Goal: Information Seeking & Learning: Learn about a topic

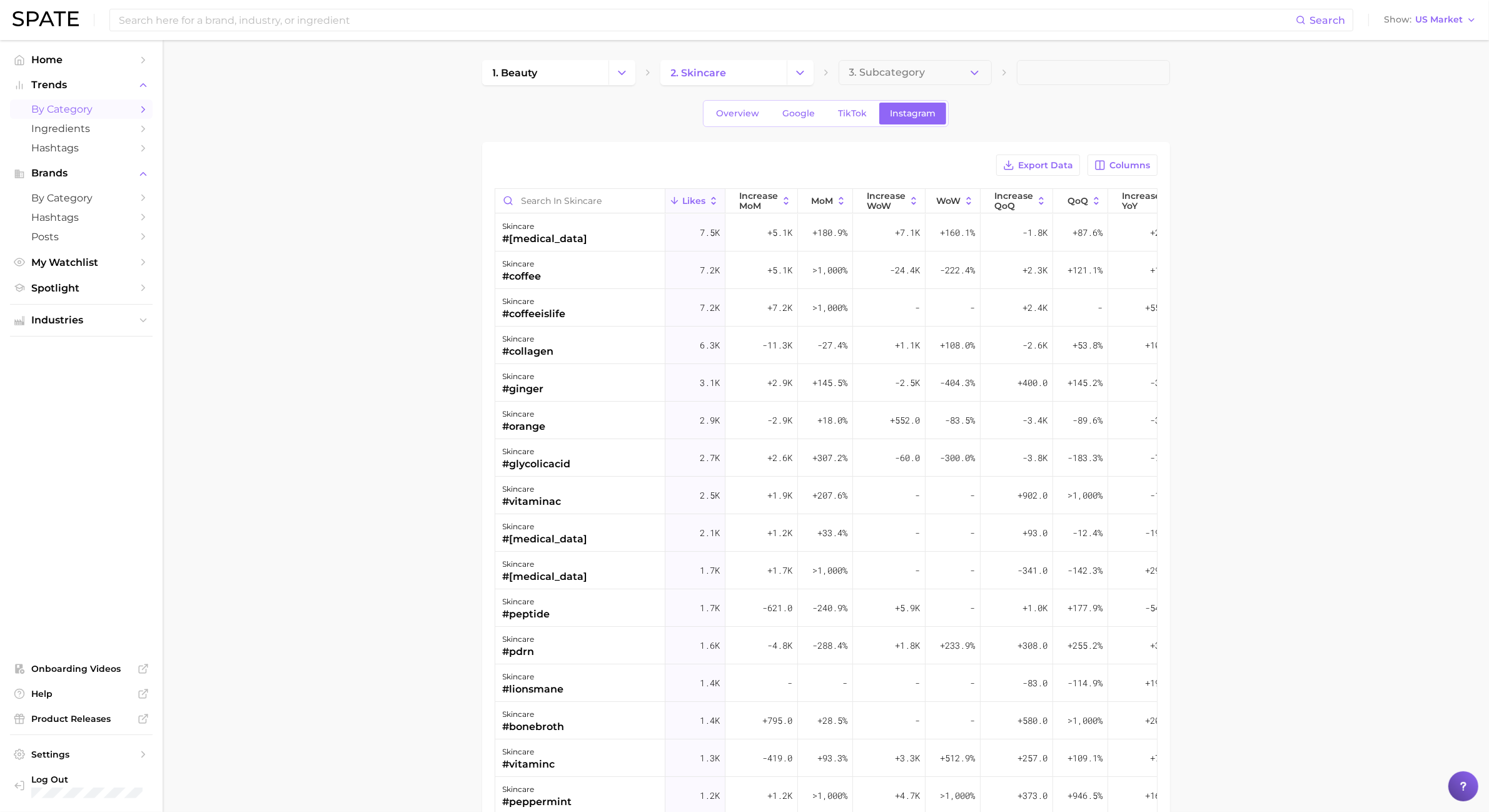
click at [126, 104] on span "by Category" at bounding box center [81, 109] width 100 height 12
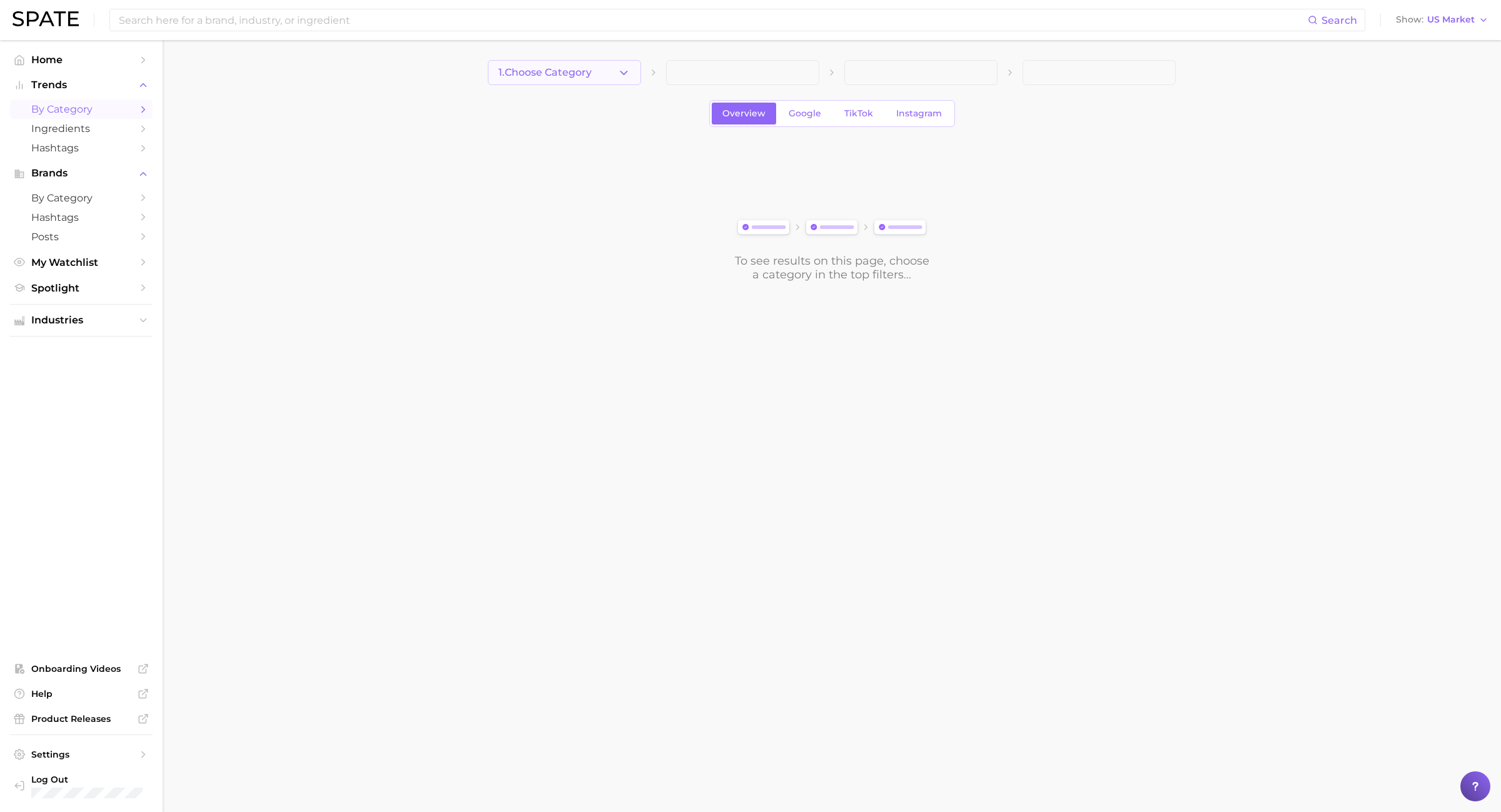
click at [611, 69] on button "1. Choose Category" at bounding box center [565, 73] width 153 height 25
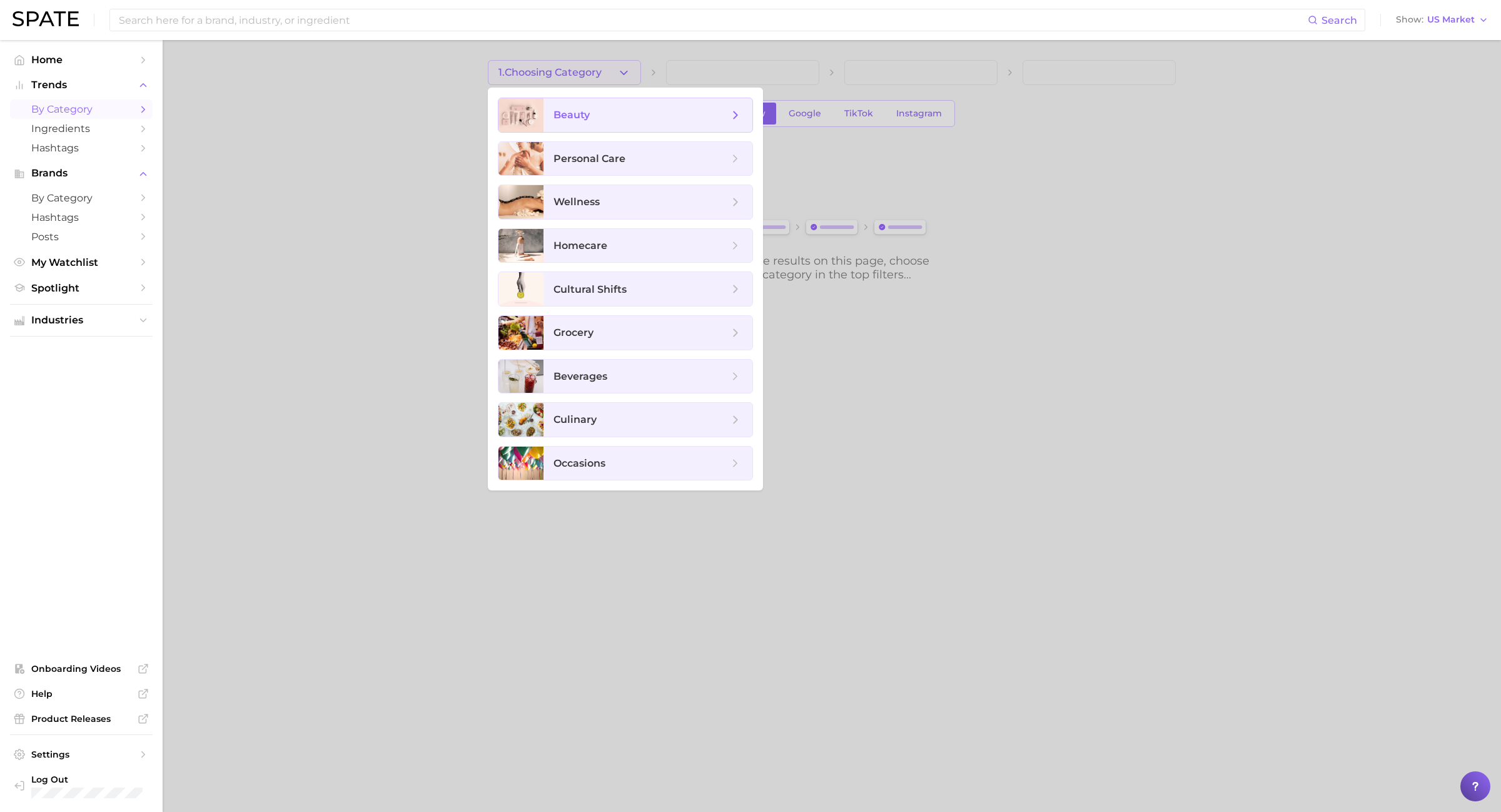
click at [616, 104] on span "beauty" at bounding box center [648, 115] width 209 height 34
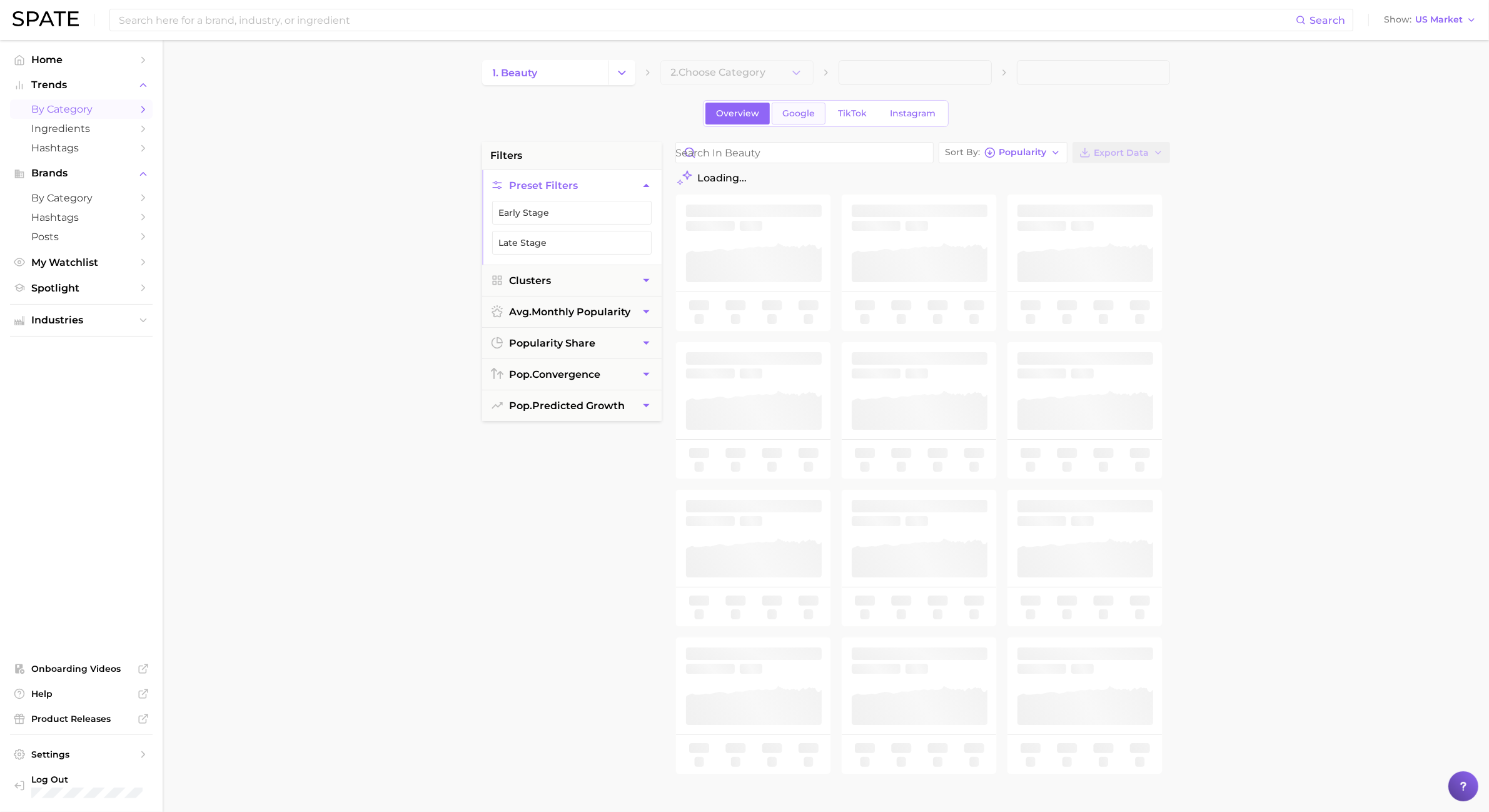
click at [785, 120] on link "Google" at bounding box center [799, 113] width 54 height 22
click at [734, 72] on span "2. Choose Category" at bounding box center [718, 72] width 95 height 12
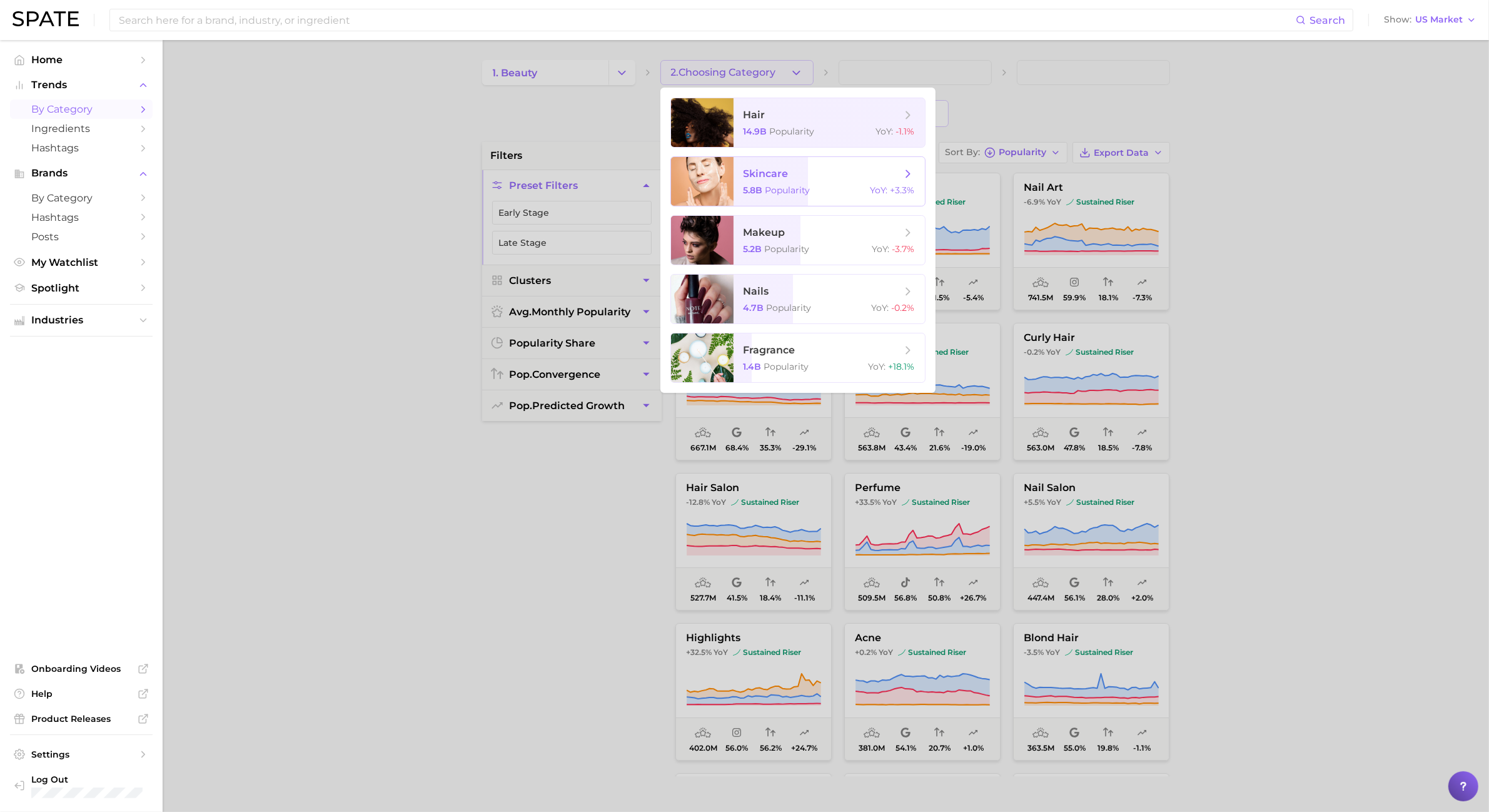
click at [762, 176] on span "skincare" at bounding box center [766, 173] width 45 height 12
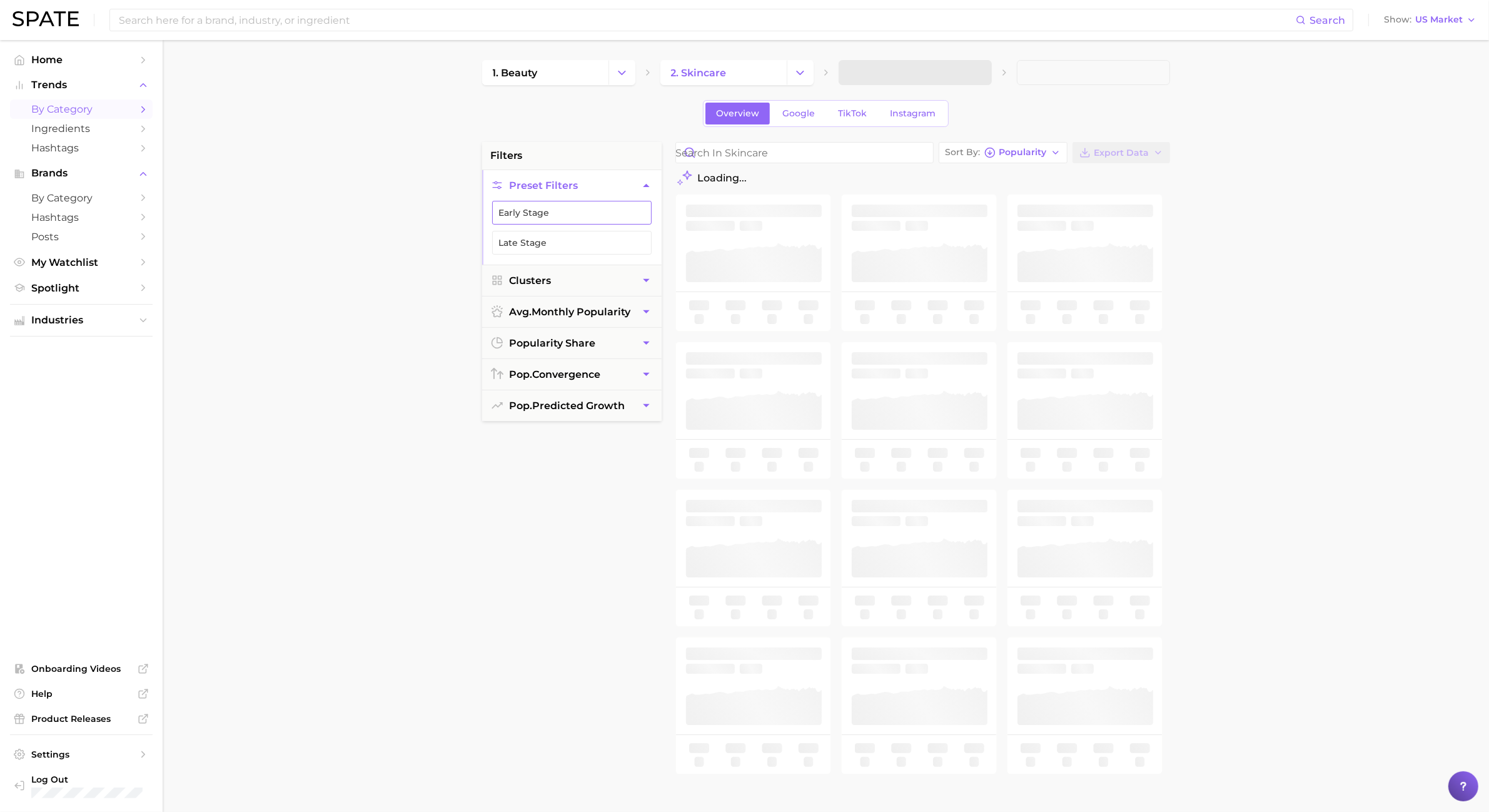
click at [569, 220] on button "Early Stage" at bounding box center [572, 212] width 159 height 23
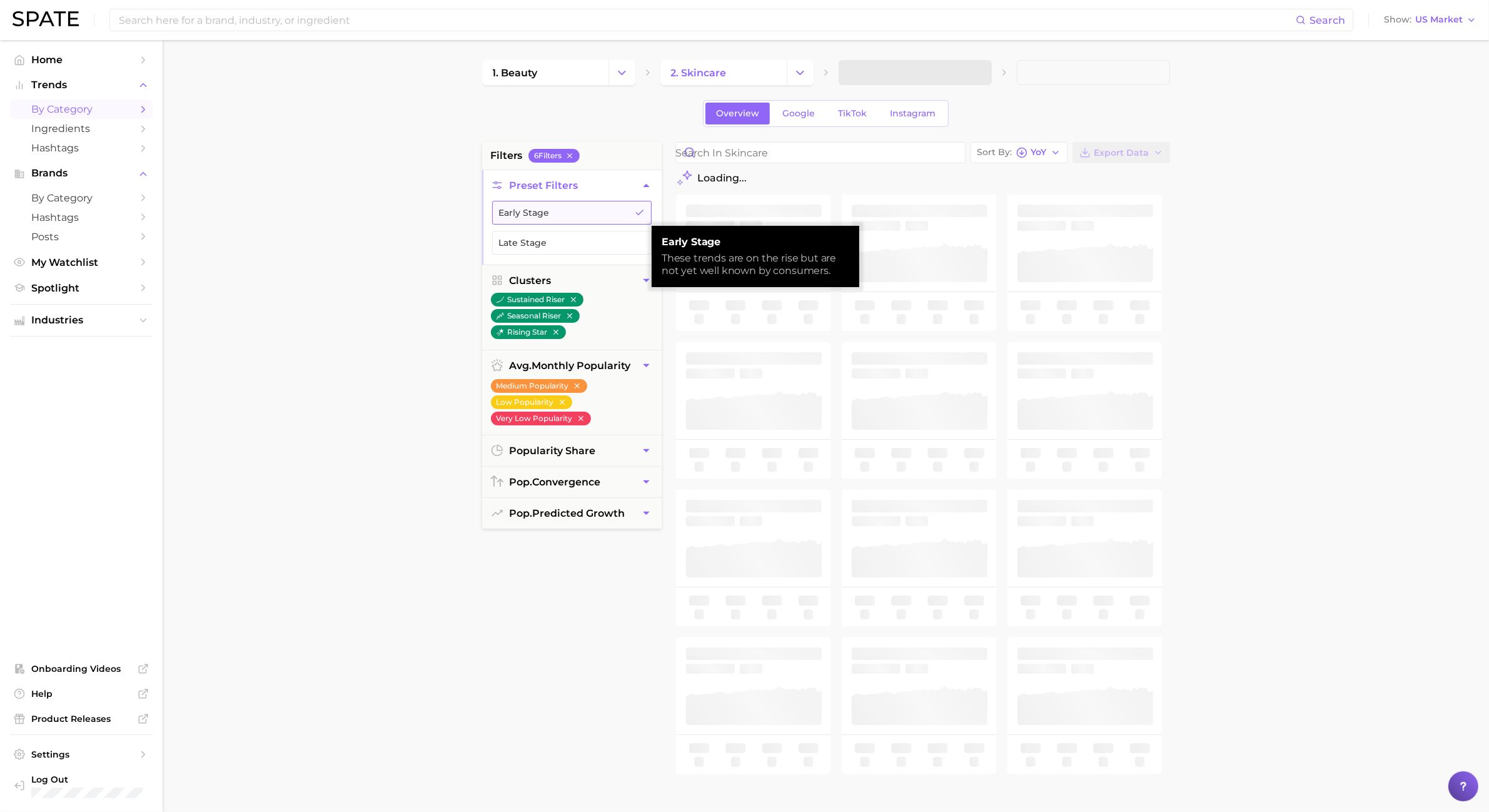
click at [569, 220] on button "Early Stage" at bounding box center [572, 212] width 159 height 23
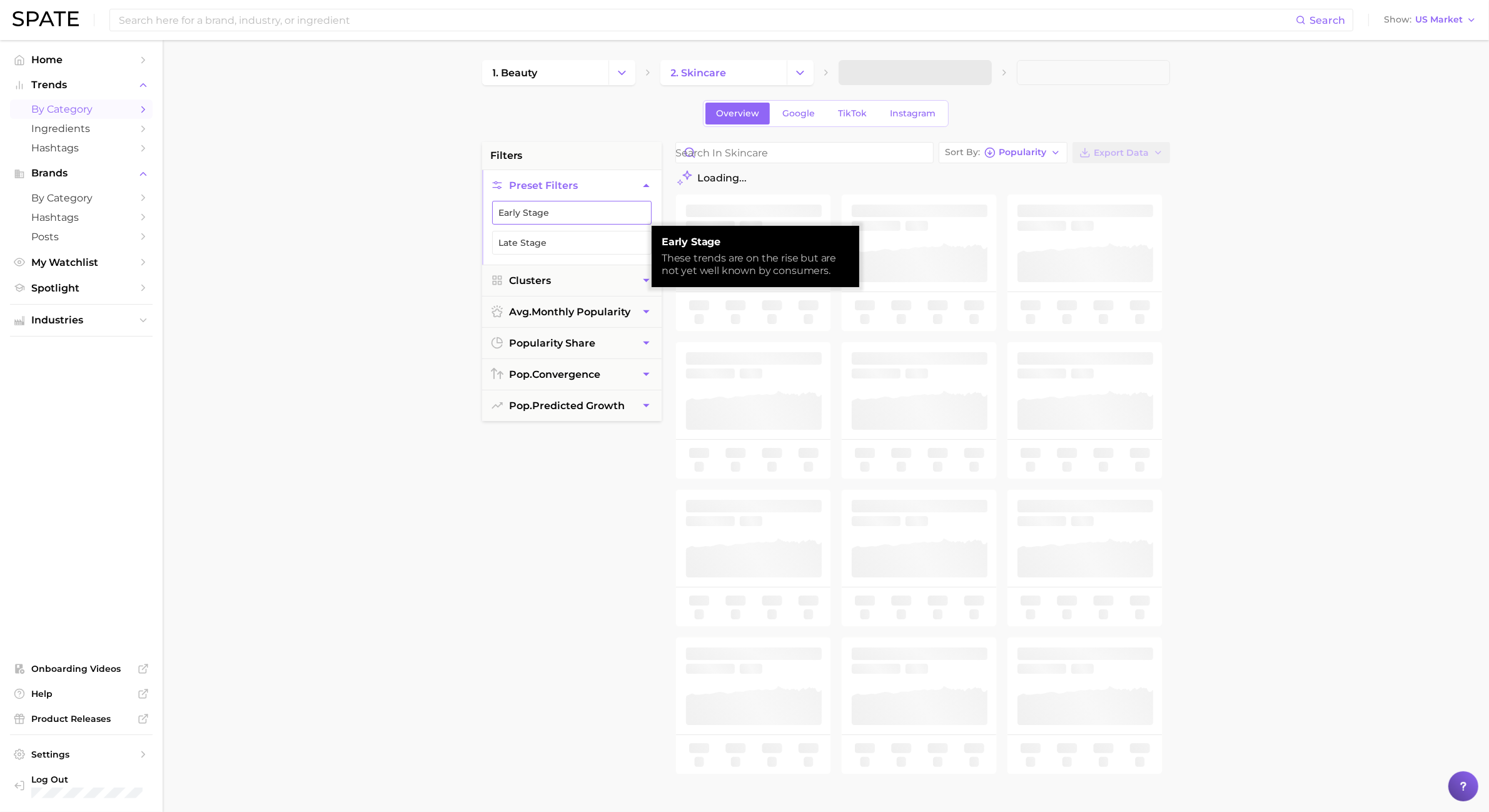
click at [569, 220] on button "Early Stage" at bounding box center [572, 212] width 159 height 23
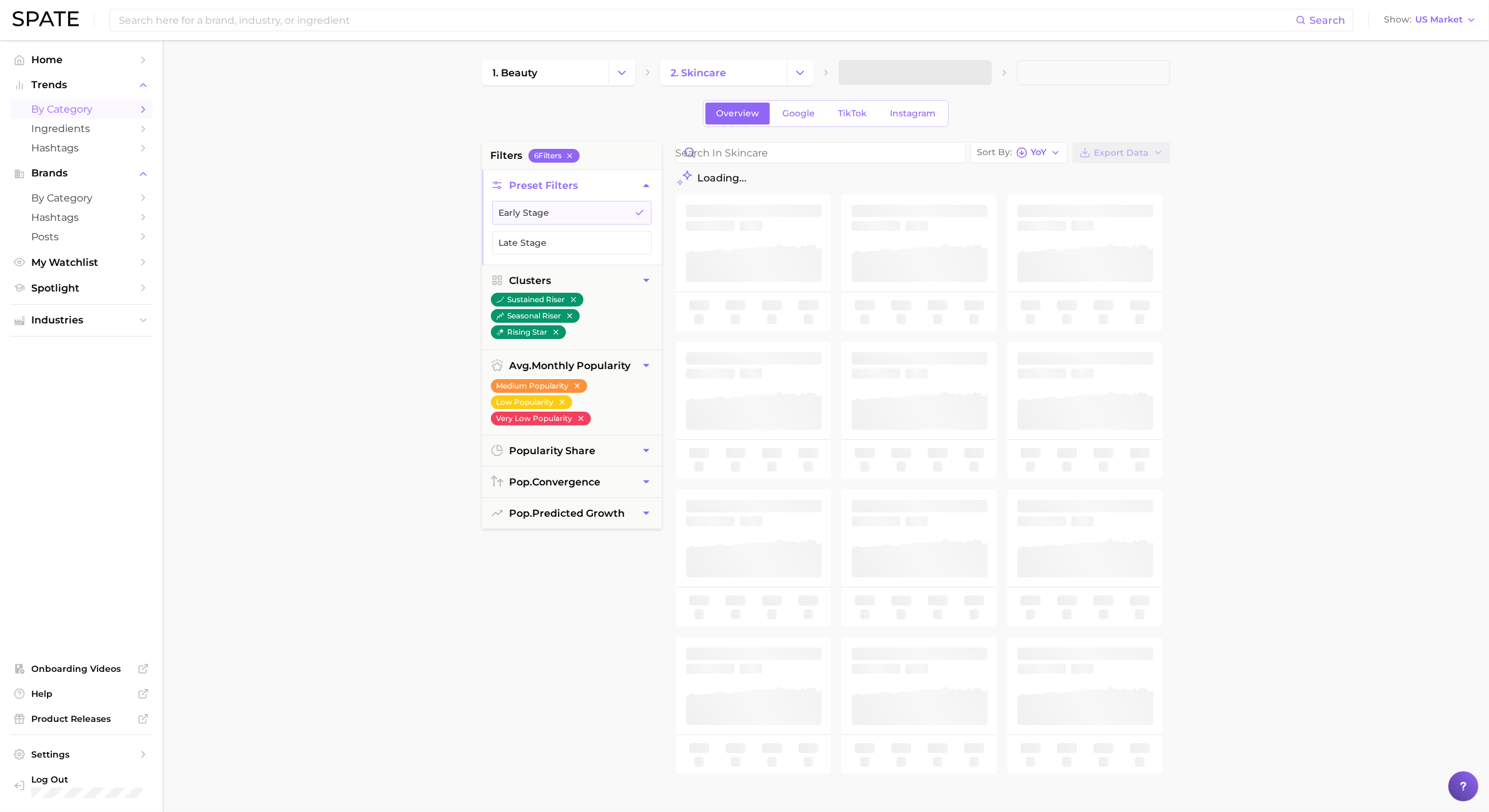
click at [1113, 345] on main "1. beauty 2. skincare Overview Google TikTok Instagram filters 6 Filter s Prese…" at bounding box center [826, 514] width 1326 height 949
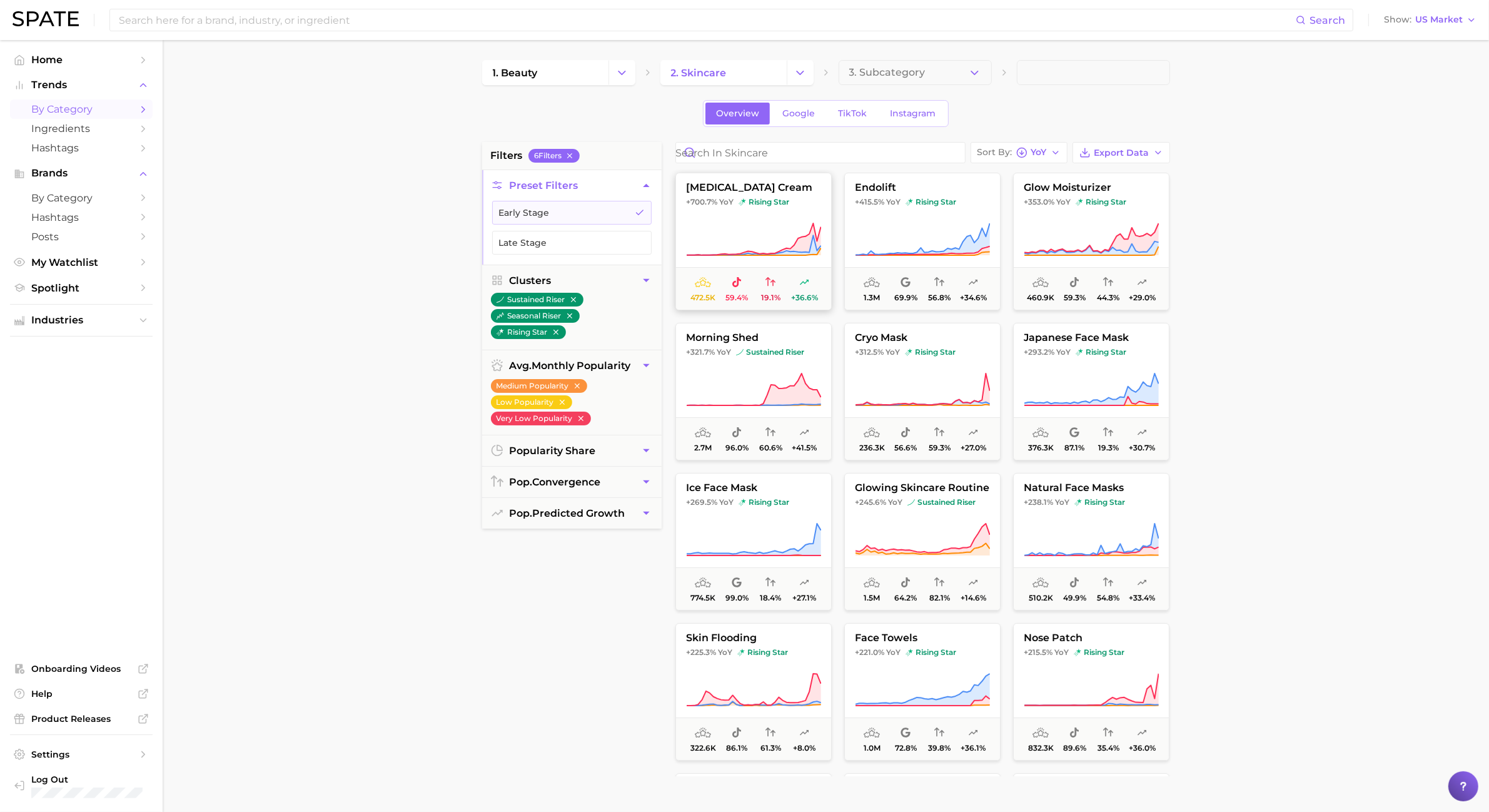
click at [739, 220] on button "[MEDICAL_DATA] cream +700.7% YoY rising star 472.5k 59.4% 19.1% +36.6%" at bounding box center [754, 241] width 157 height 138
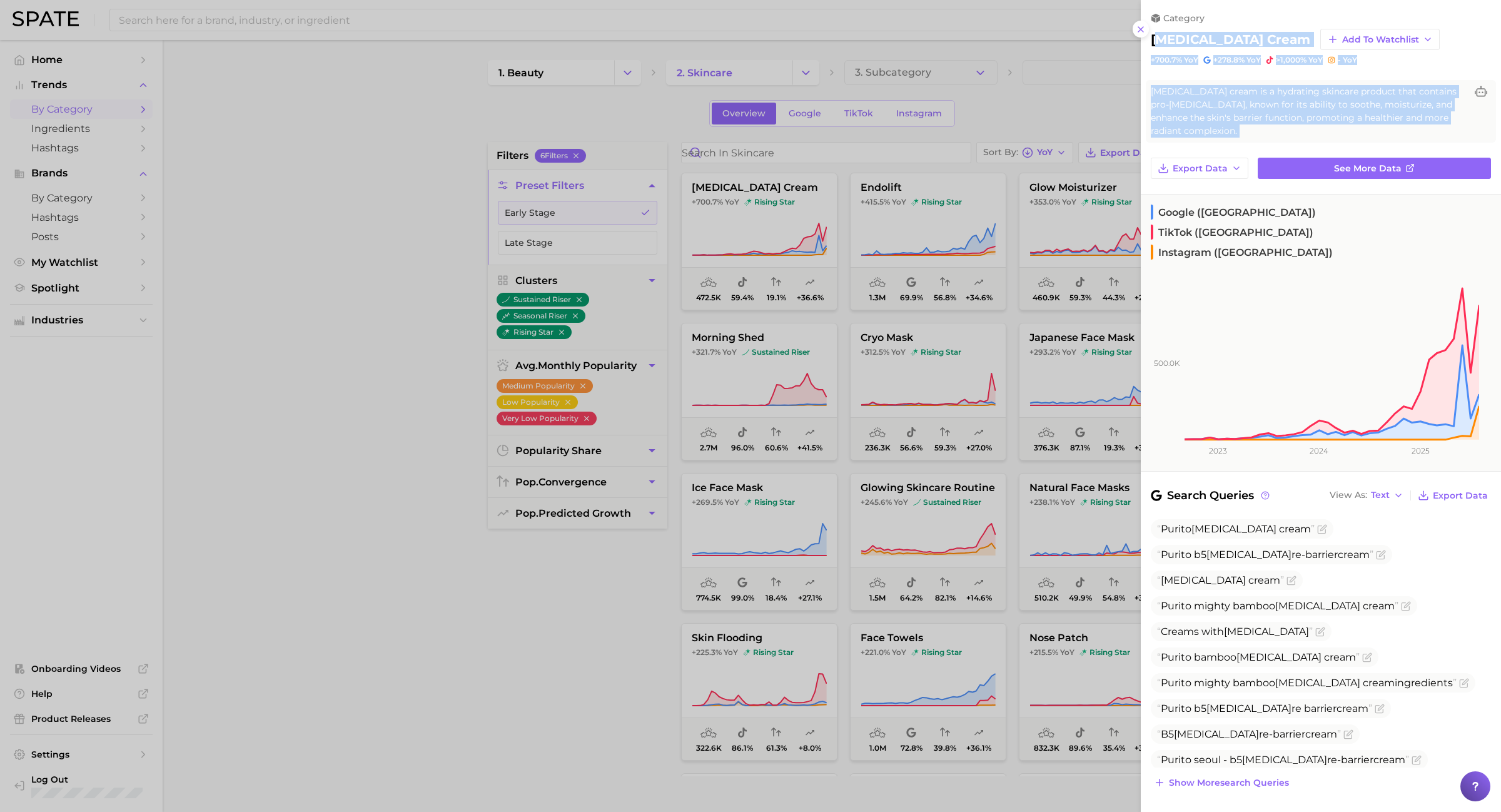
drag, startPoint x: 1156, startPoint y: 38, endPoint x: 1286, endPoint y: 144, distance: 167.7
click at [1113, 144] on div "category panthenol cream Add to Watchlist +700.7% YoY +278.8% YoY >1,000% YoY -…" at bounding box center [1321, 494] width 360 height 989
copy div "anthenol cream Add to Watchlist +700.7% YoY +278.8% YoY >1,000% YoY - YoY Panth…"
click at [1113, 177] on button "Export Data" at bounding box center [1199, 168] width 97 height 22
click at [1113, 191] on span "Time Series CSV" at bounding box center [1208, 192] width 73 height 11
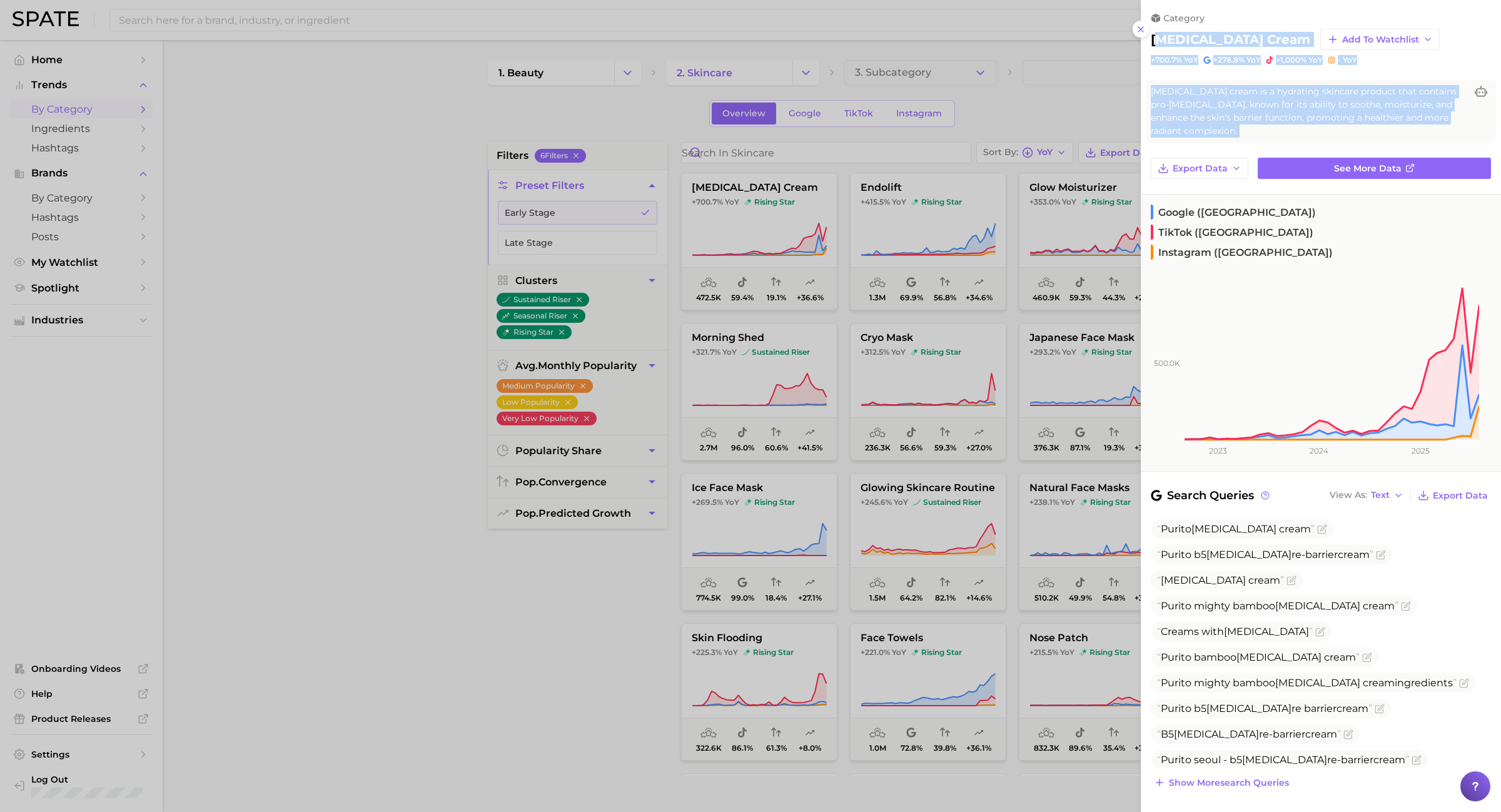
click at [1113, 33] on h2 "[MEDICAL_DATA] cream" at bounding box center [1230, 39] width 159 height 15
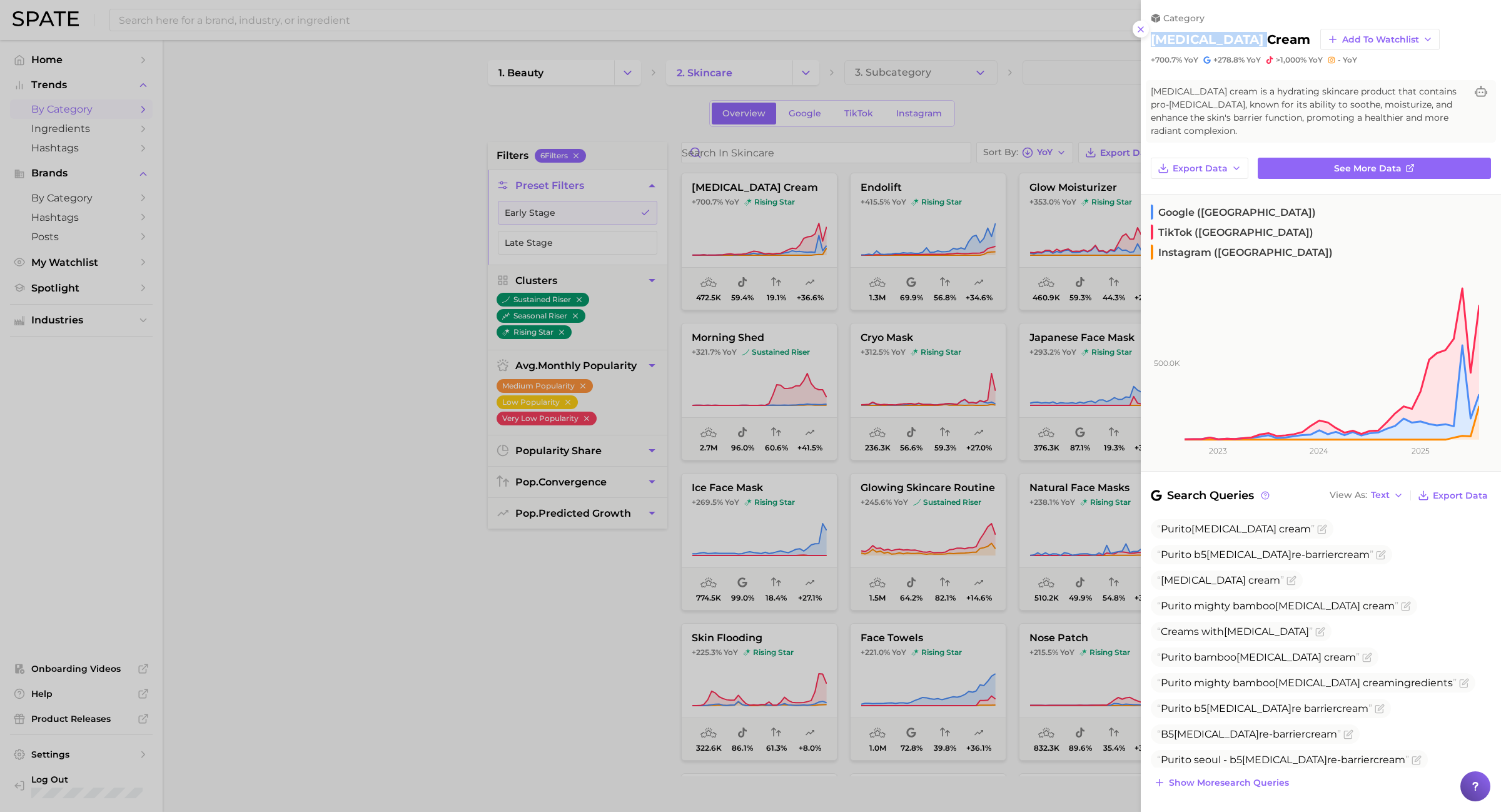
drag, startPoint x: 1266, startPoint y: 38, endPoint x: 1153, endPoint y: 42, distance: 113.1
click at [1113, 42] on div "panthenol cream Add to Watchlist" at bounding box center [1321, 40] width 340 height 22
copy h2 "[MEDICAL_DATA] cream"
click at [1113, 487] on button "View As Text" at bounding box center [1366, 495] width 80 height 16
click at [1113, 527] on button "Table" at bounding box center [1395, 537] width 138 height 23
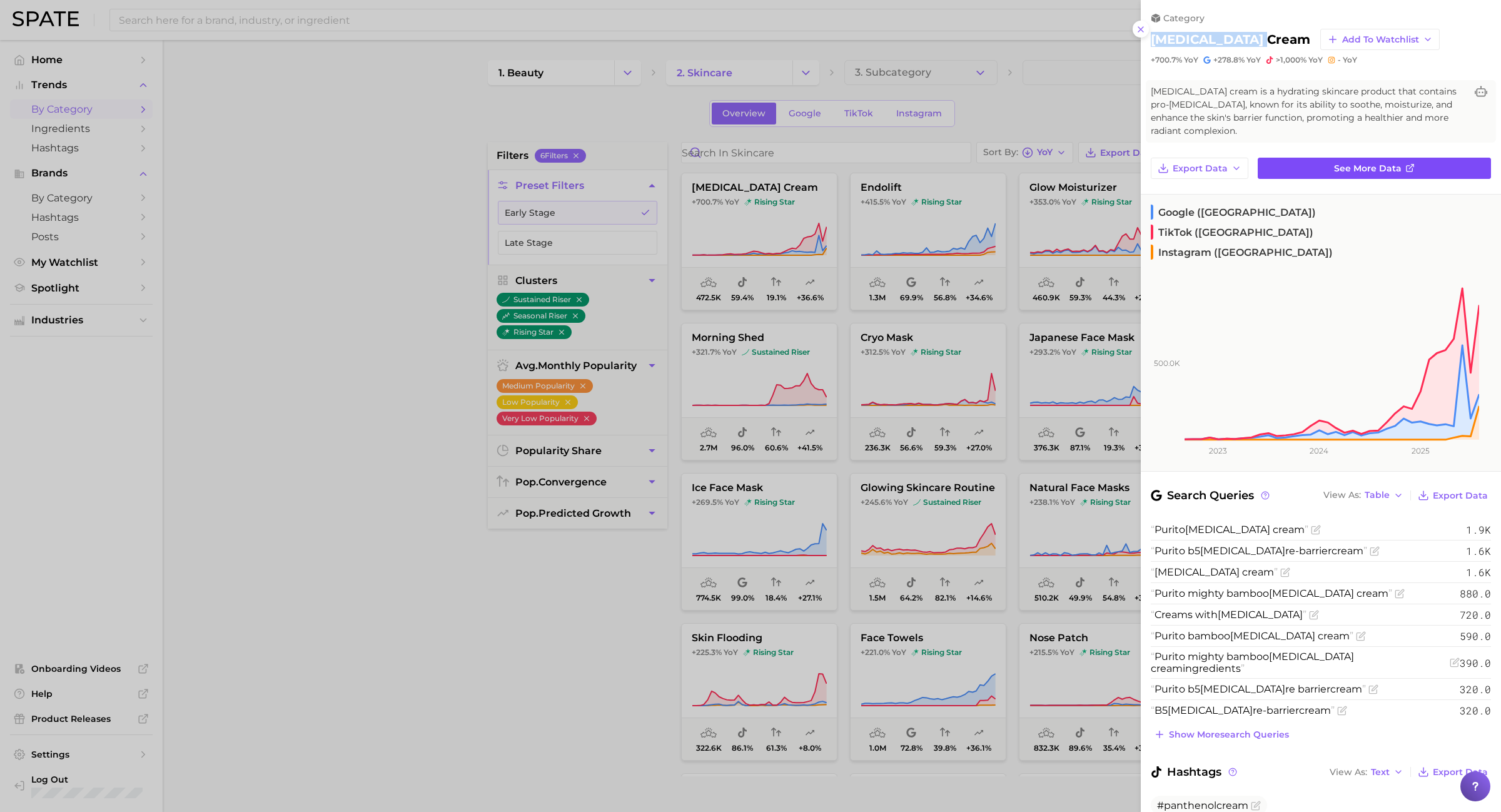
click at [1113, 173] on link "See more data" at bounding box center [1374, 168] width 233 height 22
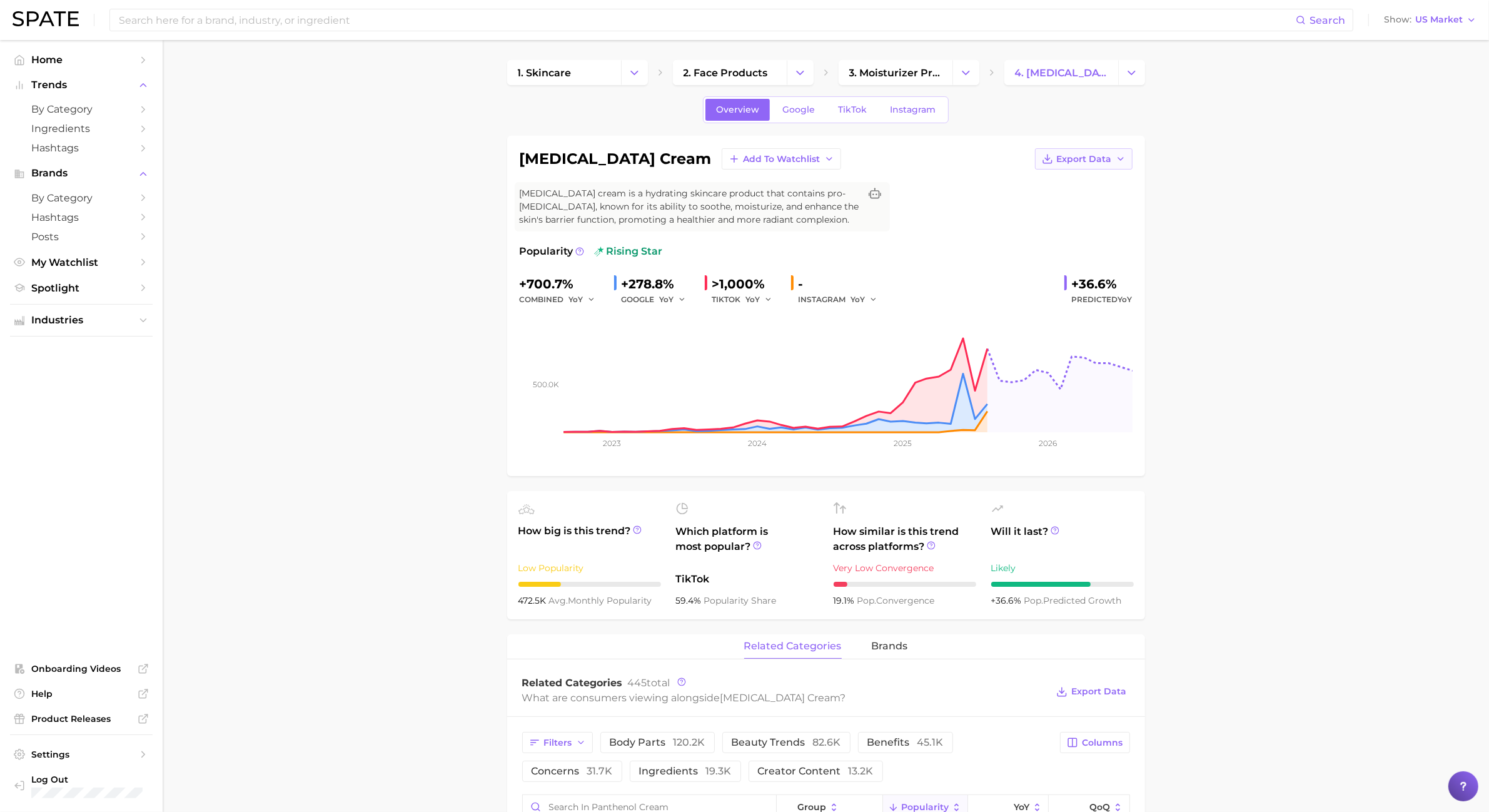
click at [1113, 165] on button "Export Data" at bounding box center [1083, 159] width 97 height 22
click at [1102, 198] on button "Time Series Image" at bounding box center [1063, 204] width 138 height 23
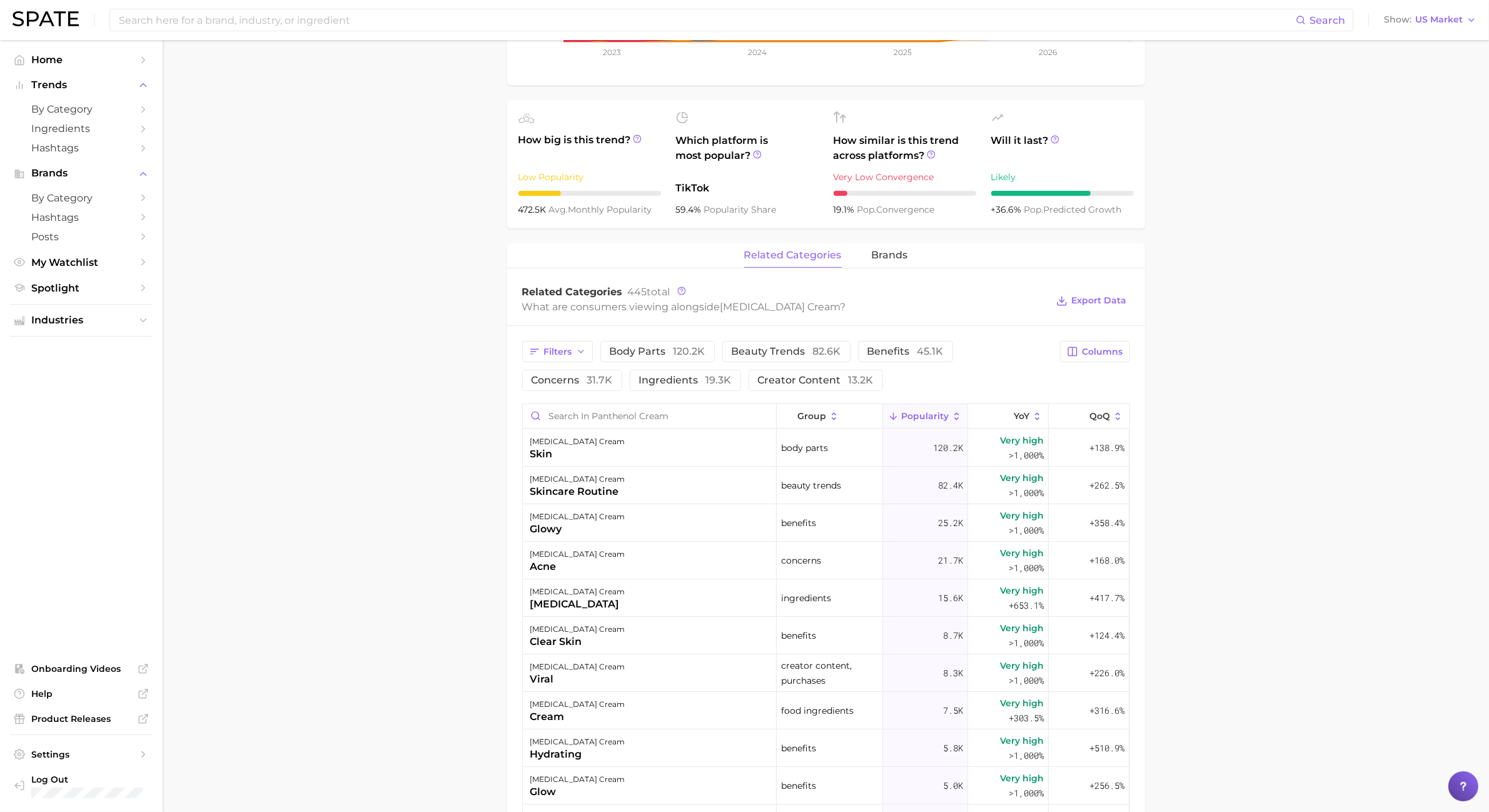
scroll to position [469, 0]
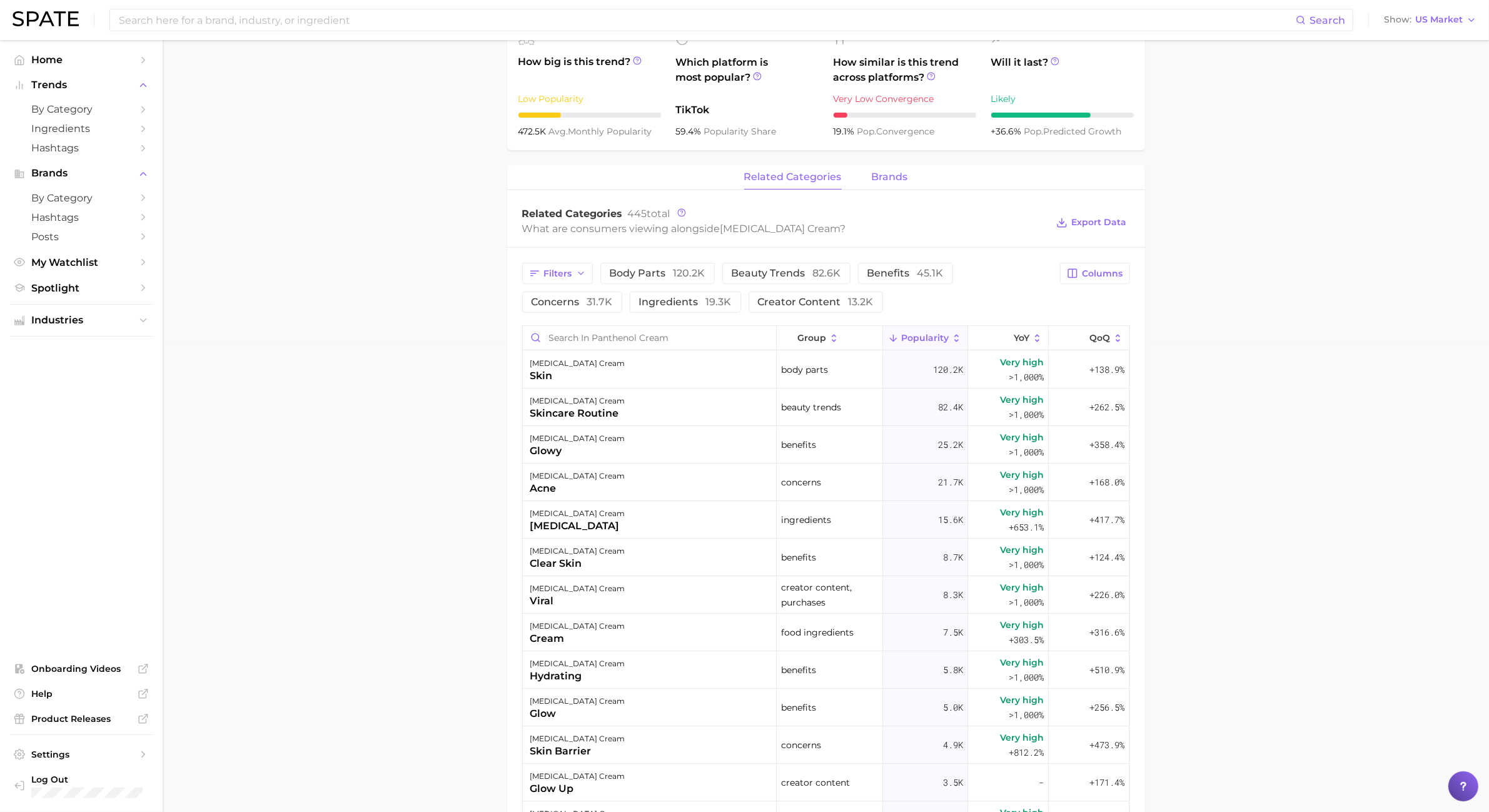
click at [904, 181] on span "brands" at bounding box center [889, 176] width 36 height 12
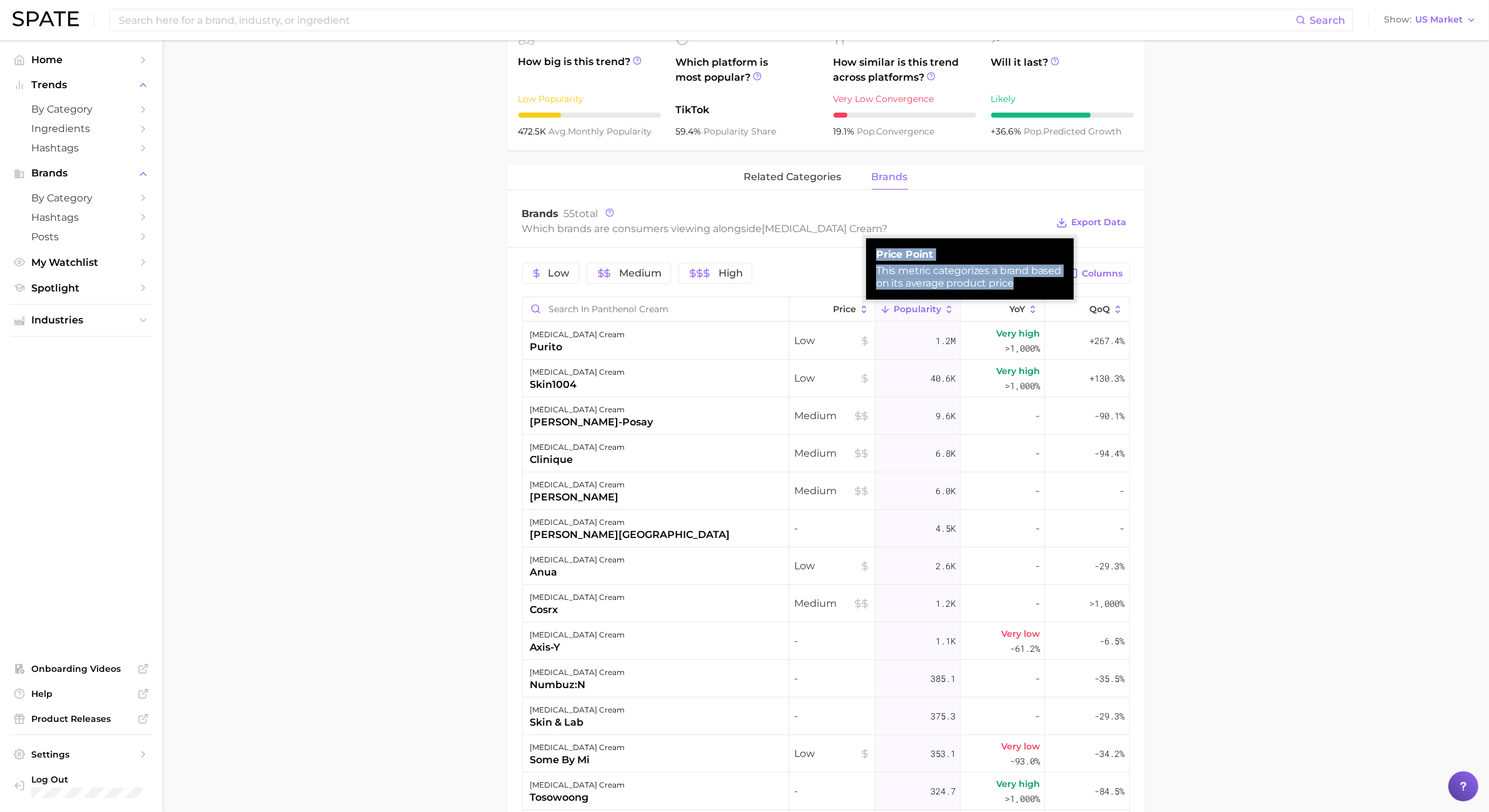
drag, startPoint x: 879, startPoint y: 257, endPoint x: 1029, endPoint y: 284, distance: 152.4
click at [1029, 284] on div "price point This metric categorizes a brand based on its average product price" at bounding box center [970, 269] width 187 height 41
copy div "price point This metric categorizes a brand based on its average product price"
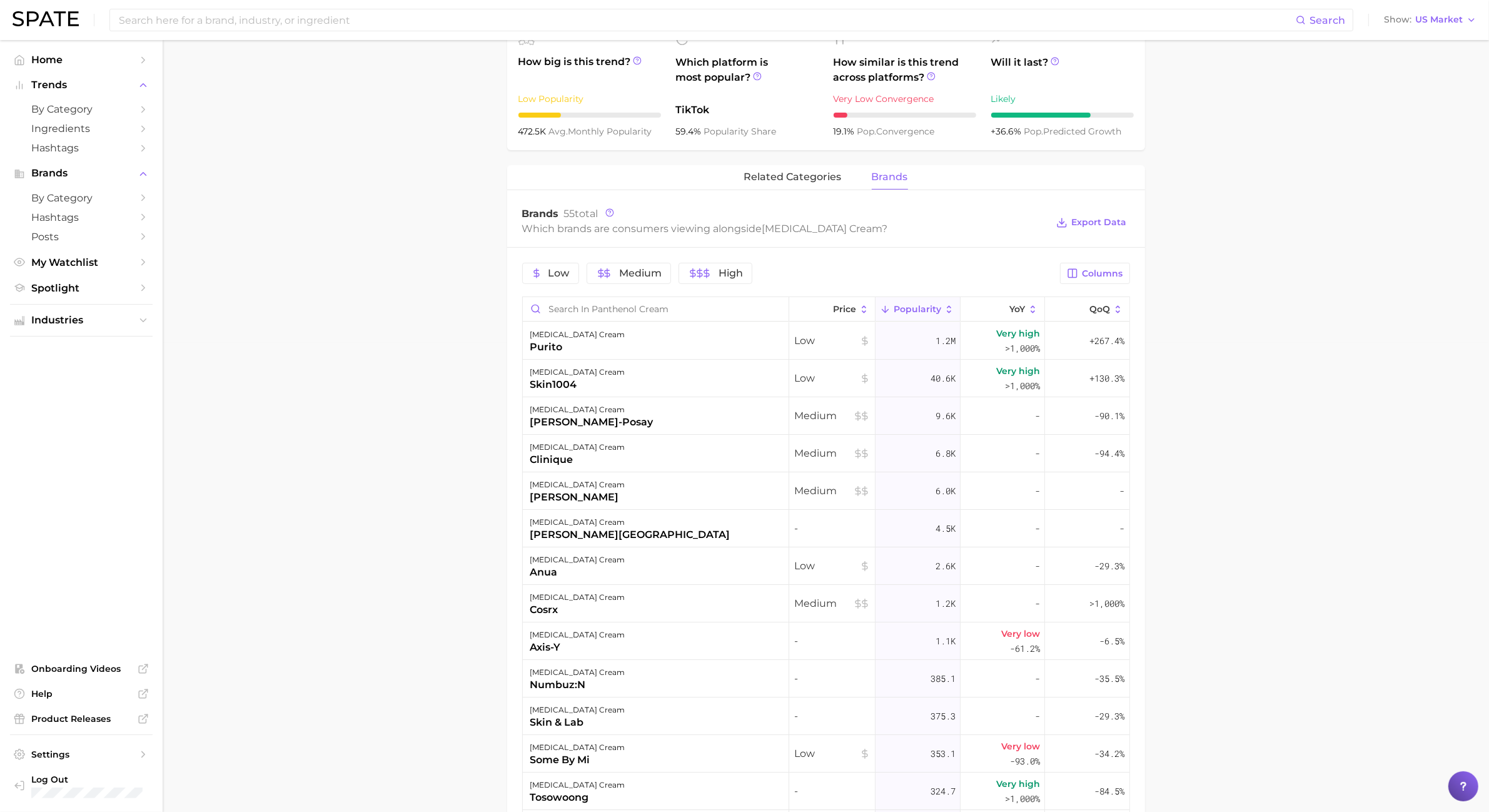
click at [1113, 424] on main "1. skincare 2. face products 3. moisturizer products 4. panthenol cream Overvie…" at bounding box center [826, 378] width 1326 height 1614
click at [813, 173] on span "related categories" at bounding box center [793, 176] width 97 height 12
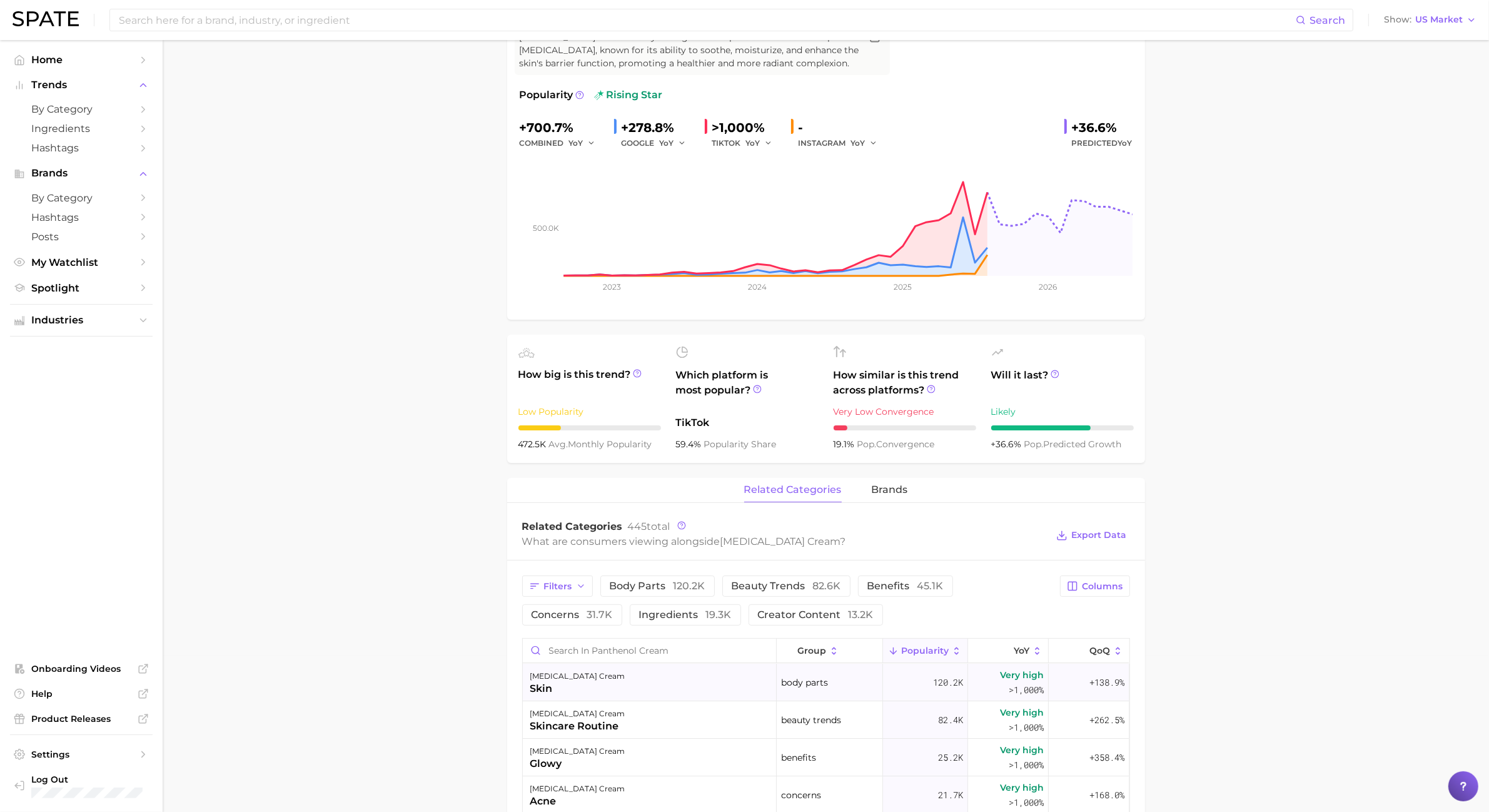
scroll to position [0, 0]
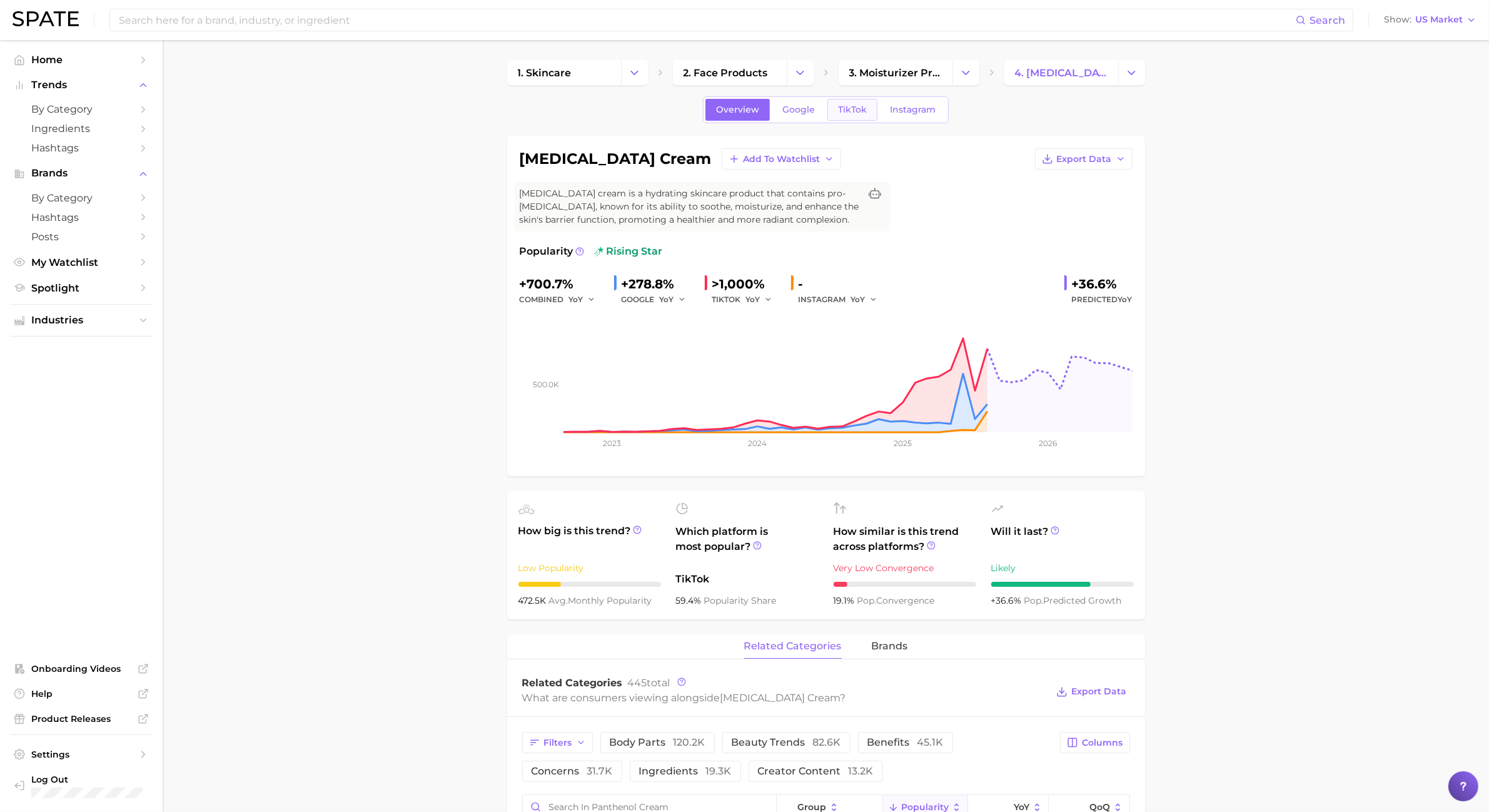
click at [854, 113] on span "TikTok" at bounding box center [853, 110] width 29 height 11
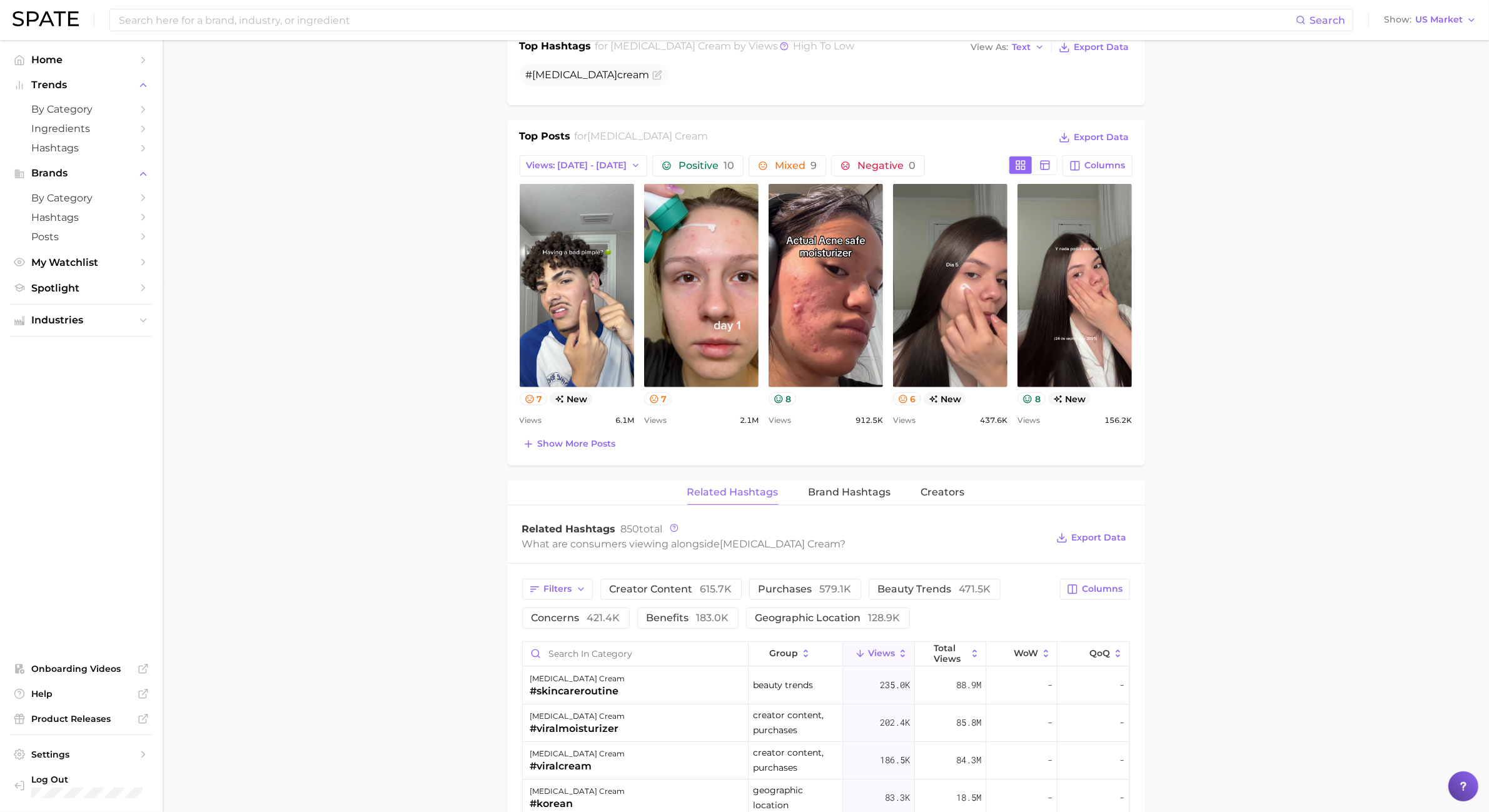
scroll to position [469, 0]
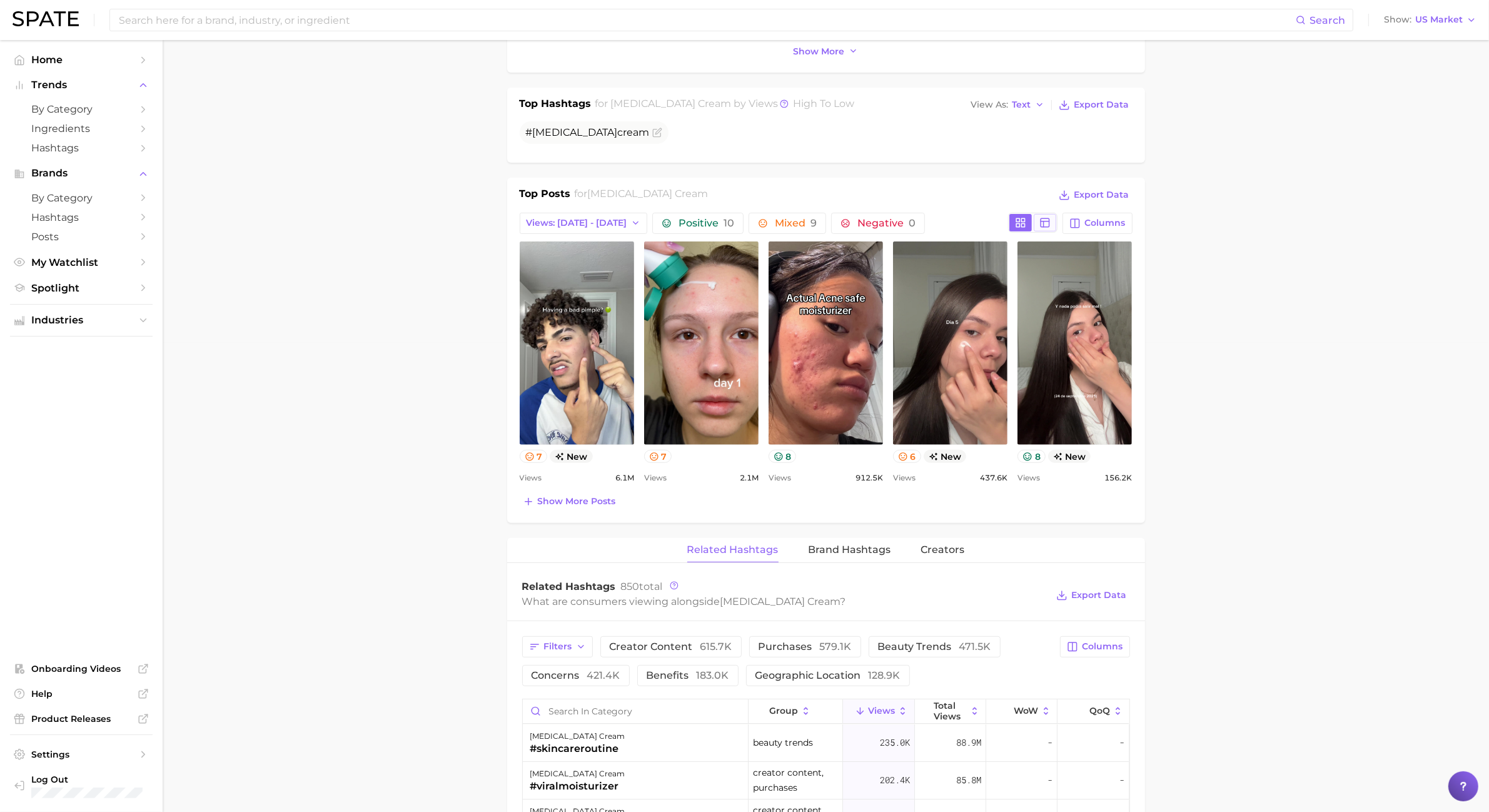
click at [1051, 222] on button at bounding box center [1044, 222] width 23 height 17
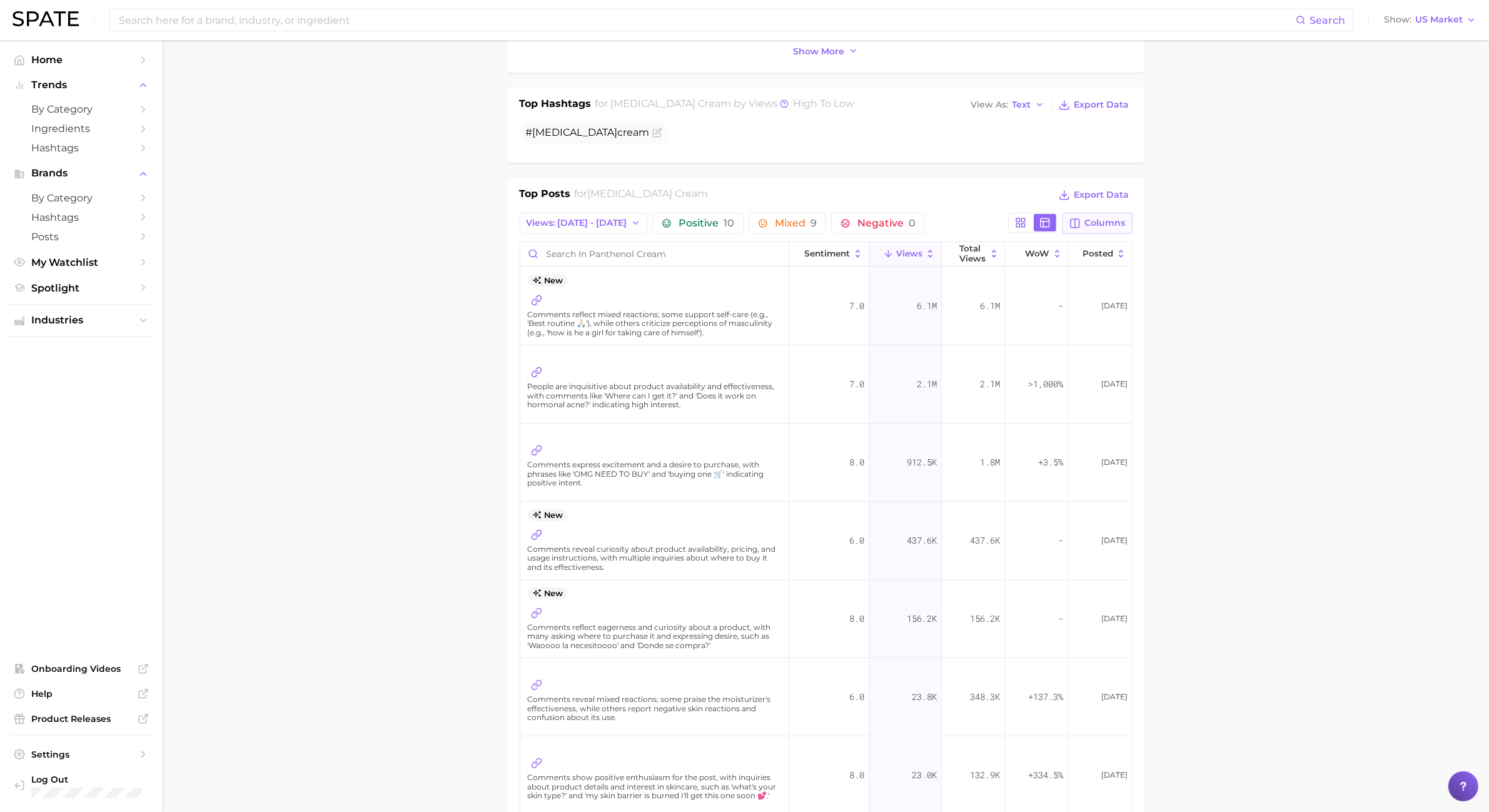
click at [1091, 226] on span "Columns" at bounding box center [1105, 223] width 41 height 11
click at [988, 259] on icon at bounding box center [994, 254] width 11 height 11
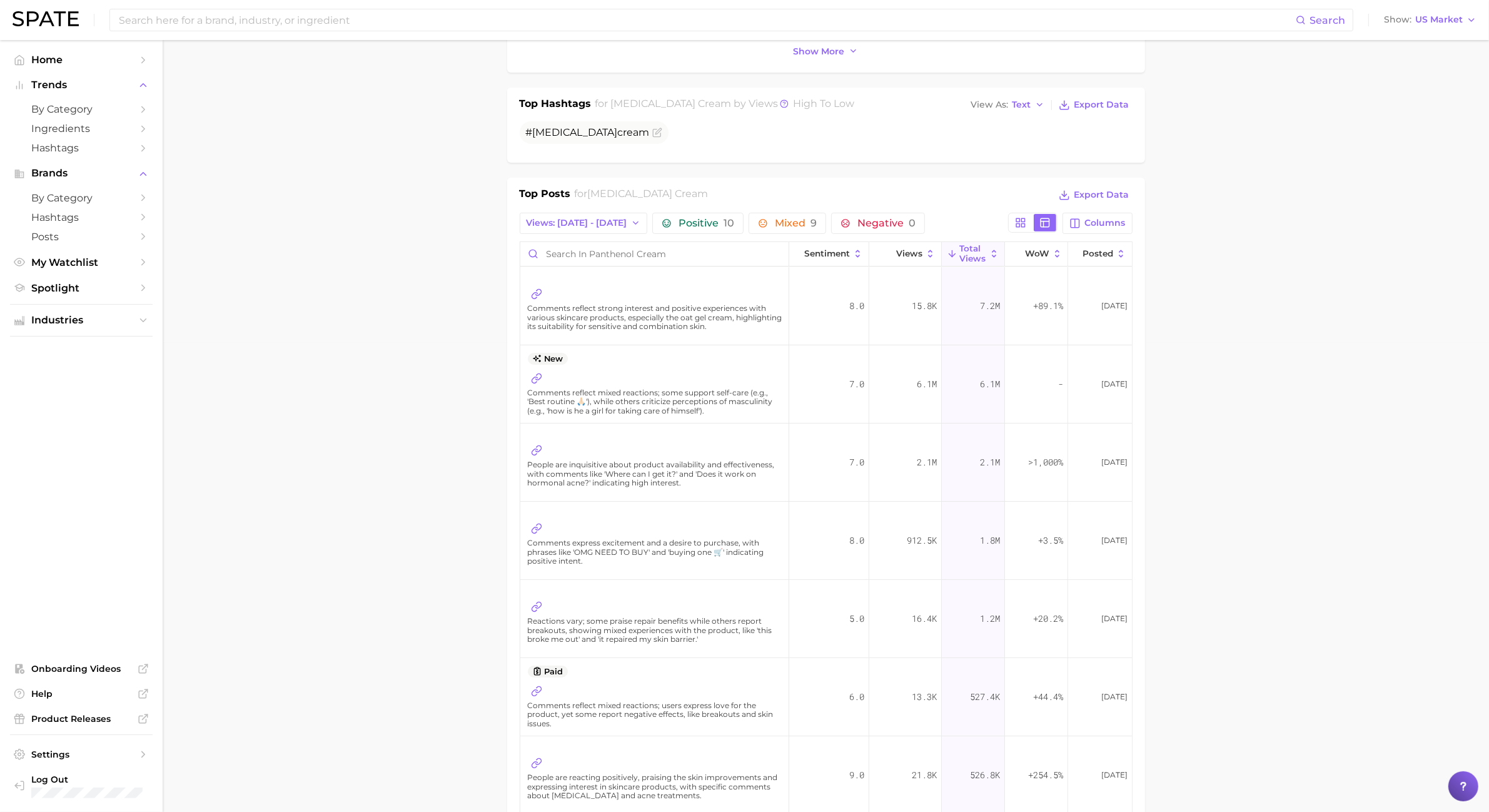
click at [595, 329] on span "Comments reflect strong interest and positive experiences with various skincare…" at bounding box center [655, 318] width 257 height 27
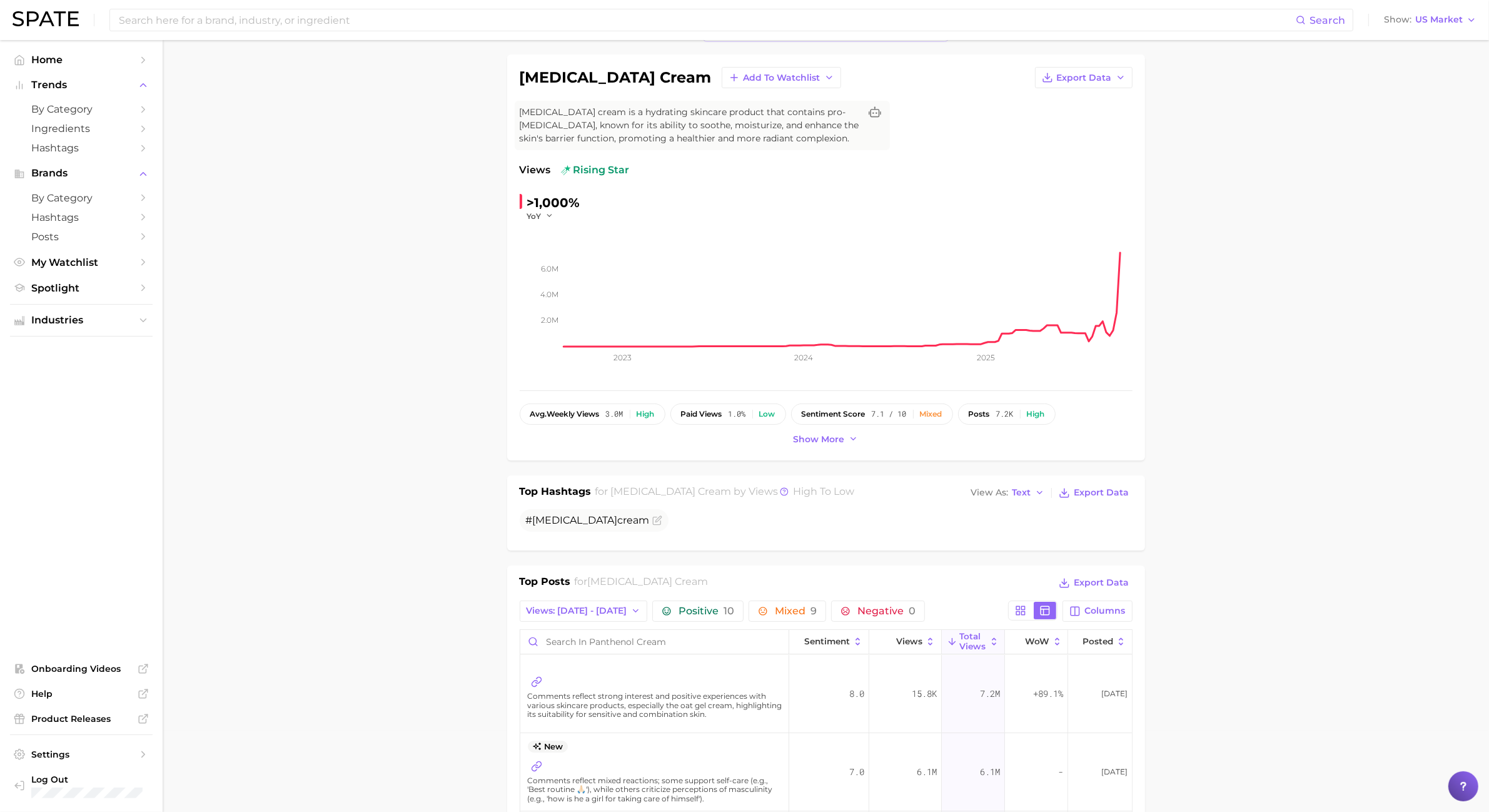
scroll to position [78, 0]
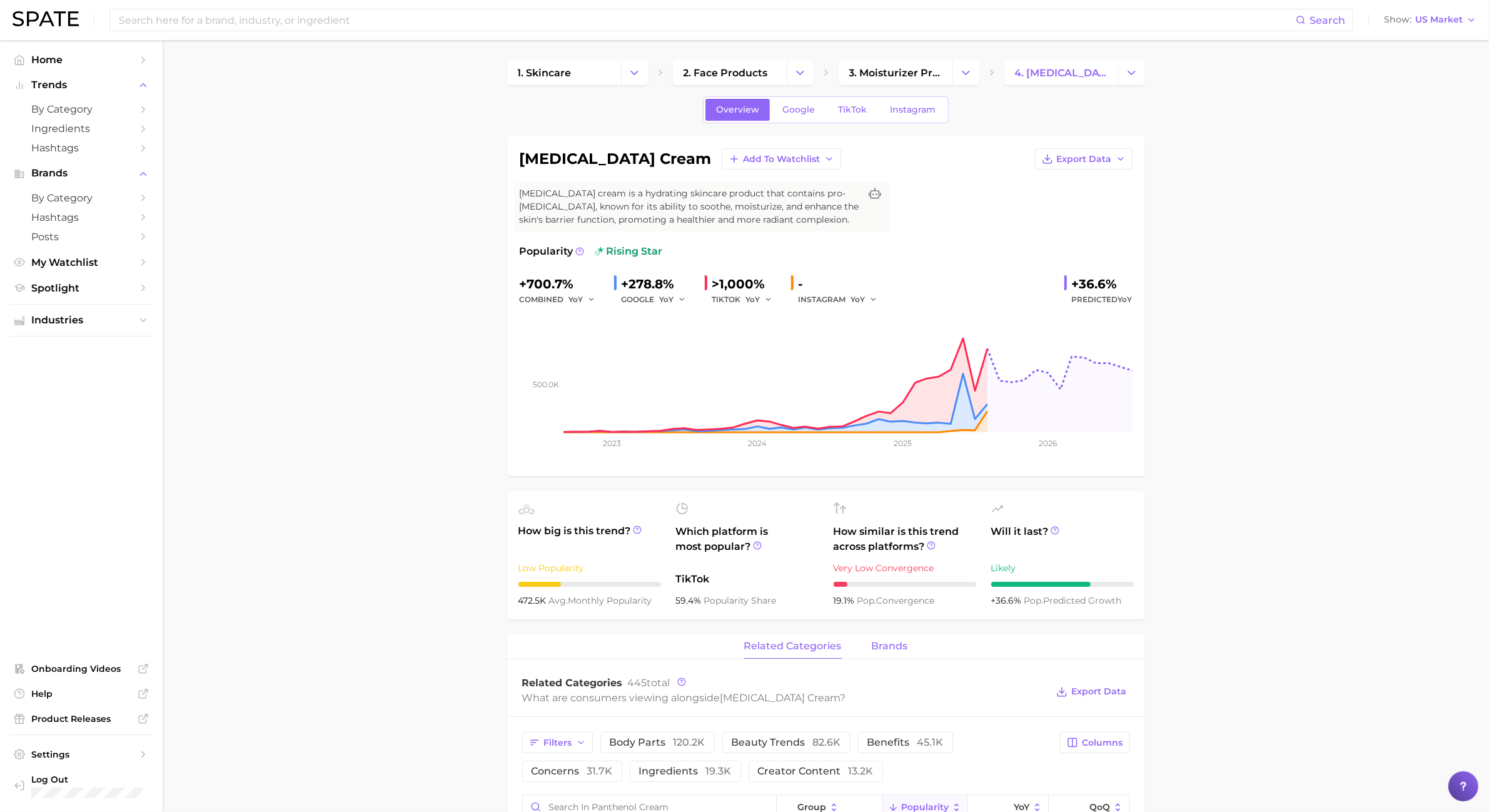
click at [901, 576] on button "brands" at bounding box center [889, 645] width 36 height 24
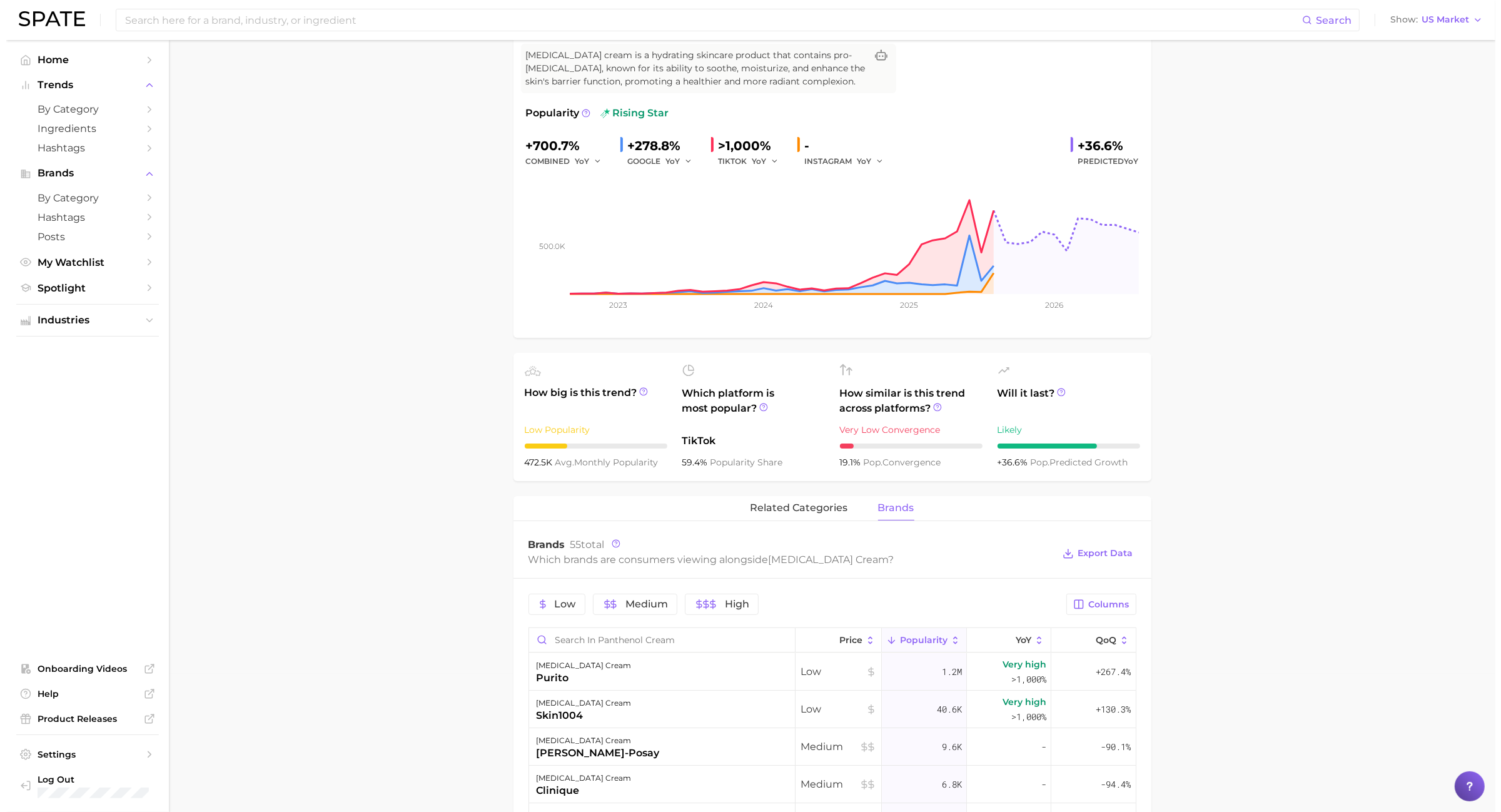
scroll to position [157, 0]
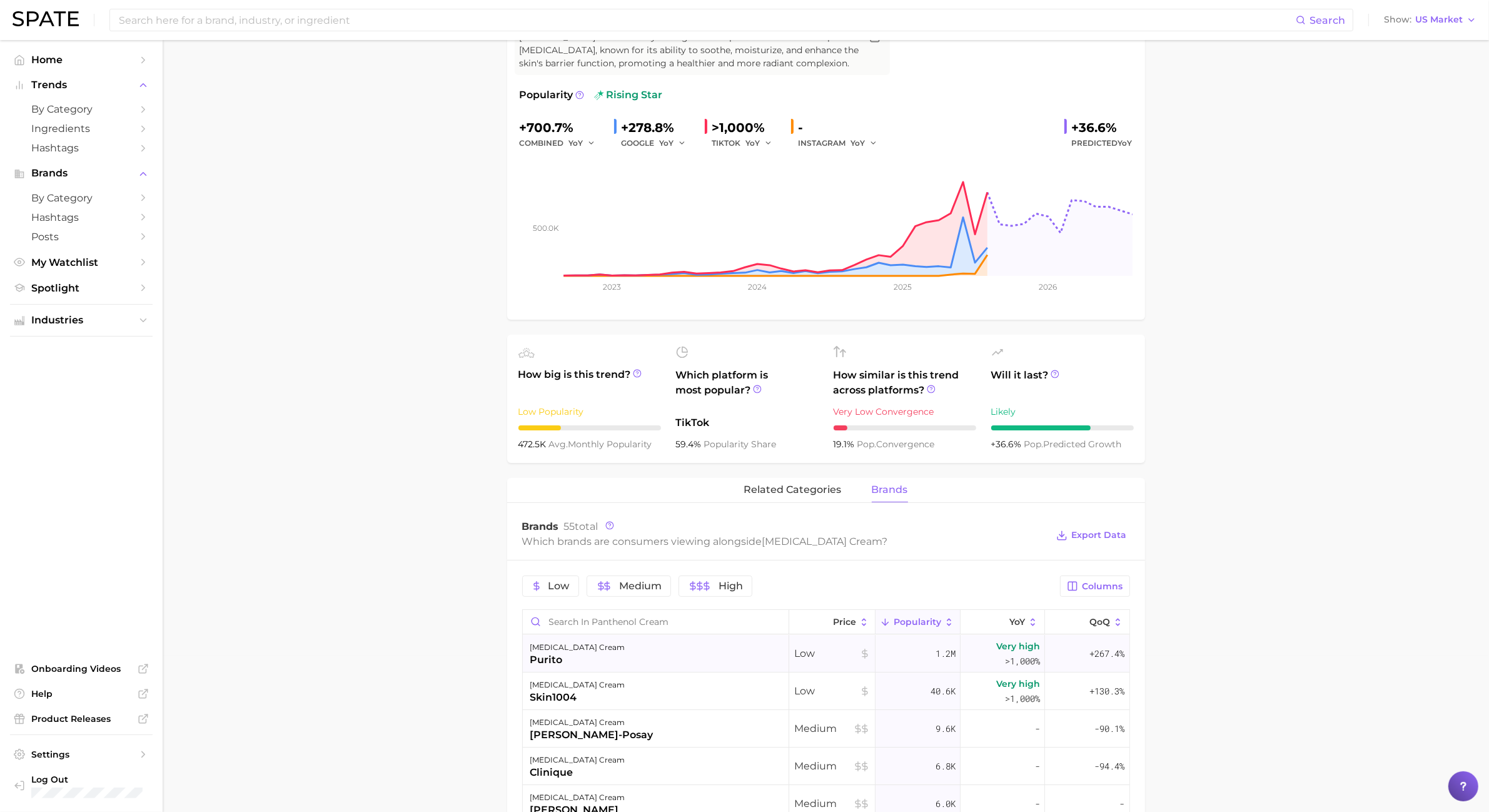
click at [730, 576] on div "panthenol cream purito" at bounding box center [656, 654] width 266 height 38
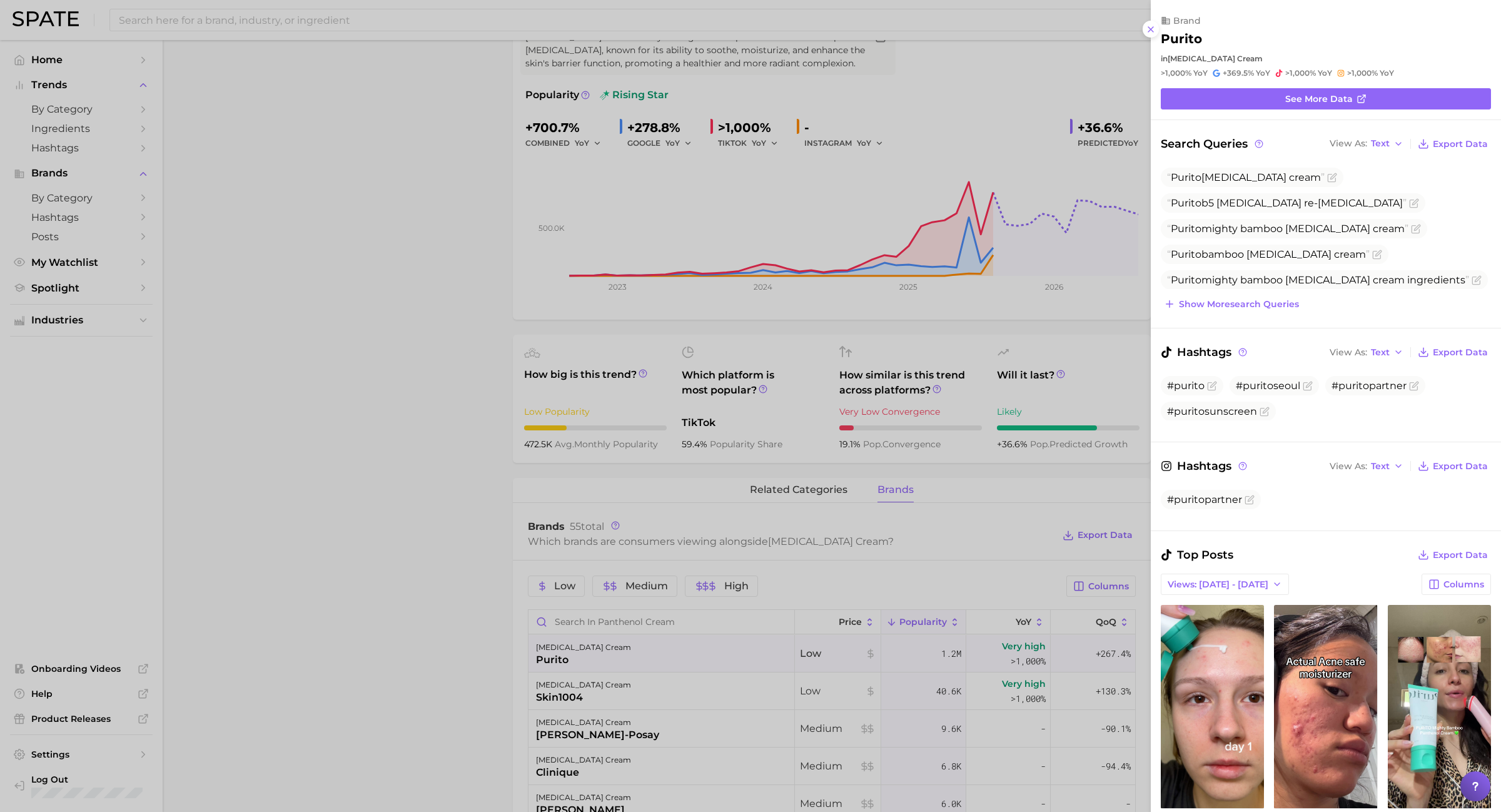
scroll to position [234, 0]
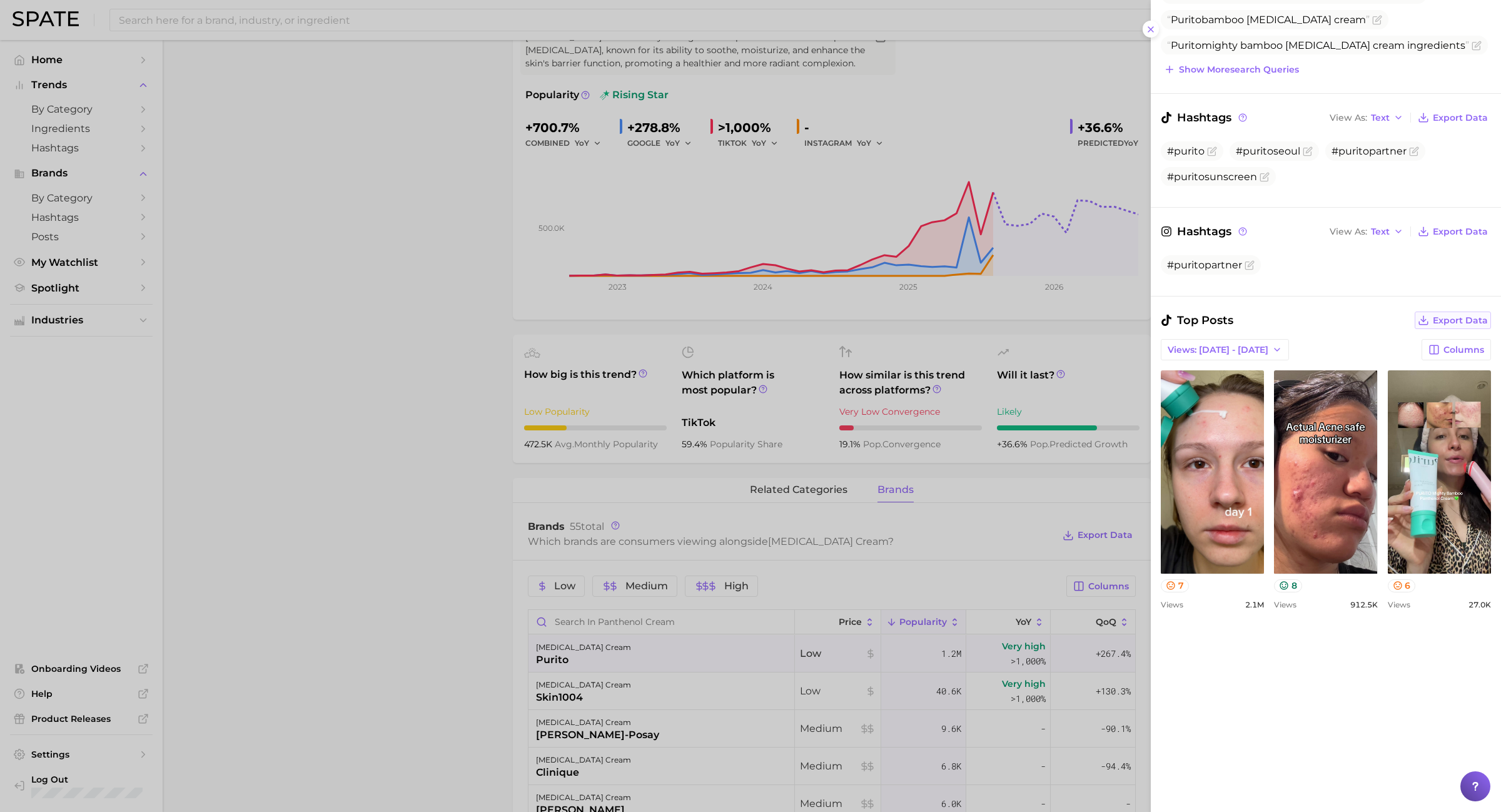
click at [1113, 322] on span "Export Data" at bounding box center [1460, 320] width 55 height 11
click at [1113, 576] on div "view post on TikTok 7 Views 2.1m view post on TikTok 8 Views 912.5k view post o…" at bounding box center [1325, 489] width 330 height 239
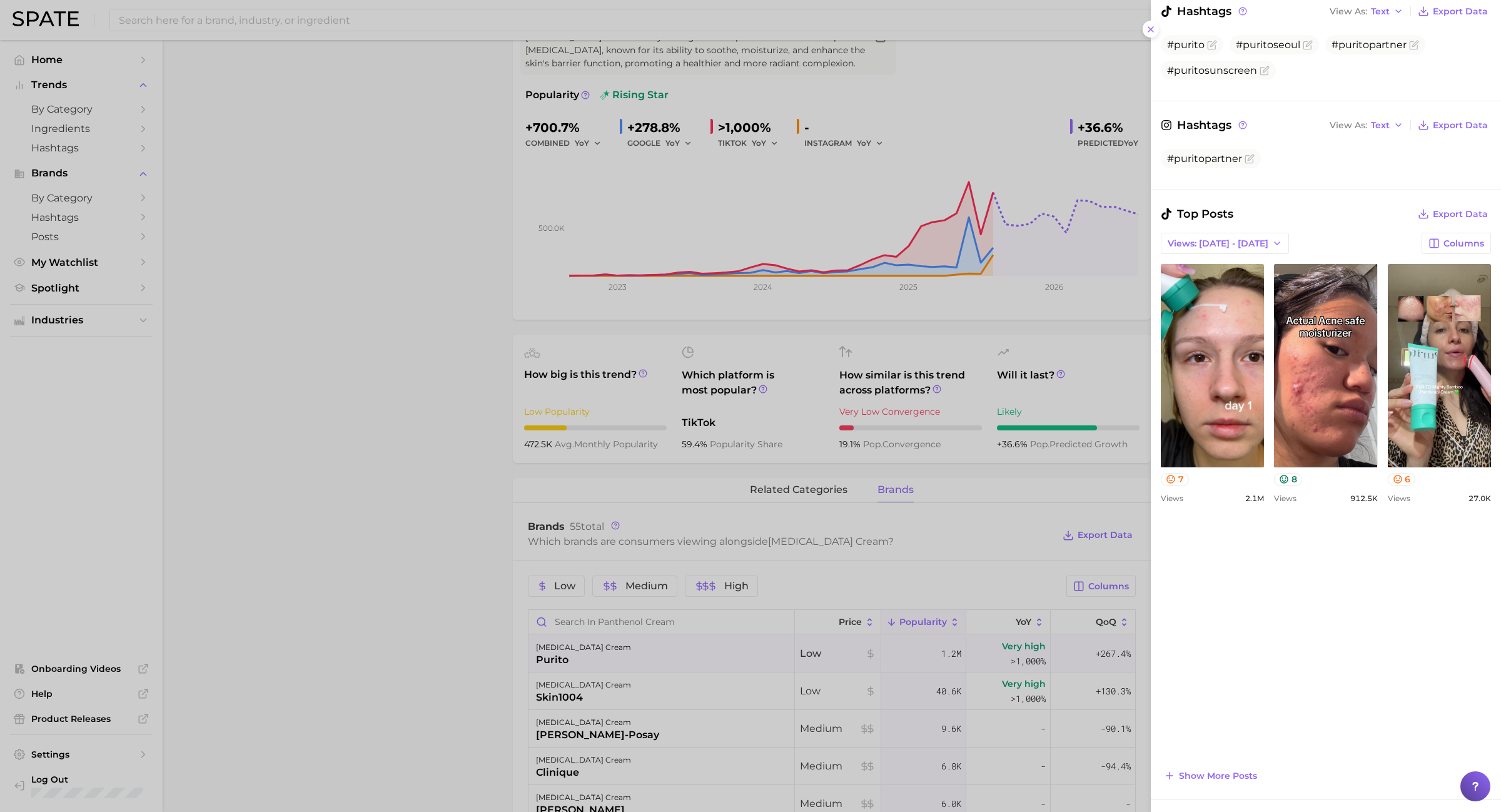
scroll to position [703, 0]
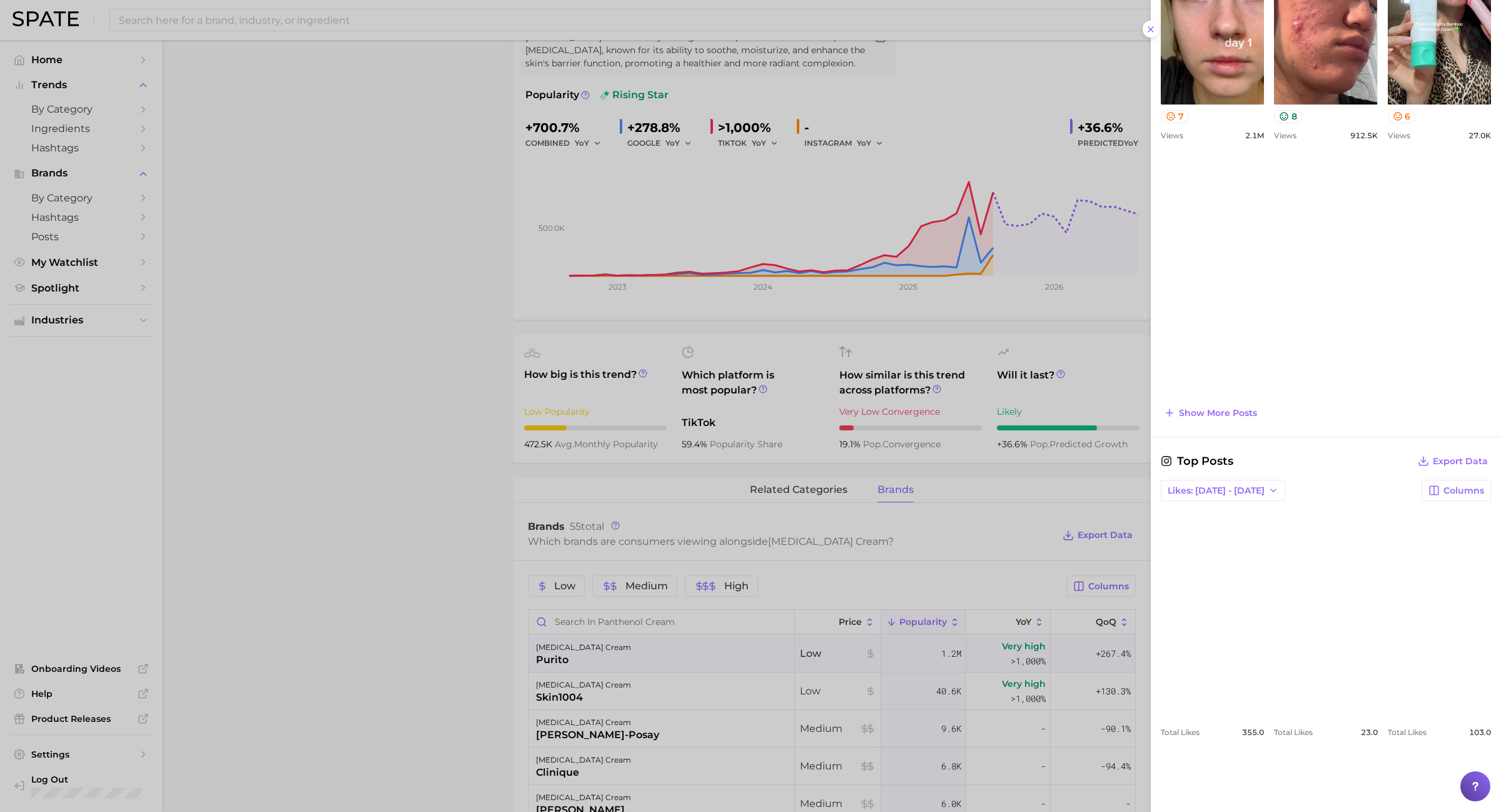
click at [1113, 140] on div "view post on TikTok 7 Views 2.1m view post on TikTok 8 Views 912.5k view post o…" at bounding box center [1325, 20] width 330 height 239
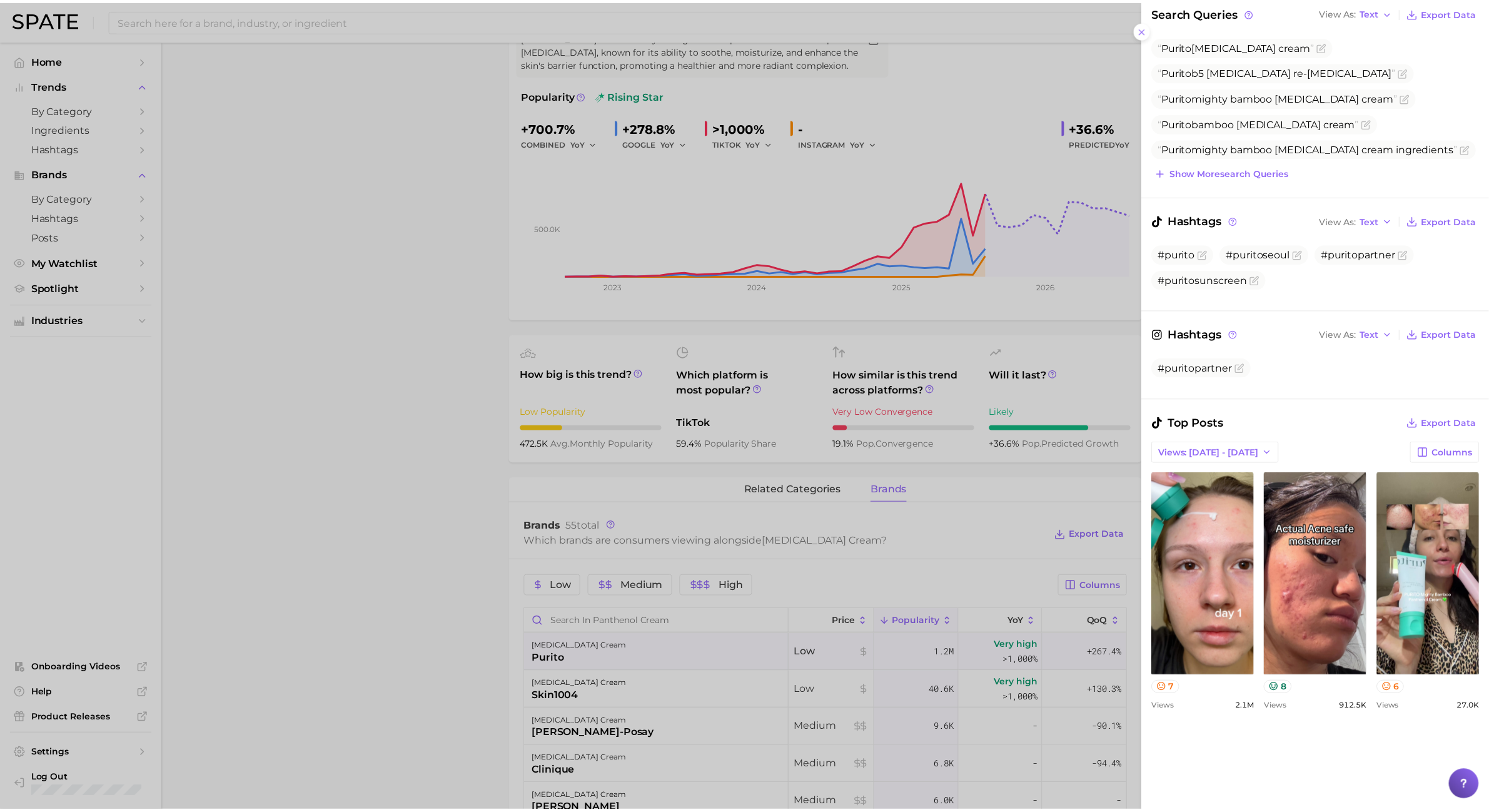
scroll to position [78, 0]
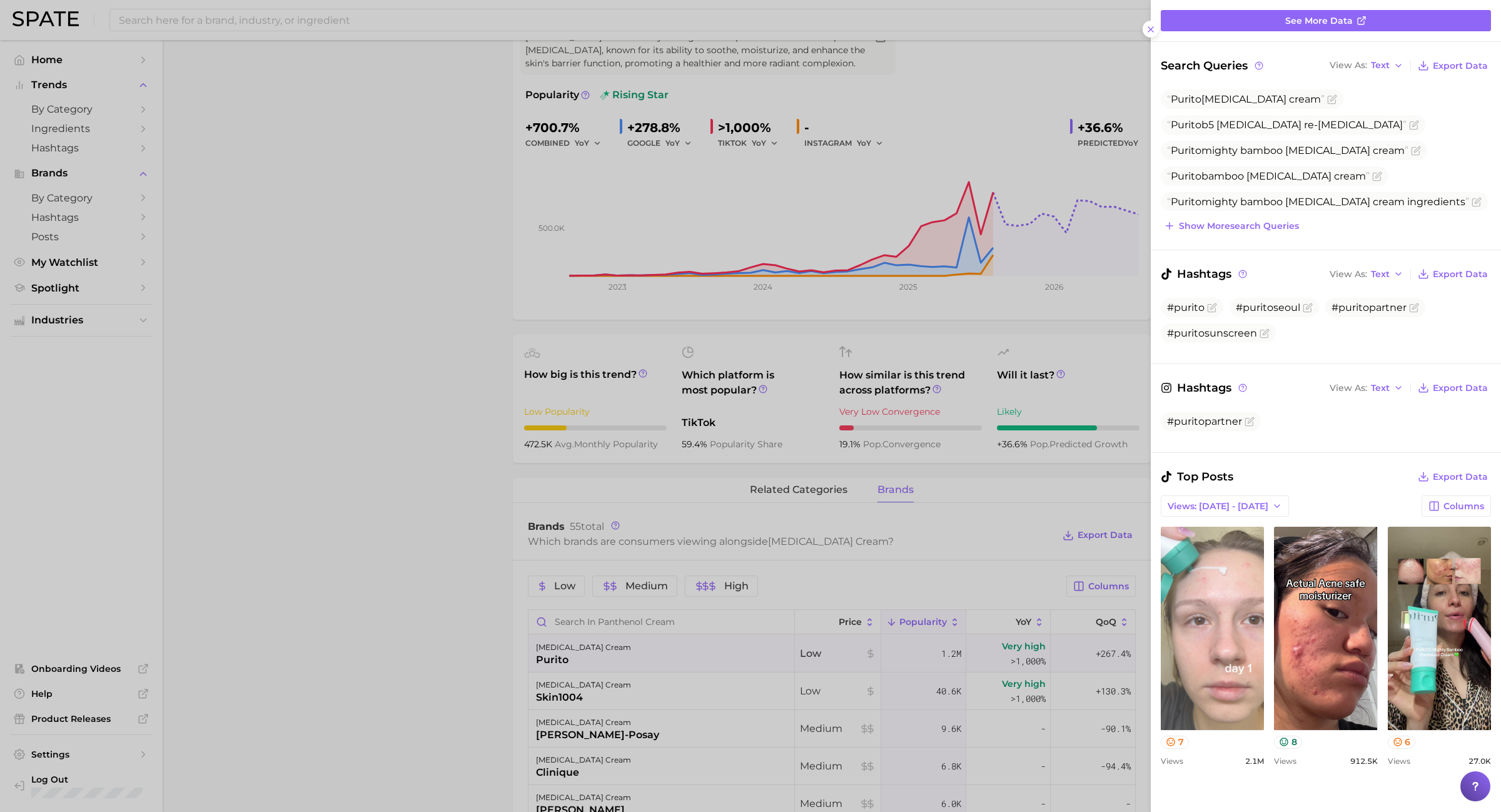
click at [1113, 575] on link "view post on TikTok" at bounding box center [1212, 628] width 104 height 203
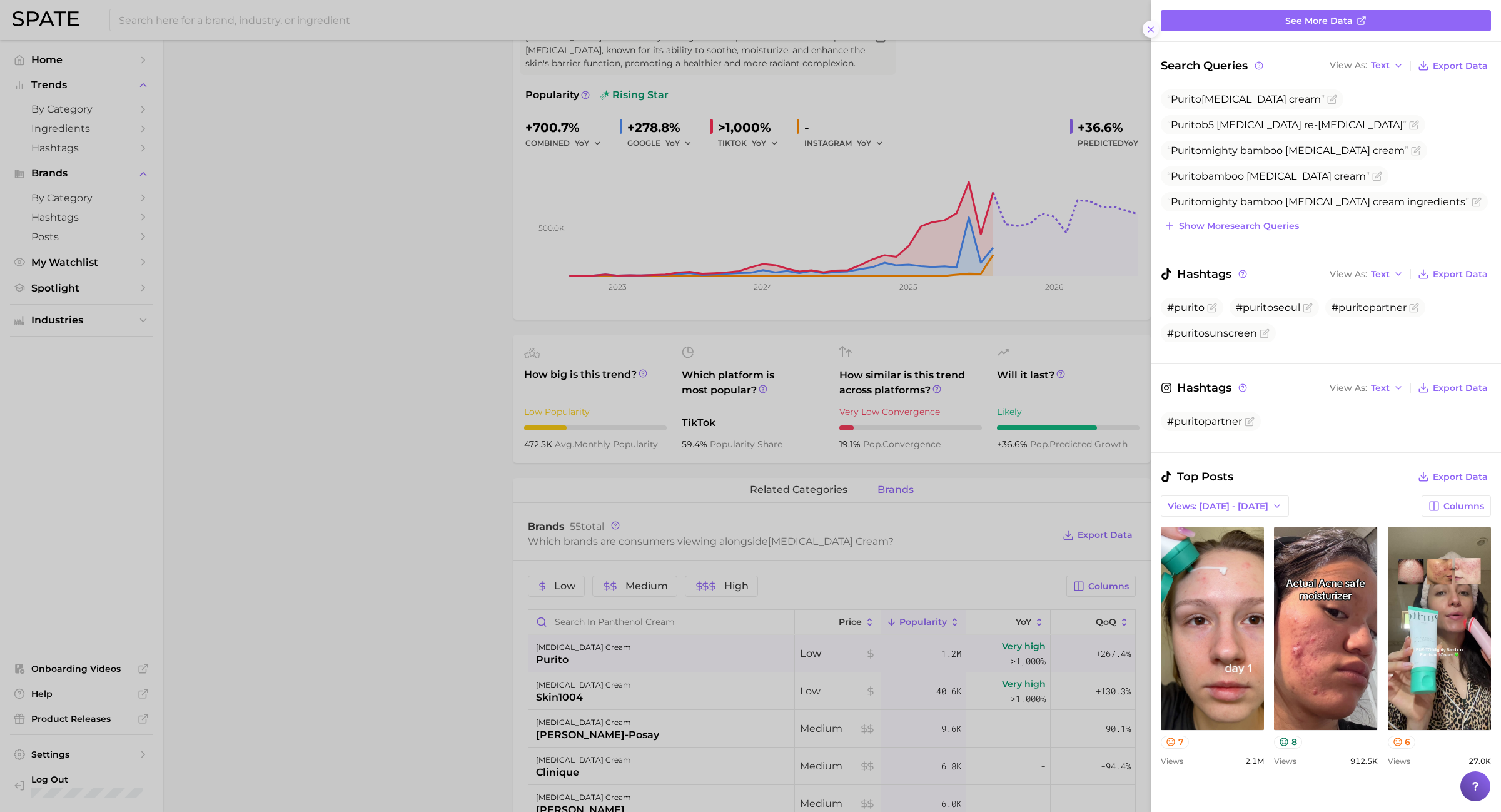
click at [1113, 25] on button at bounding box center [1151, 29] width 17 height 17
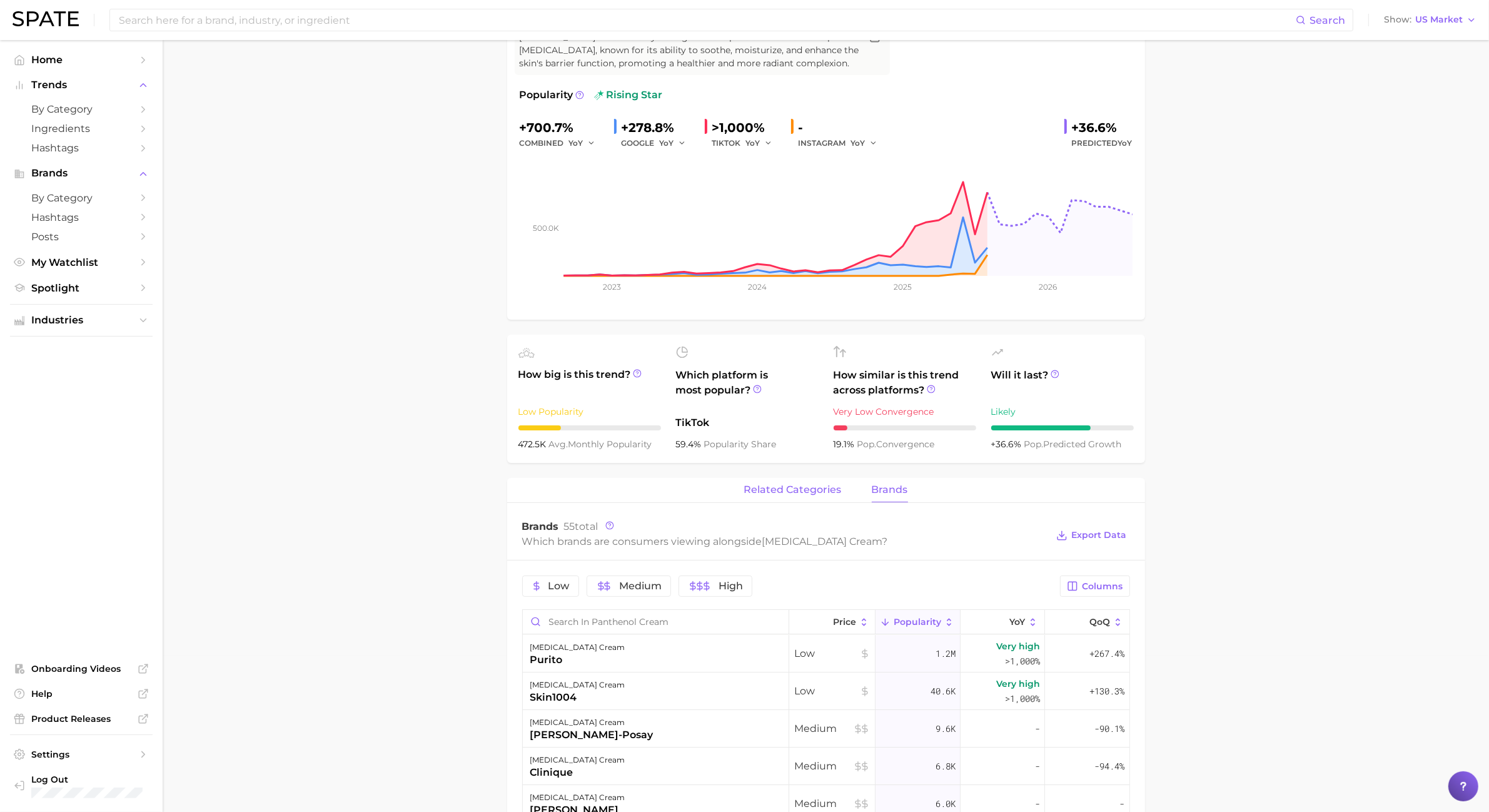
click at [807, 480] on button "related categories" at bounding box center [793, 490] width 97 height 24
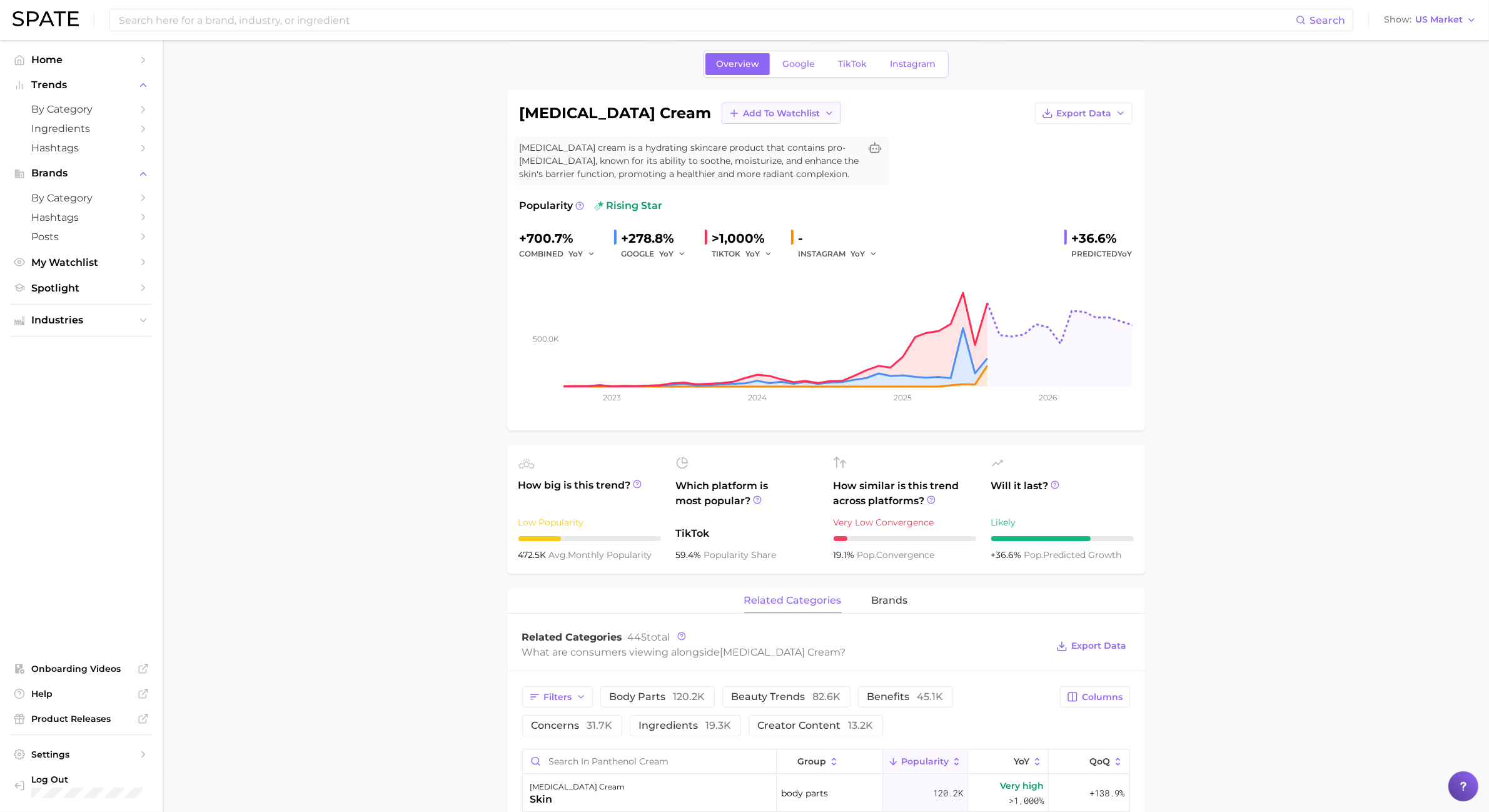
scroll to position [0, 0]
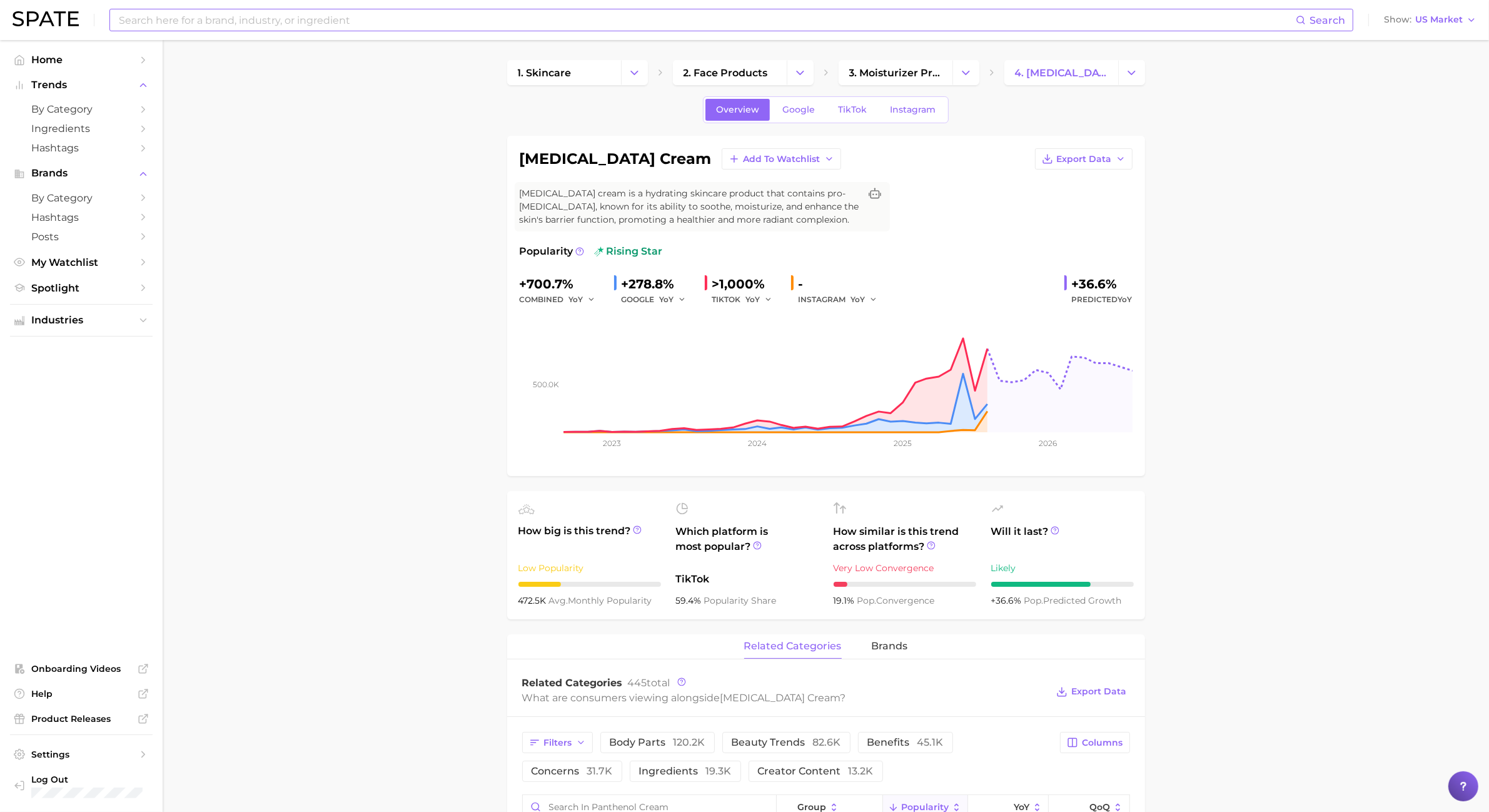
click at [539, 14] on input at bounding box center [707, 20] width 1178 height 22
type input "ㅔ"
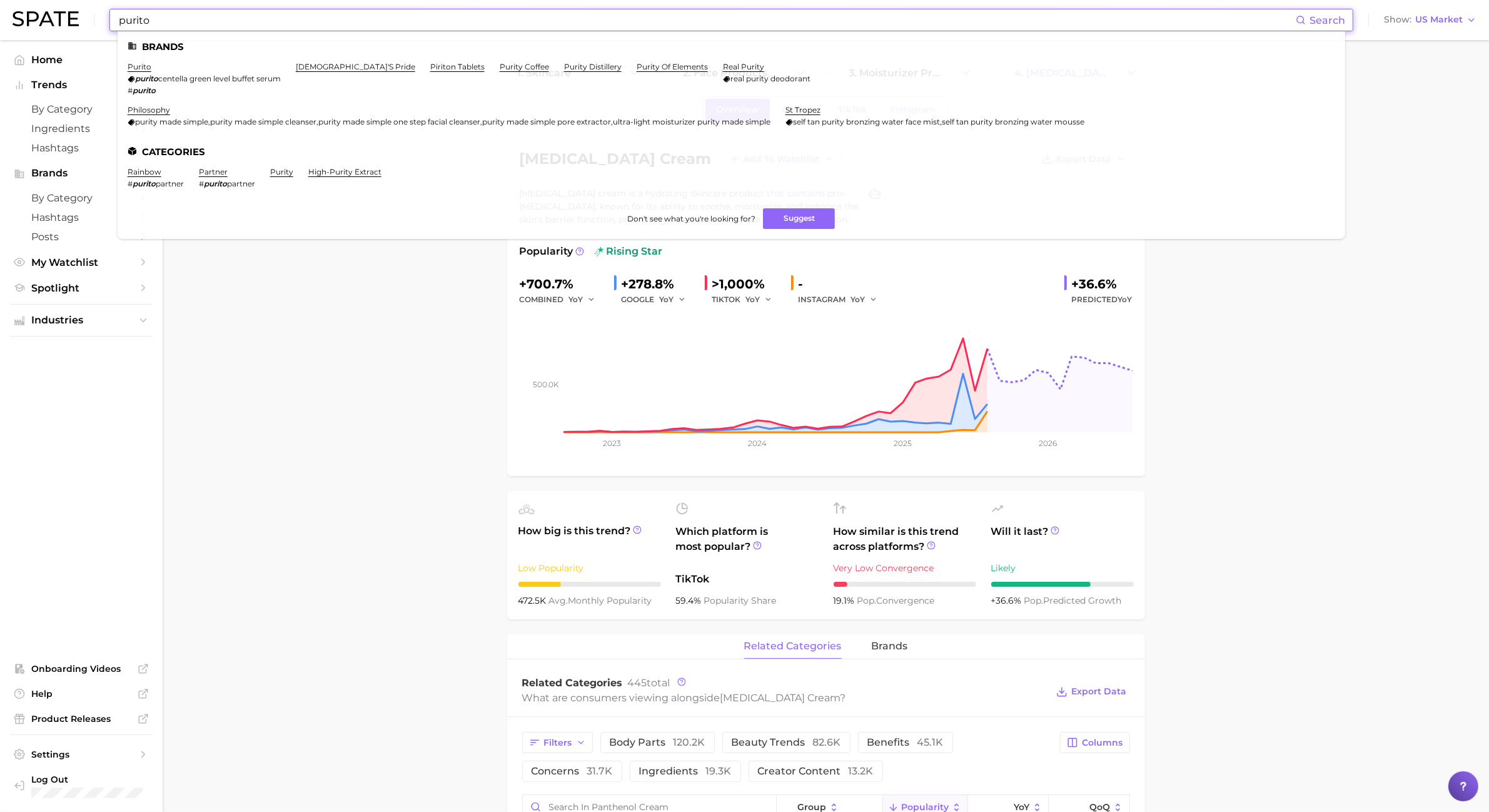
type input "purito"
click at [232, 60] on ul "Brands purito purito centella green level buffet serum # purito puritan's pride…" at bounding box center [731, 135] width 1227 height 208
click at [140, 67] on link "purito" at bounding box center [140, 67] width 23 height 9
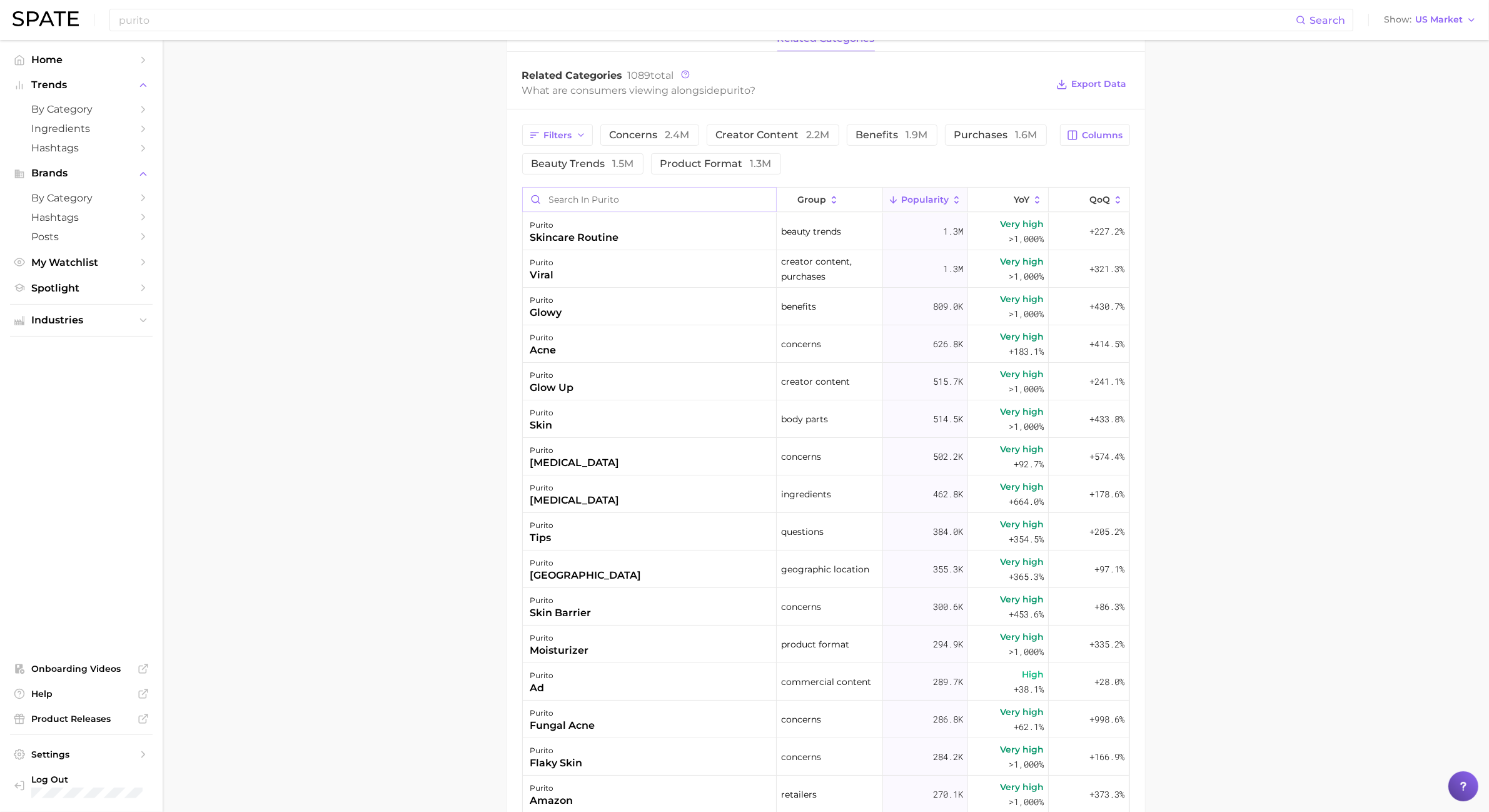
scroll to position [547, 0]
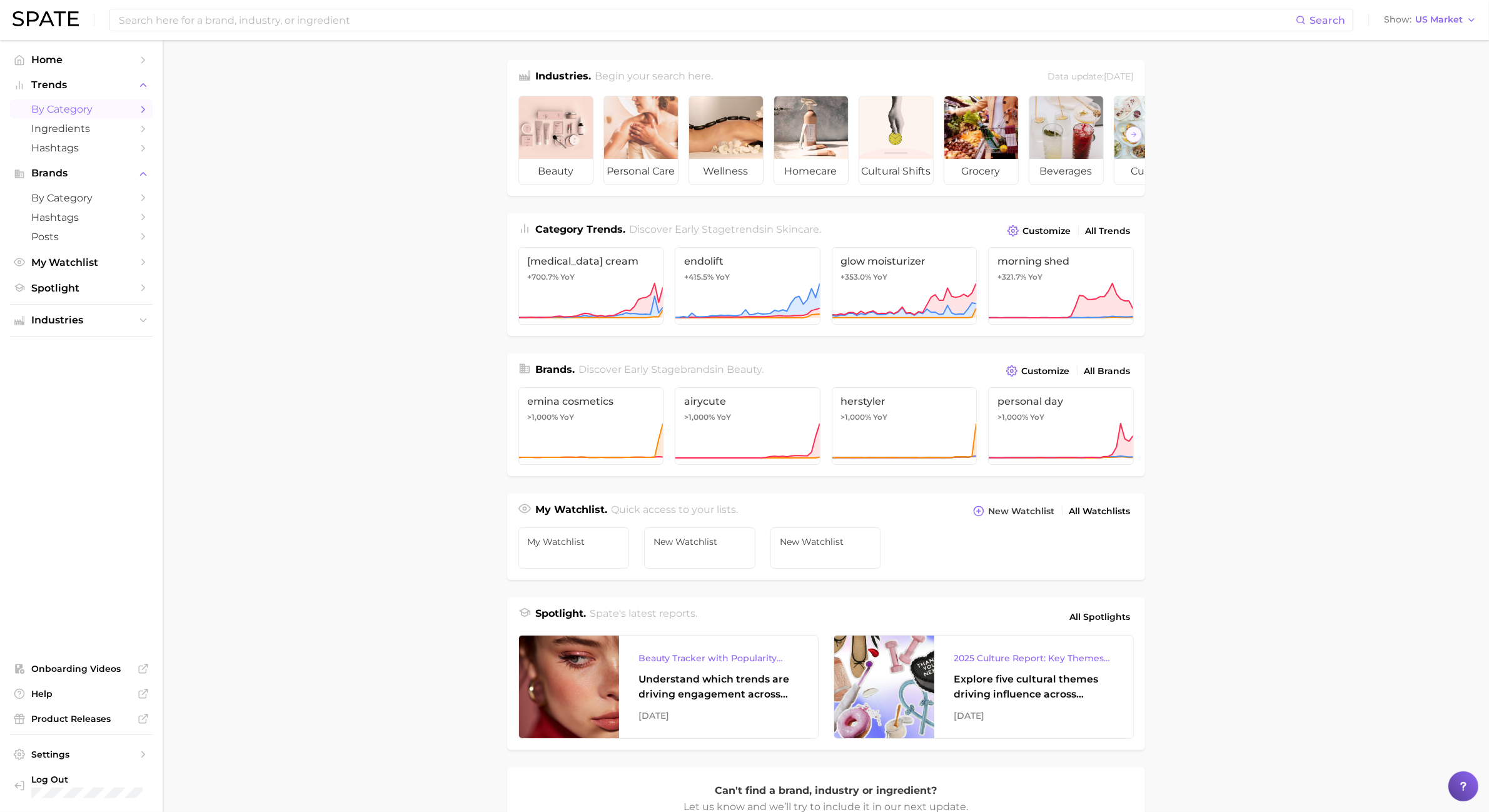
click at [116, 104] on span "by Category" at bounding box center [81, 109] width 100 height 12
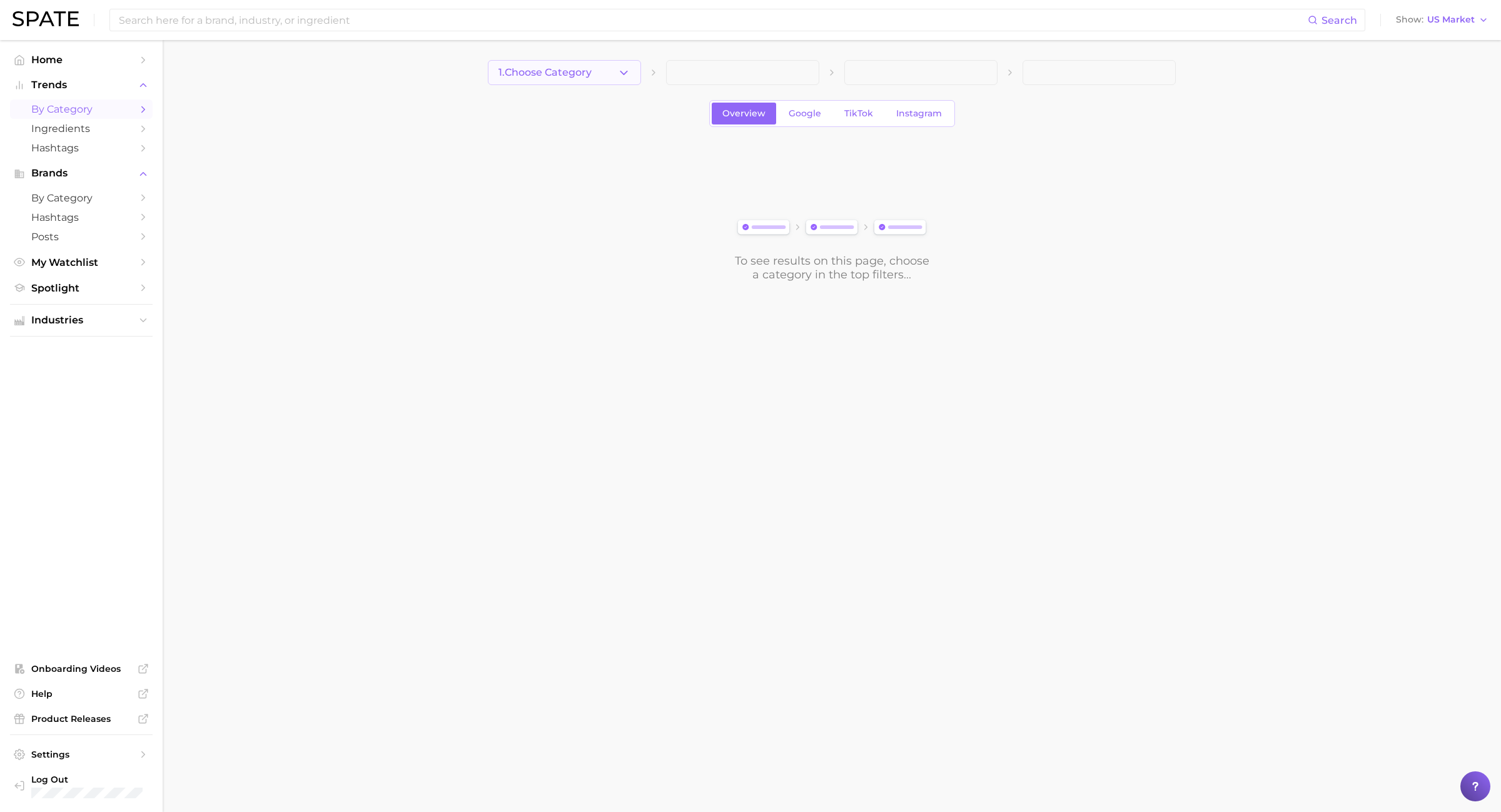
click at [632, 79] on button "1. Choose Category" at bounding box center [565, 73] width 153 height 25
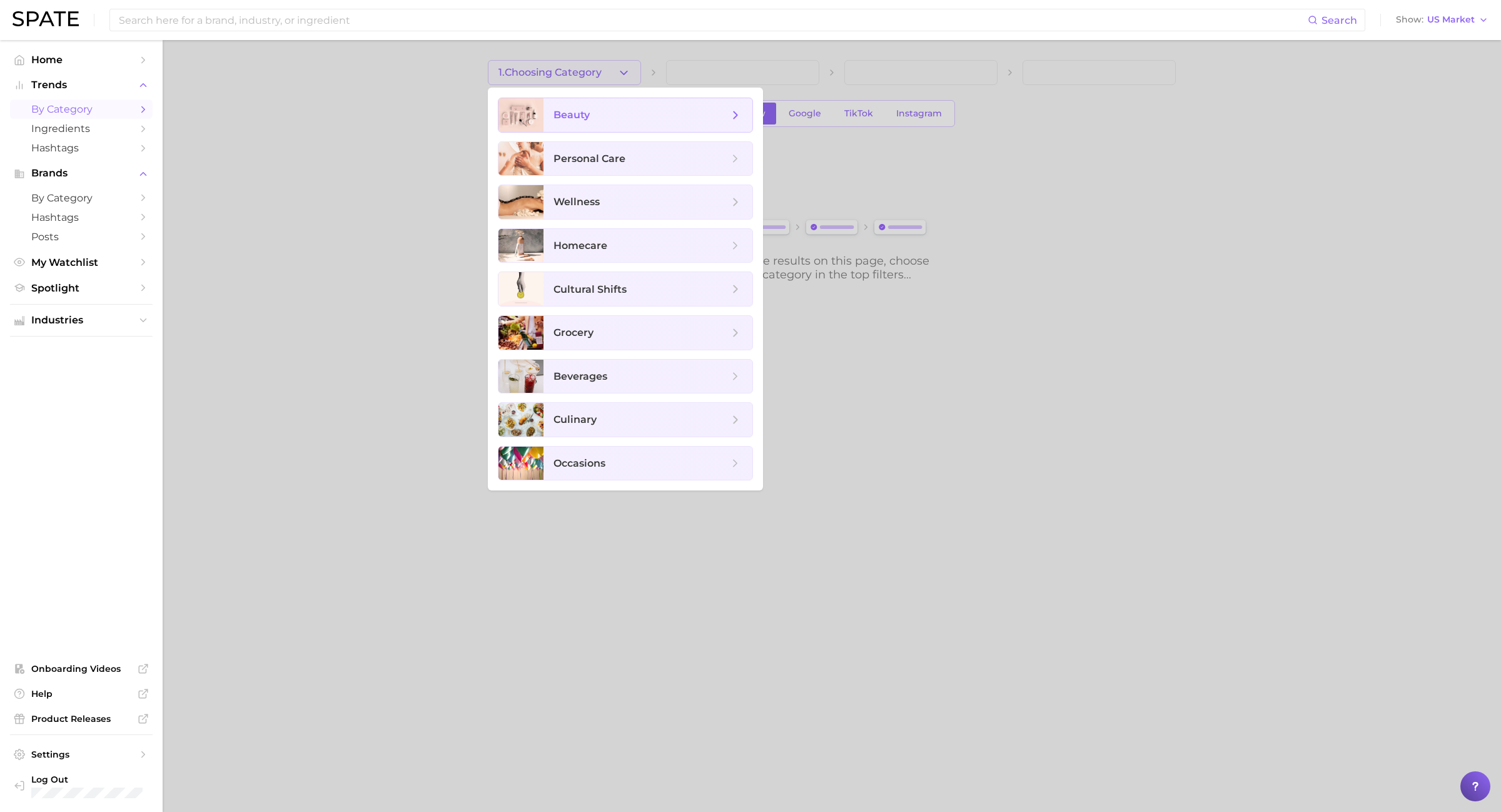
click at [628, 113] on span "beauty" at bounding box center [641, 114] width 175 height 14
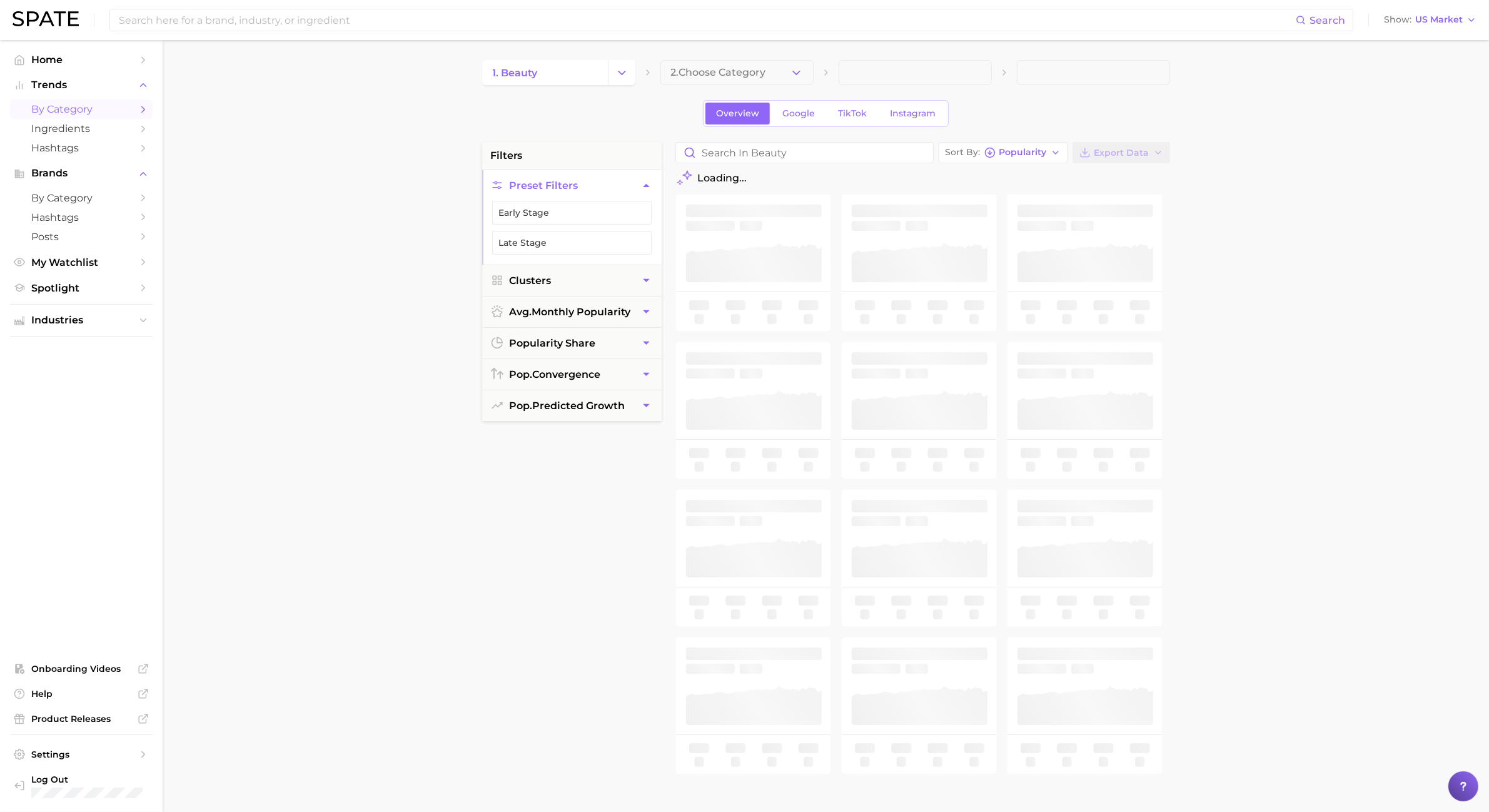
click at [743, 74] on span "2. Choose Category" at bounding box center [718, 72] width 95 height 12
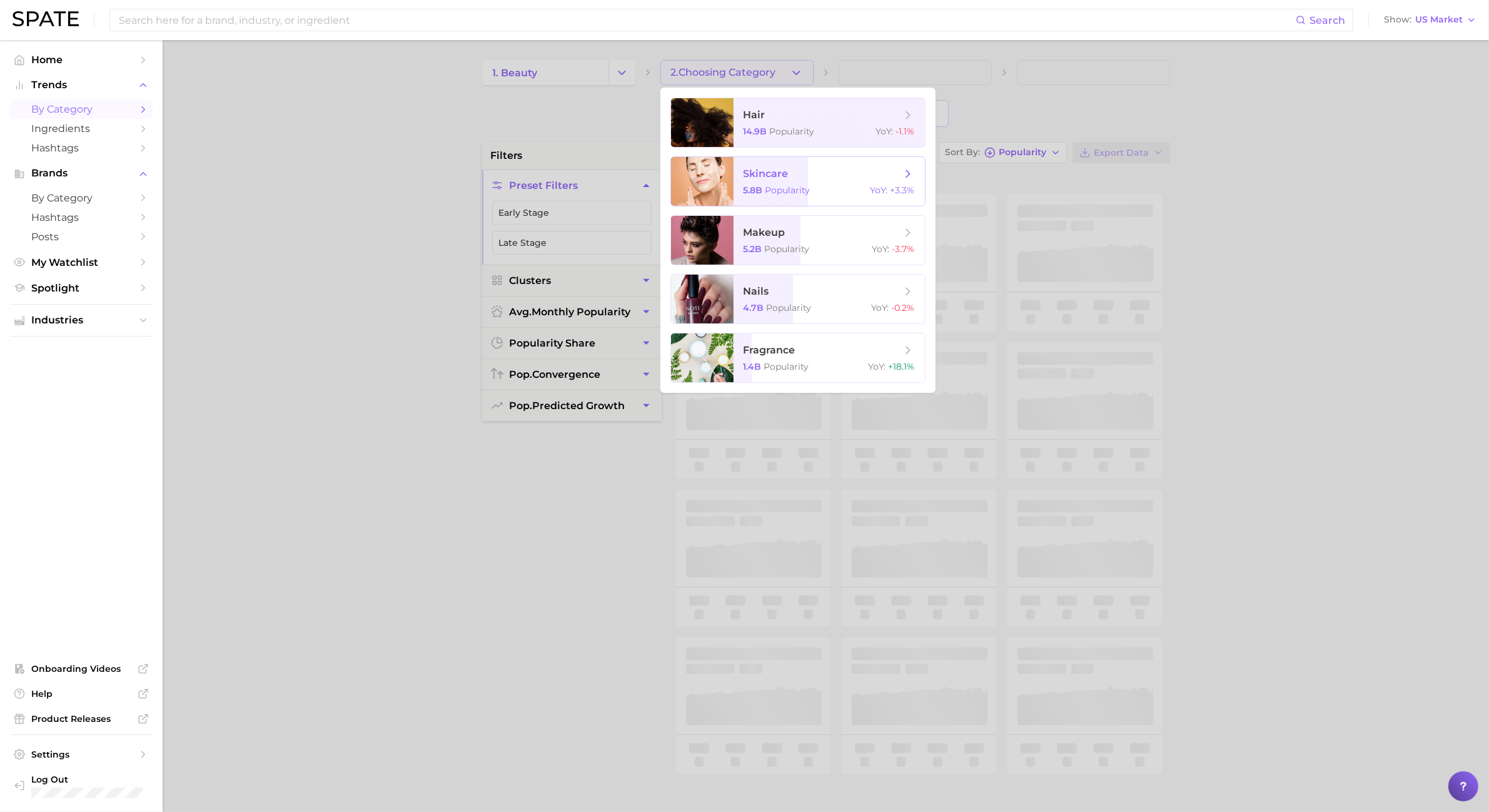
click at [846, 175] on span "skincare" at bounding box center [822, 173] width 158 height 14
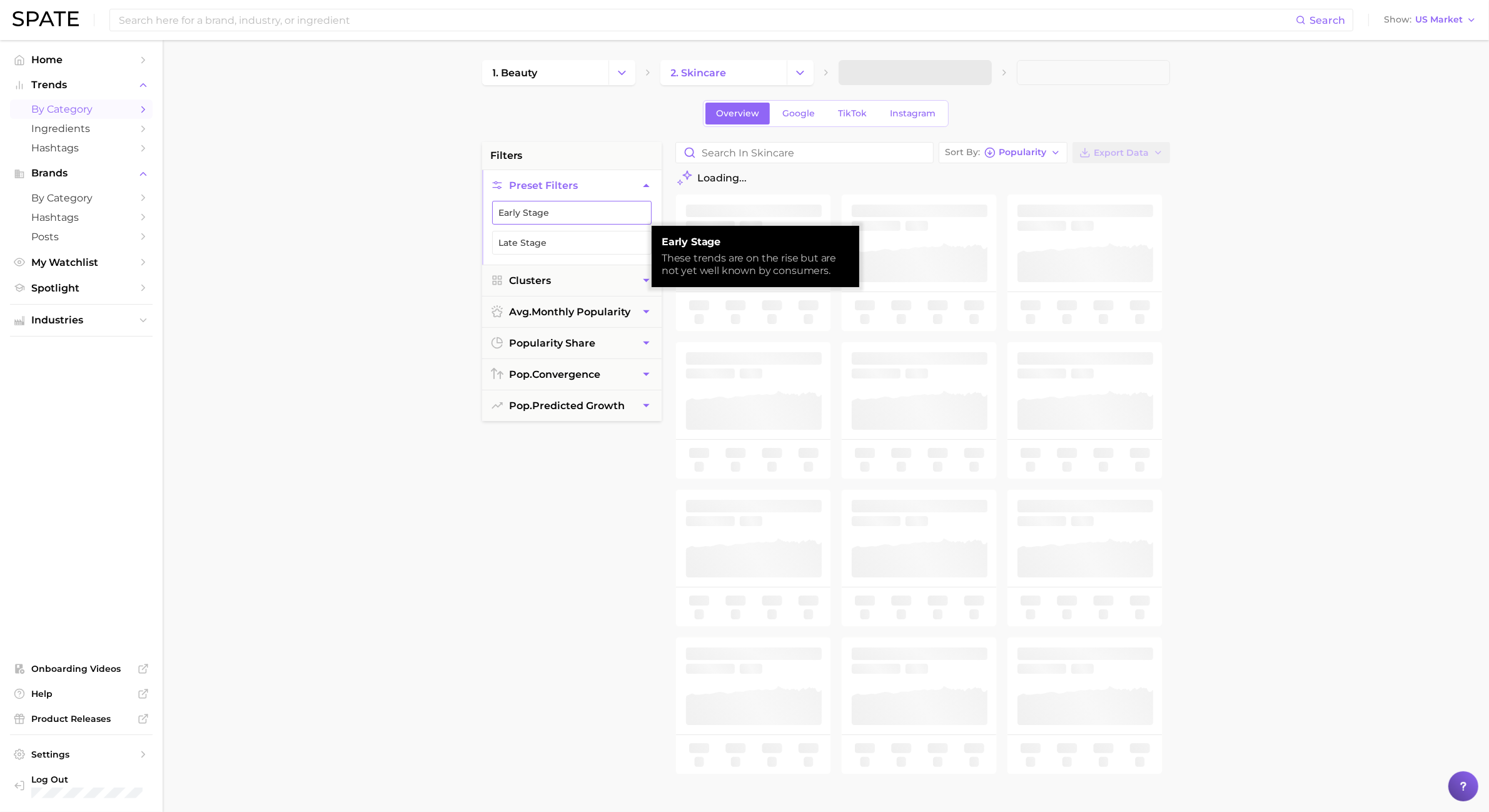
click at [577, 210] on button "Early Stage" at bounding box center [572, 212] width 159 height 23
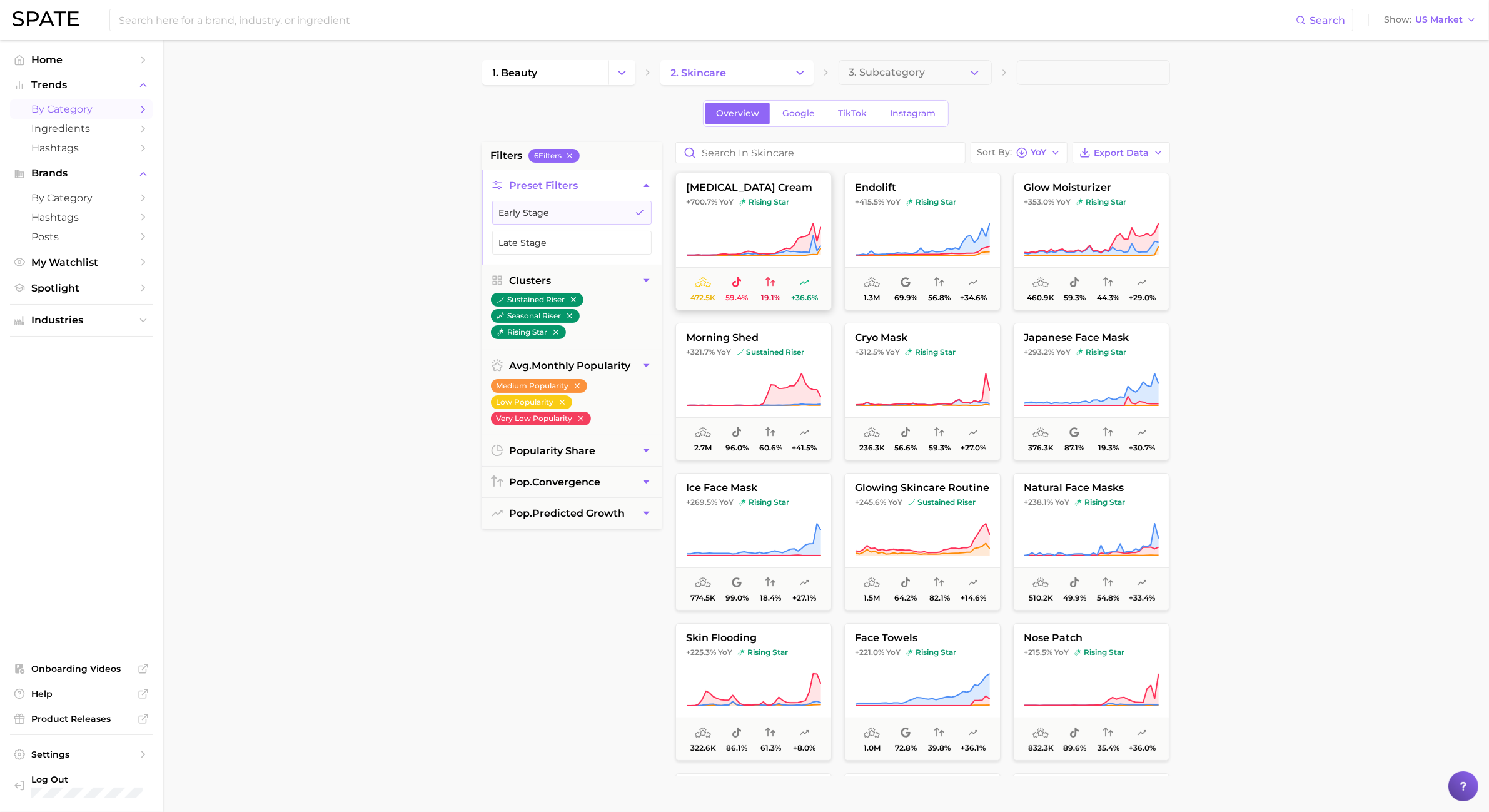
click at [777, 229] on icon at bounding box center [754, 239] width 135 height 35
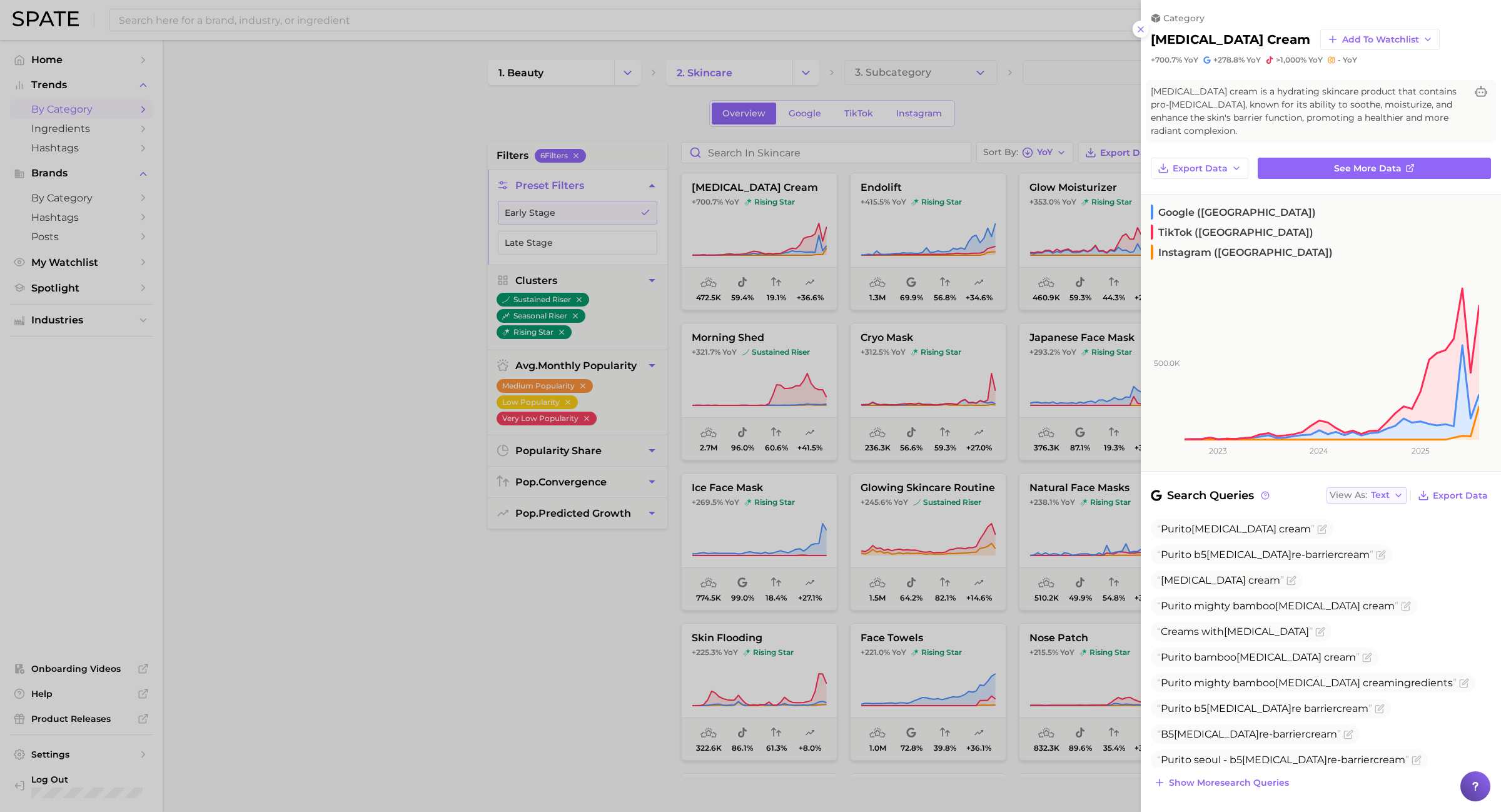
click at [1393, 487] on button "View As Text" at bounding box center [1366, 495] width 80 height 16
click at [1370, 527] on button "Table" at bounding box center [1395, 537] width 138 height 23
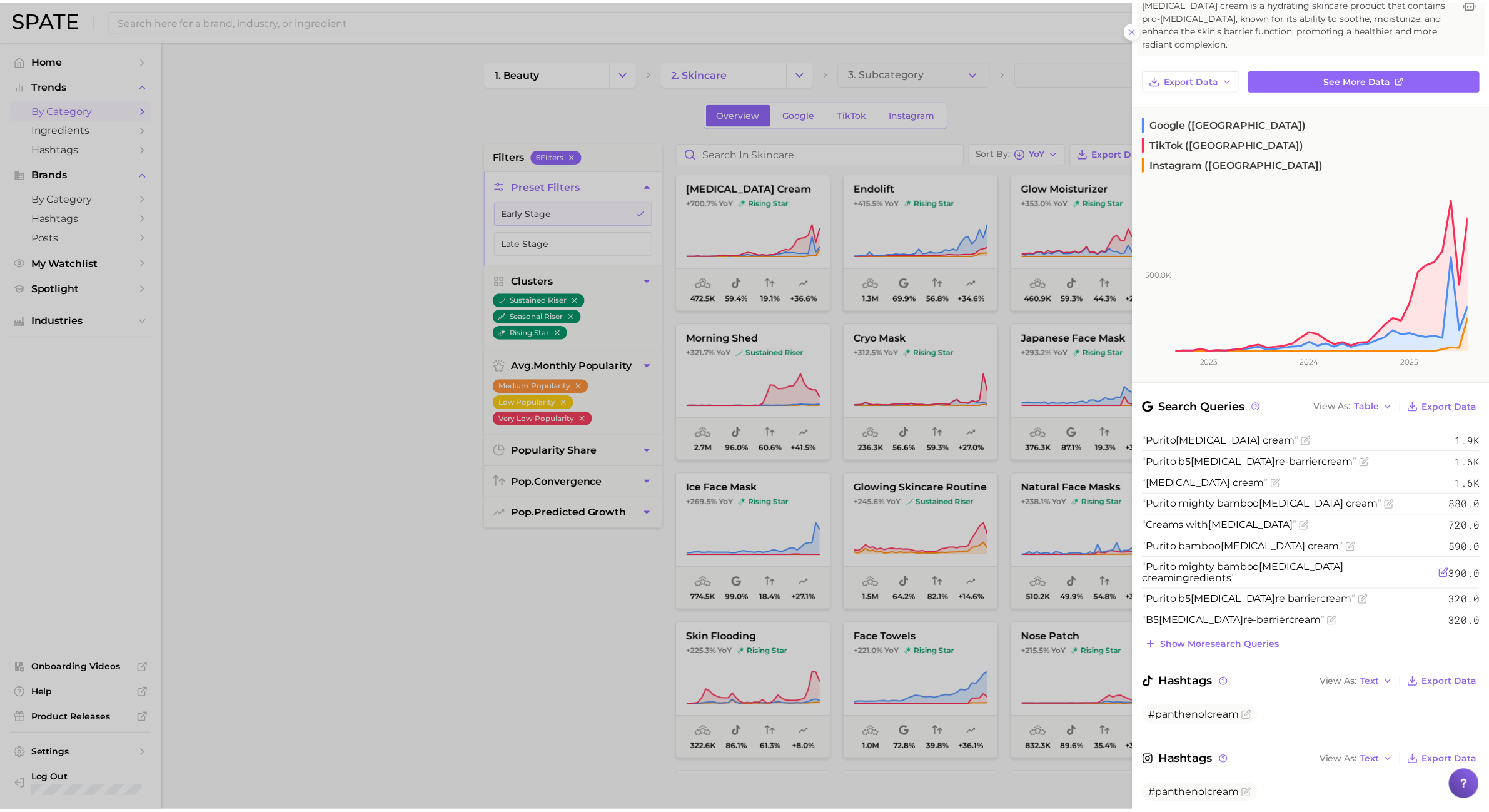
scroll to position [91, 0]
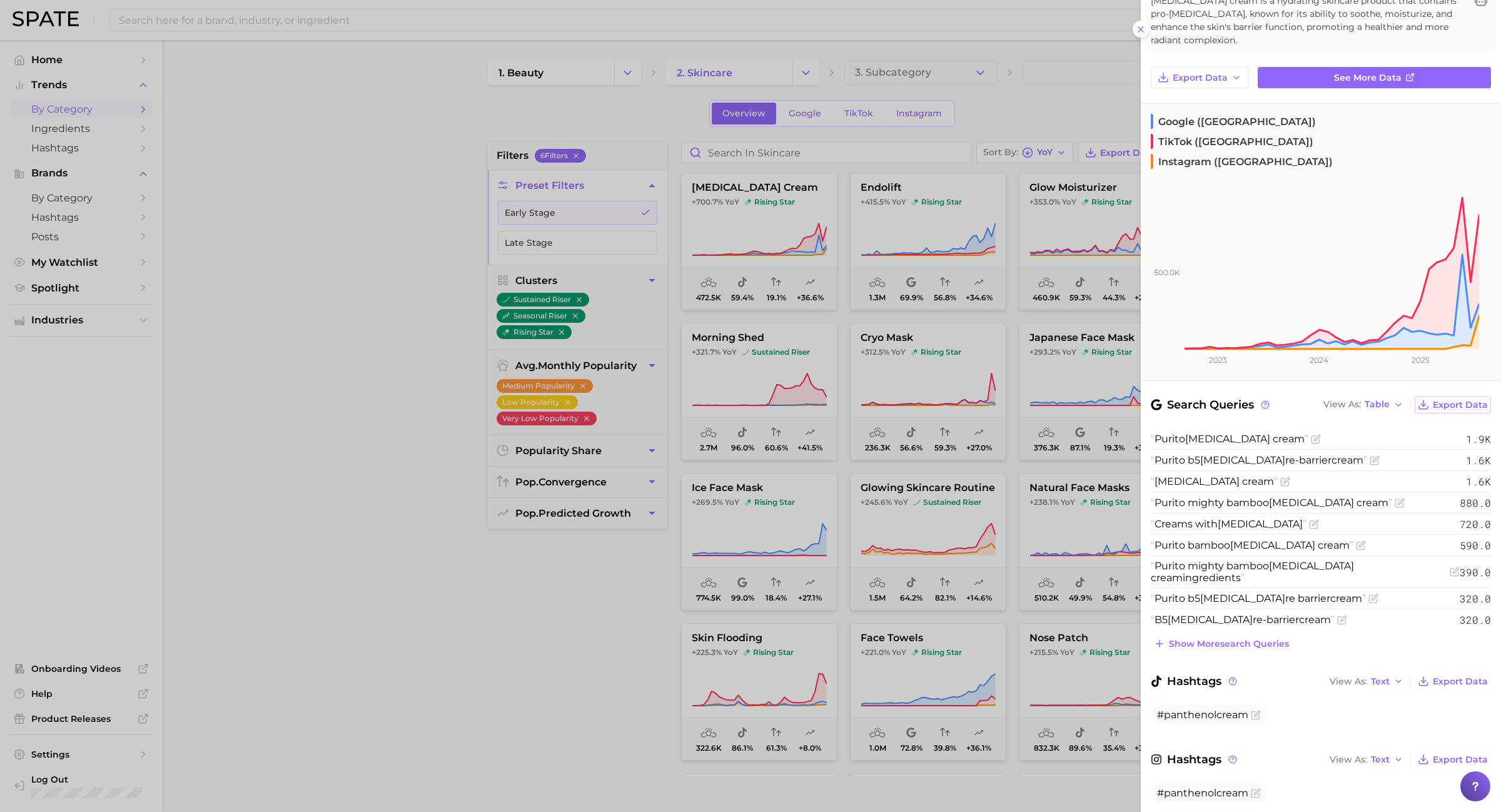
click at [1433, 400] on span "Export Data" at bounding box center [1460, 405] width 55 height 11
click at [1256, 711] on icon "Flag as miscategorized or irrelevant" at bounding box center [1255, 715] width 7 height 7
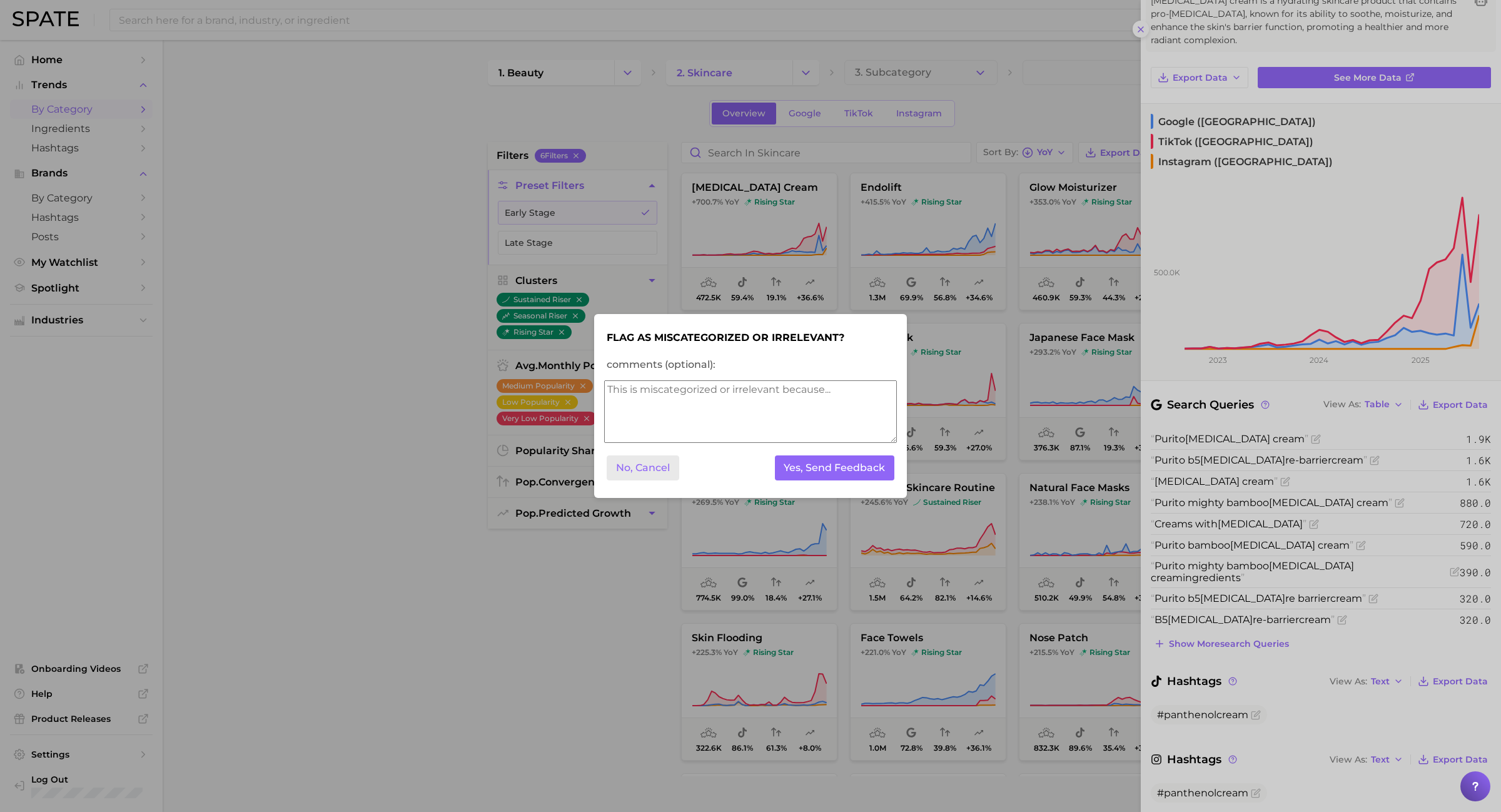
click at [661, 477] on button "No, Cancel" at bounding box center [643, 468] width 73 height 25
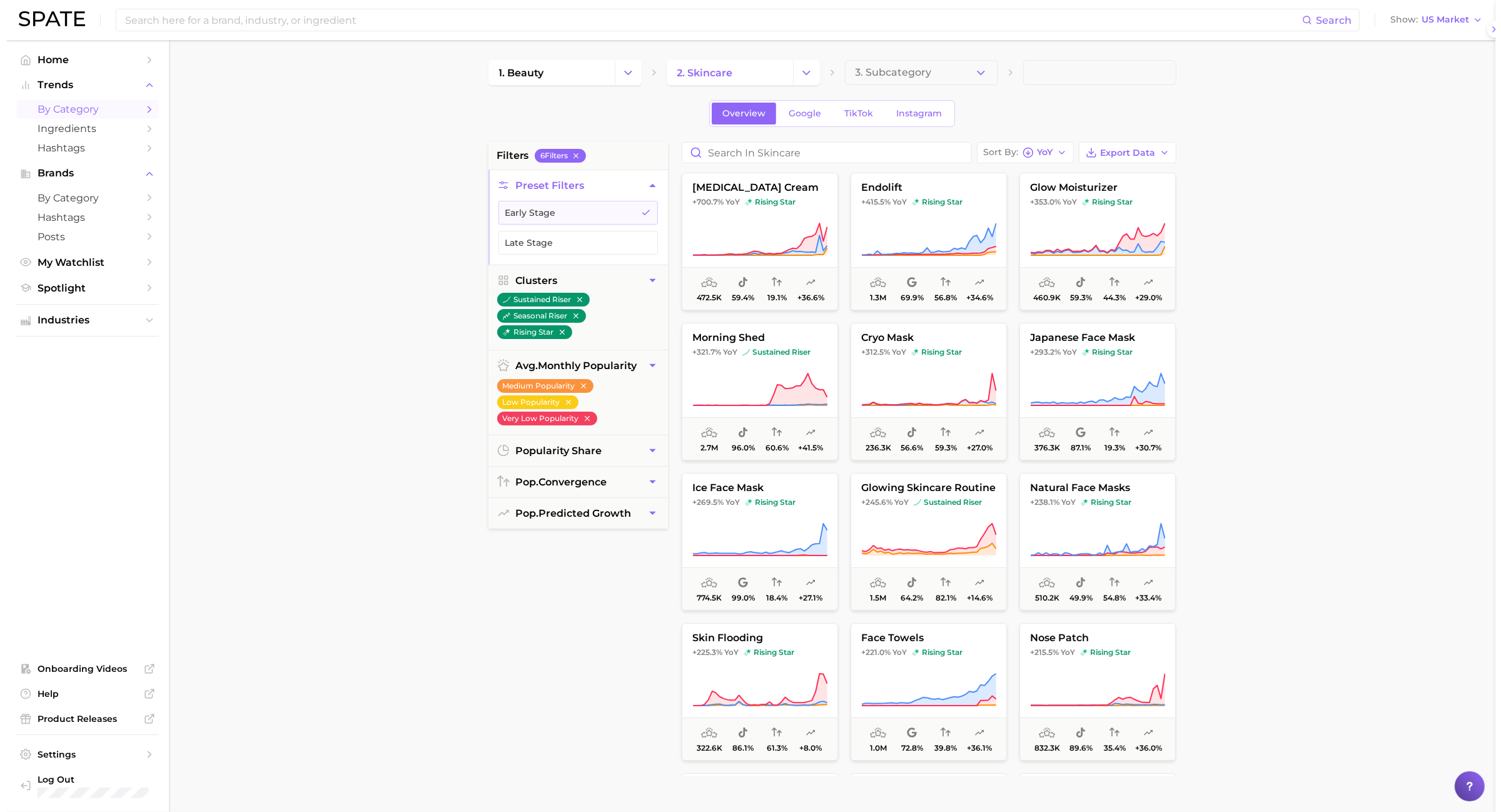
scroll to position [0, 0]
click at [705, 227] on icon at bounding box center [754, 239] width 135 height 35
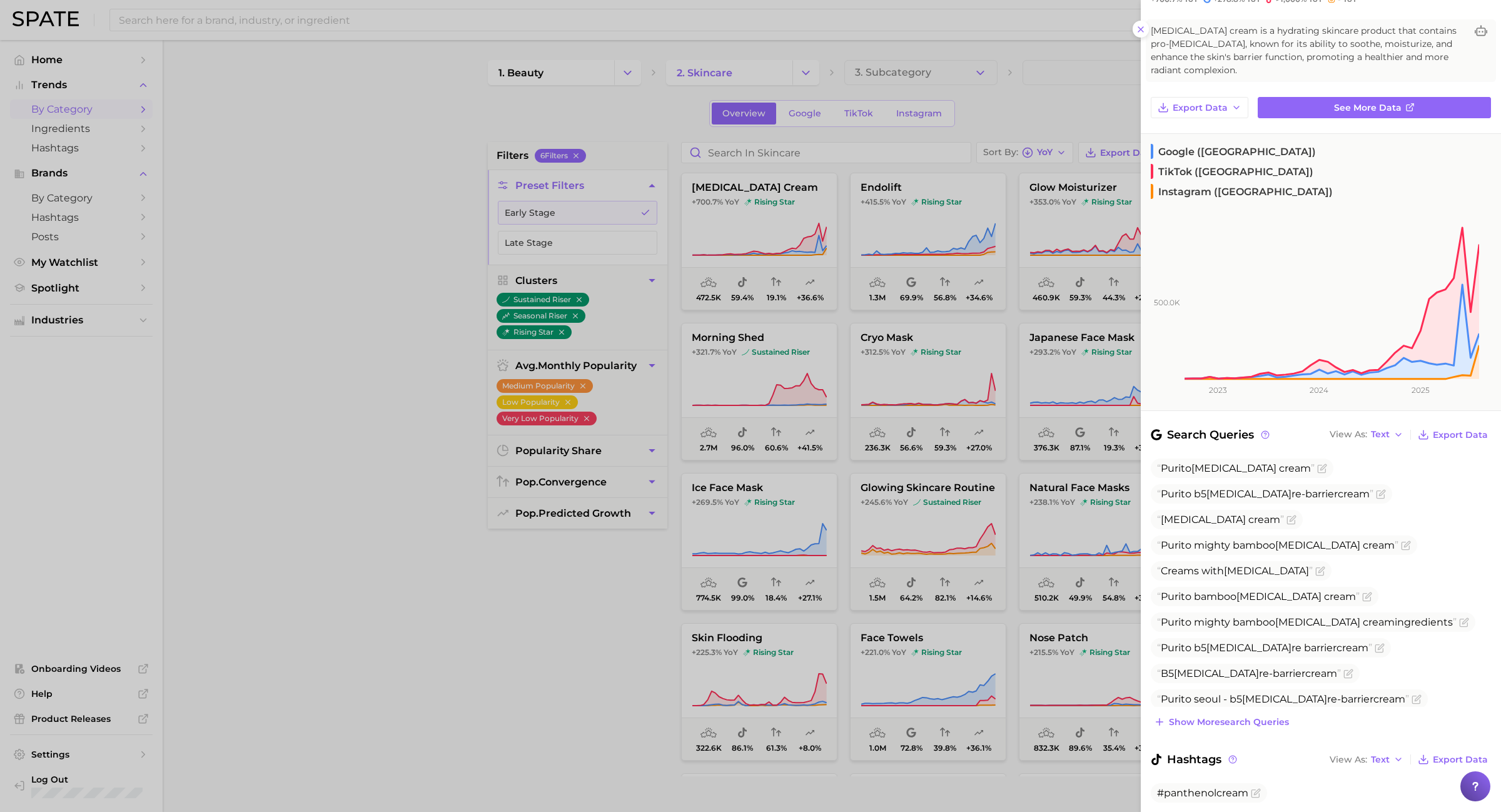
scroll to position [139, 0]
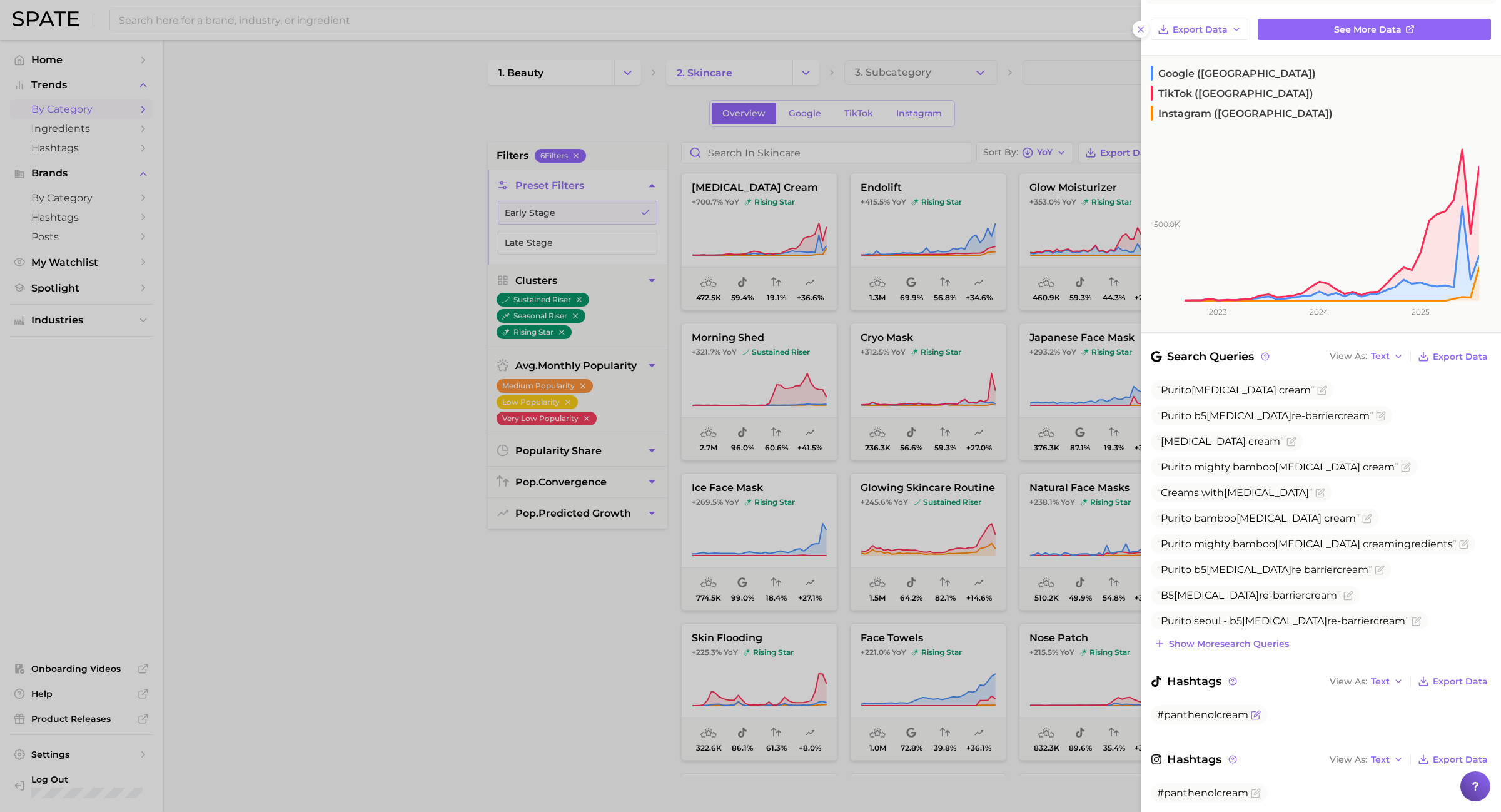
click at [1211, 708] on span "#panthenolcream" at bounding box center [1202, 714] width 91 height 12
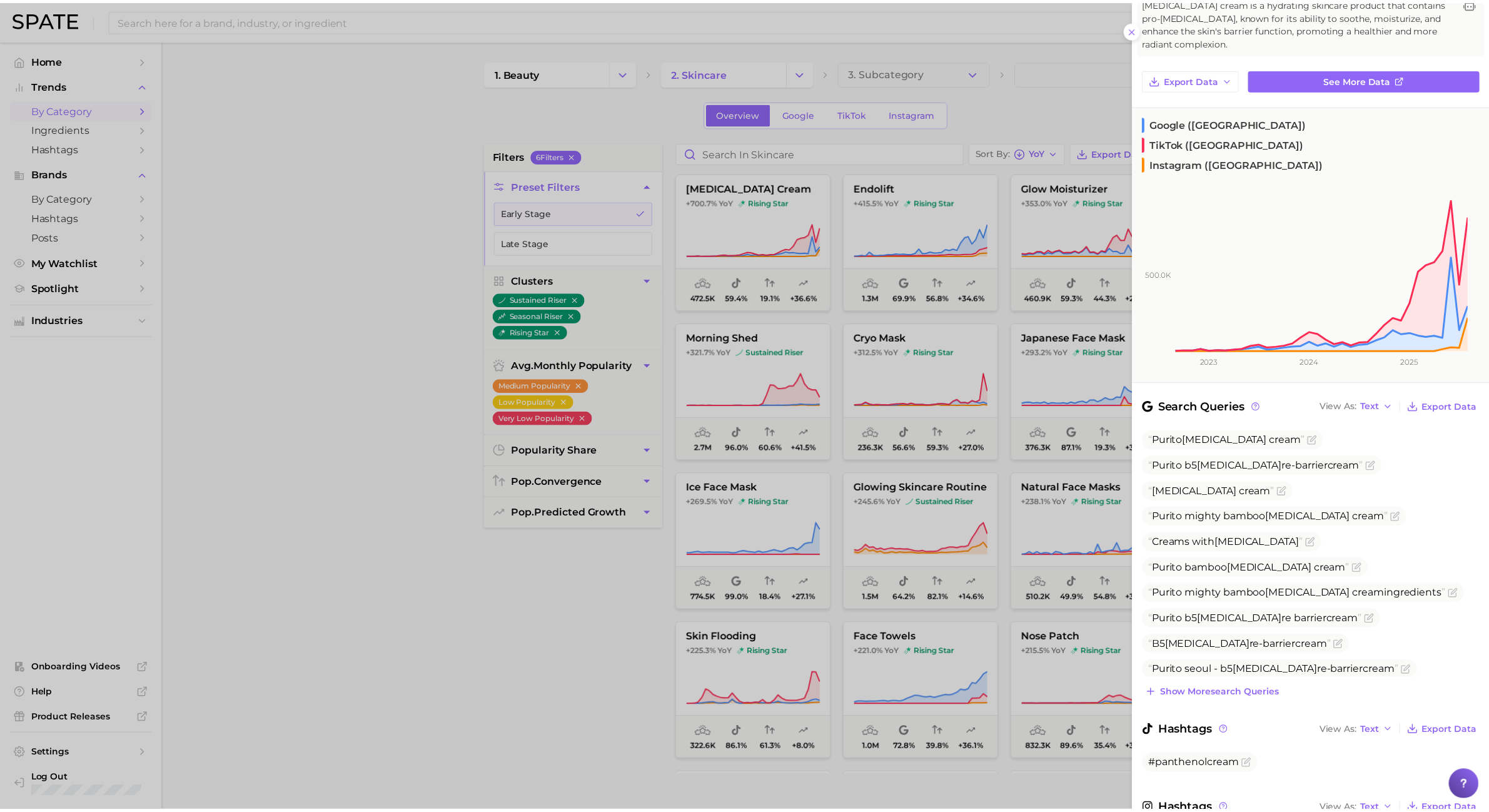
scroll to position [0, 0]
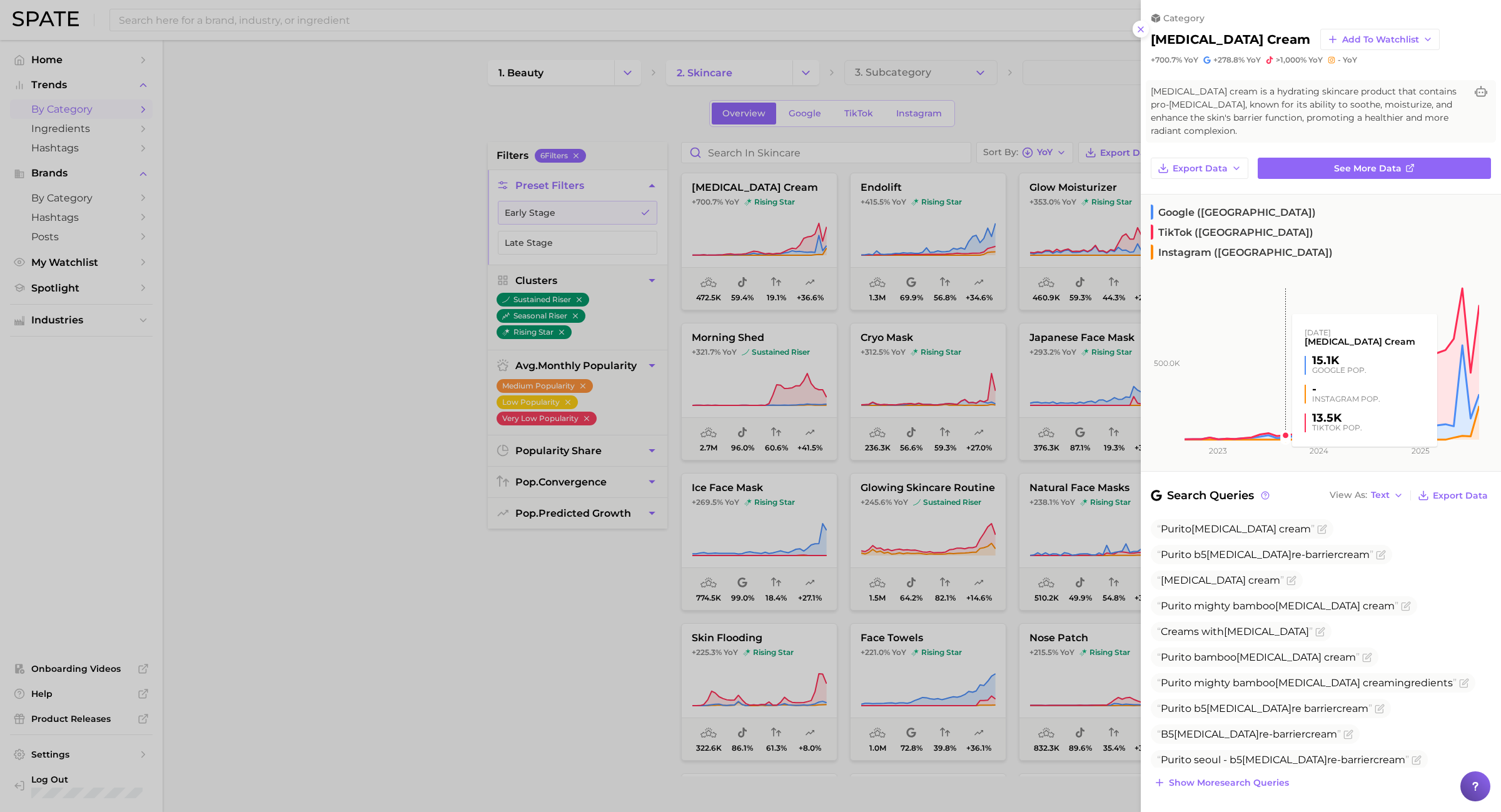
click at [1283, 257] on rect at bounding box center [1310, 347] width 339 height 183
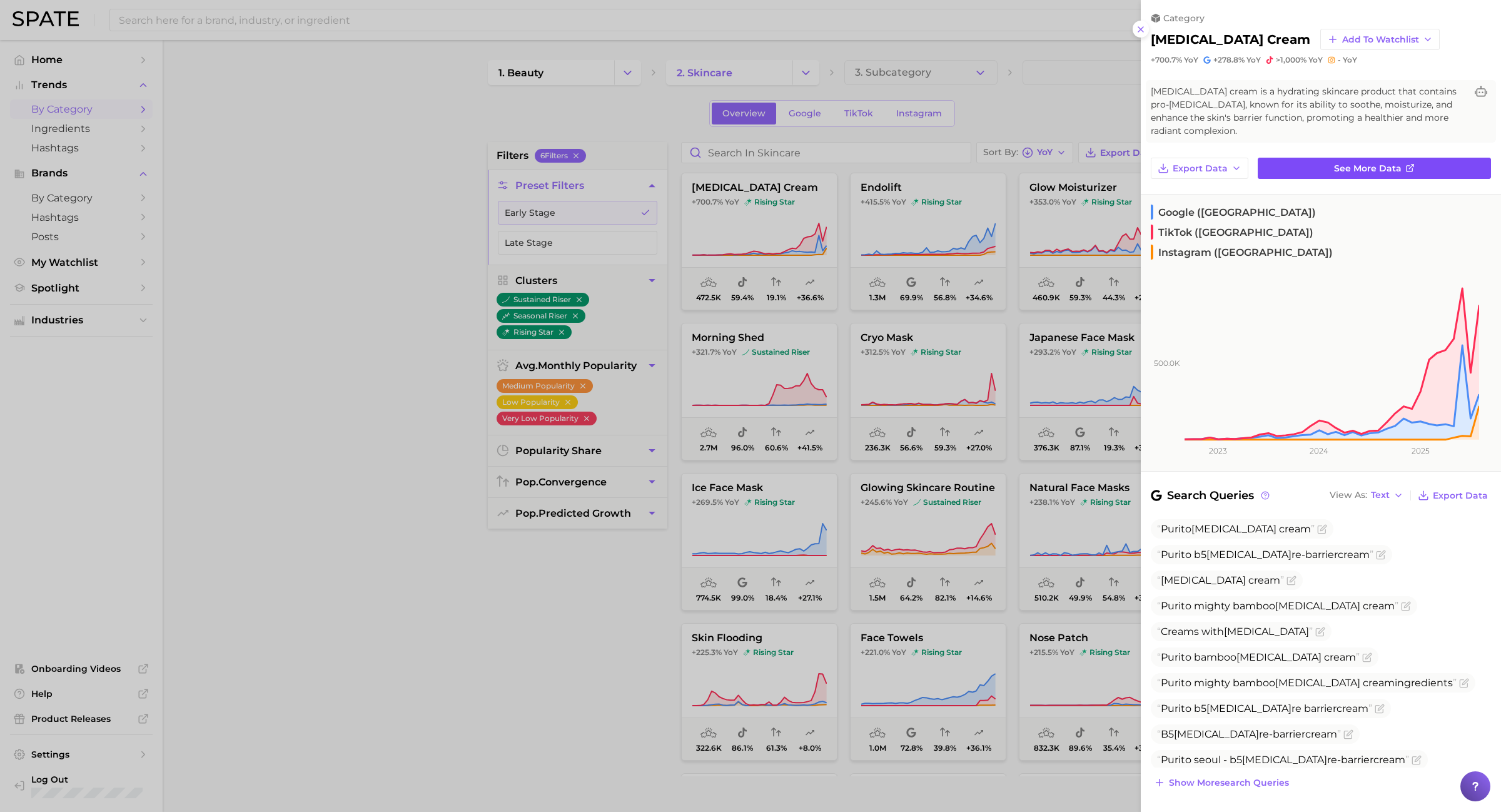
click at [1389, 165] on span "See more data" at bounding box center [1367, 168] width 68 height 11
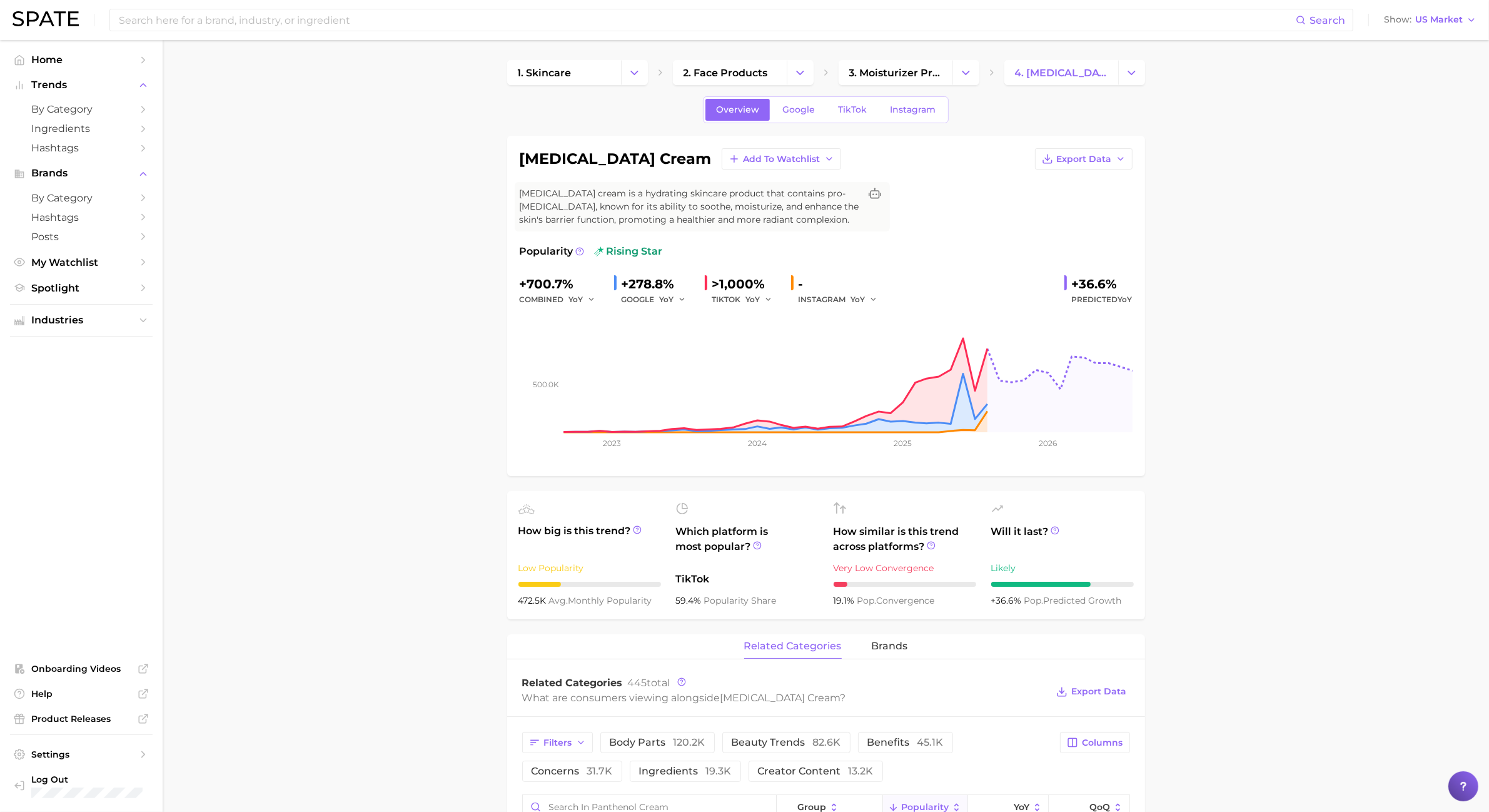
click at [876, 97] on div "Overview Google TikTok Instagram" at bounding box center [826, 110] width 246 height 27
click at [861, 122] on div "Overview Google TikTok Instagram" at bounding box center [826, 110] width 246 height 27
click at [855, 107] on span "TikTok" at bounding box center [853, 110] width 29 height 11
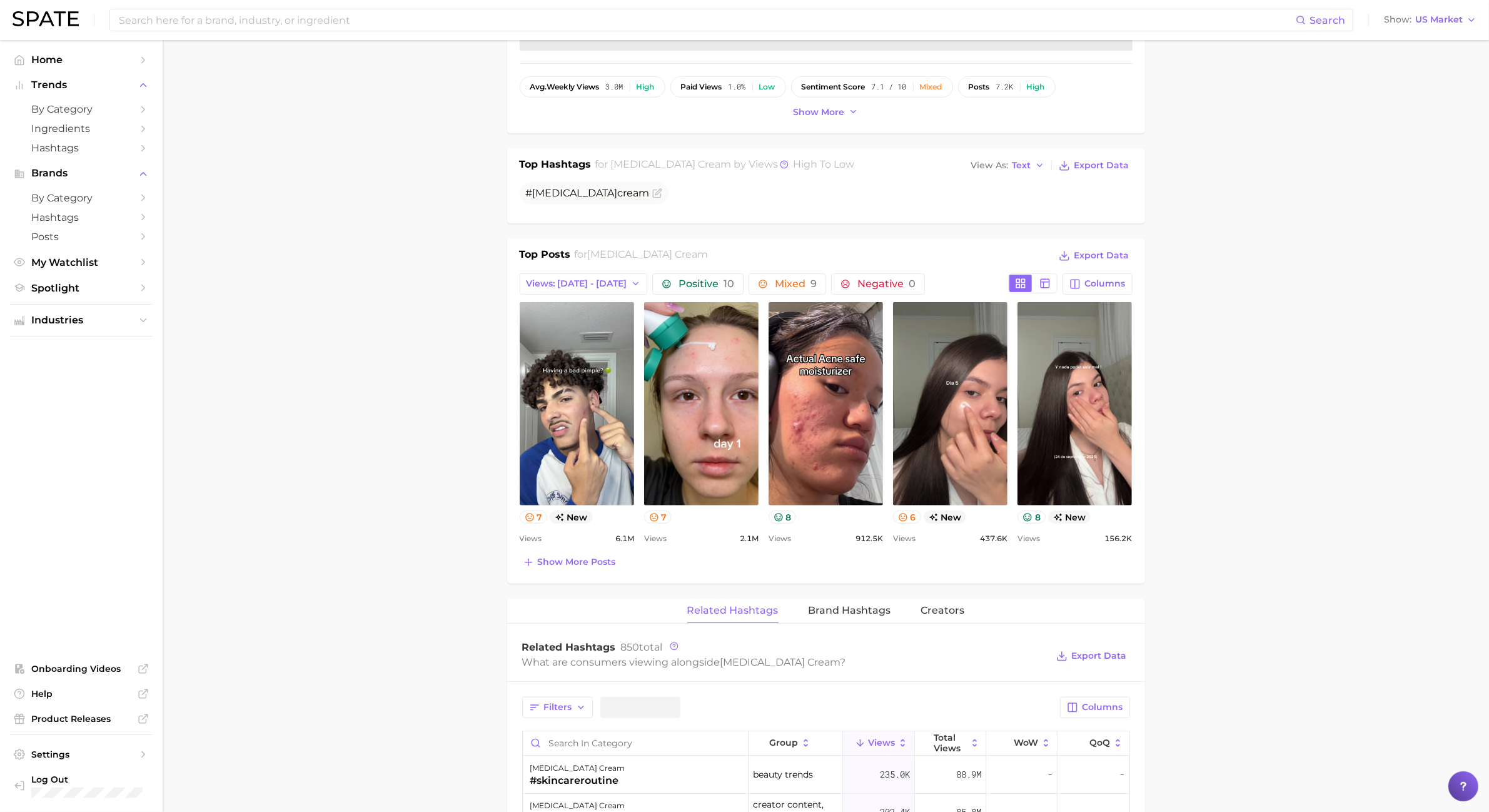
scroll to position [469, 0]
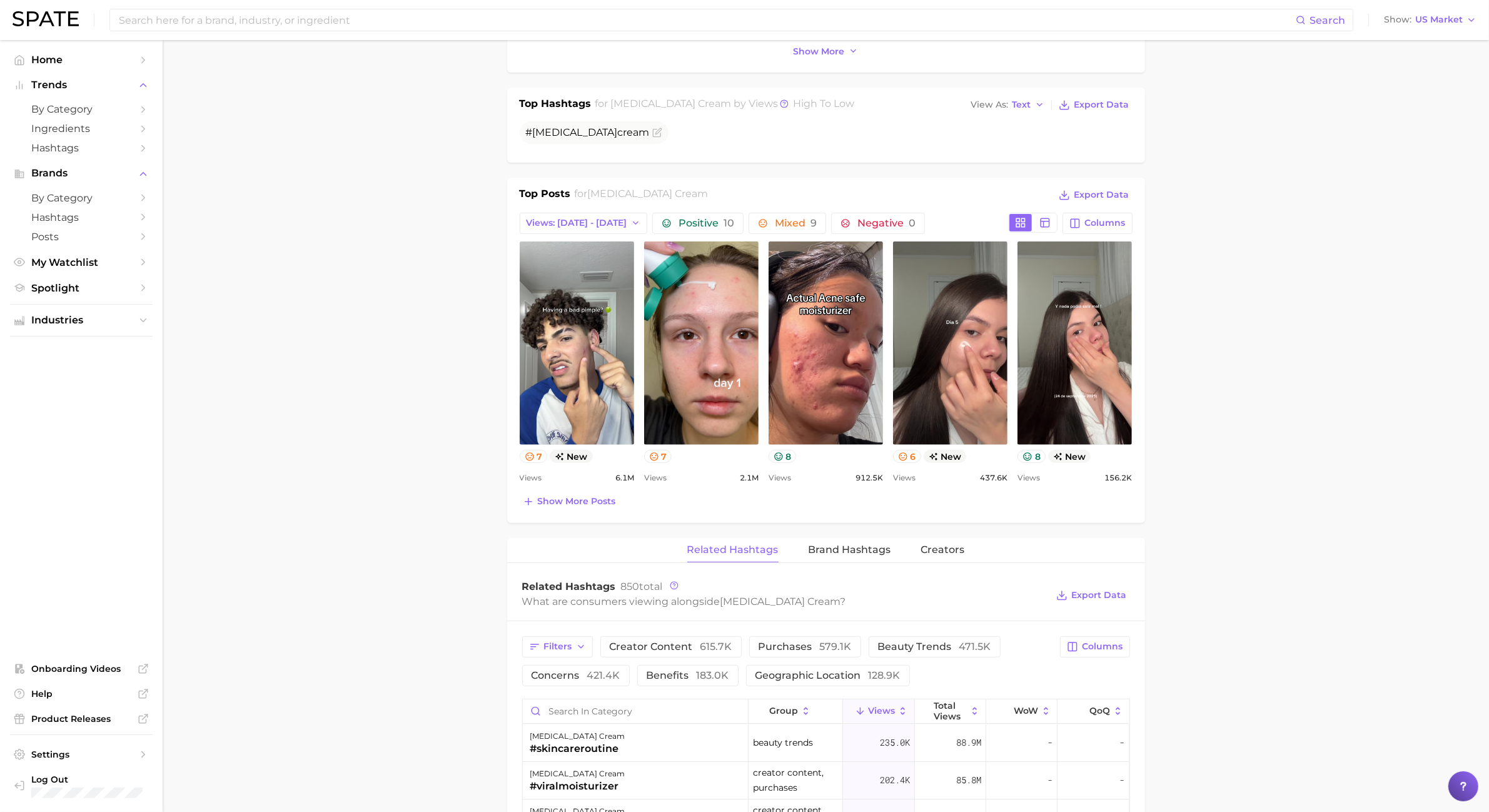
click at [1331, 510] on main "1. skincare 2. face products 3. moisturizer products 4. [MEDICAL_DATA] cream Ov…" at bounding box center [826, 580] width 1326 height 2016
click at [1246, 411] on main "1. skincare 2. face products 3. moisturizer products 4. [MEDICAL_DATA] cream Ov…" at bounding box center [826, 580] width 1326 height 2016
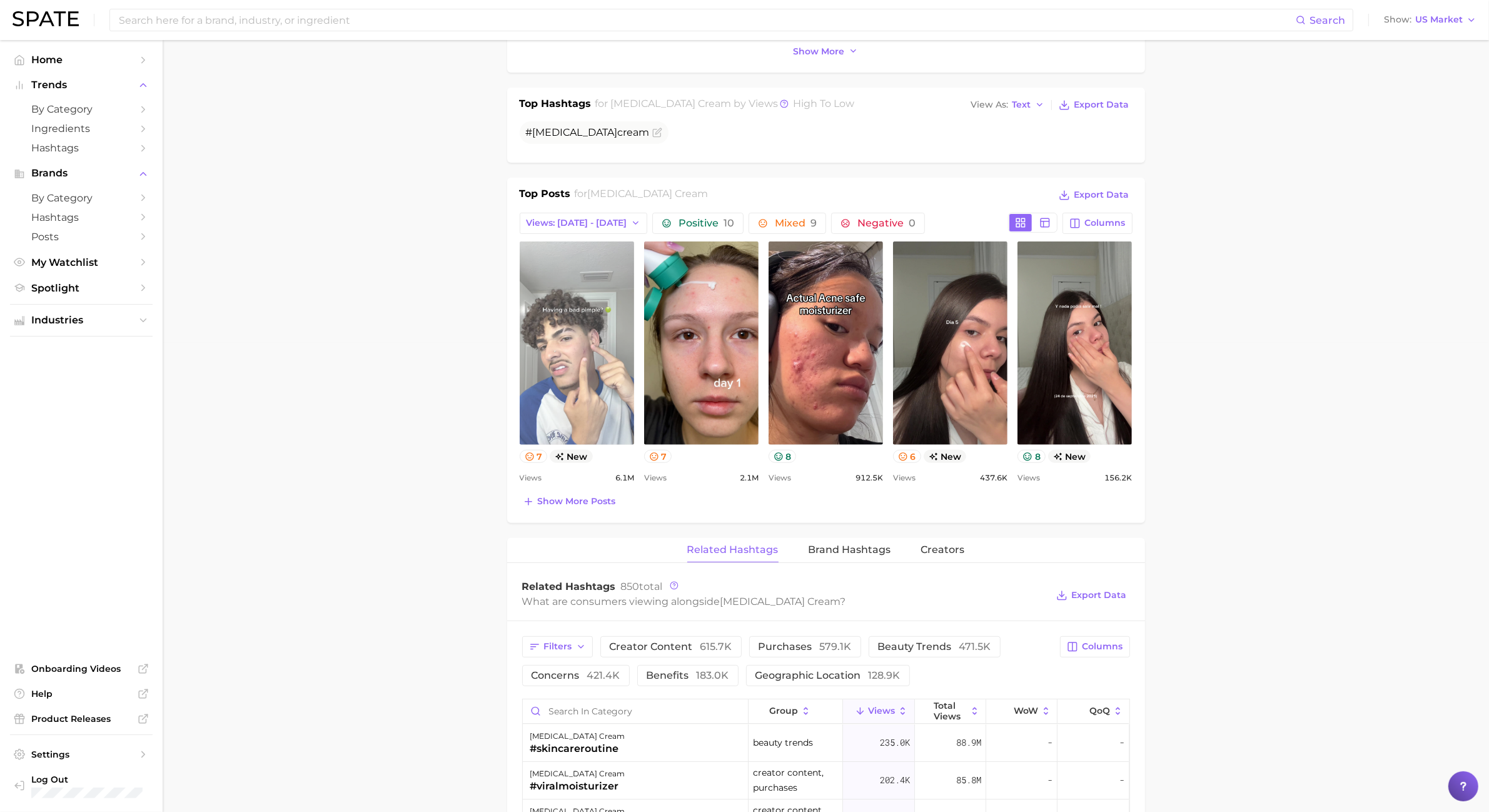
click at [594, 341] on link "view post on TikTok" at bounding box center [576, 343] width 114 height 203
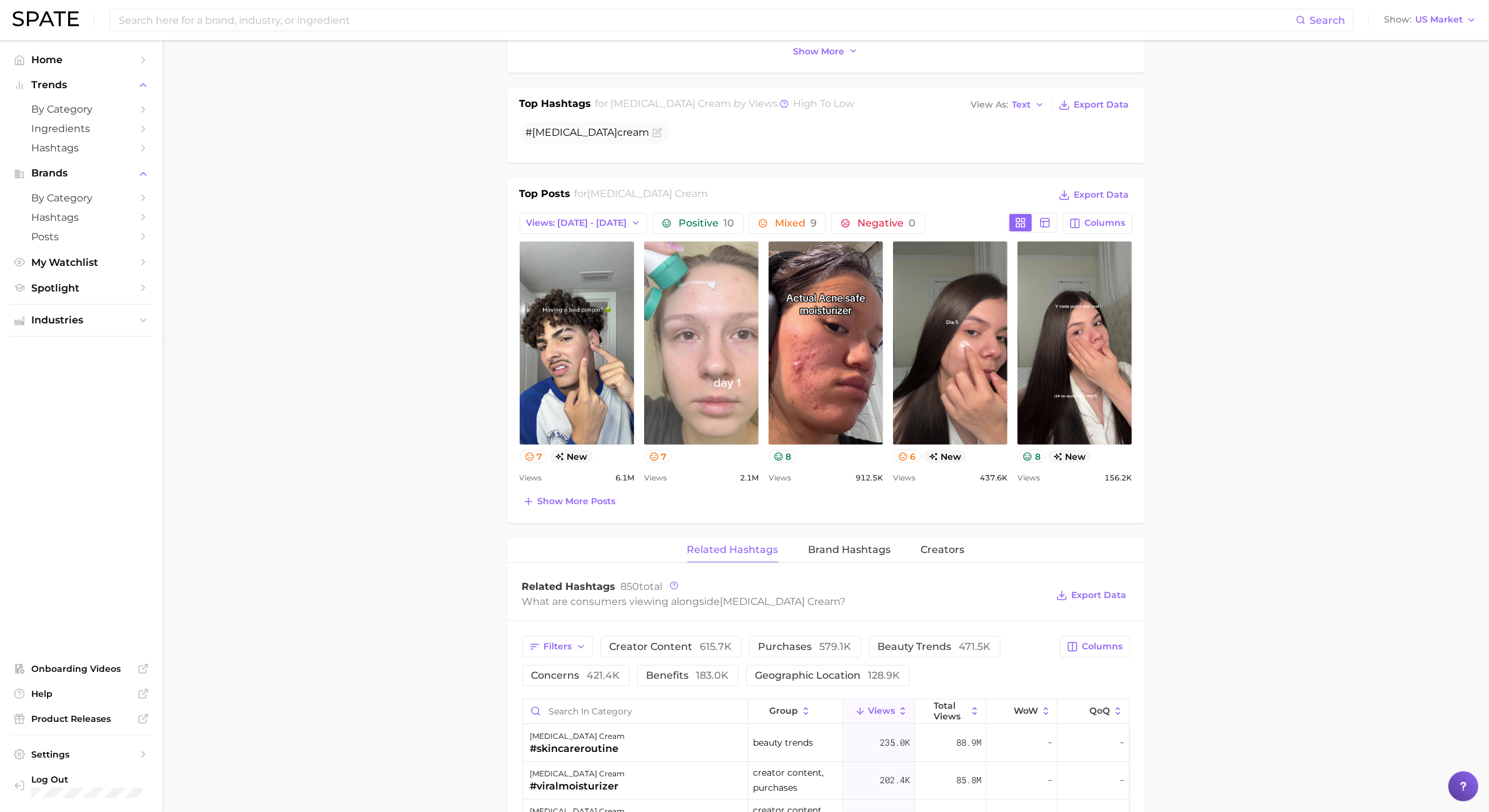
click at [730, 327] on link "view post on TikTok" at bounding box center [700, 343] width 114 height 203
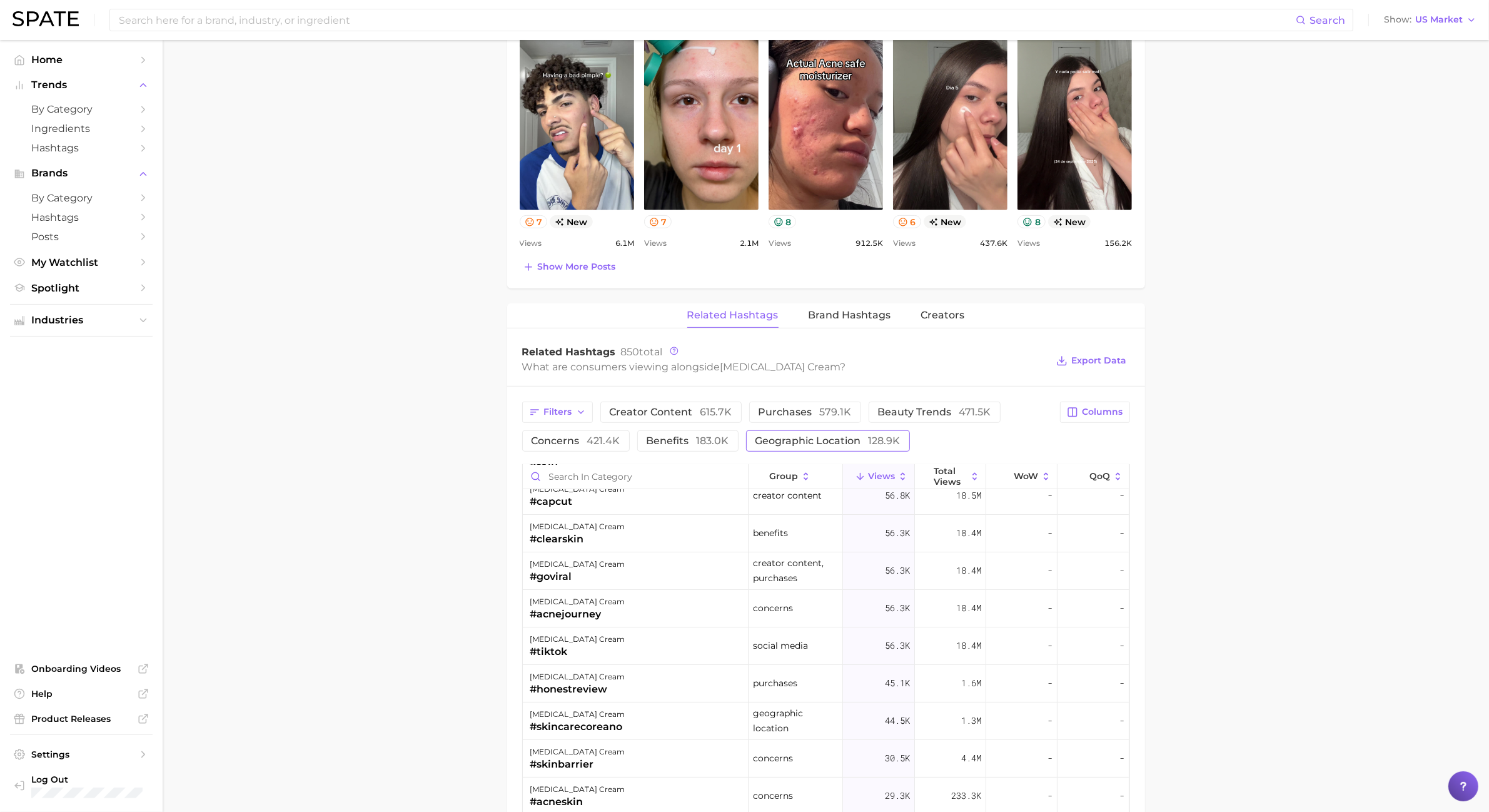
scroll to position [0, 0]
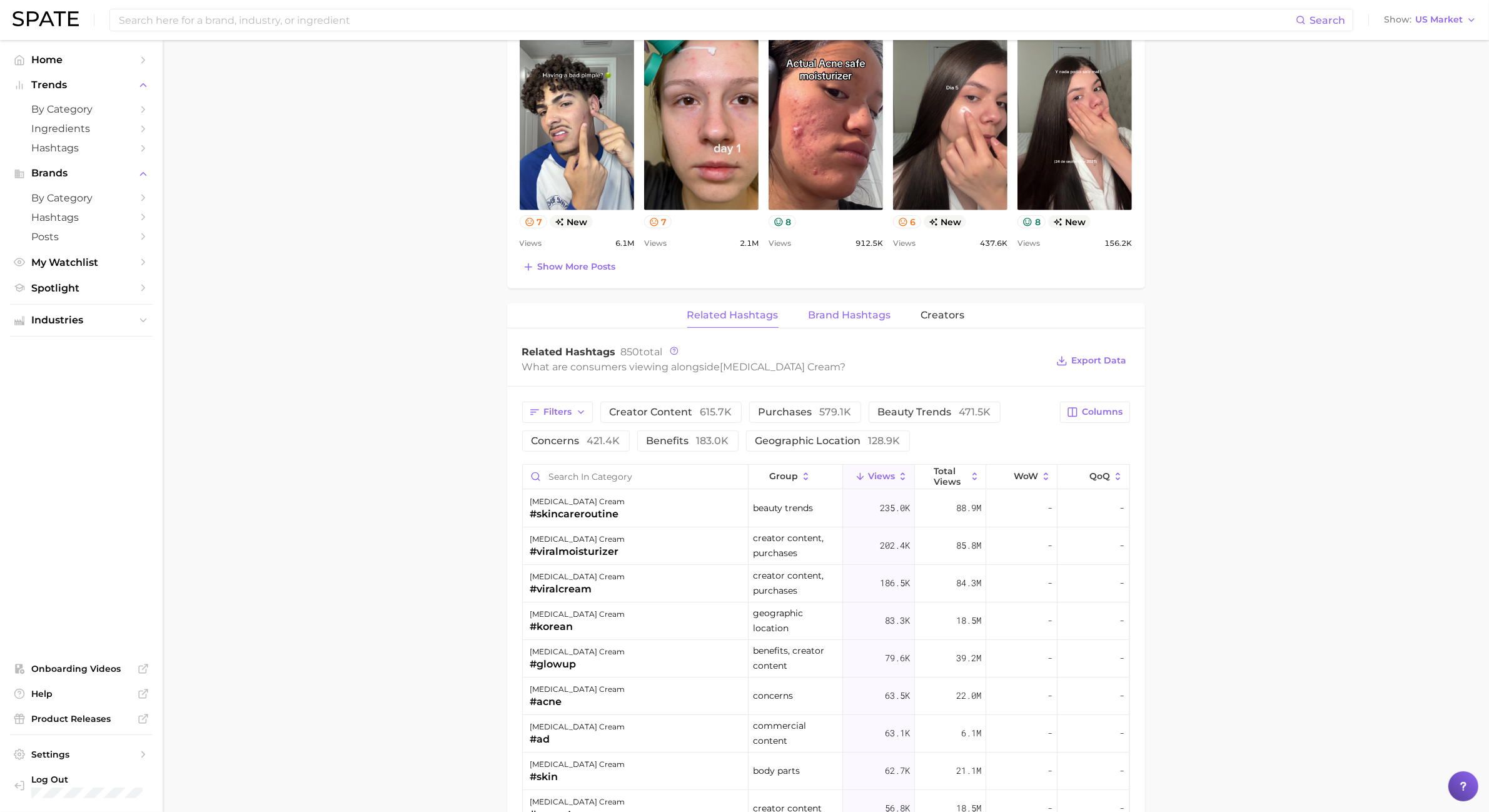
click at [847, 326] on button "Brand Hashtags" at bounding box center [850, 315] width 83 height 24
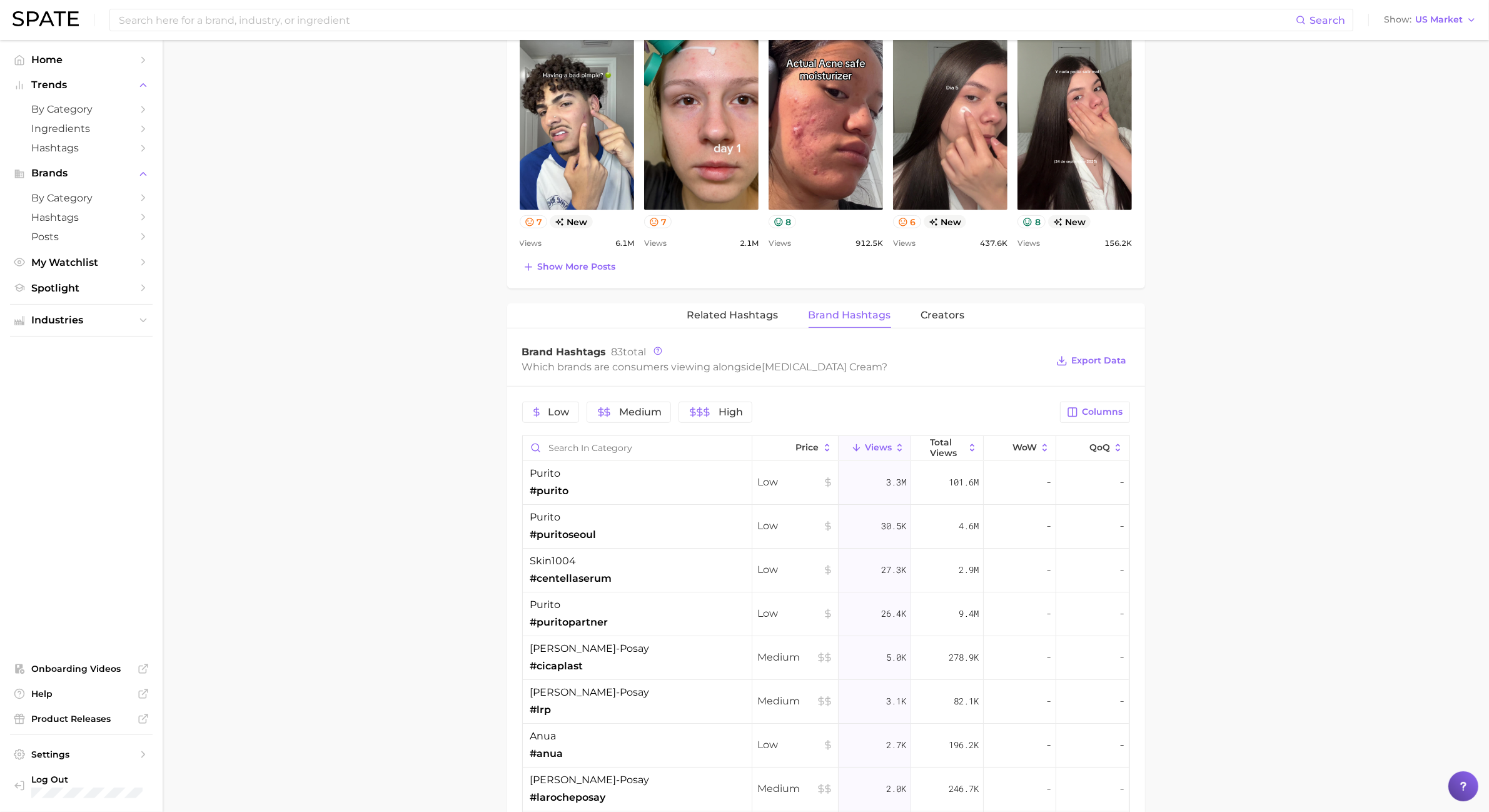
drag, startPoint x: 674, startPoint y: 495, endPoint x: 430, endPoint y: 658, distance: 293.4
click at [430, 658] on main "1. skincare 2. face products 3. moisturizer products 4. [MEDICAL_DATA] cream Ov…" at bounding box center [826, 330] width 1326 height 1988
click at [409, 634] on main "1. skincare 2. face products 3. moisturizer products 4. [MEDICAL_DATA] cream Ov…" at bounding box center [826, 330] width 1326 height 1988
click at [1118, 409] on span "Columns" at bounding box center [1102, 411] width 41 height 11
click at [979, 546] on span "WoW" at bounding box center [970, 541] width 28 height 11
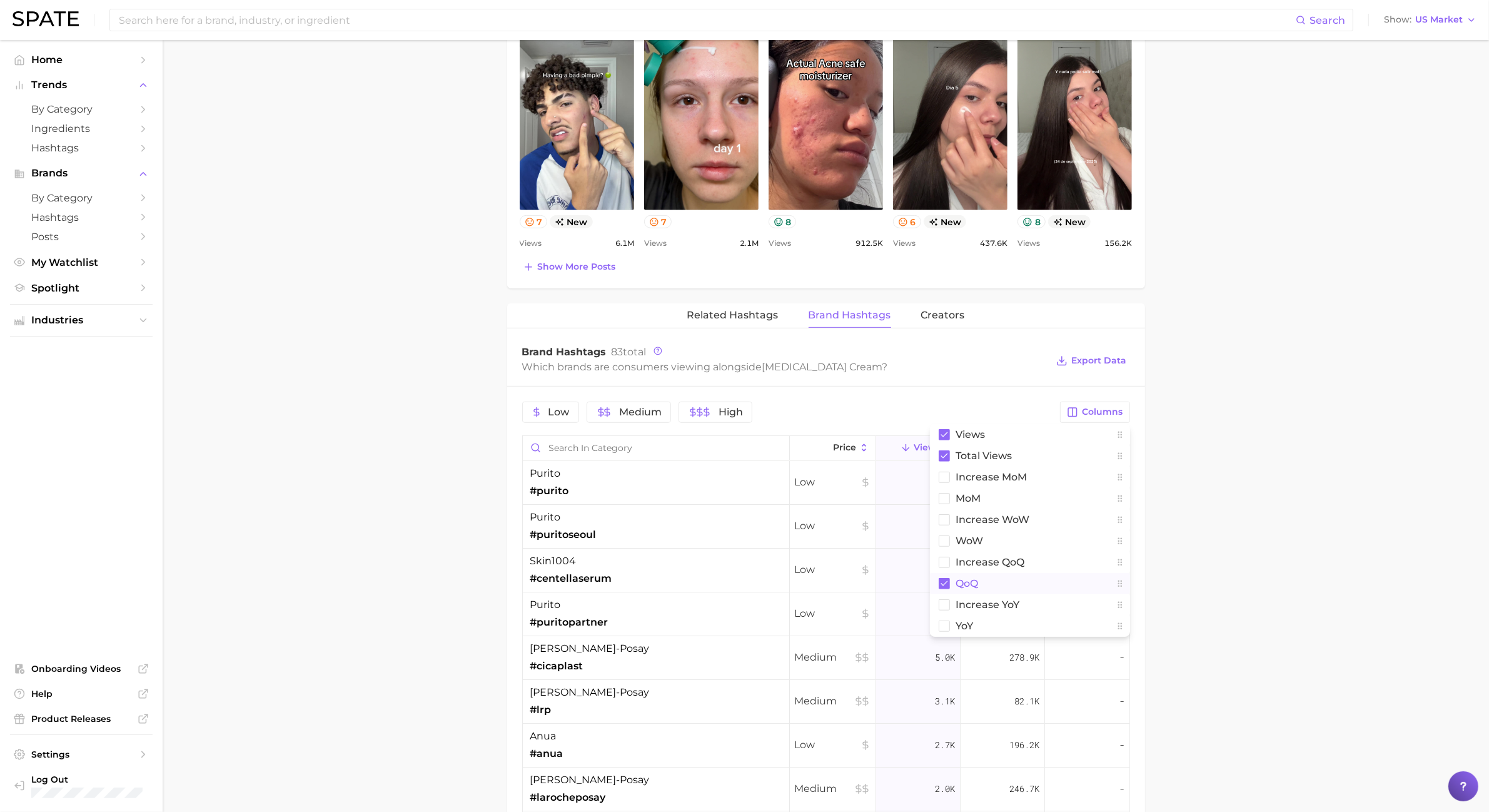
click at [979, 581] on span "QoQ" at bounding box center [967, 583] width 23 height 11
drag, startPoint x: 859, startPoint y: 447, endPoint x: 658, endPoint y: 448, distance: 201.0
click at [658, 448] on div "Price Views Total Views" at bounding box center [826, 448] width 607 height 25
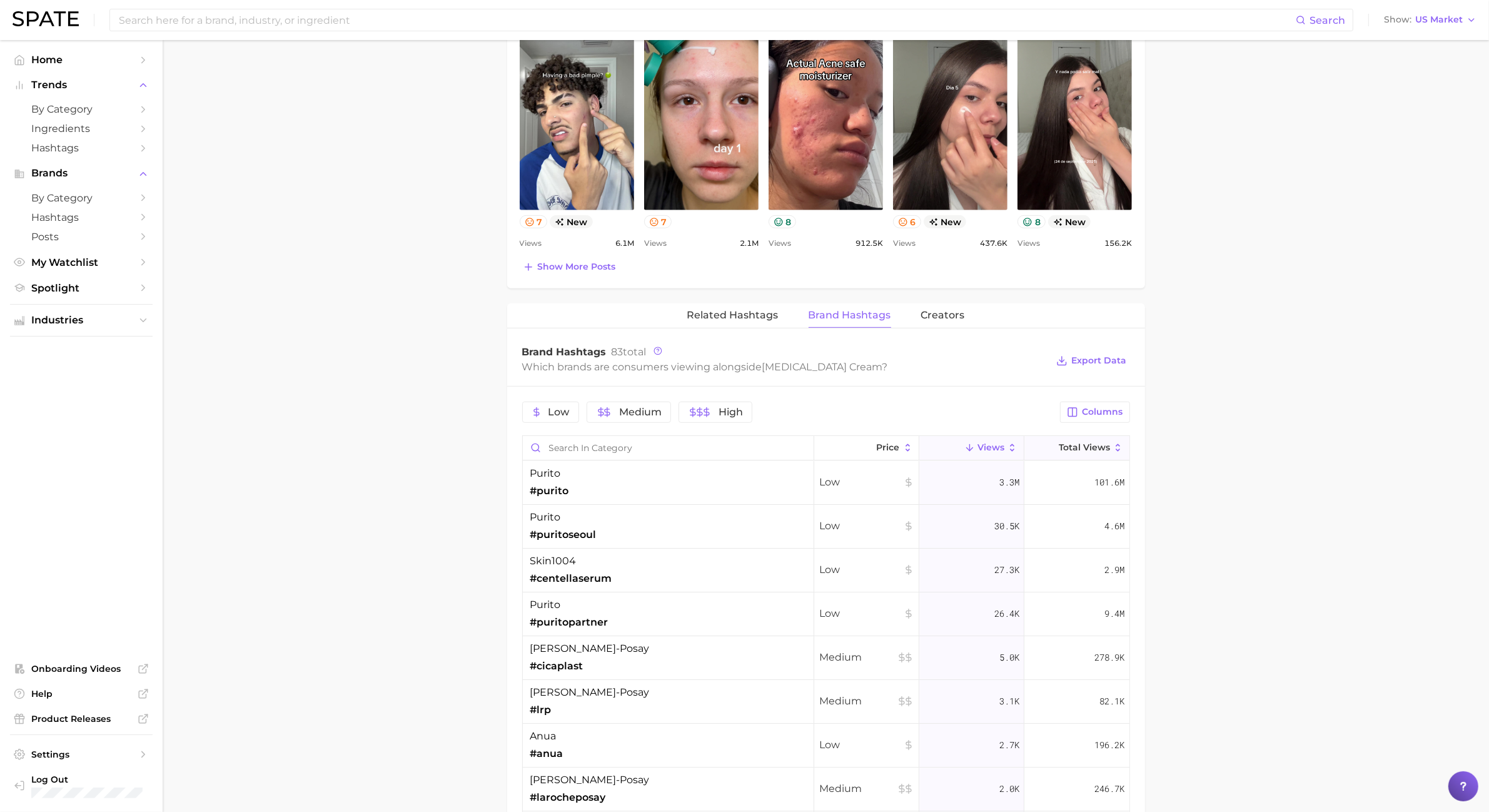
click at [1092, 444] on span "Total Views" at bounding box center [1084, 447] width 51 height 10
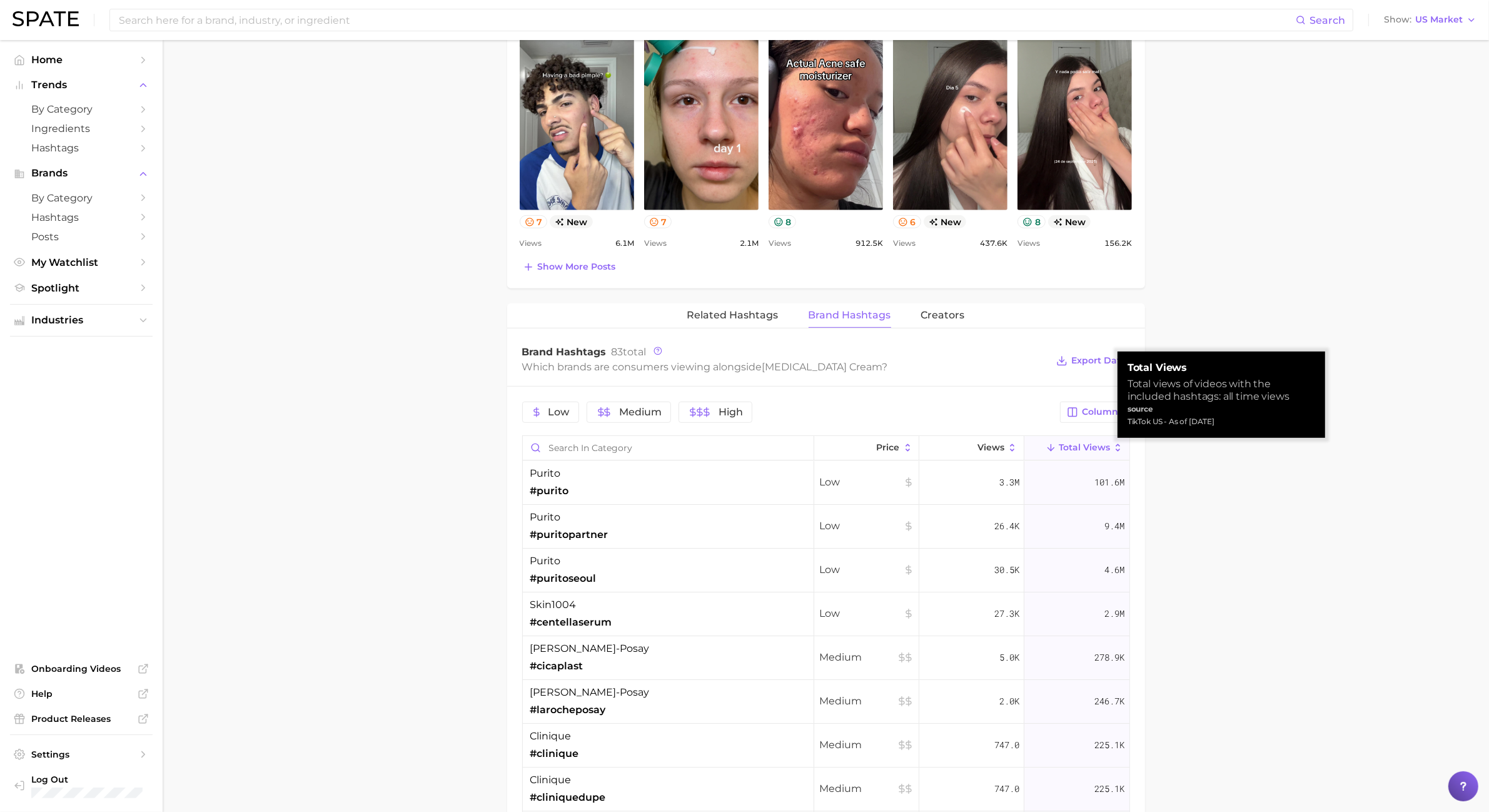
click at [1183, 603] on main "1. skincare 2. face products 3. moisturizer products 4. [MEDICAL_DATA] cream Ov…" at bounding box center [826, 330] width 1326 height 1988
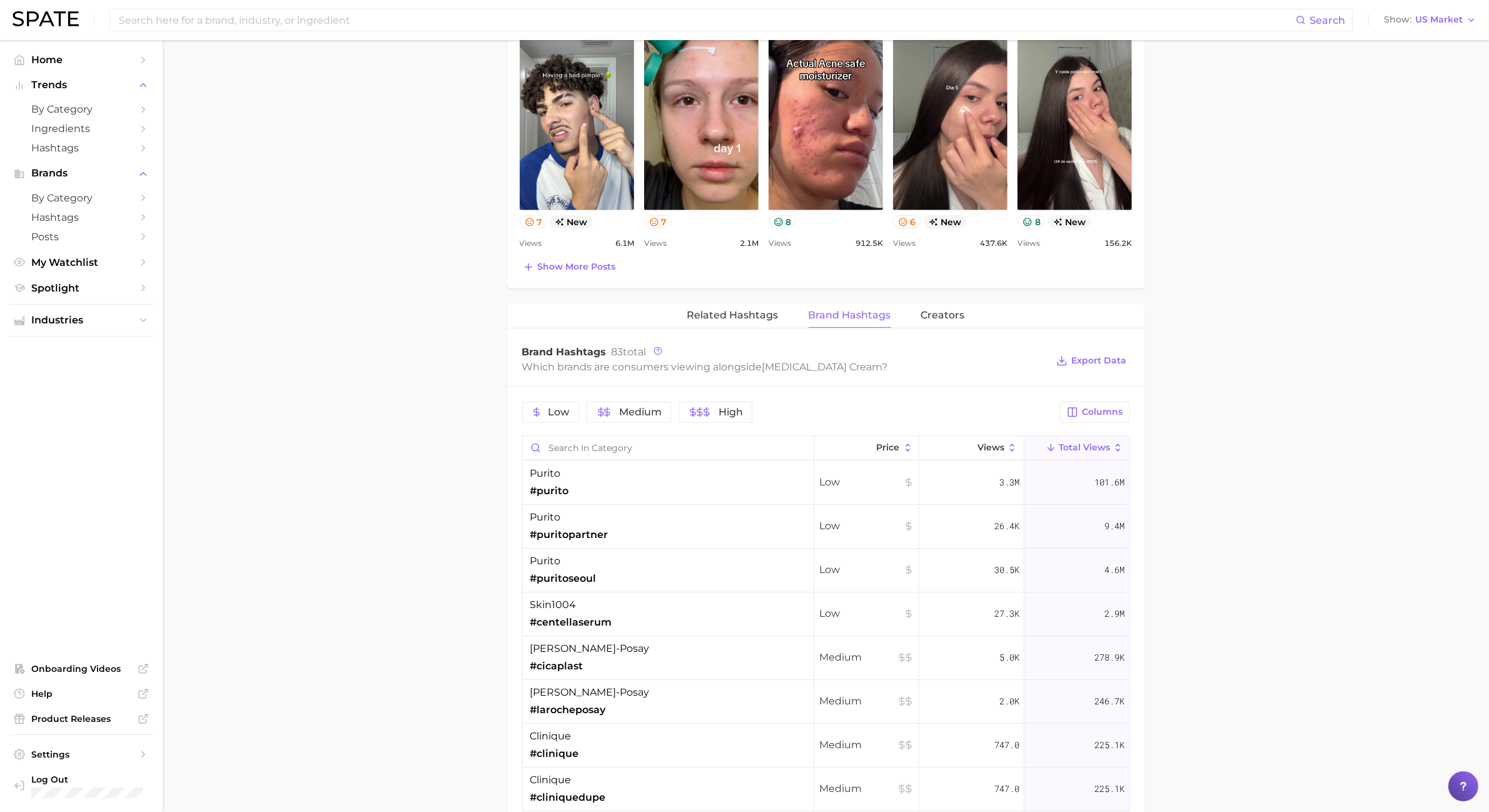
click at [1256, 241] on main "1. skincare 2. face products 3. moisturizer products 4. [MEDICAL_DATA] cream Ov…" at bounding box center [826, 330] width 1326 height 1988
click at [1318, 480] on main "1. skincare 2. face products 3. moisturizer products 4. [MEDICAL_DATA] cream Ov…" at bounding box center [826, 330] width 1326 height 1988
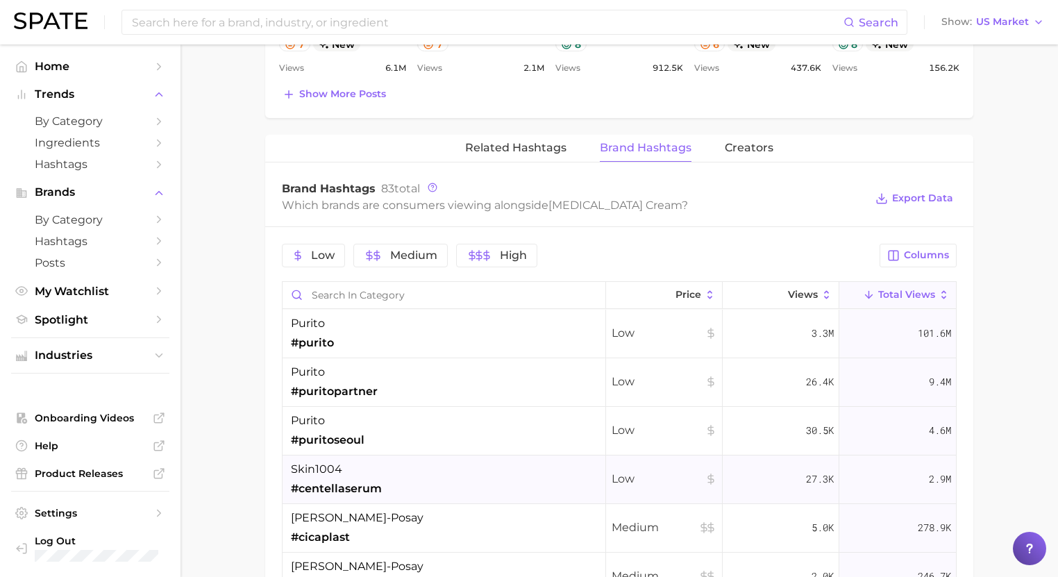
scroll to position [1115, 0]
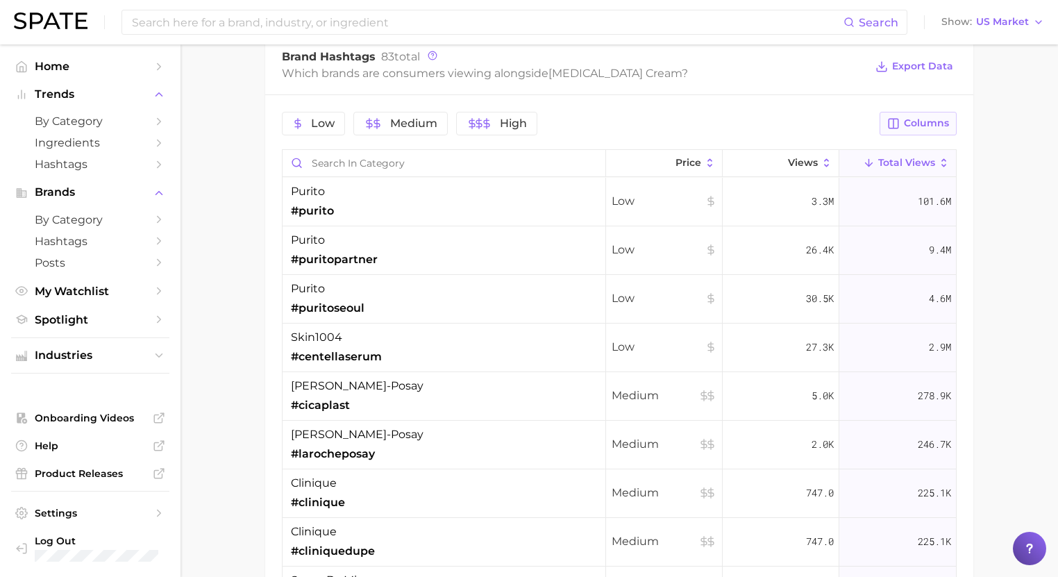
click at [917, 117] on span "Columns" at bounding box center [926, 123] width 45 height 12
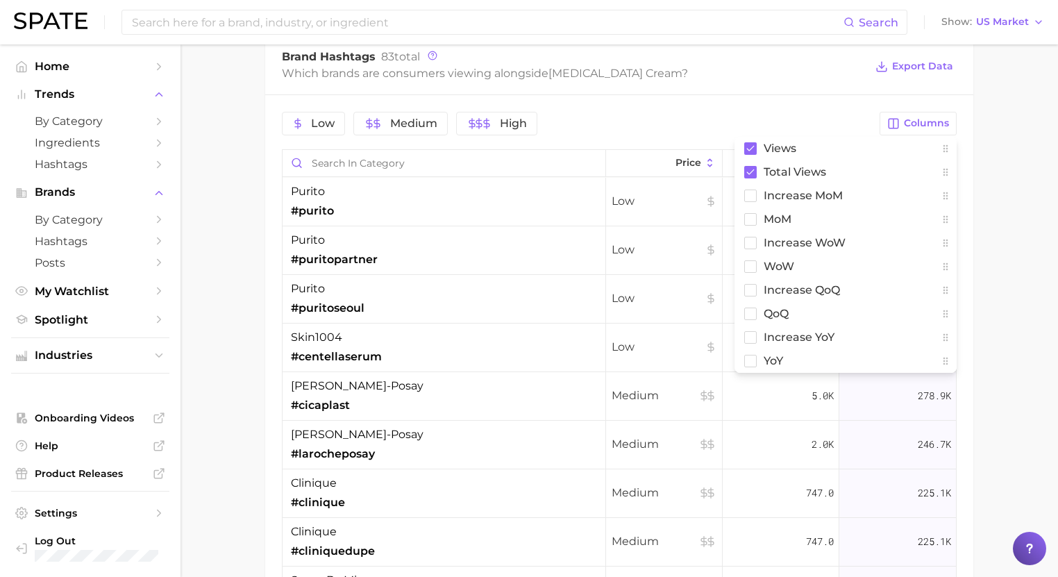
click at [864, 117] on div "Low Medium High" at bounding box center [577, 124] width 590 height 24
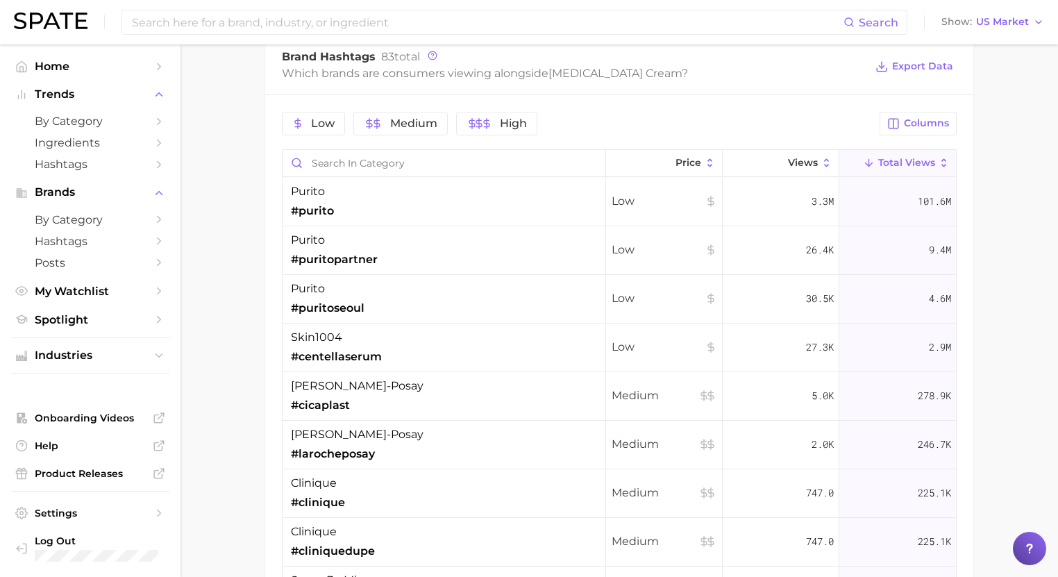
scroll to position [1060, 0]
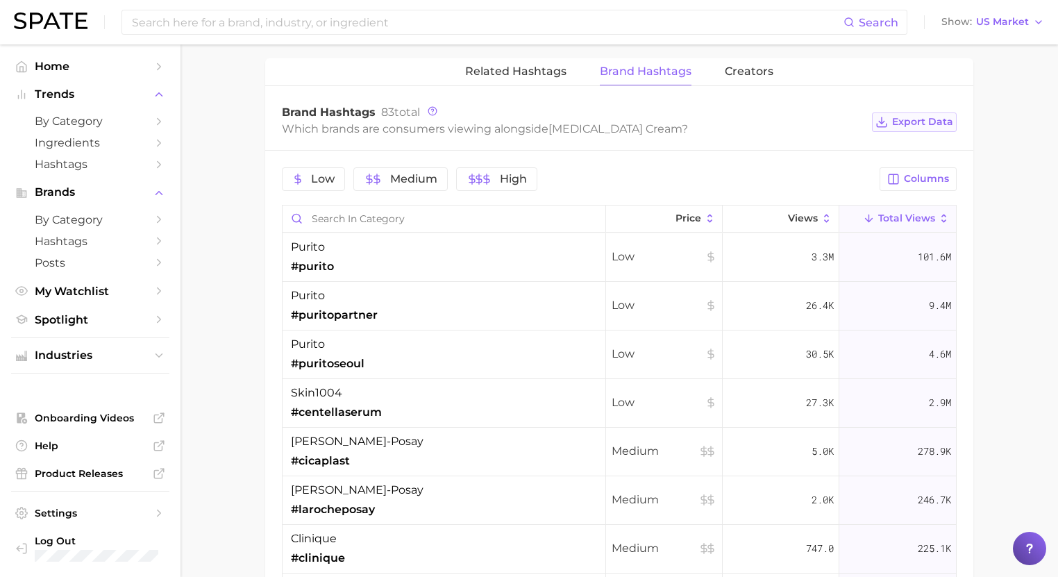
click at [925, 125] on span "Export Data" at bounding box center [922, 122] width 61 height 12
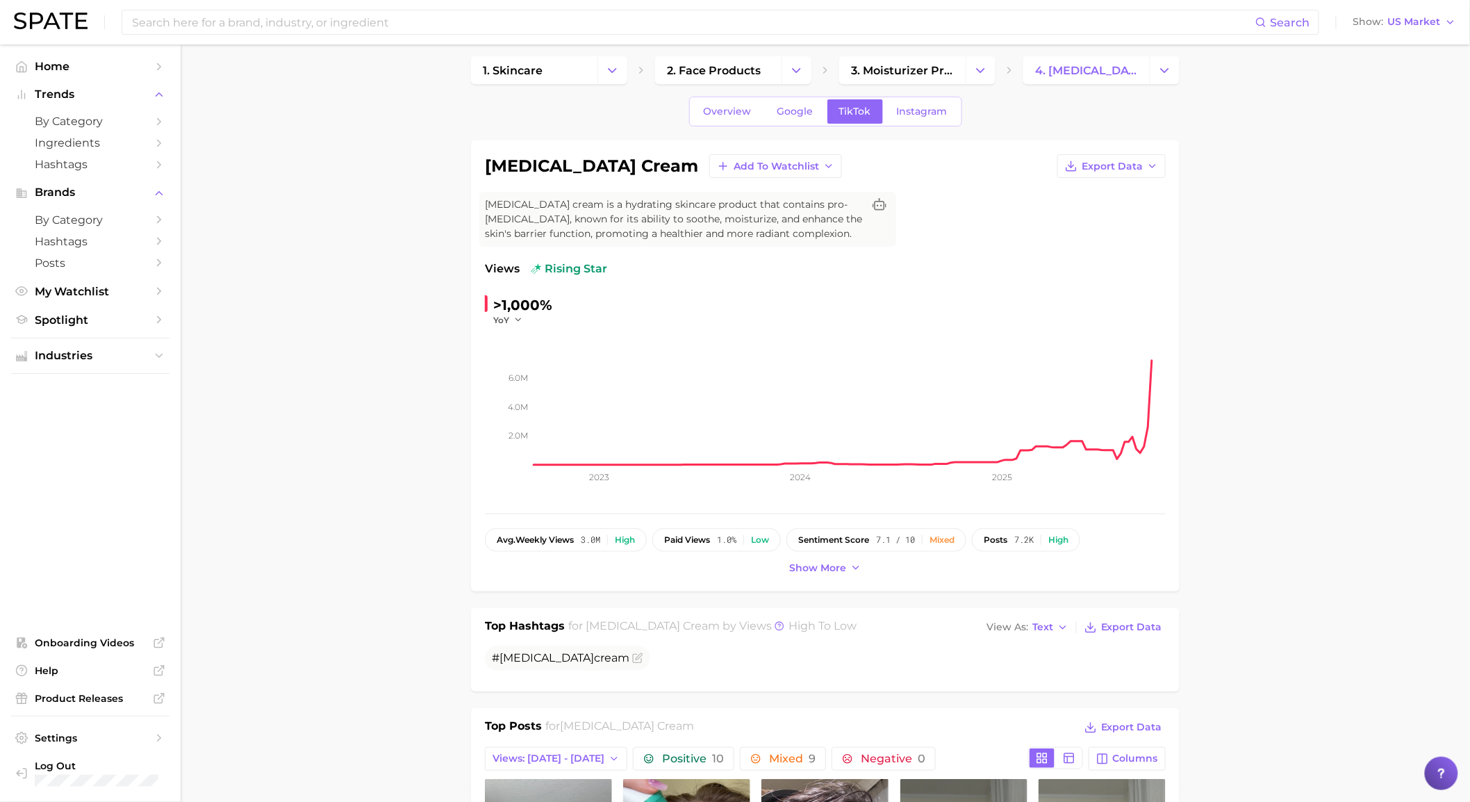
scroll to position [0, 0]
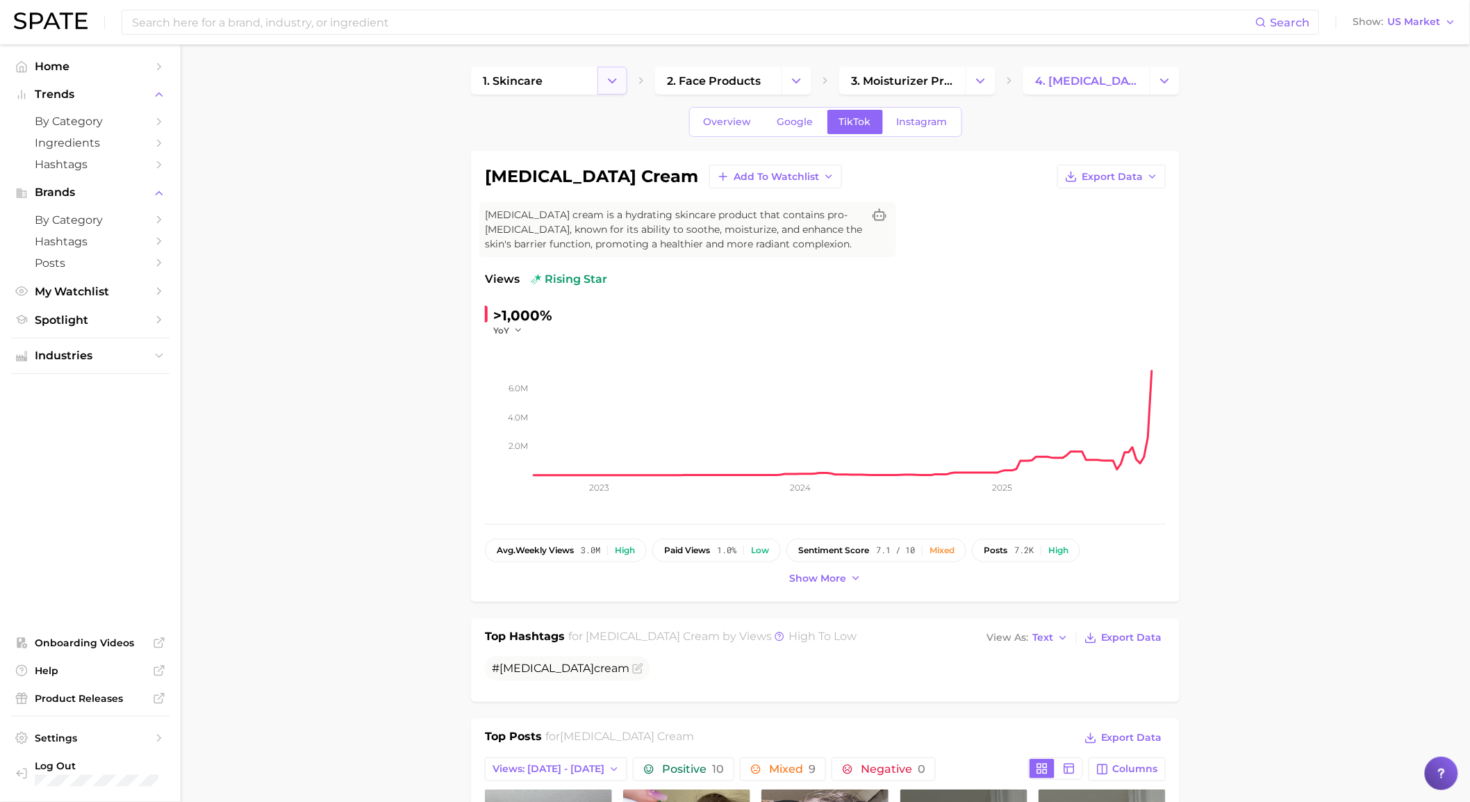
click at [605, 86] on icon "Change Category" at bounding box center [612, 81] width 15 height 15
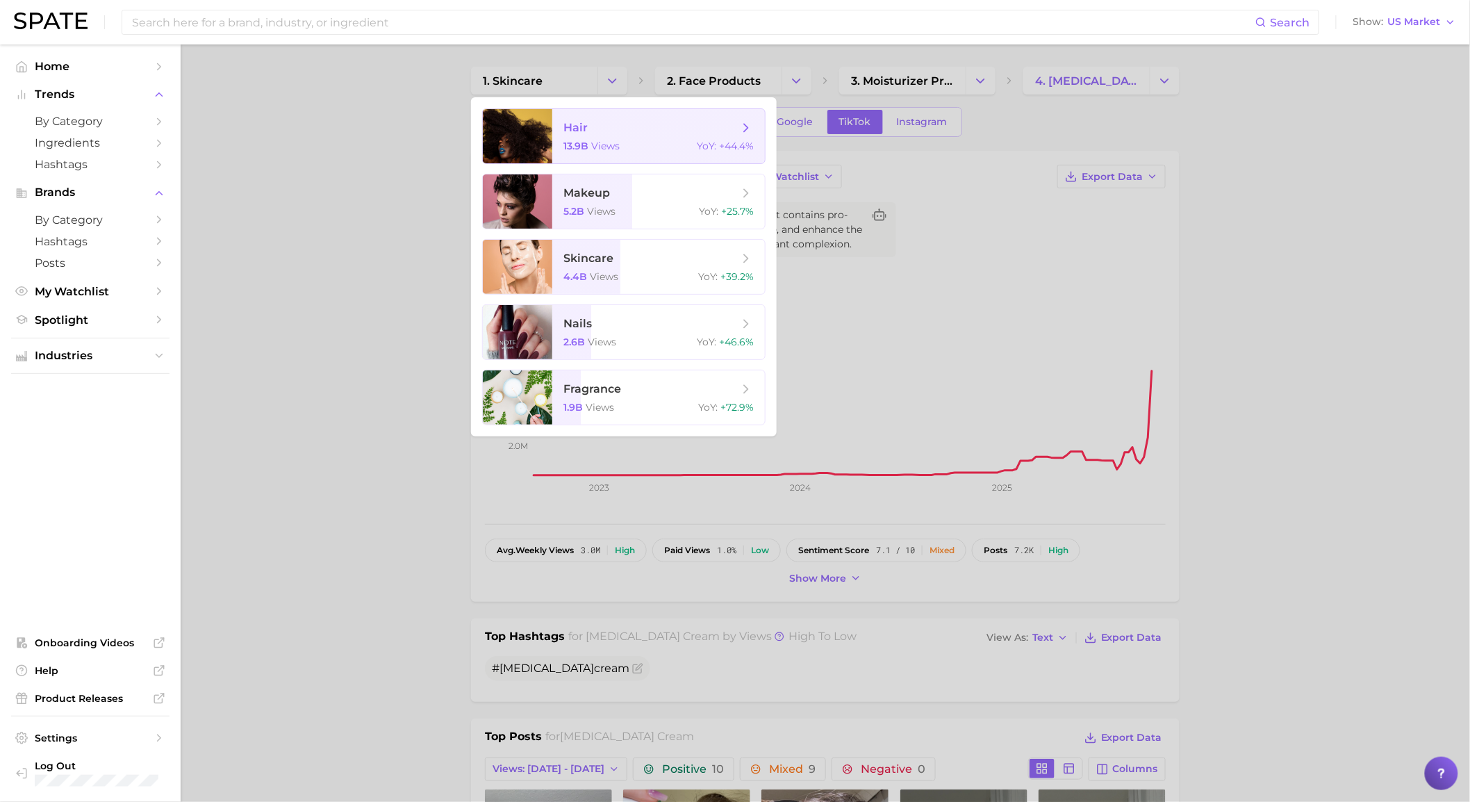
click at [651, 132] on span "hair" at bounding box center [650, 127] width 175 height 15
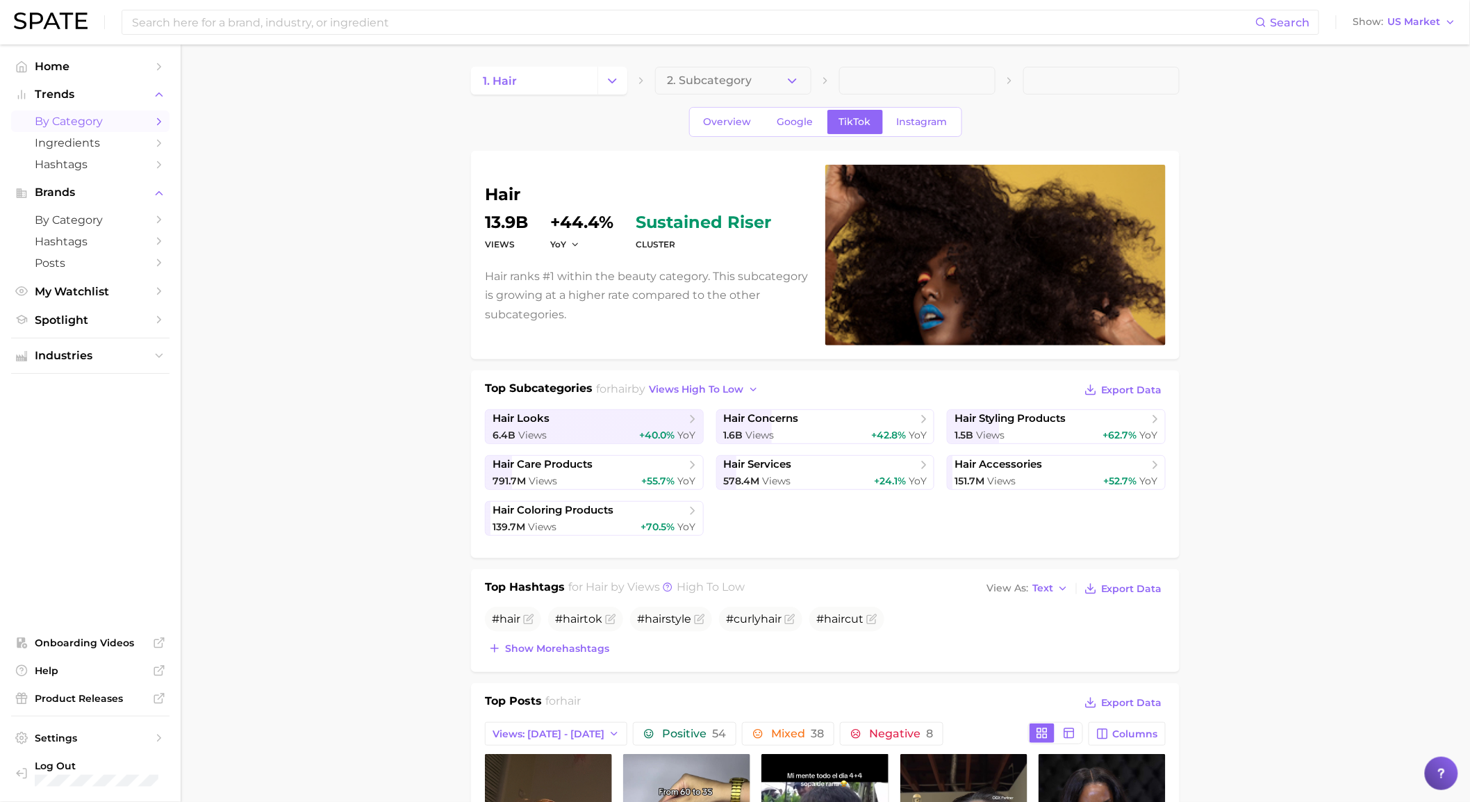
click at [105, 126] on span "by Category" at bounding box center [90, 121] width 111 height 13
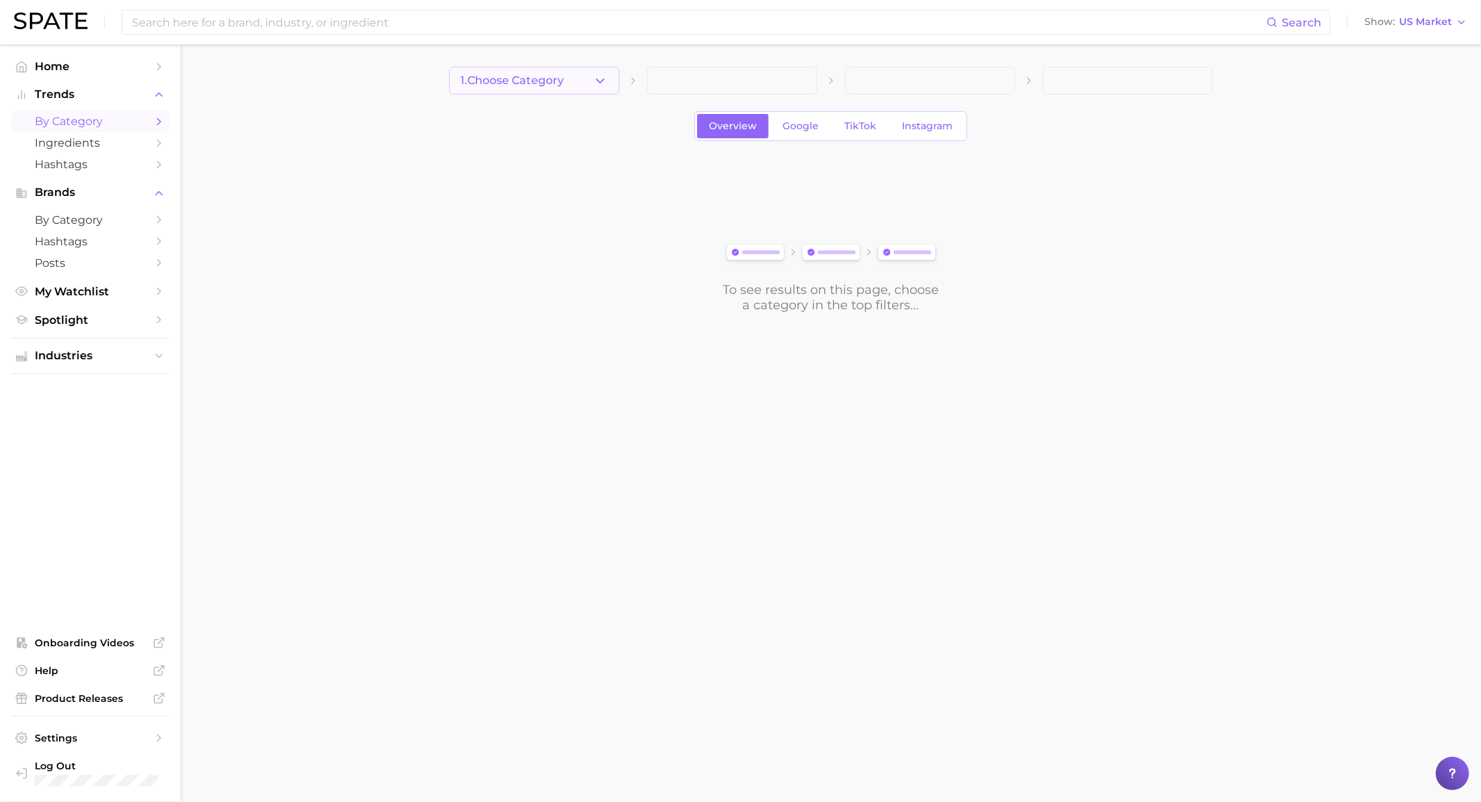
click at [608, 77] on button "1. Choose Category" at bounding box center [534, 81] width 170 height 28
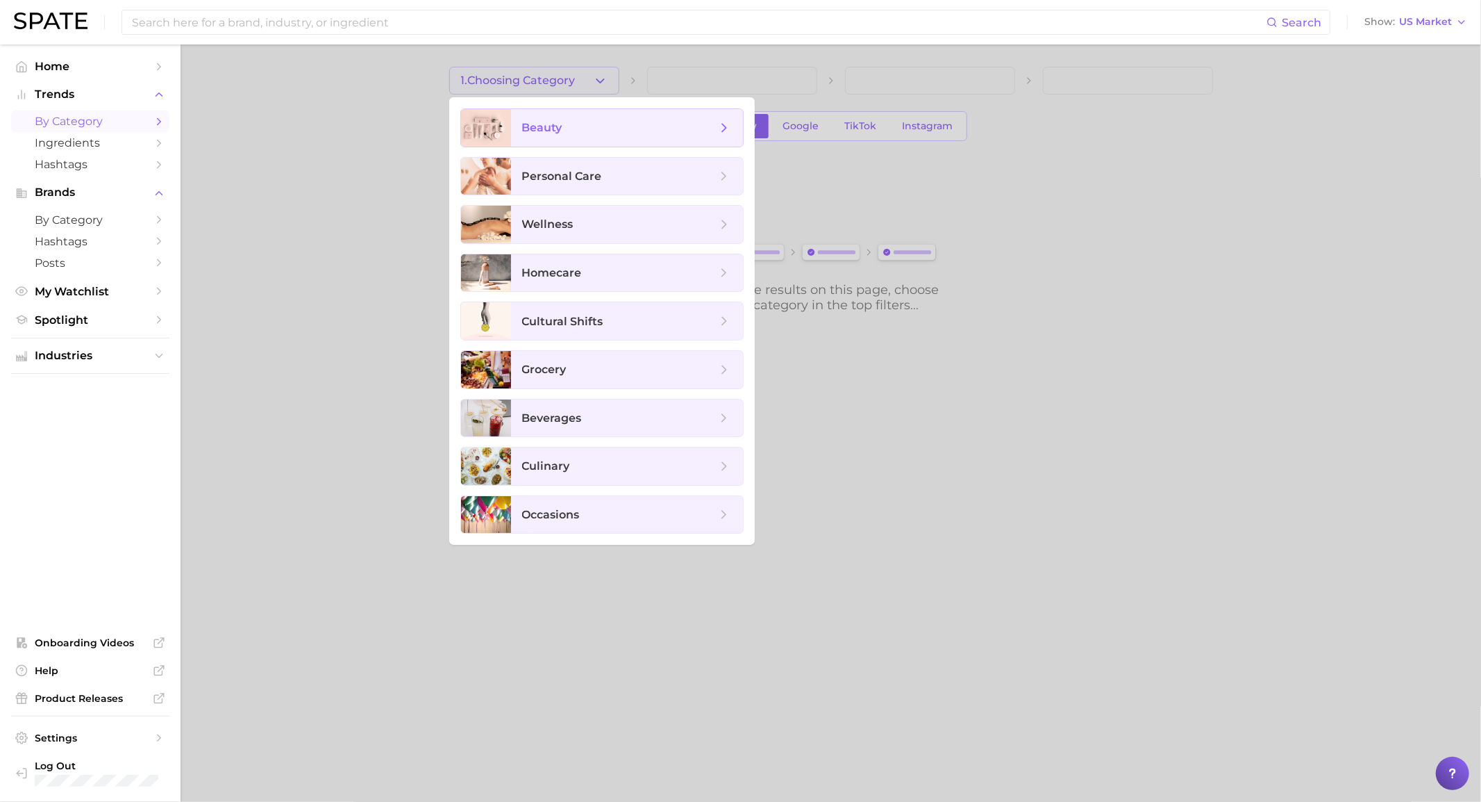
click at [595, 135] on span "beauty" at bounding box center [627, 128] width 232 height 38
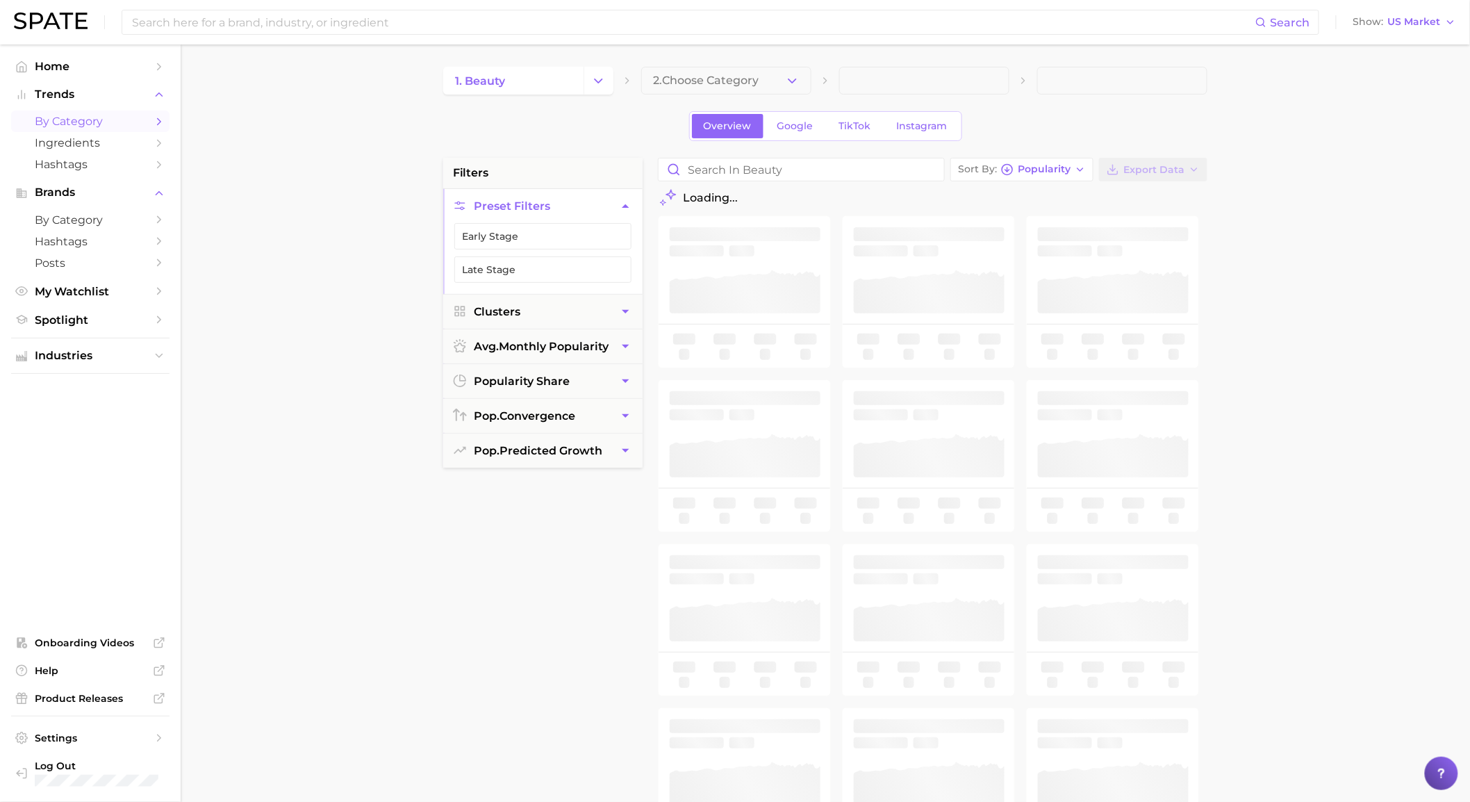
click at [767, 84] on button "2. Choose Category" at bounding box center [726, 81] width 170 height 28
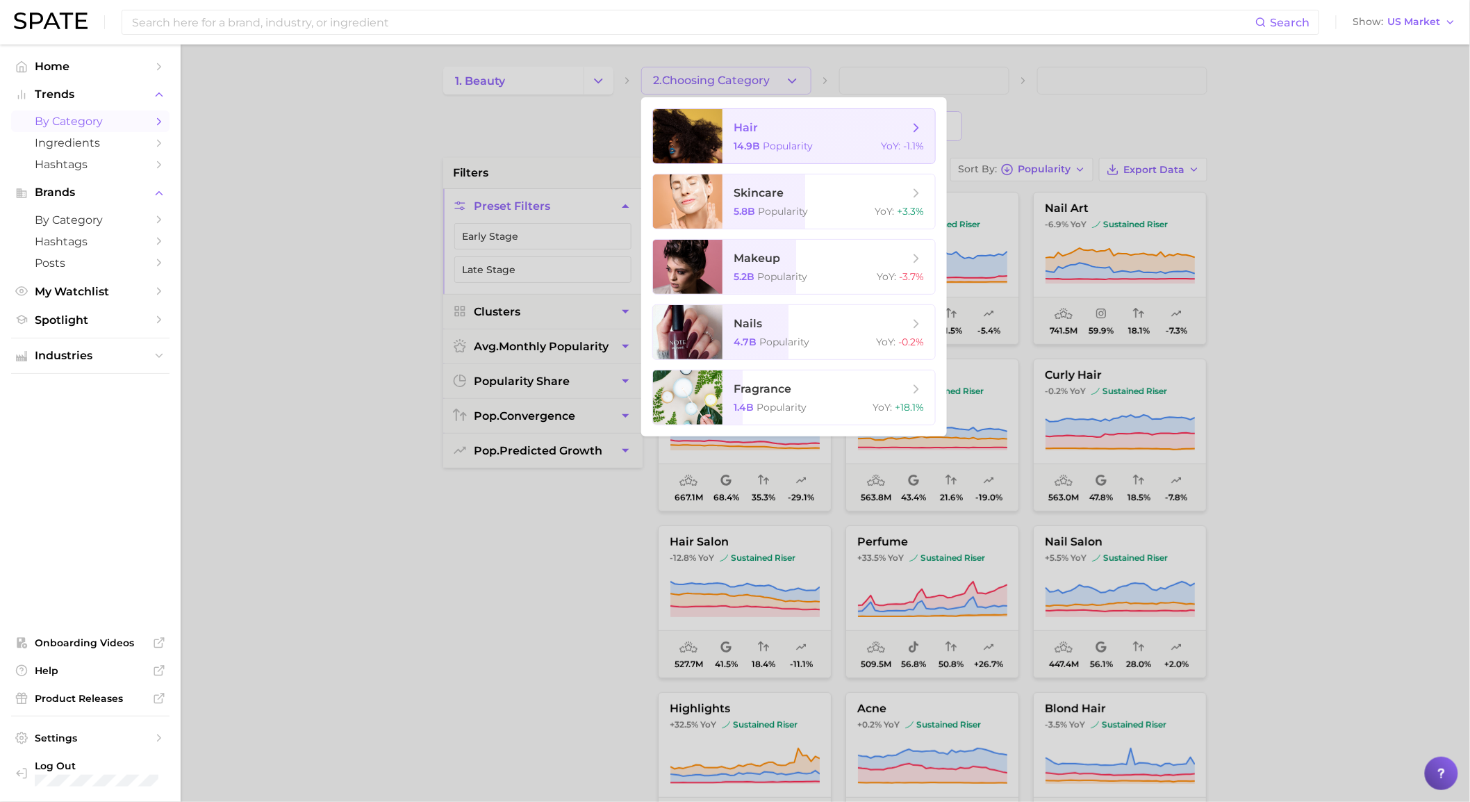
click at [872, 131] on span "hair" at bounding box center [820, 127] width 175 height 15
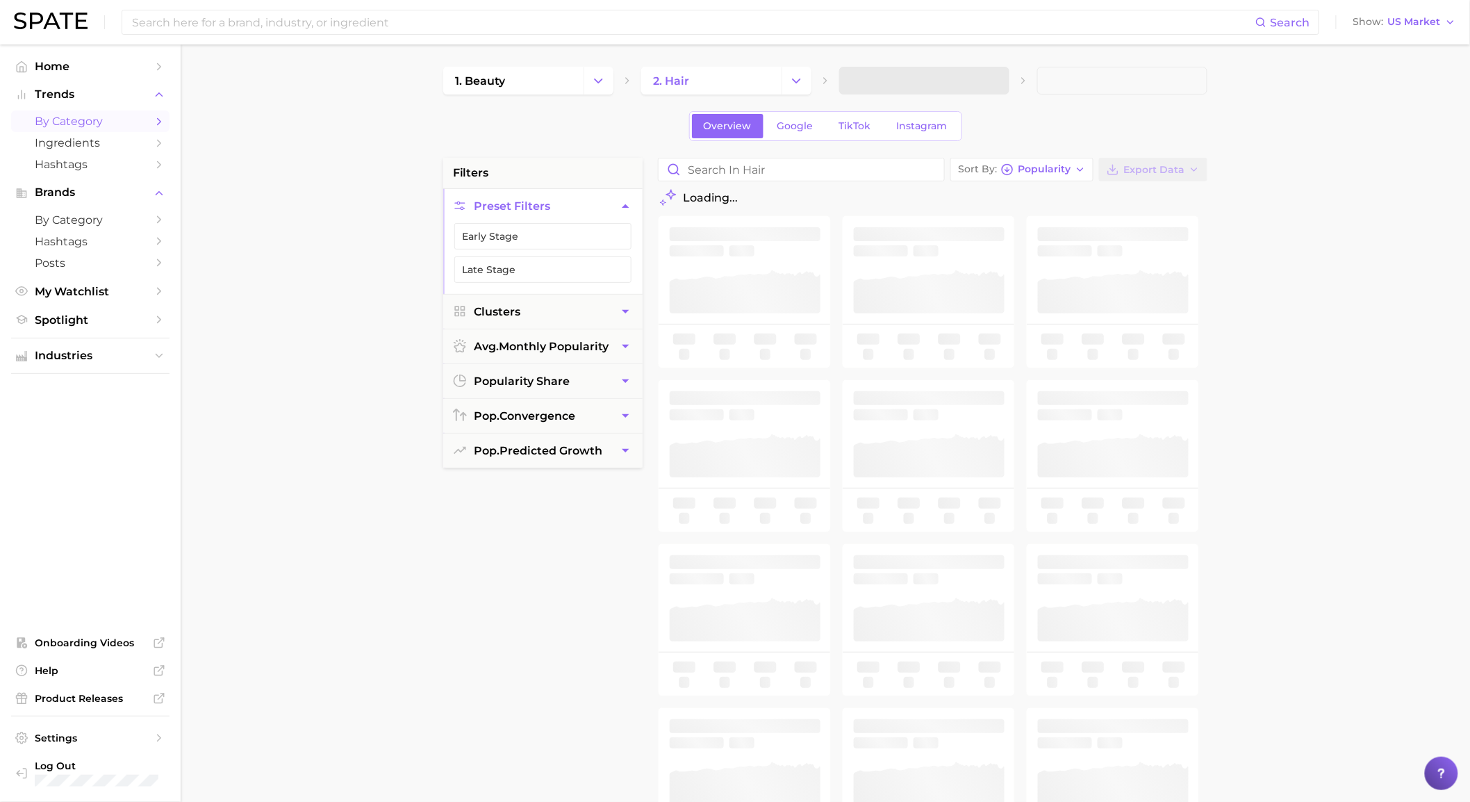
click at [589, 254] on ul "Early Stage Late Stage" at bounding box center [542, 258] width 199 height 71
click at [589, 247] on button "Early Stage" at bounding box center [542, 236] width 177 height 26
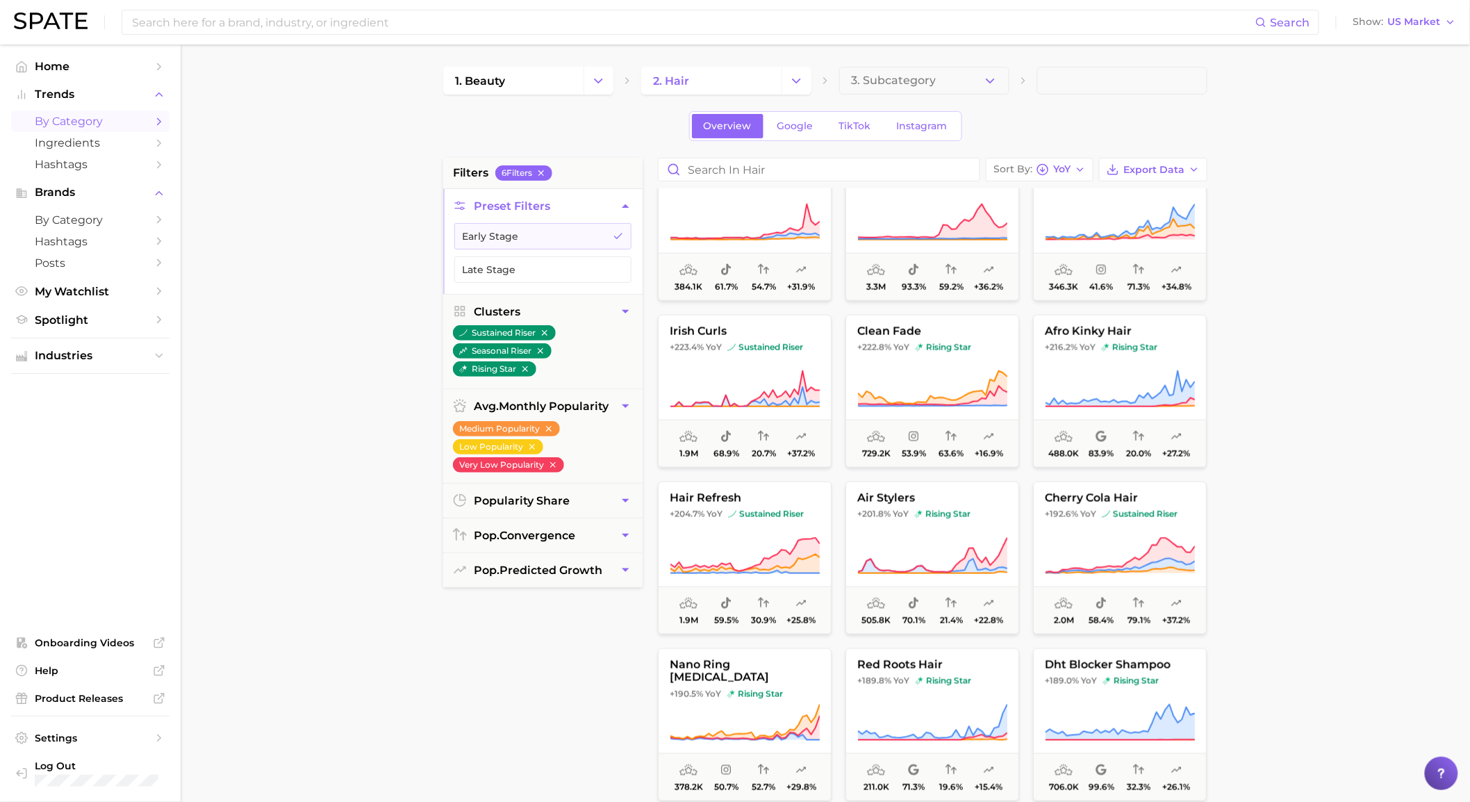
scroll to position [849, 0]
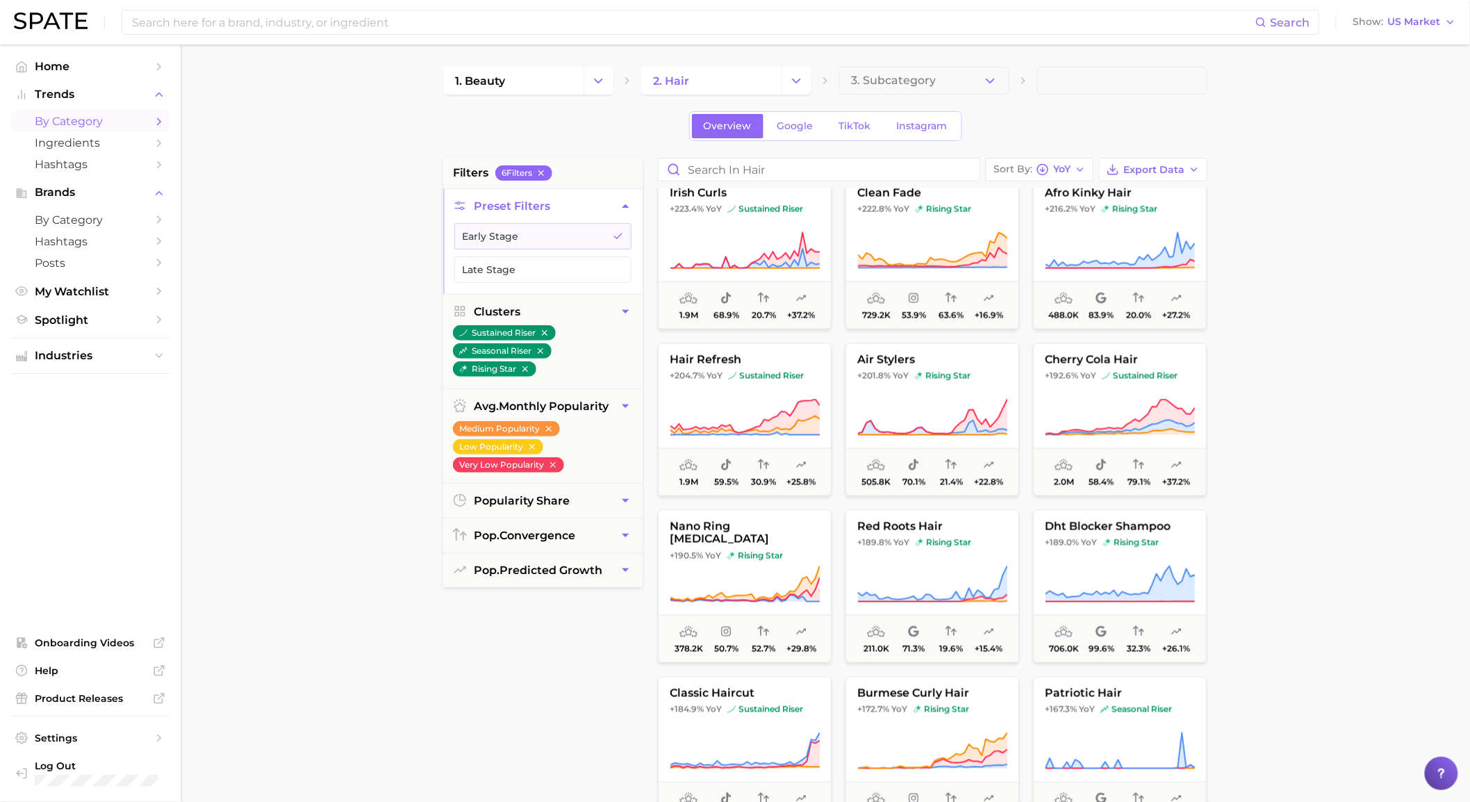
click at [313, 214] on main "1. beauty 2. hair 3. Subcategory Overview Google TikTok Instagram filters 6 Fil…" at bounding box center [825, 571] width 1289 height 1054
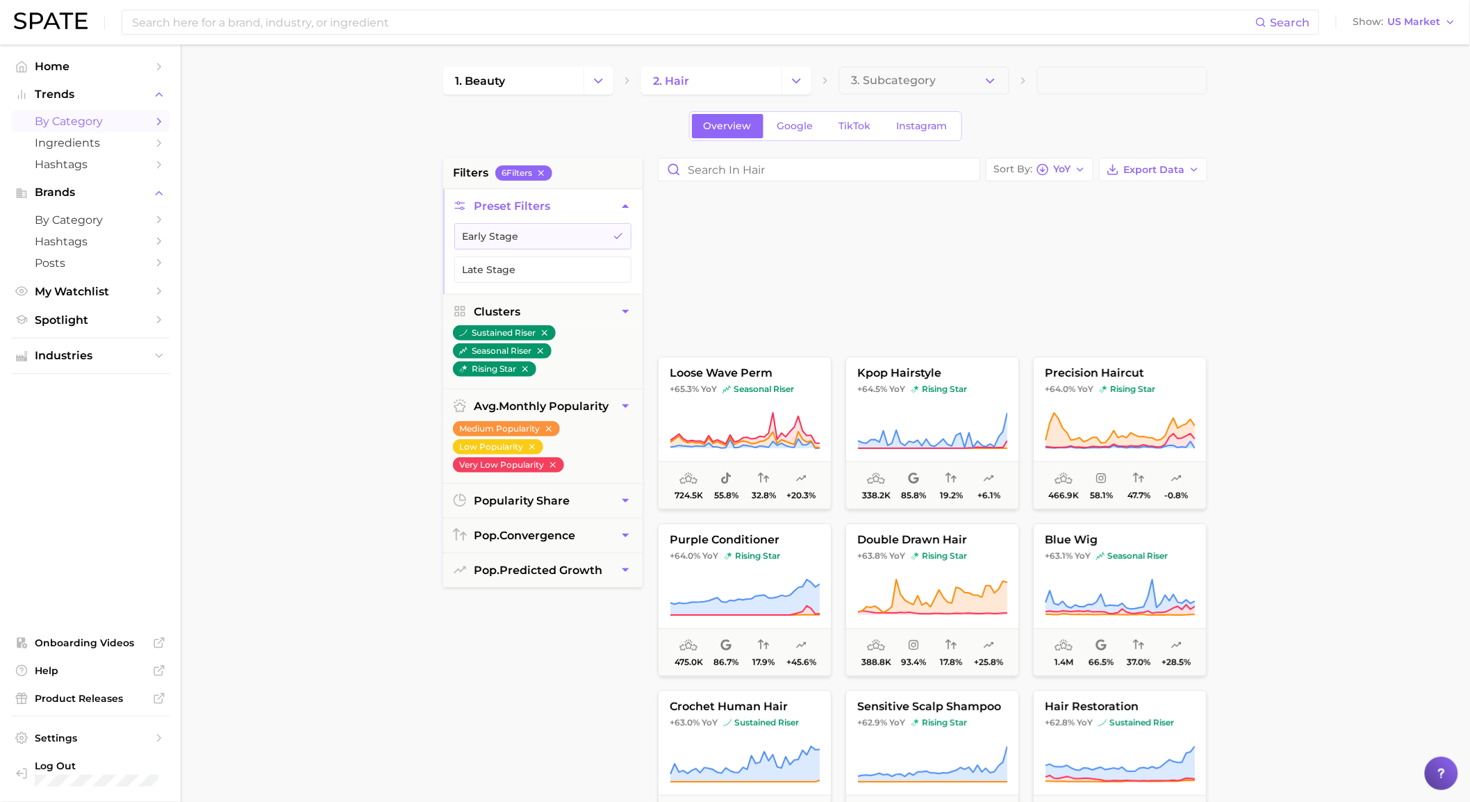
scroll to position [6868, 0]
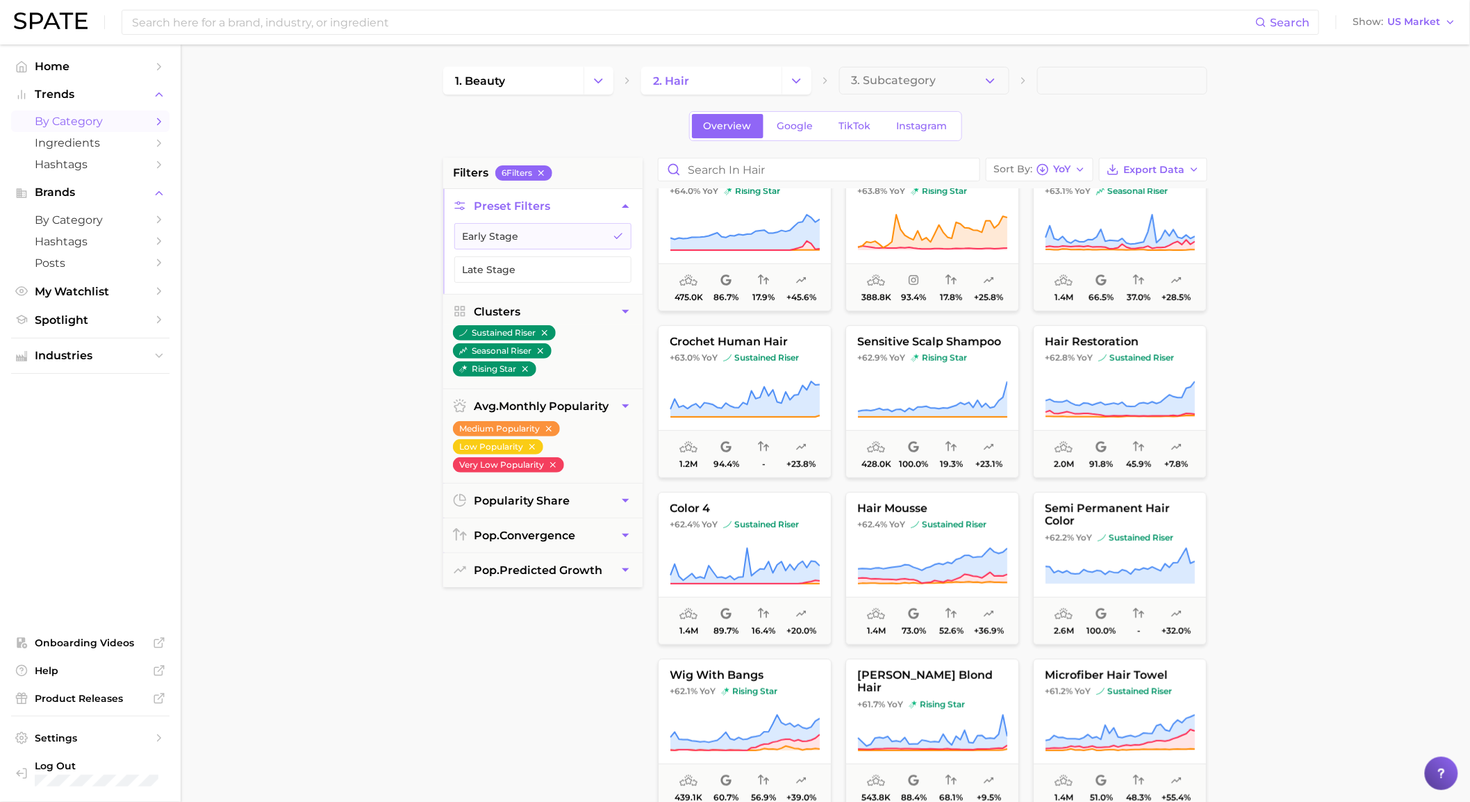
click at [1083, 85] on span at bounding box center [1122, 81] width 170 height 28
click at [988, 81] on polyline "button" at bounding box center [990, 79] width 8 height 3
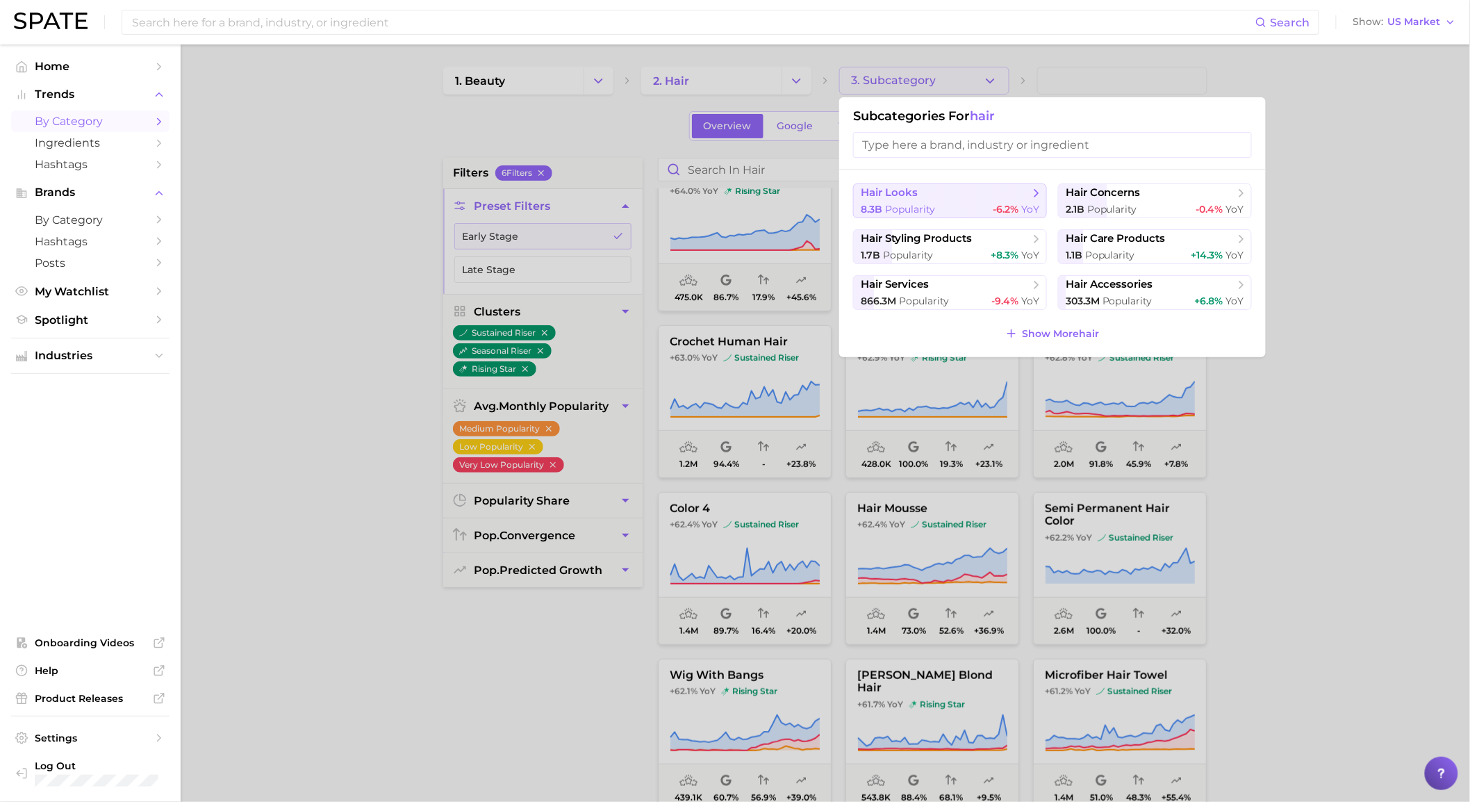
click at [983, 210] on div "8.3b Popularity -6.2% YoY" at bounding box center [950, 209] width 178 height 13
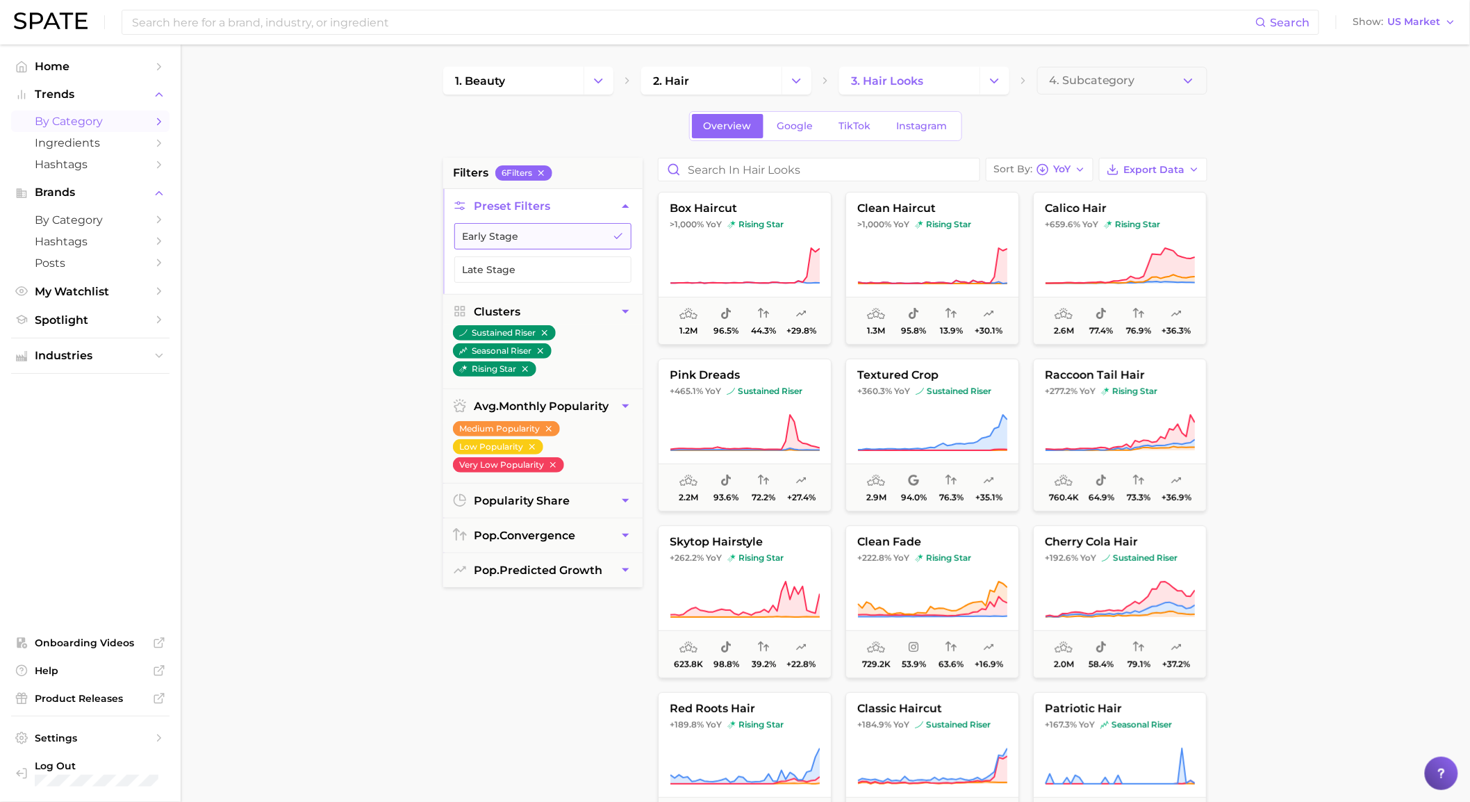
drag, startPoint x: 524, startPoint y: 244, endPoint x: 607, endPoint y: 386, distance: 164.4
click at [530, 247] on button "Early Stage" at bounding box center [542, 236] width 177 height 26
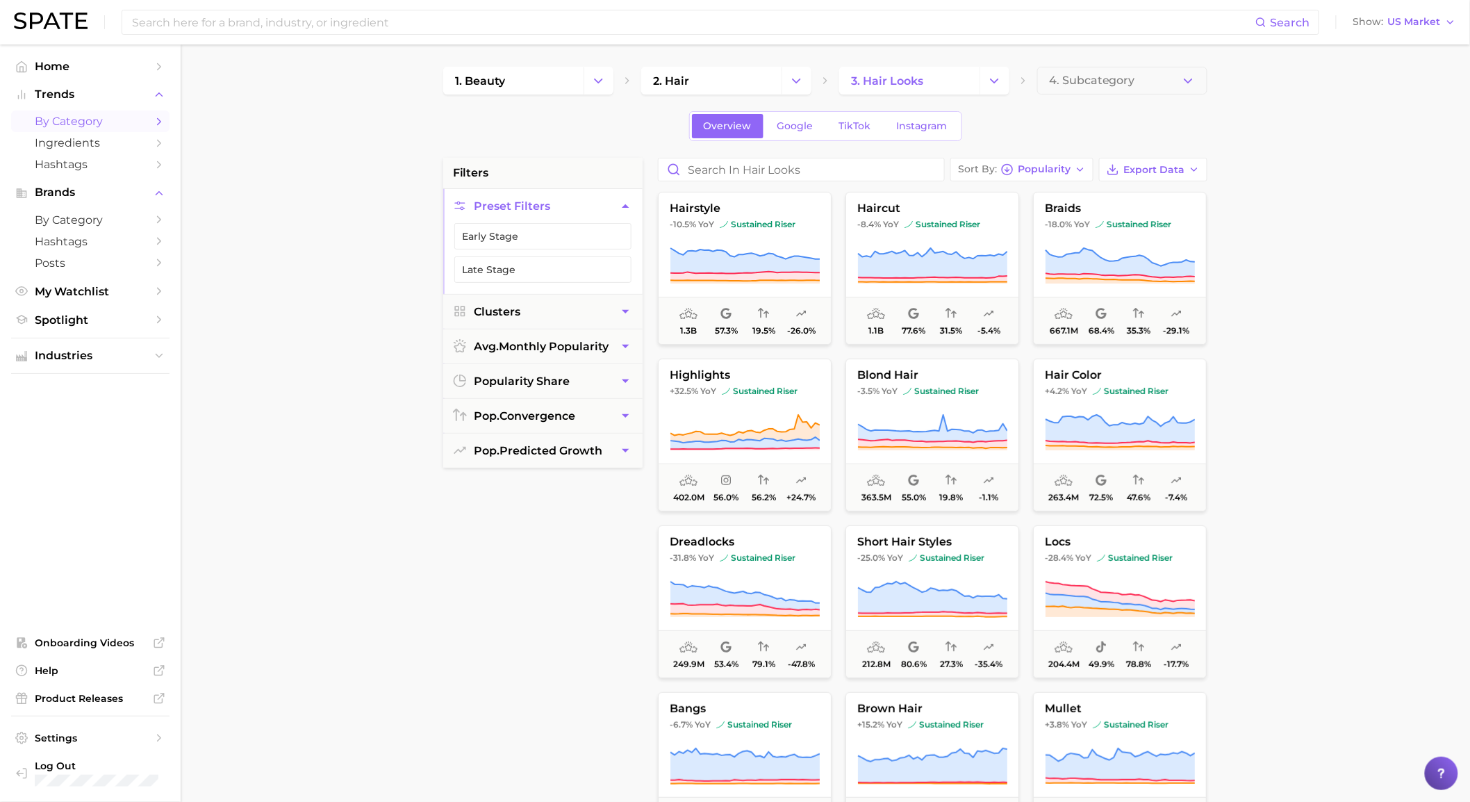
click at [1074, 183] on div "Sort By Popularity Export Data hairstyle -10.5% YoY sustained riser 1.3b 57.3% …" at bounding box center [932, 510] width 563 height 704
click at [1072, 172] on button "Sort By Popularity" at bounding box center [1021, 170] width 143 height 24
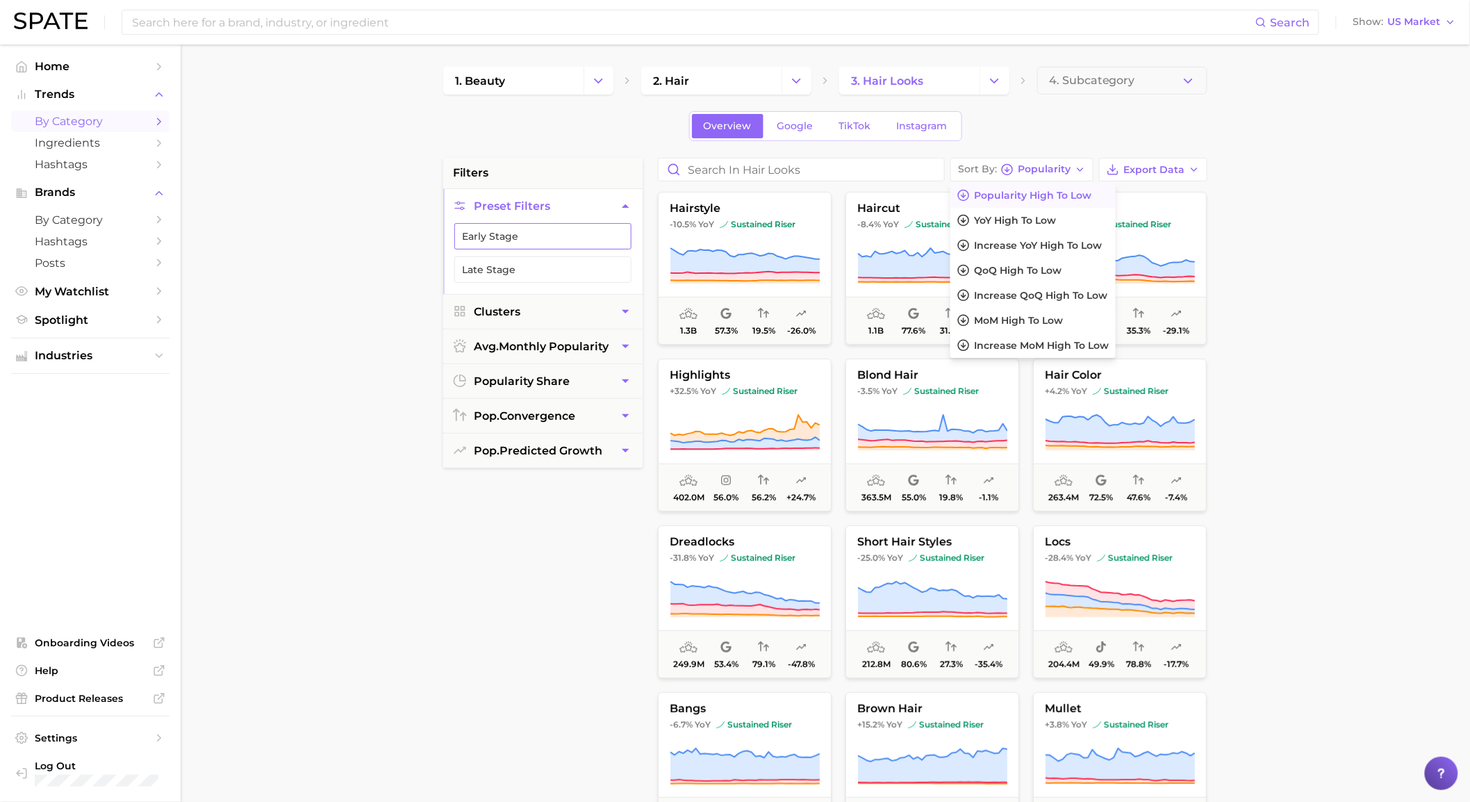
click at [540, 248] on button "Early Stage" at bounding box center [542, 236] width 177 height 26
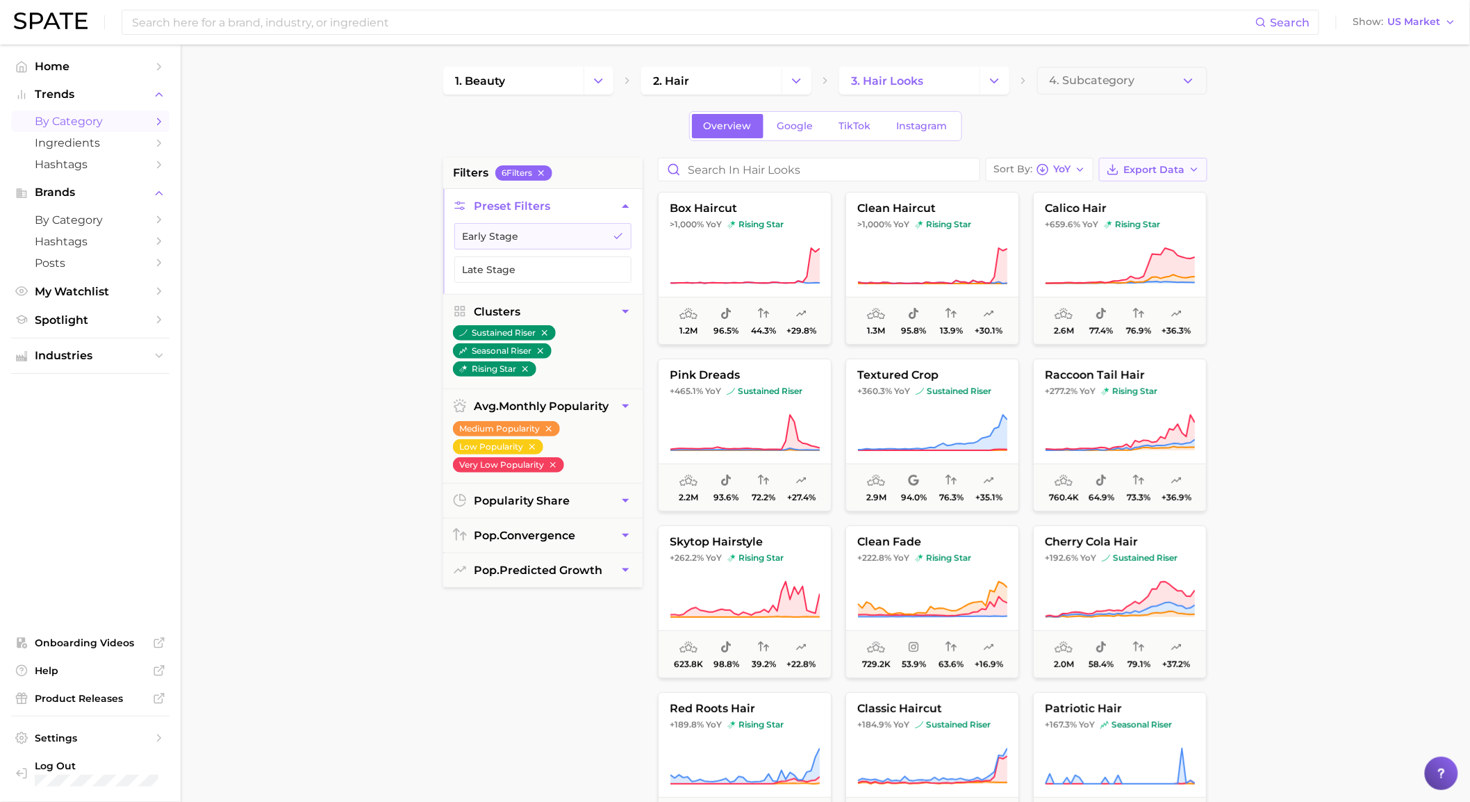
click at [1183, 176] on button "Export Data" at bounding box center [1153, 170] width 108 height 24
click at [1183, 188] on button "Card Data CSV" at bounding box center [1130, 195] width 153 height 25
click at [789, 78] on icon "Change Category" at bounding box center [796, 81] width 15 height 15
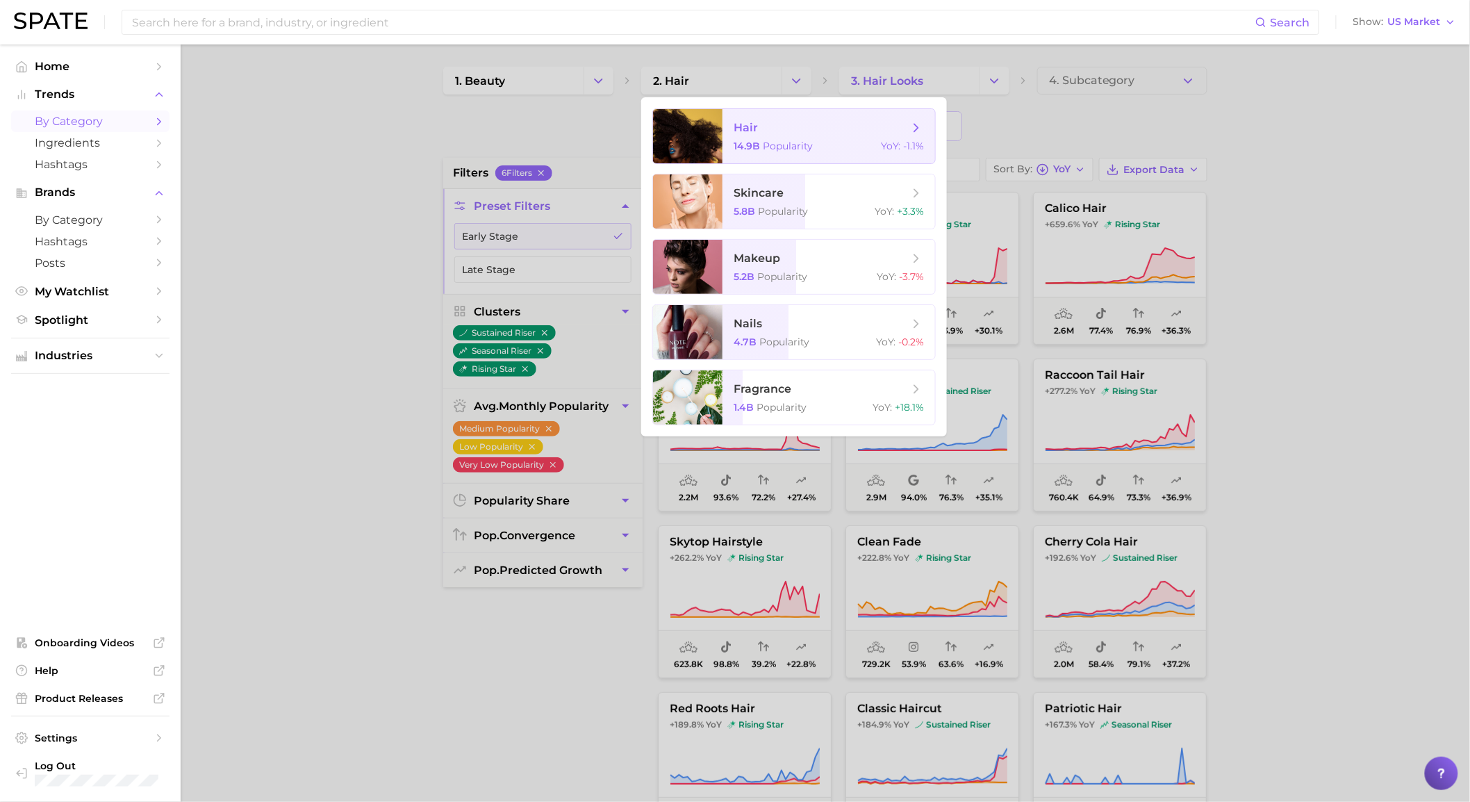
click at [783, 130] on span "hair" at bounding box center [820, 127] width 175 height 15
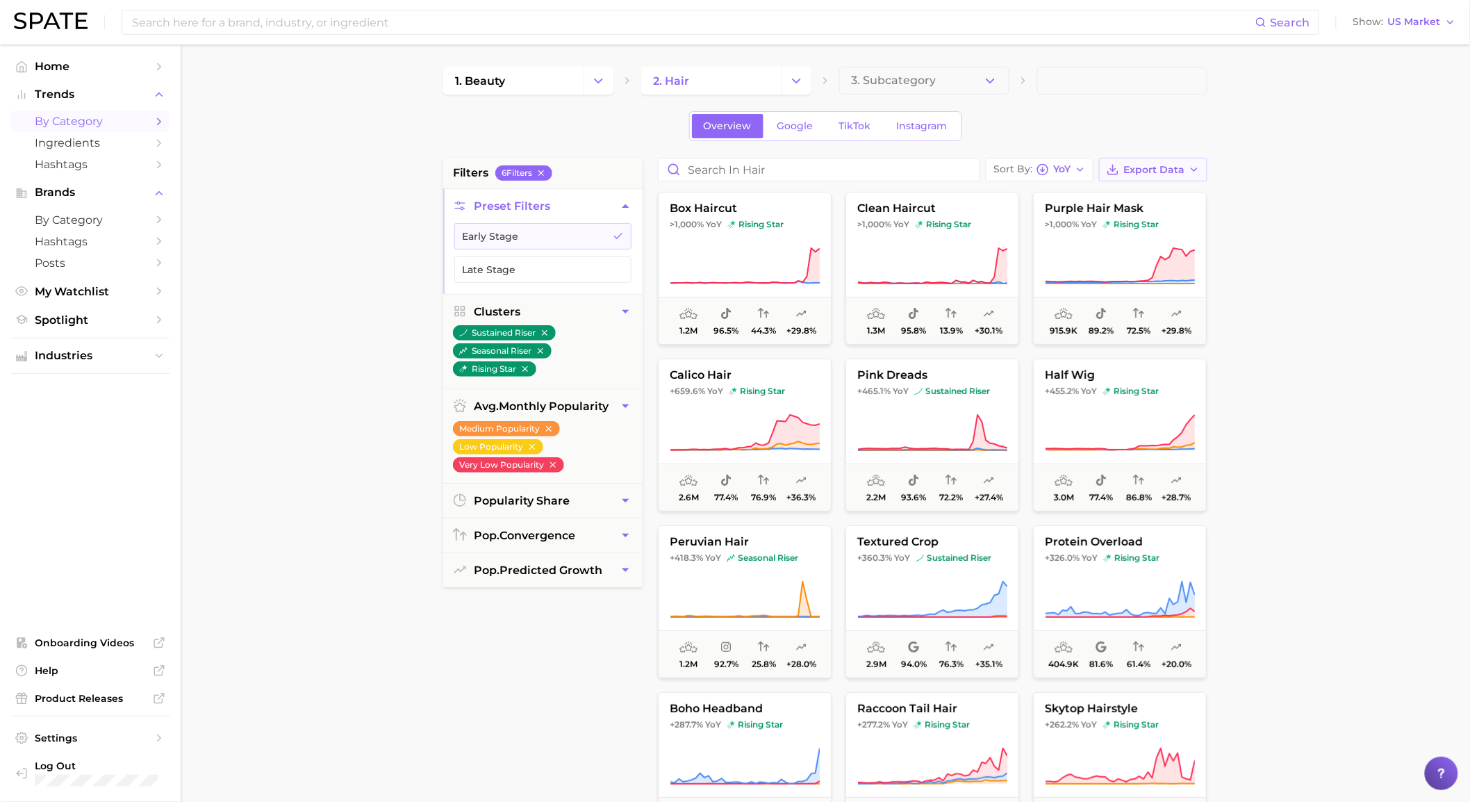
click at [1153, 160] on button "Export Data" at bounding box center [1153, 170] width 108 height 24
click at [1143, 193] on span "Card Data CSV" at bounding box center [1114, 196] width 73 height 12
click at [996, 76] on icon "button" at bounding box center [990, 81] width 15 height 15
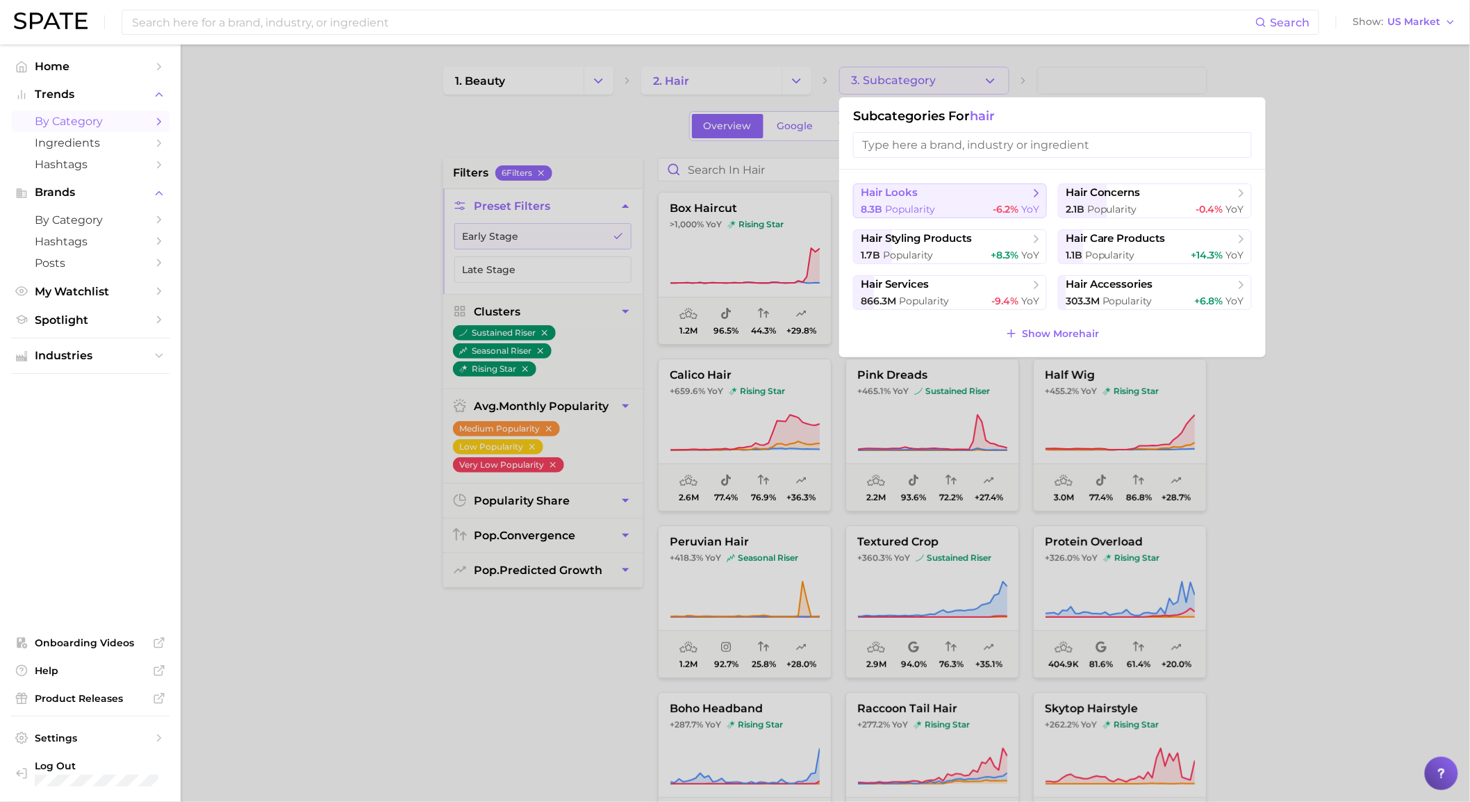
click at [950, 204] on div "8.3b Popularity -6.2% YoY" at bounding box center [950, 209] width 178 height 13
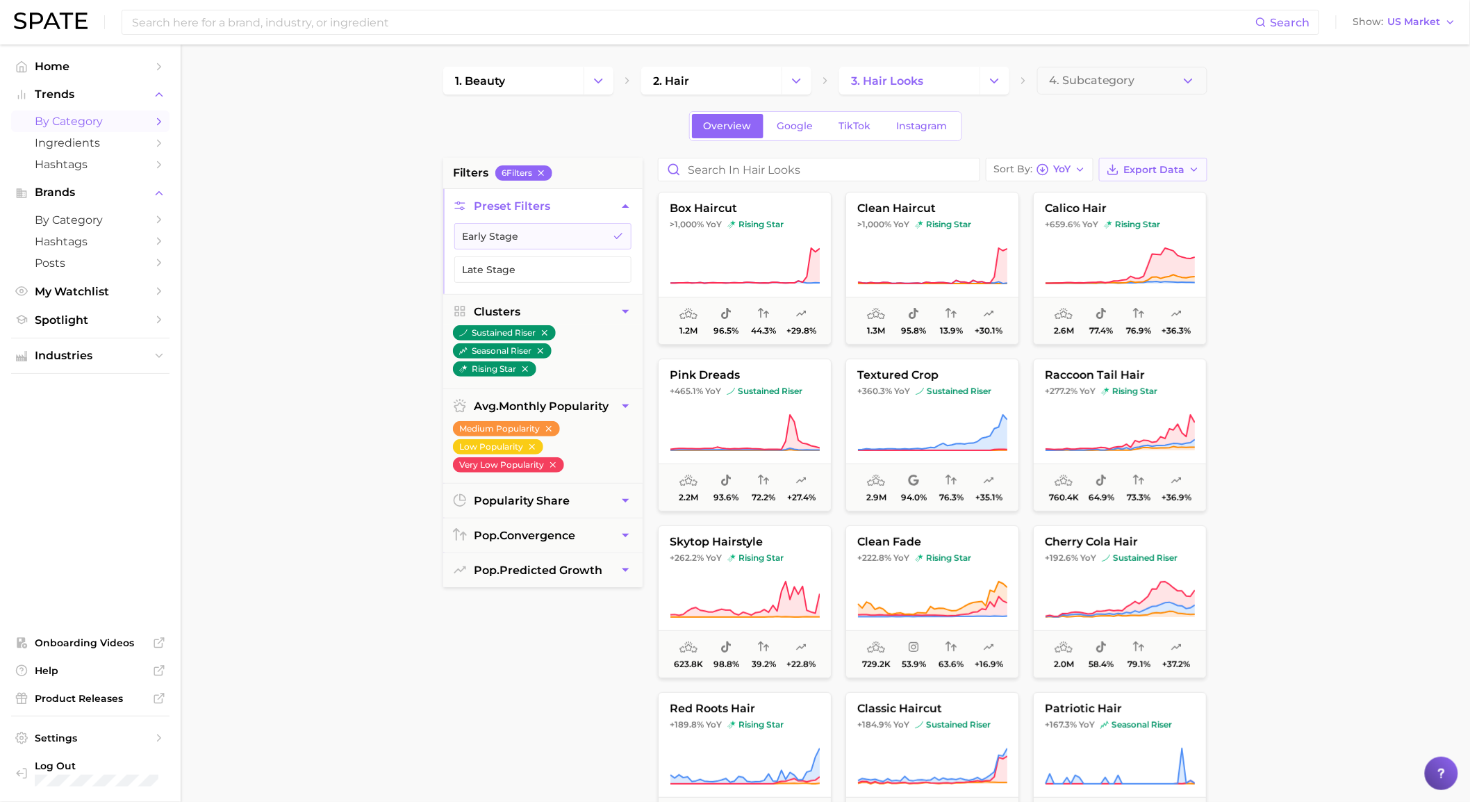
click at [1154, 176] on button "Export Data" at bounding box center [1153, 170] width 108 height 24
click at [1149, 200] on span "Card Data CSV" at bounding box center [1114, 196] width 73 height 12
click at [906, 79] on span "3. hair looks" at bounding box center [887, 80] width 72 height 13
click at [988, 88] on button "Change Category" at bounding box center [994, 81] width 30 height 28
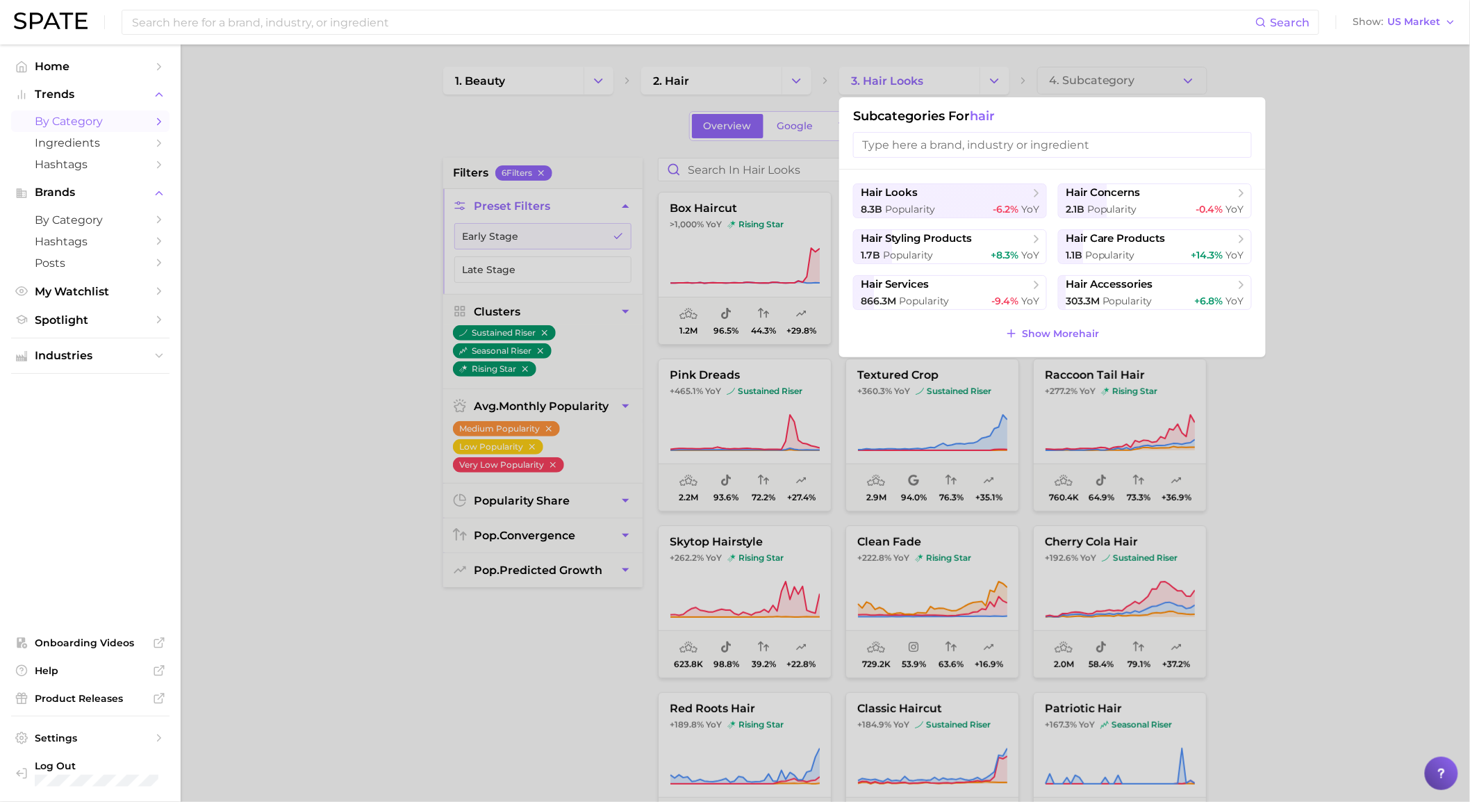
click at [792, 88] on div at bounding box center [735, 401] width 1470 height 802
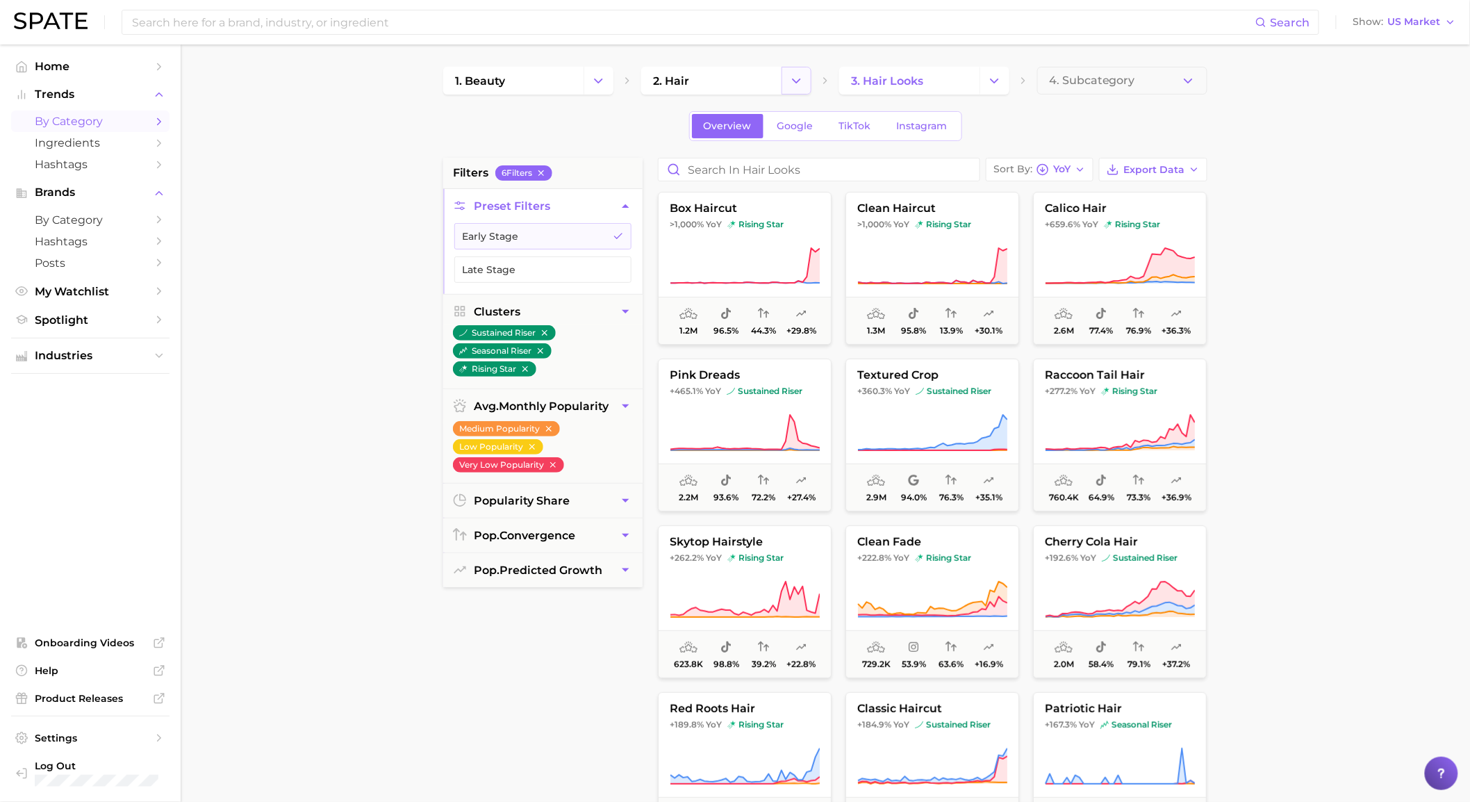
click at [802, 77] on icon "Change Category" at bounding box center [796, 81] width 15 height 15
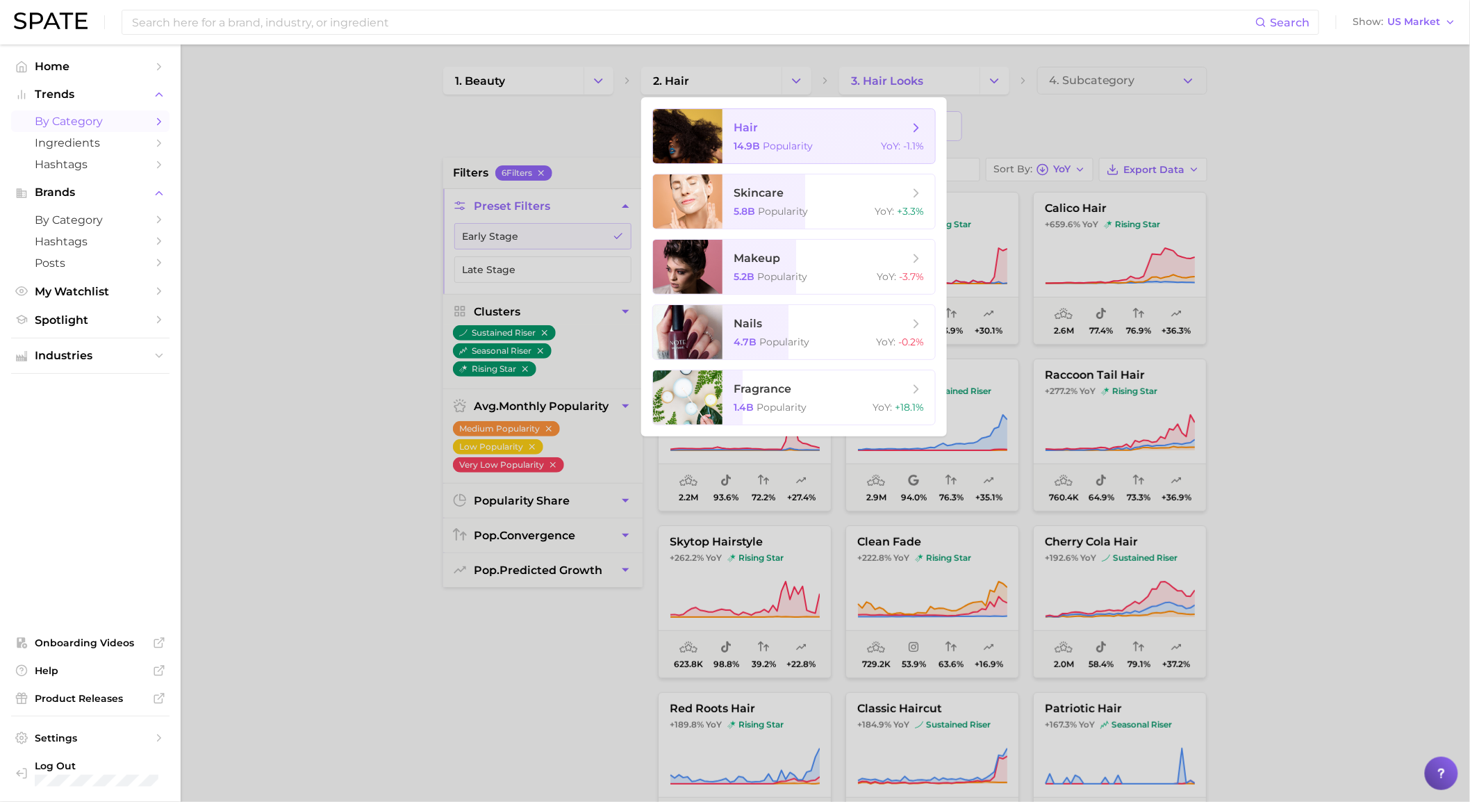
click at [765, 151] on span "hair 14.9b Popularity YoY : -1.1%" at bounding box center [828, 136] width 213 height 54
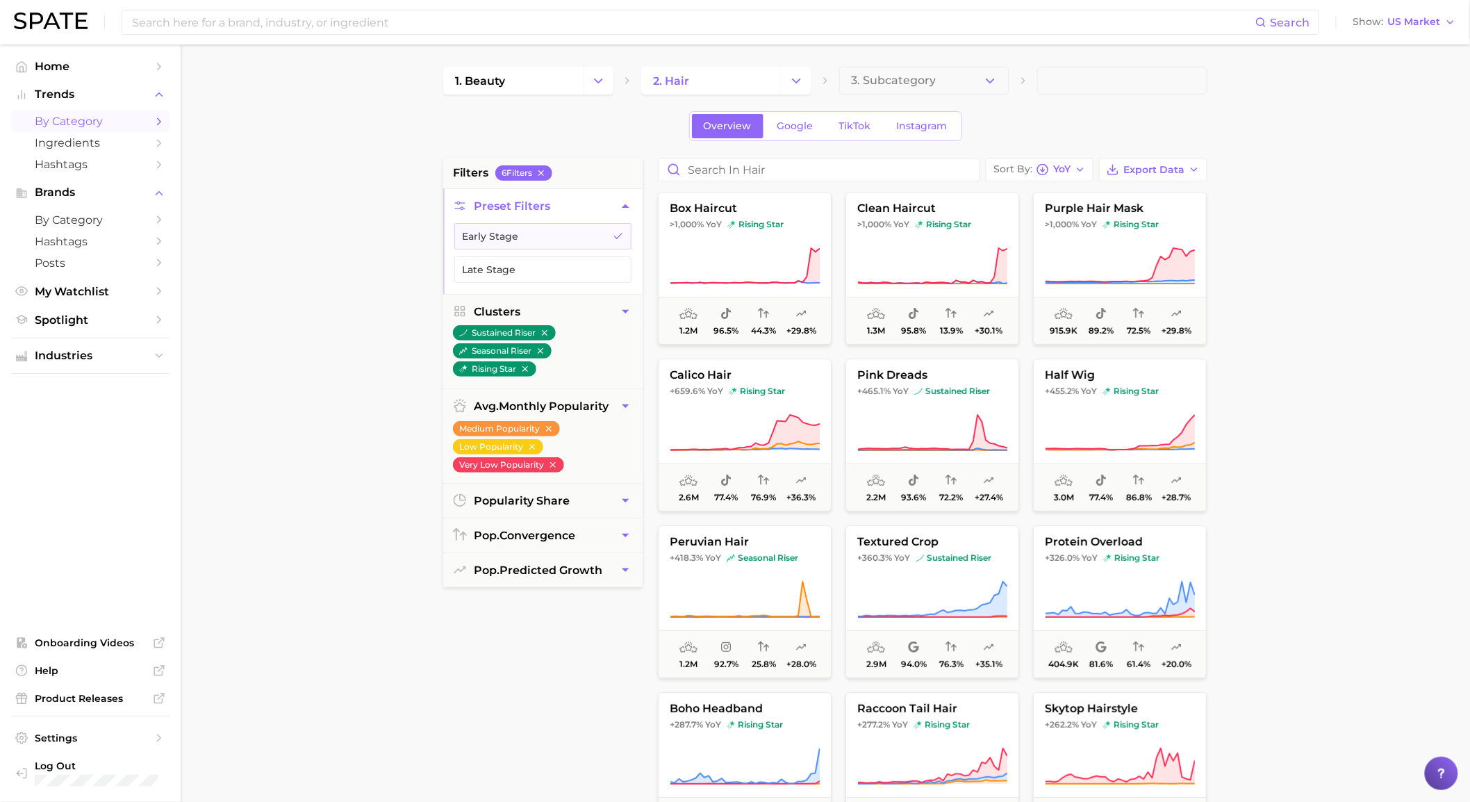
click at [1279, 436] on main "1. beauty 2. hair 3. Subcategory Overview Google TikTok Instagram filters 6 Fil…" at bounding box center [825, 571] width 1289 height 1054
click at [1155, 247] on icon at bounding box center [1120, 266] width 150 height 39
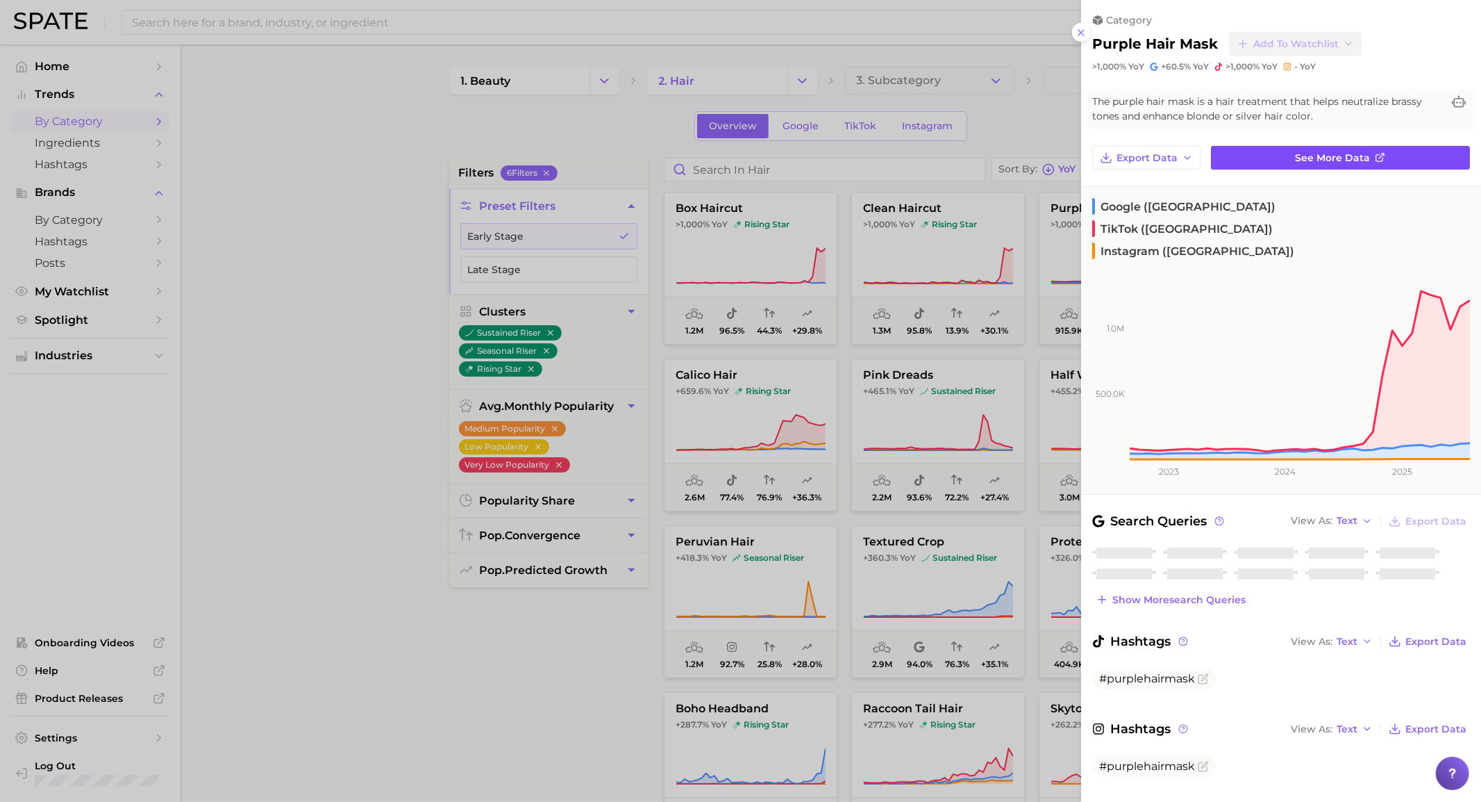
click at [1327, 155] on span "See more data" at bounding box center [1333, 158] width 75 height 12
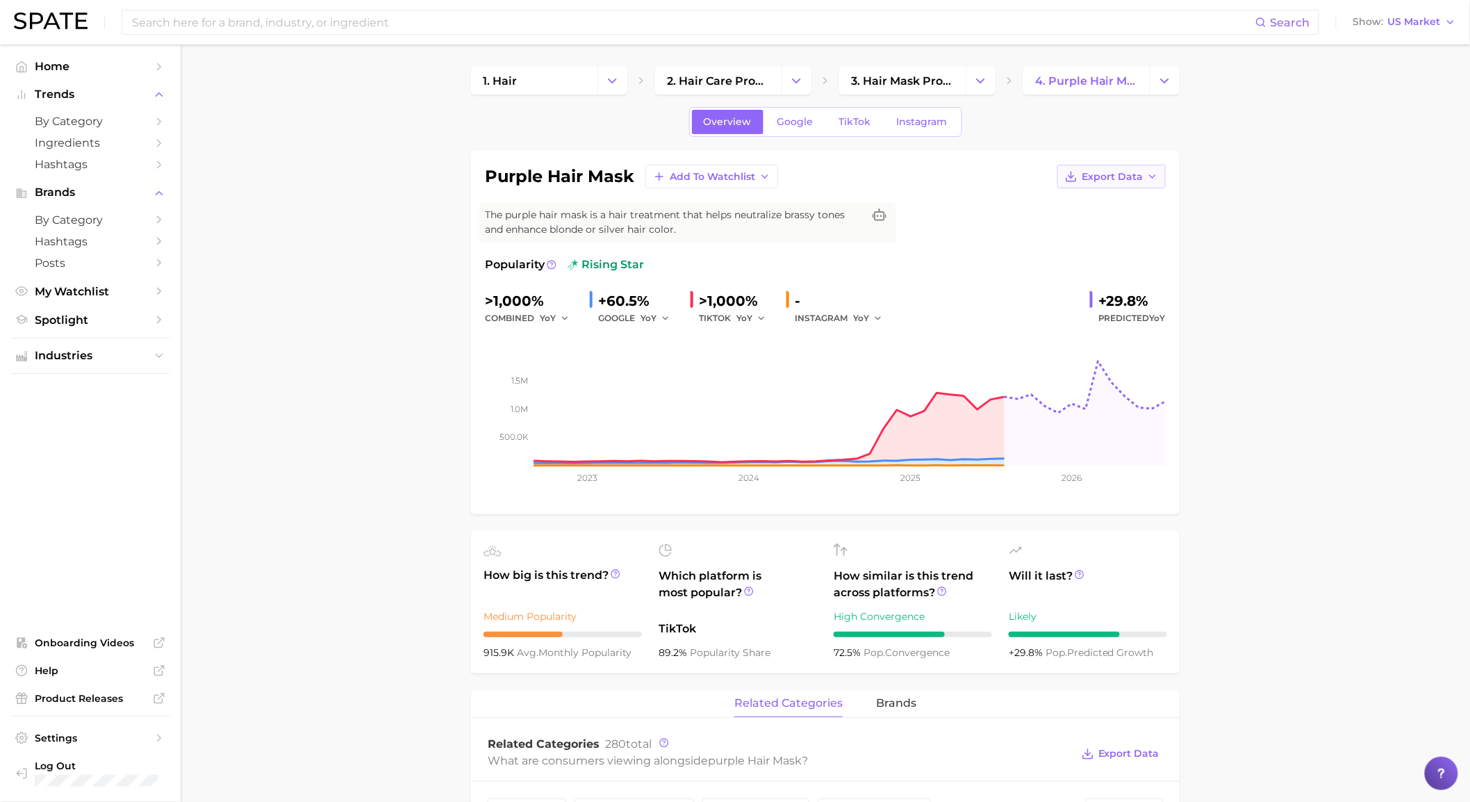
click at [1085, 182] on span "Export Data" at bounding box center [1111, 177] width 61 height 12
click at [1074, 229] on span "Time Series Image" at bounding box center [1082, 228] width 93 height 12
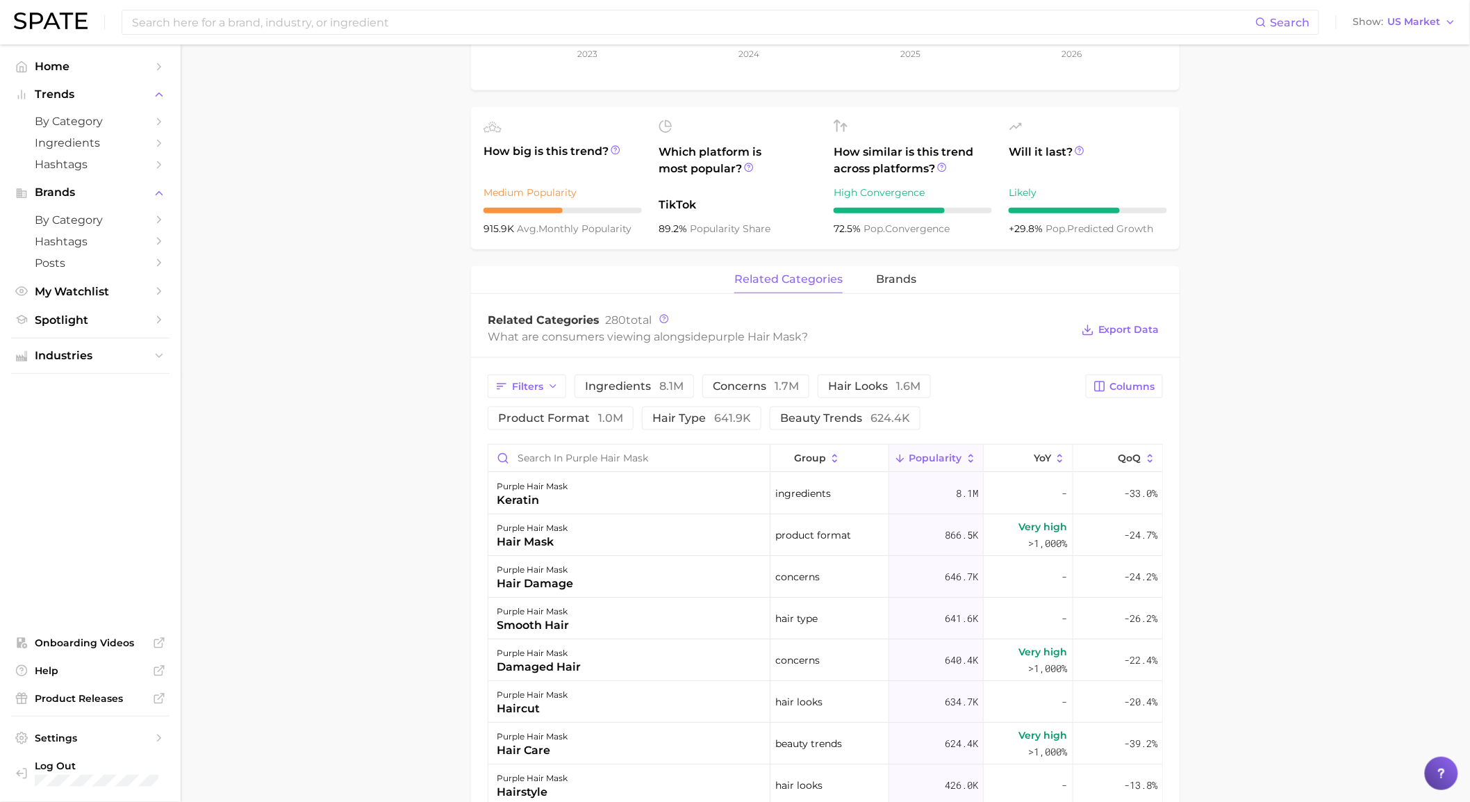
scroll to position [308, 0]
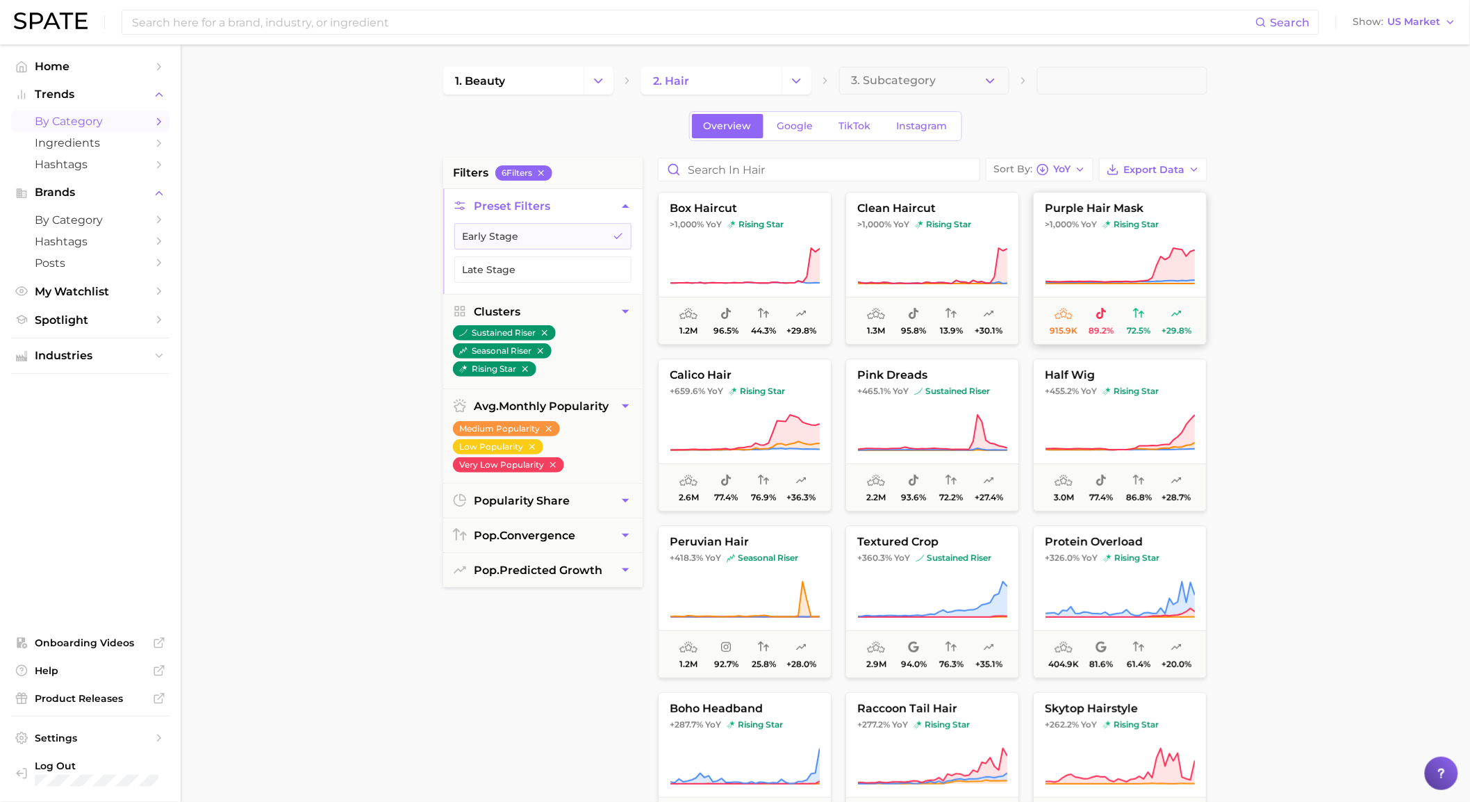
click at [1039, 276] on span at bounding box center [1119, 266] width 172 height 39
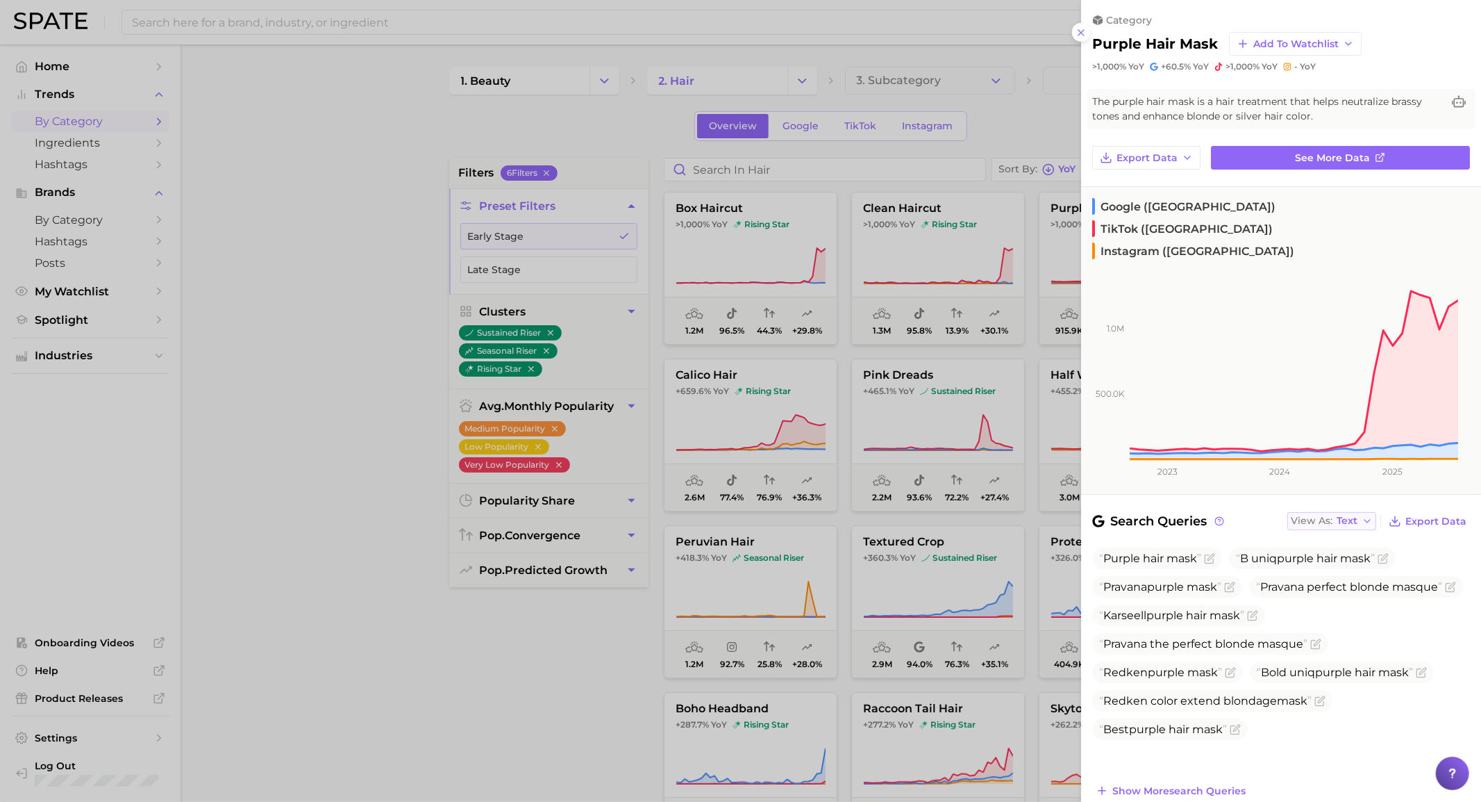
click at [1363, 512] on button "View As Text" at bounding box center [1332, 521] width 89 height 18
click at [1362, 556] on button "Table" at bounding box center [1364, 568] width 153 height 25
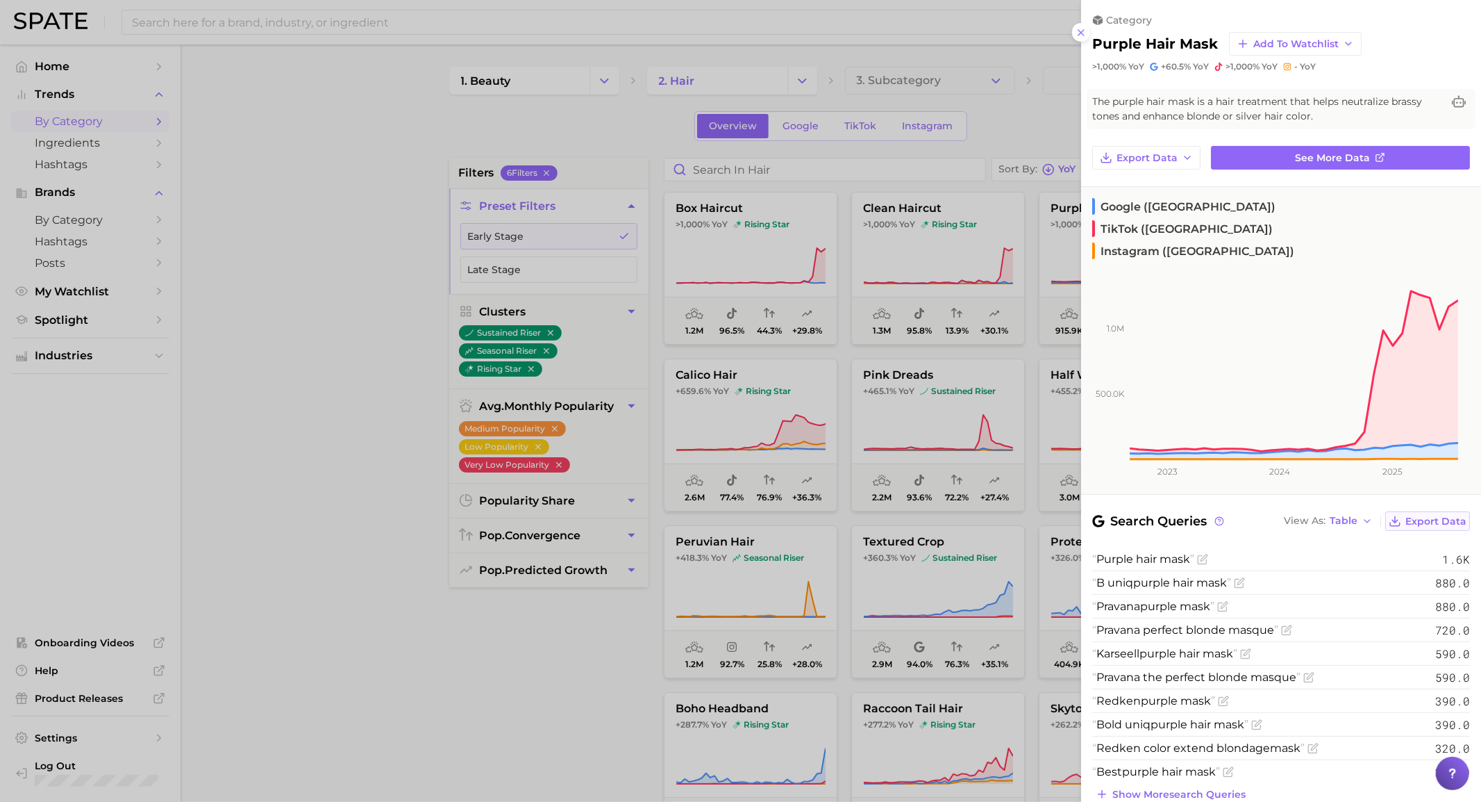
click at [1415, 515] on span "Export Data" at bounding box center [1436, 521] width 61 height 12
click at [1349, 158] on span "See more data" at bounding box center [1333, 158] width 75 height 12
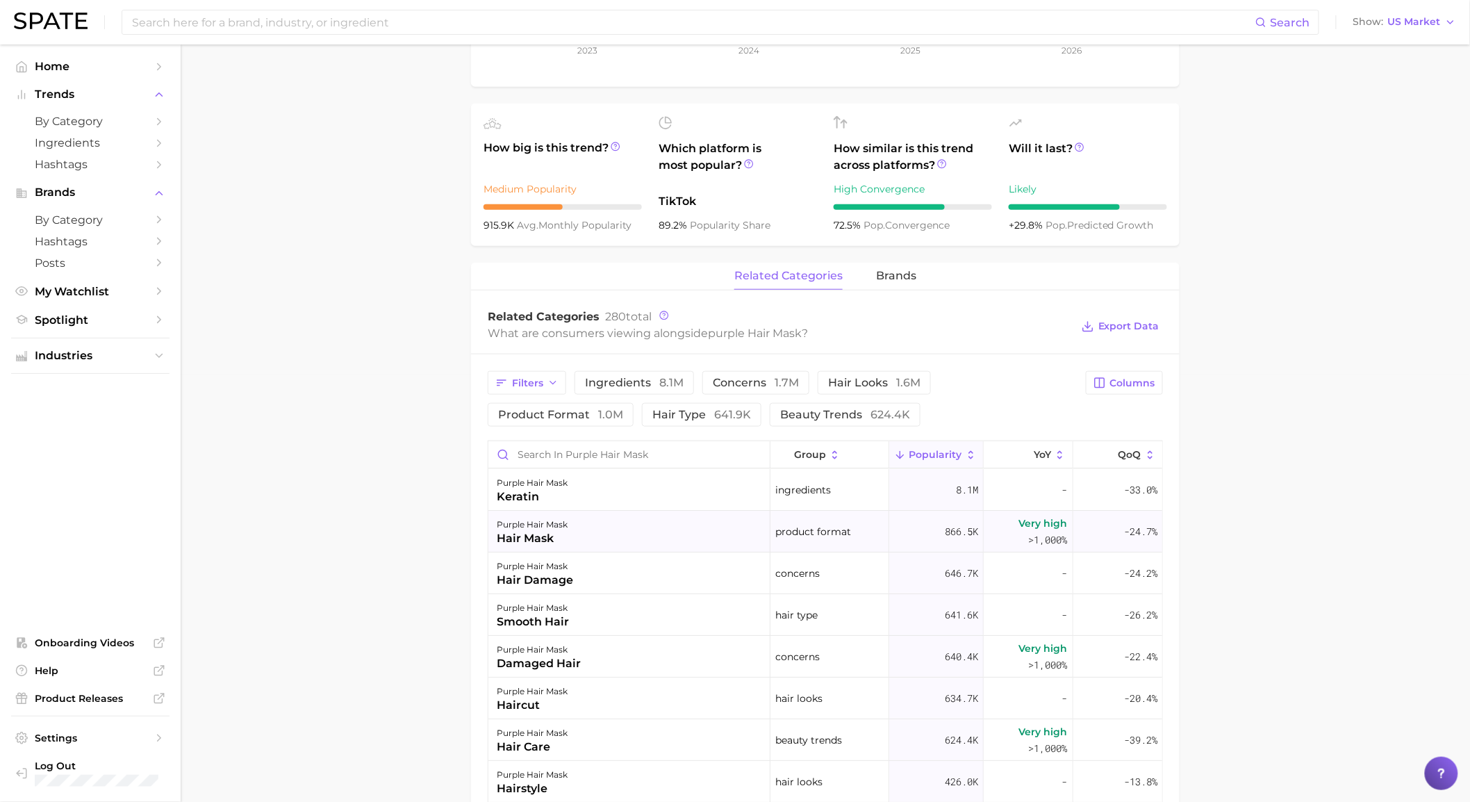
scroll to position [463, 0]
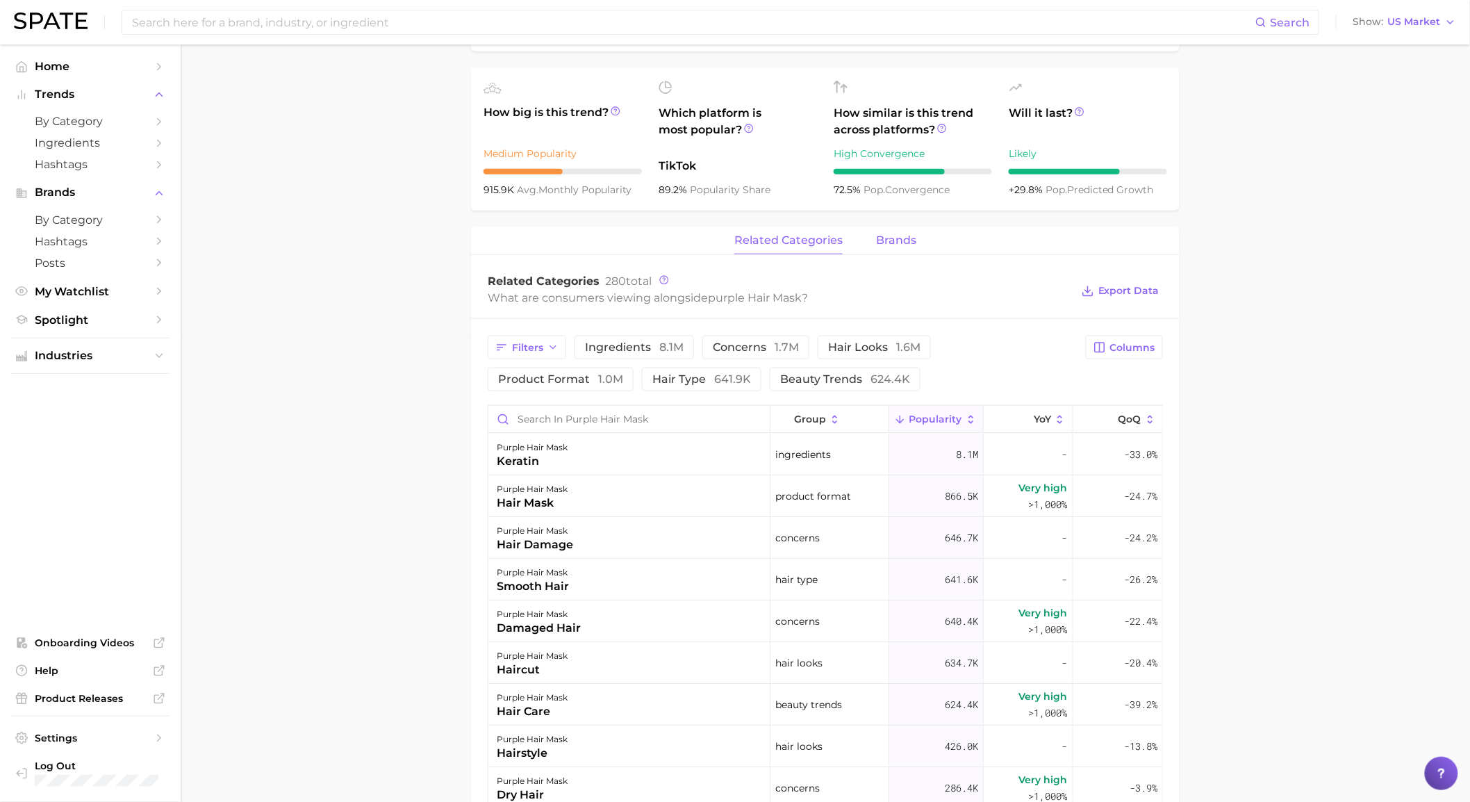
click at [881, 248] on button "brands" at bounding box center [896, 240] width 40 height 27
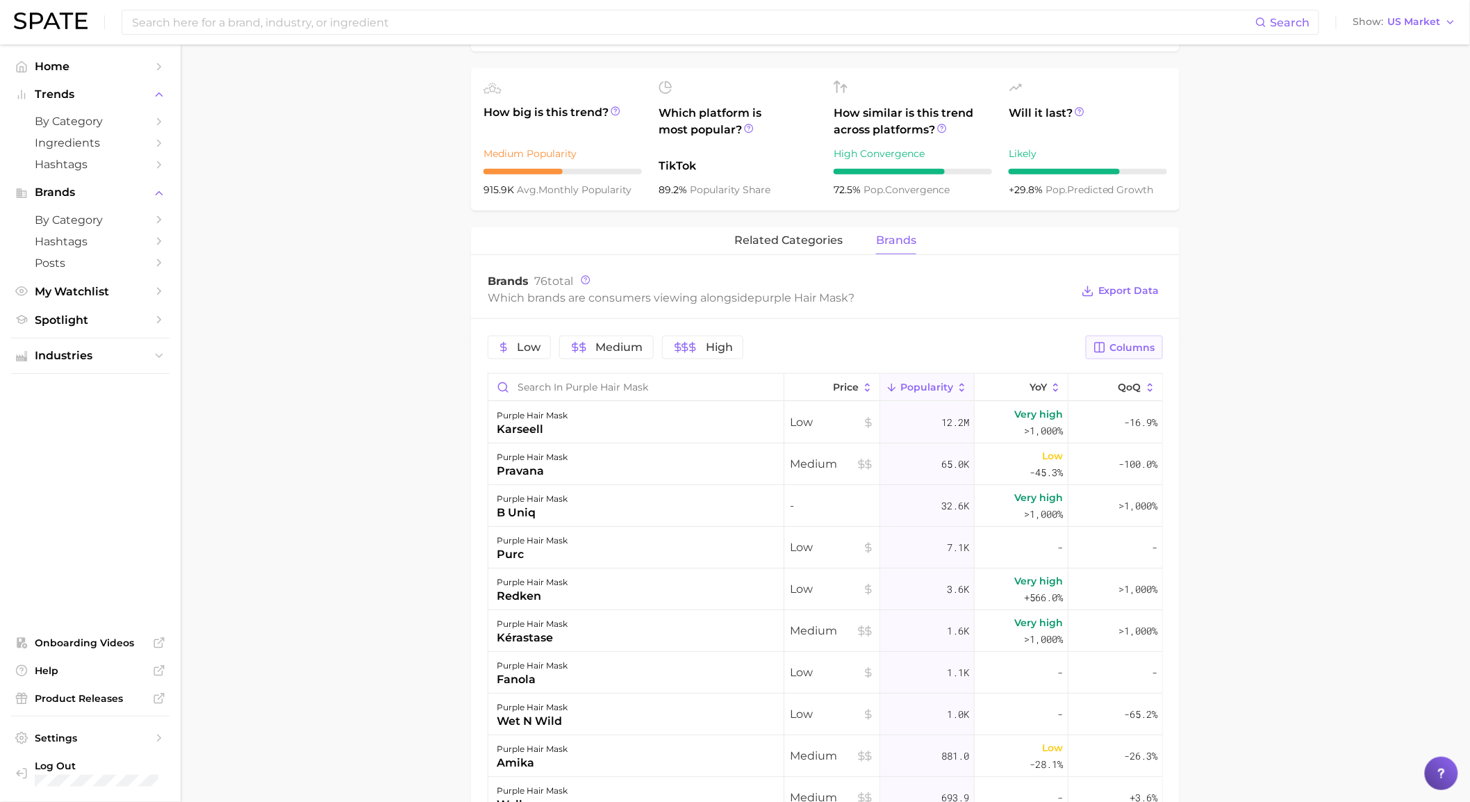
click at [1133, 344] on span "Columns" at bounding box center [1132, 348] width 45 height 12
click at [1186, 397] on main "1. hair 2. hair care products 3. hair mask products 4. purple hair mask Overvie…" at bounding box center [825, 421] width 1289 height 1679
click at [1140, 347] on span "Columns" at bounding box center [1132, 348] width 45 height 12
click at [1031, 426] on span "Increase YoY" at bounding box center [1005, 420] width 71 height 12
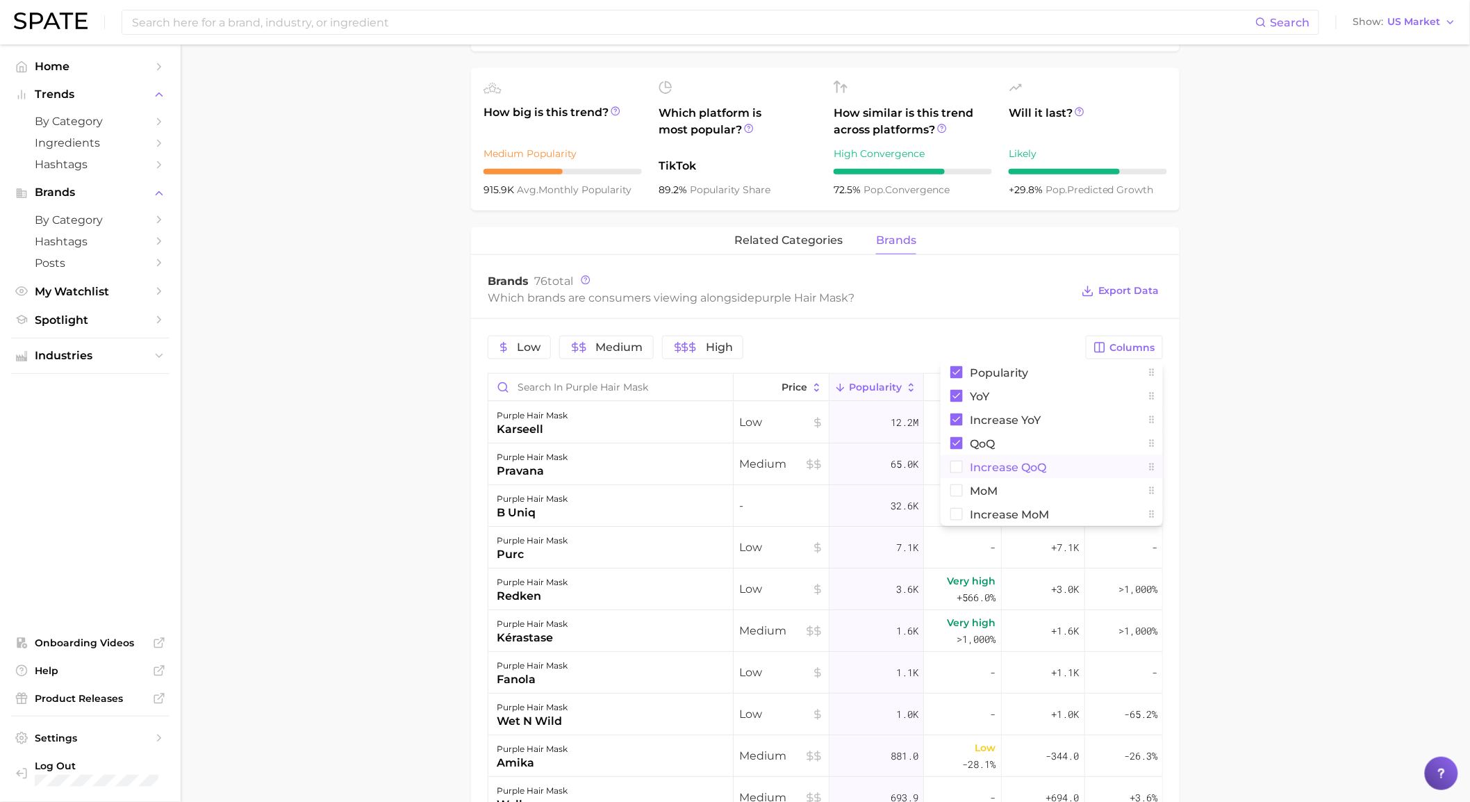
click at [1036, 463] on span "Increase QoQ" at bounding box center [1008, 467] width 76 height 12
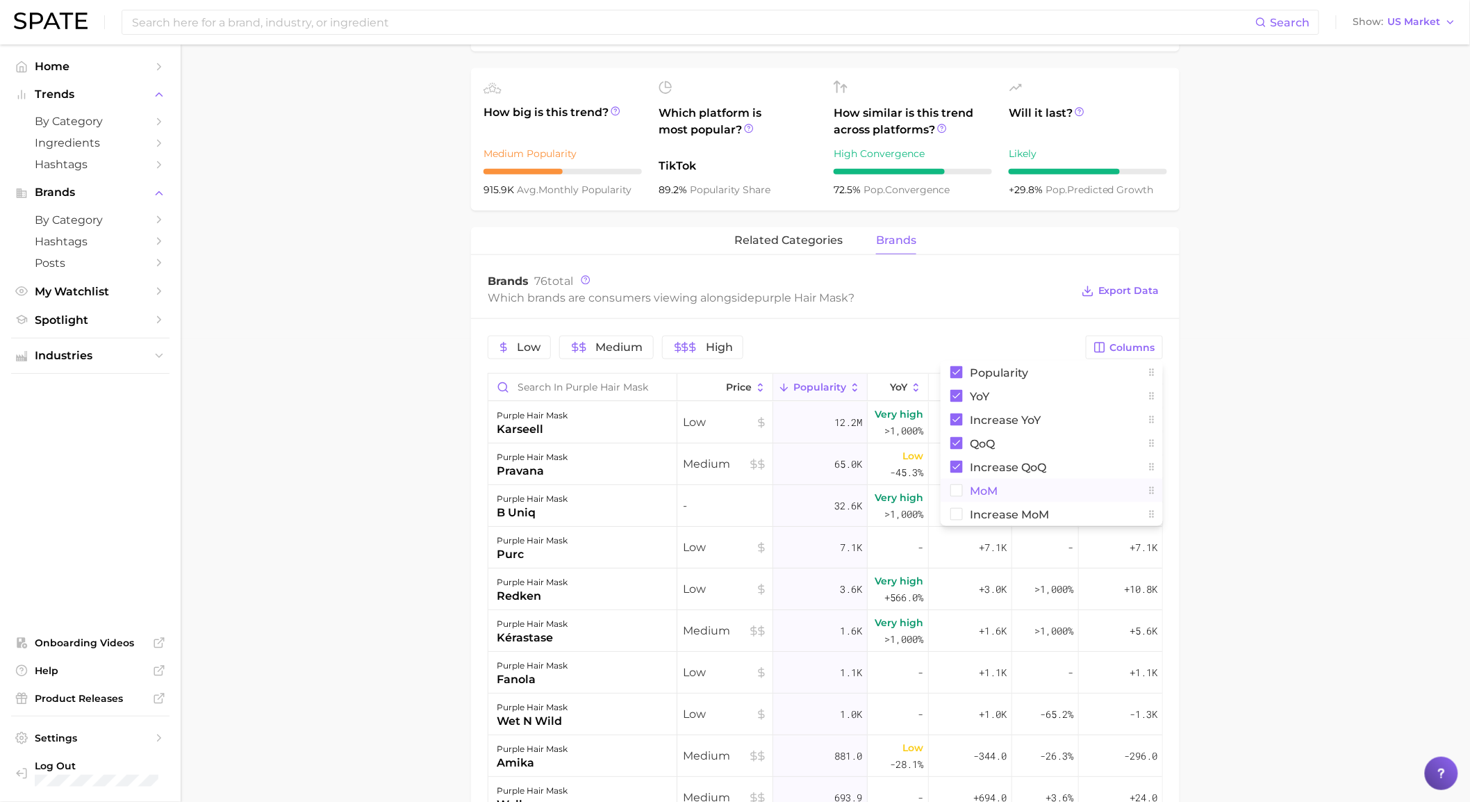
click at [1026, 490] on button "MoM" at bounding box center [1051, 491] width 222 height 24
click at [1029, 515] on span "Increase MoM" at bounding box center [1009, 514] width 79 height 12
click at [1154, 290] on span "Export Data" at bounding box center [1128, 291] width 61 height 12
click at [768, 275] on div "Brands 76 total" at bounding box center [779, 281] width 583 height 14
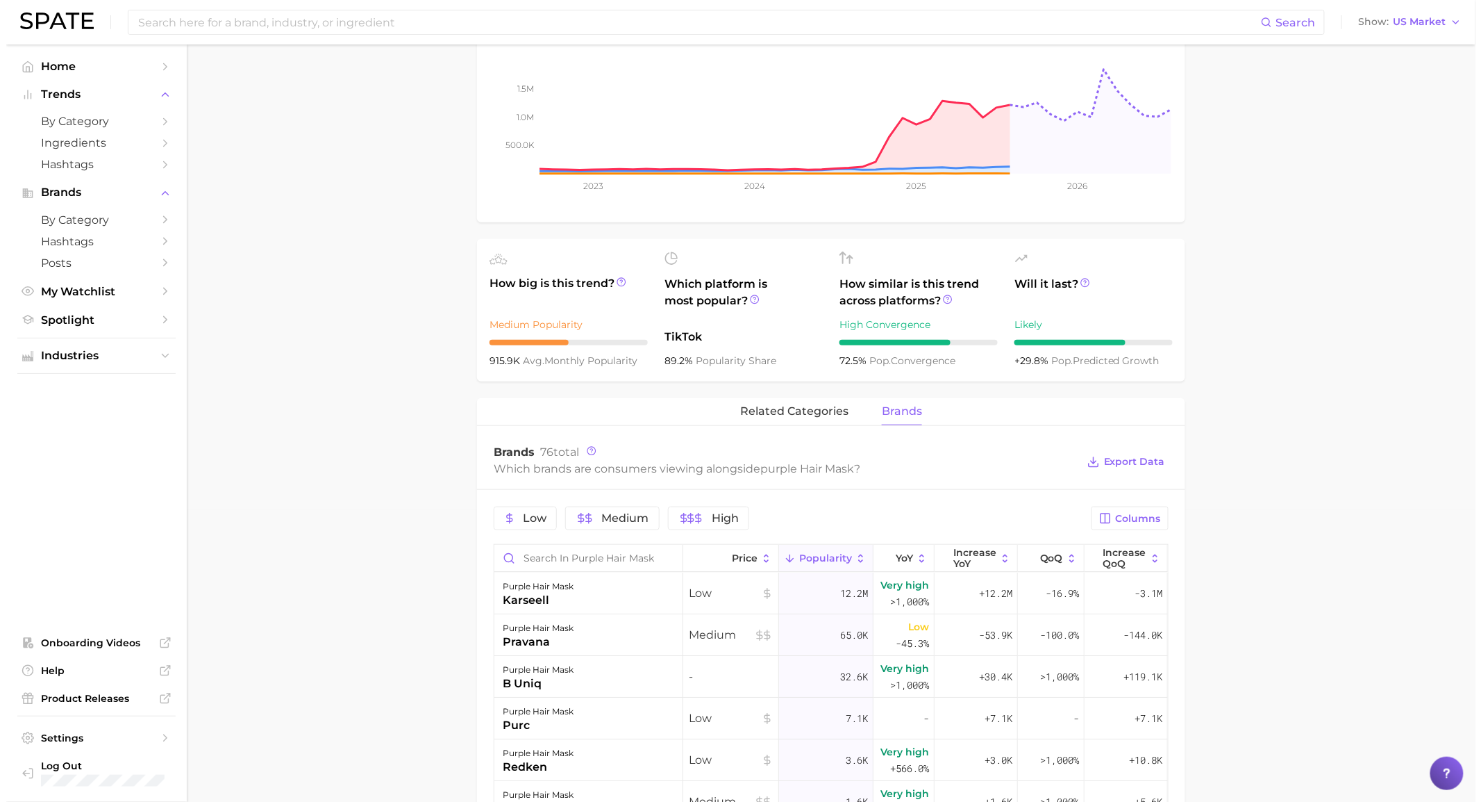
scroll to position [540, 0]
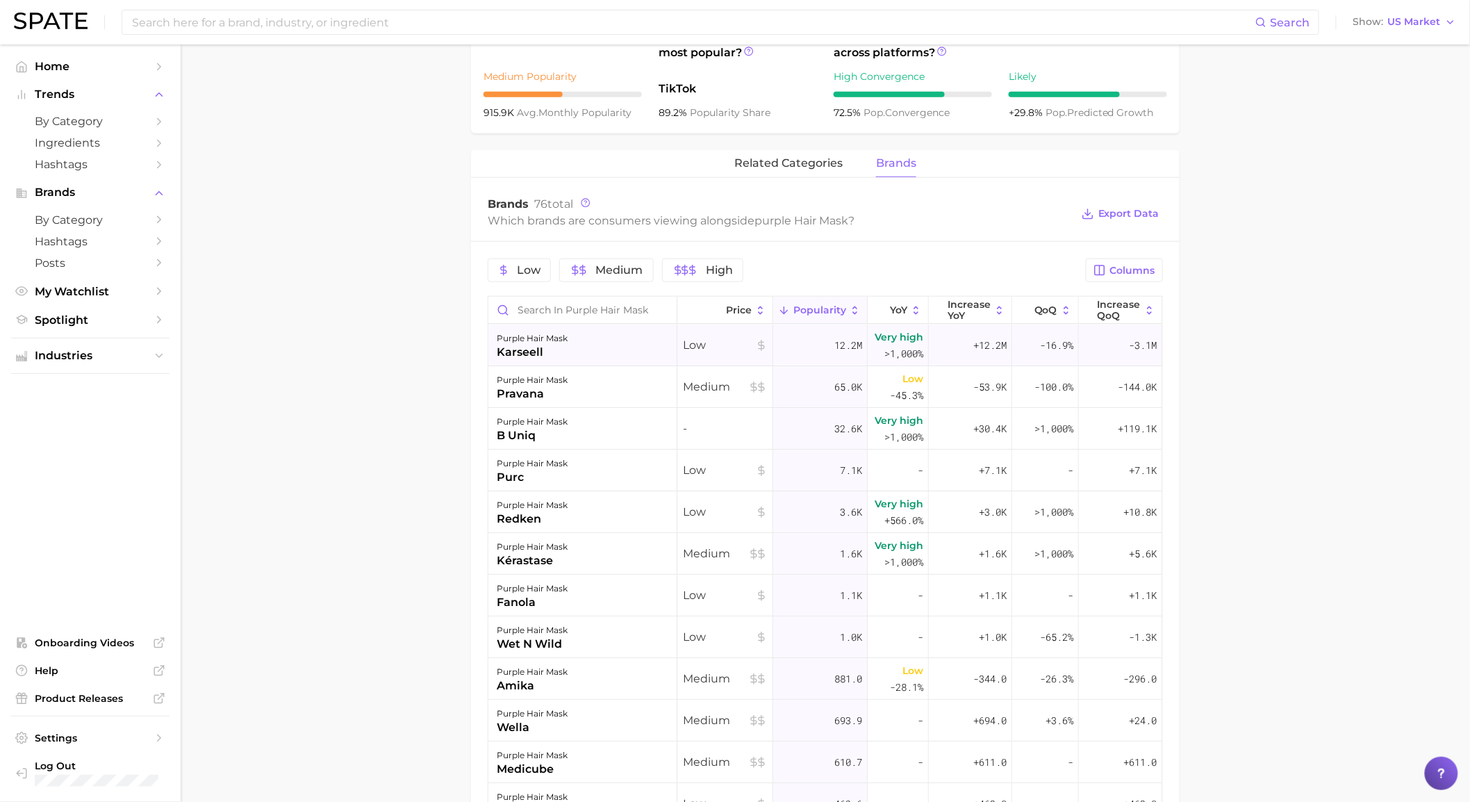
click at [634, 356] on div "purple hair mask karseell" at bounding box center [582, 345] width 189 height 42
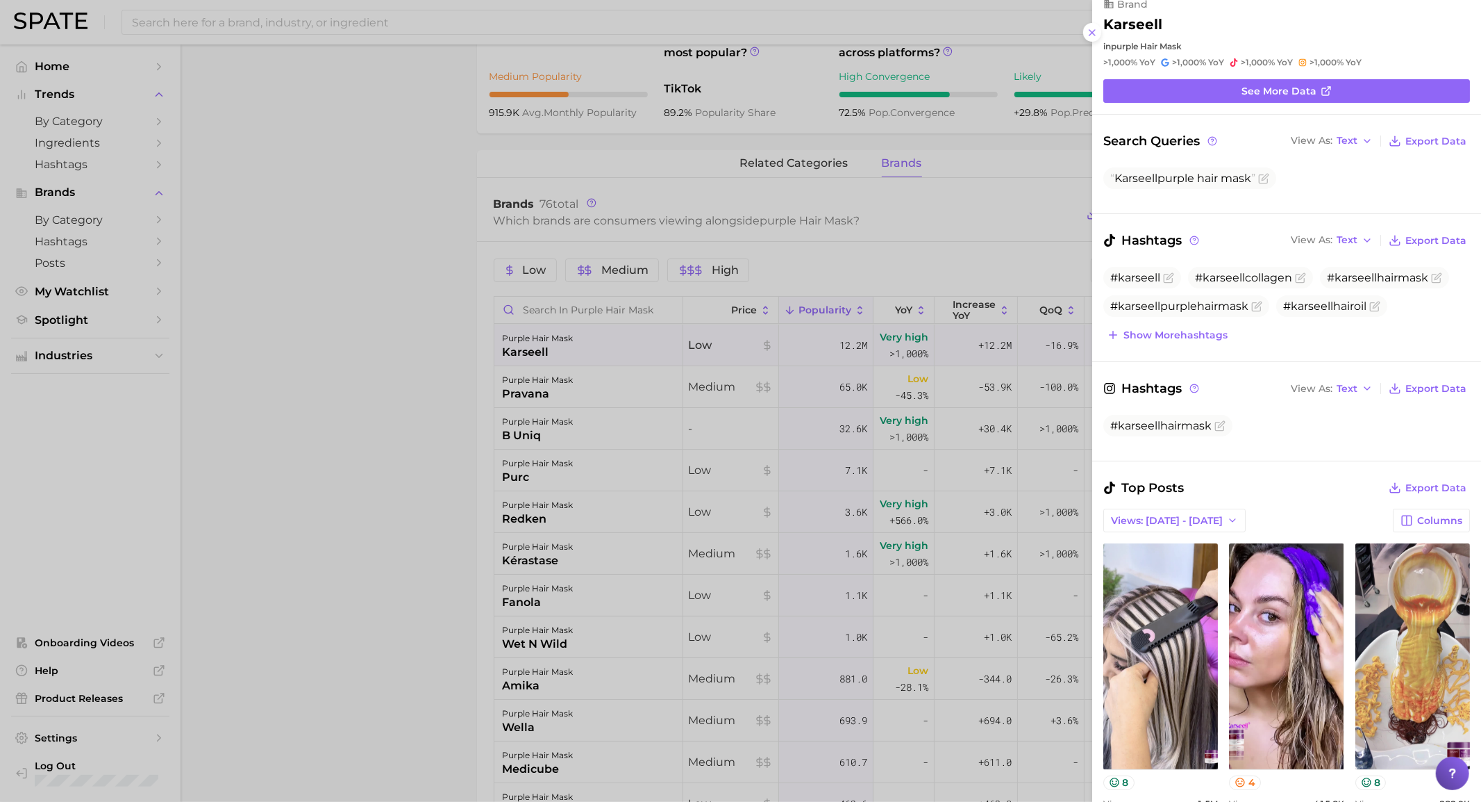
scroll to position [0, 0]
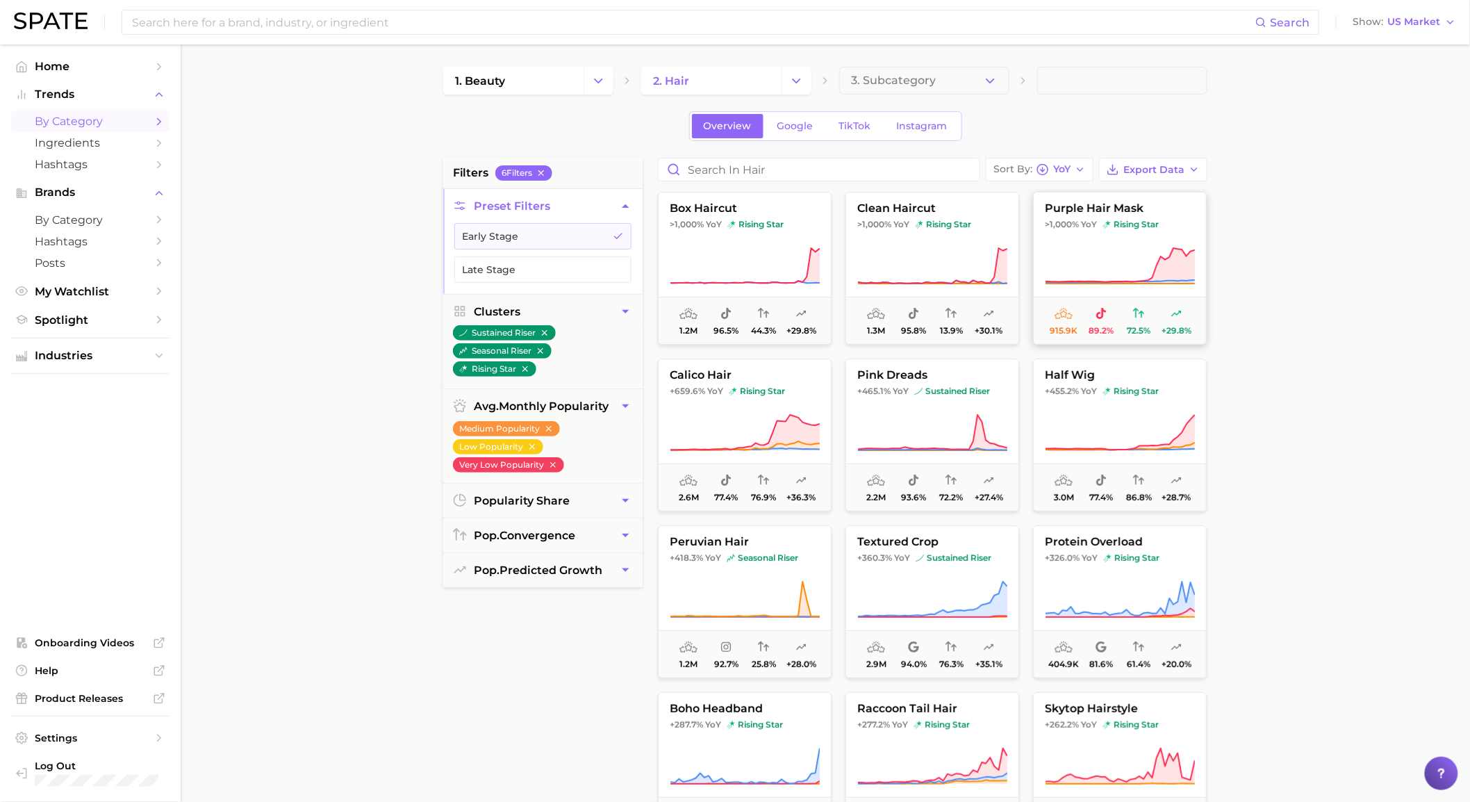
click at [1115, 253] on icon at bounding box center [1120, 266] width 150 height 39
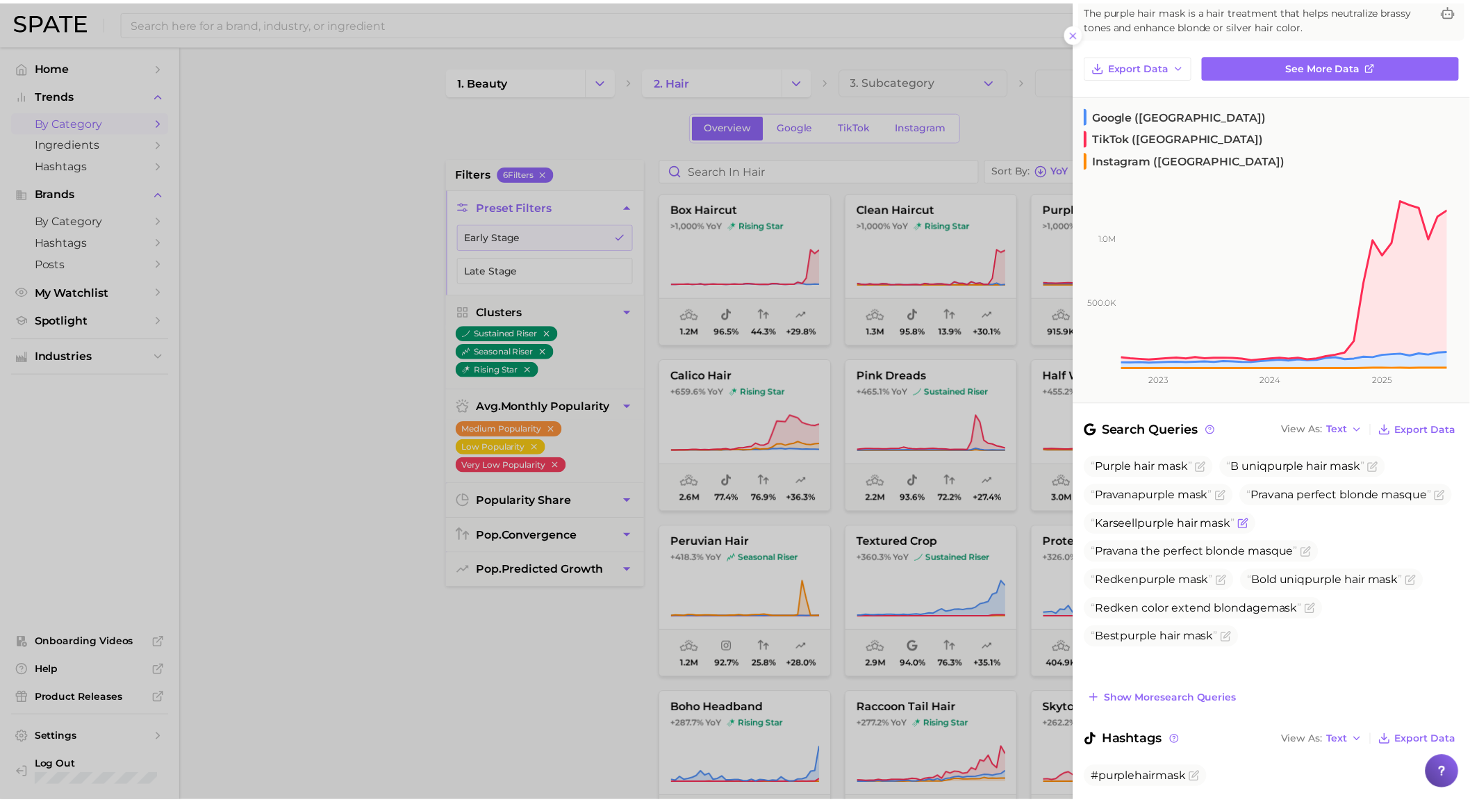
scroll to position [176, 0]
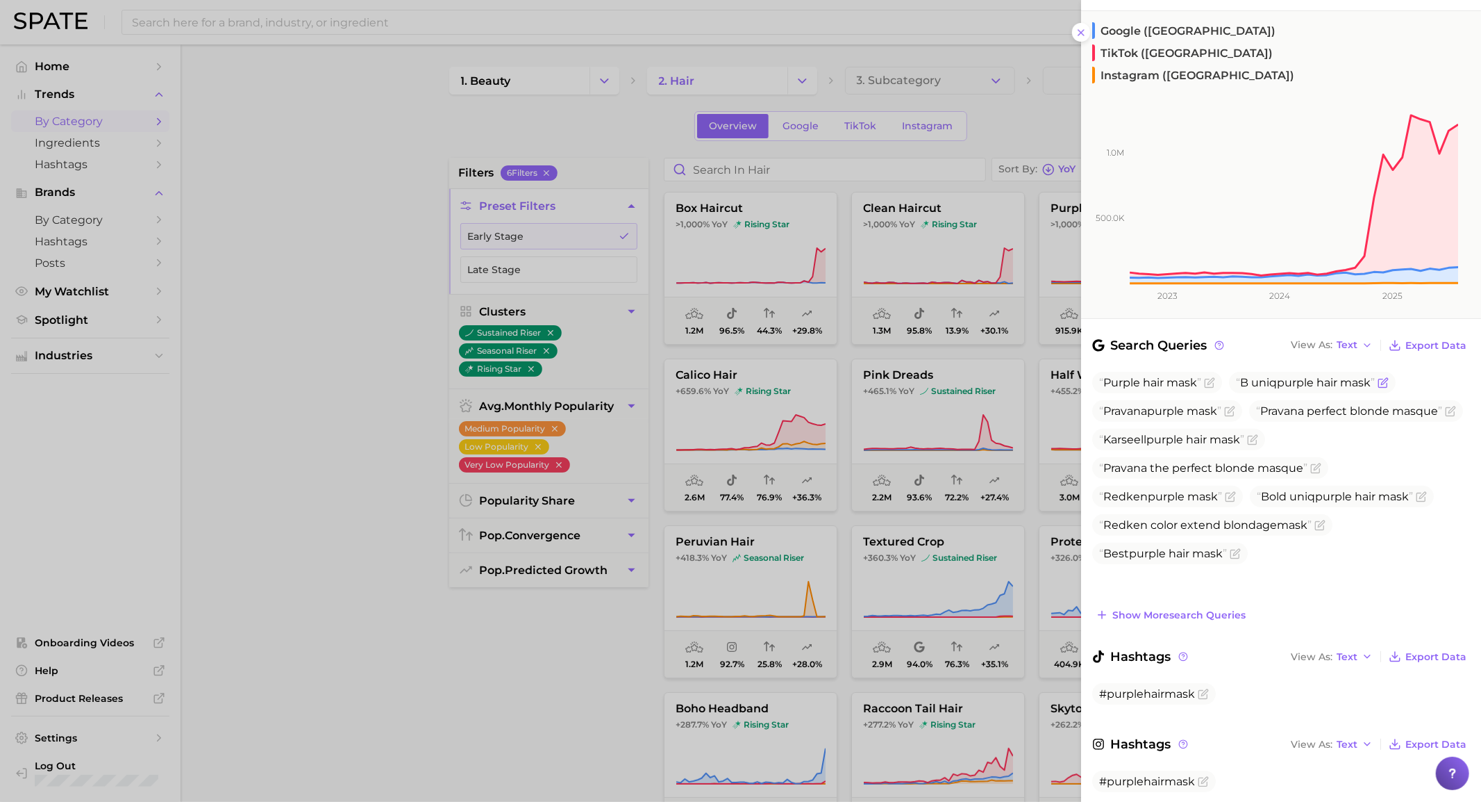
click at [1386, 379] on icon "Flag as miscategorized or irrelevant" at bounding box center [1383, 383] width 8 height 8
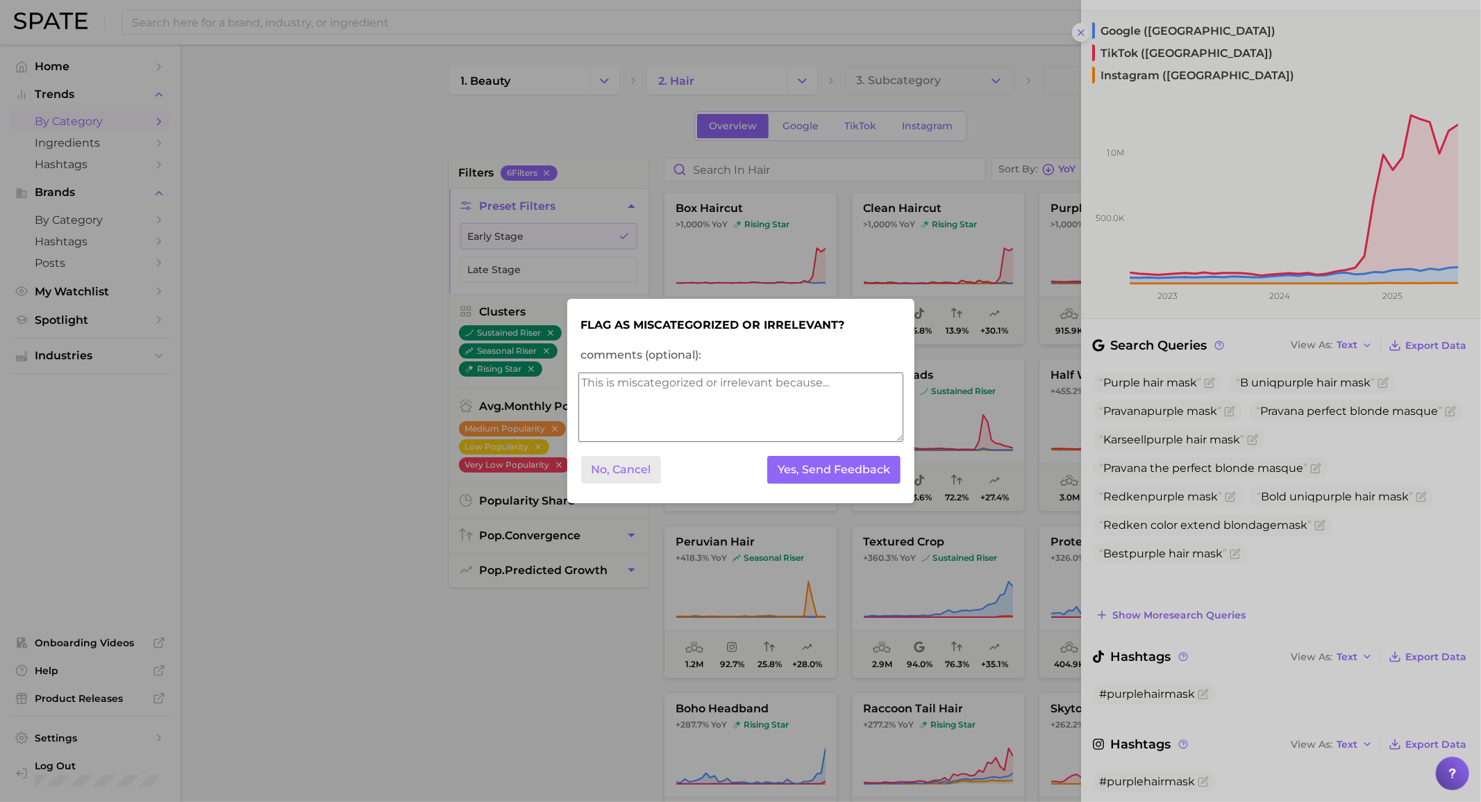
click at [631, 478] on button "No, Cancel" at bounding box center [621, 470] width 81 height 28
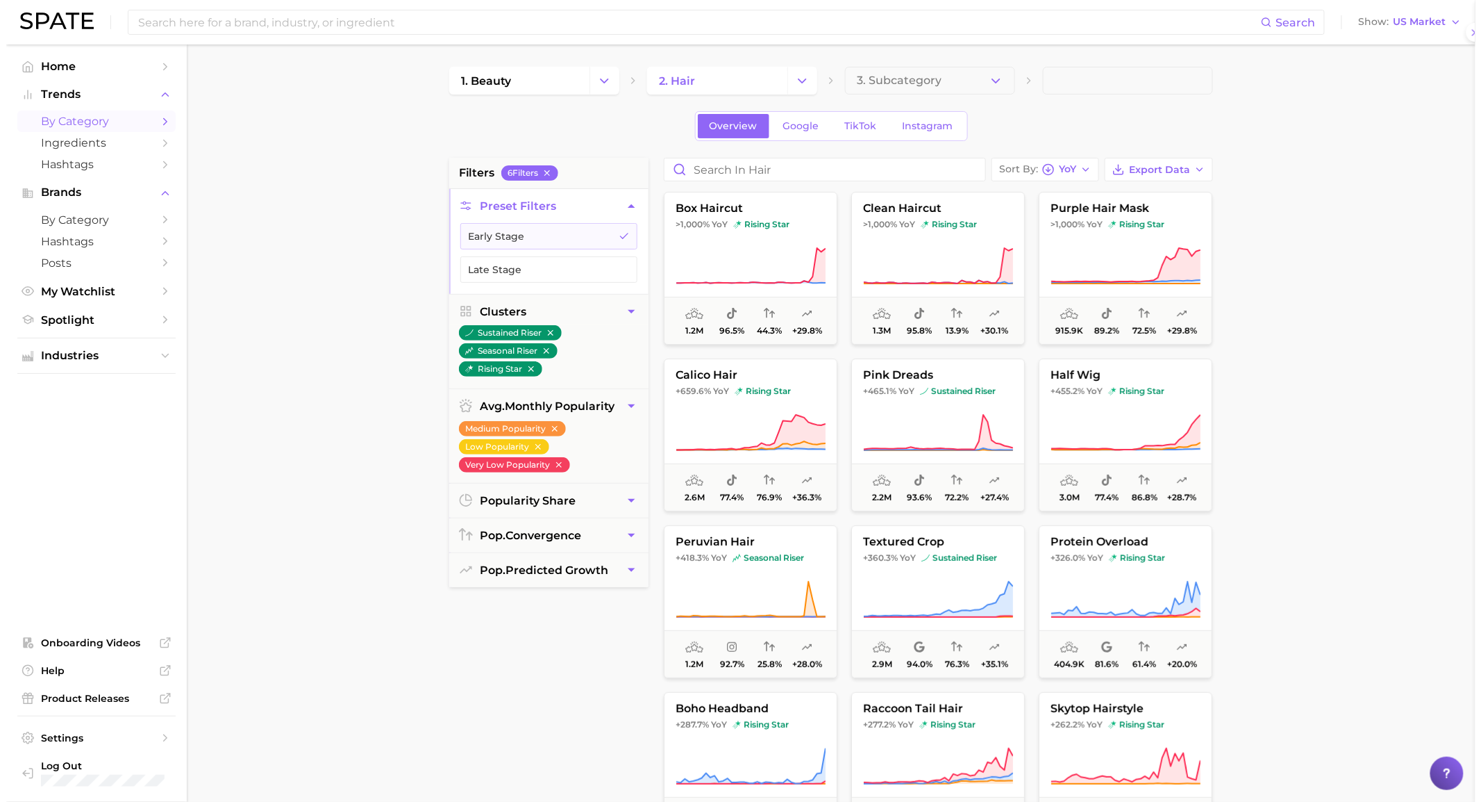
scroll to position [0, 0]
click at [1127, 258] on icon at bounding box center [1120, 266] width 150 height 39
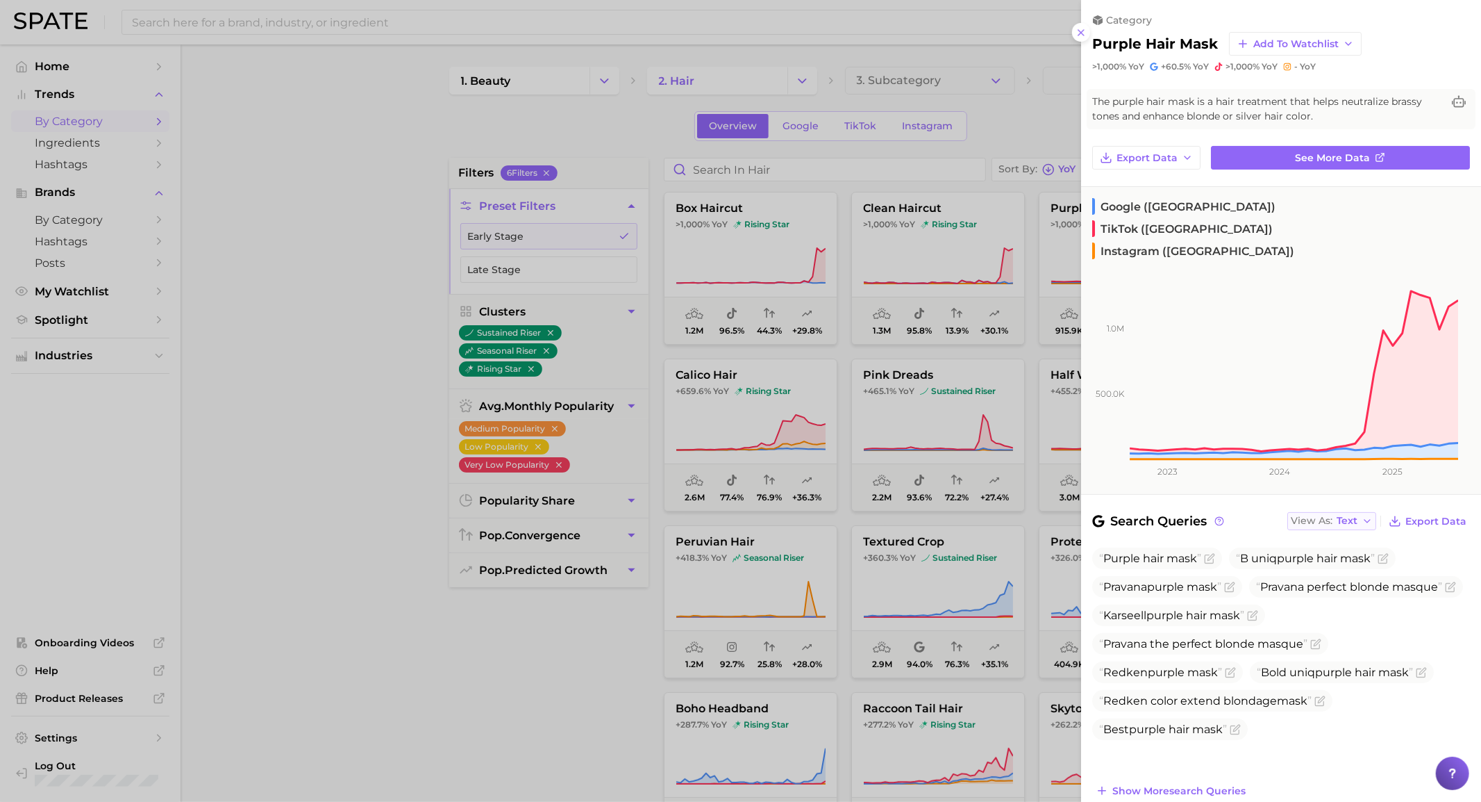
click at [1362, 515] on icon "button" at bounding box center [1367, 520] width 11 height 11
click at [1351, 556] on button "Table" at bounding box center [1364, 568] width 153 height 25
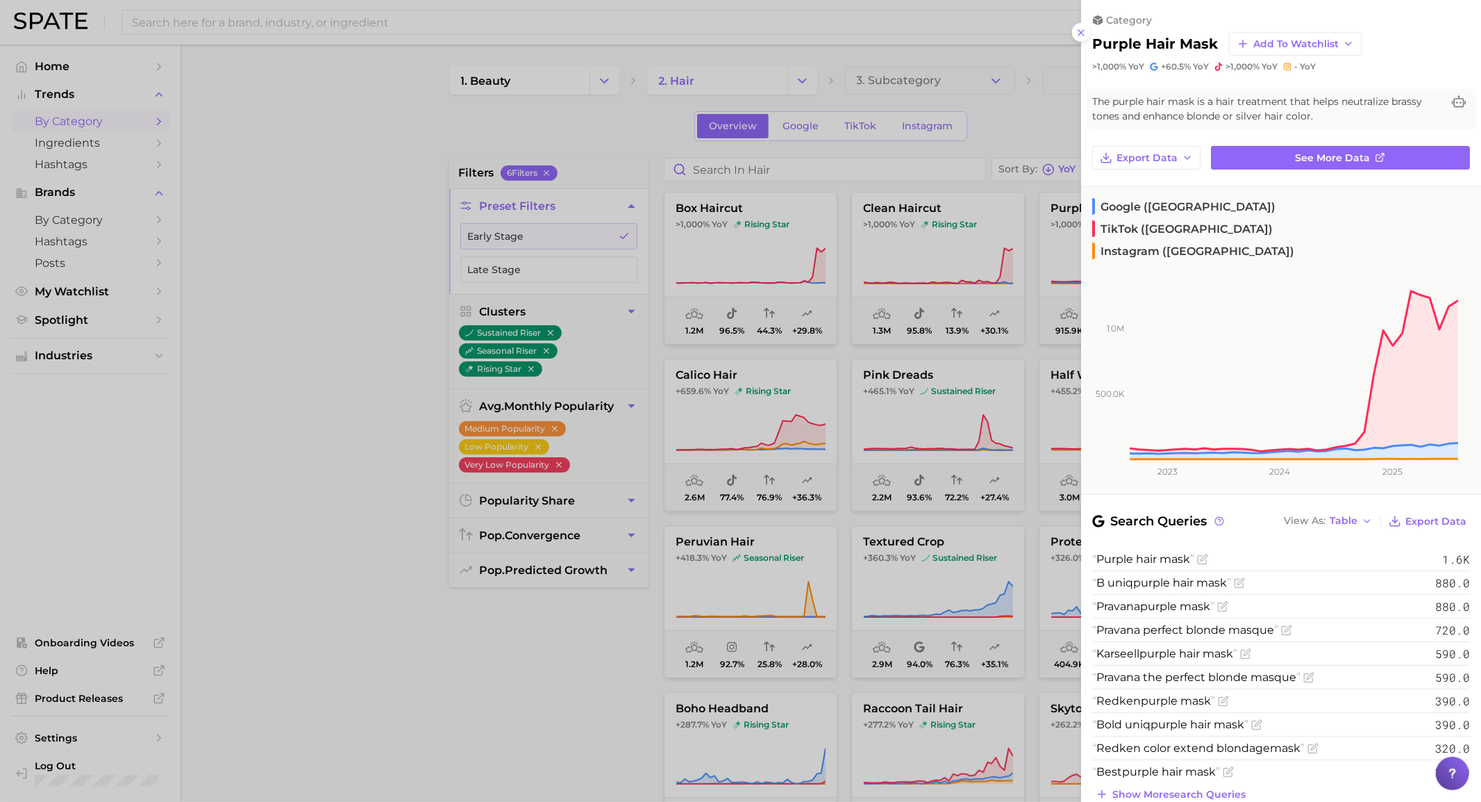
click at [1450, 551] on span "1.6k" at bounding box center [1457, 558] width 28 height 15
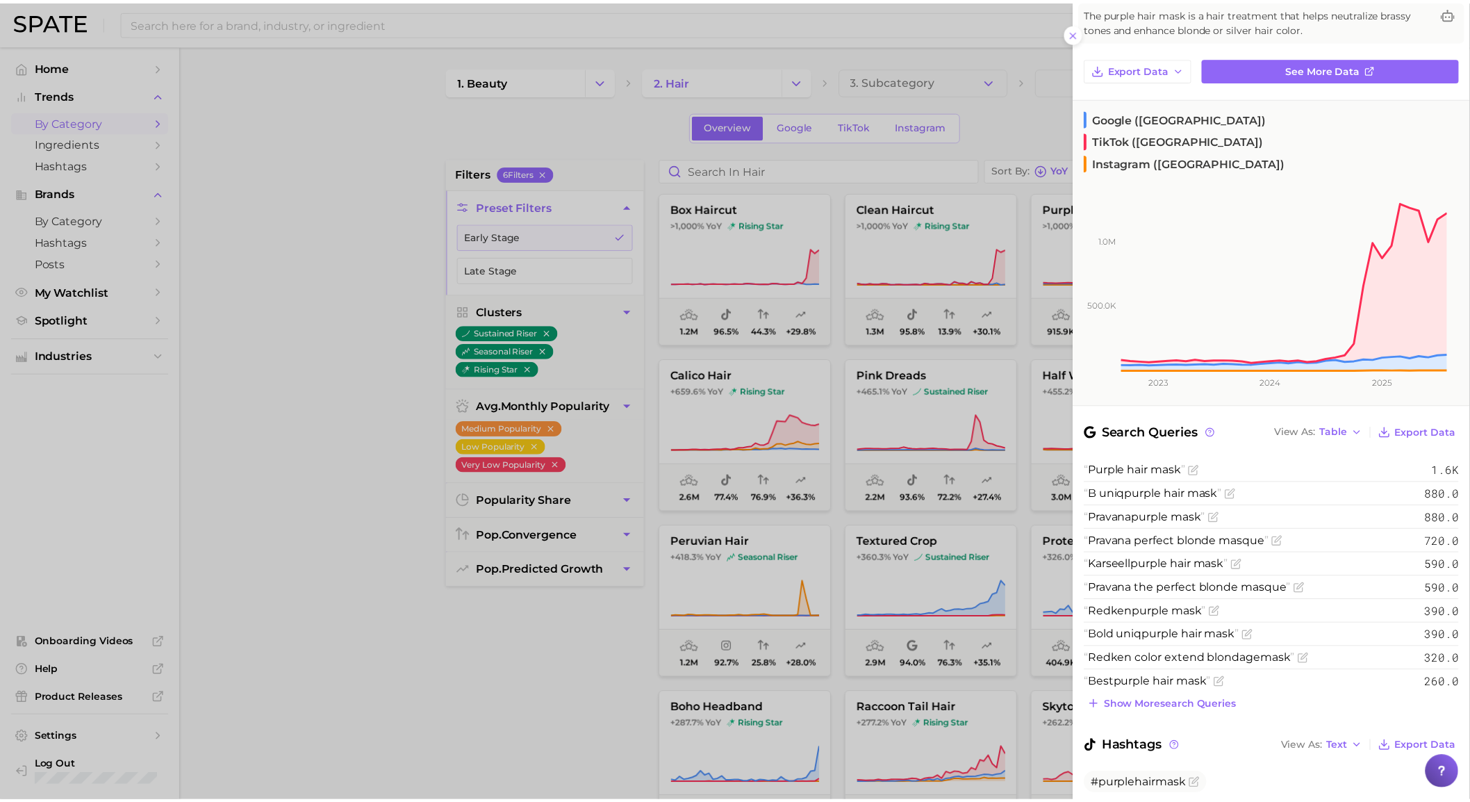
scroll to position [178, 0]
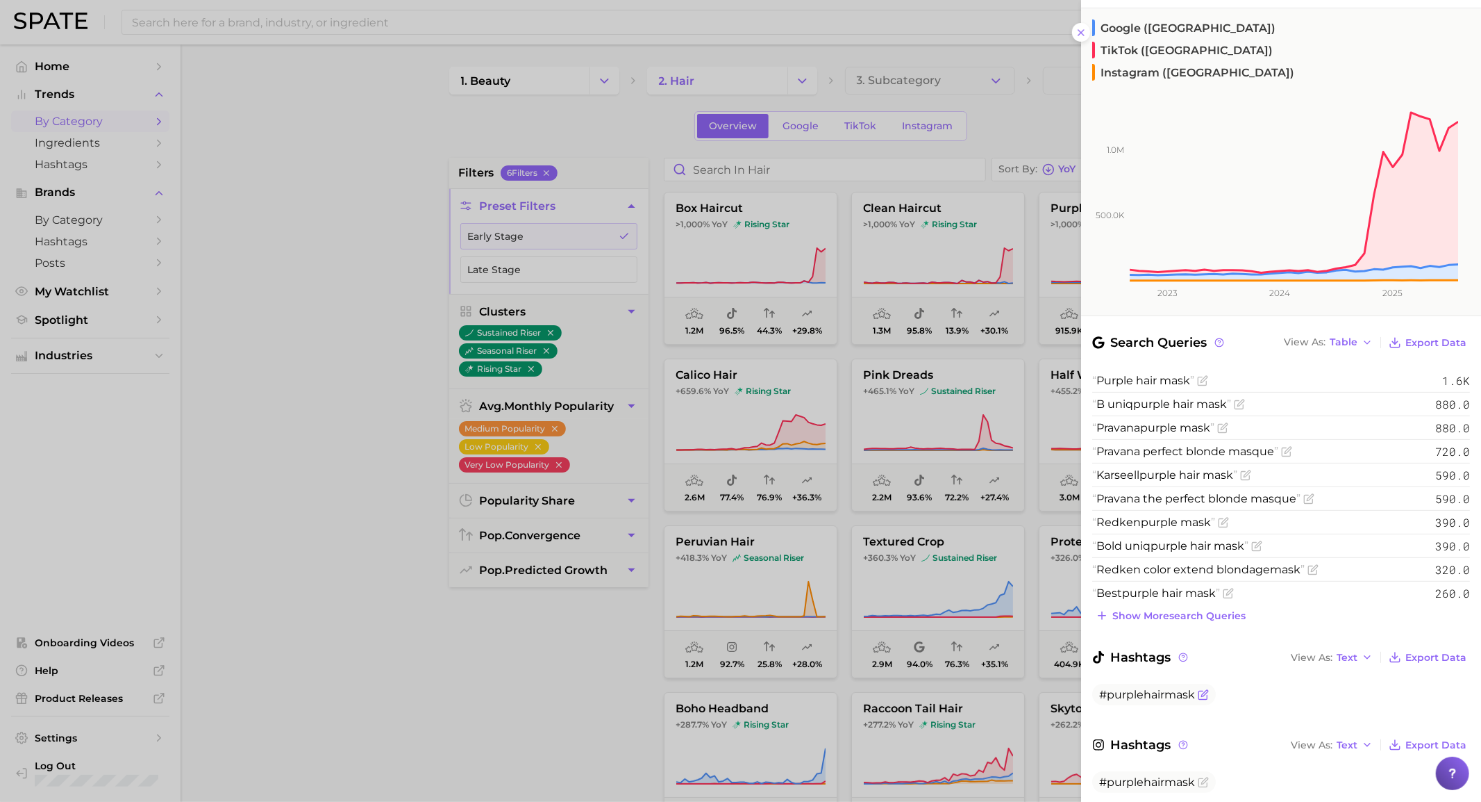
click at [1162, 683] on span "#purplehairmask" at bounding box center [1155, 694] width 124 height 22
click at [1162, 688] on span "#purplehairmask" at bounding box center [1147, 694] width 96 height 13
drag, startPoint x: 1192, startPoint y: 642, endPoint x: 1096, endPoint y: 649, distance: 96.1
click at [1096, 683] on span "#purplehairmask" at bounding box center [1155, 694] width 124 height 22
click at [629, 119] on div at bounding box center [740, 401] width 1481 height 802
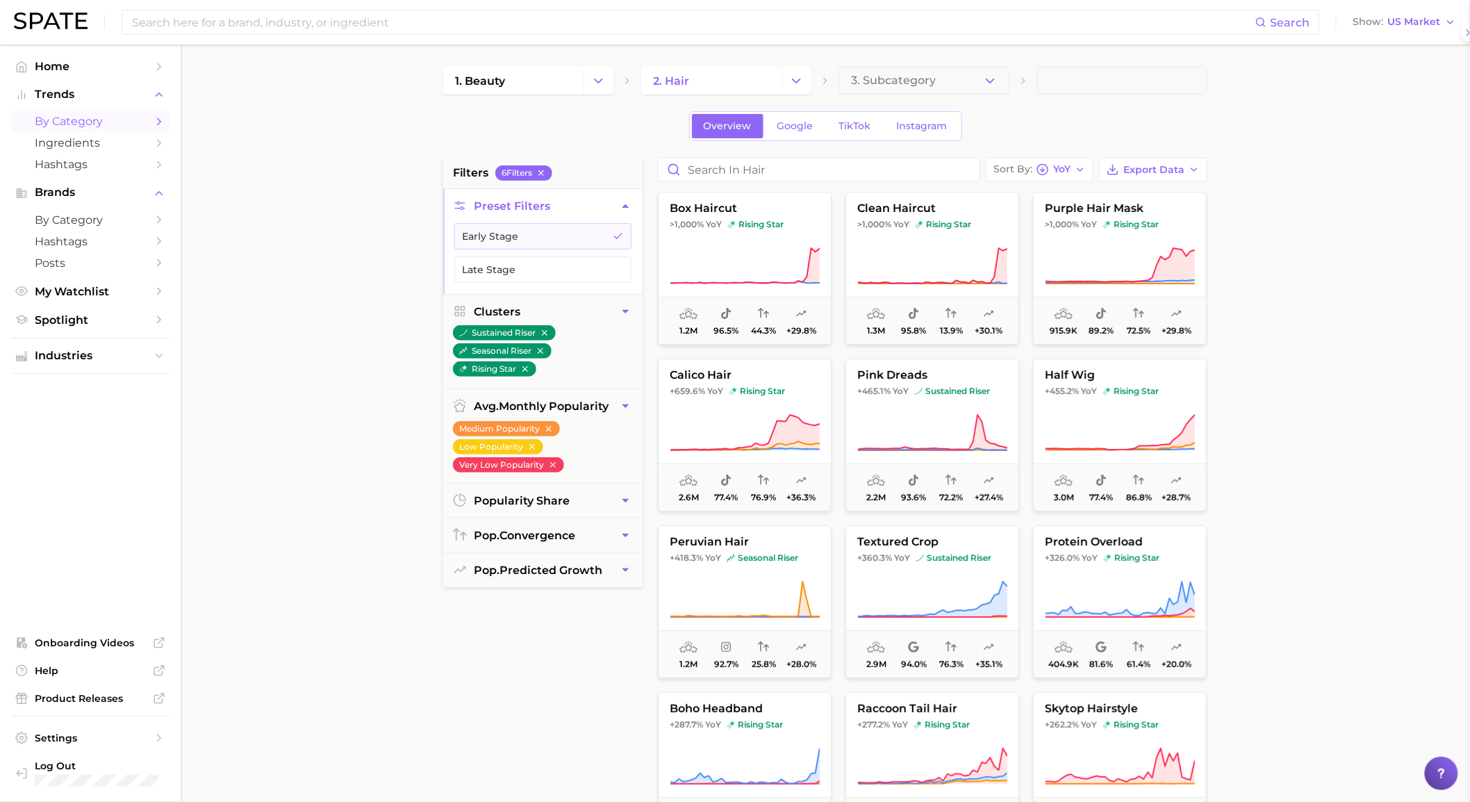
scroll to position [0, 0]
click at [847, 126] on span "TikTok" at bounding box center [855, 126] width 32 height 12
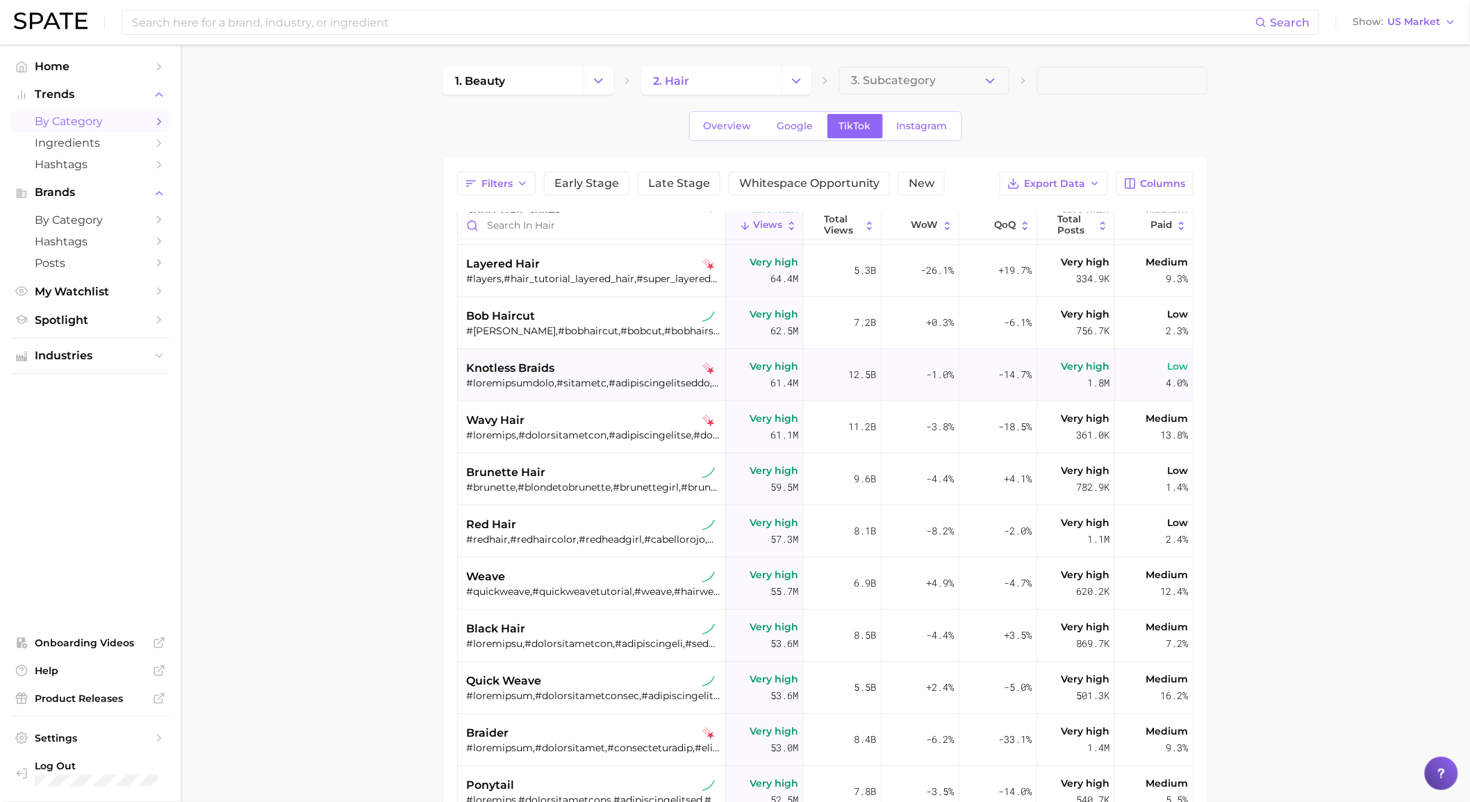
scroll to position [1311, 0]
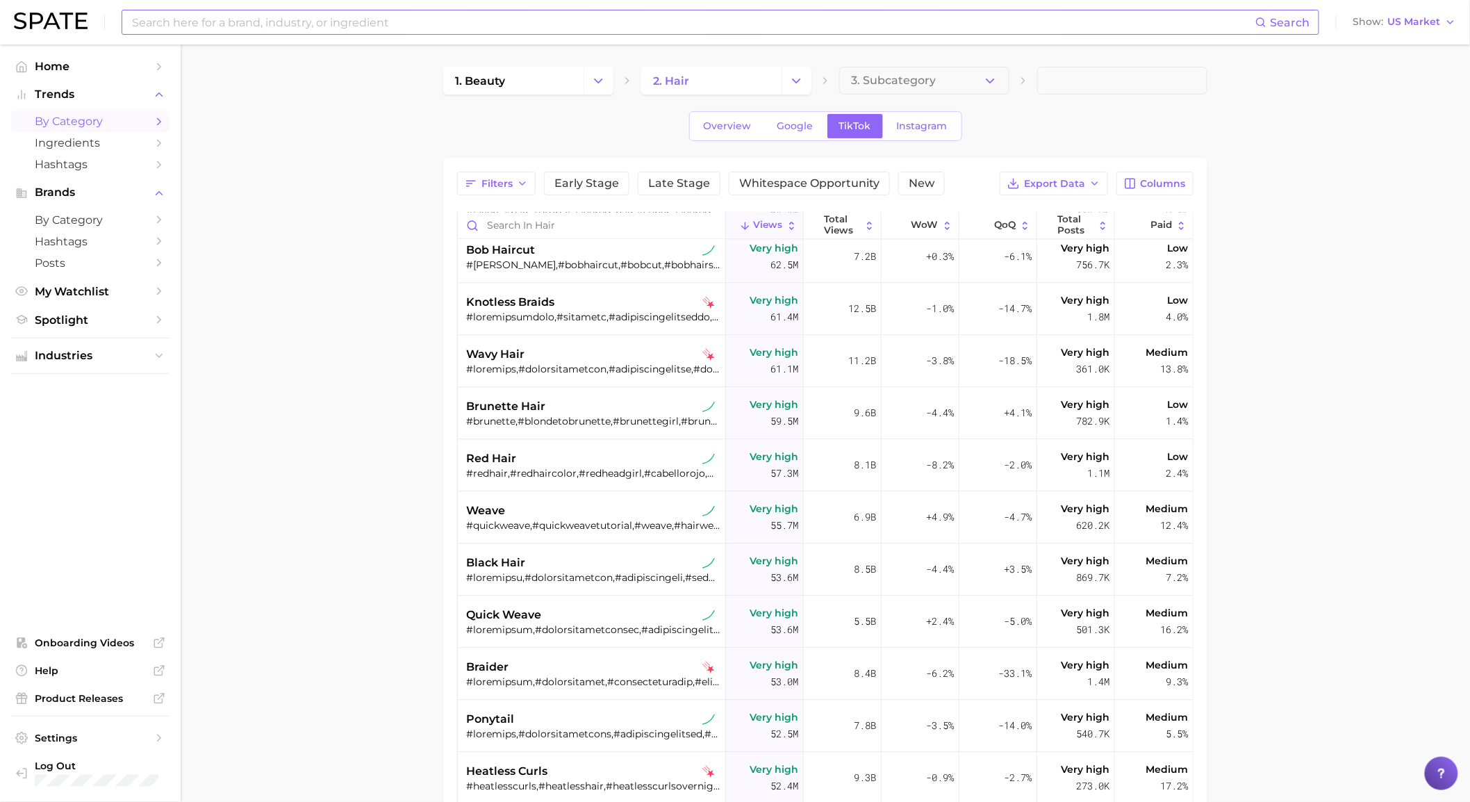
click at [744, 19] on input at bounding box center [693, 22] width 1124 height 24
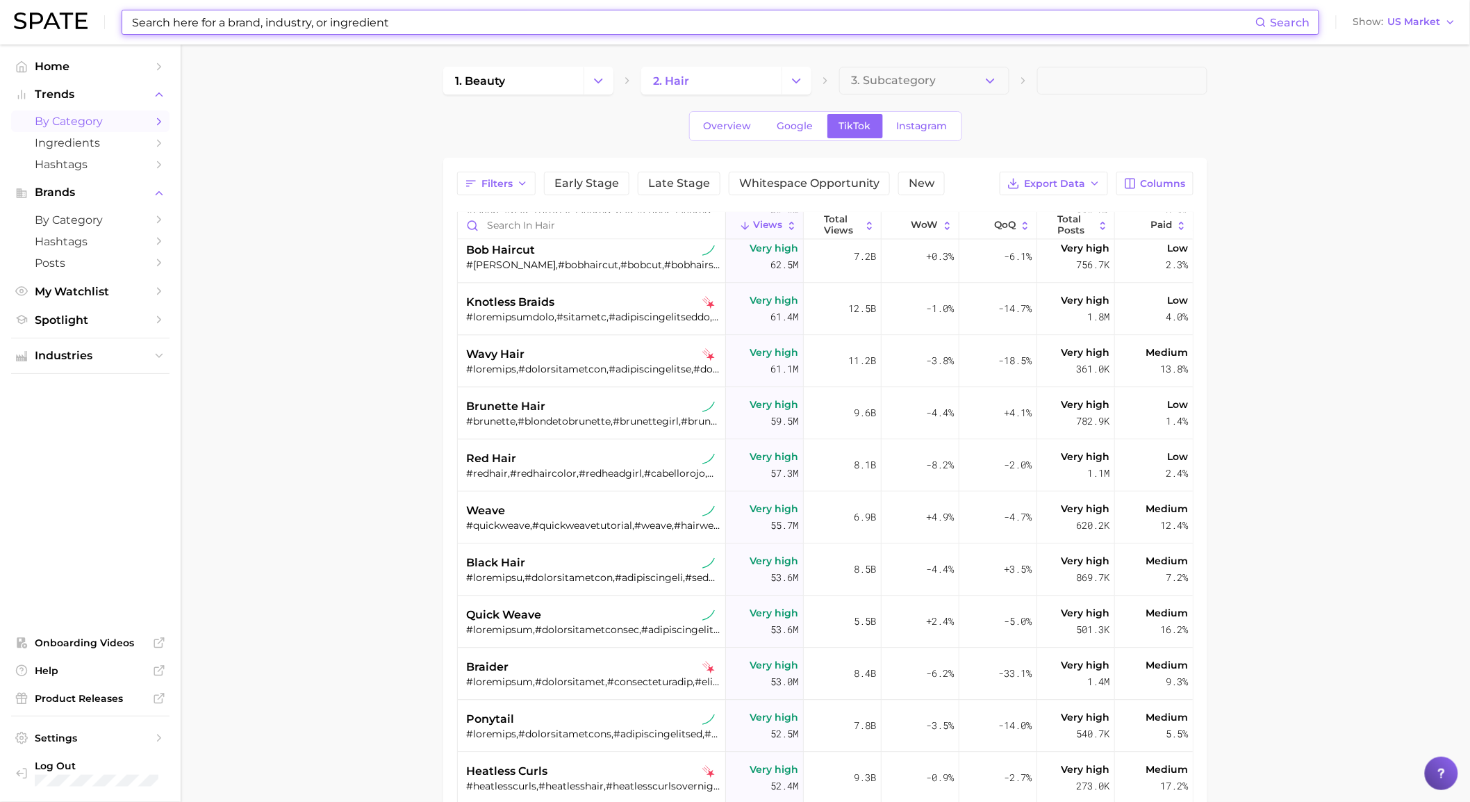
paste input "search query volume purple hair mask 1600 b uniq purple hair mask 880 pravana p…"
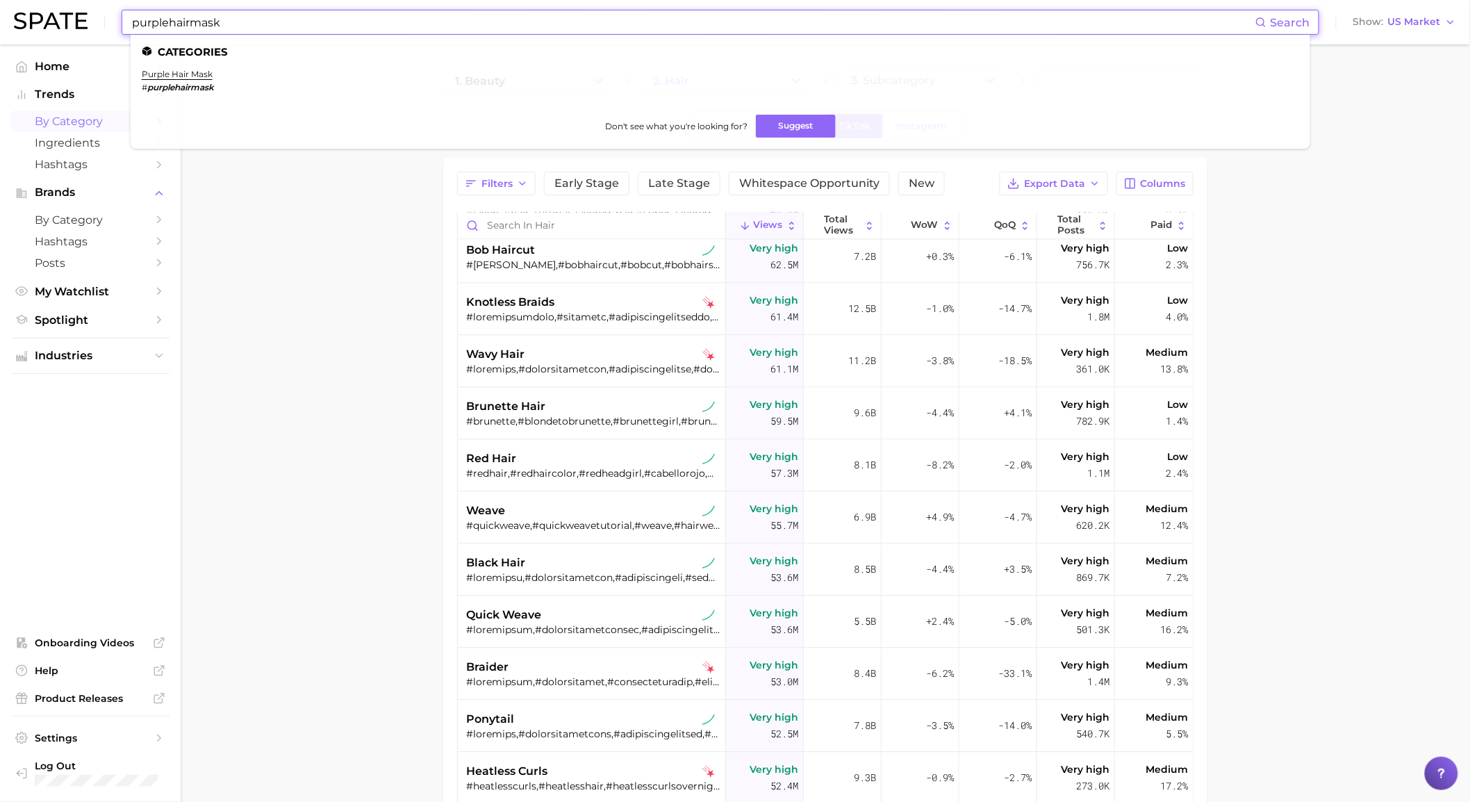
type input "purplehairmask"
click at [236, 94] on ul "purple hair mask # purplehairmask" at bounding box center [720, 86] width 1157 height 35
click at [207, 70] on link "purple hair mask" at bounding box center [177, 74] width 71 height 10
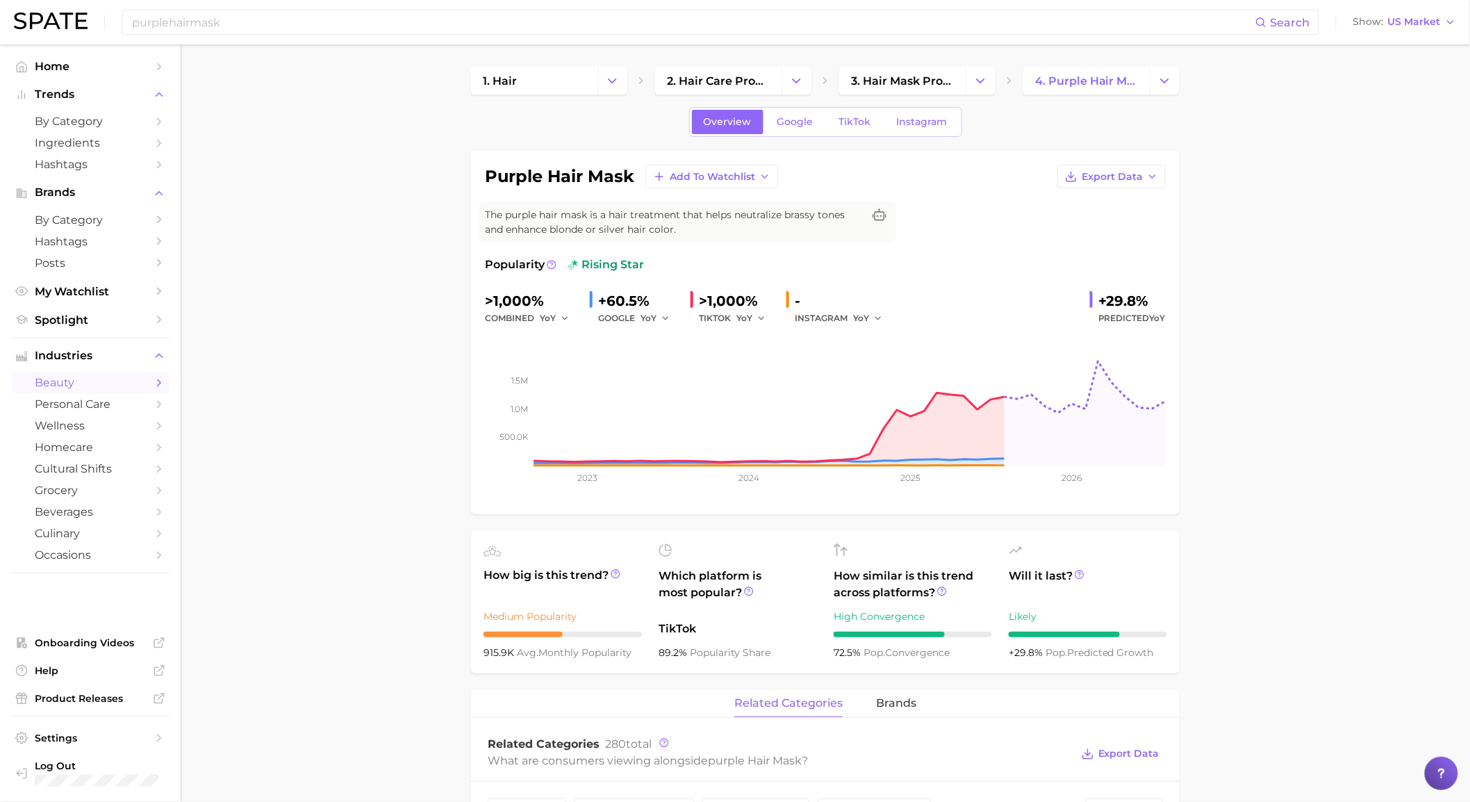
click at [857, 108] on div "Overview Google TikTok Instagram" at bounding box center [825, 122] width 273 height 30
click at [858, 110] on link "TikTok" at bounding box center [855, 122] width 56 height 24
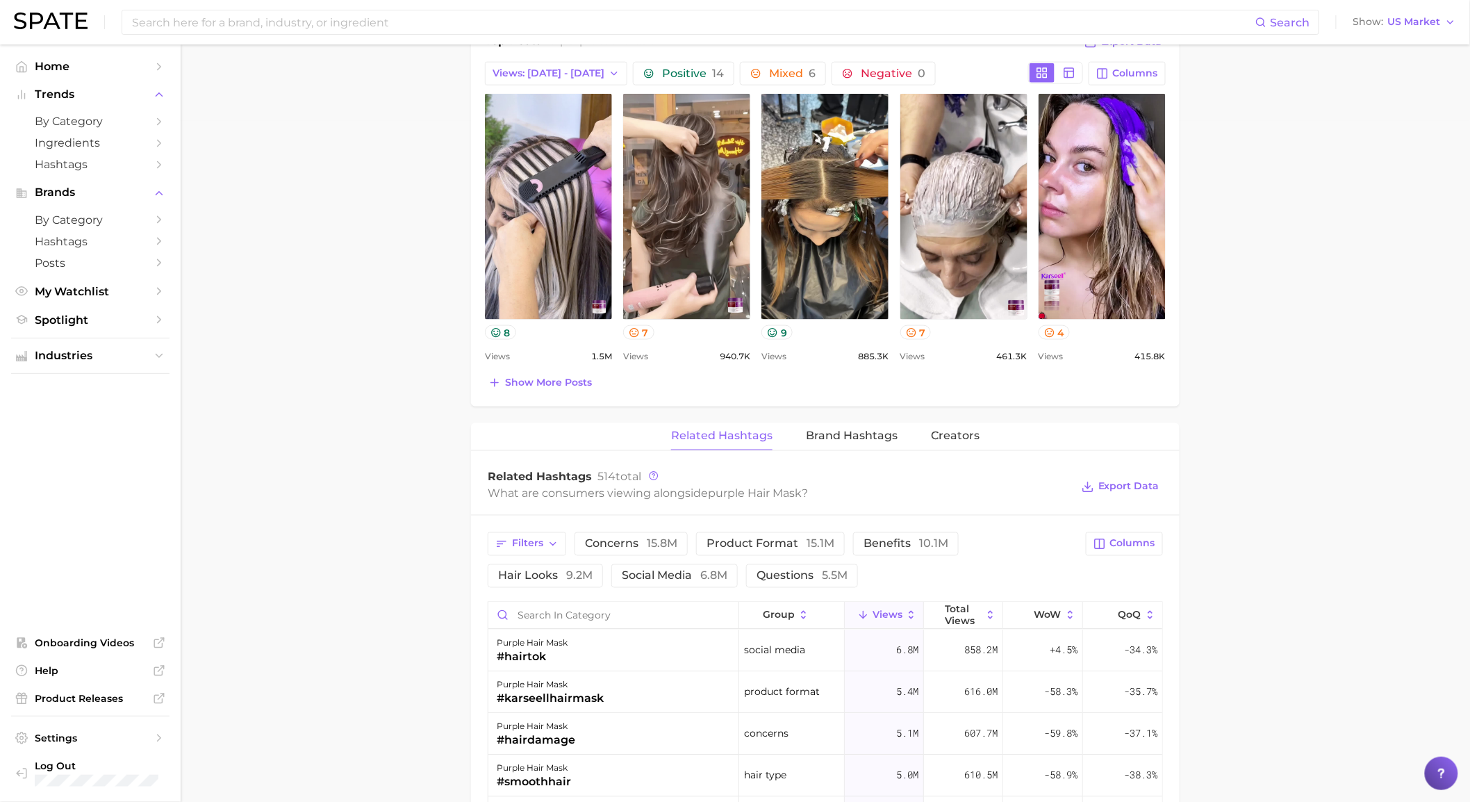
scroll to position [772, 0]
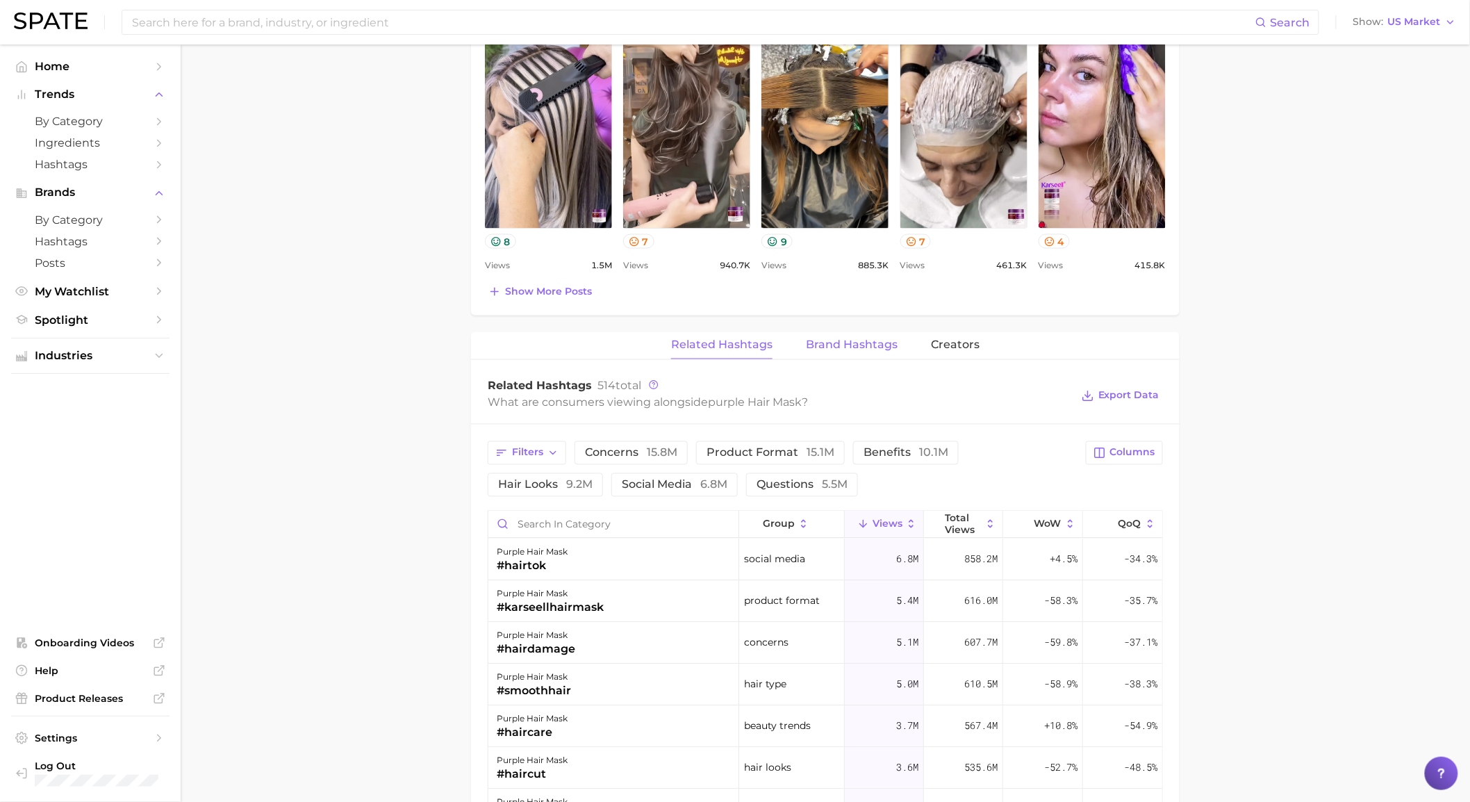
click at [886, 348] on span "Brand Hashtags" at bounding box center [852, 345] width 92 height 13
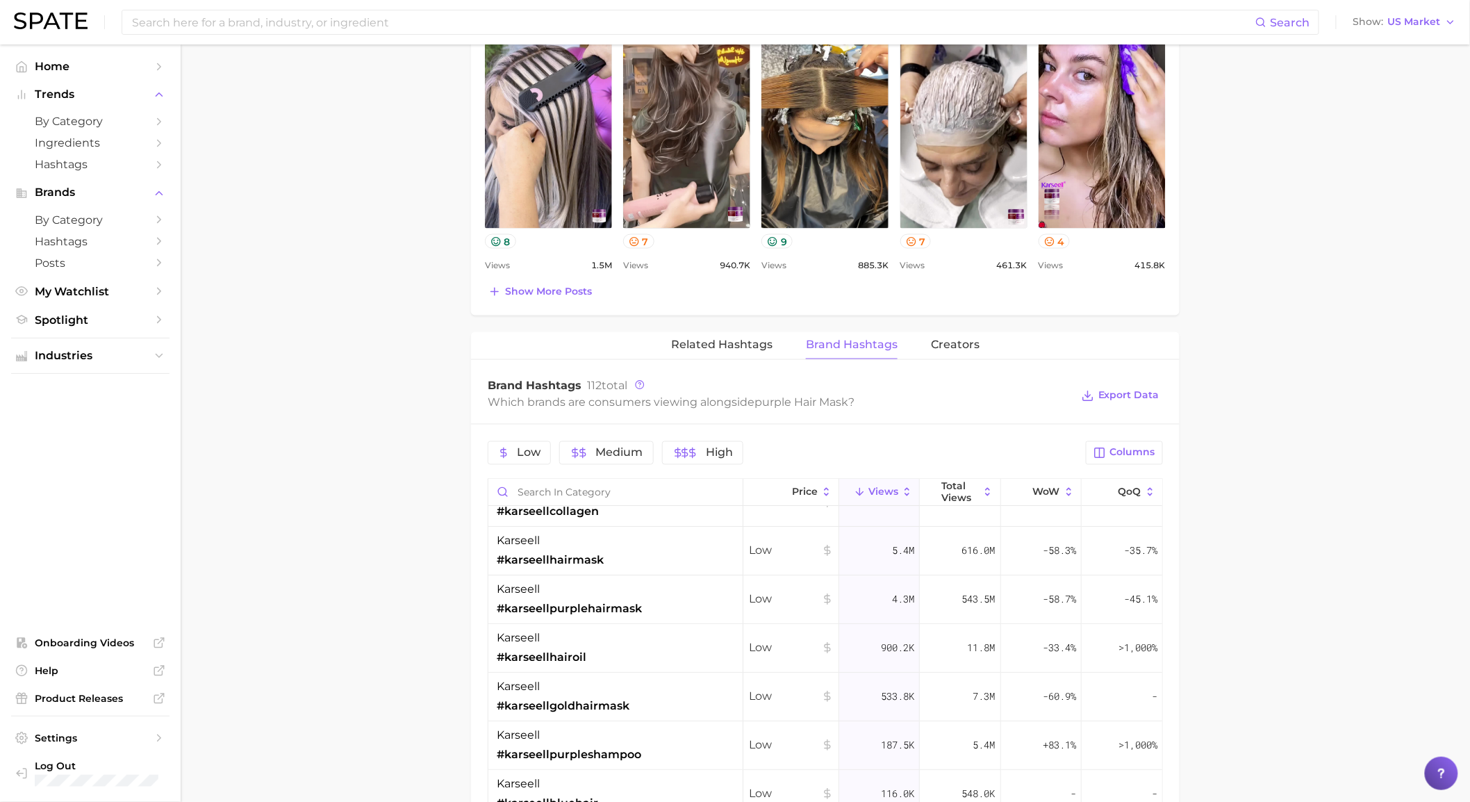
scroll to position [0, 0]
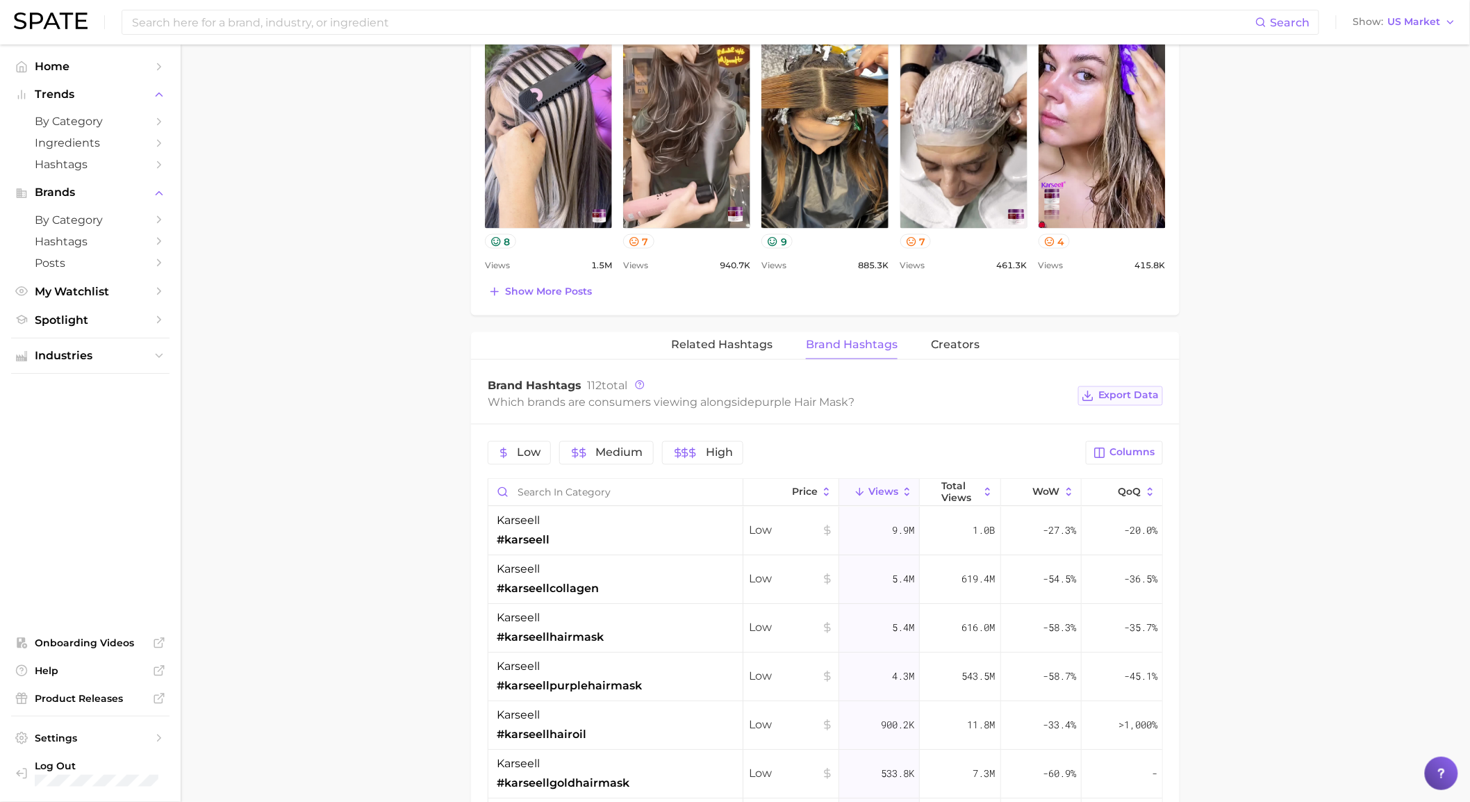
click at [1120, 396] on span "Export Data" at bounding box center [1128, 396] width 61 height 12
click at [1385, 281] on main "1. hair 2. hair care products 3. hair mask products 4. purple hair mask Overvie…" at bounding box center [825, 319] width 1289 height 2093
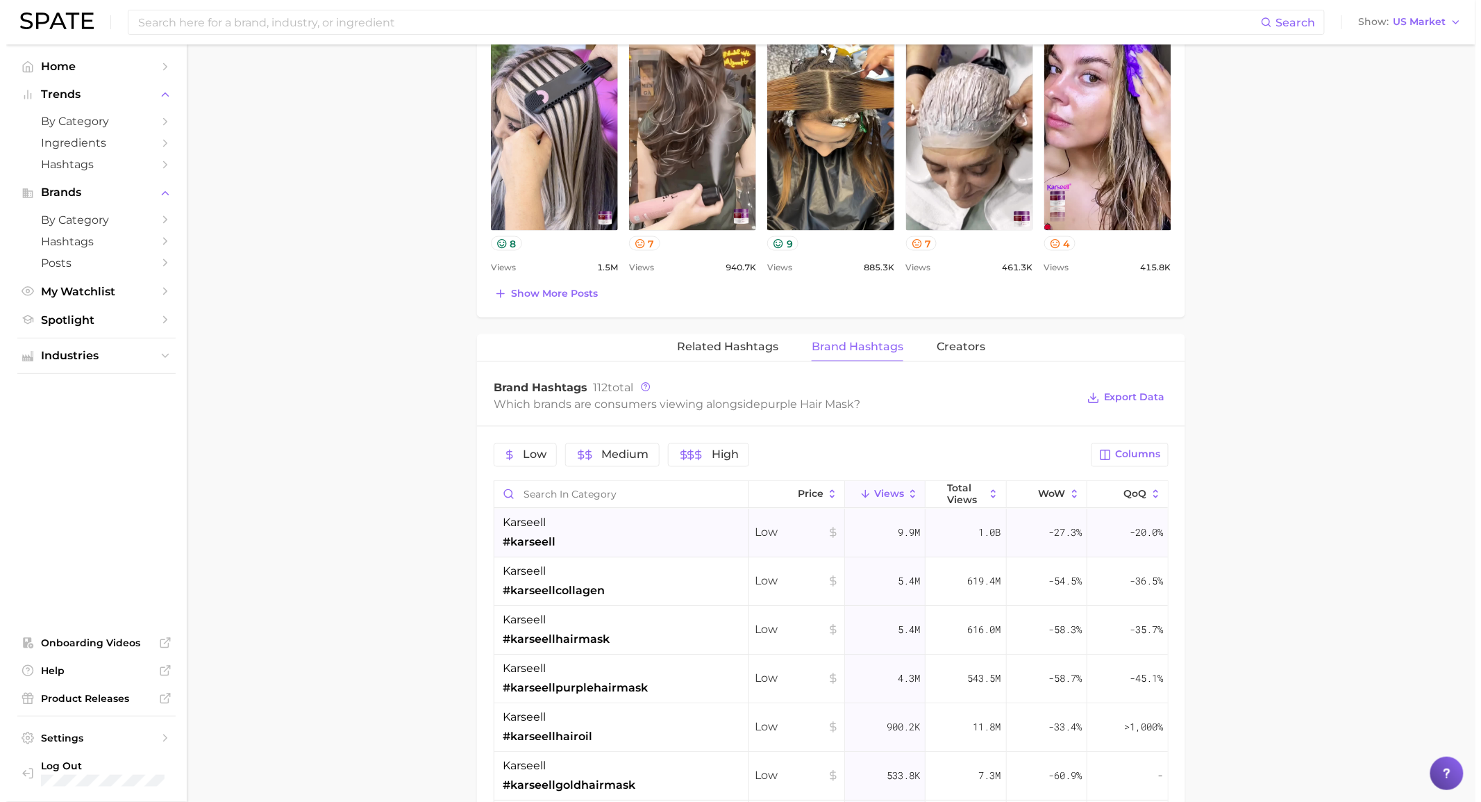
scroll to position [772, 0]
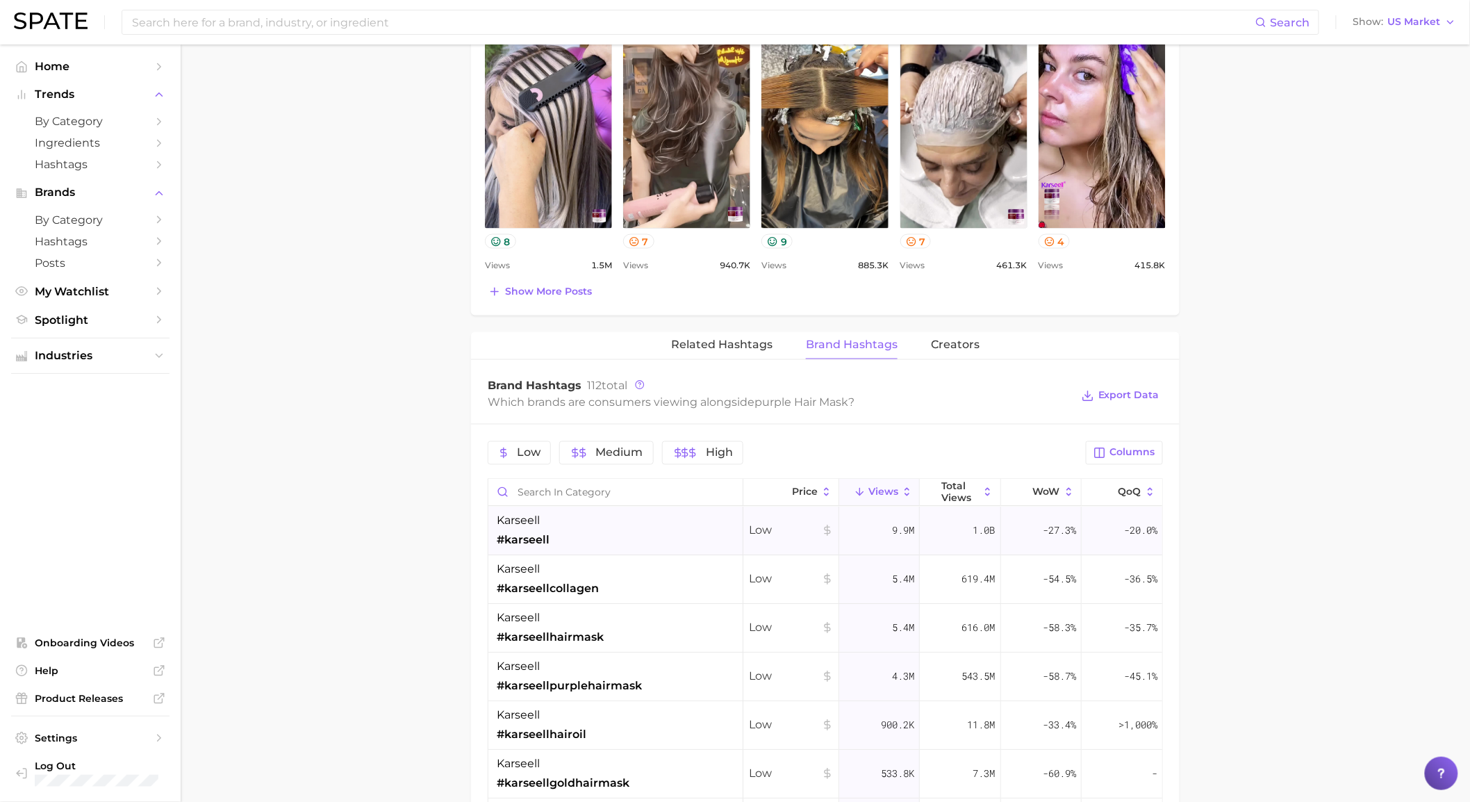
click at [626, 542] on div "karseell #karseell" at bounding box center [615, 531] width 255 height 49
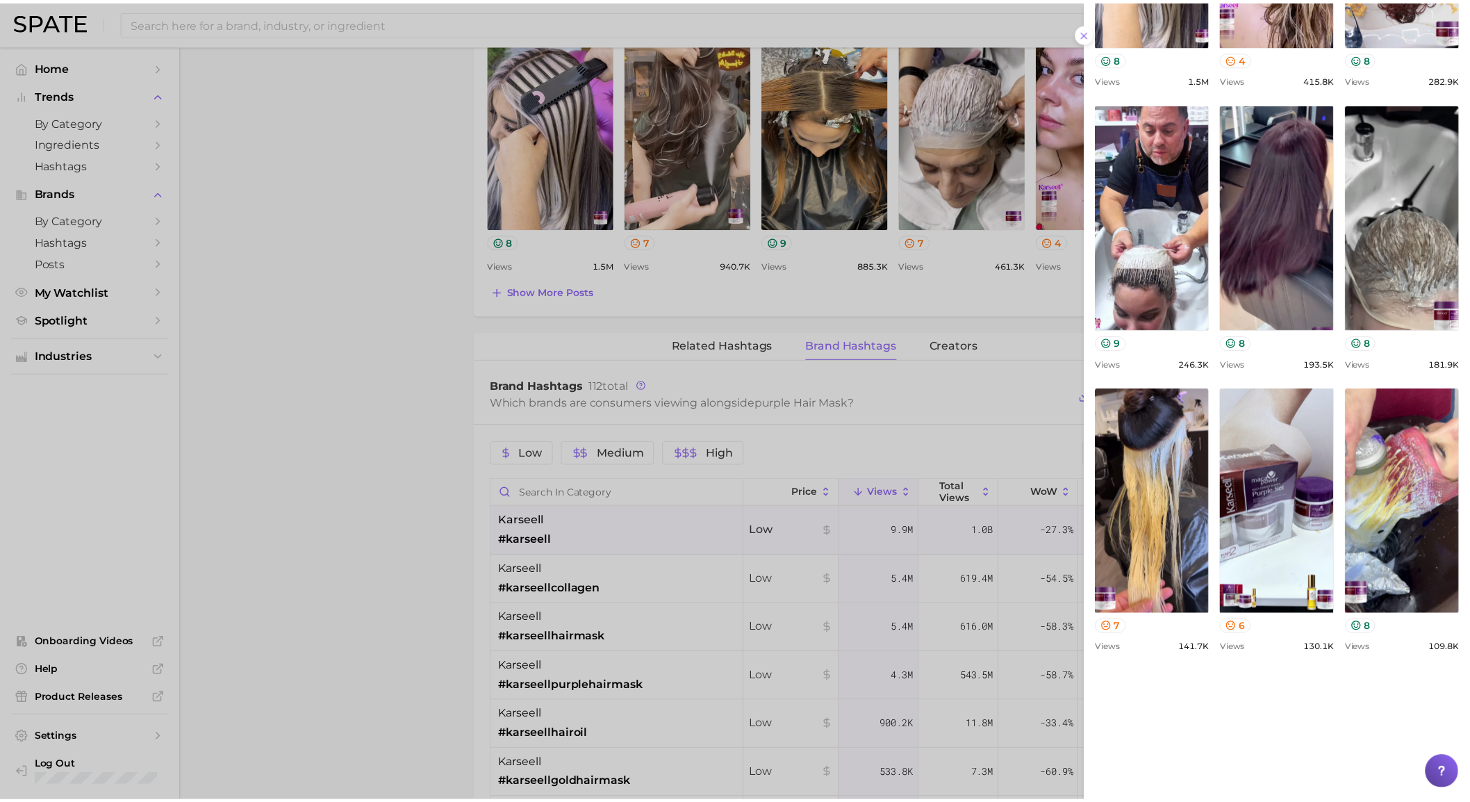
scroll to position [0, 0]
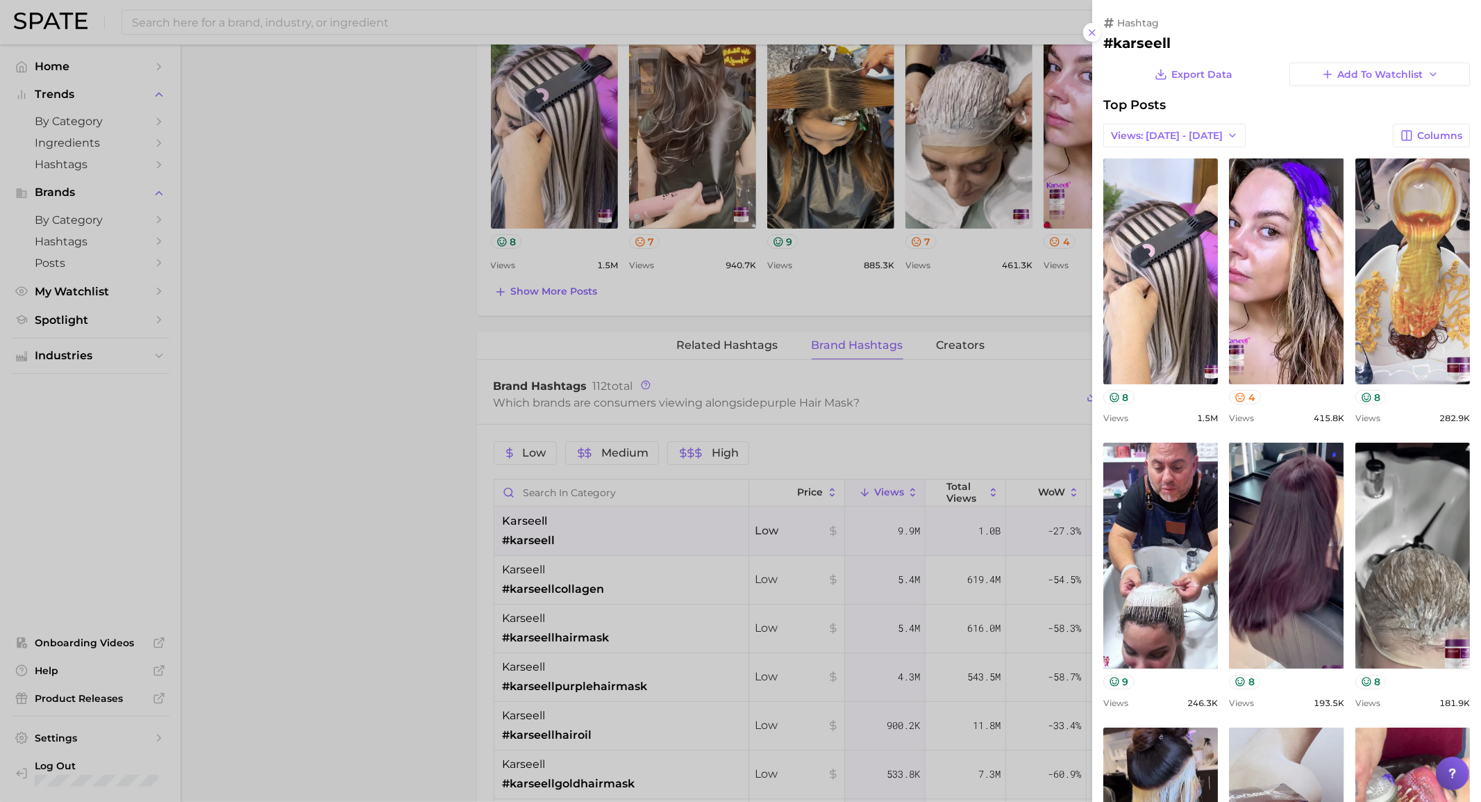
click at [401, 310] on div at bounding box center [740, 401] width 1481 height 802
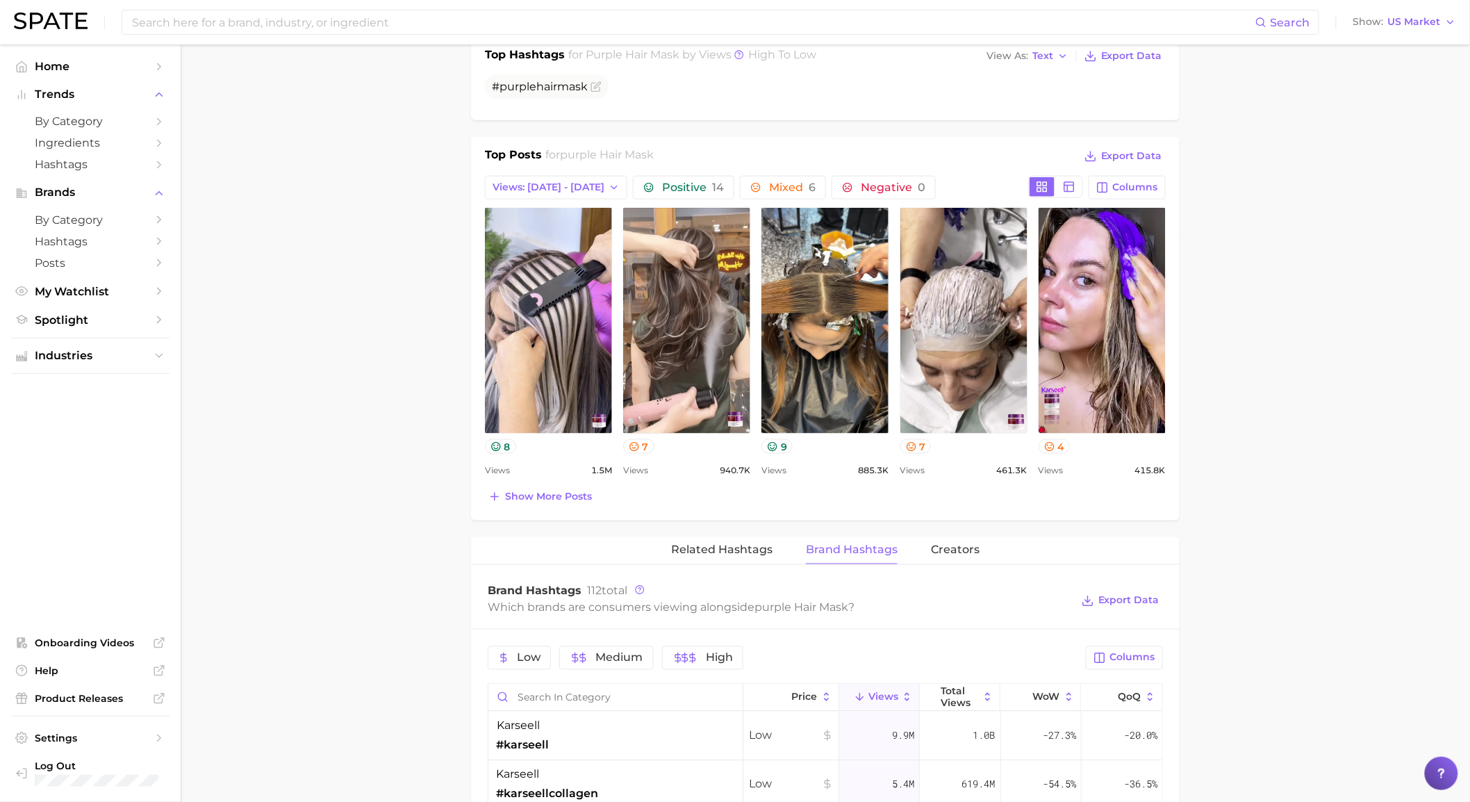
scroll to position [540, 0]
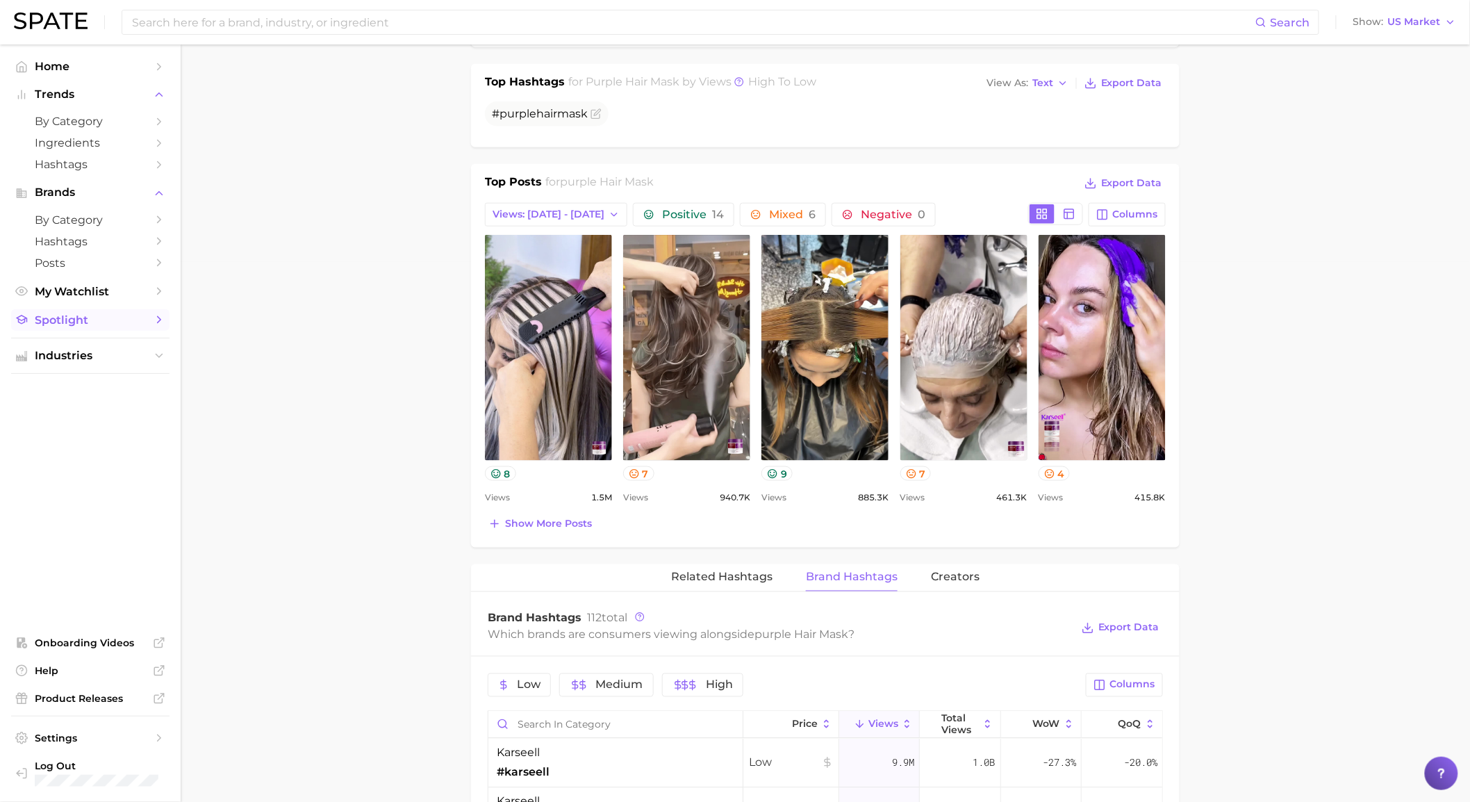
click at [106, 326] on span "Spotlight" at bounding box center [90, 319] width 111 height 13
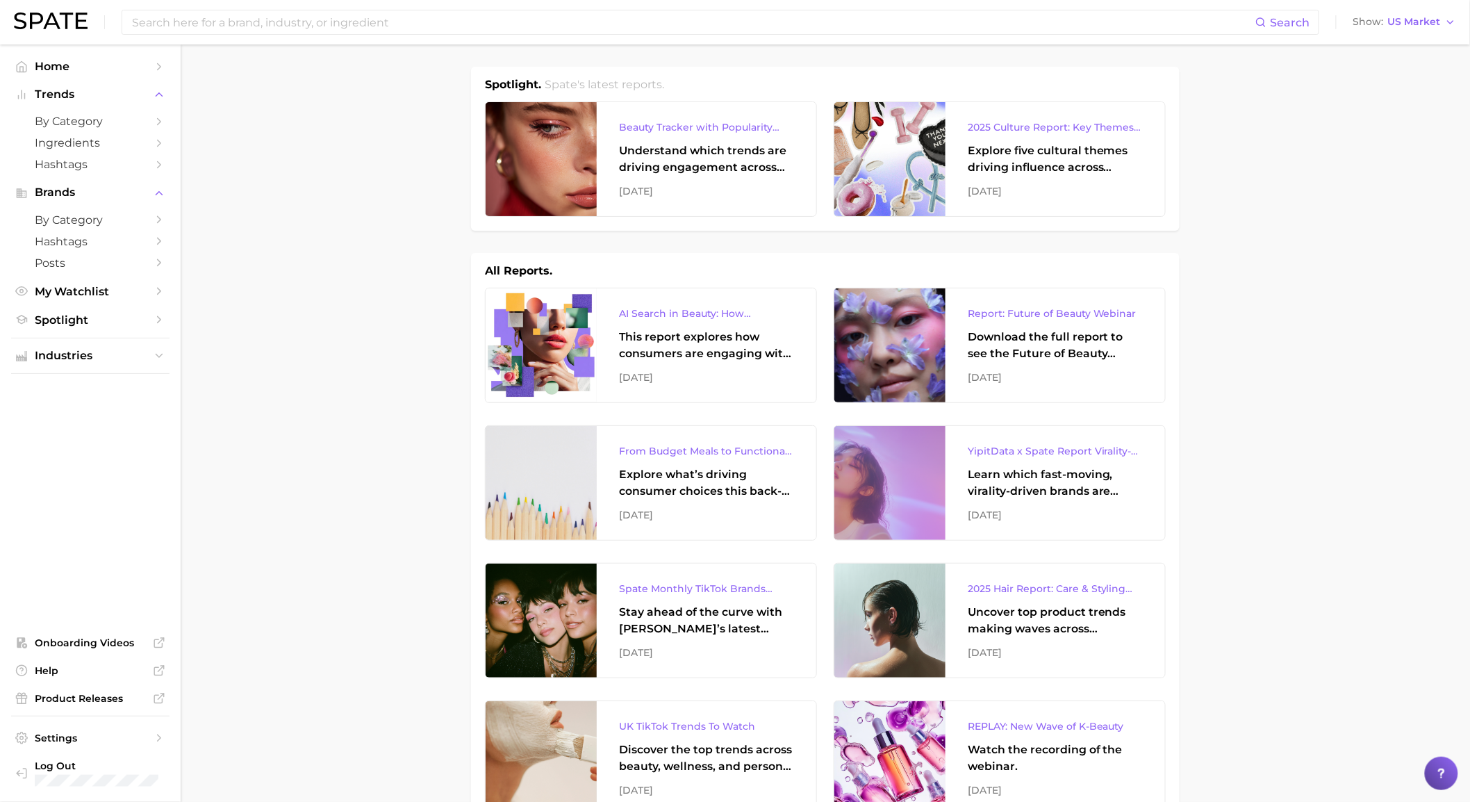
click at [247, 38] on div "Search Show US Market" at bounding box center [735, 22] width 1442 height 44
click at [255, 28] on input at bounding box center [693, 22] width 1124 height 24
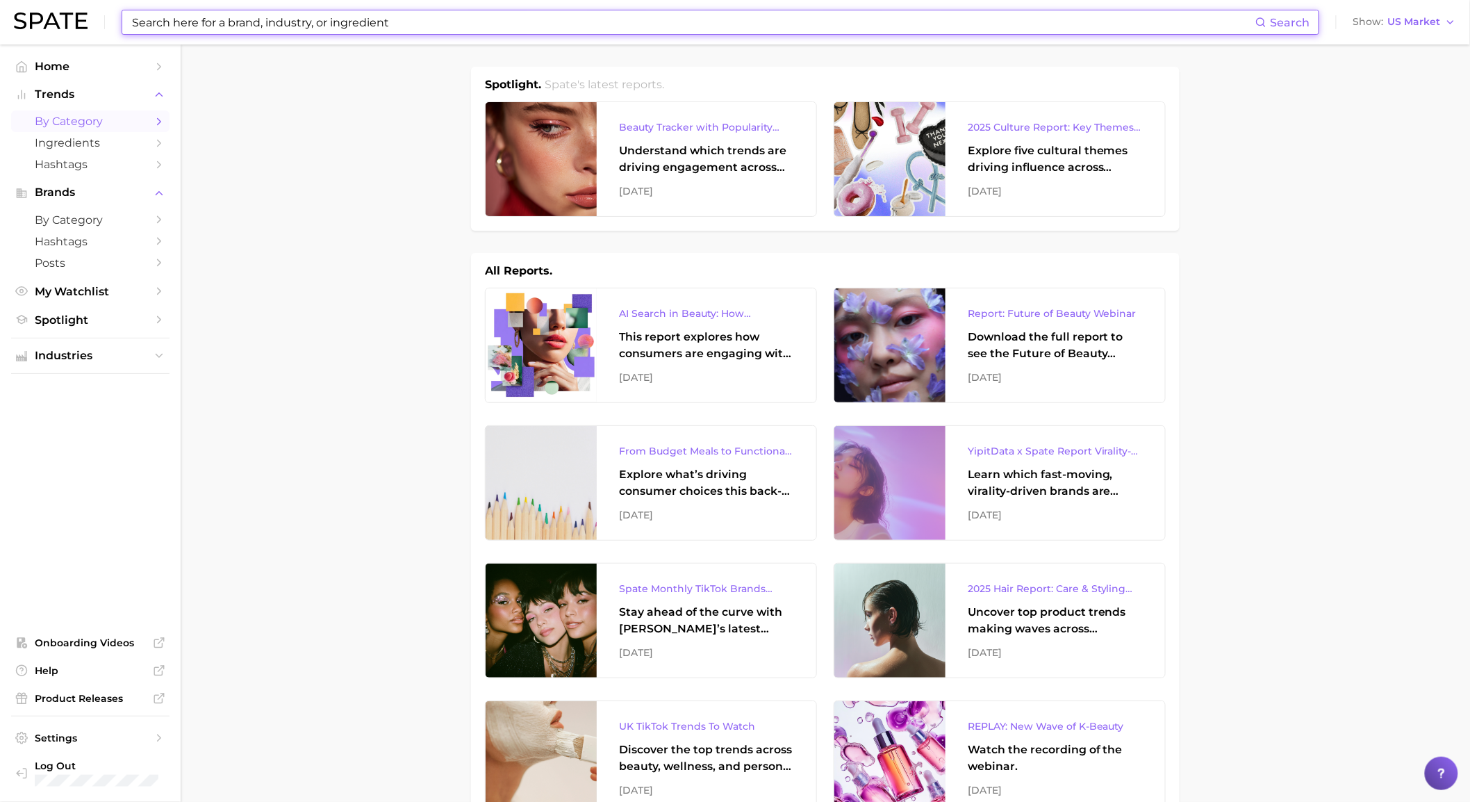
click at [72, 126] on span "by Category" at bounding box center [90, 121] width 111 height 13
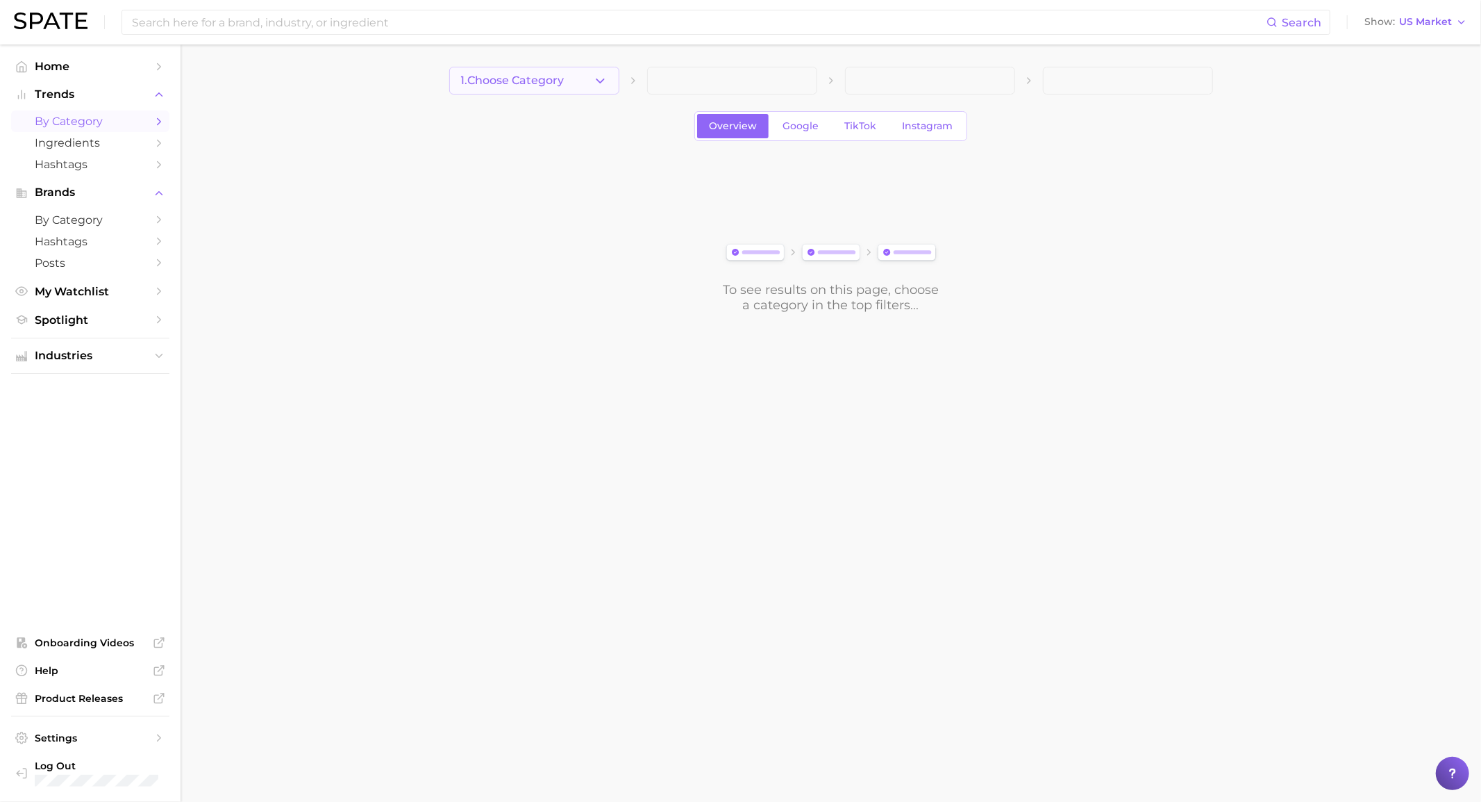
click at [591, 77] on button "1. Choose Category" at bounding box center [534, 81] width 170 height 28
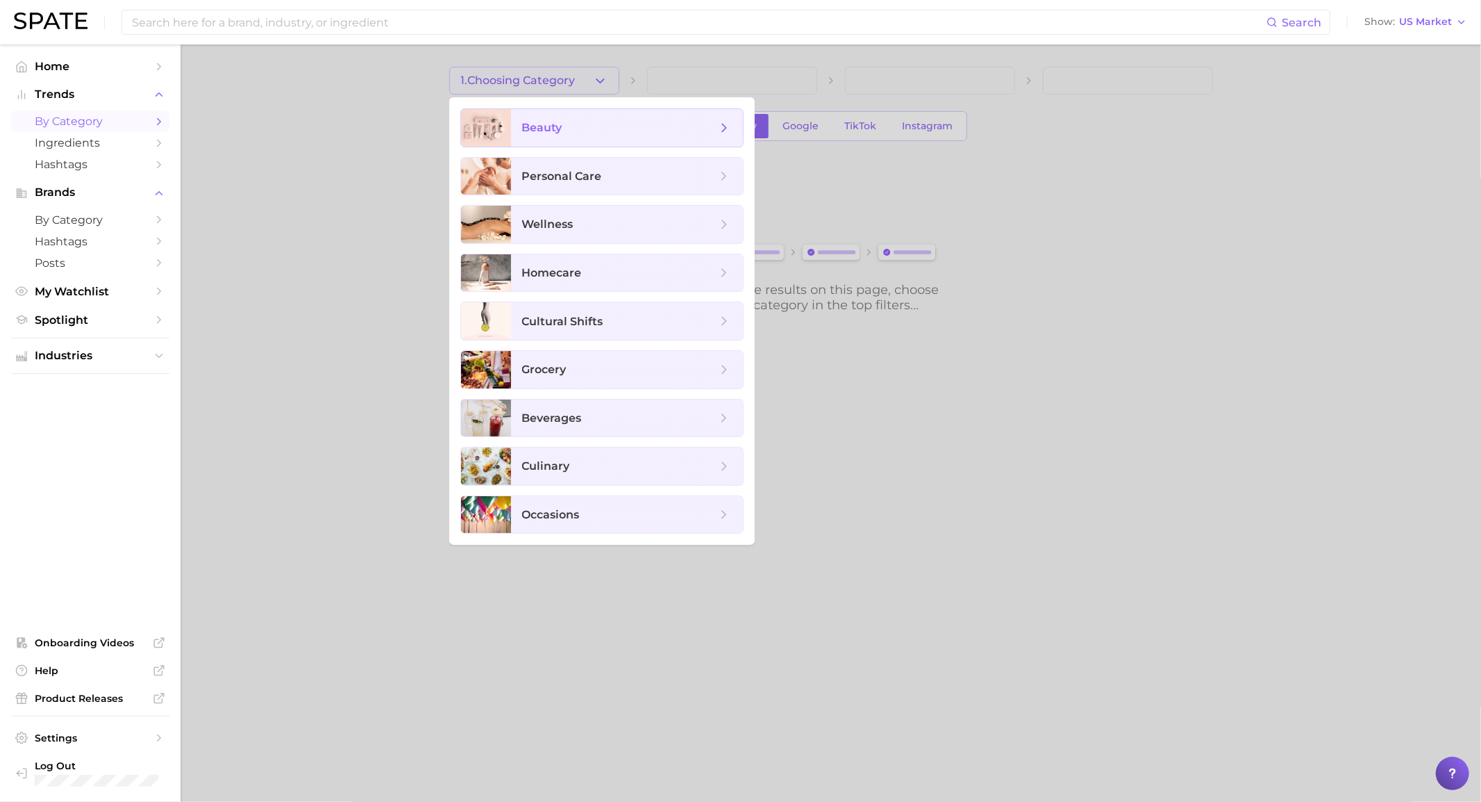
click at [592, 131] on span "beauty" at bounding box center [619, 127] width 194 height 15
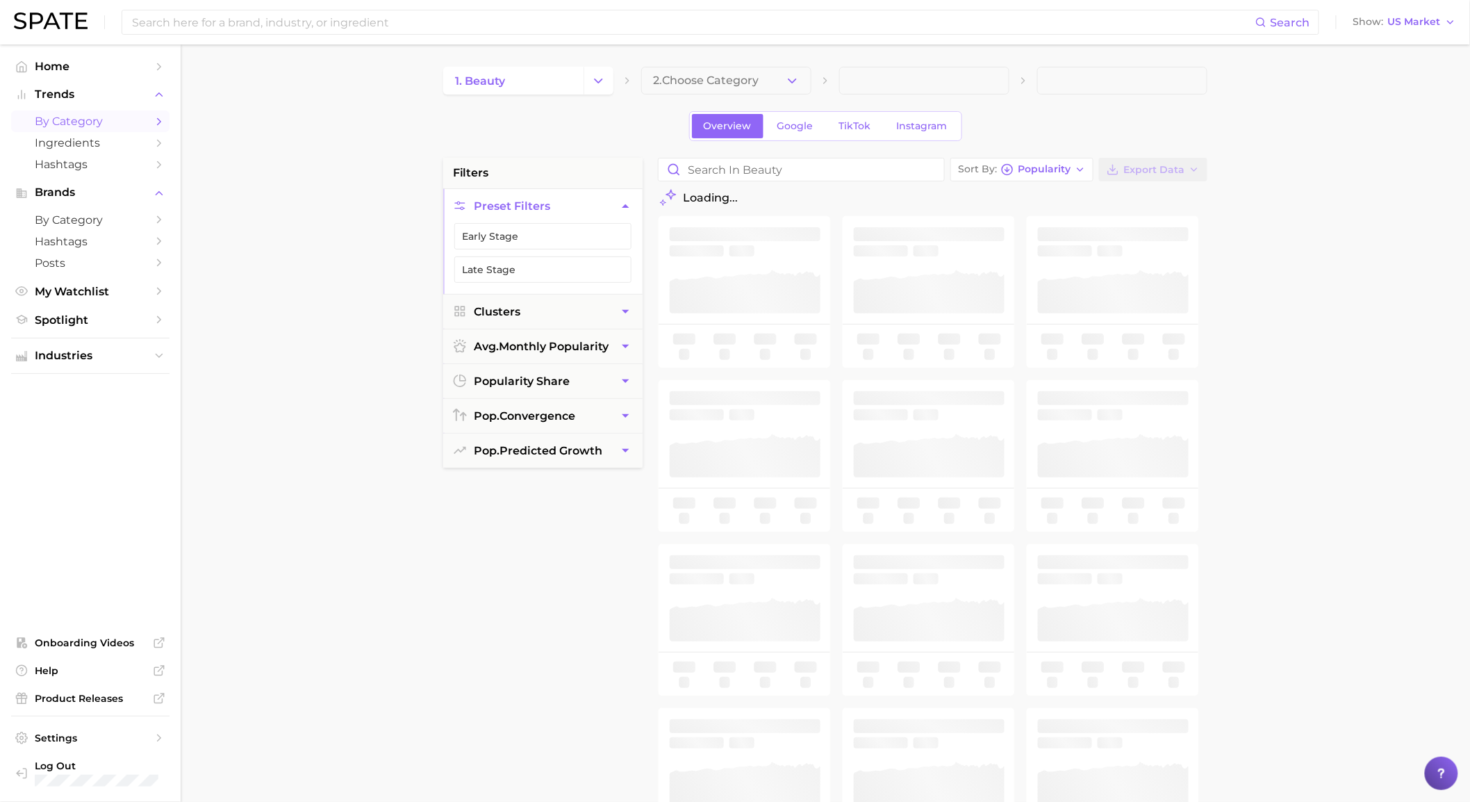
click at [692, 84] on span "2. Choose Category" at bounding box center [706, 80] width 106 height 13
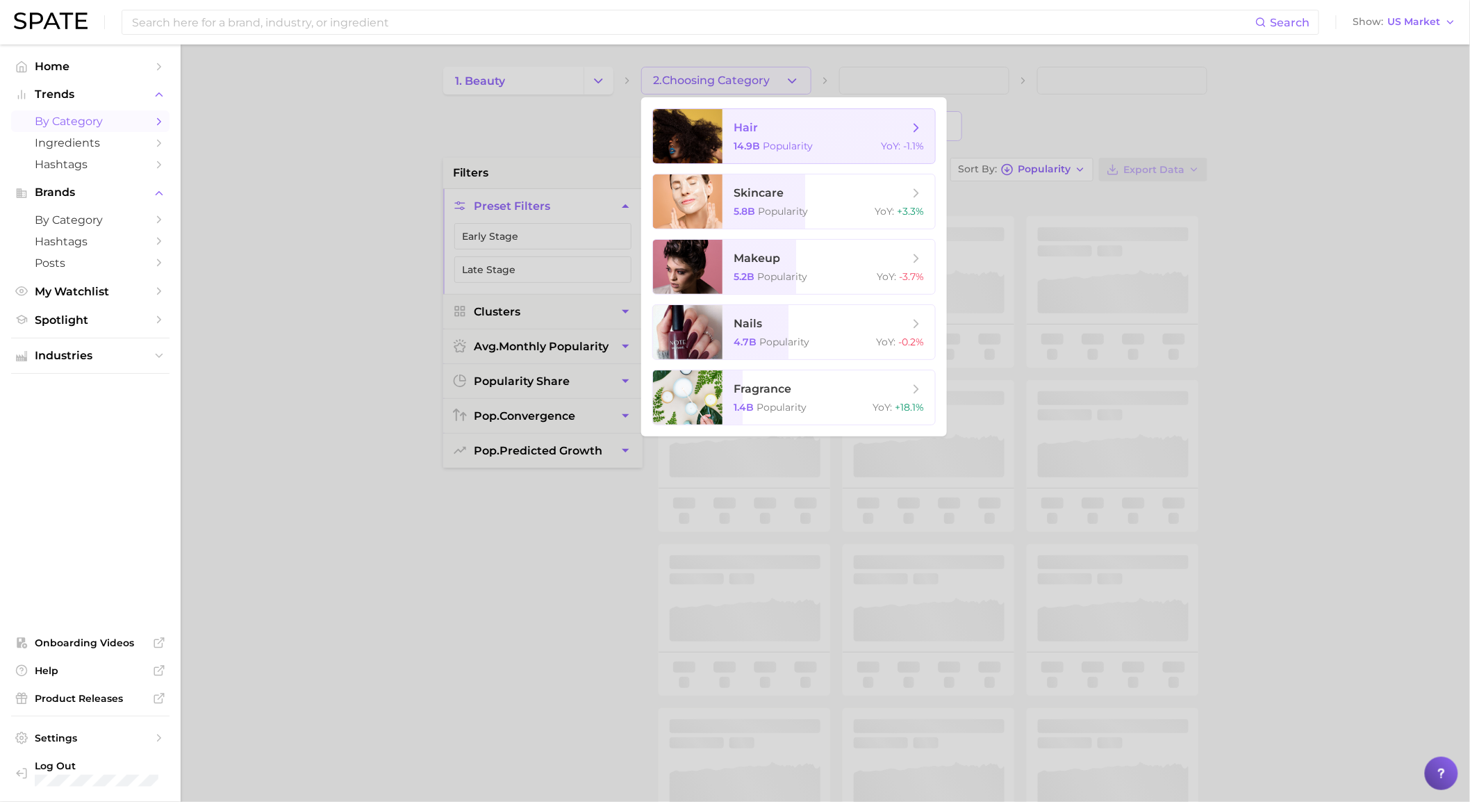
click at [779, 125] on span "hair" at bounding box center [820, 127] width 175 height 15
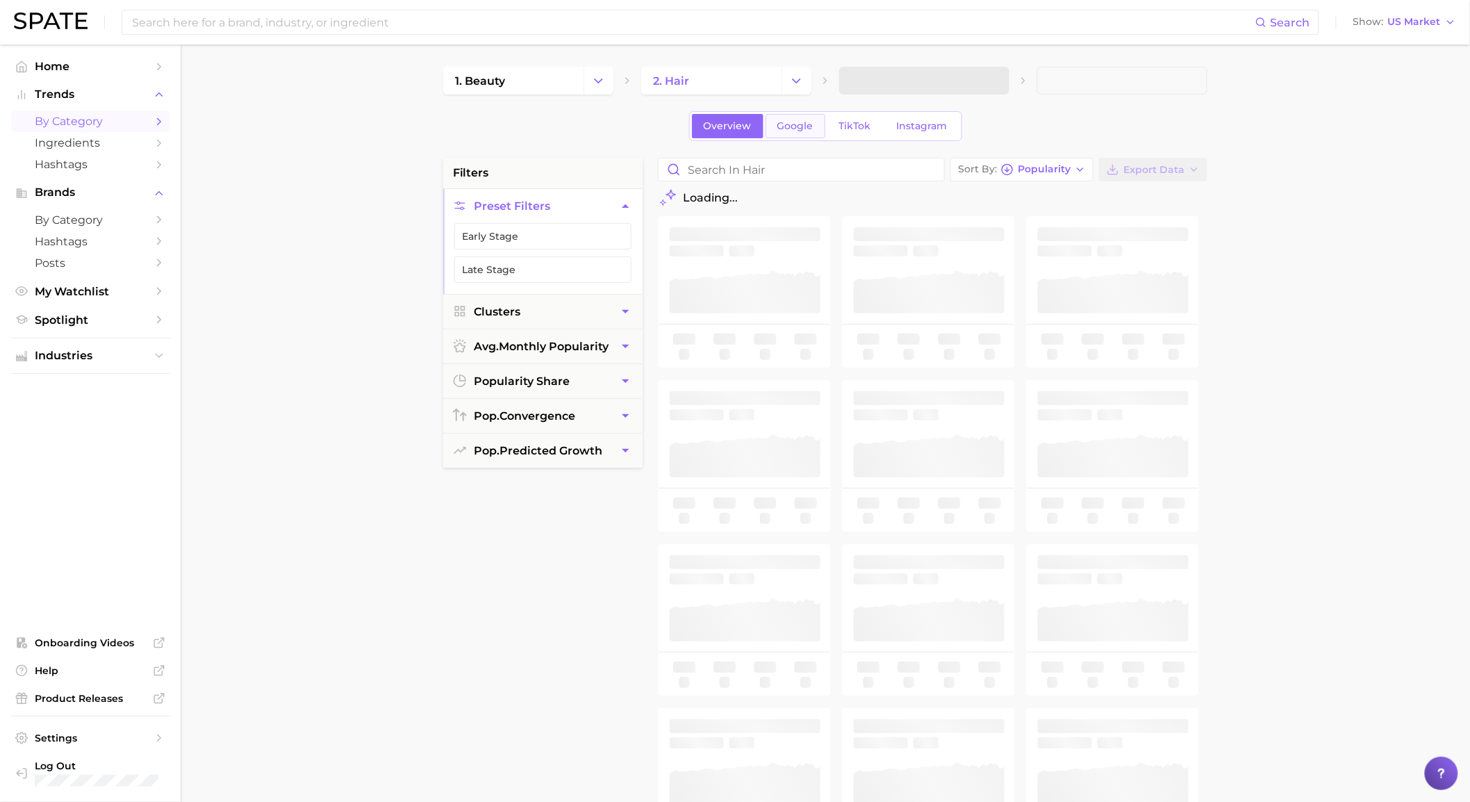
click at [813, 128] on link "Google" at bounding box center [795, 126] width 60 height 24
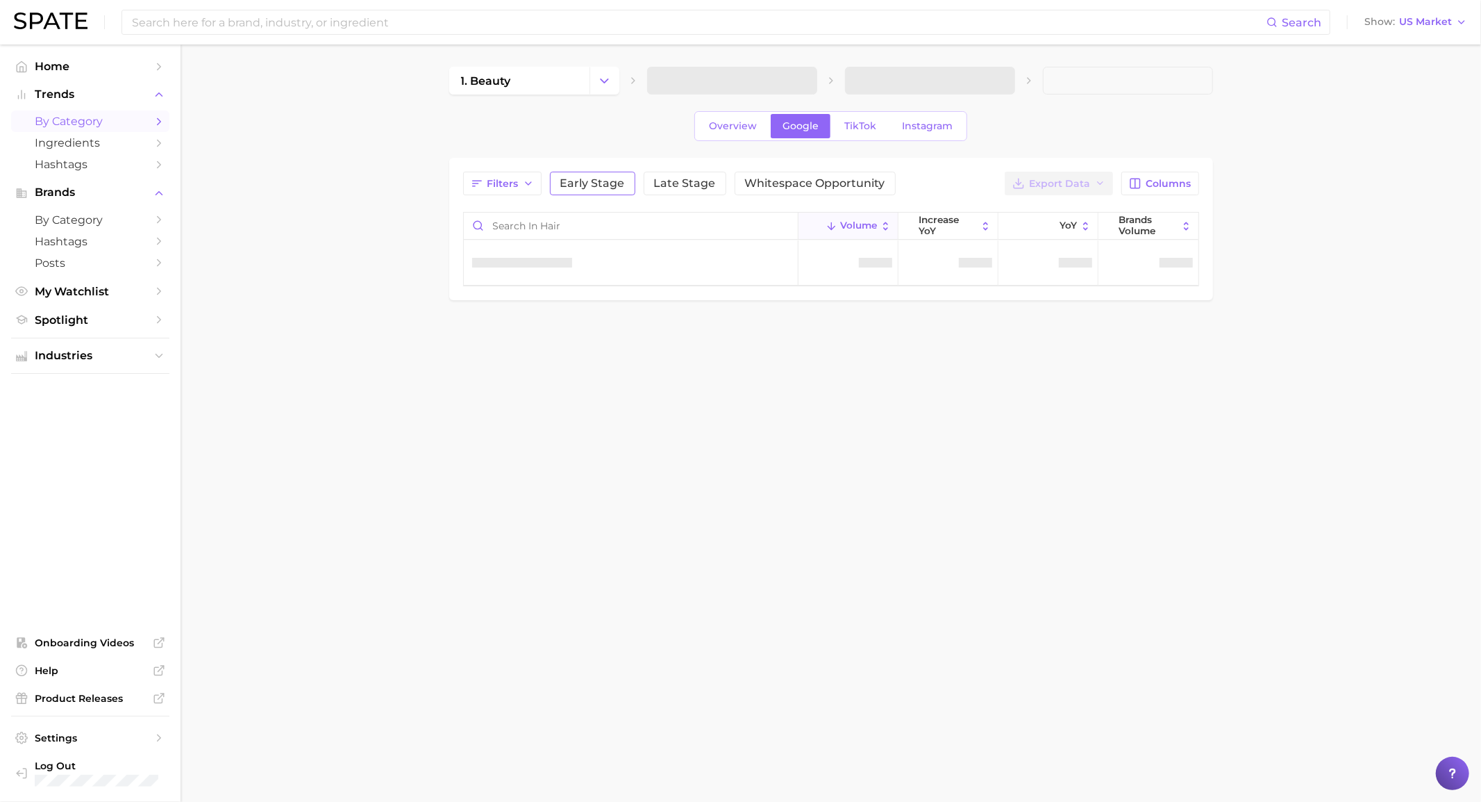
click at [625, 192] on button "Early Stage" at bounding box center [592, 184] width 85 height 24
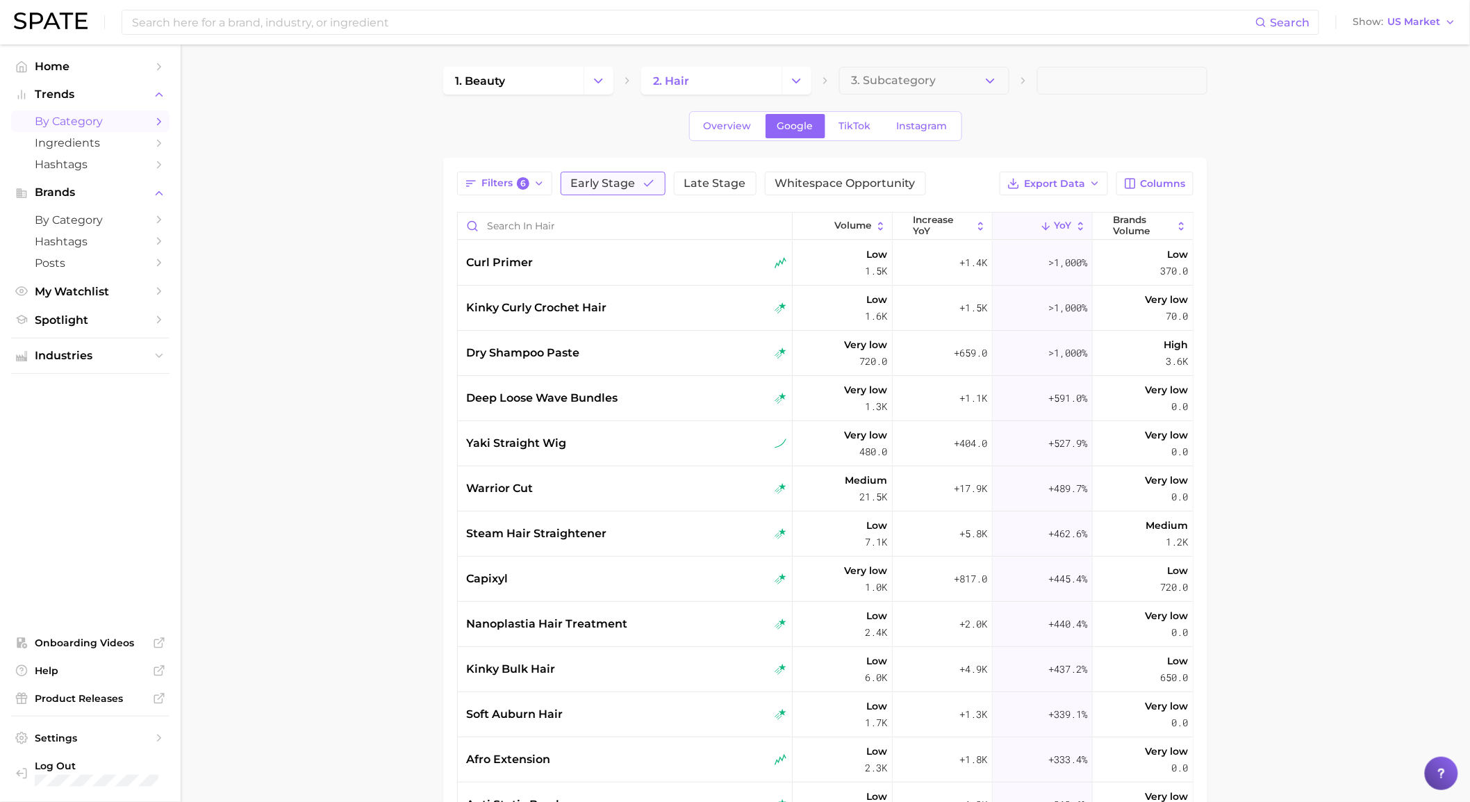
click at [585, 188] on span "Early Stage" at bounding box center [603, 183] width 65 height 11
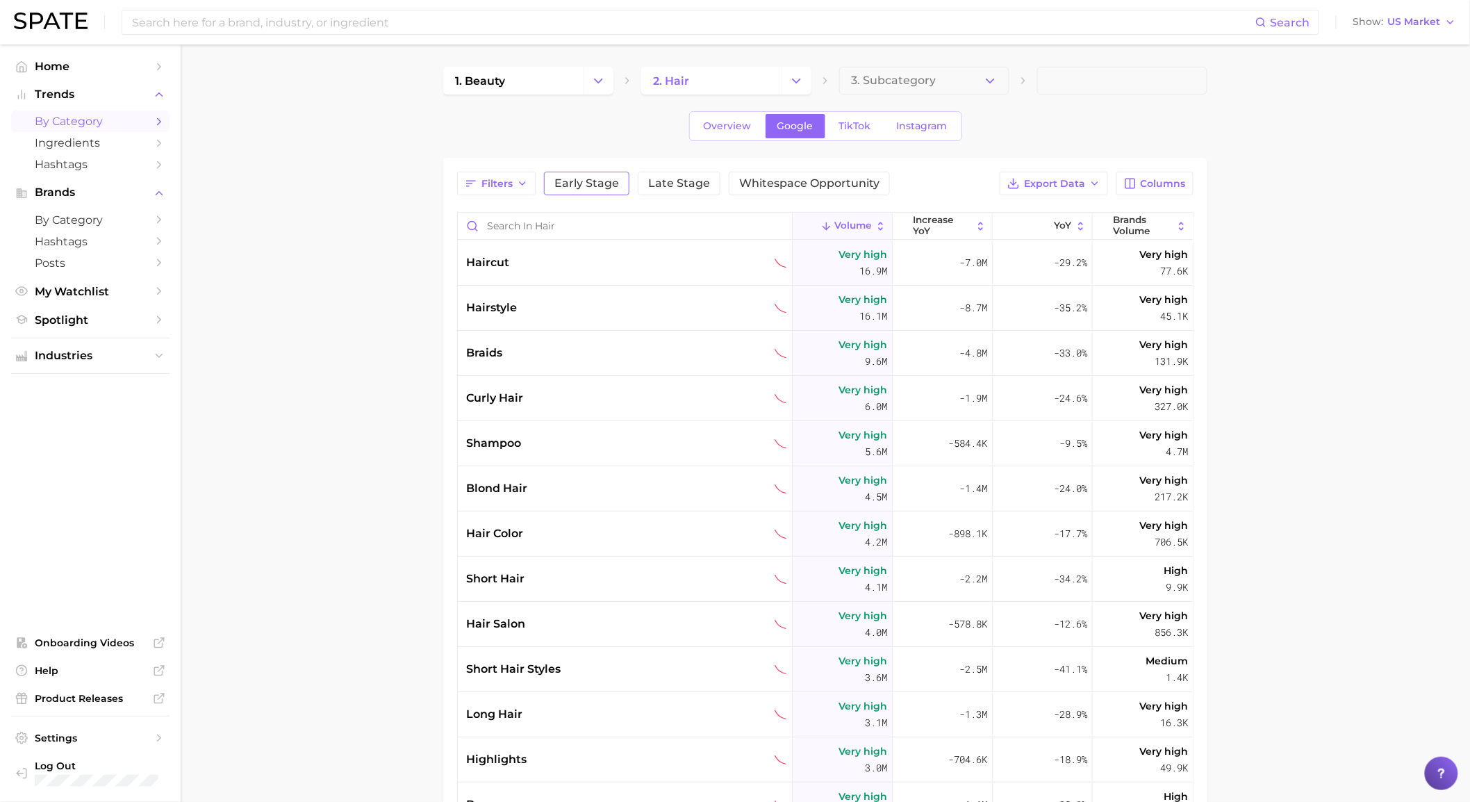
click at [597, 183] on span "Early Stage" at bounding box center [586, 183] width 65 height 11
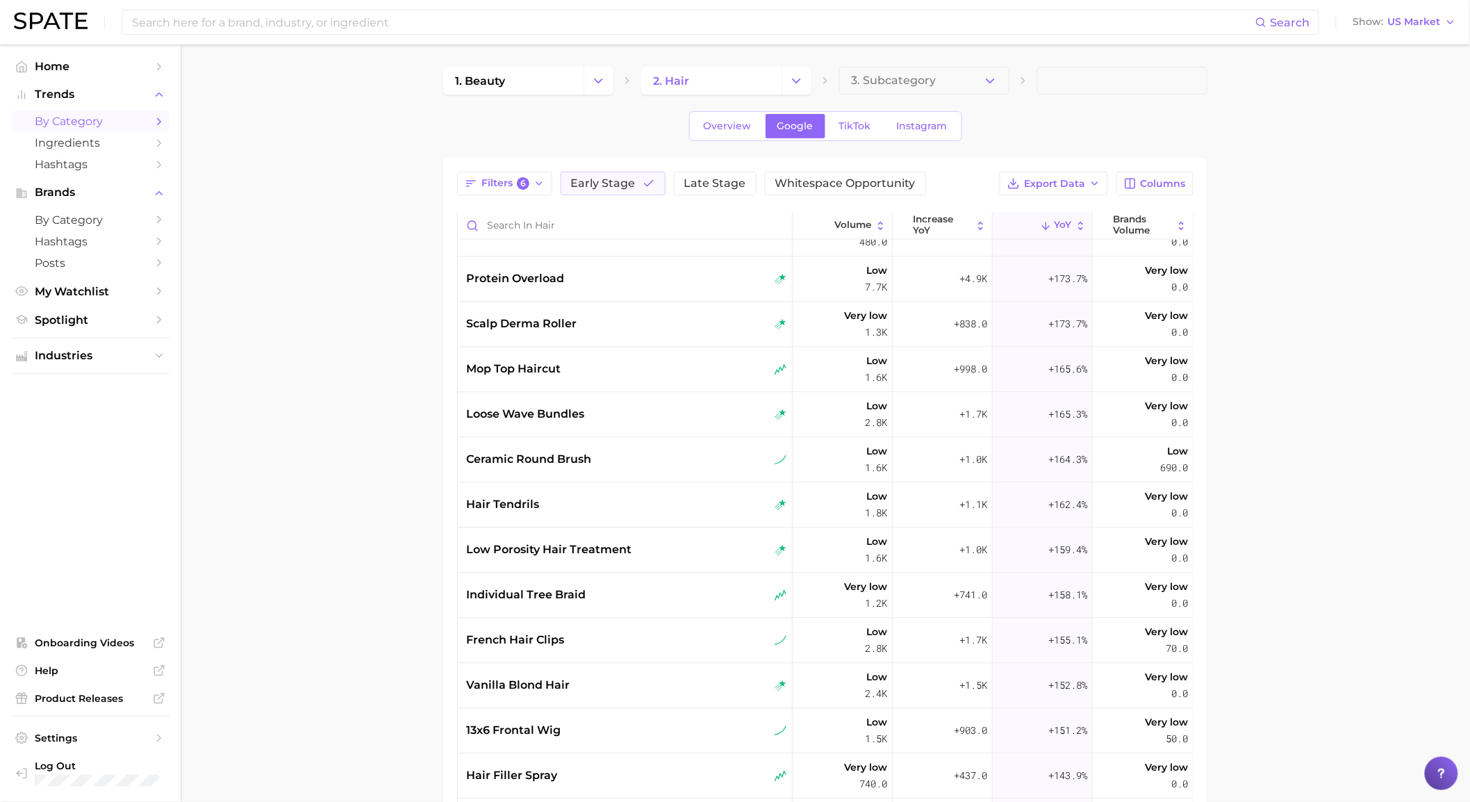
scroll to position [1697, 0]
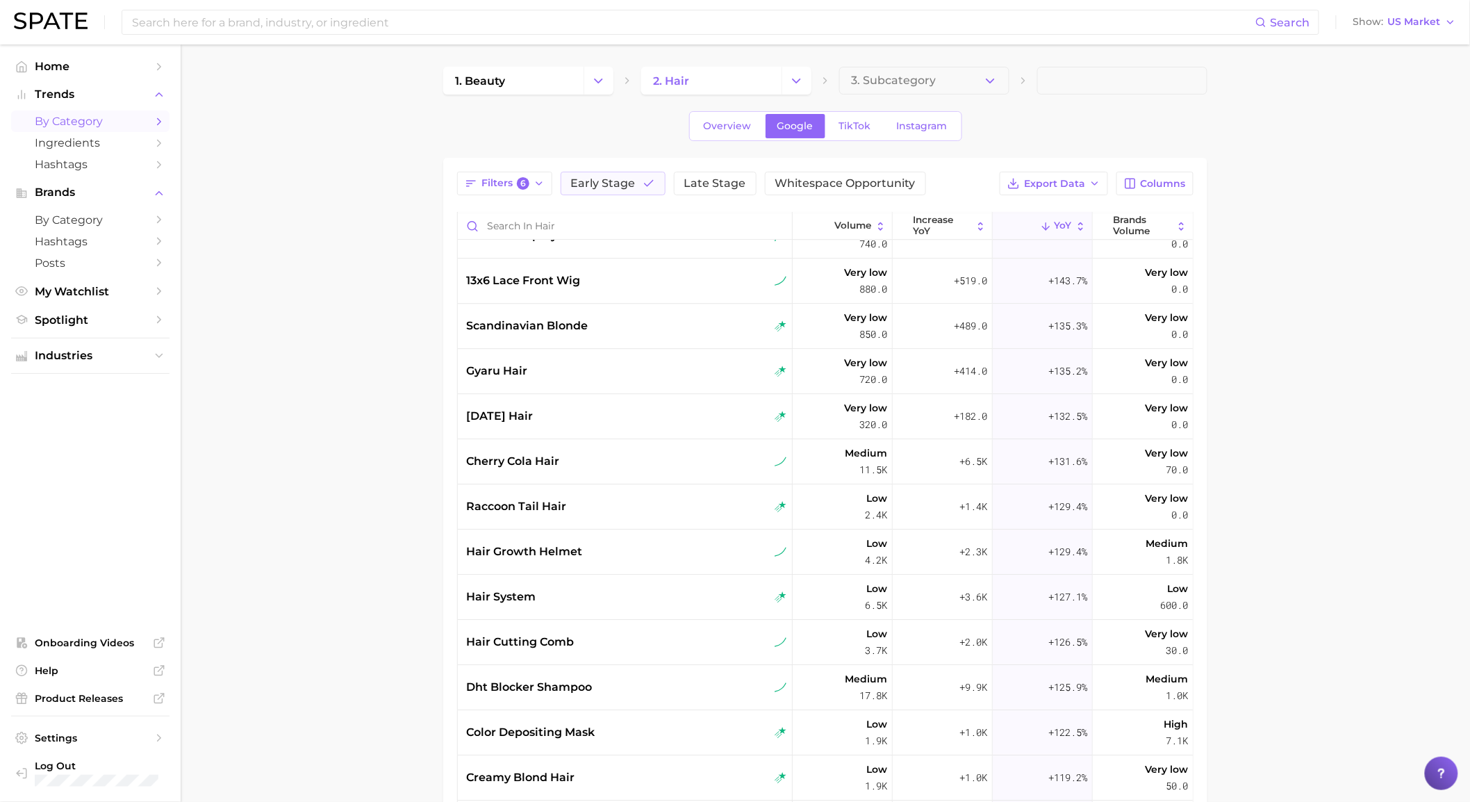
click at [432, 232] on main "1. beauty 2. hair 3. Subcategory Overview Google TikTok Instagram Filters 6 Ear…" at bounding box center [825, 570] width 1289 height 1052
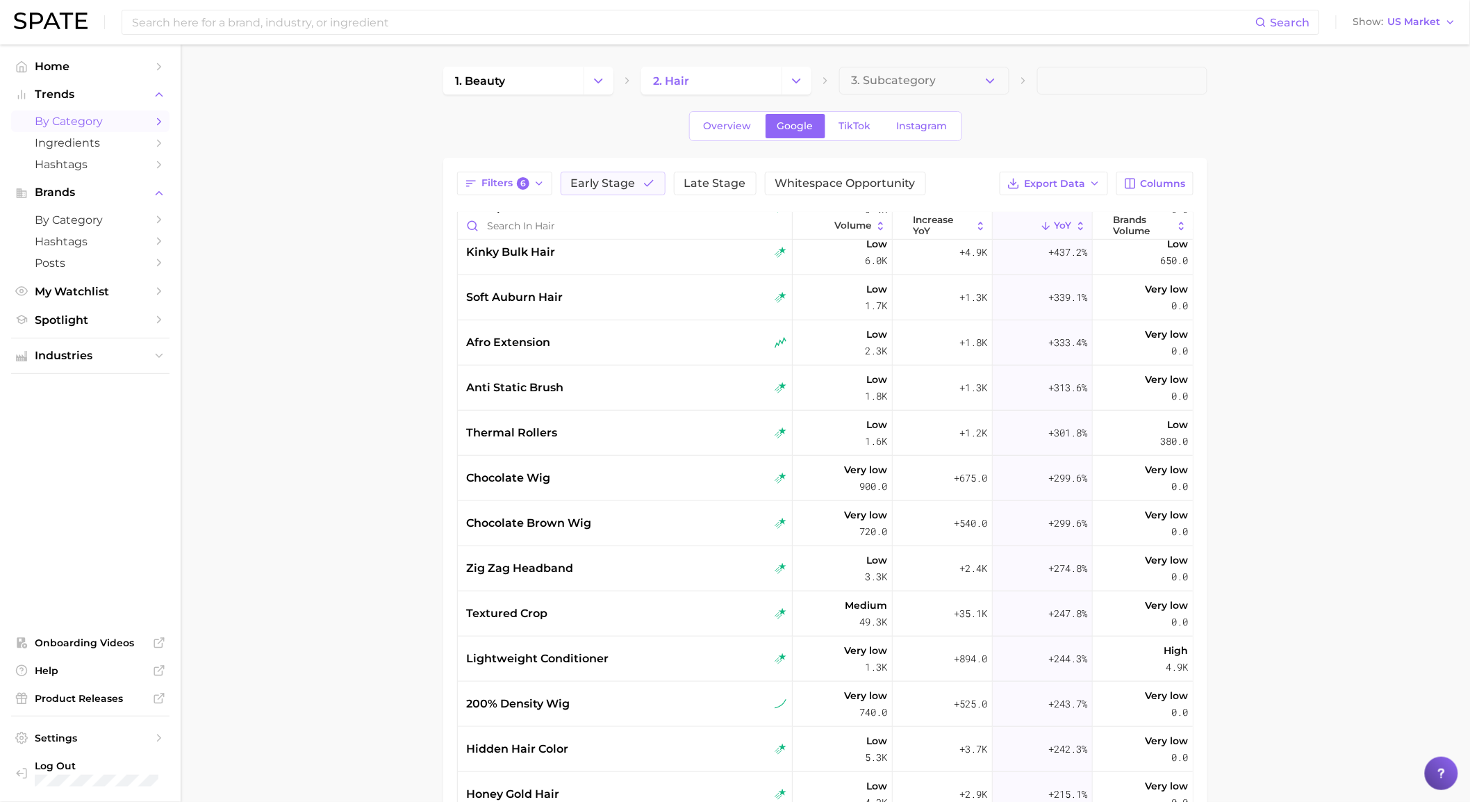
click at [419, 449] on main "1. beauty 2. hair 3. Subcategory Overview Google TikTok Instagram Filters 6 Ear…" at bounding box center [825, 570] width 1289 height 1052
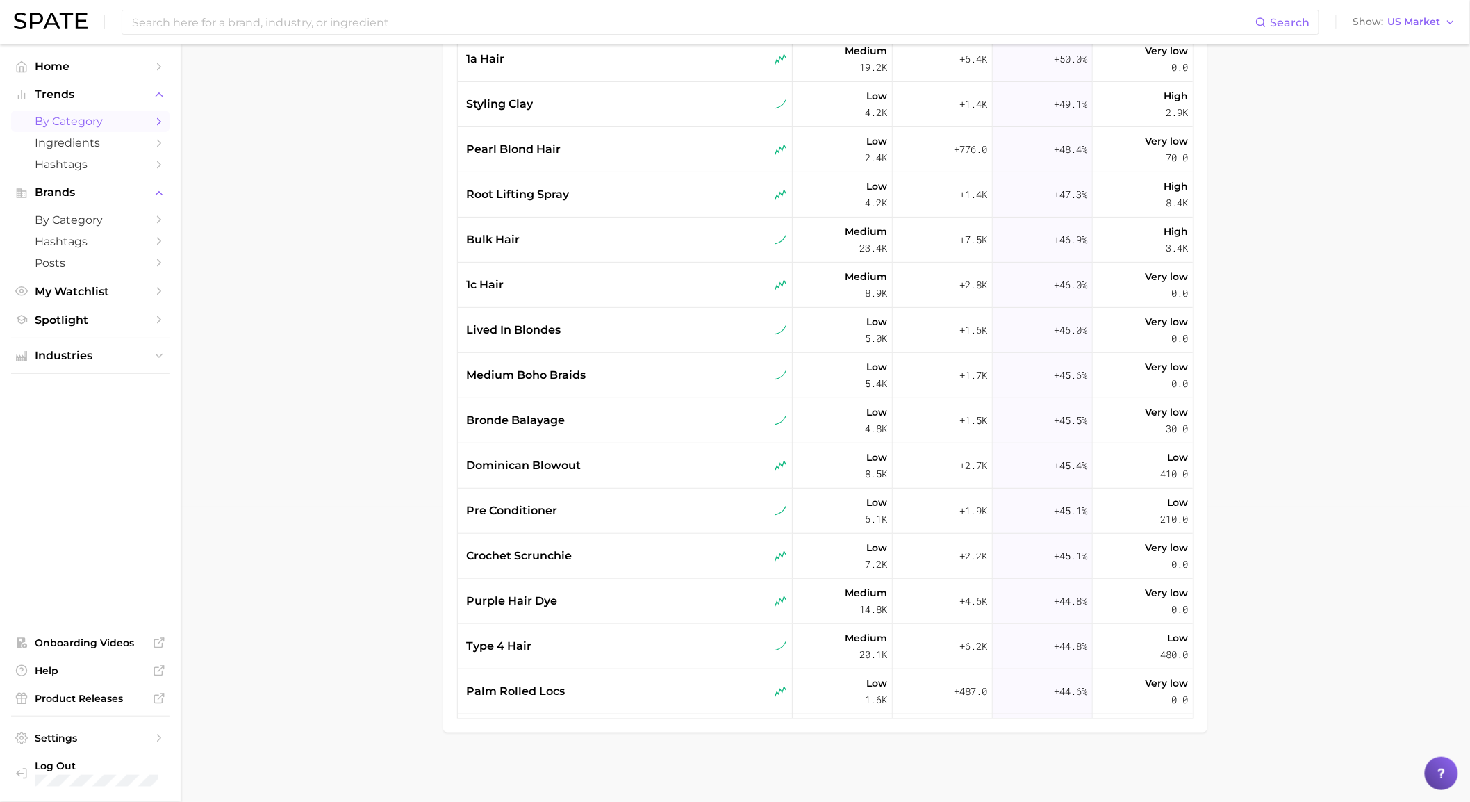
scroll to position [7284, 0]
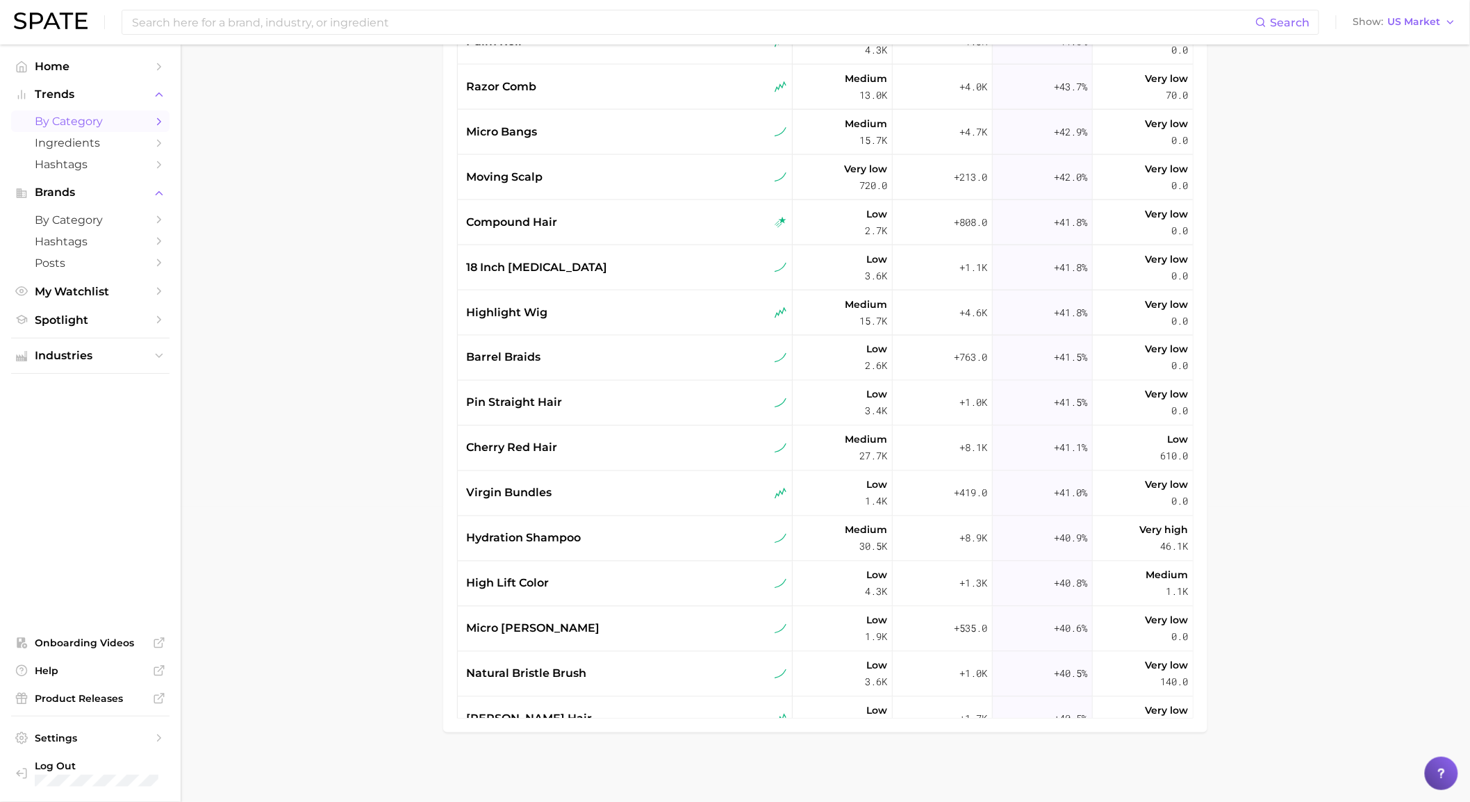
click at [1242, 196] on main "1. beauty 2. hair 3. Subcategory Overview Google TikTok Instagram Filters 6 Ear…" at bounding box center [825, 275] width 1289 height 1052
click at [394, 480] on main "1. beauty 2. hair 3. Subcategory Overview Google TikTok Instagram Filters 6 Ear…" at bounding box center [825, 275] width 1289 height 1052
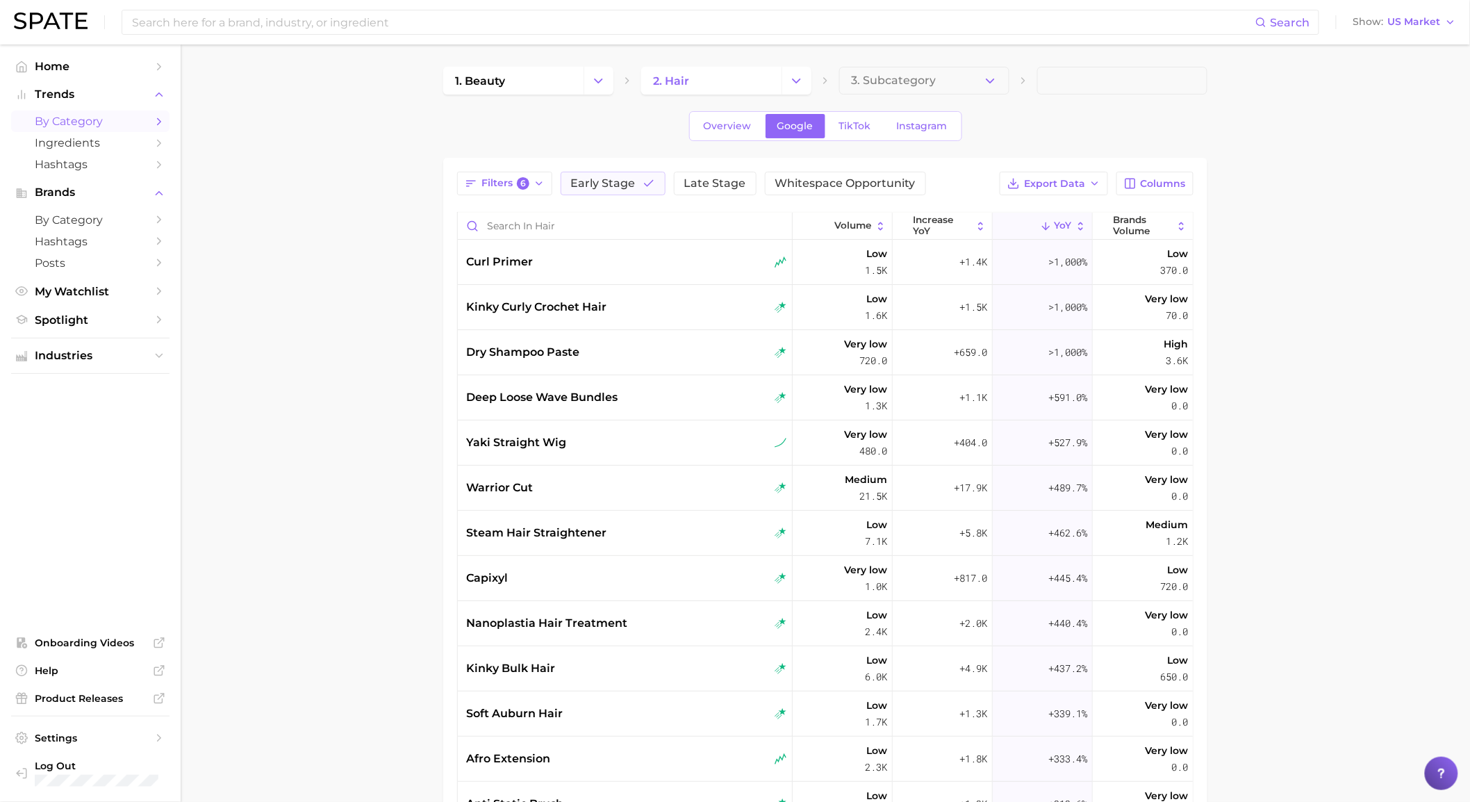
scroll to position [0, 0]
click at [835, 231] on span "Volume" at bounding box center [853, 225] width 37 height 11
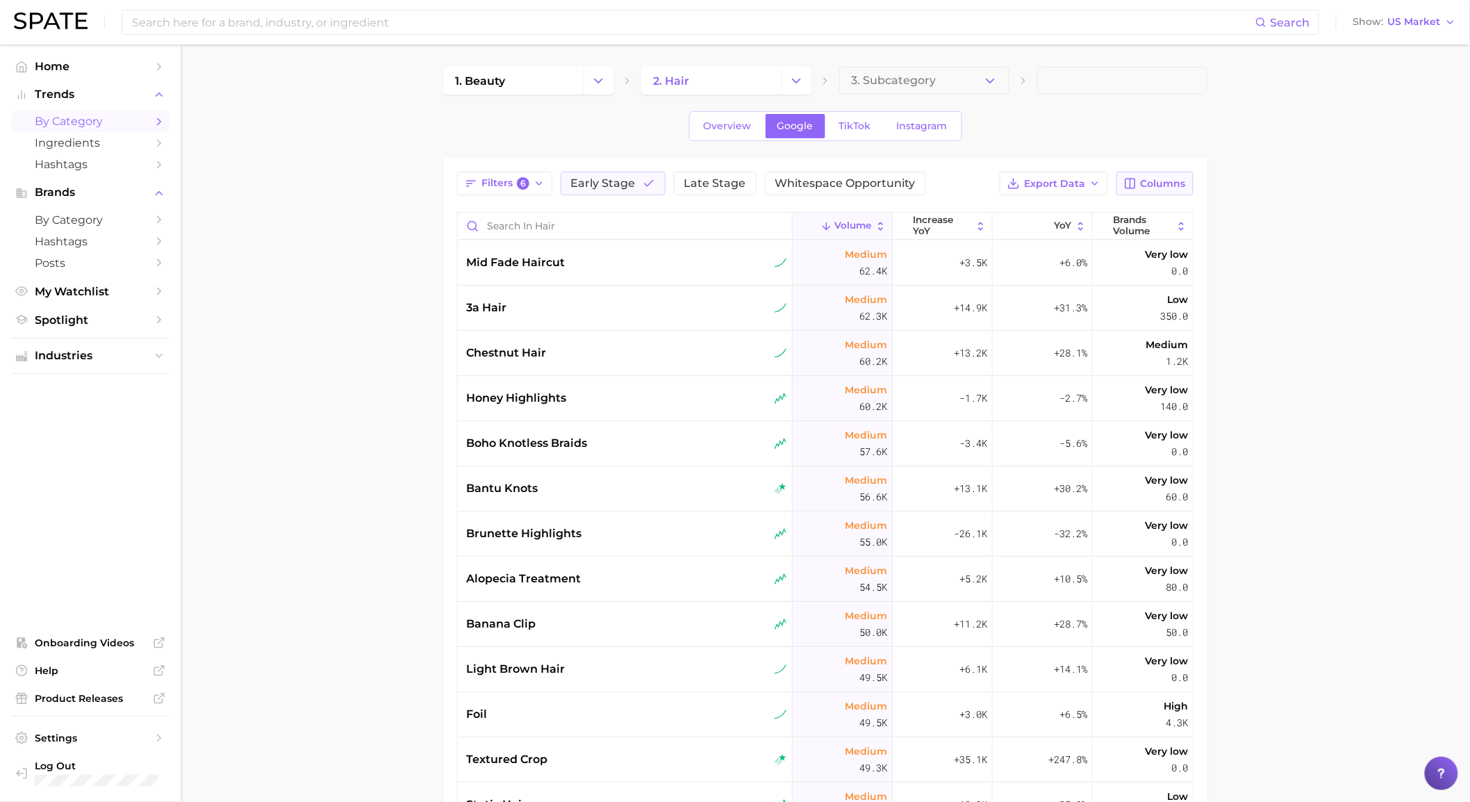
click at [1169, 183] on span "Columns" at bounding box center [1162, 184] width 45 height 12
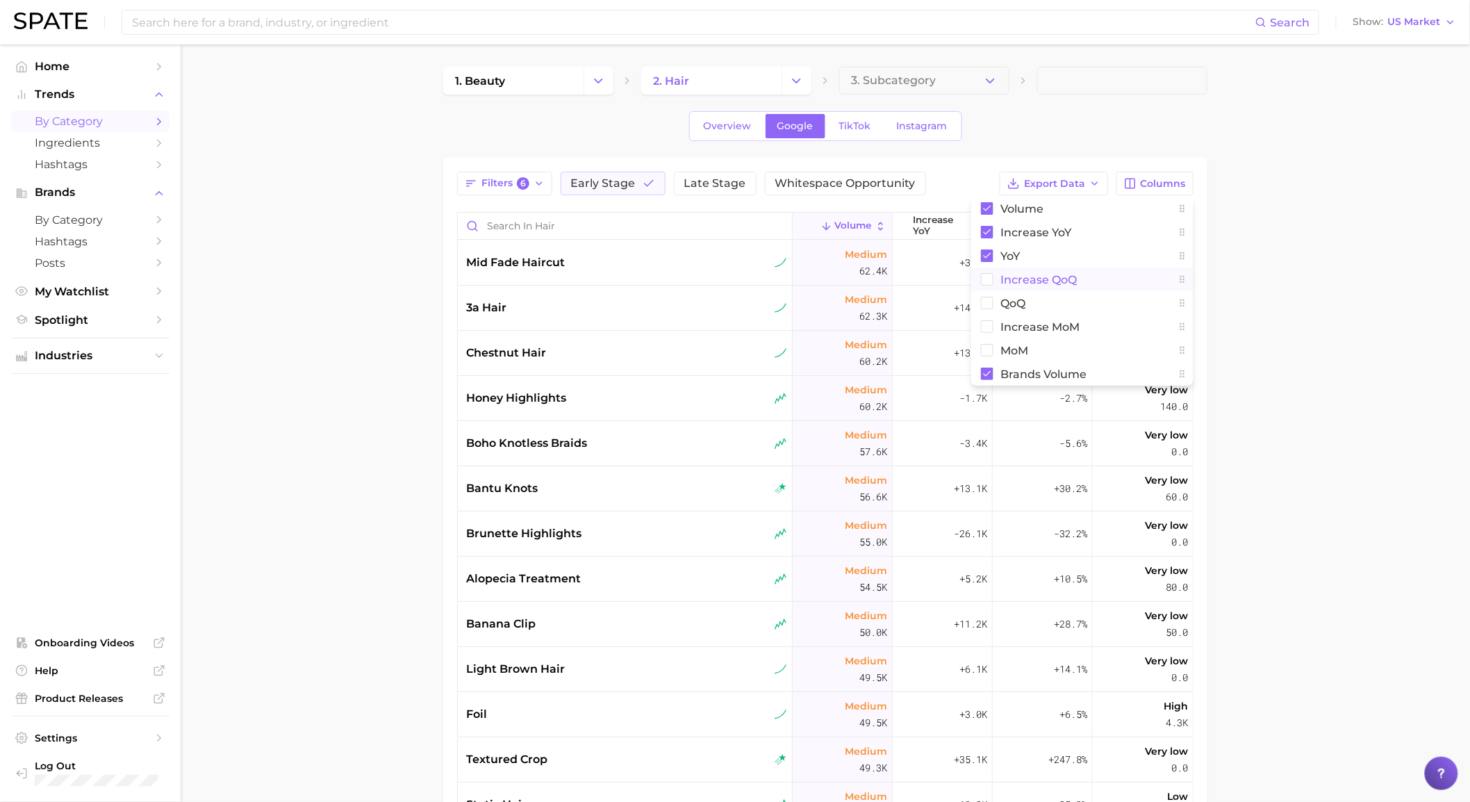
click at [1078, 281] on button "increase QoQ" at bounding box center [1082, 279] width 222 height 24
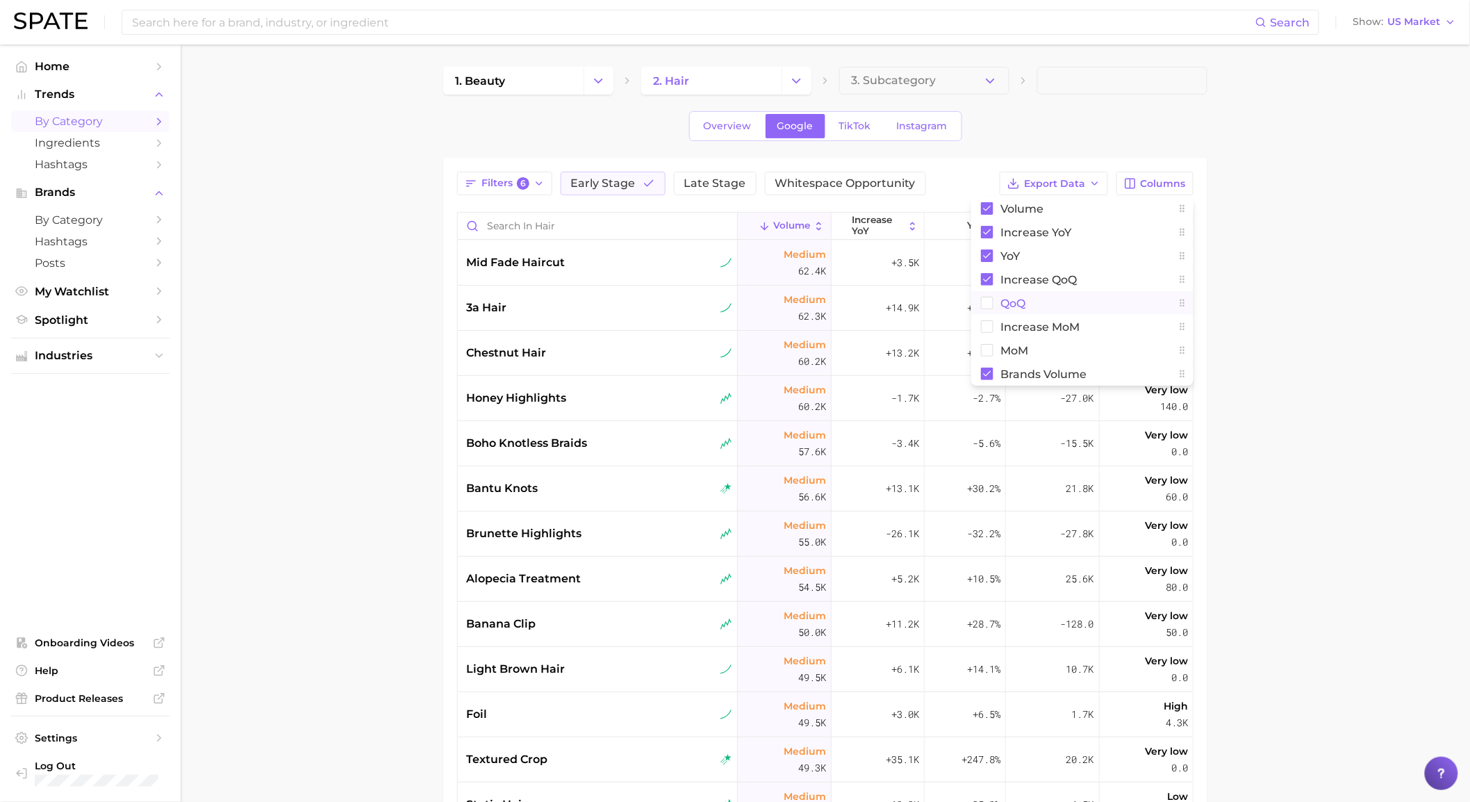
click at [1058, 300] on button "QoQ" at bounding box center [1082, 303] width 222 height 24
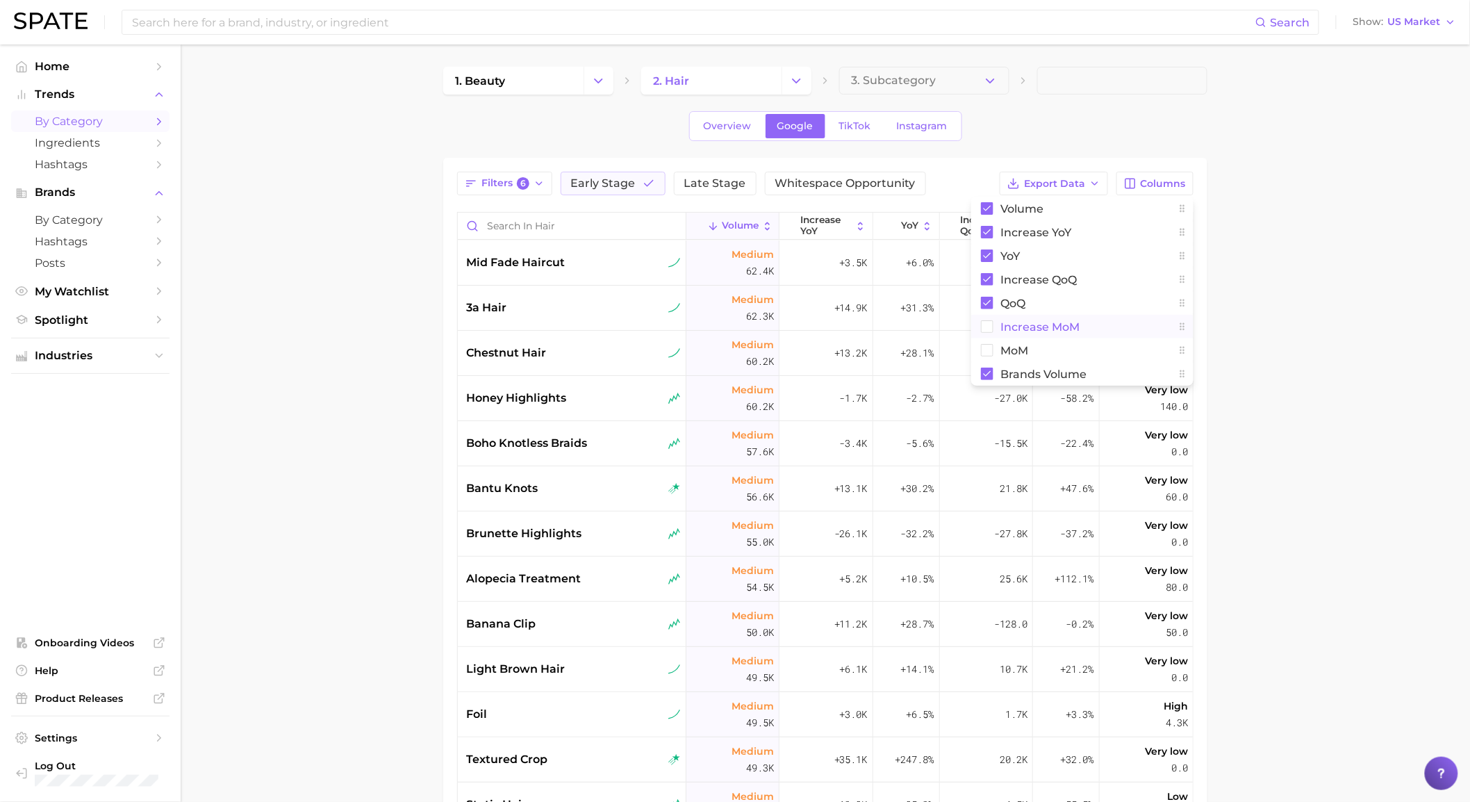
click at [1054, 317] on button "increase MoM" at bounding box center [1082, 327] width 222 height 24
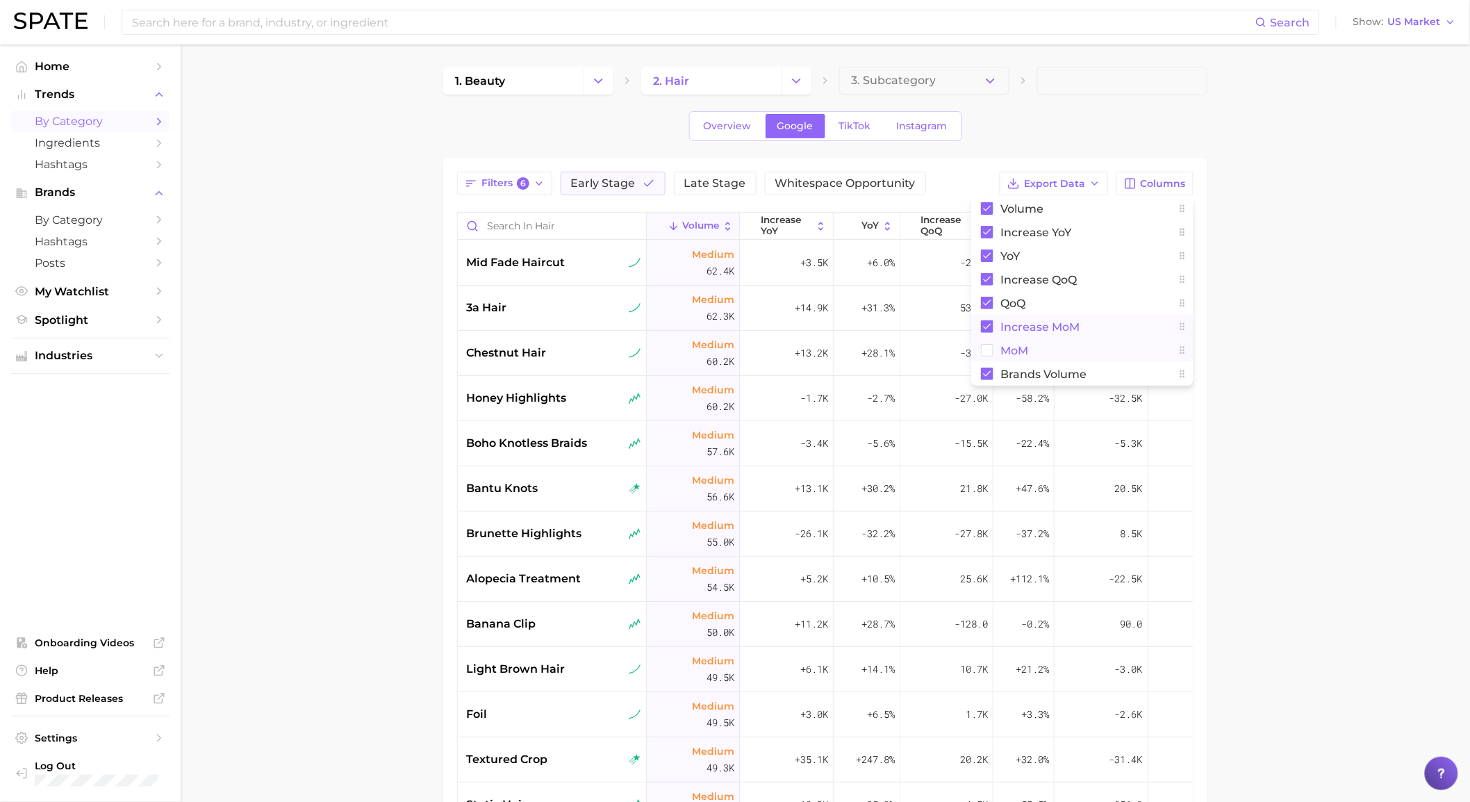
click at [1038, 340] on button "MoM" at bounding box center [1082, 350] width 222 height 24
click at [1264, 310] on main "1. beauty 2. hair 3. Subcategory Overview Google TikTok Instagram Filters 6 Ear…" at bounding box center [825, 570] width 1289 height 1052
click at [808, 235] on span "increase YoY" at bounding box center [786, 226] width 51 height 22
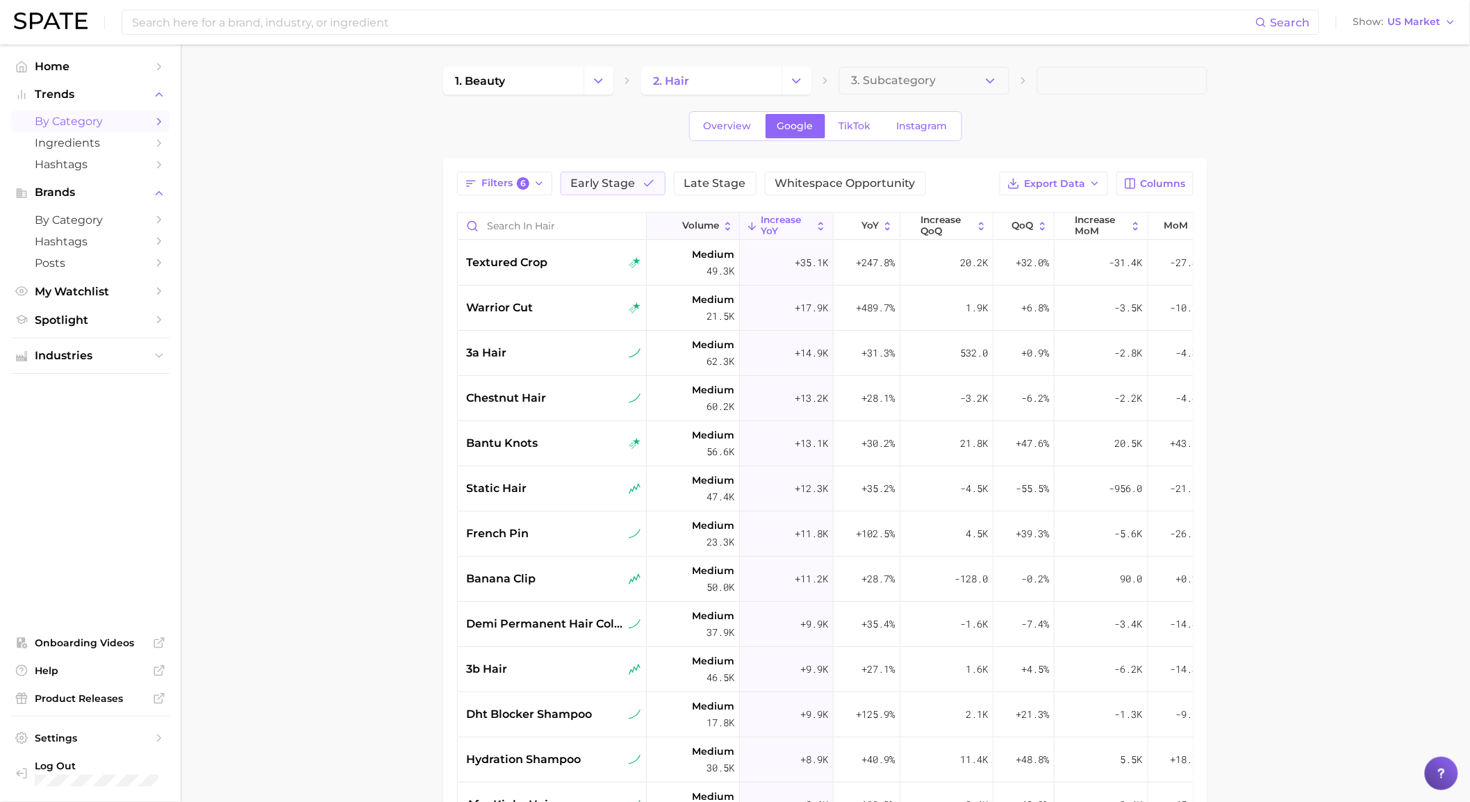
click at [689, 222] on span "Volume" at bounding box center [700, 225] width 37 height 11
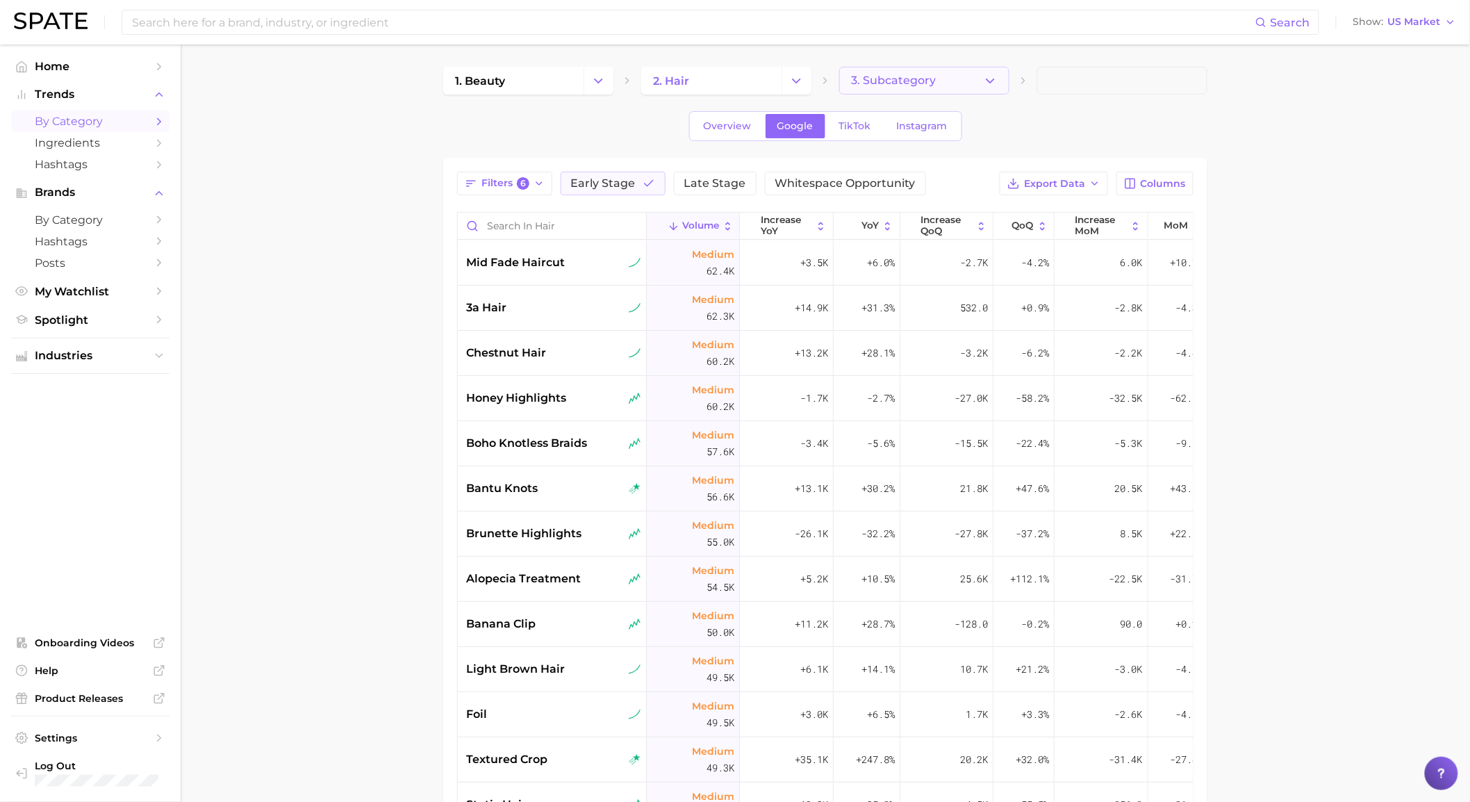
click at [882, 86] on span "3. Subcategory" at bounding box center [893, 80] width 85 height 13
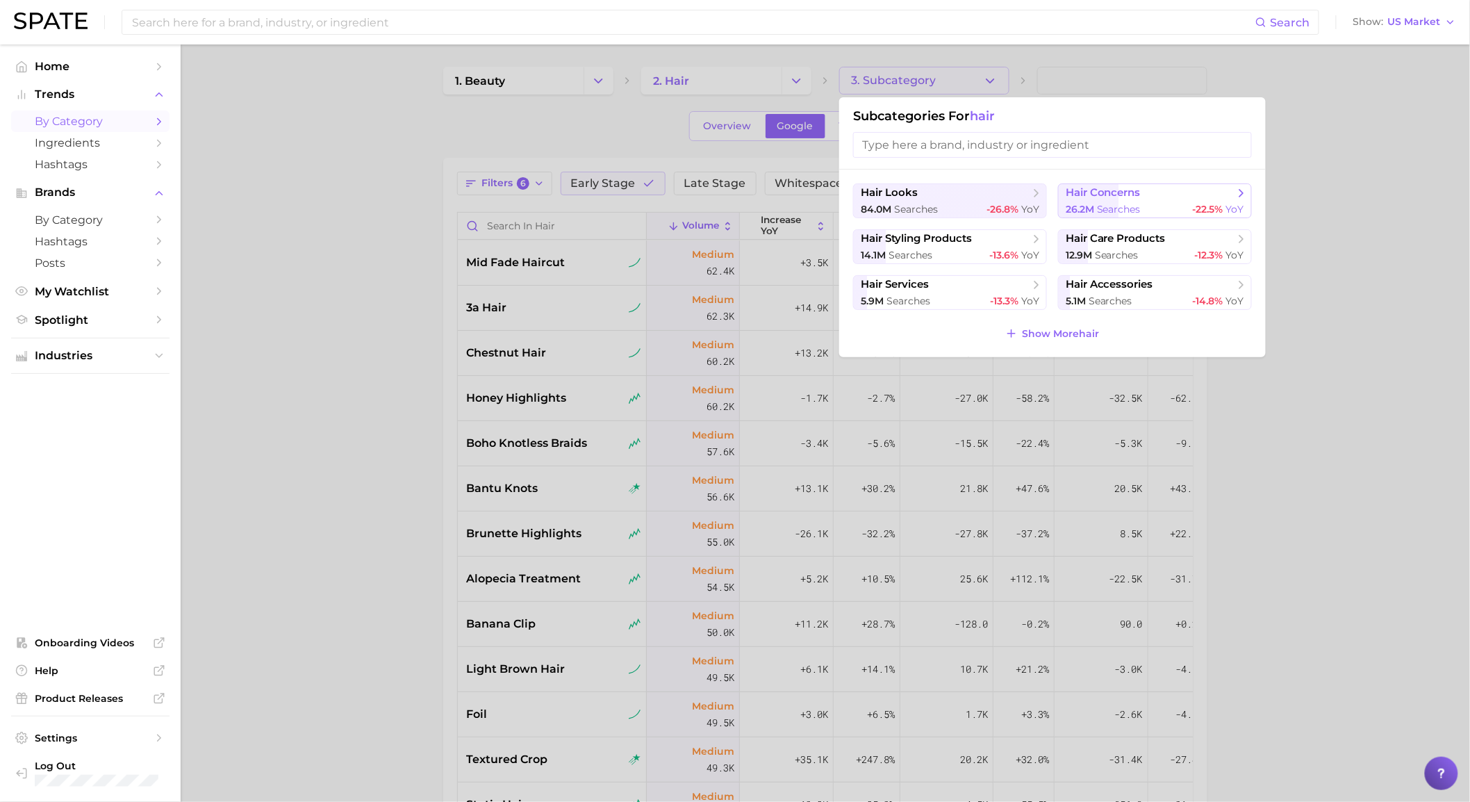
click at [1168, 199] on span "hair concerns" at bounding box center [1149, 193] width 169 height 14
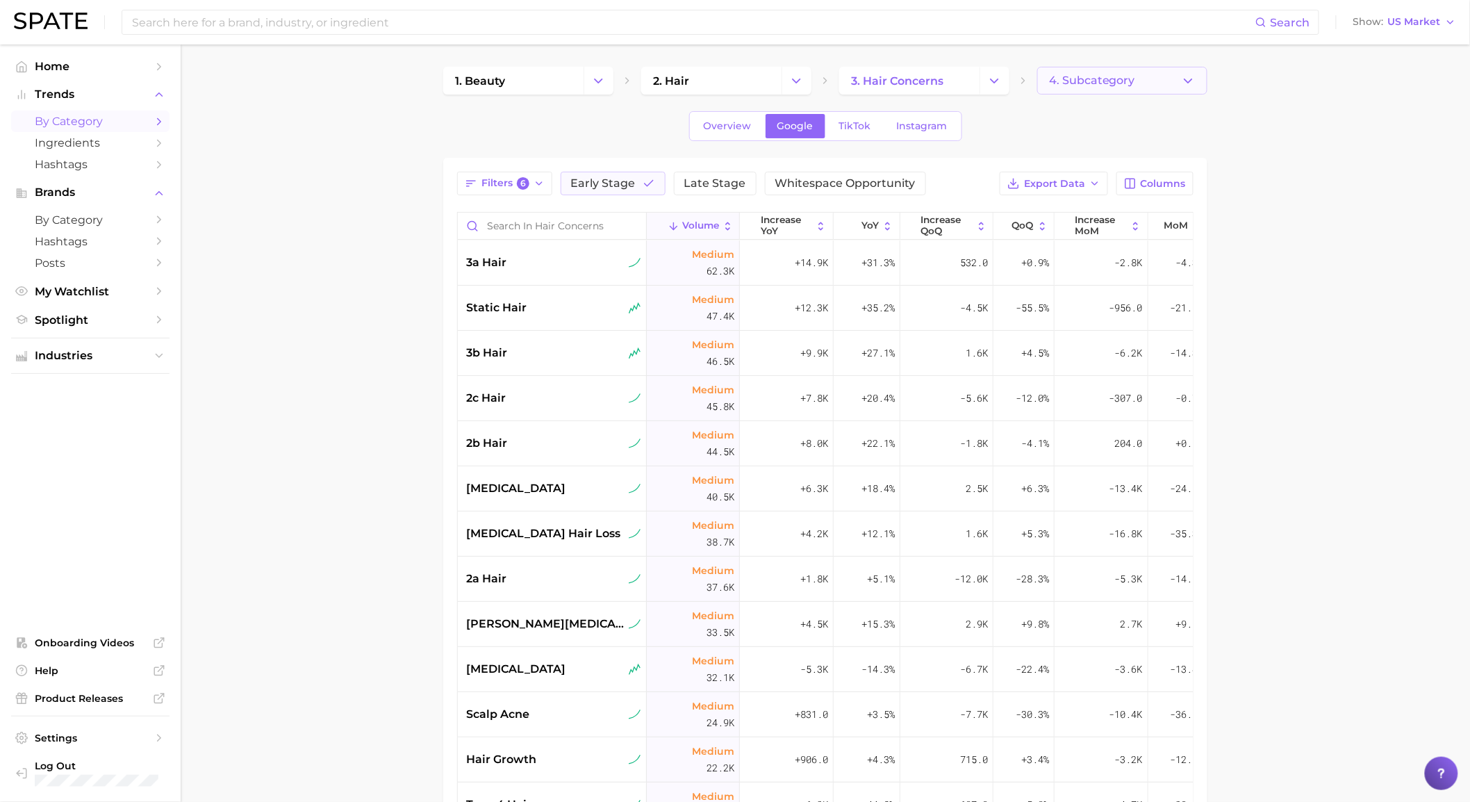
click at [1077, 88] on button "4. Subcategory" at bounding box center [1122, 81] width 170 height 28
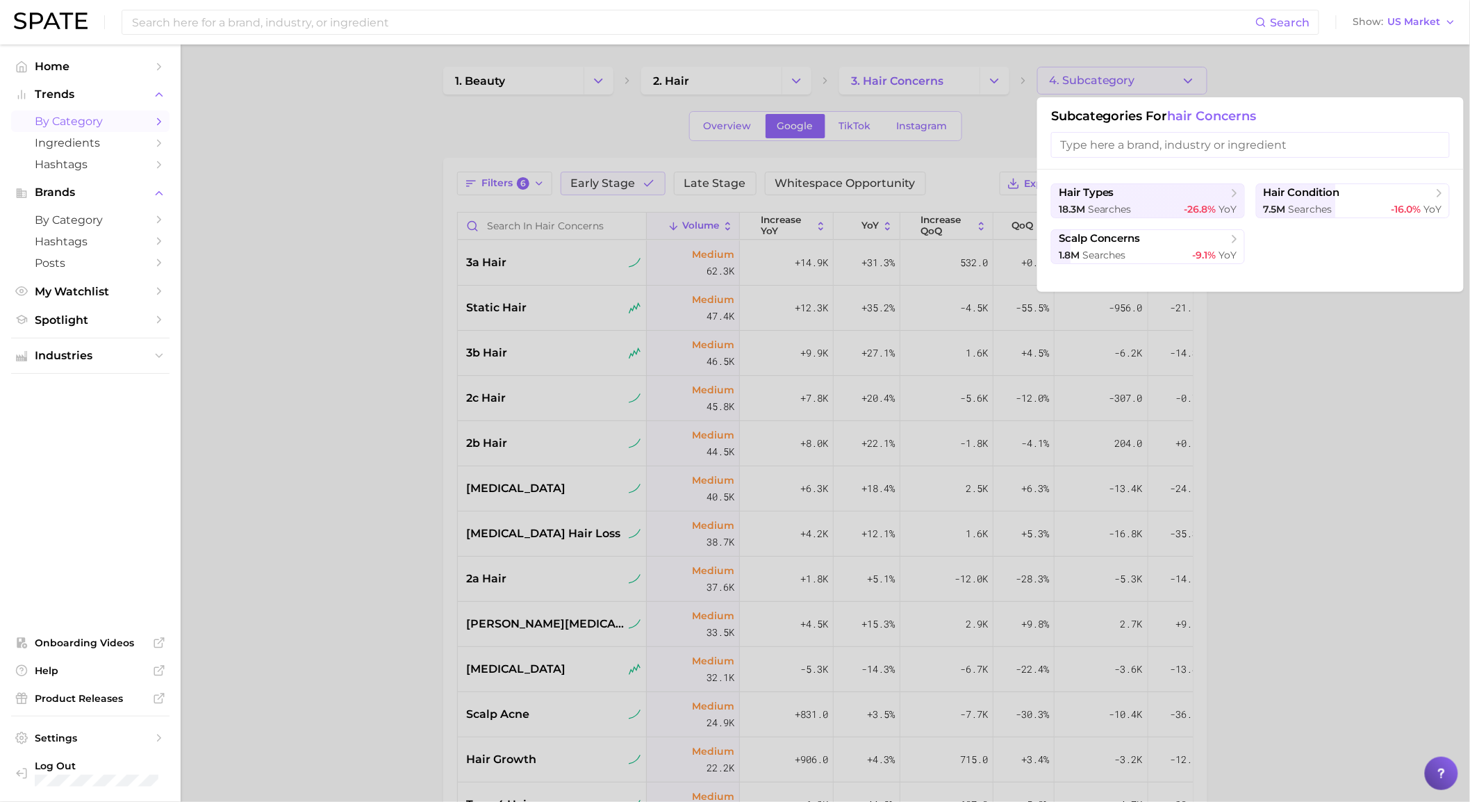
click at [1025, 138] on div at bounding box center [735, 401] width 1470 height 802
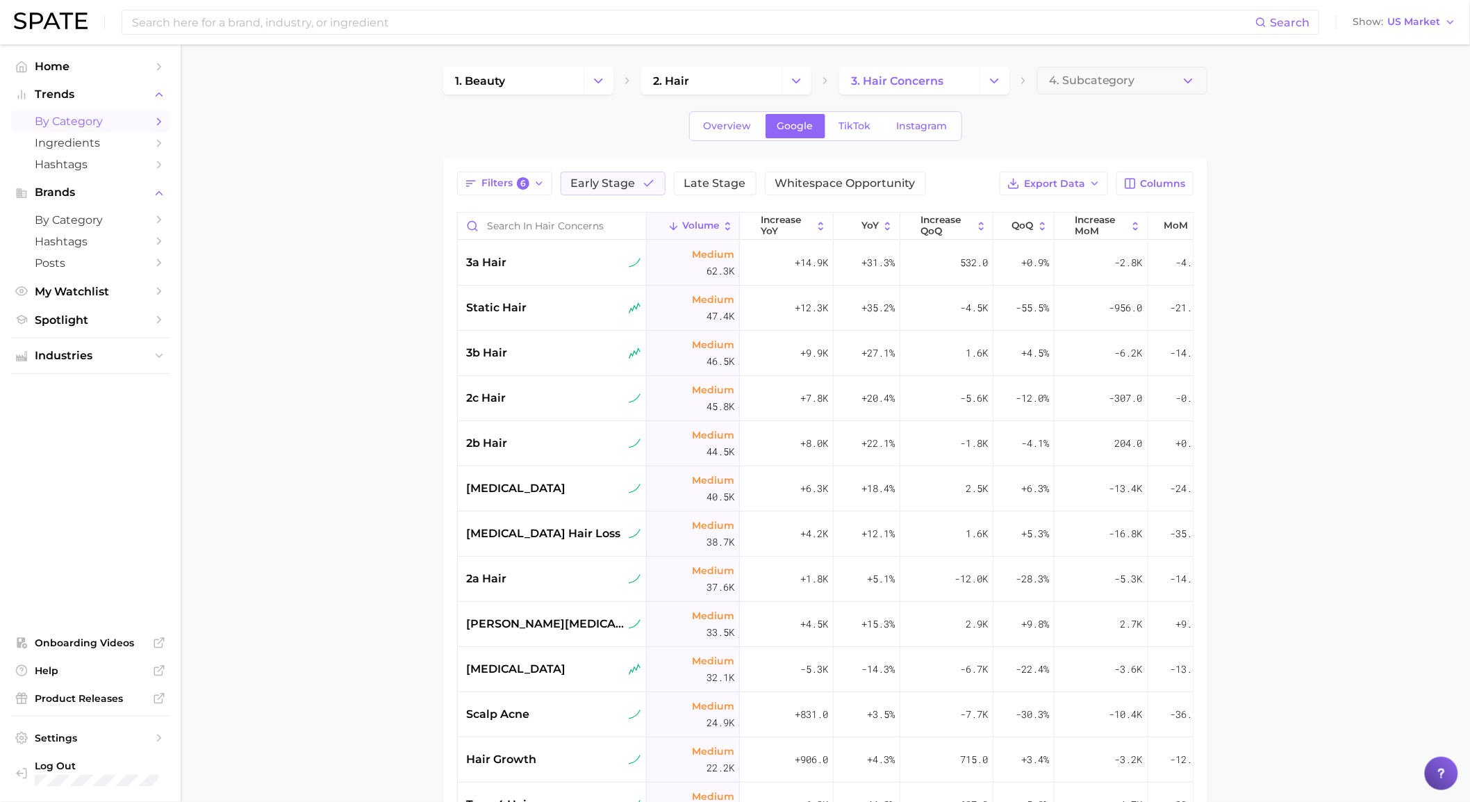
click at [1009, 80] on div "1. beauty 2. hair 3. hair concerns 4. Subcategory" at bounding box center [825, 81] width 764 height 28
click at [992, 85] on icon "Change Category" at bounding box center [994, 81] width 15 height 15
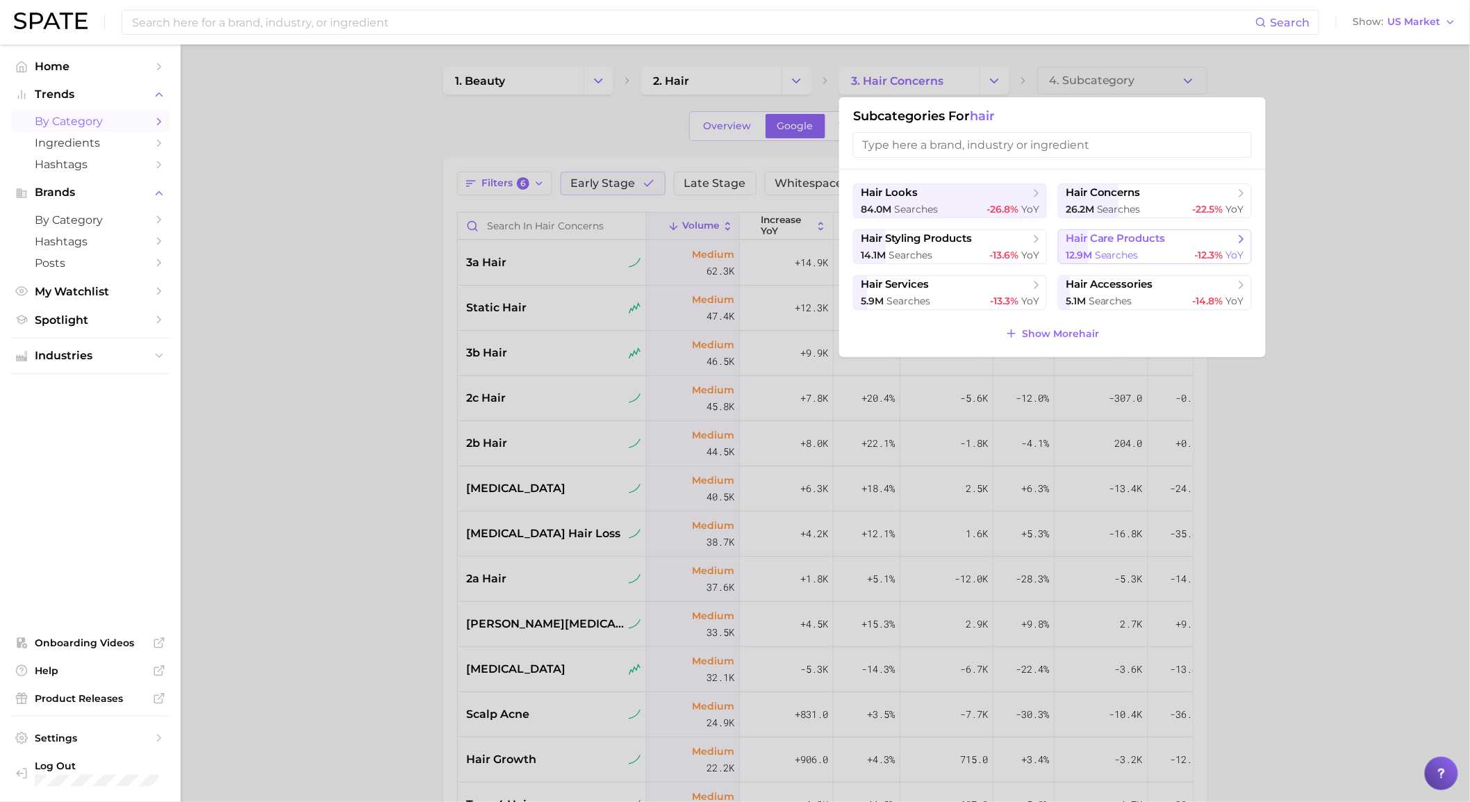
click at [1095, 249] on span "12.9m searches" at bounding box center [1101, 255] width 73 height 13
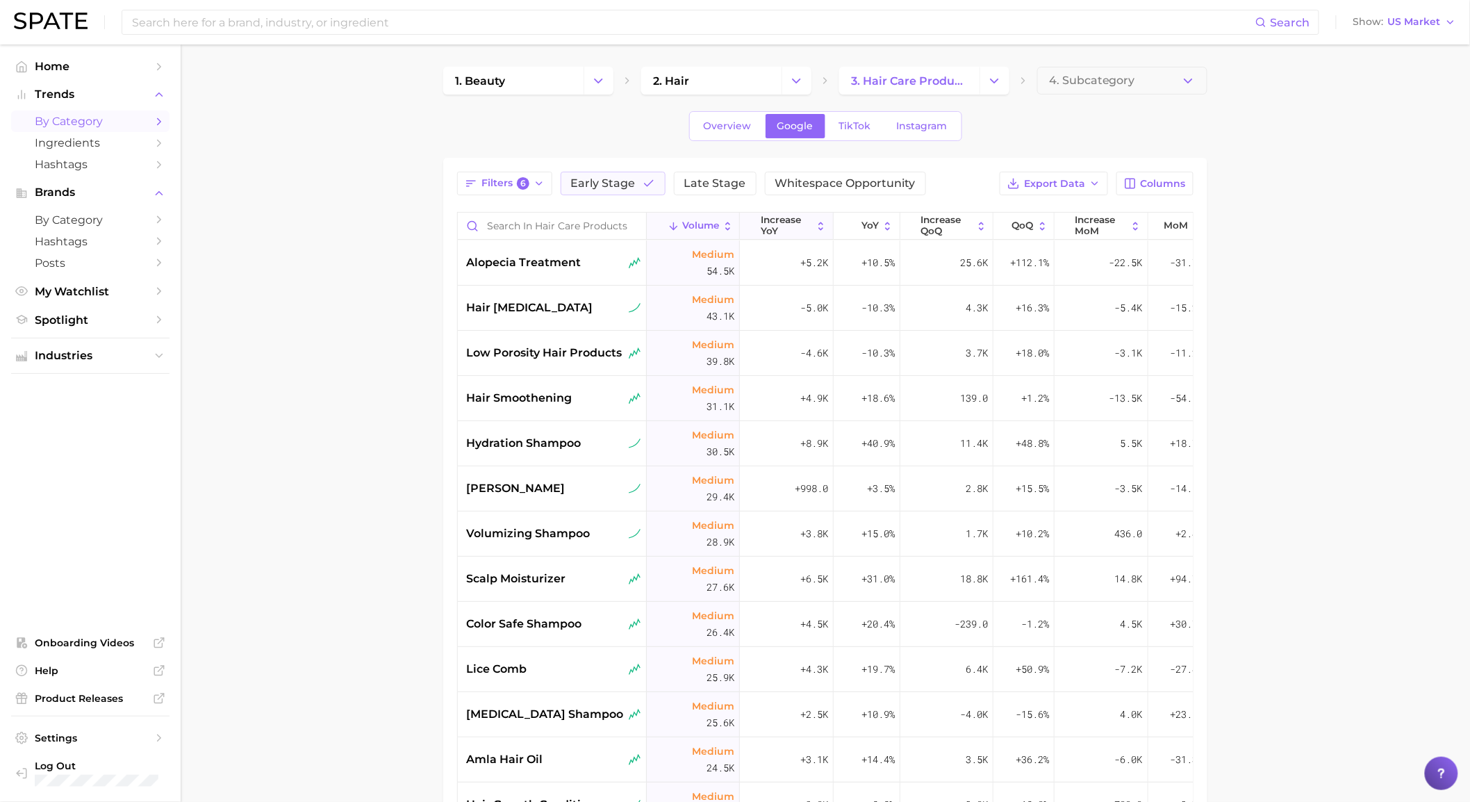
click at [802, 239] on button "increase YoY" at bounding box center [786, 226] width 93 height 27
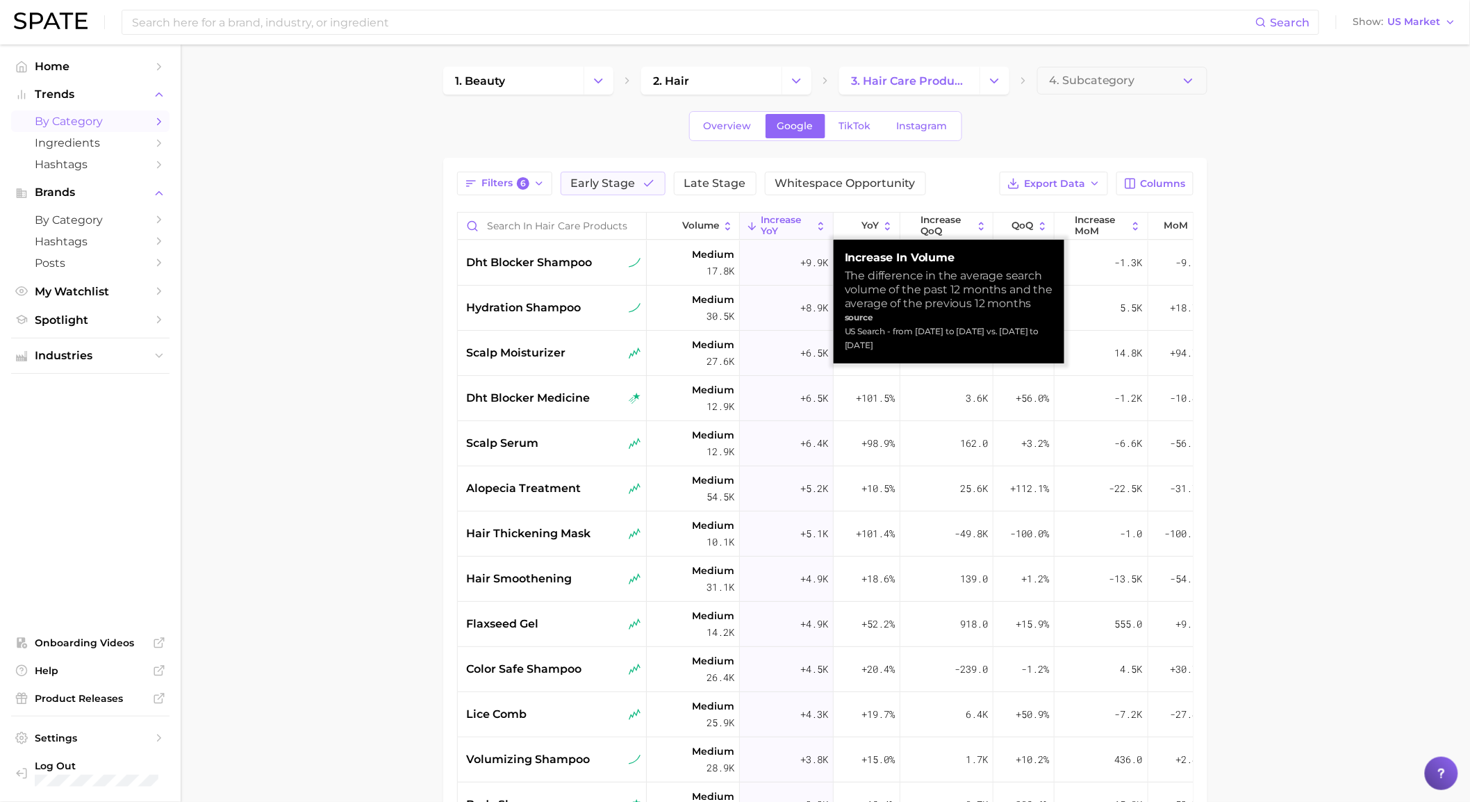
click at [801, 235] on span "increase YoY" at bounding box center [786, 226] width 51 height 22
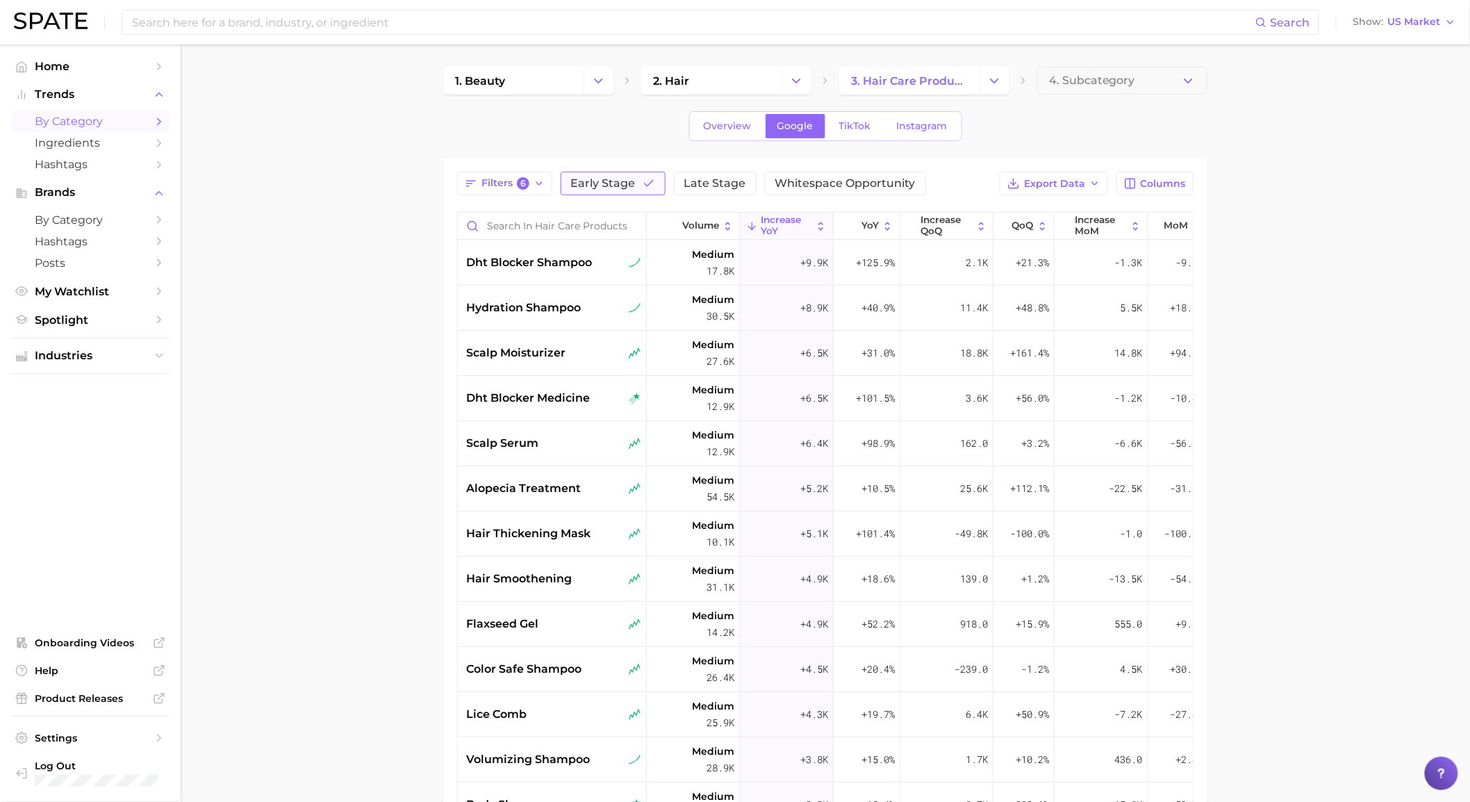
click at [644, 188] on icon "button" at bounding box center [648, 183] width 13 height 13
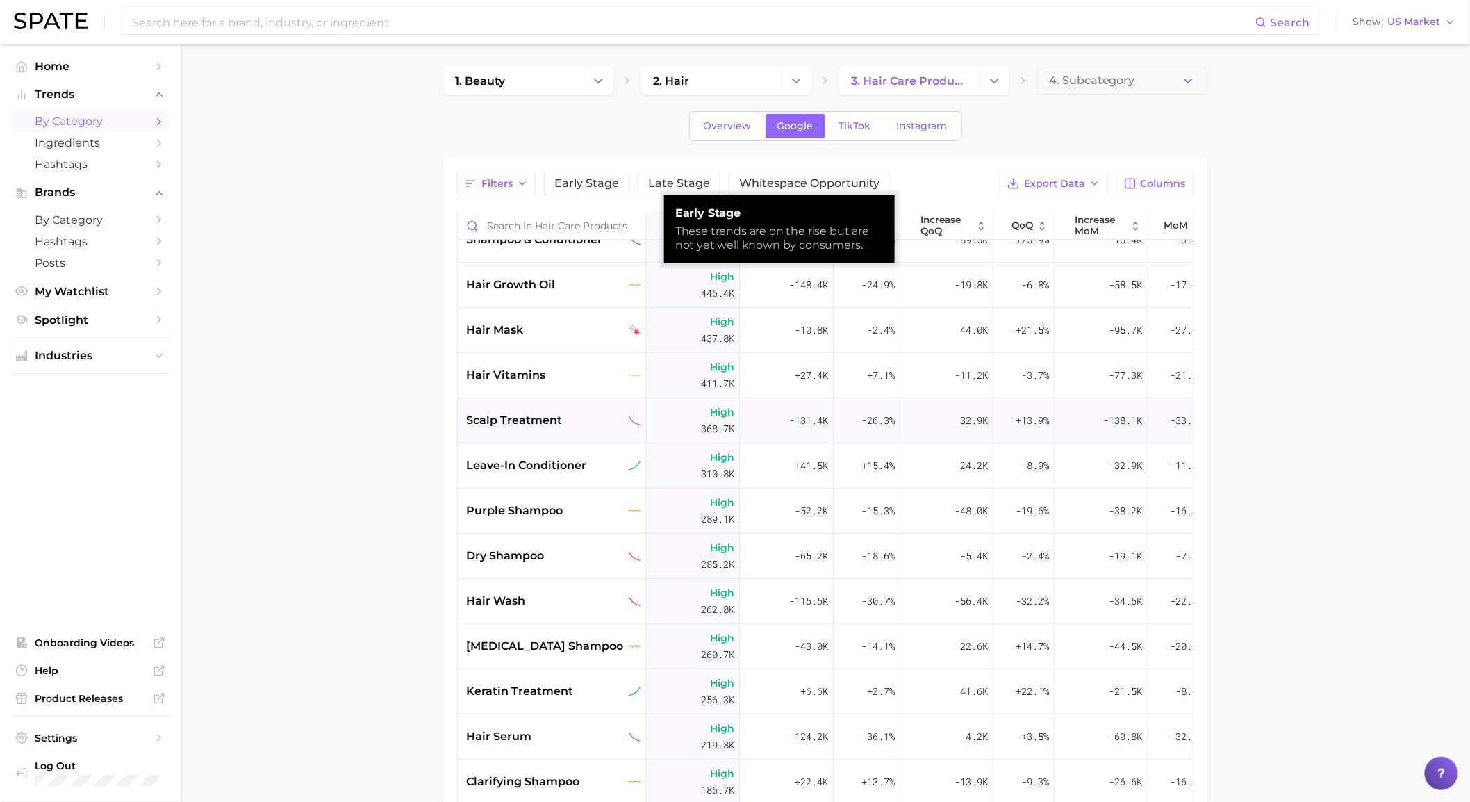
scroll to position [231, 0]
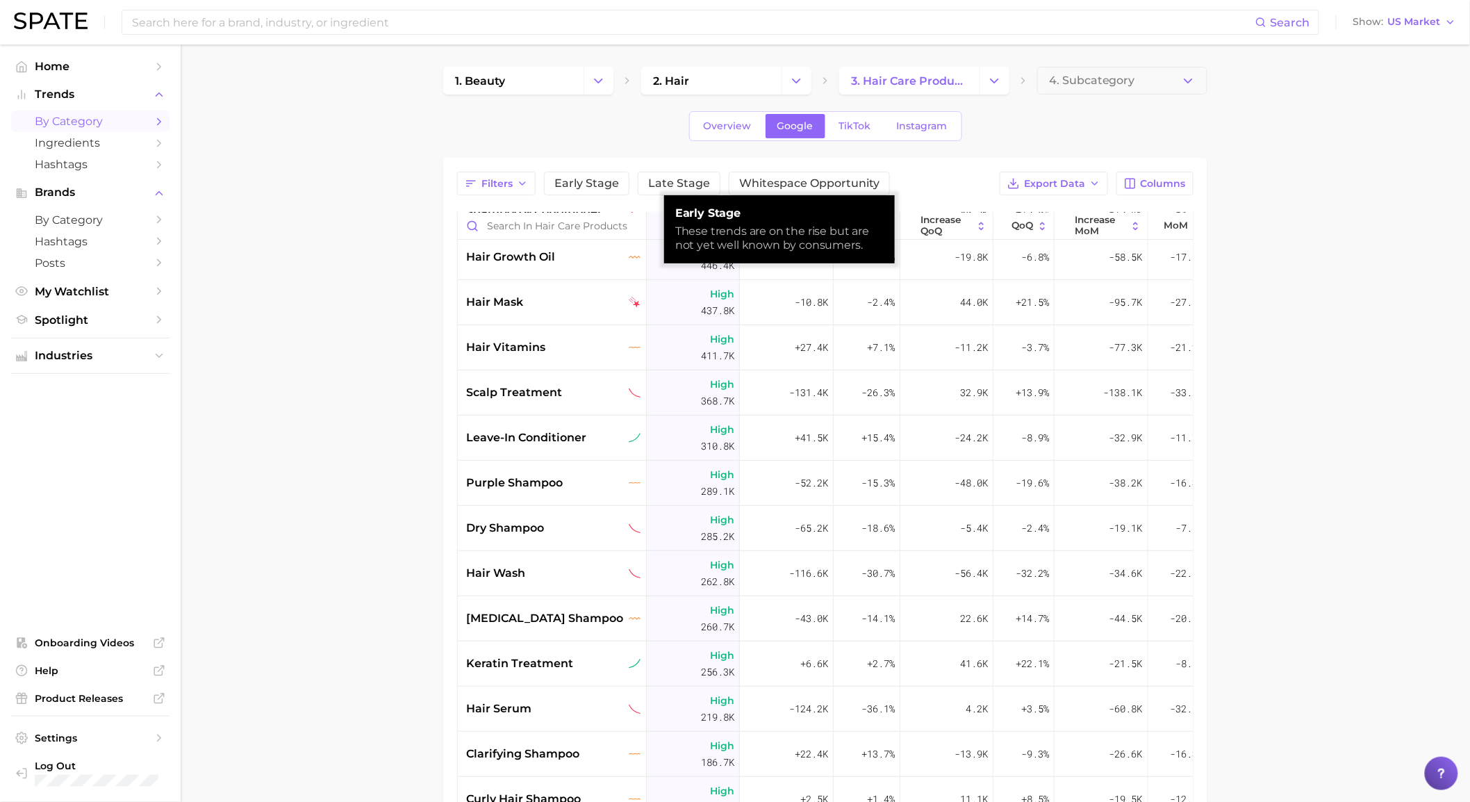
click at [1202, 285] on div "Filters Early Stage Late Stage Whitespace Opportunity Export Data Columns Volum…" at bounding box center [825, 593] width 764 height 870
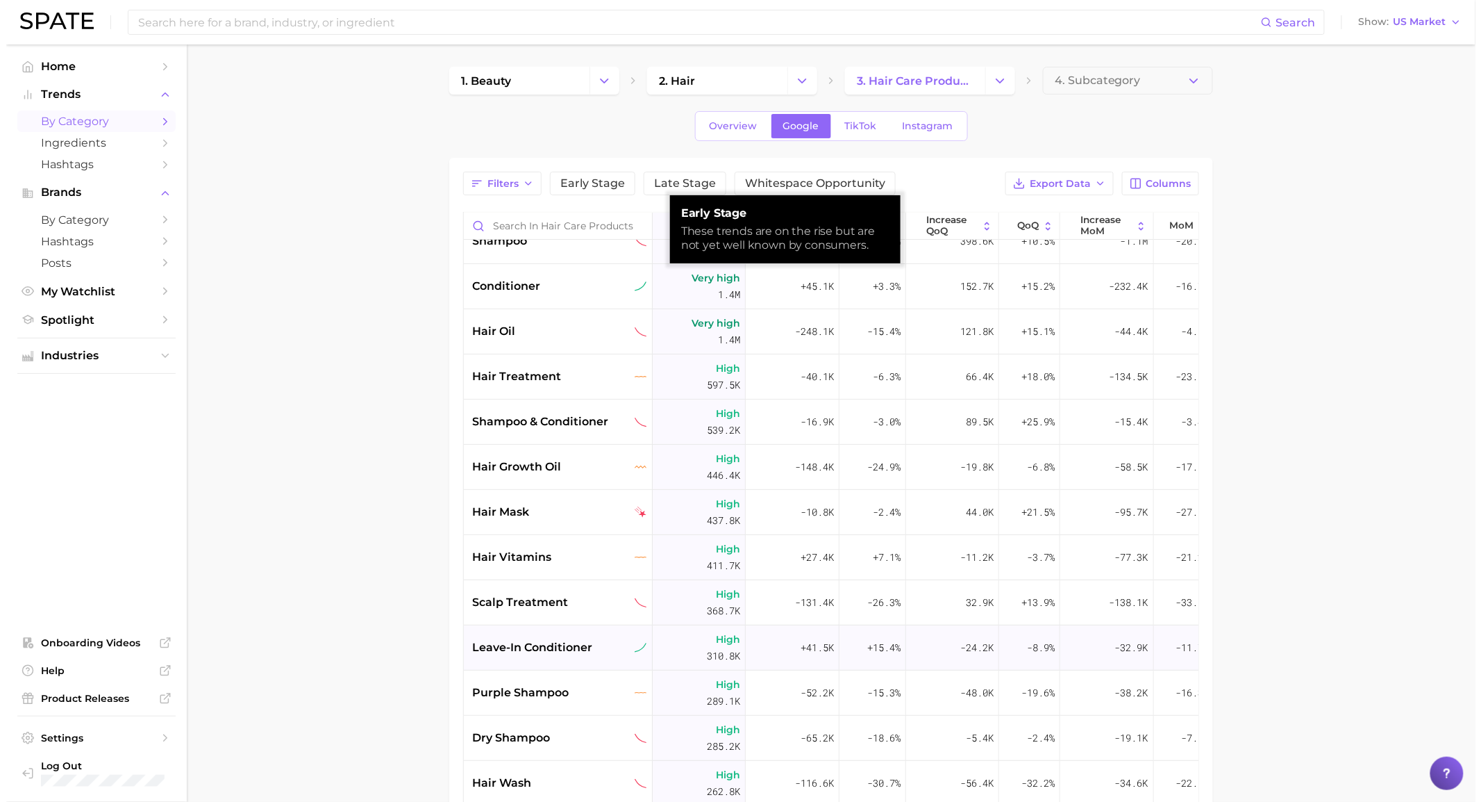
scroll to position [0, 0]
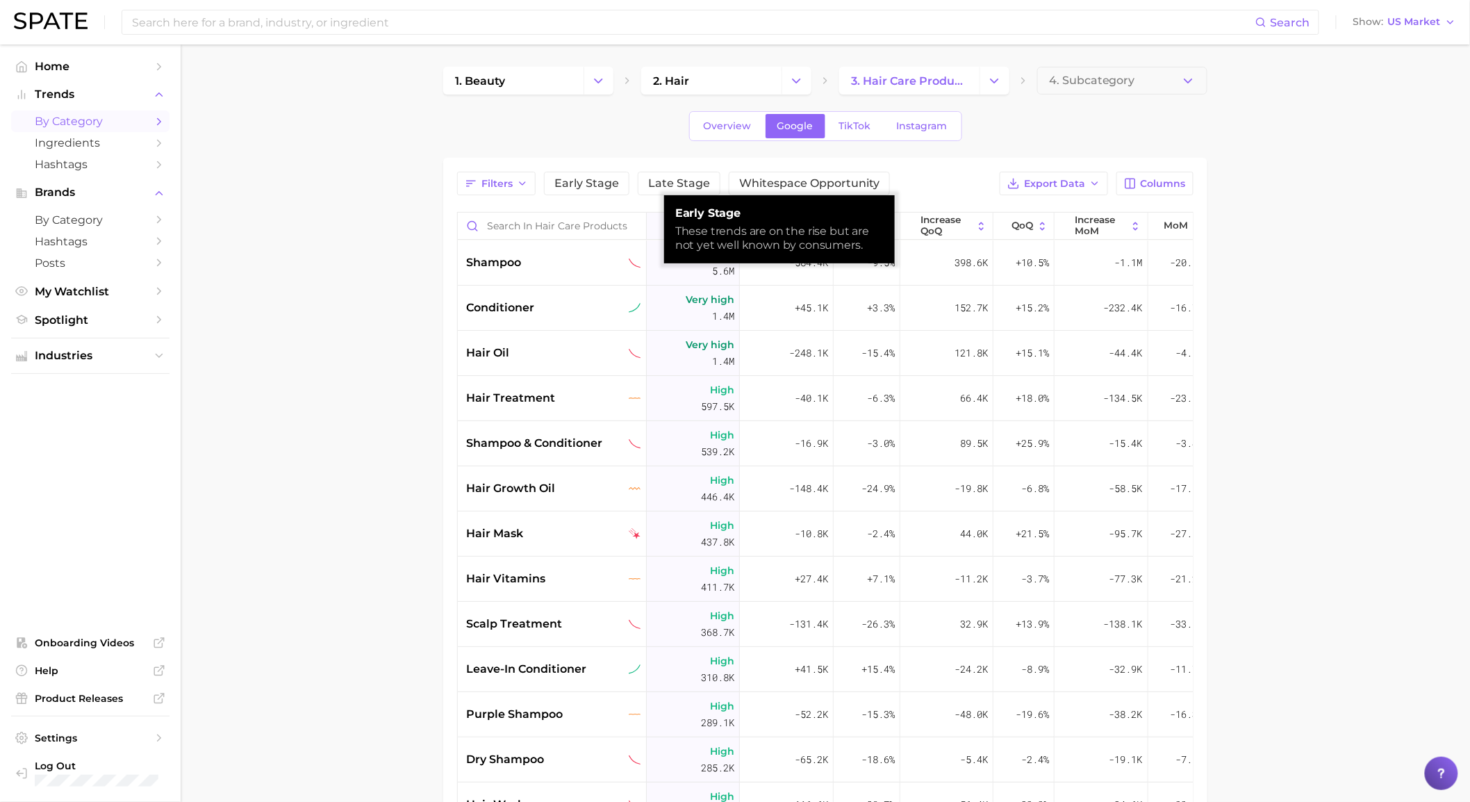
drag, startPoint x: 404, startPoint y: 313, endPoint x: 404, endPoint y: 322, distance: 9.7
click at [404, 317] on main "1. beauty 2. hair 3. hair care products 4. Subcategory Overview Google TikTok I…" at bounding box center [825, 570] width 1289 height 1052
click at [697, 130] on link "Overview" at bounding box center [728, 126] width 72 height 24
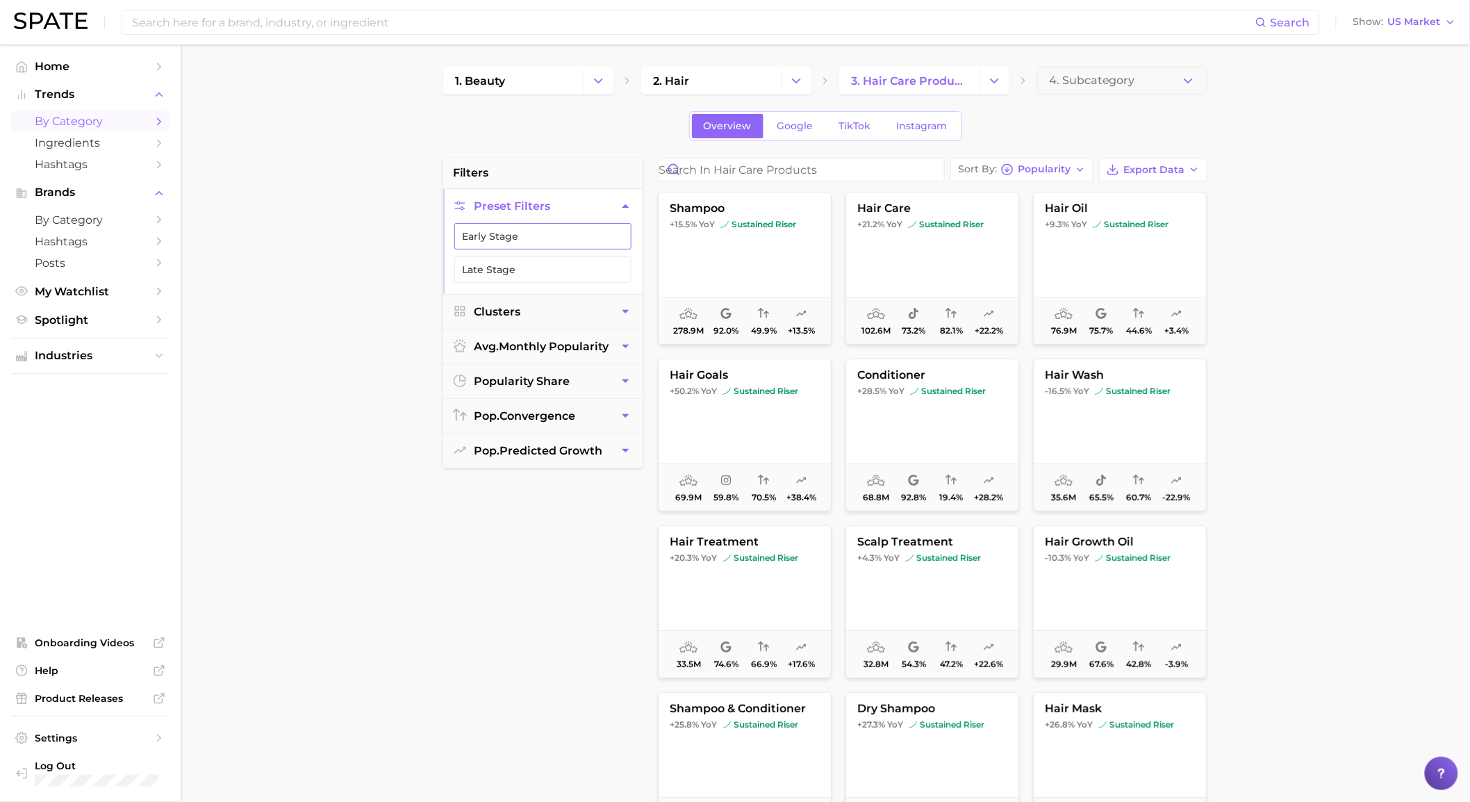
click at [595, 224] on button "Early Stage" at bounding box center [542, 236] width 177 height 26
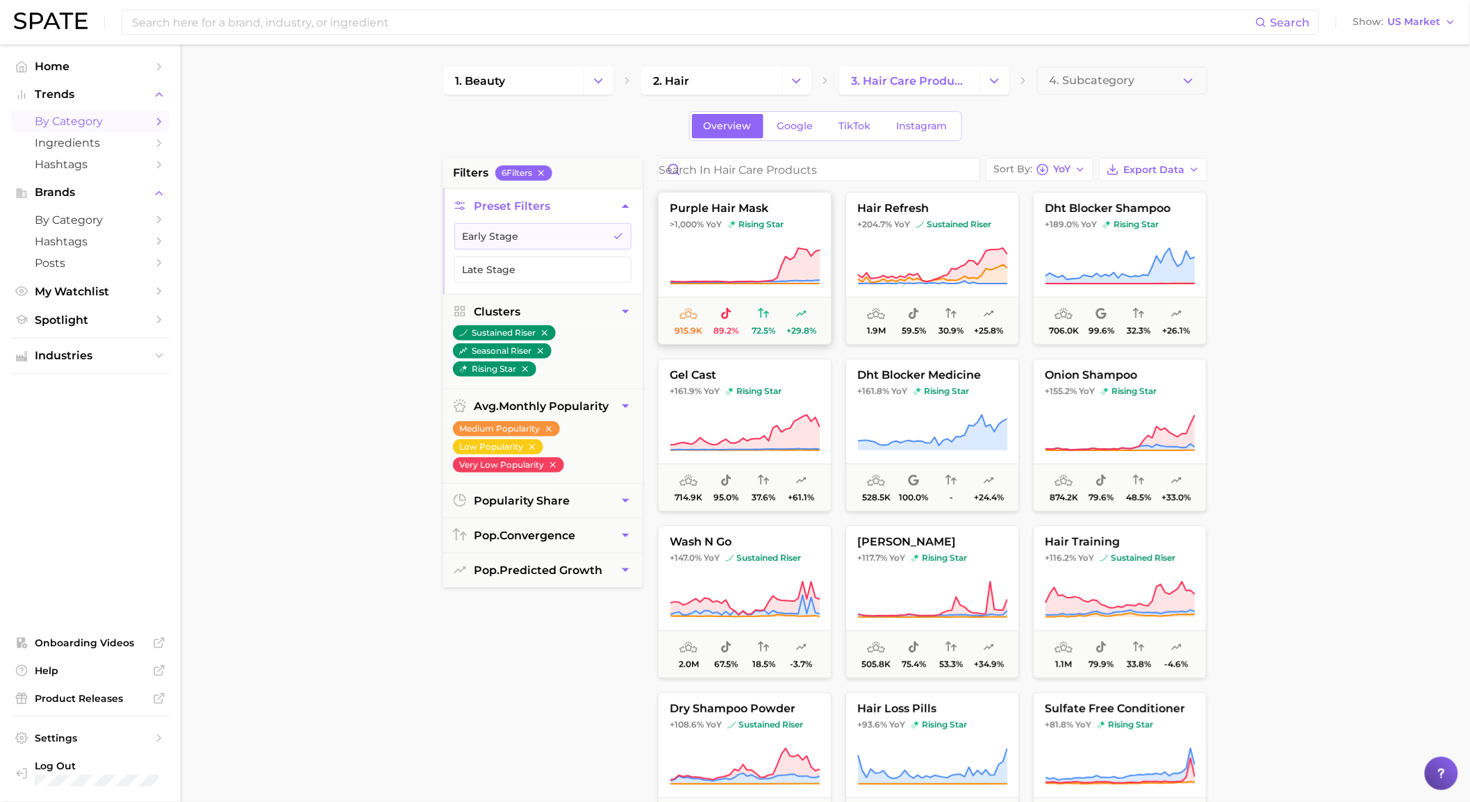
click at [679, 281] on icon at bounding box center [744, 265] width 149 height 34
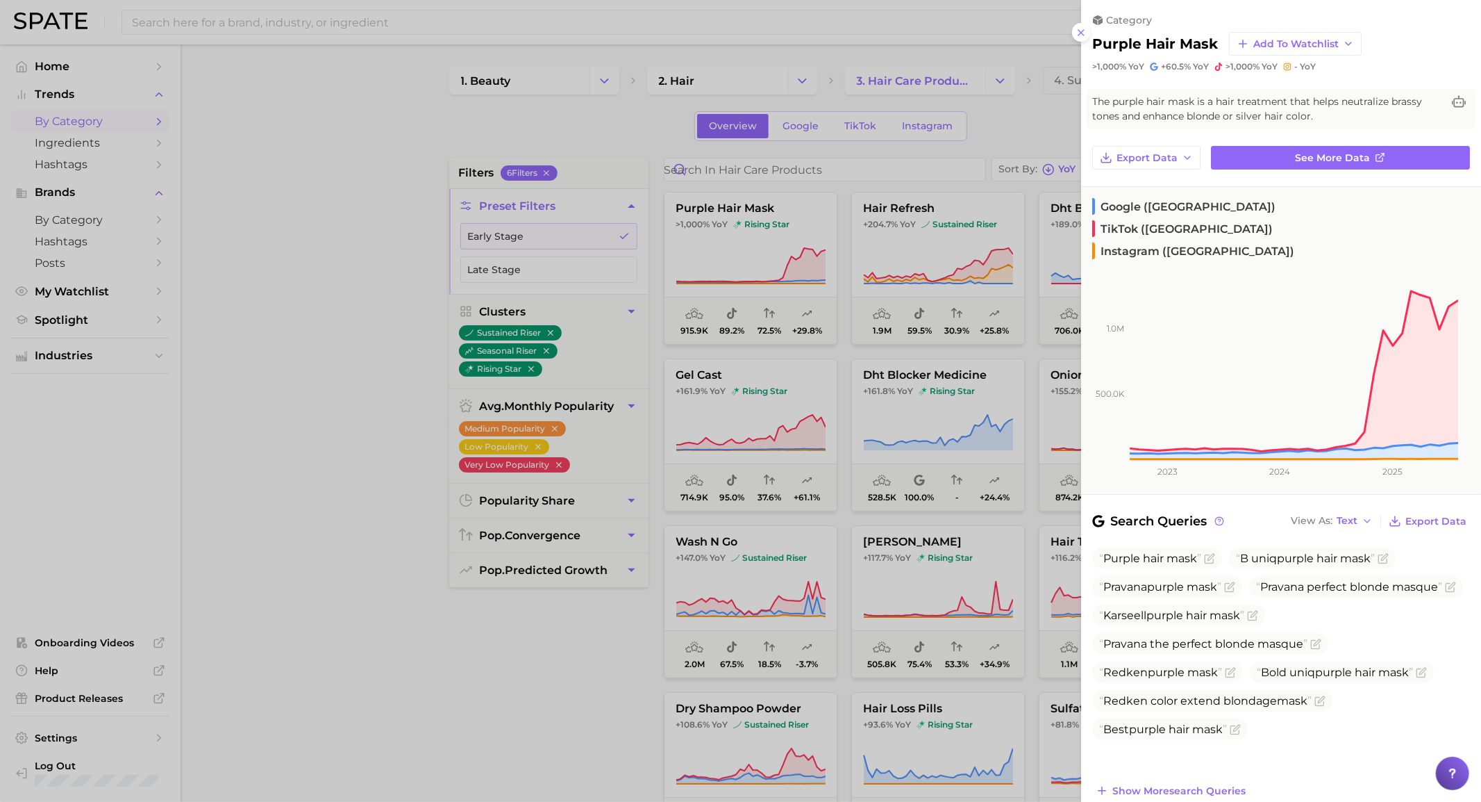
click at [1132, 198] on span "Google ([GEOGRAPHIC_DATA])" at bounding box center [1184, 206] width 183 height 17
click at [1133, 256] on rect at bounding box center [1269, 357] width 377 height 203
click at [1280, 551] on span "B uniq purple hair mask" at bounding box center [1305, 557] width 139 height 13
click at [1371, 551] on span "mask" at bounding box center [1355, 557] width 31 height 13
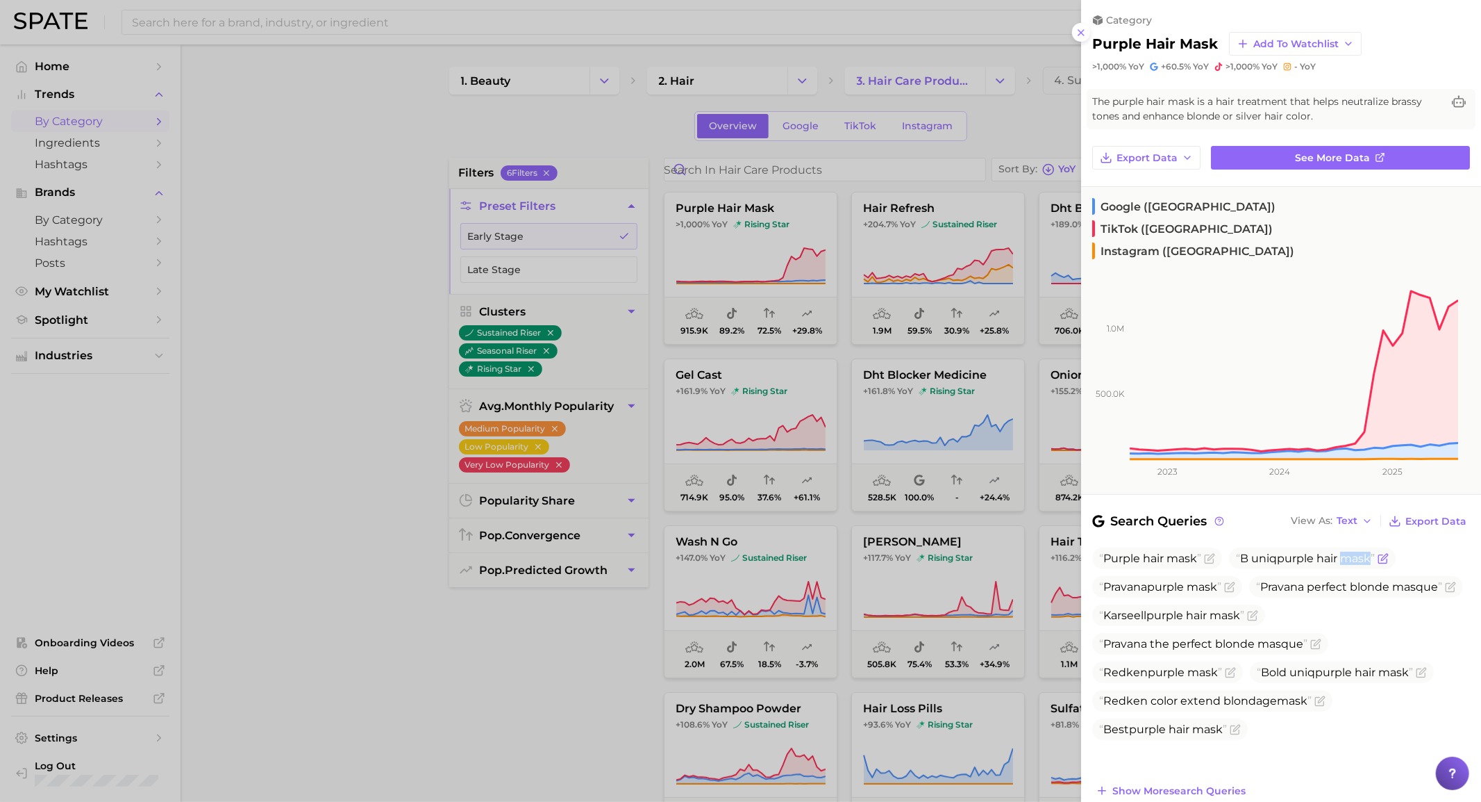
click at [1371, 551] on span "mask" at bounding box center [1355, 557] width 31 height 13
drag, startPoint x: 1373, startPoint y: 516, endPoint x: 1243, endPoint y: 513, distance: 129.9
click at [1243, 551] on span "B uniq purple hair mask" at bounding box center [1305, 557] width 139 height 13
copy span "B uniq purple hair mask"
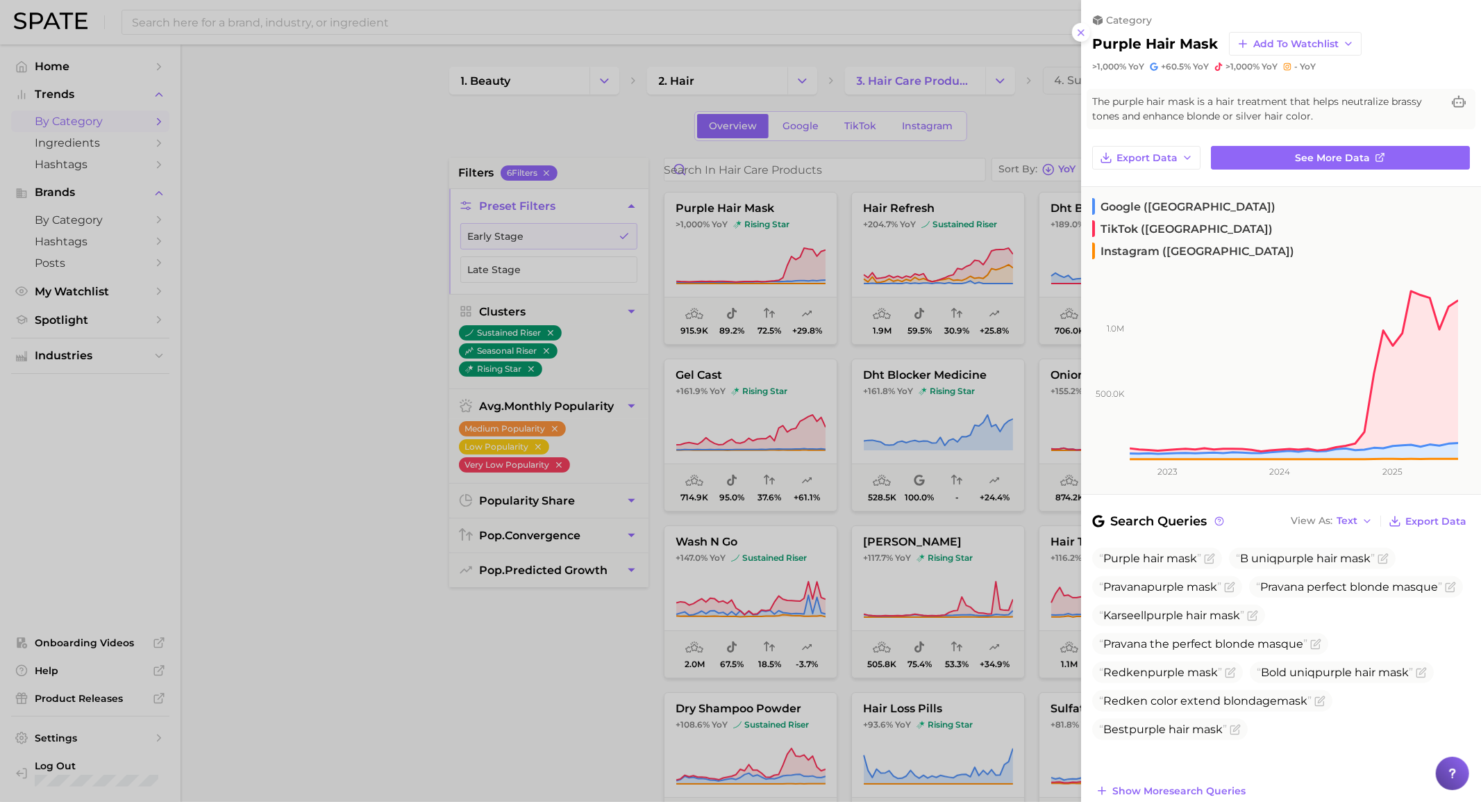
click at [658, 21] on div at bounding box center [740, 401] width 1481 height 802
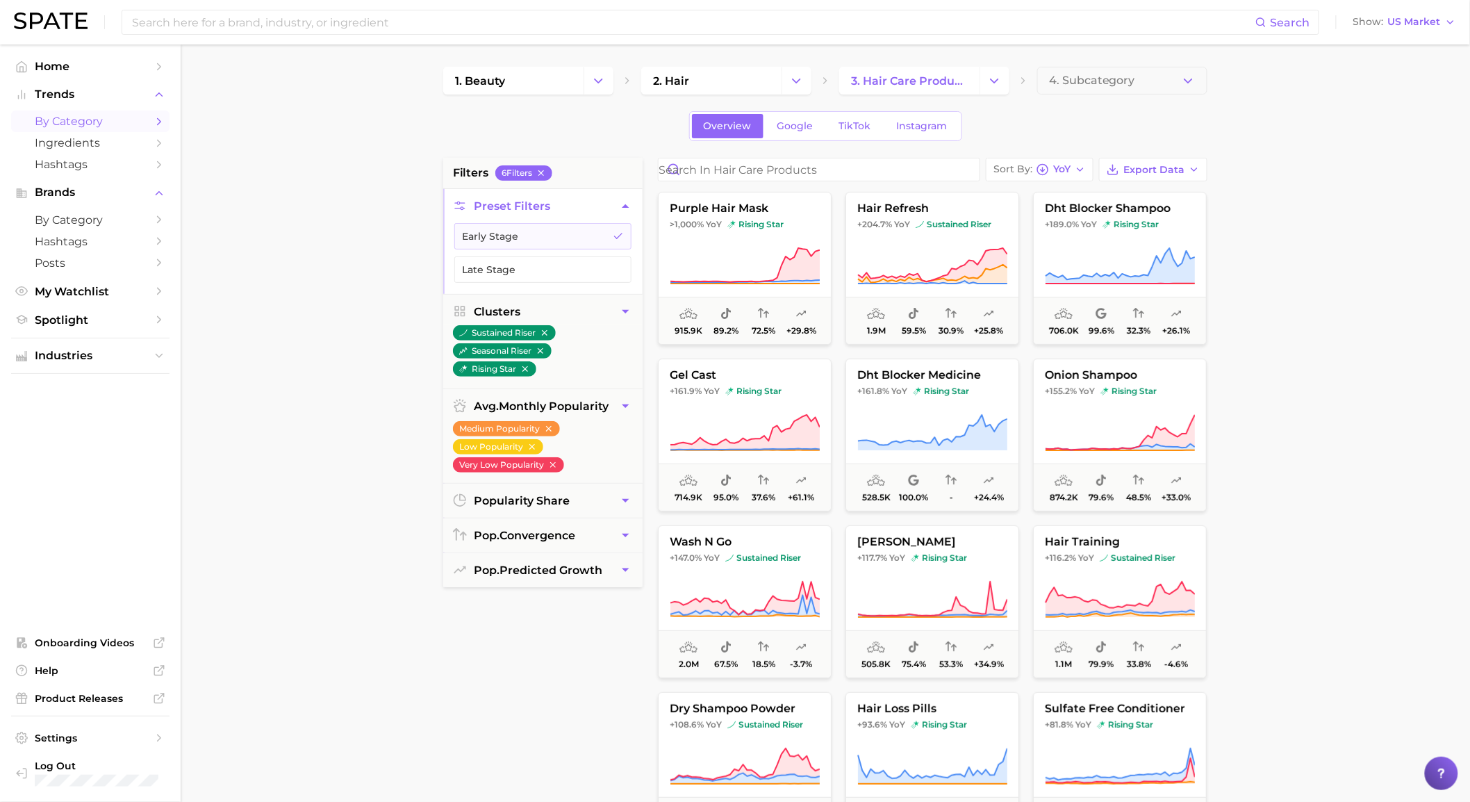
click at [657, 21] on input at bounding box center [693, 22] width 1124 height 24
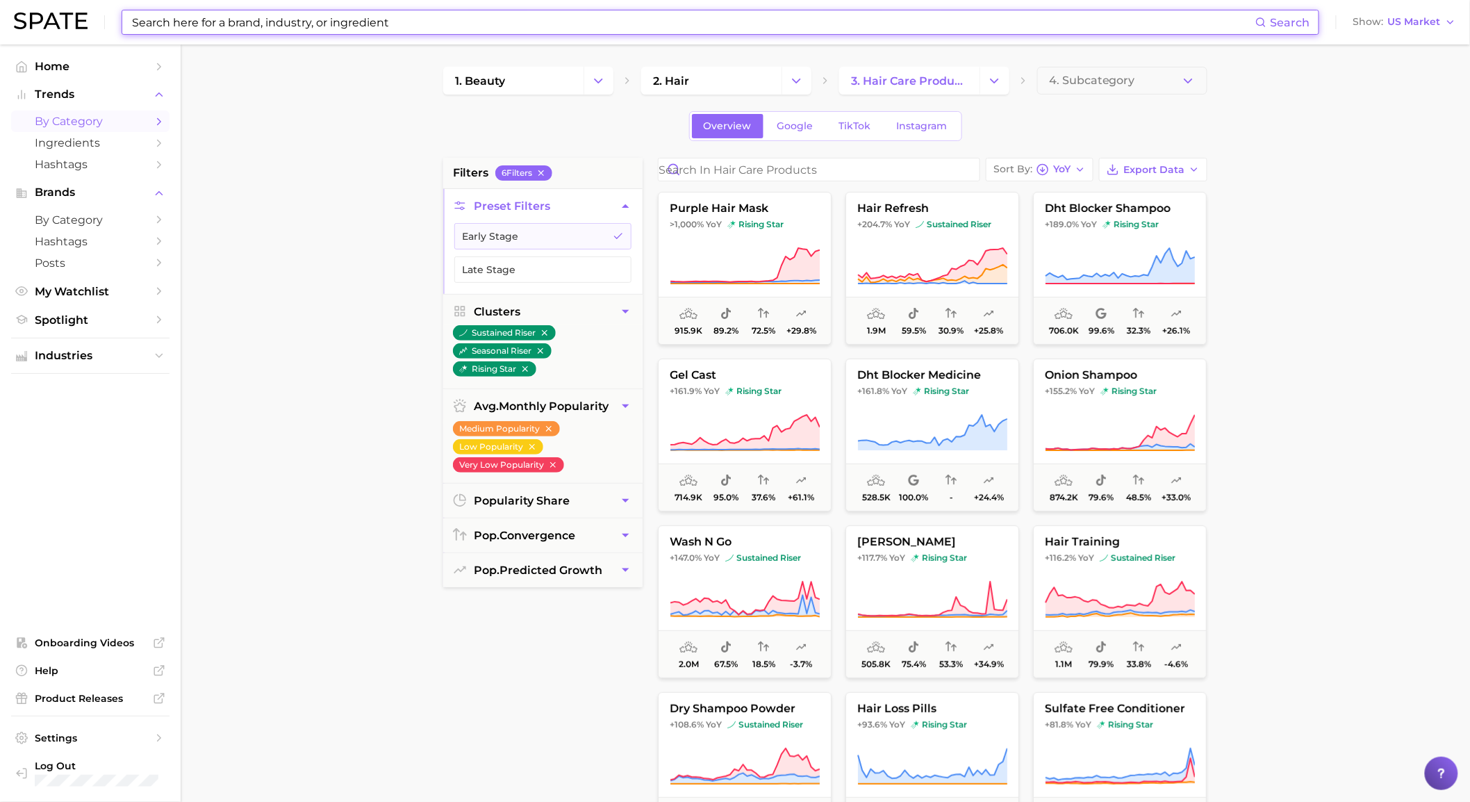
paste input "B uniq purple hair mask"
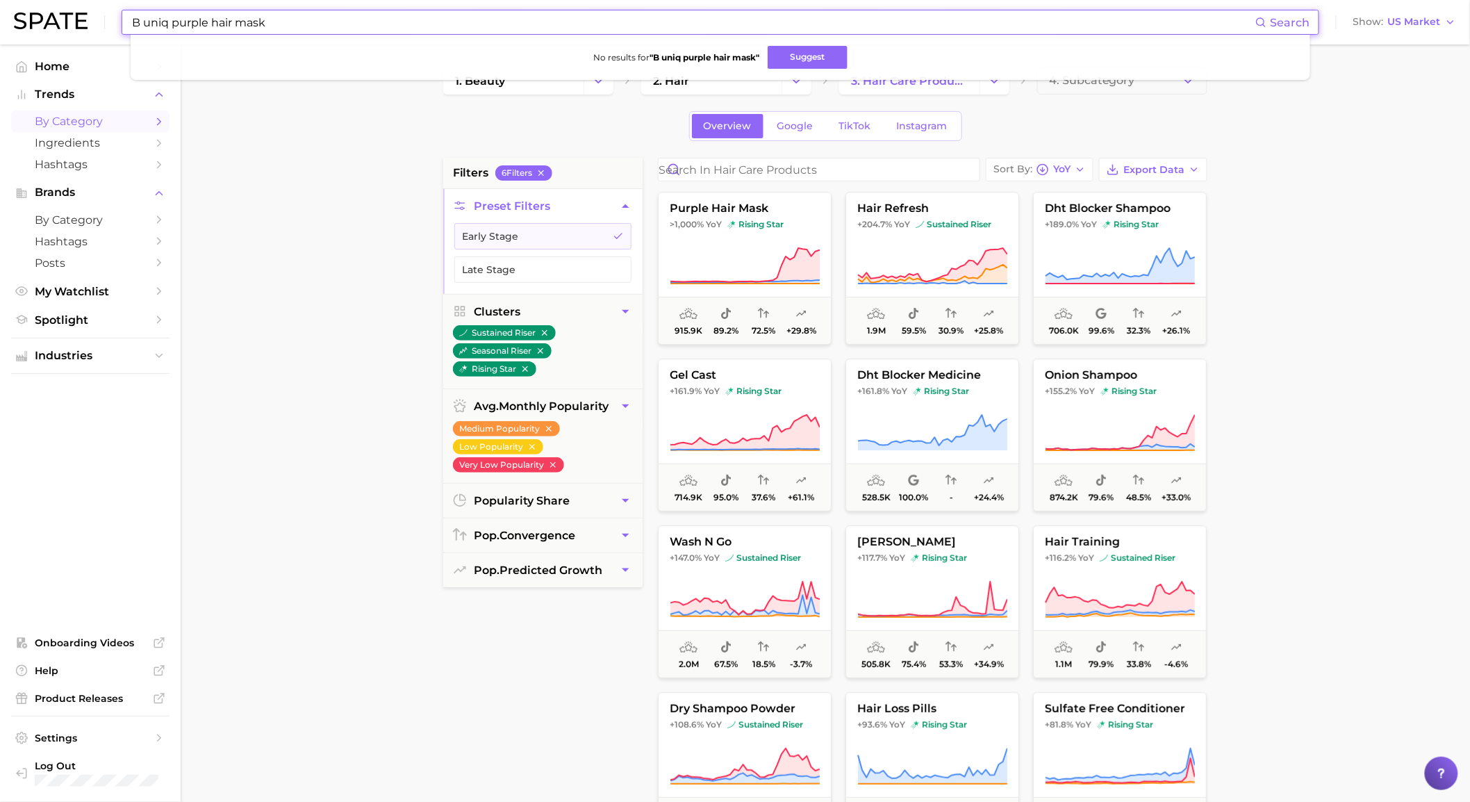
type input "B uniq purple hair mask"
click at [748, 236] on button "purple hair mask >1,000% YoY rising star 915.9k 89.2% 72.5% +29.8%" at bounding box center [745, 268] width 174 height 153
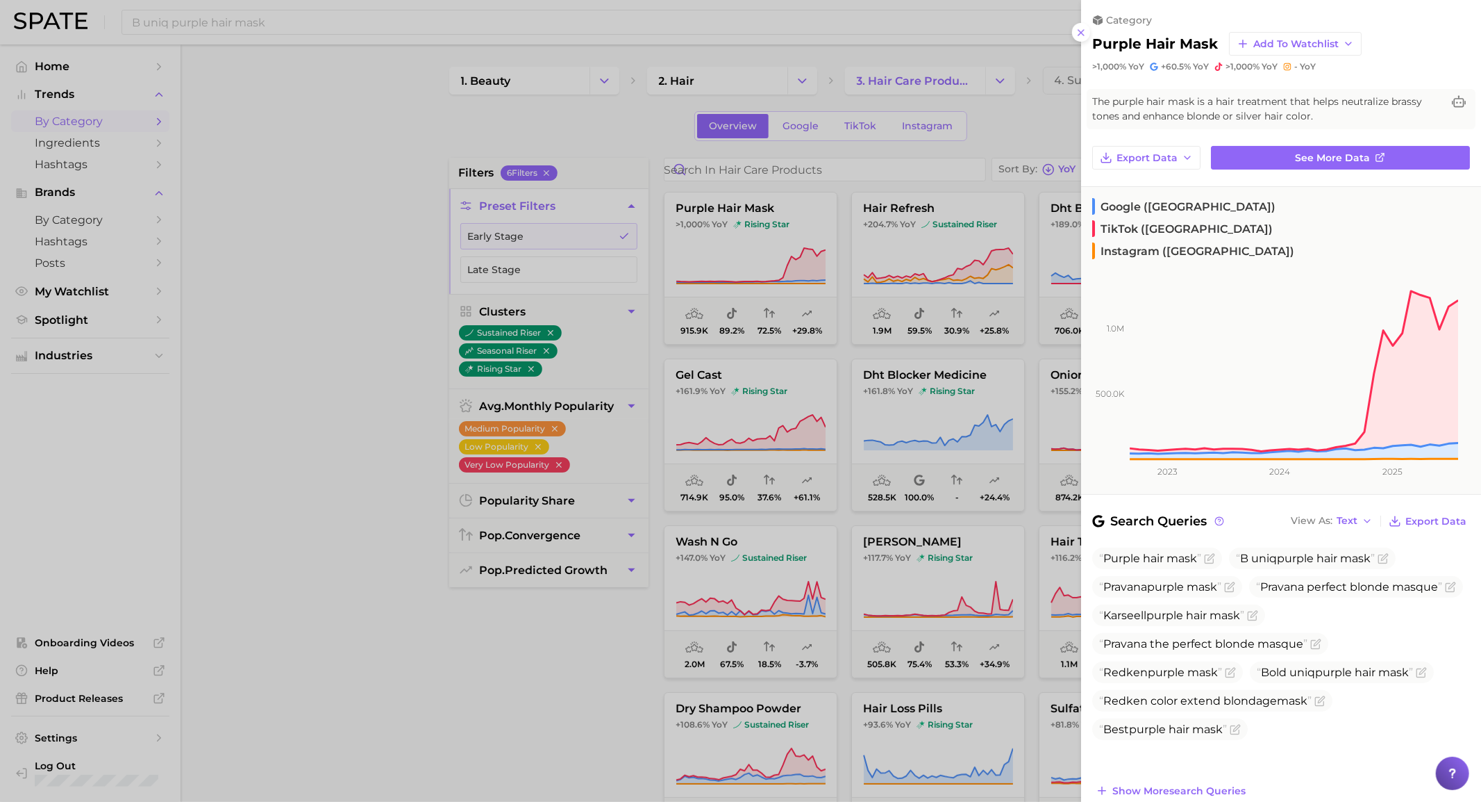
click at [1227, 511] on div "Search Queries View As Text Export Data" at bounding box center [1282, 520] width 378 height 19
click at [1224, 511] on span "Search Queries" at bounding box center [1160, 520] width 134 height 19
click at [1224, 516] on icon at bounding box center [1220, 521] width 10 height 10
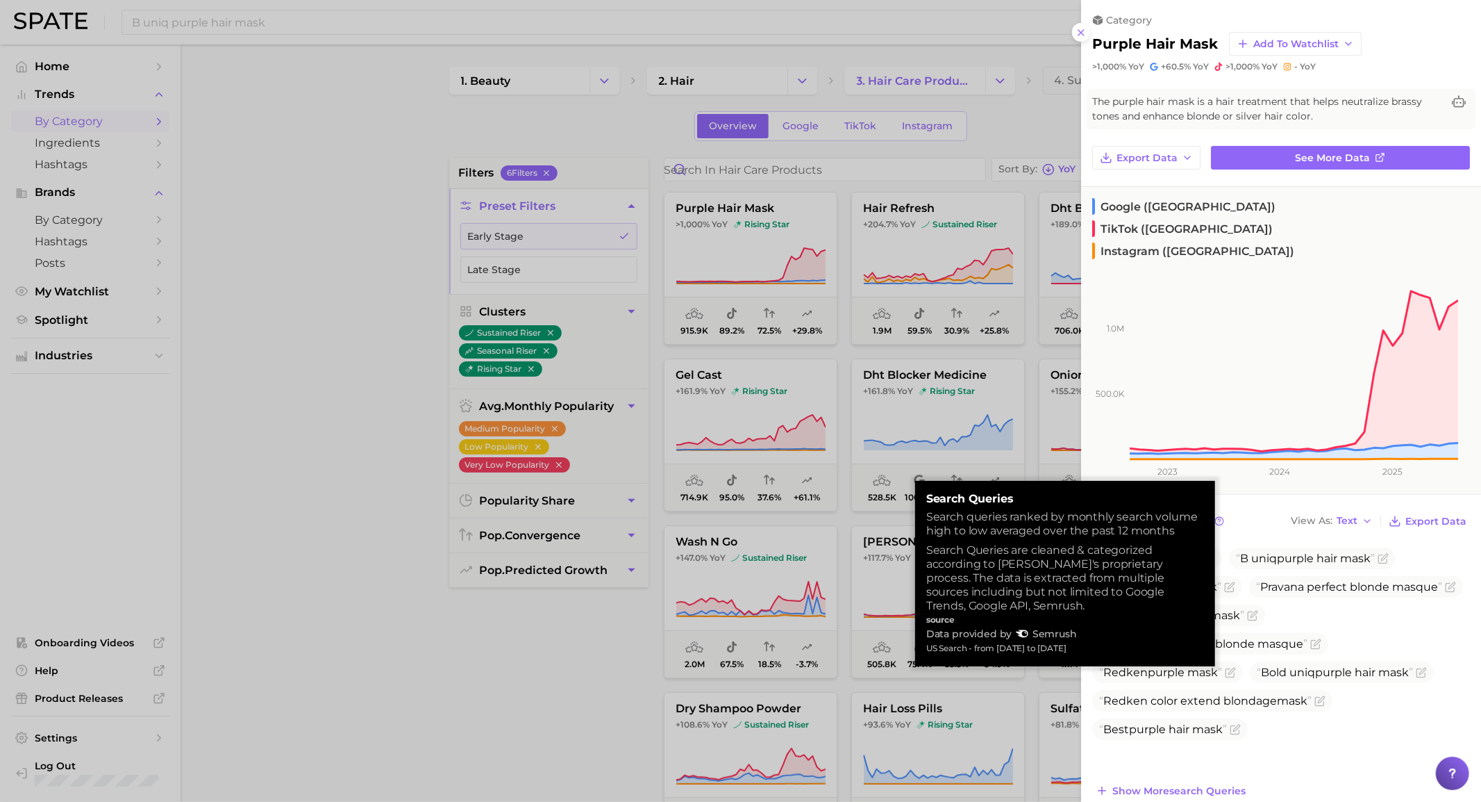
drag, startPoint x: 1088, startPoint y: 648, endPoint x: 924, endPoint y: 502, distance: 218.9
click at [924, 502] on div "search queries Search queries ranked by monthly search volume high to low avera…" at bounding box center [1065, 573] width 300 height 185
copy div "search queries Search queries ranked by monthly search volume high to low avera…"
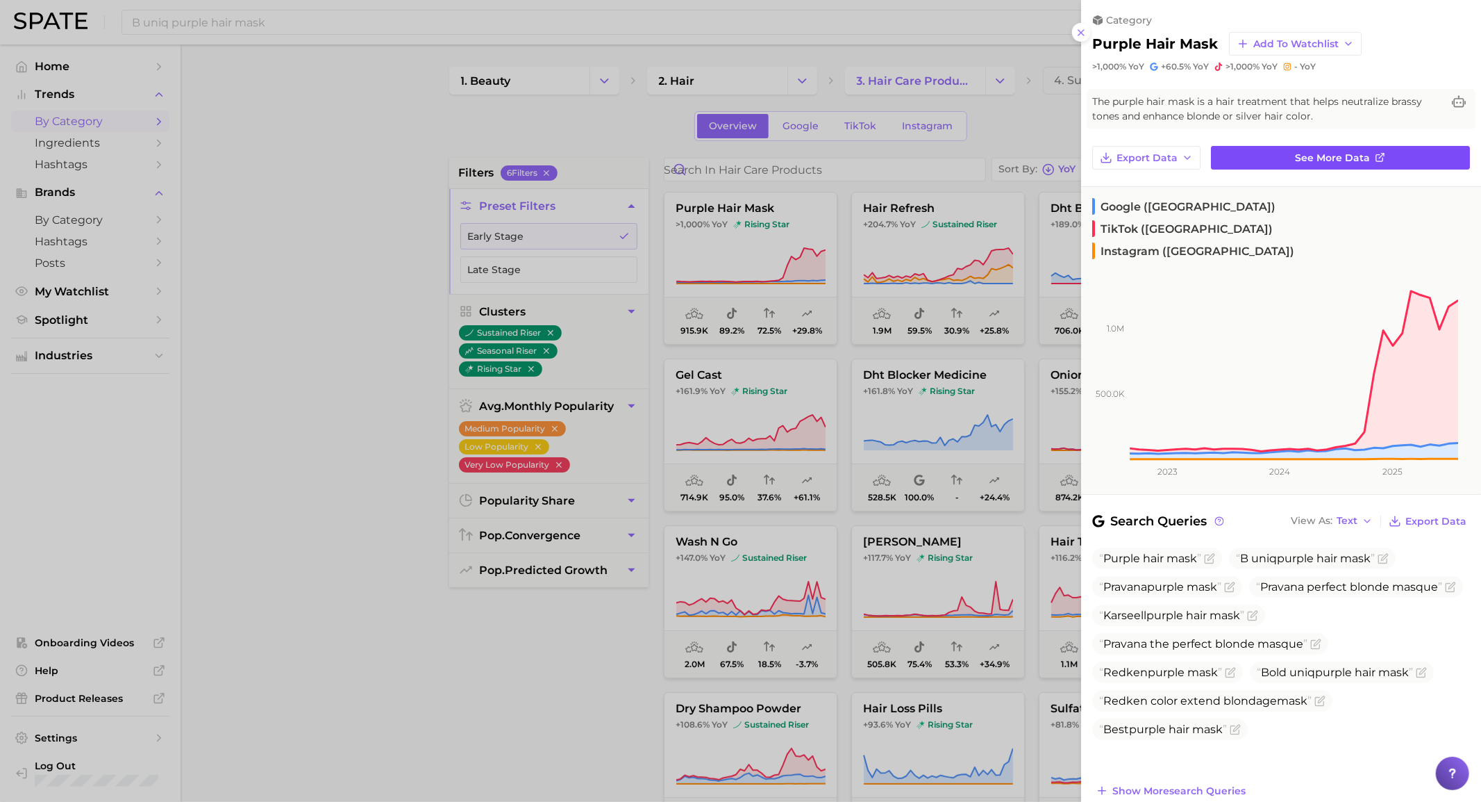
click at [1393, 153] on link "See more data" at bounding box center [1340, 158] width 259 height 24
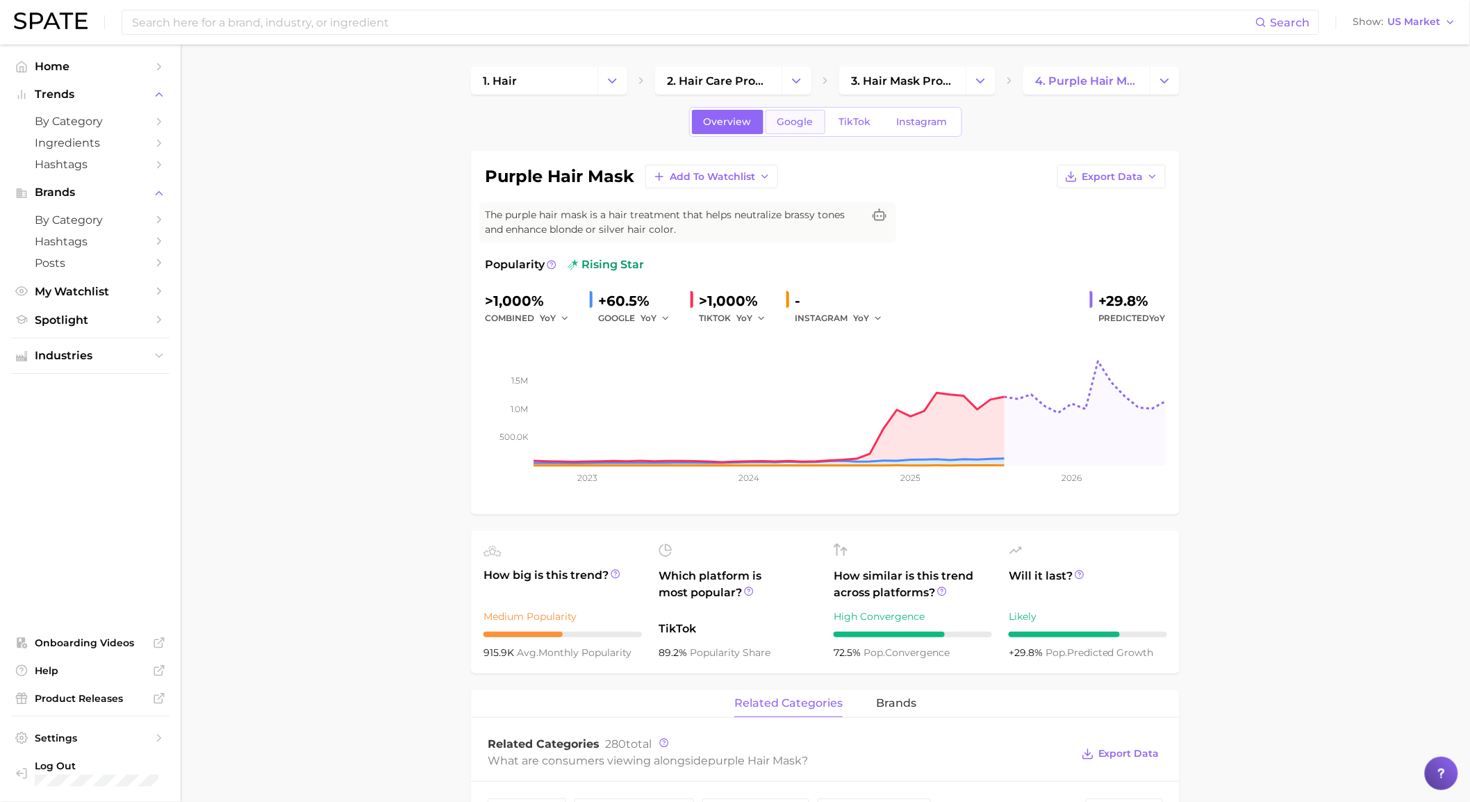
click at [806, 122] on span "Google" at bounding box center [795, 122] width 36 height 12
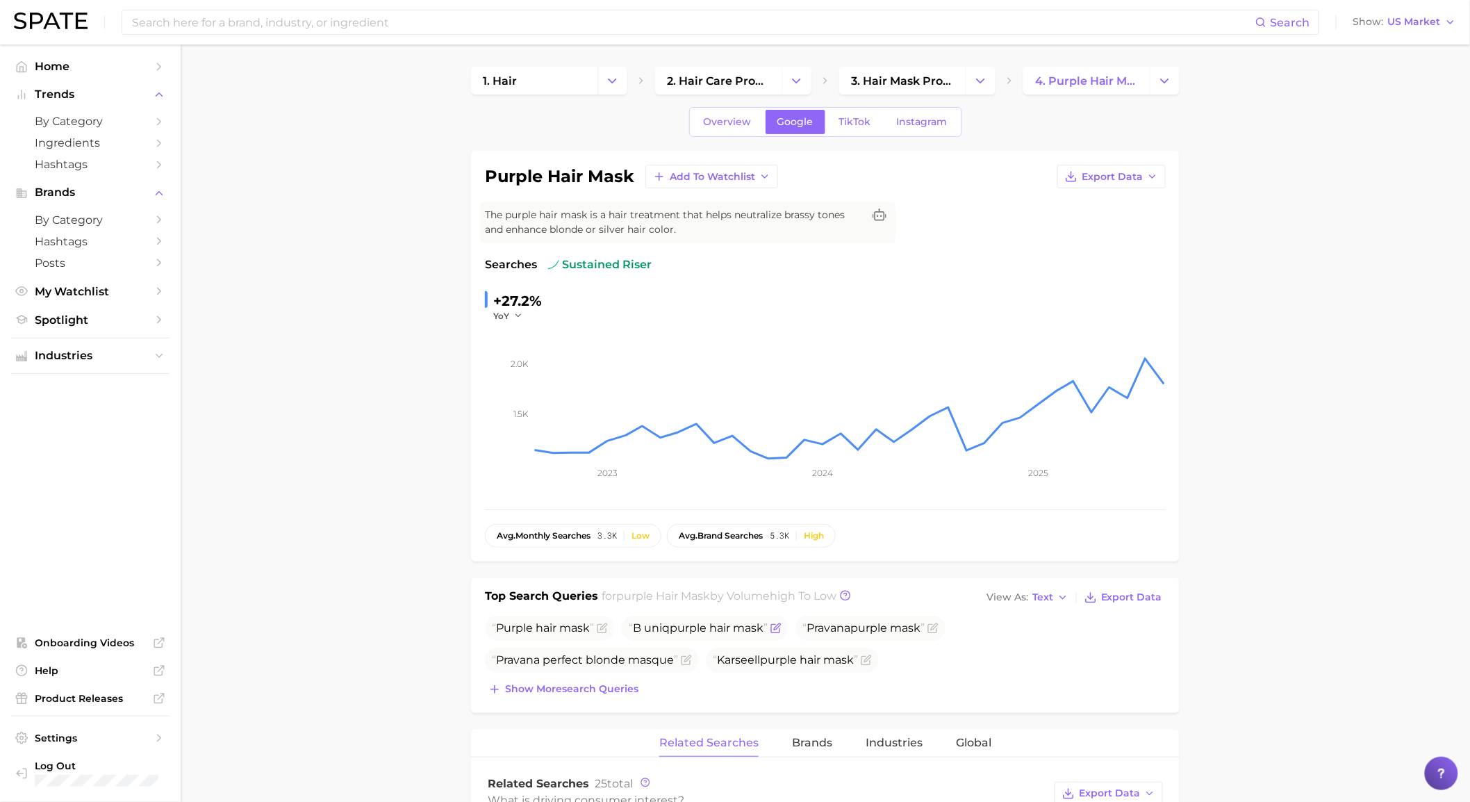
click at [741, 629] on span "mask" at bounding box center [748, 627] width 31 height 13
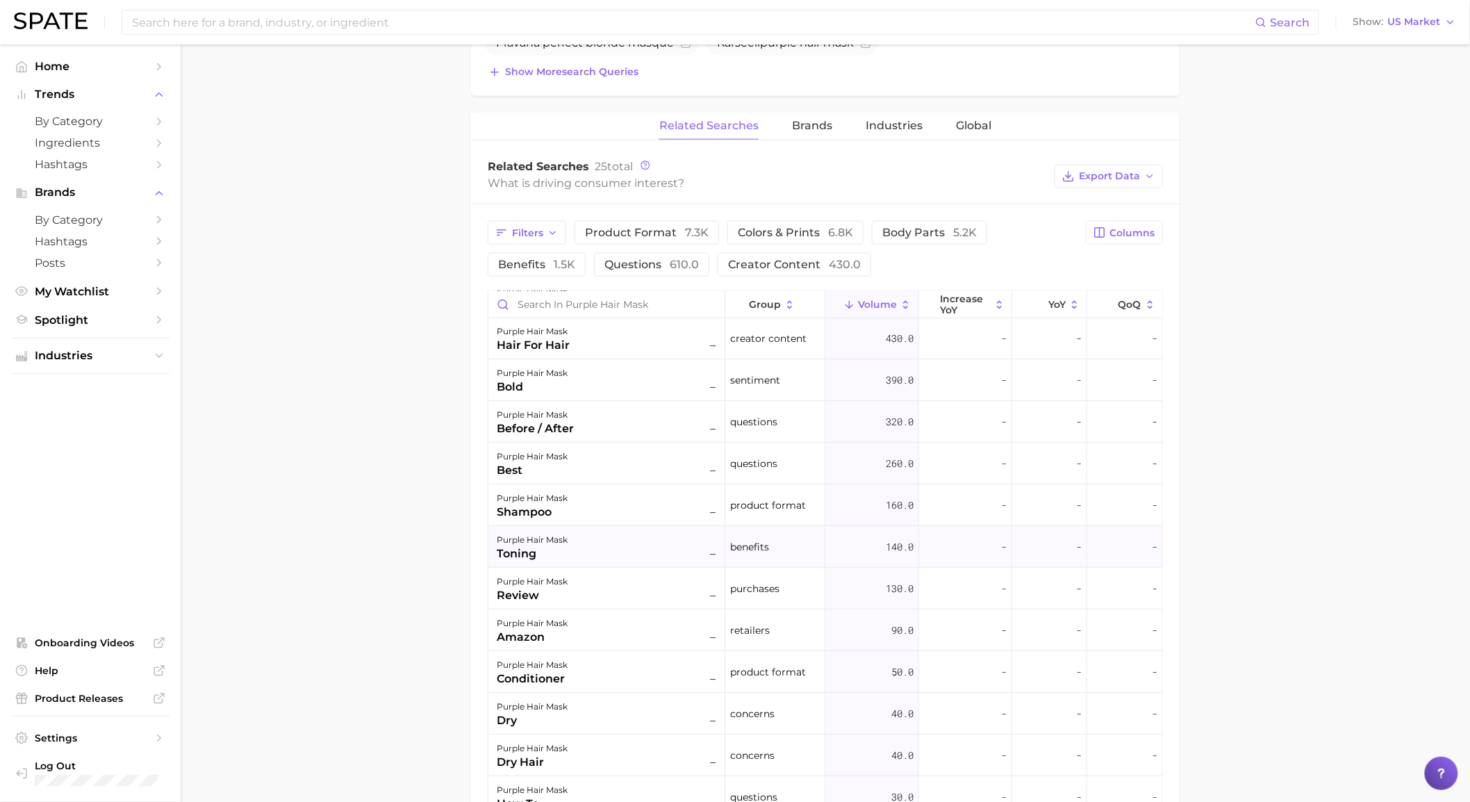
scroll to position [269, 0]
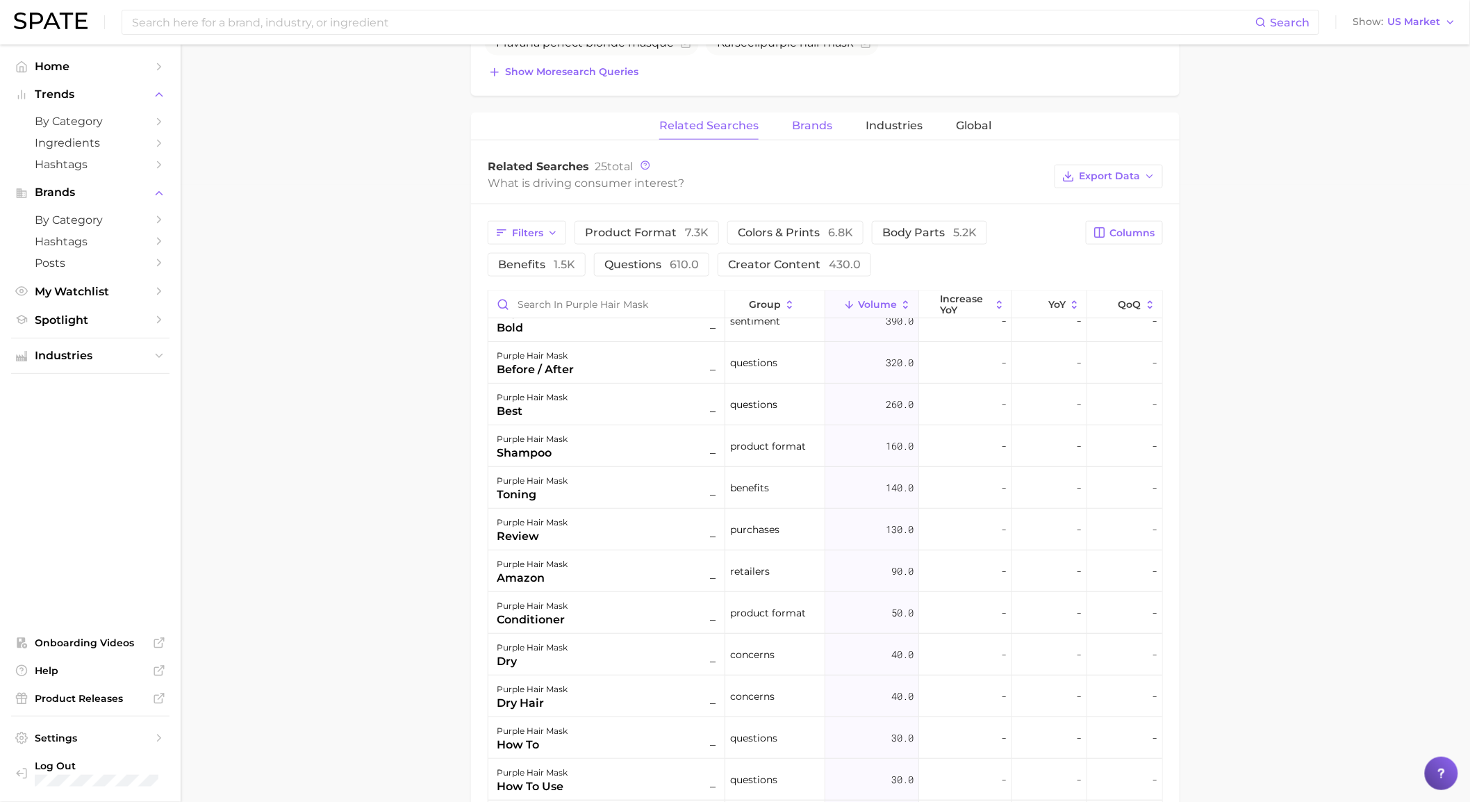
click at [792, 135] on button "Brands" at bounding box center [812, 126] width 40 height 27
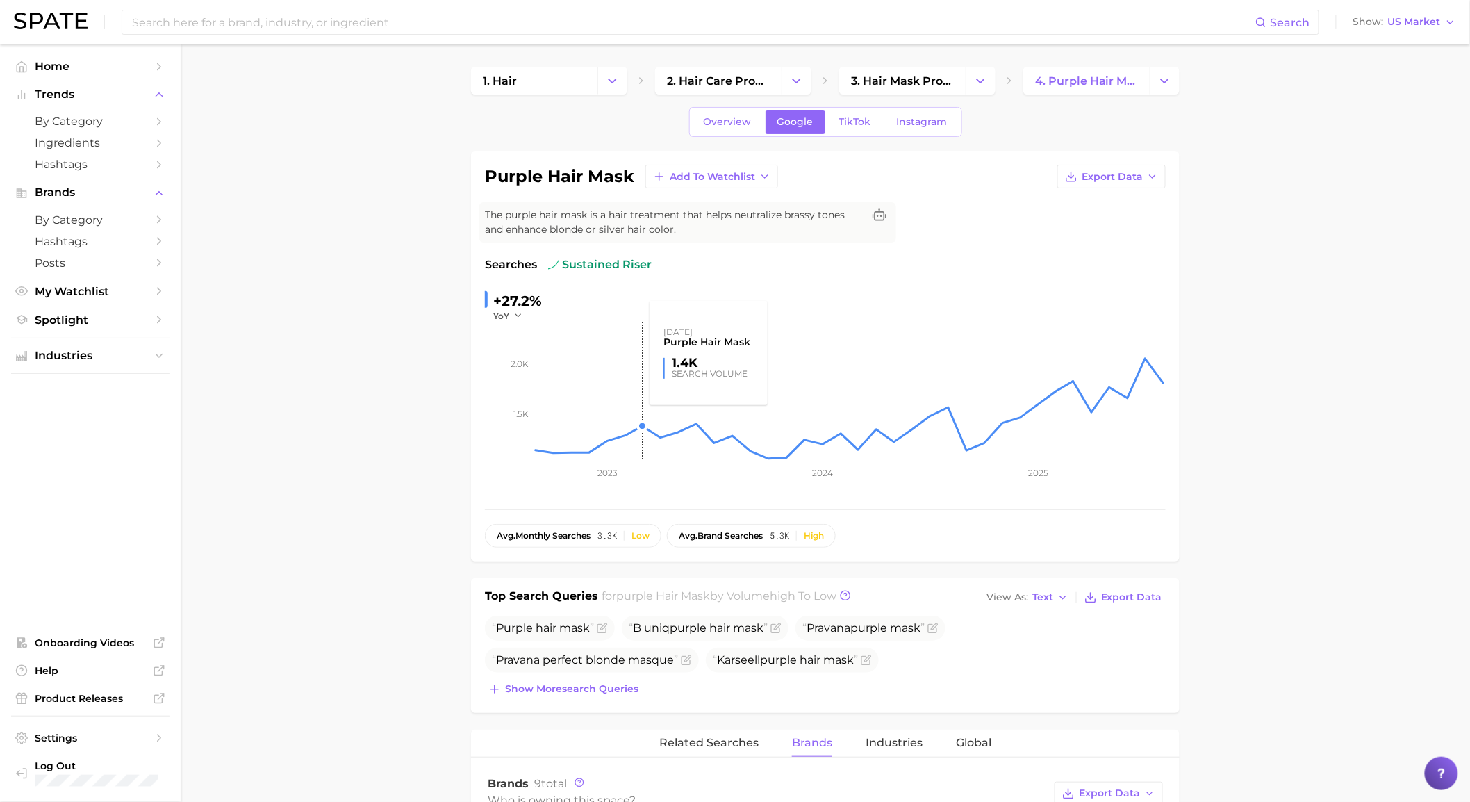
scroll to position [385, 0]
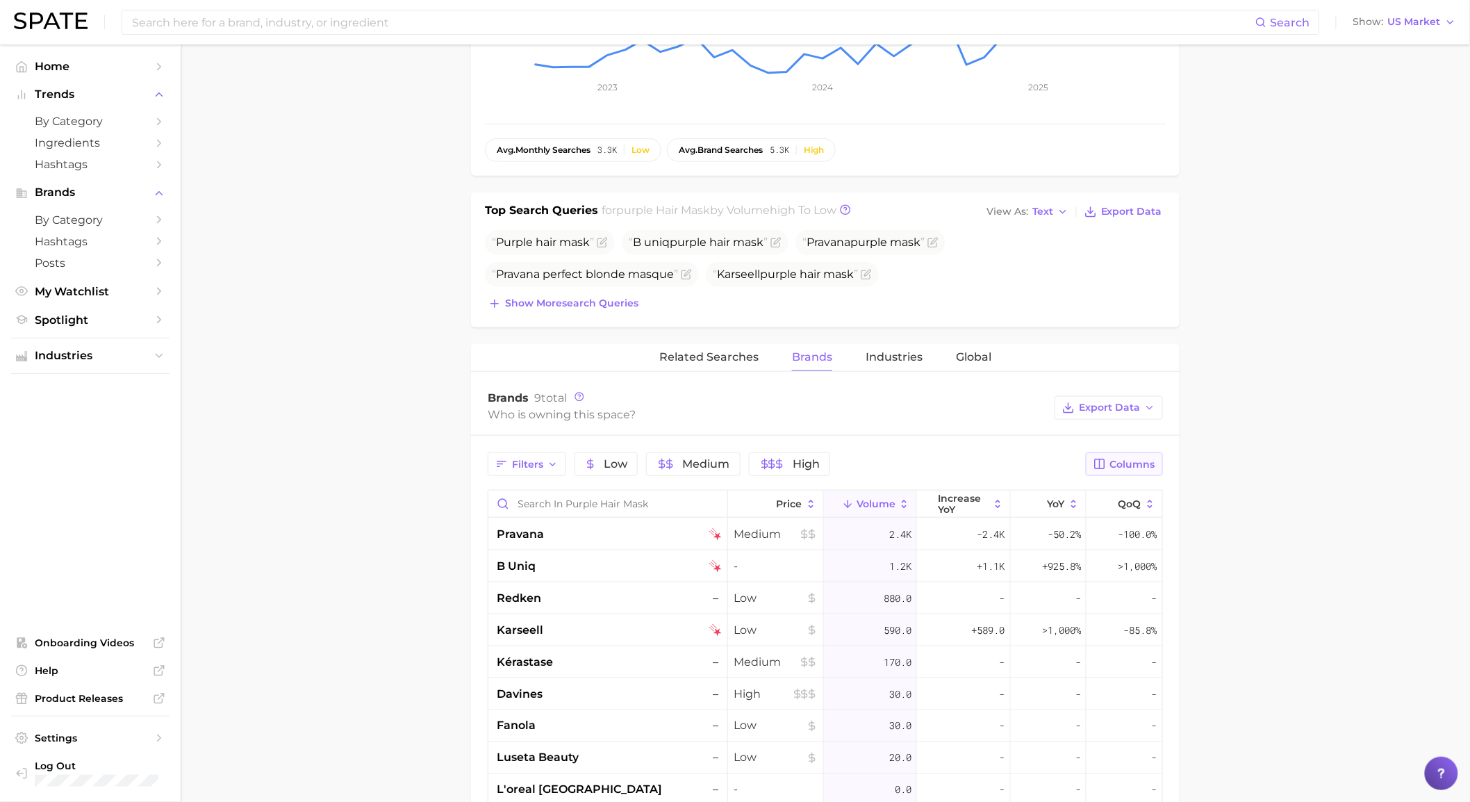
click at [1114, 463] on span "Columns" at bounding box center [1132, 464] width 45 height 12
click at [1053, 558] on button "increase QoQ" at bounding box center [1051, 560] width 222 height 24
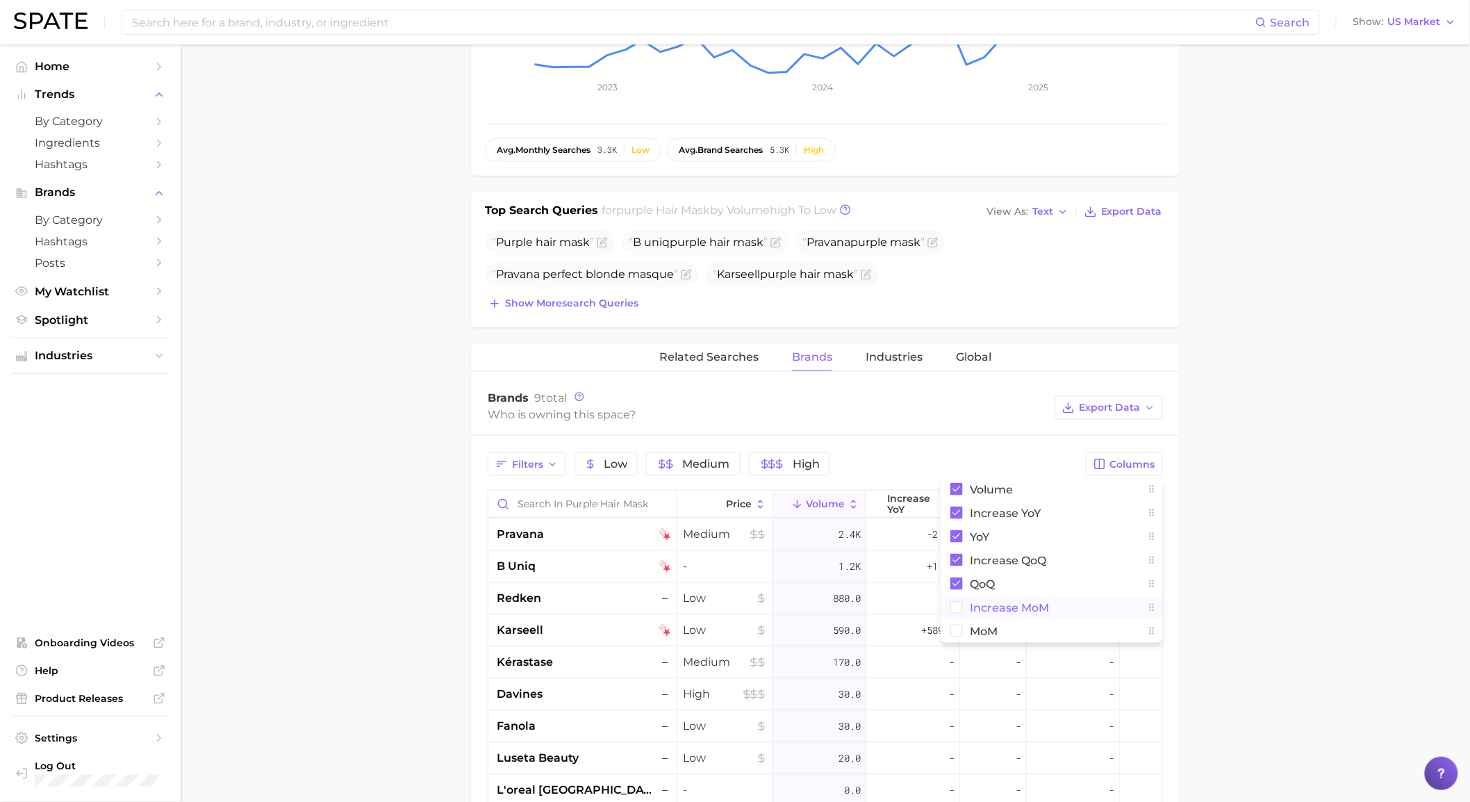
click at [1036, 599] on button "increase MoM" at bounding box center [1051, 607] width 222 height 24
click at [1022, 626] on button "MoM" at bounding box center [1051, 631] width 222 height 24
click at [426, 587] on main "1. hair 2. hair care products 3. hair mask products 4. purple hair mask Overvie…" at bounding box center [825, 392] width 1289 height 1467
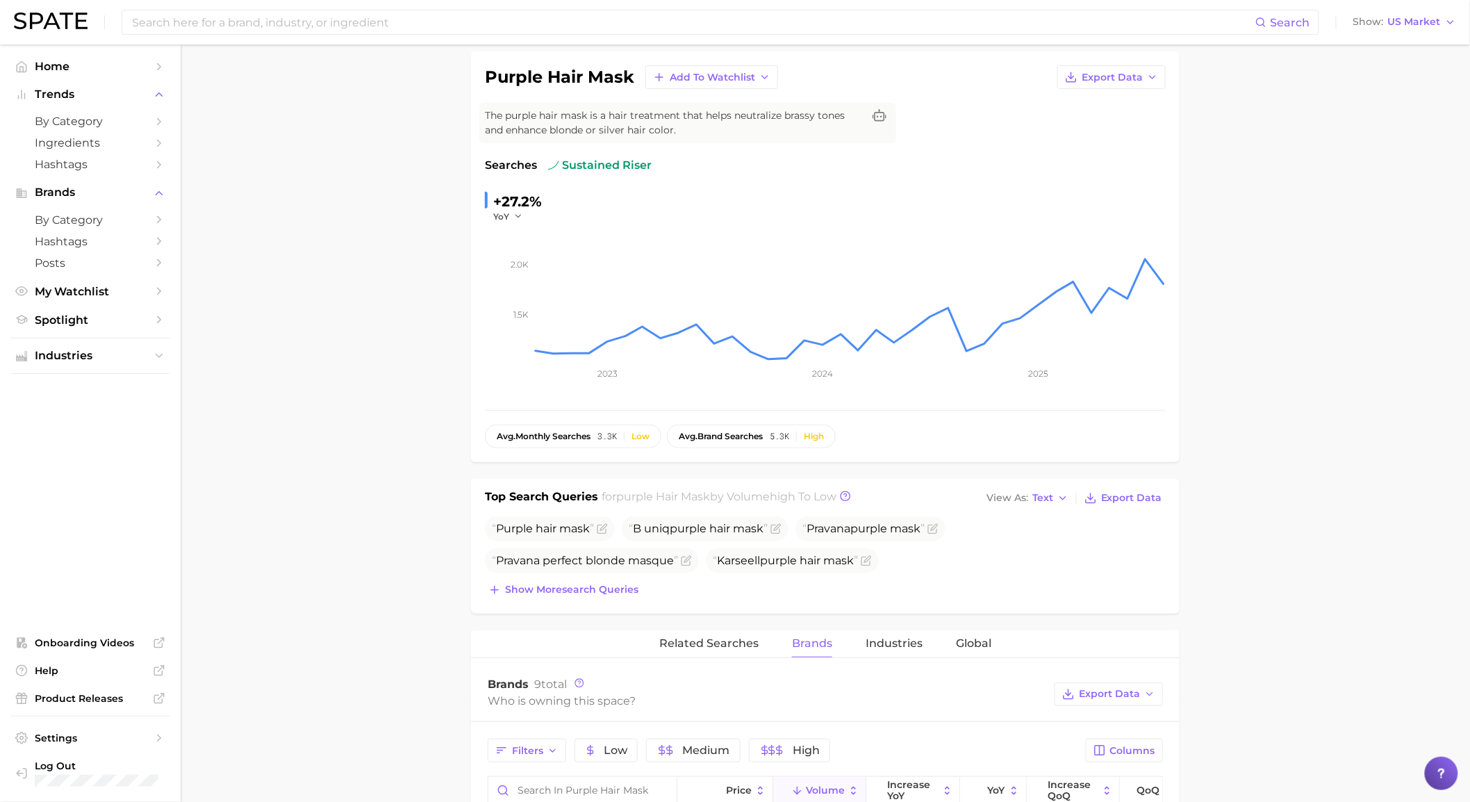
scroll to position [0, 0]
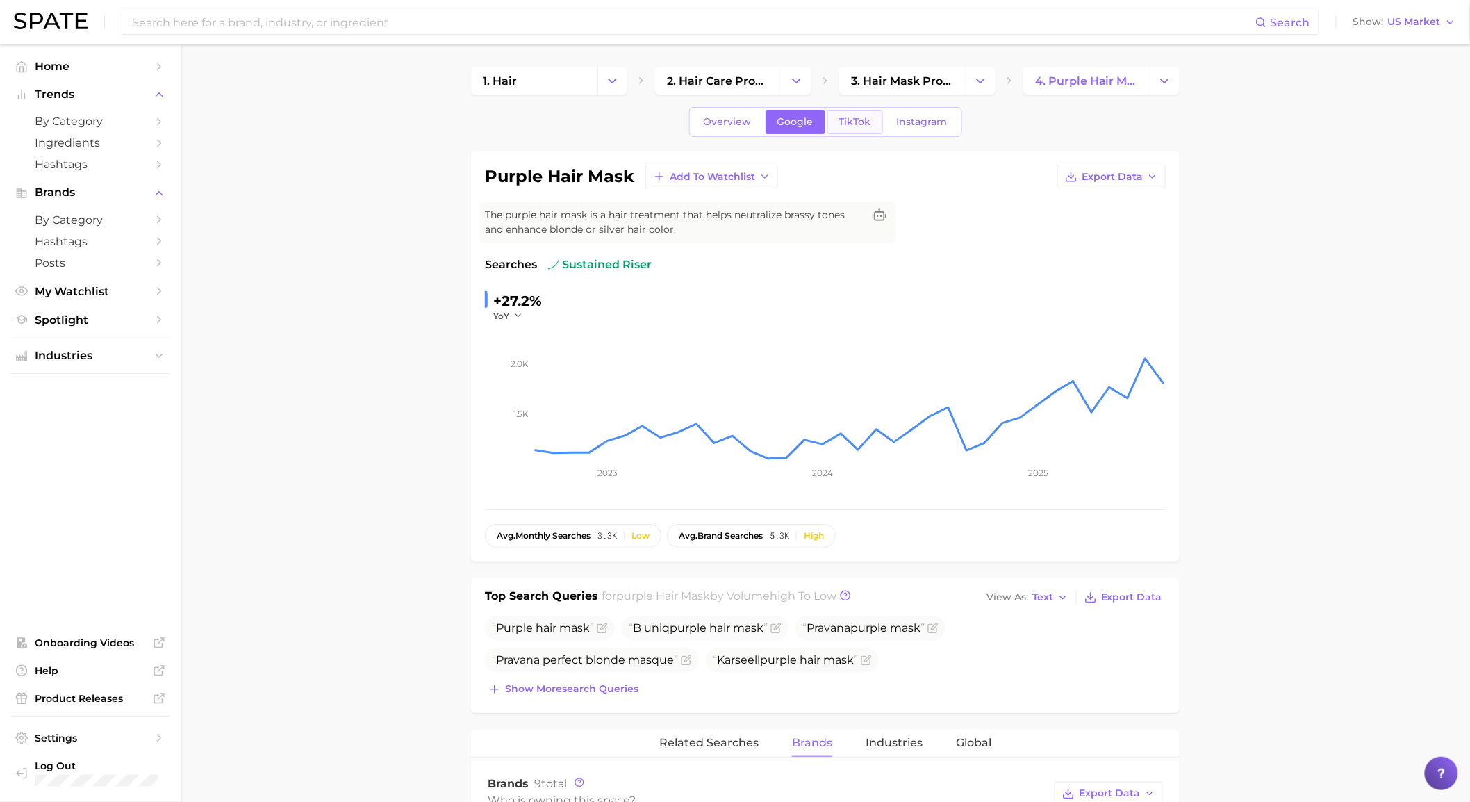
click at [870, 113] on link "TikTok" at bounding box center [855, 122] width 56 height 24
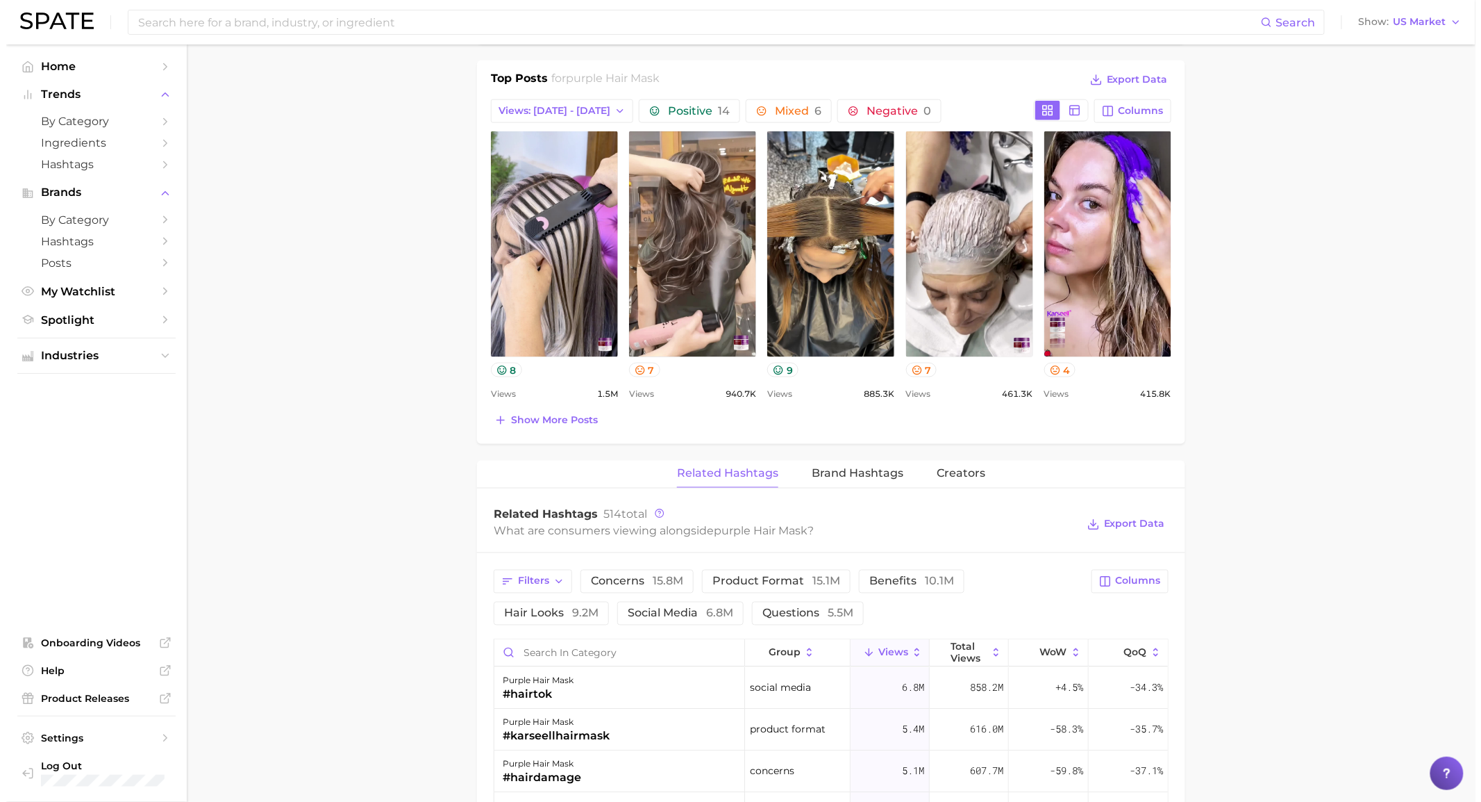
scroll to position [772, 0]
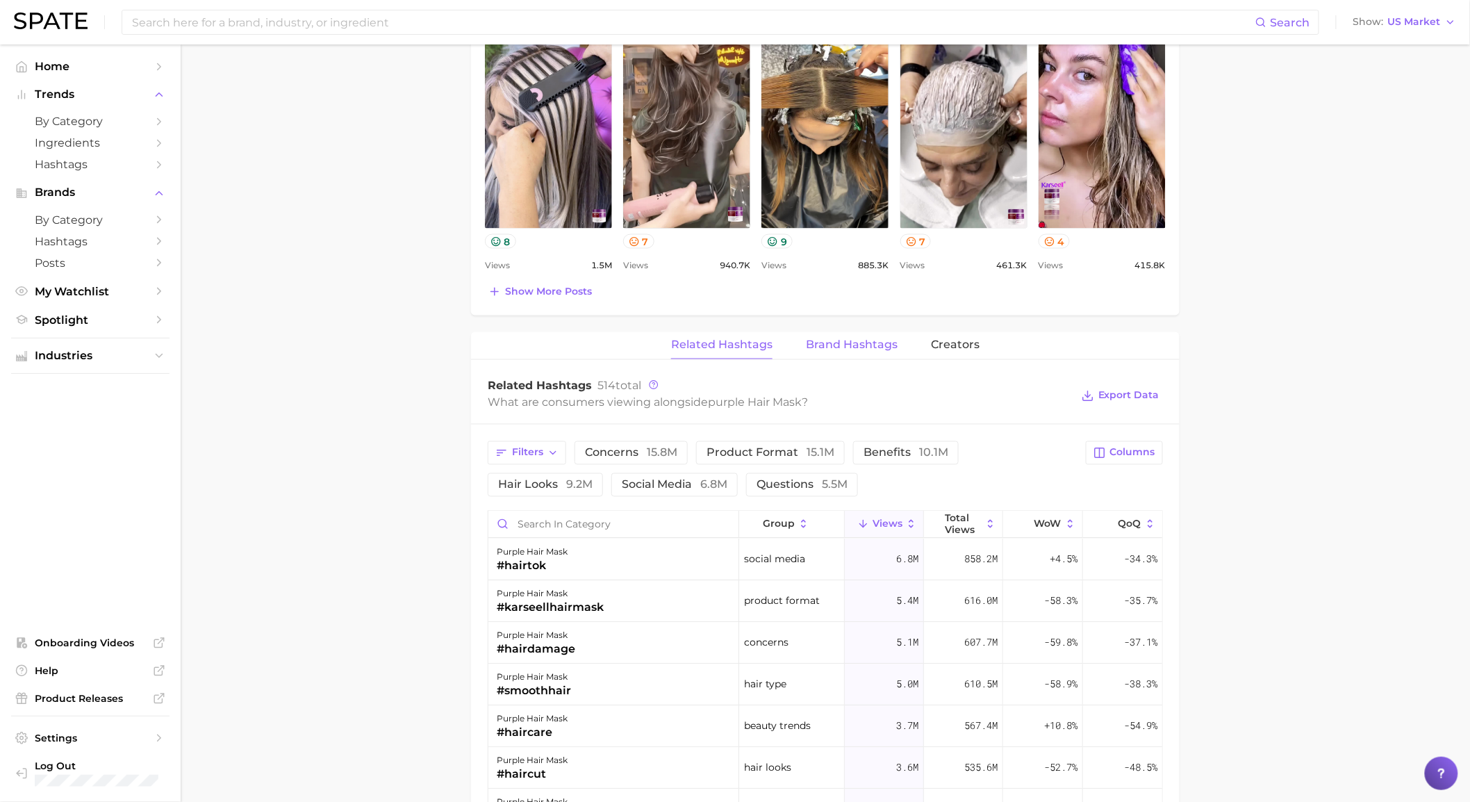
click at [833, 352] on button "Brand Hashtags" at bounding box center [852, 345] width 92 height 27
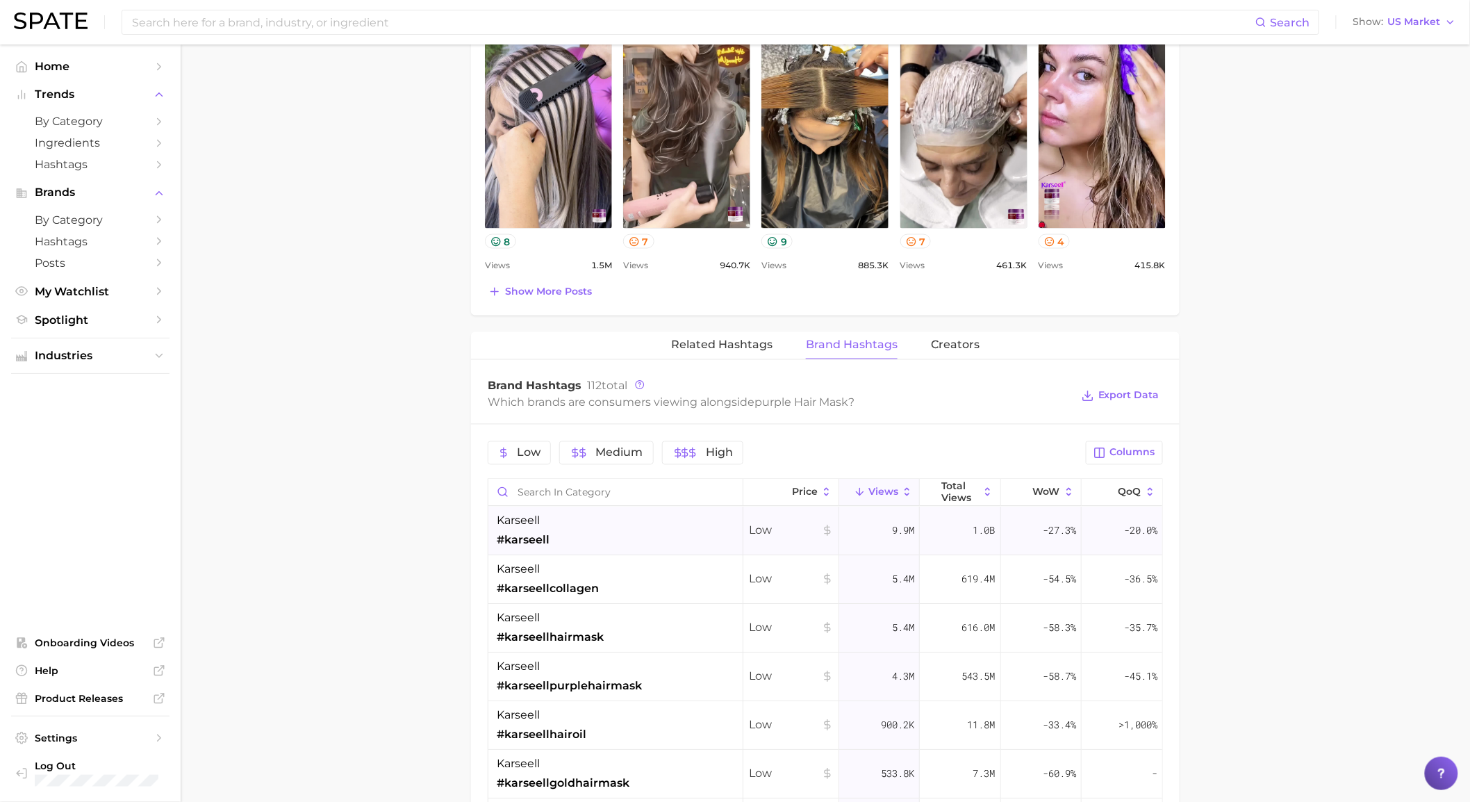
click at [676, 536] on div "karseell #karseell" at bounding box center [615, 531] width 255 height 49
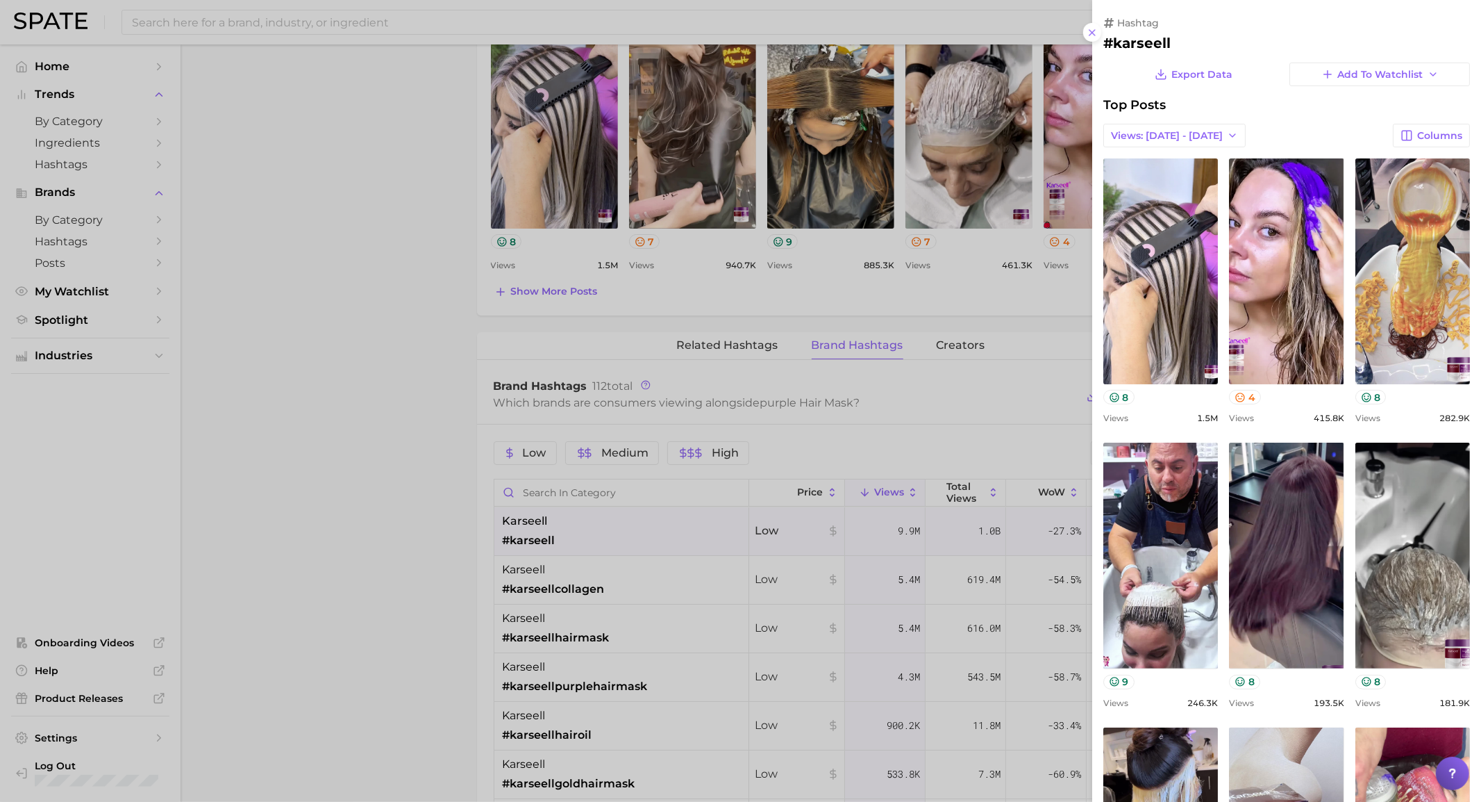
scroll to position [0, 0]
click at [1192, 134] on span "Views: [DATE] - [DATE]" at bounding box center [1167, 136] width 112 height 12
drag, startPoint x: 1192, startPoint y: 134, endPoint x: 1183, endPoint y: 138, distance: 9.7
click at [1190, 134] on span "Views: [DATE] - [DATE]" at bounding box center [1167, 136] width 112 height 12
click at [1184, 138] on span "Views: [DATE] - [DATE]" at bounding box center [1167, 136] width 112 height 12
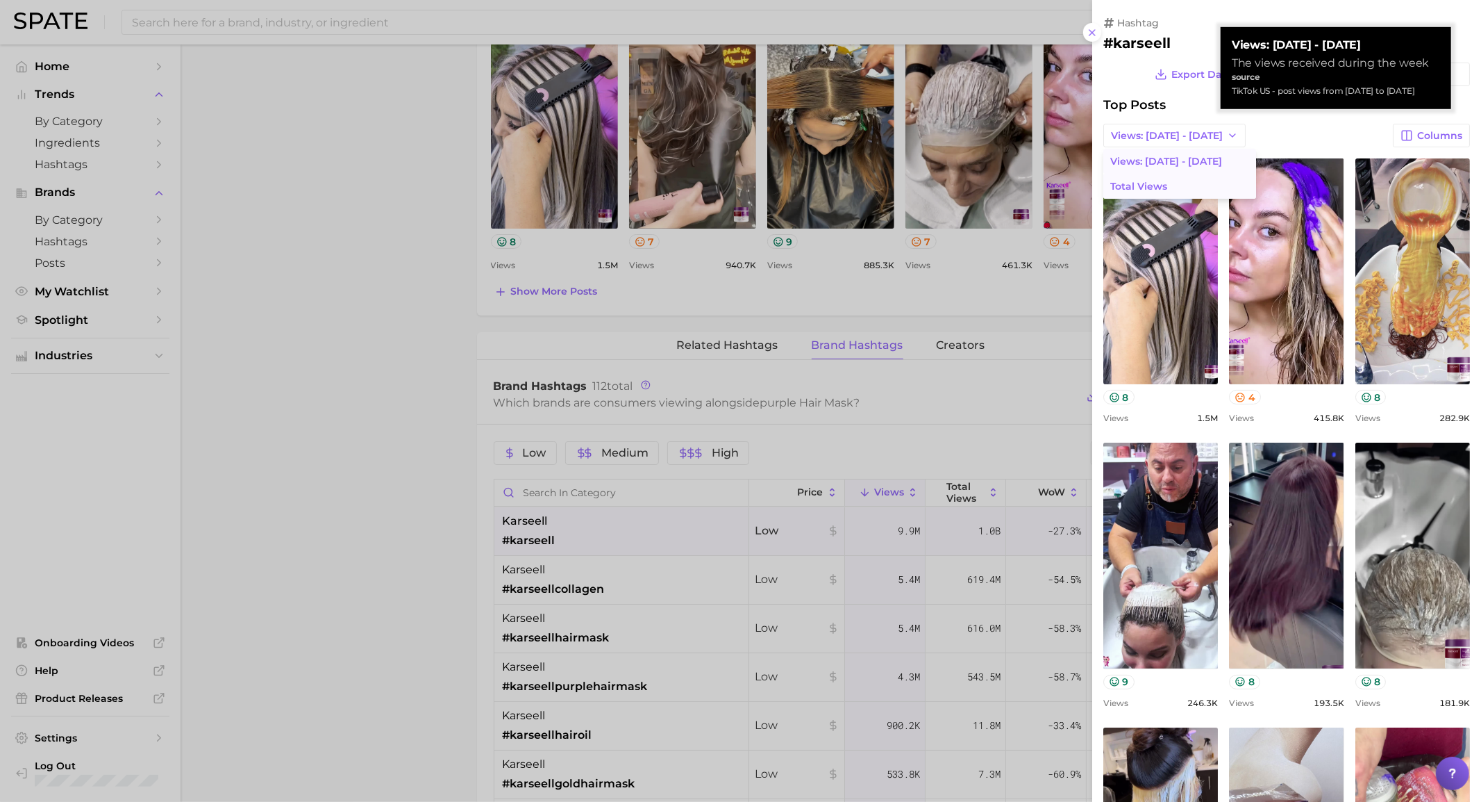
click at [1175, 190] on button "Total Views" at bounding box center [1180, 186] width 153 height 25
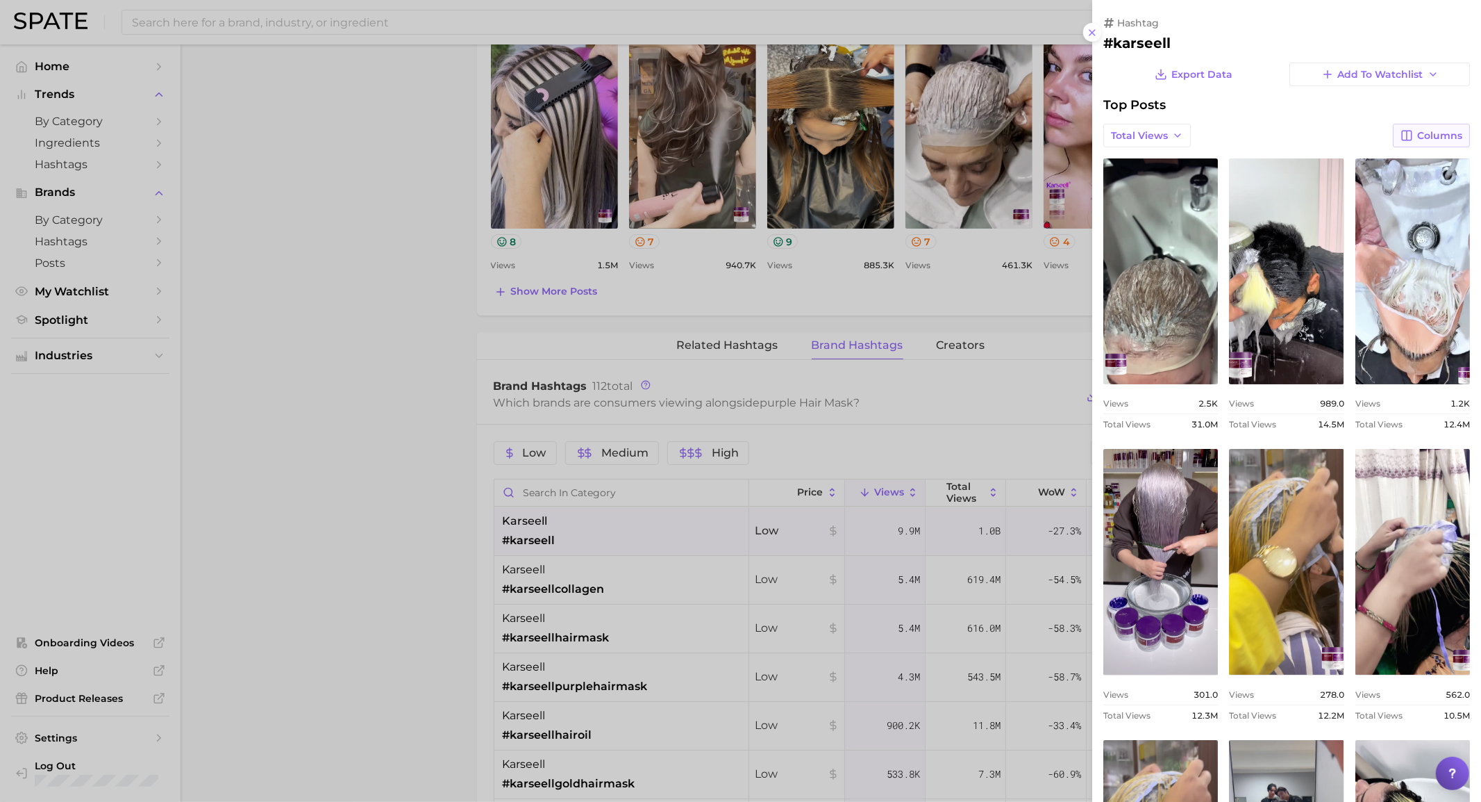
click at [1401, 134] on icon "button" at bounding box center [1407, 135] width 13 height 13
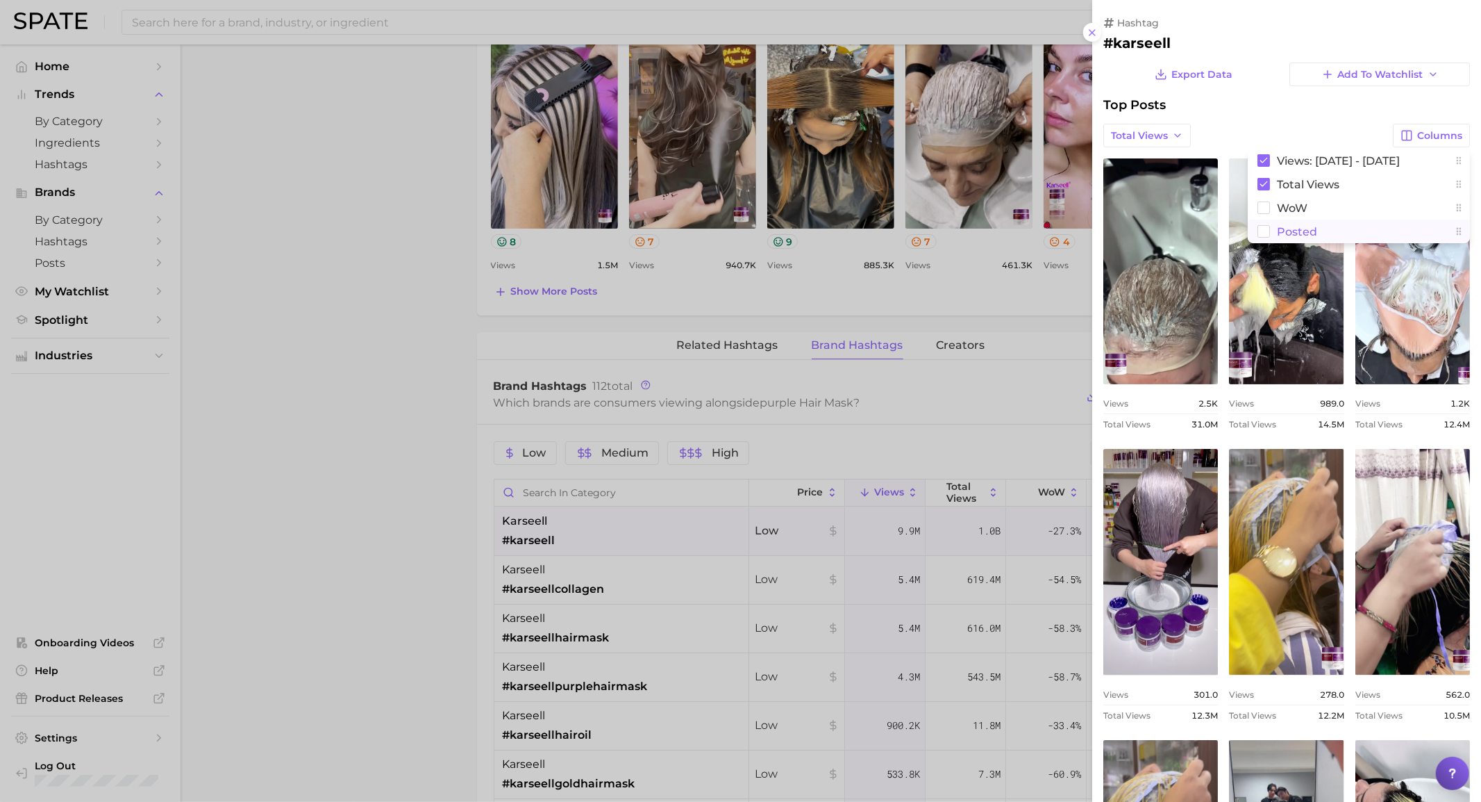
click at [1334, 222] on button "Posted" at bounding box center [1359, 231] width 222 height 24
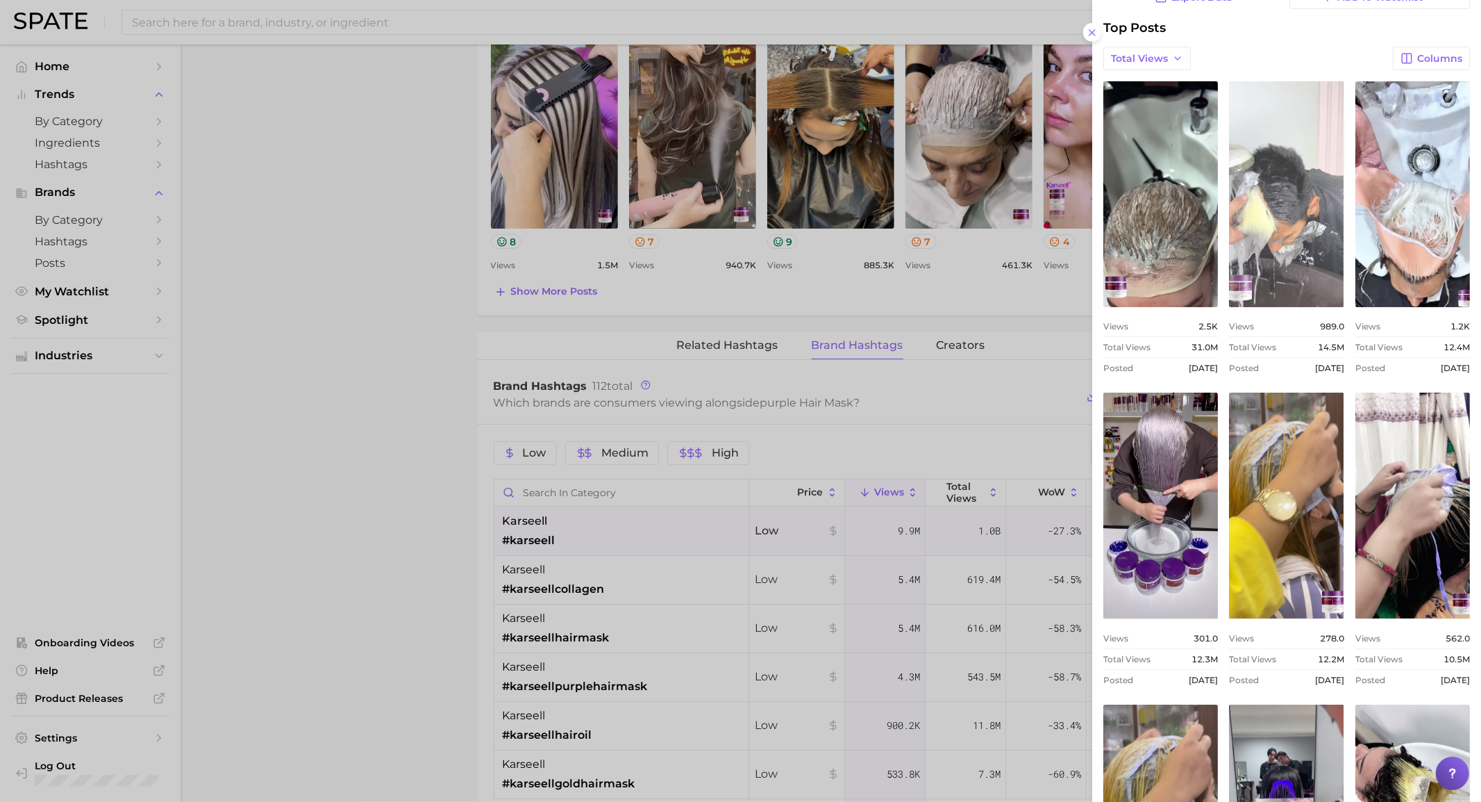
scroll to position [26, 0]
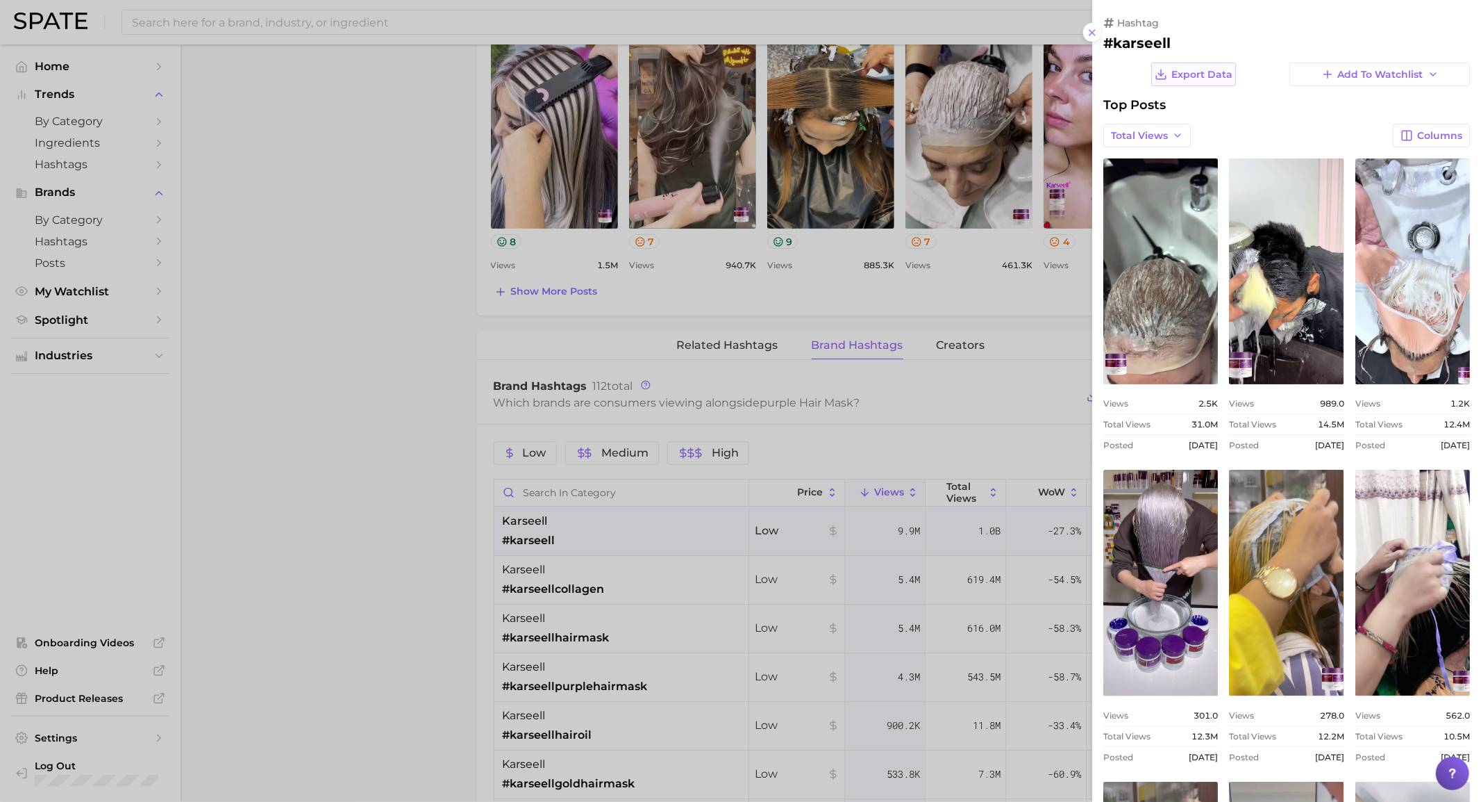
click at [1224, 66] on button "Export Data" at bounding box center [1194, 75] width 85 height 24
click at [985, 306] on div at bounding box center [740, 401] width 1481 height 802
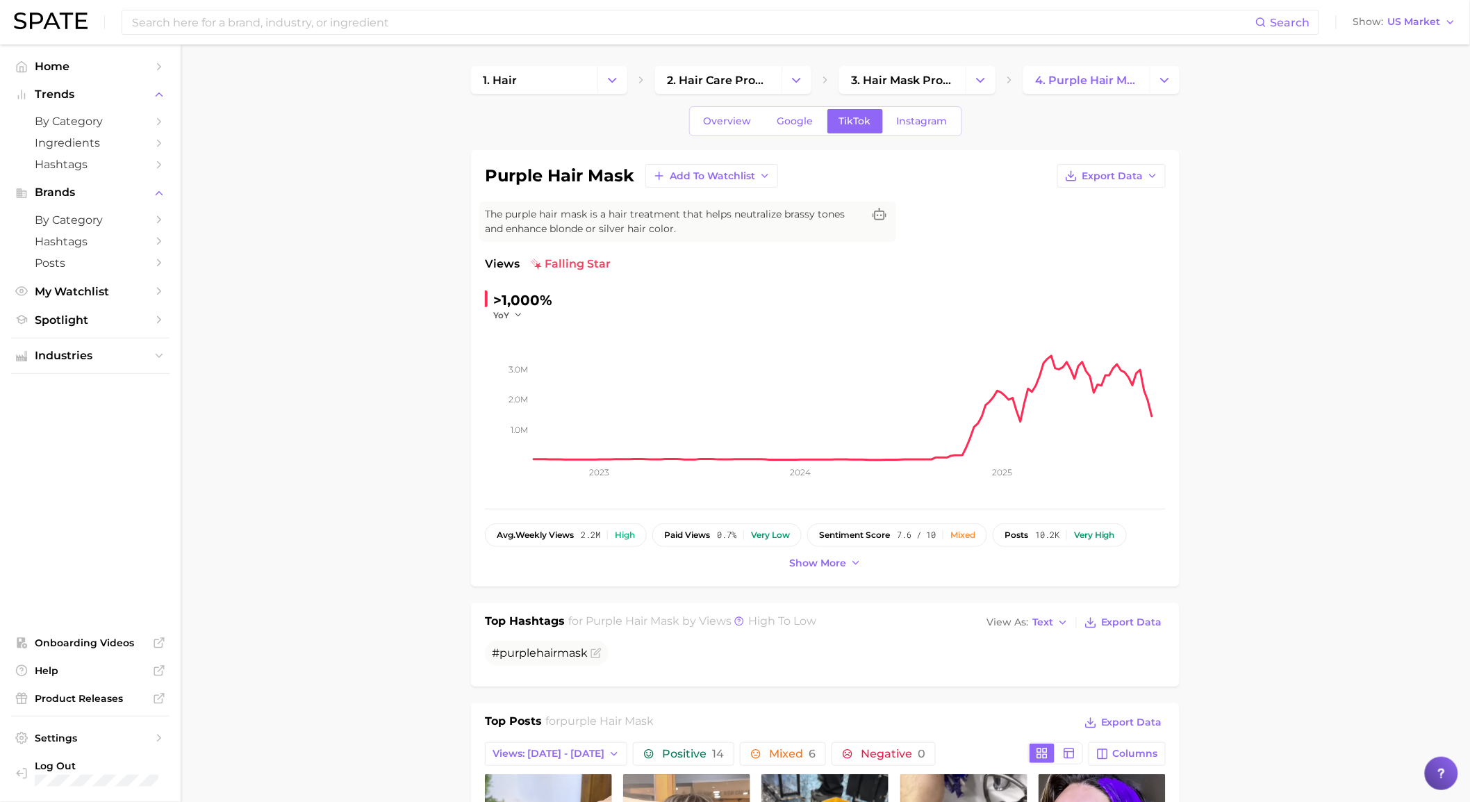
scroll to position [0, 0]
click at [1054, 410] on rect at bounding box center [849, 391] width 632 height 139
click at [1052, 357] on rect at bounding box center [849, 391] width 632 height 139
drag, startPoint x: 686, startPoint y: 238, endPoint x: 467, endPoint y: 212, distance: 220.3
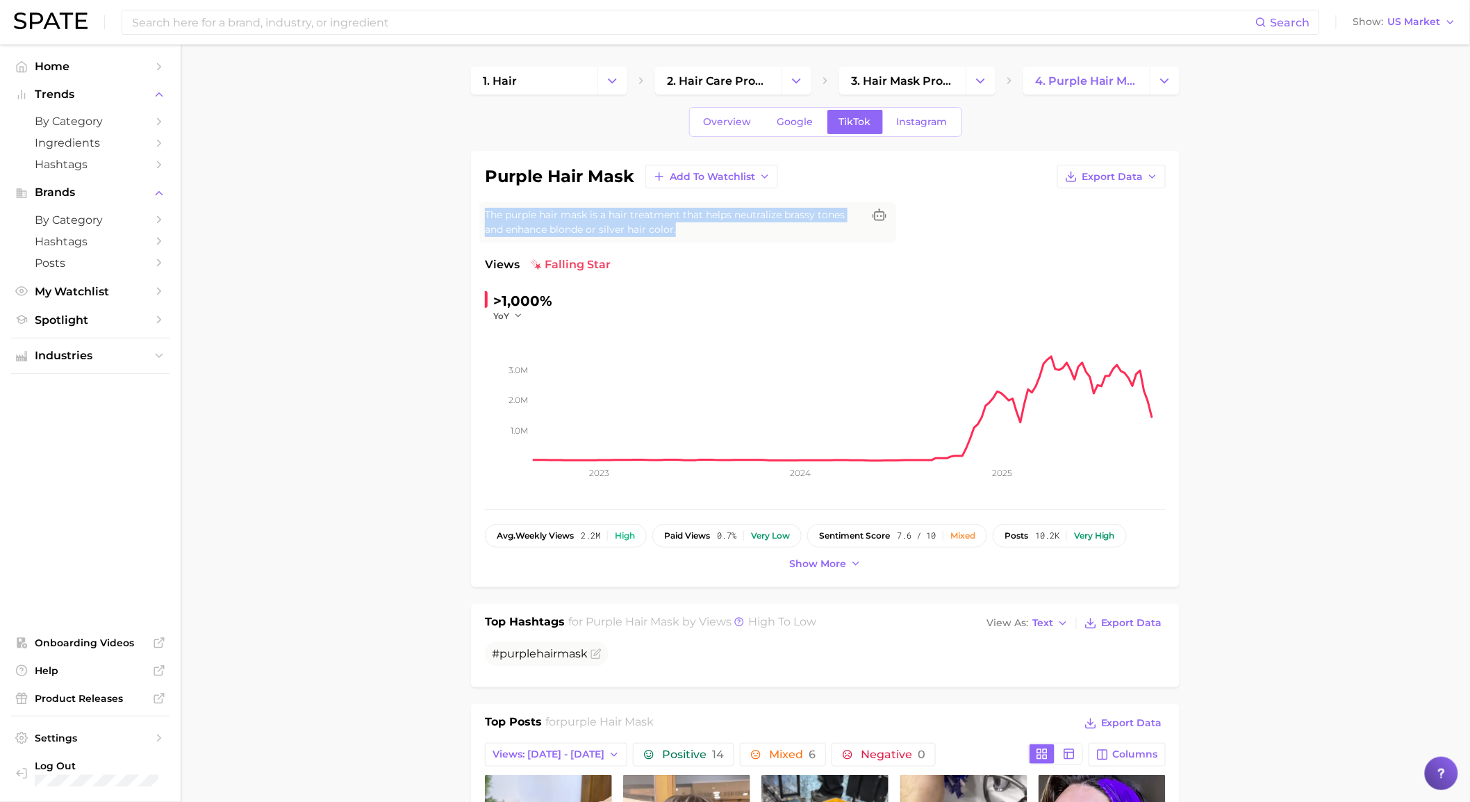
click at [602, 78] on button "Change Category" at bounding box center [612, 81] width 30 height 28
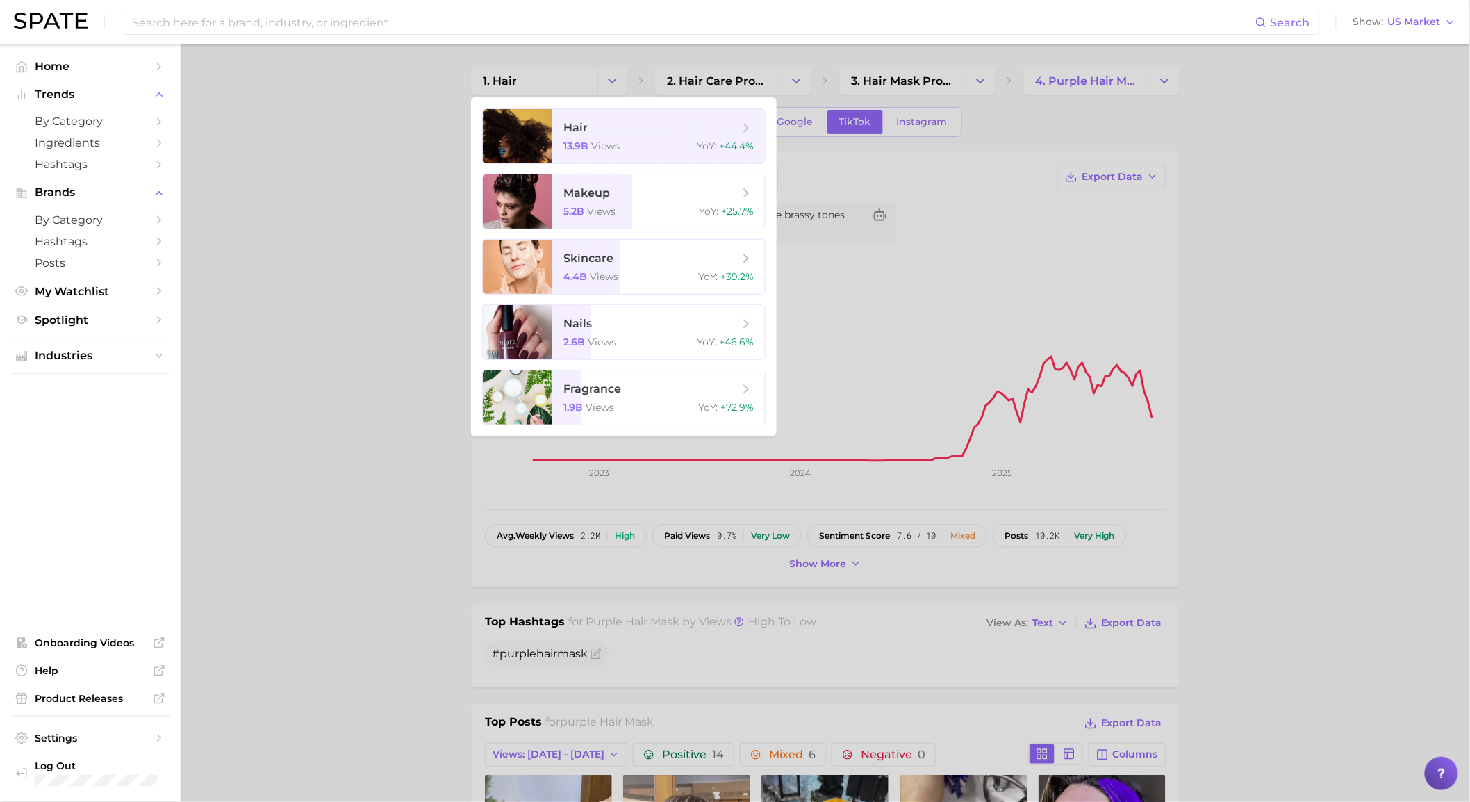
click at [331, 232] on div at bounding box center [735, 401] width 1470 height 802
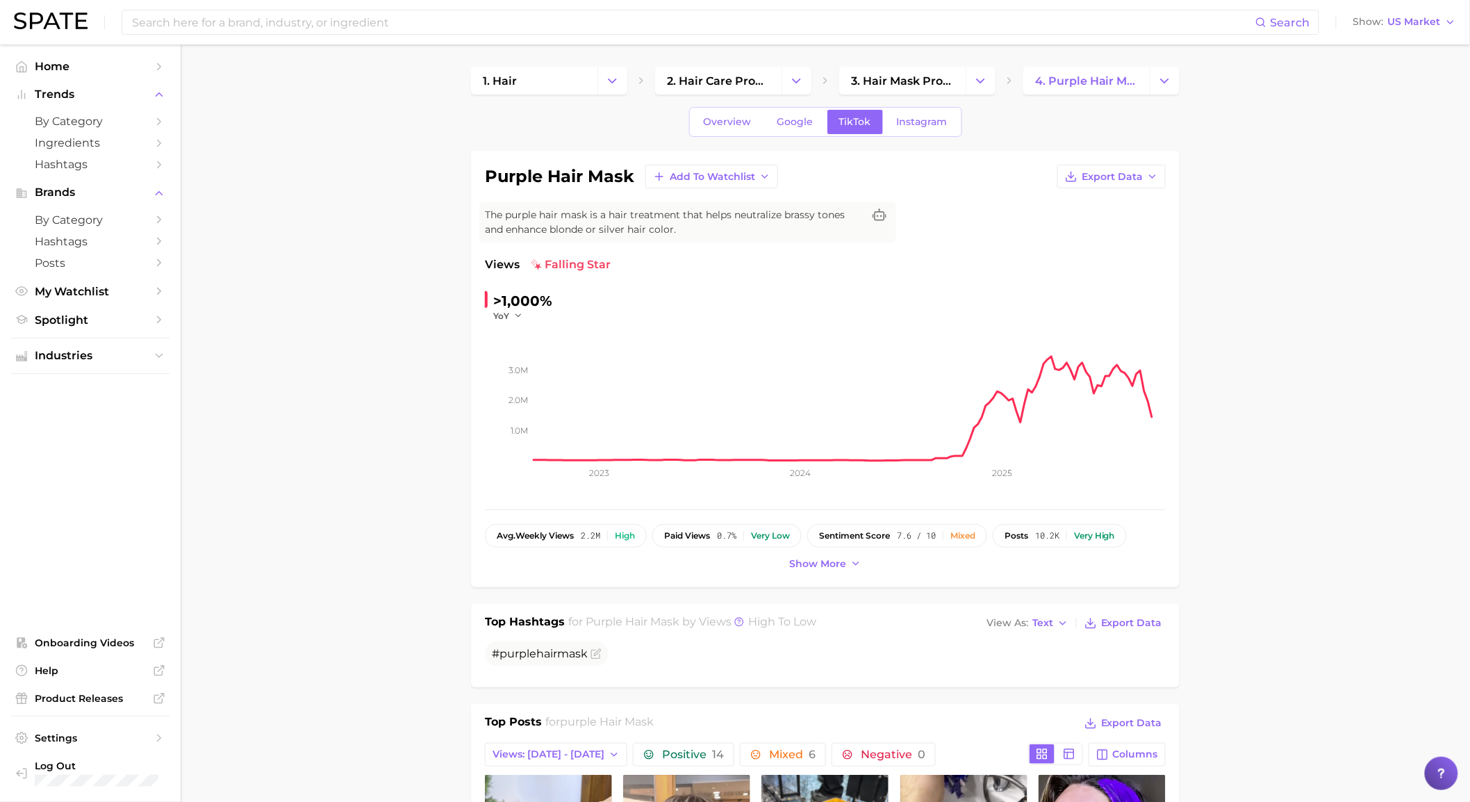
click at [608, 85] on icon "Change Category" at bounding box center [612, 81] width 15 height 15
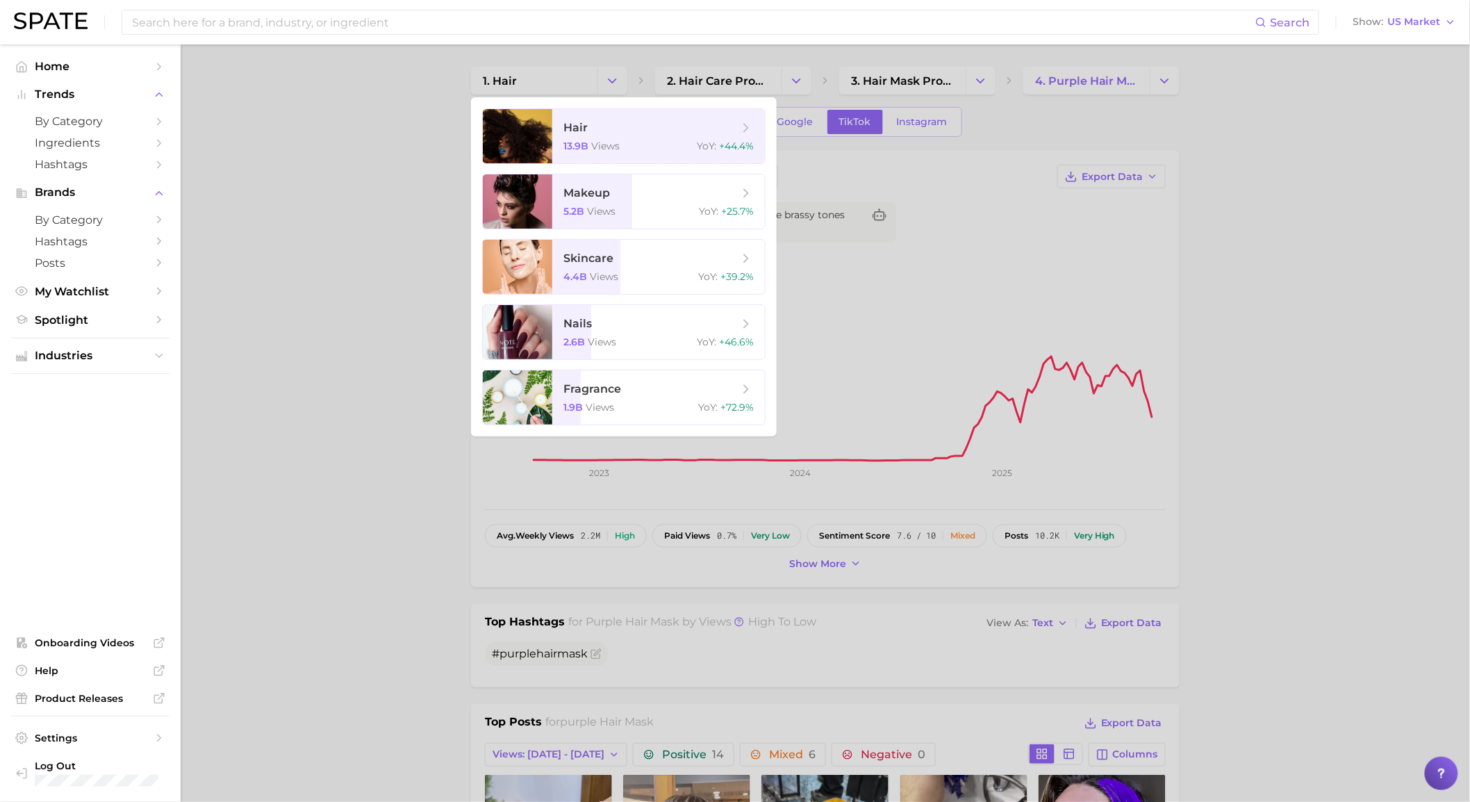
click at [404, 230] on div at bounding box center [735, 401] width 1470 height 802
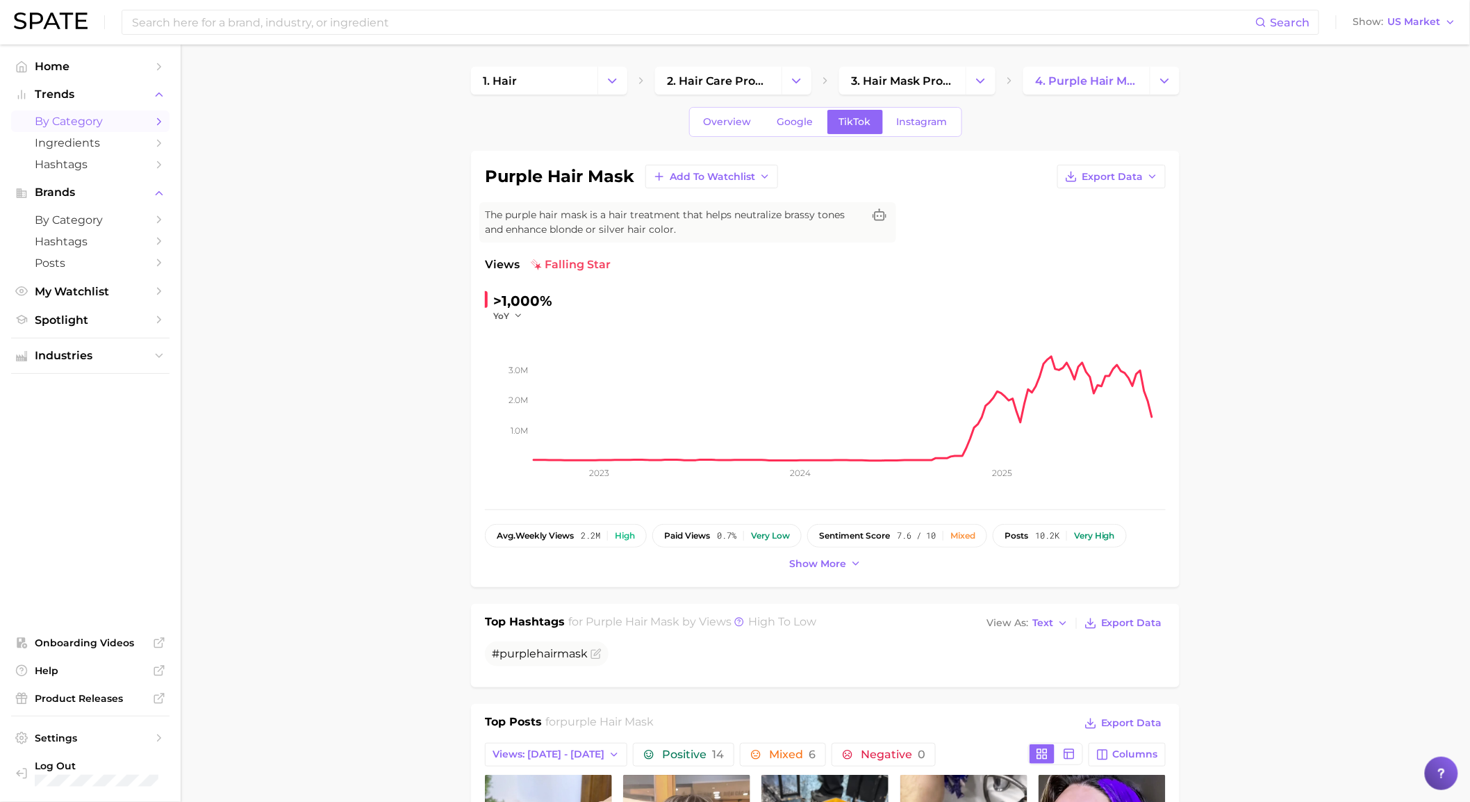
click at [88, 119] on span "by Category" at bounding box center [90, 121] width 111 height 13
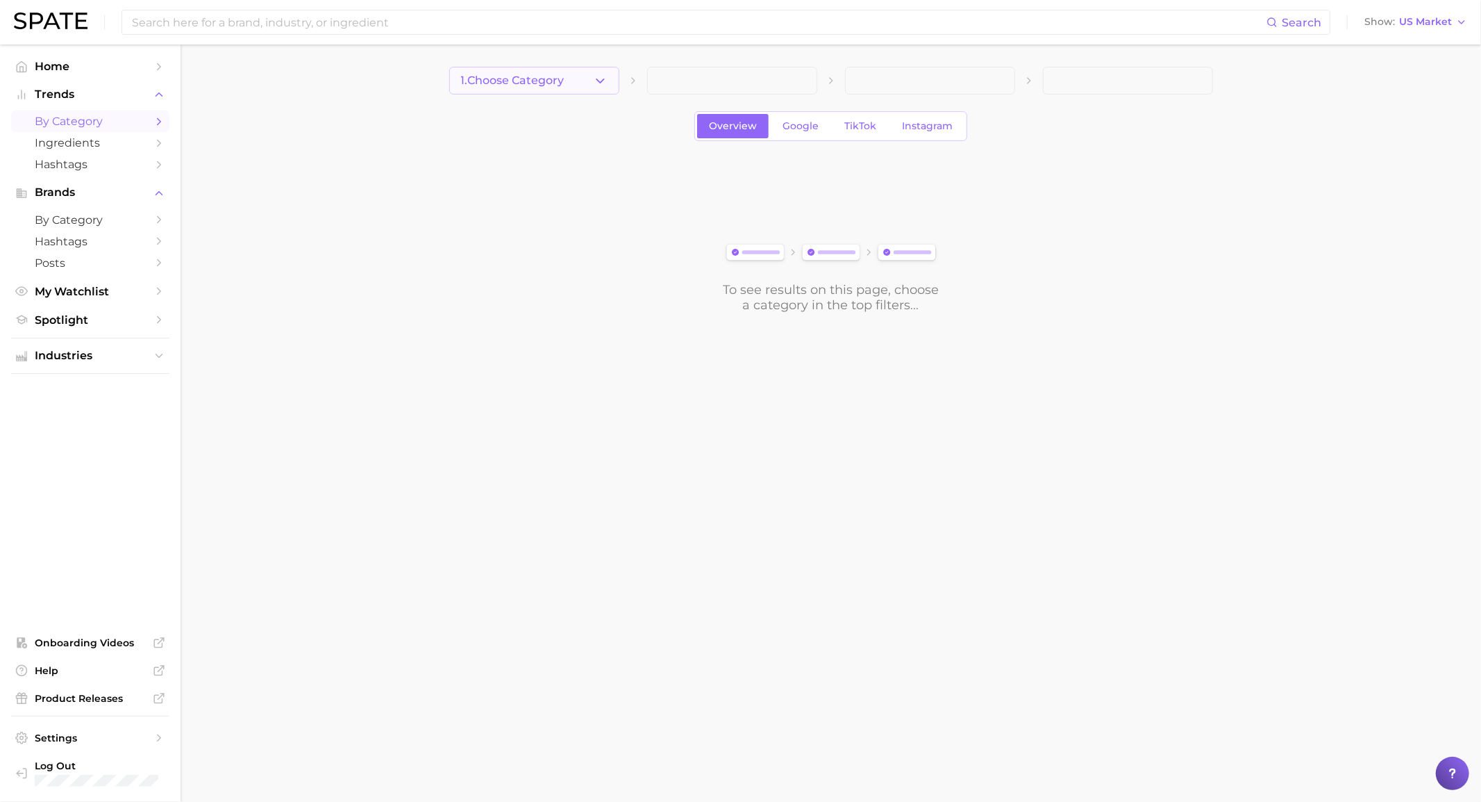
click at [601, 79] on icon "button" at bounding box center [600, 81] width 15 height 15
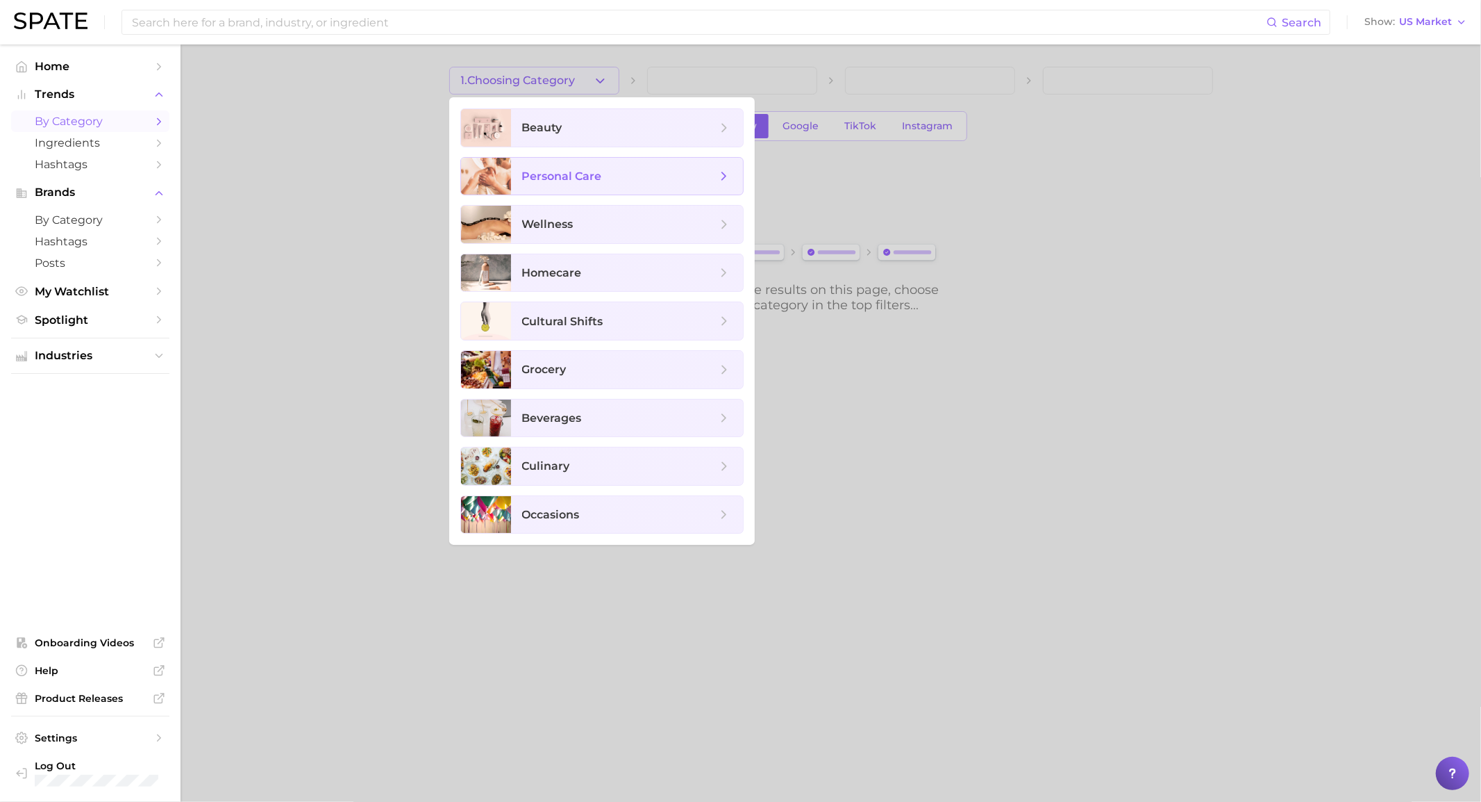
click at [622, 185] on span "personal care" at bounding box center [627, 177] width 232 height 38
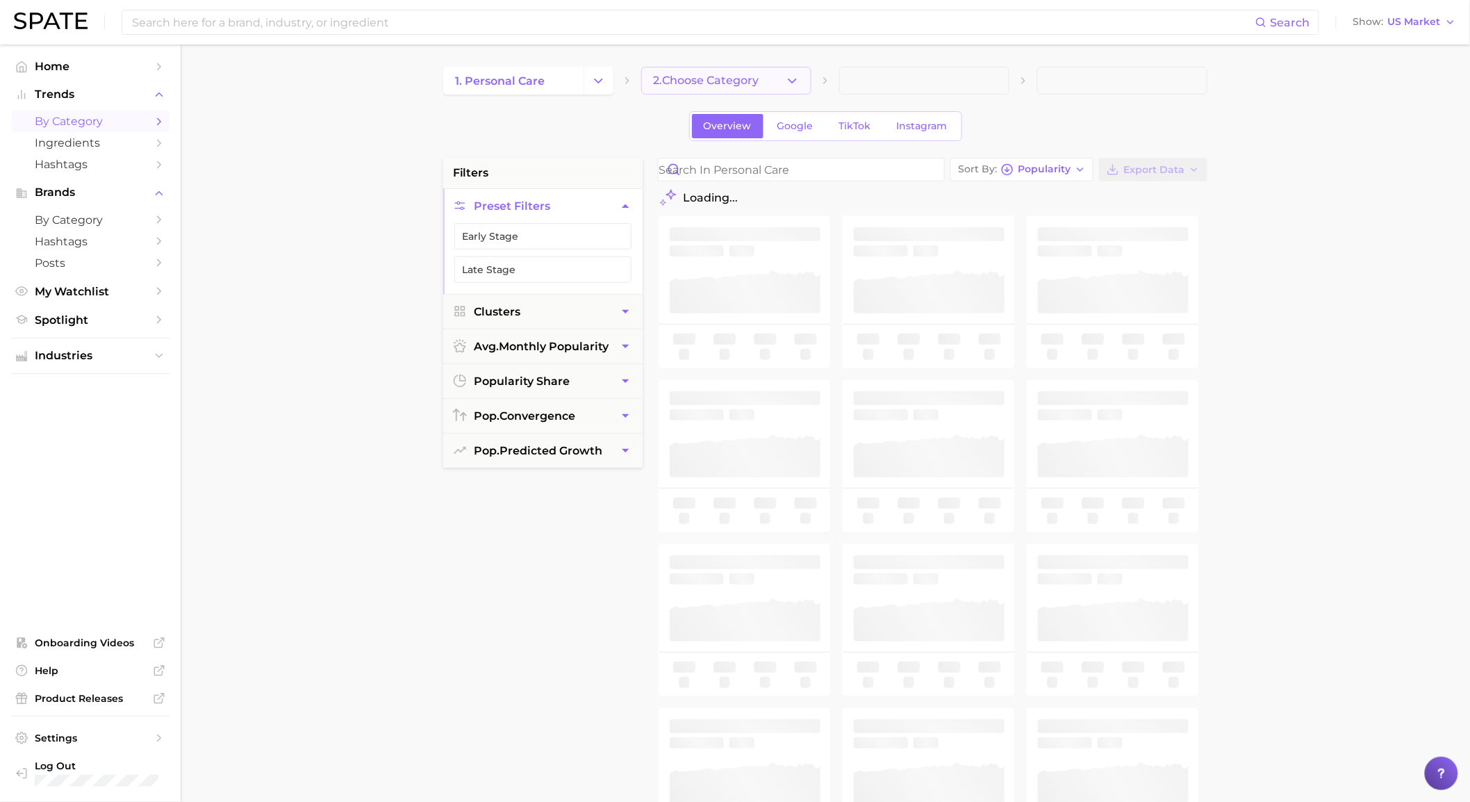
click at [681, 81] on span "2. Choose Category" at bounding box center [706, 80] width 106 height 13
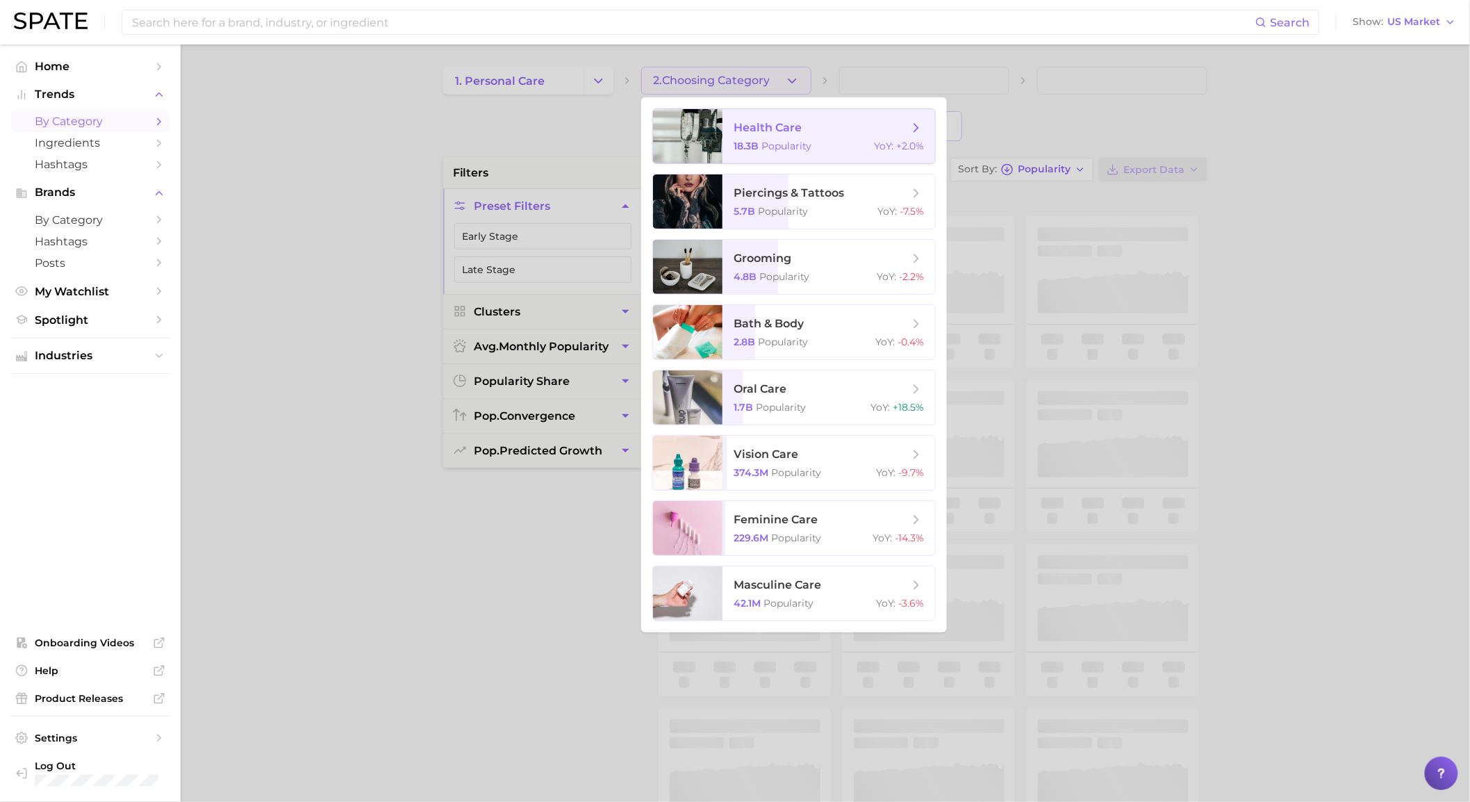
click at [714, 111] on div at bounding box center [687, 136] width 69 height 54
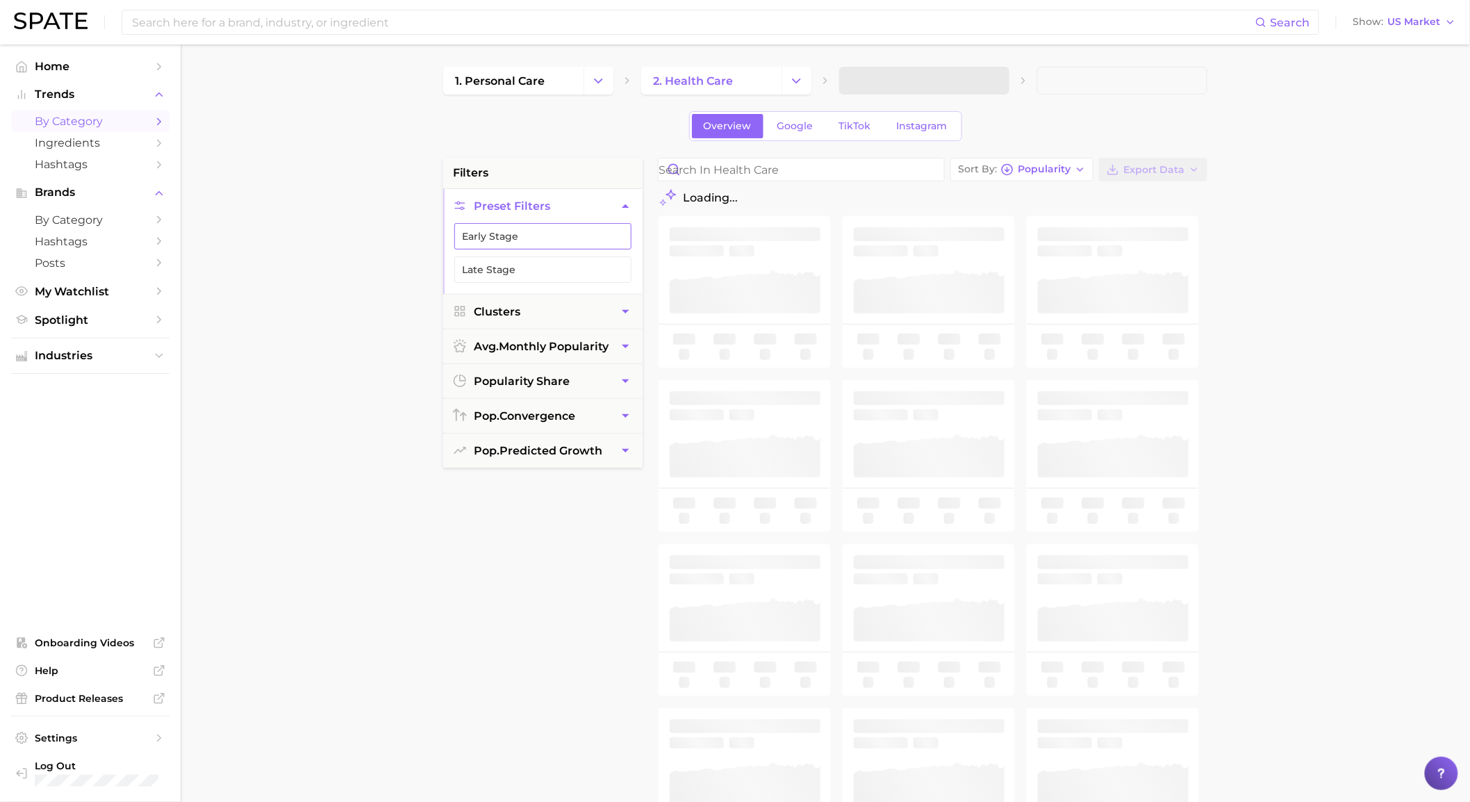
click at [574, 233] on button "Early Stage" at bounding box center [542, 236] width 177 height 26
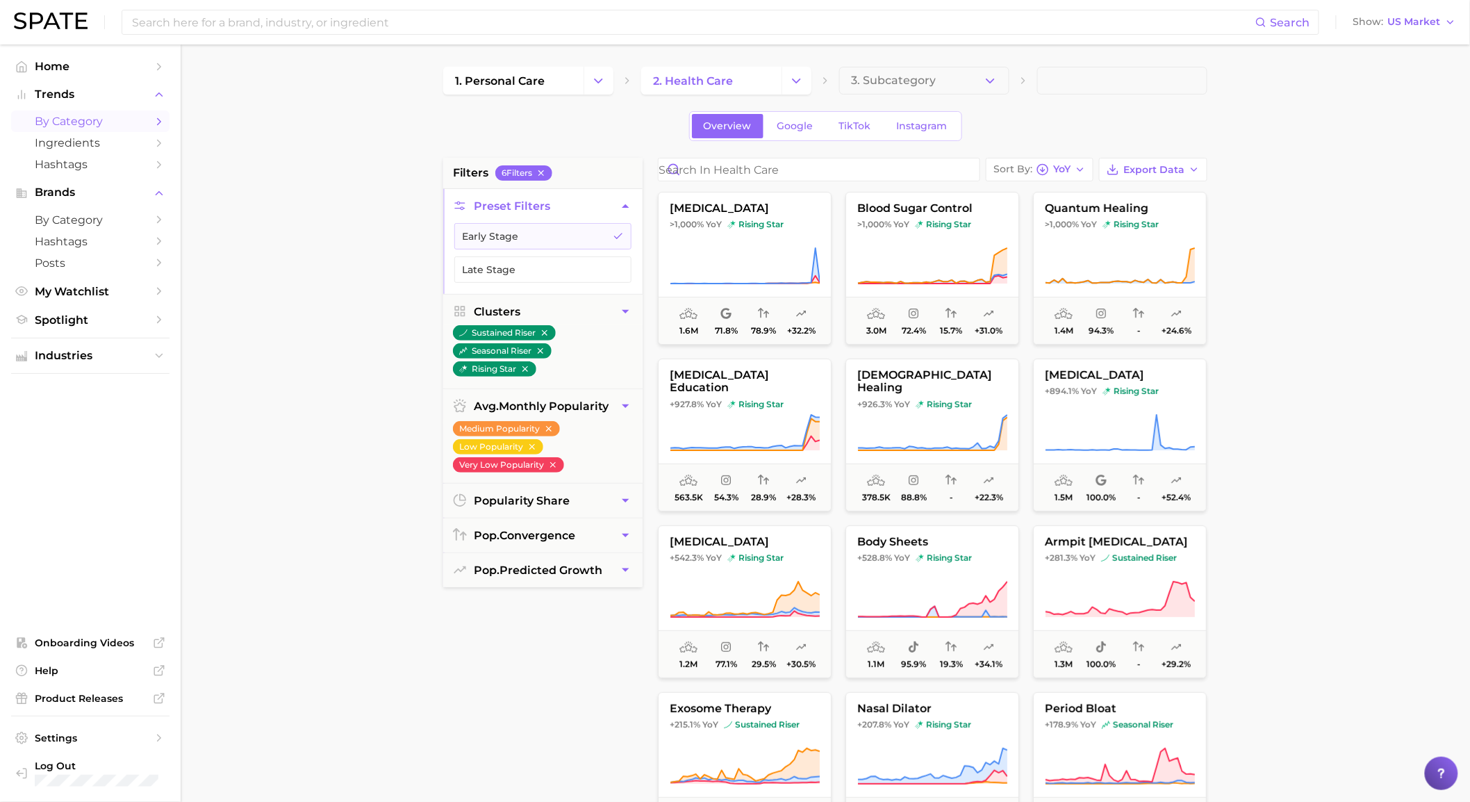
click at [1344, 265] on main "1. personal care 2. health care 3. Subcategory Overview Google TikTok Instagram…" at bounding box center [825, 571] width 1289 height 1054
click at [758, 420] on icon at bounding box center [745, 432] width 150 height 39
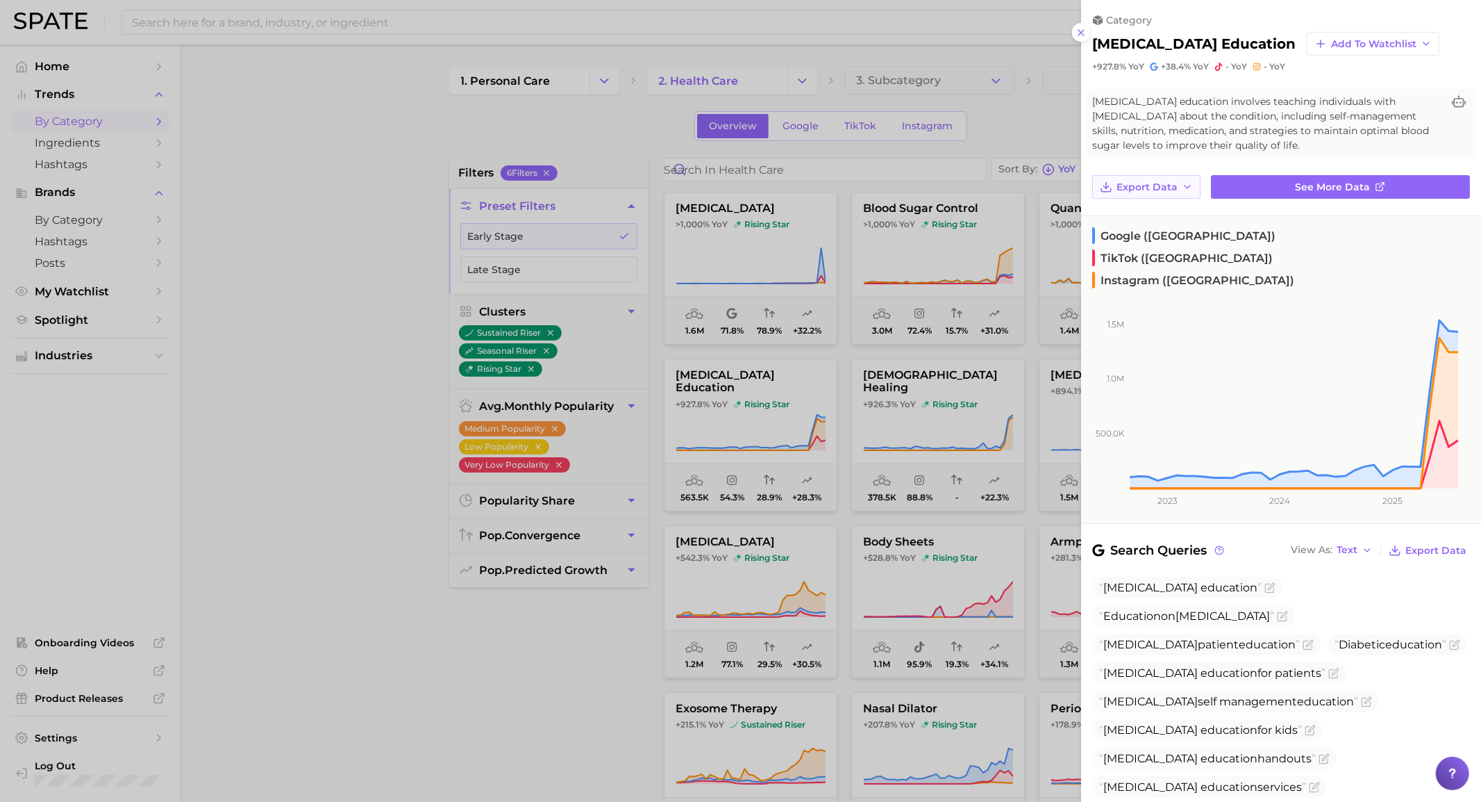
click at [1137, 189] on span "Export Data" at bounding box center [1147, 187] width 61 height 12
click at [1158, 238] on span "Time Series Image" at bounding box center [1162, 238] width 93 height 12
click at [1329, 185] on span "See more data" at bounding box center [1333, 187] width 75 height 12
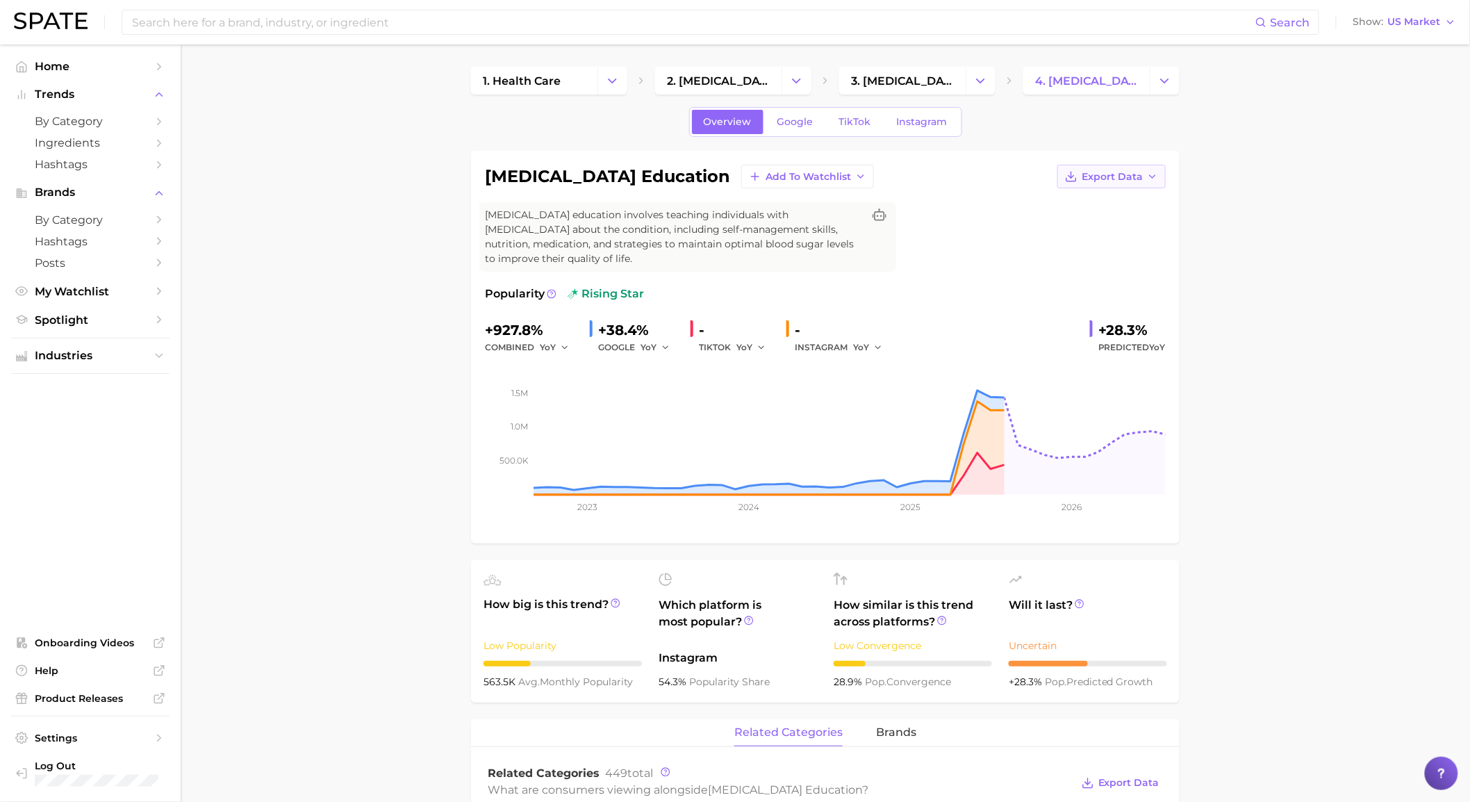
click at [1098, 178] on span "Export Data" at bounding box center [1111, 177] width 61 height 12
click at [1088, 233] on button "Time Series Image" at bounding box center [1089, 227] width 153 height 25
click at [1131, 168] on button "Export Data" at bounding box center [1111, 177] width 108 height 24
click at [1110, 235] on button "Time Series Image" at bounding box center [1089, 227] width 153 height 25
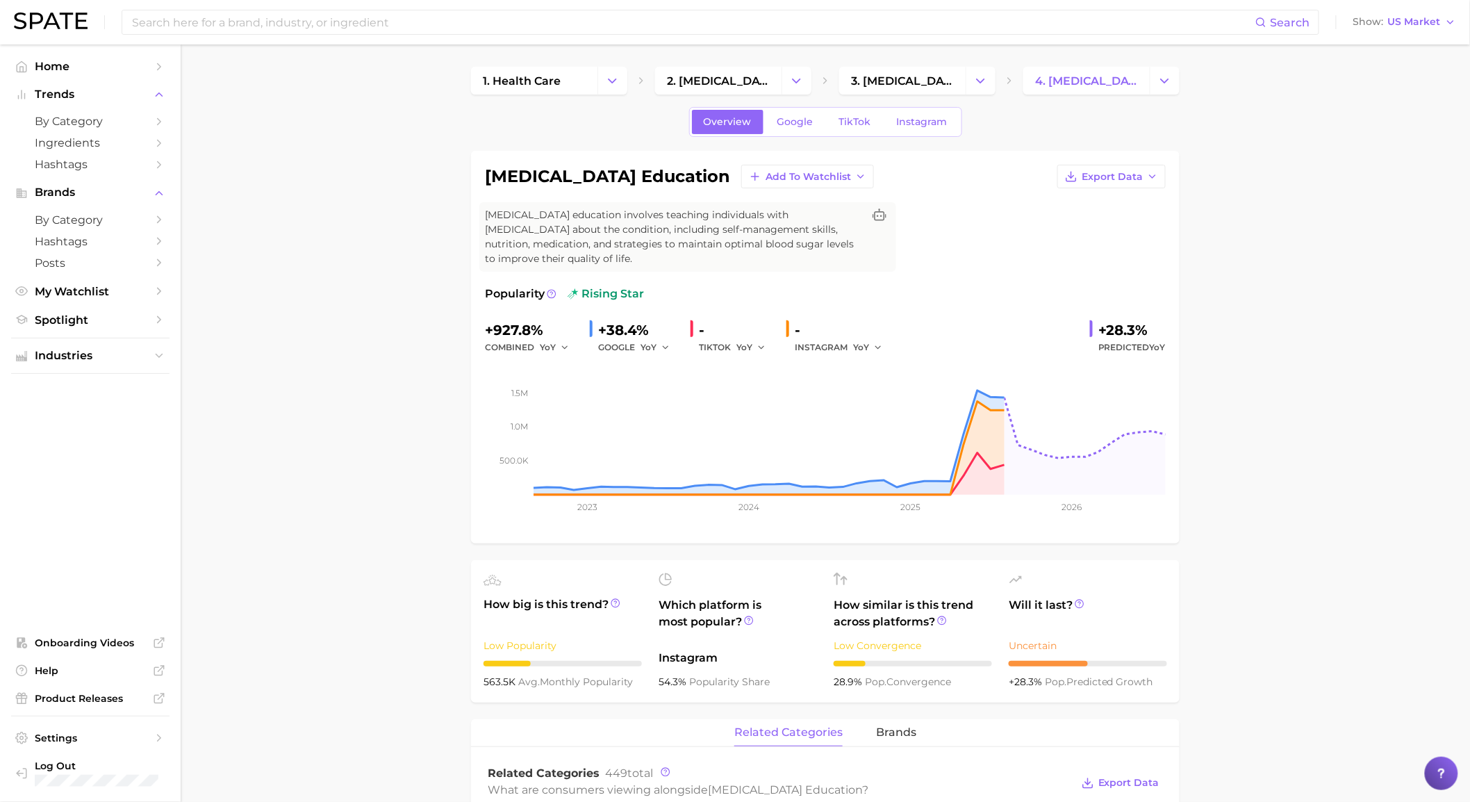
drag, startPoint x: 1286, startPoint y: 309, endPoint x: 1295, endPoint y: 317, distance: 11.8
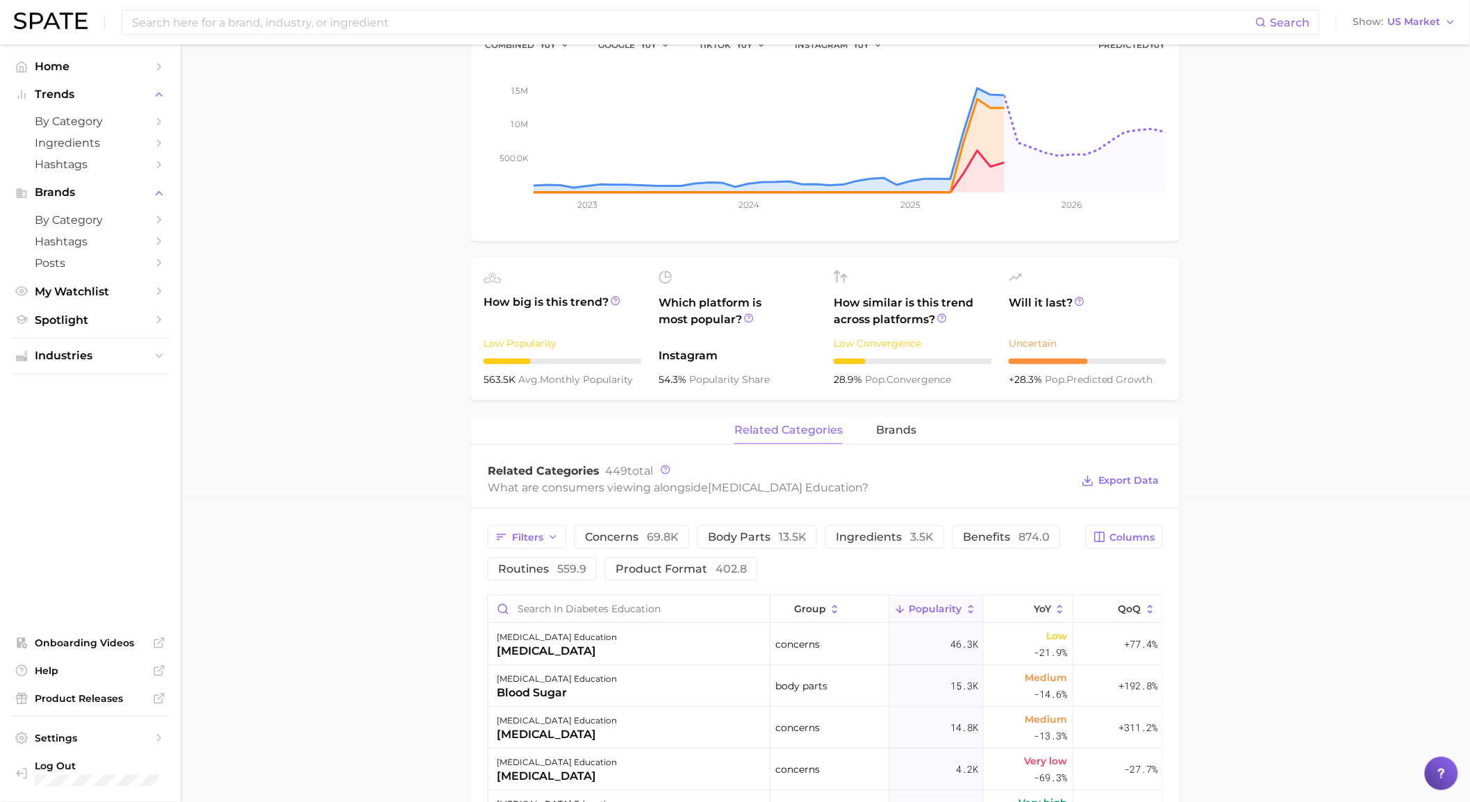
scroll to position [385, 0]
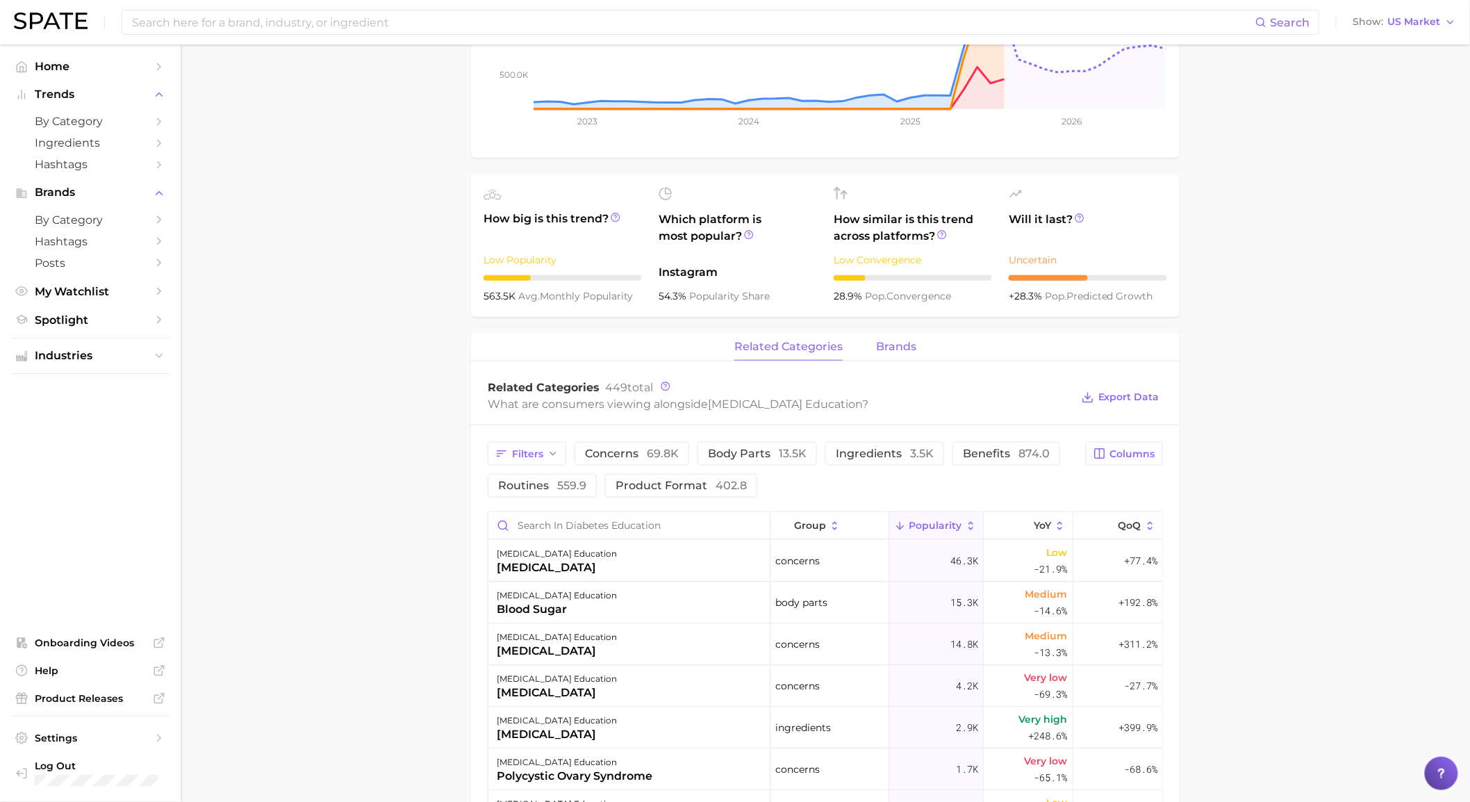
click at [908, 358] on button "brands" at bounding box center [896, 346] width 40 height 27
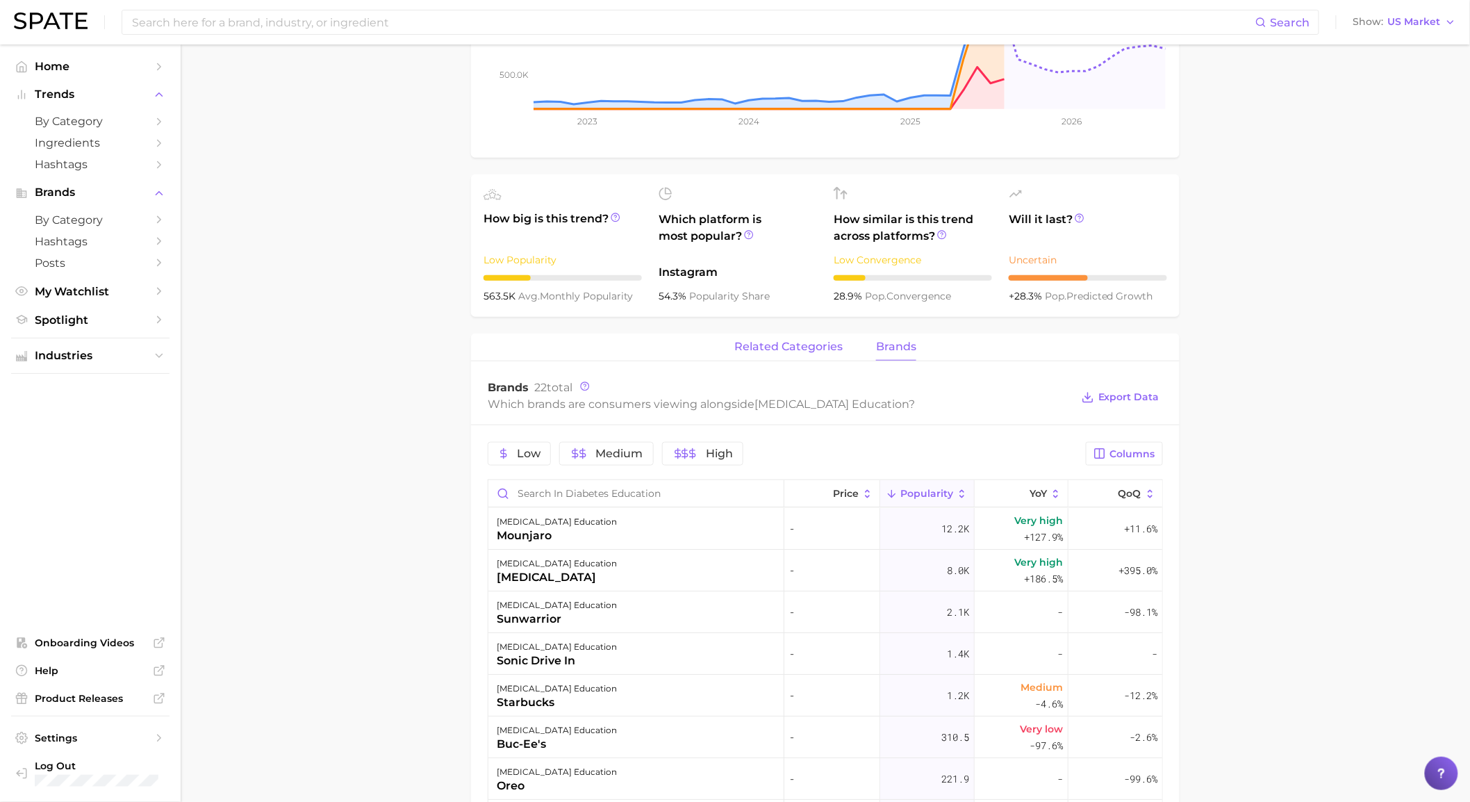
click at [808, 358] on button "related categories" at bounding box center [788, 346] width 108 height 27
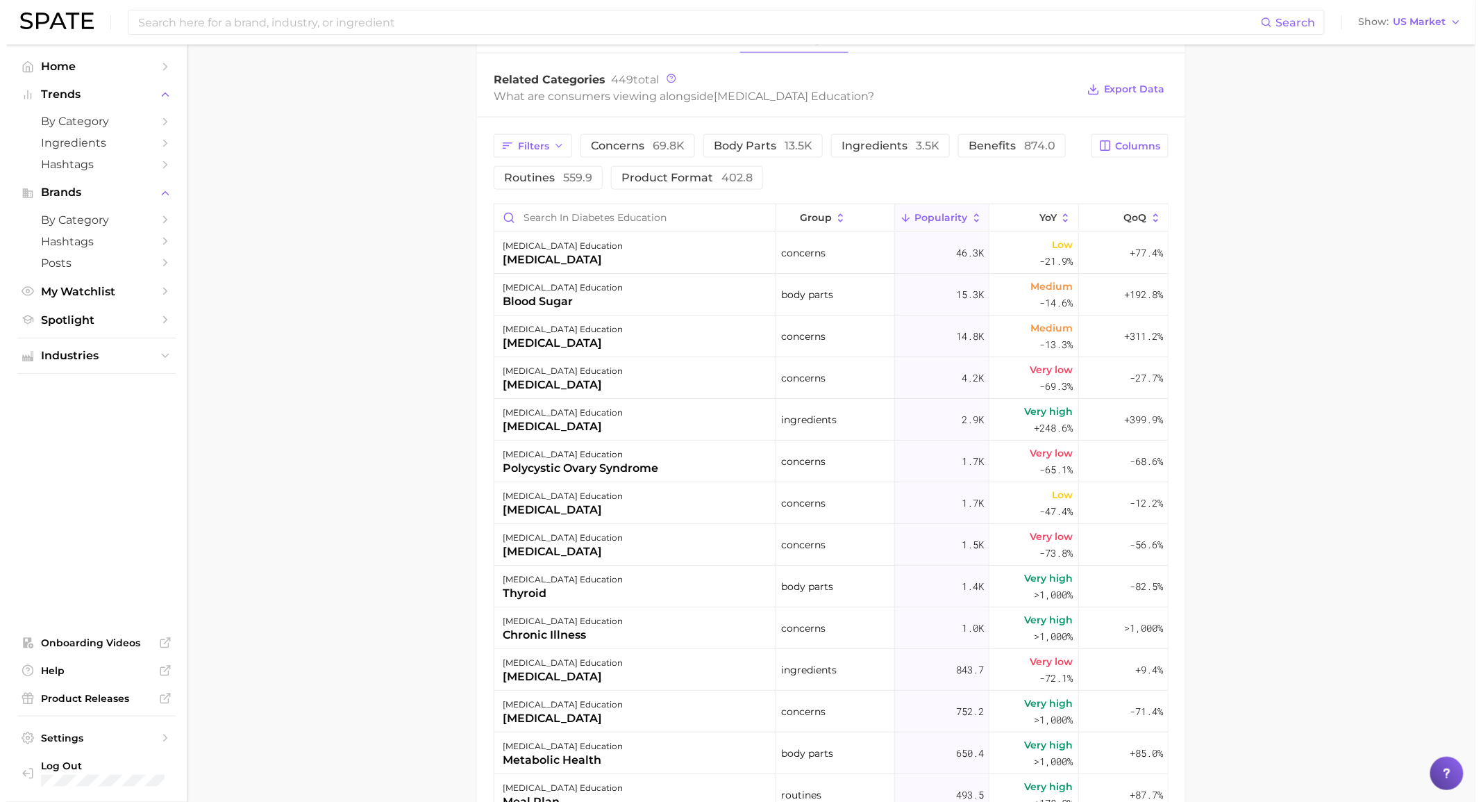
scroll to position [695, 0]
click at [692, 250] on div "diabetes education diabetes" at bounding box center [629, 252] width 282 height 42
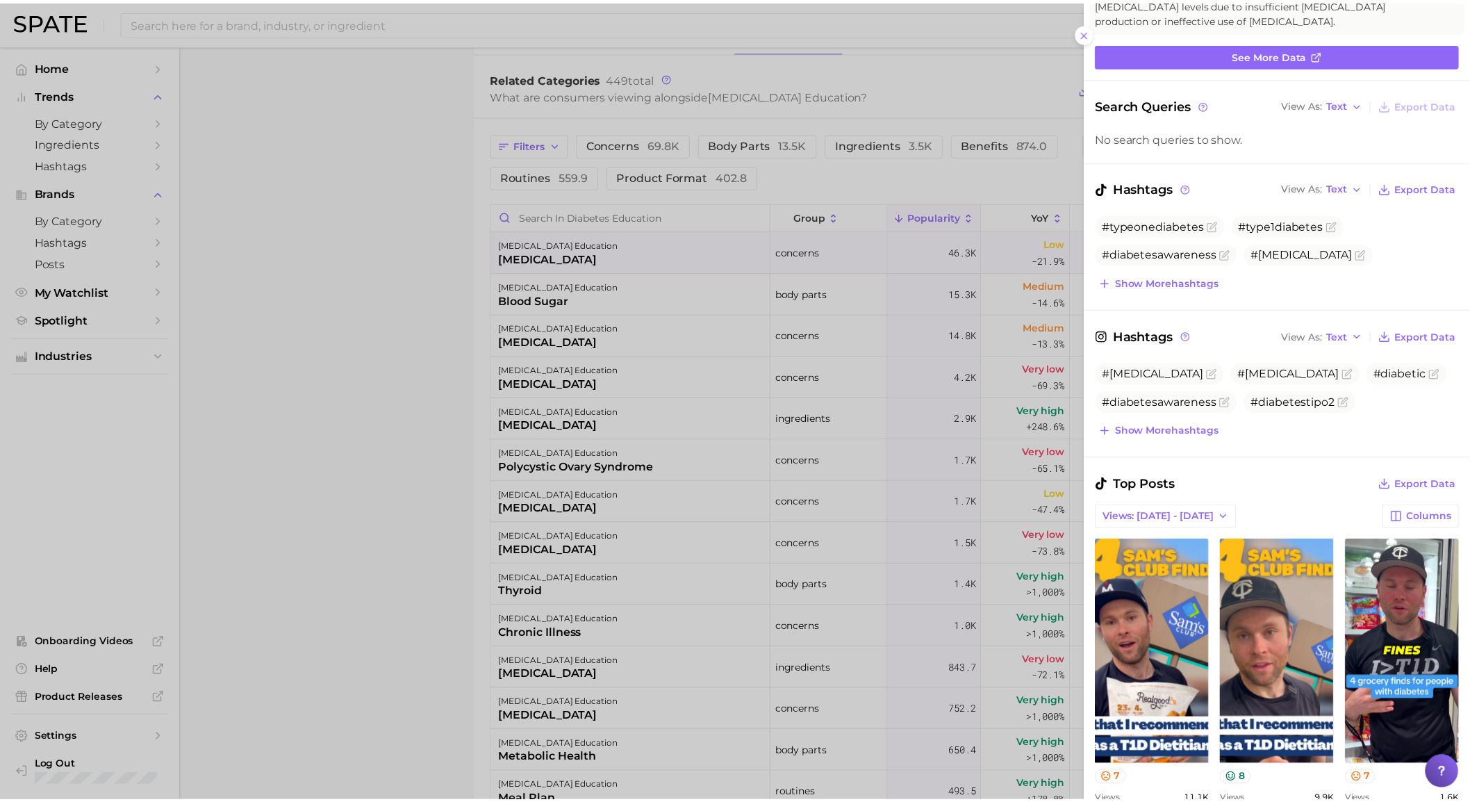
scroll to position [0, 0]
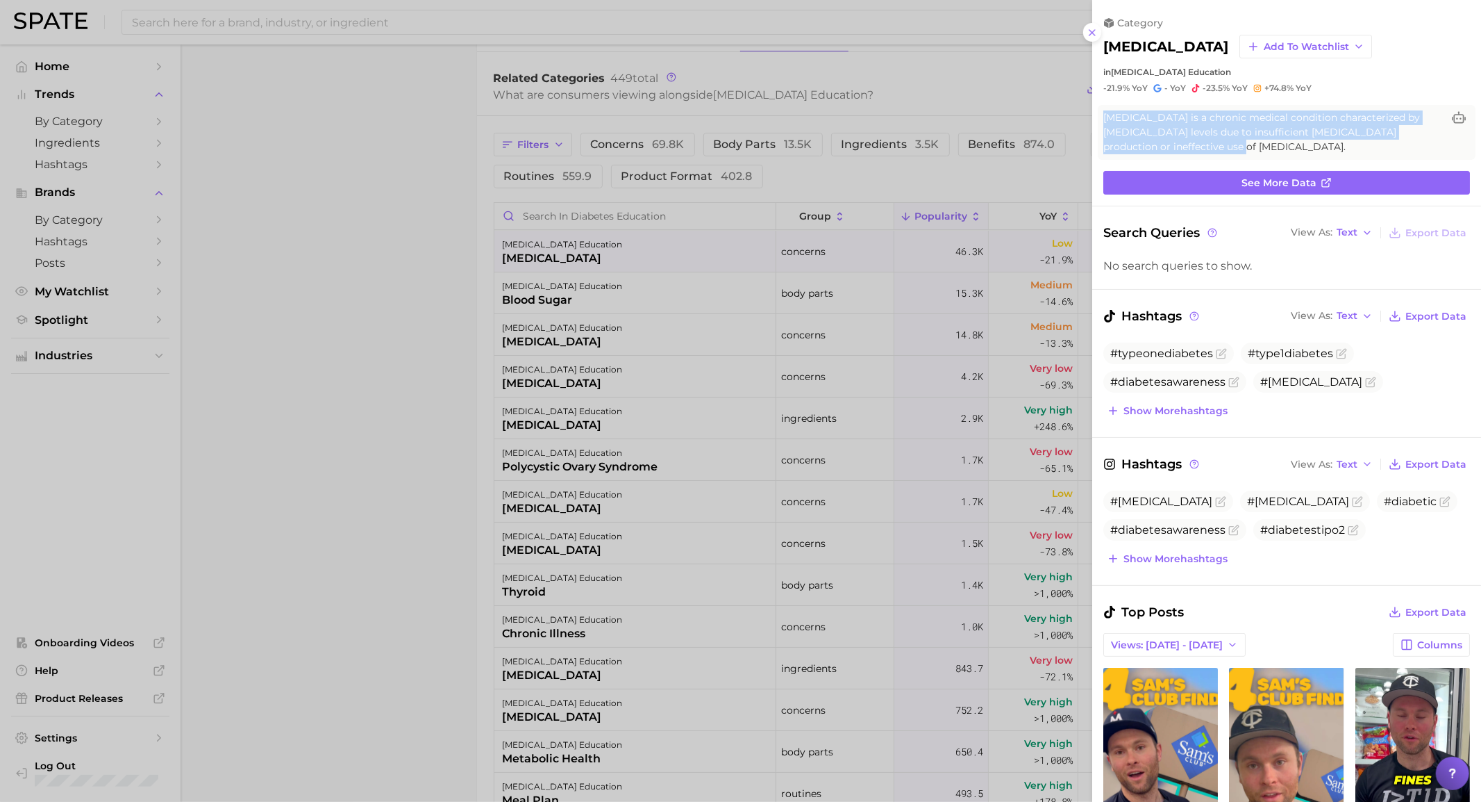
drag, startPoint x: 1252, startPoint y: 143, endPoint x: 856, endPoint y: 346, distance: 445.4
click at [1101, 119] on div "Diabetes is a chronic medical condition characterized by high blood sugar level…" at bounding box center [1287, 132] width 378 height 55
copy span "Diabetes is a chronic medical condition characterized by high blood sugar level…"
click at [431, 489] on div at bounding box center [740, 401] width 1481 height 802
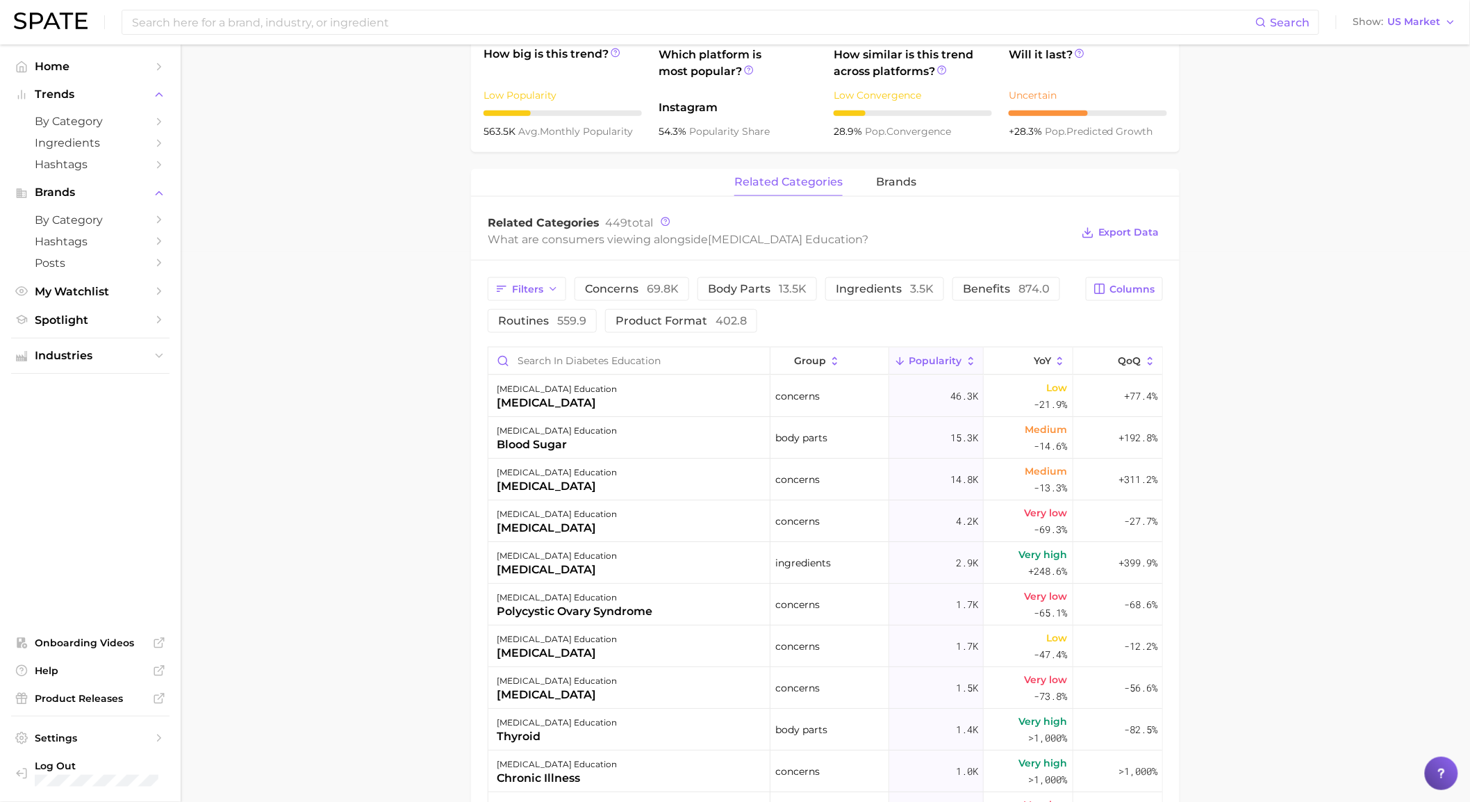
scroll to position [540, 0]
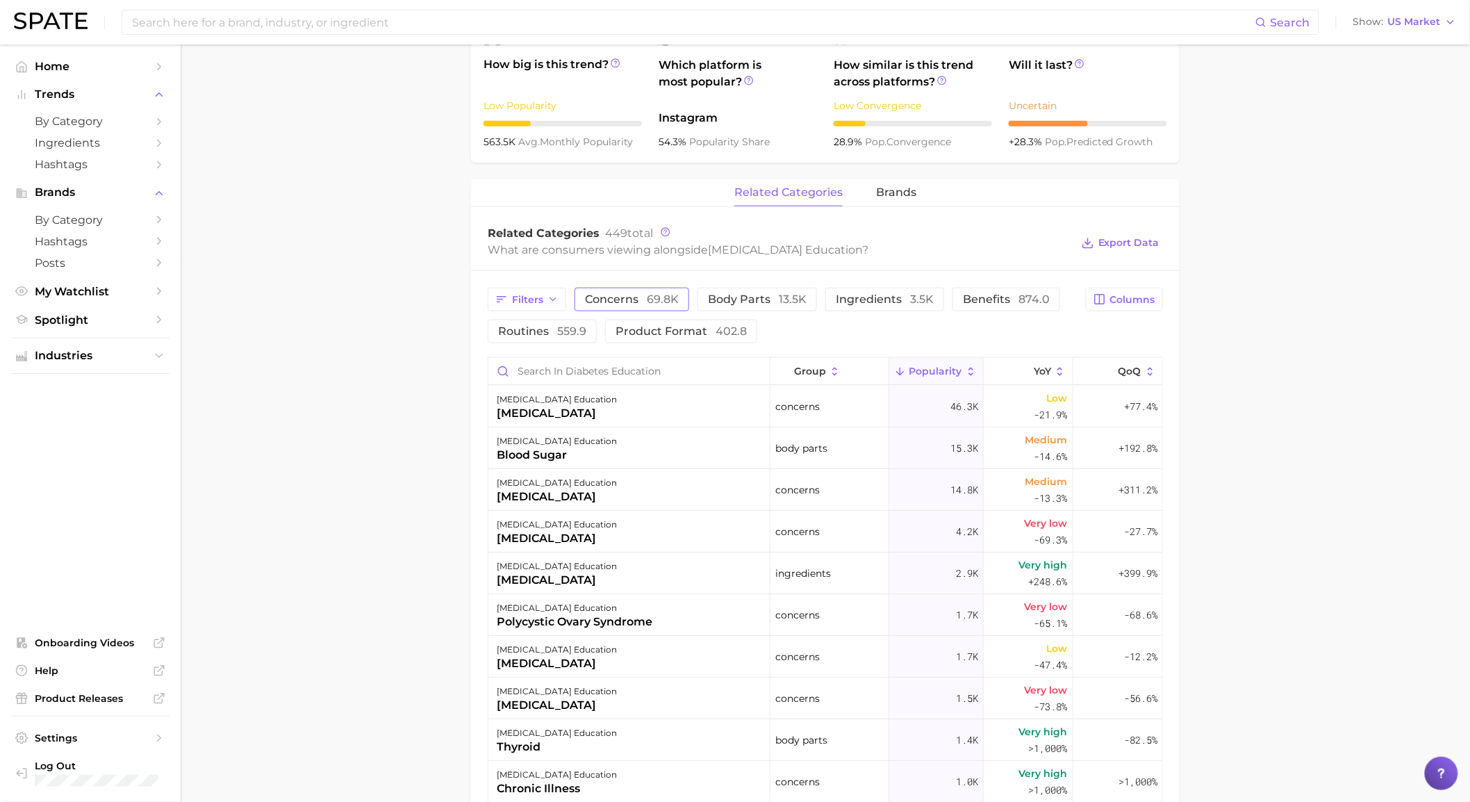
click at [640, 294] on span "concerns 69.8k" at bounding box center [632, 299] width 94 height 11
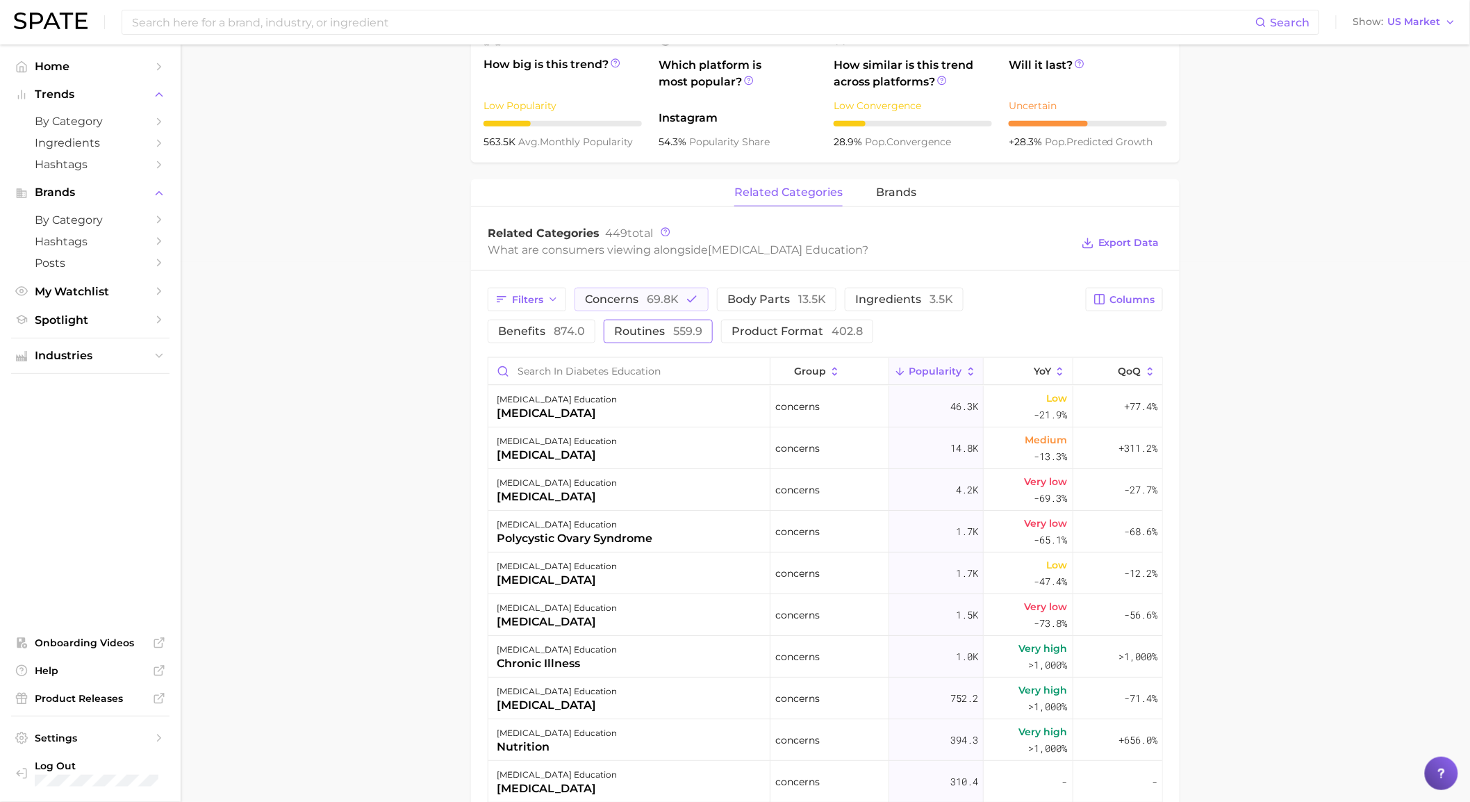
click at [614, 326] on span "routines 559.9" at bounding box center [658, 331] width 88 height 11
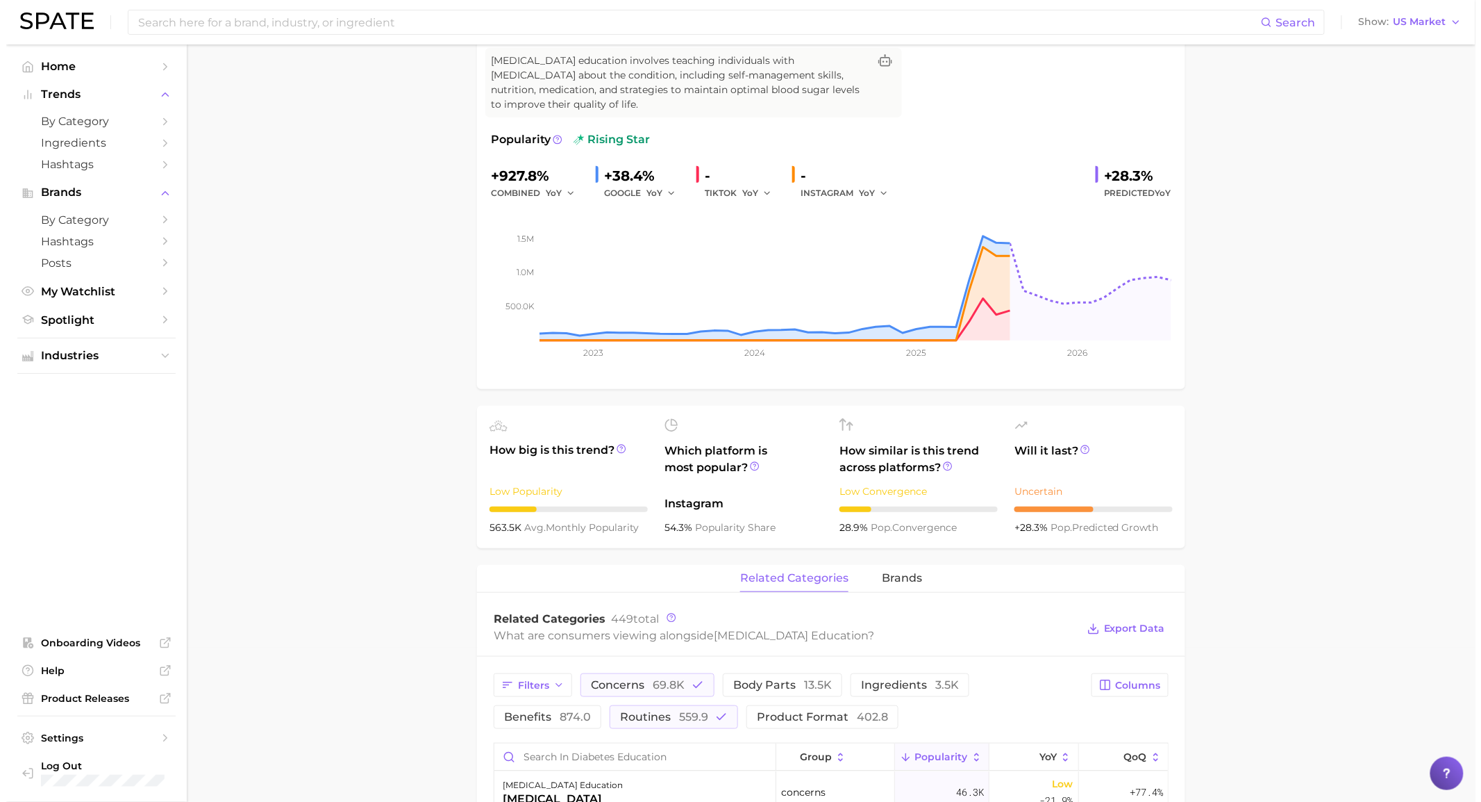
scroll to position [463, 0]
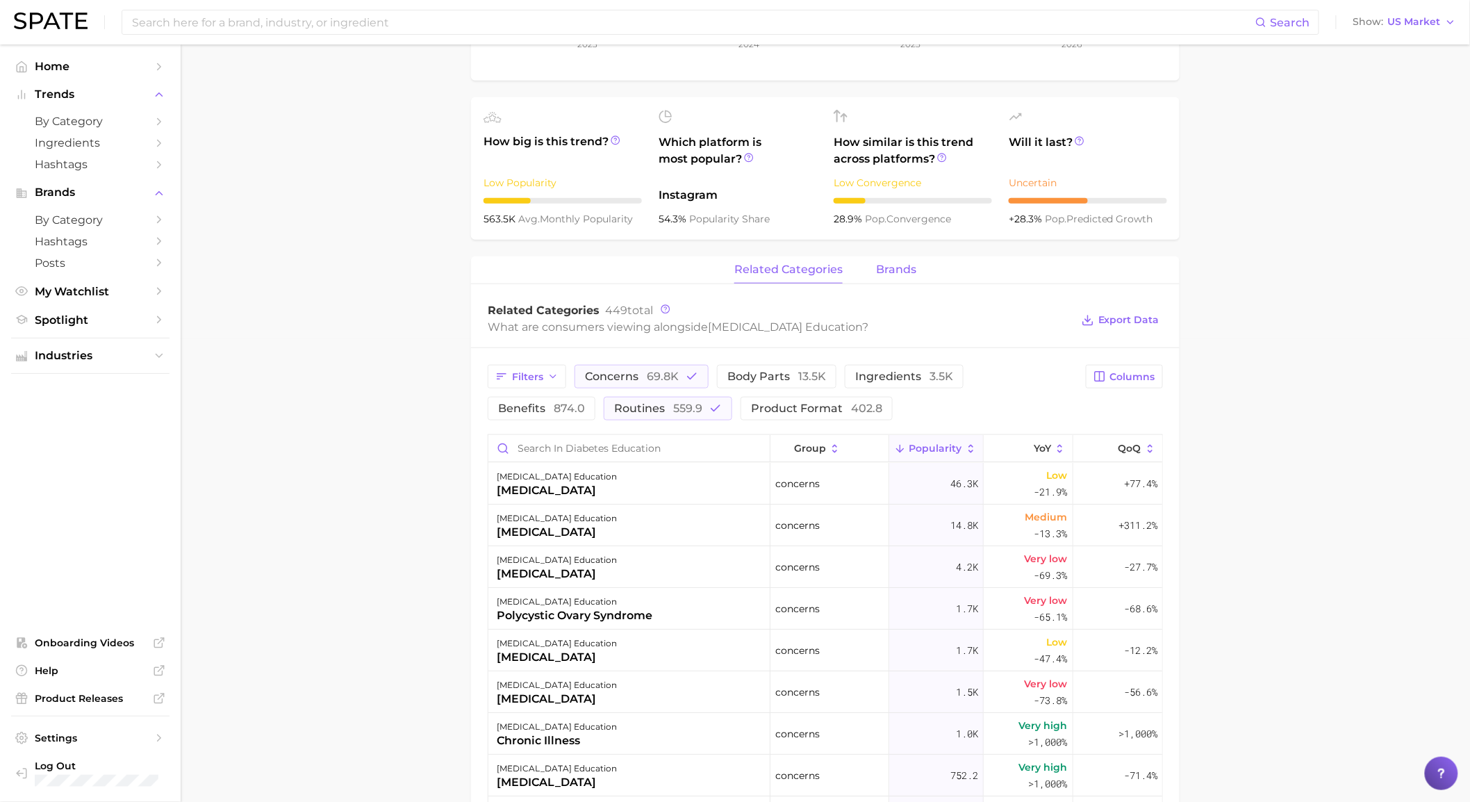
click at [881, 281] on button "brands" at bounding box center [896, 269] width 40 height 27
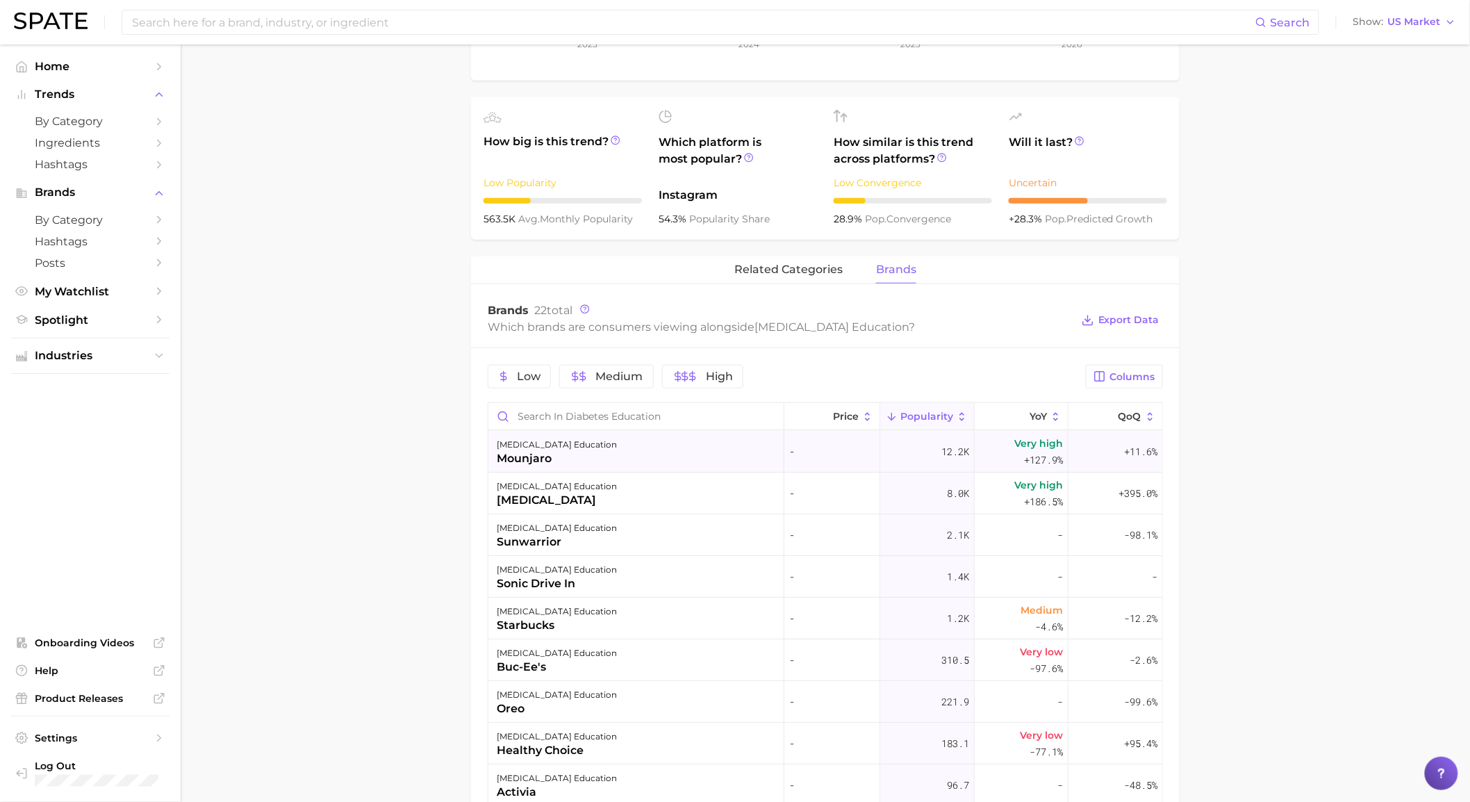
click at [706, 456] on div "diabetes education mounjaro" at bounding box center [636, 452] width 296 height 42
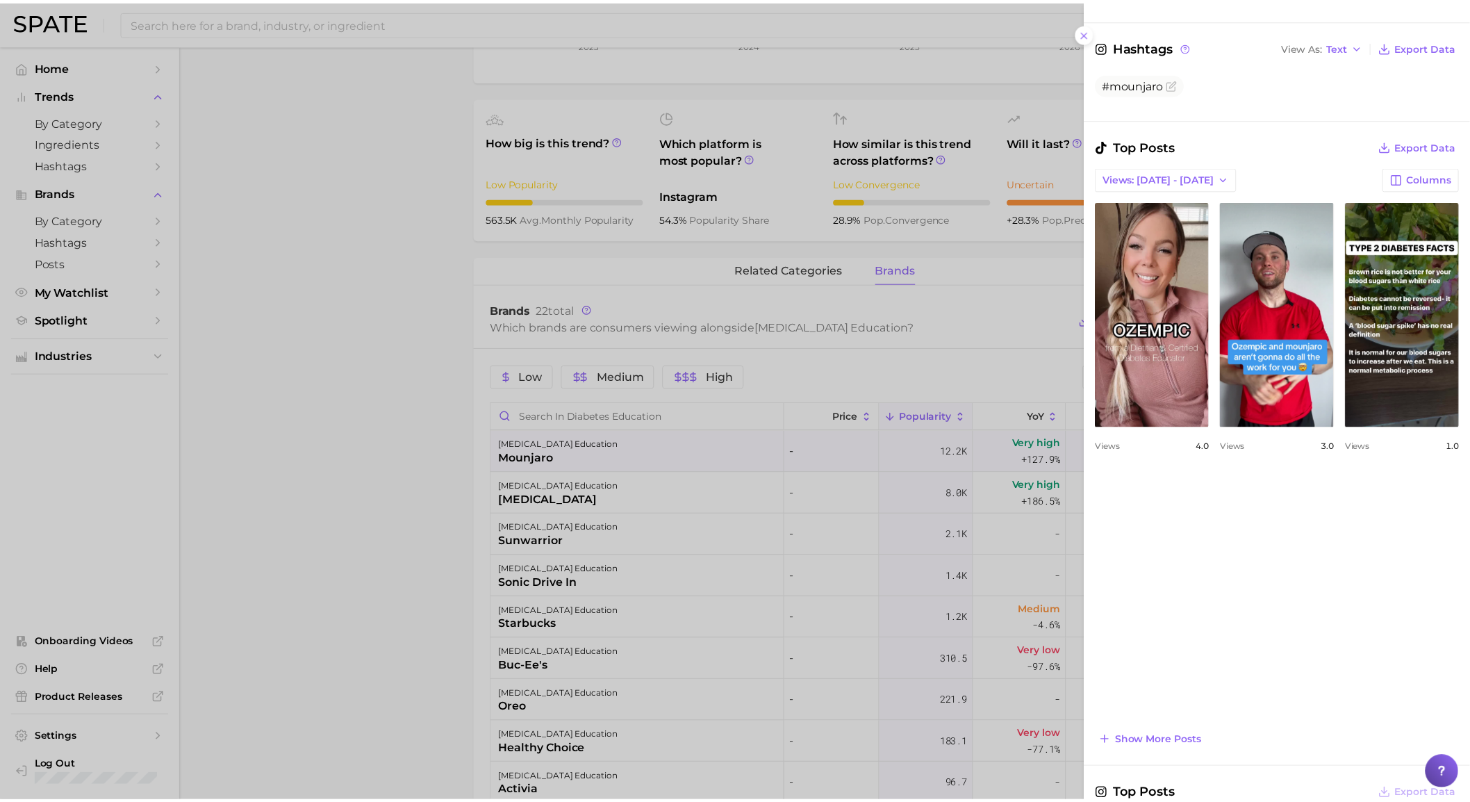
scroll to position [308, 0]
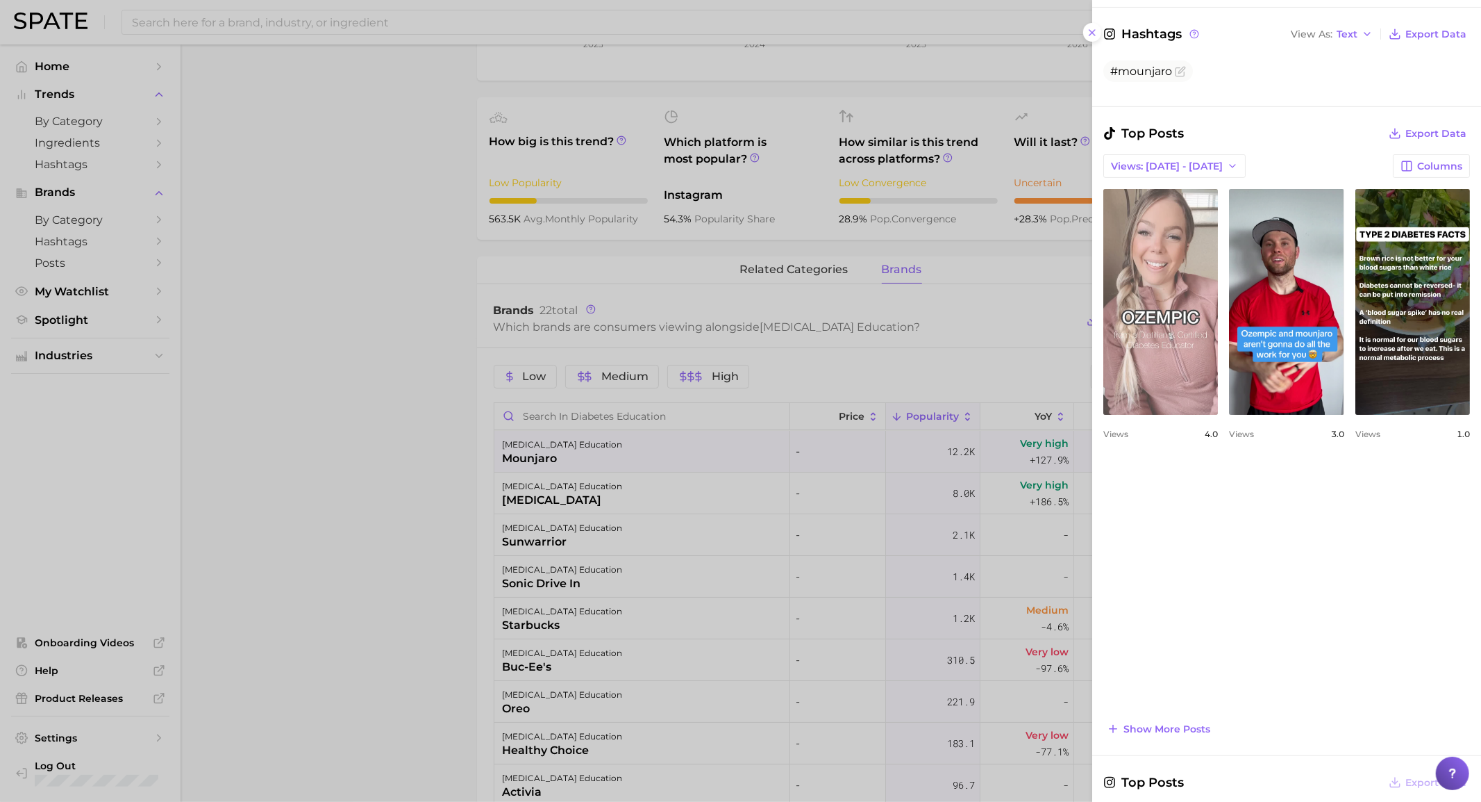
click at [1218, 362] on link "view post on TikTok" at bounding box center [1161, 302] width 115 height 226
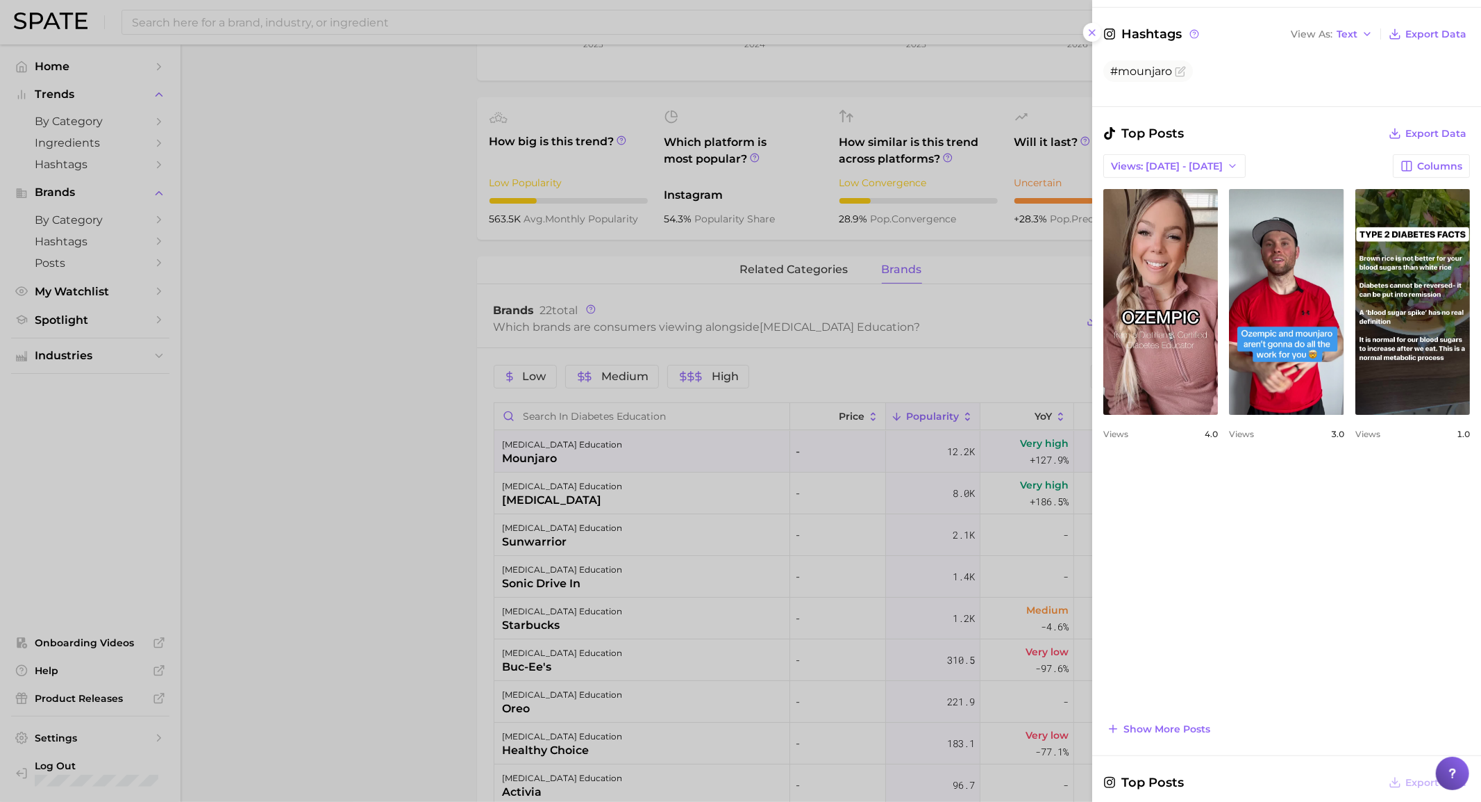
click at [735, 365] on div at bounding box center [740, 401] width 1481 height 802
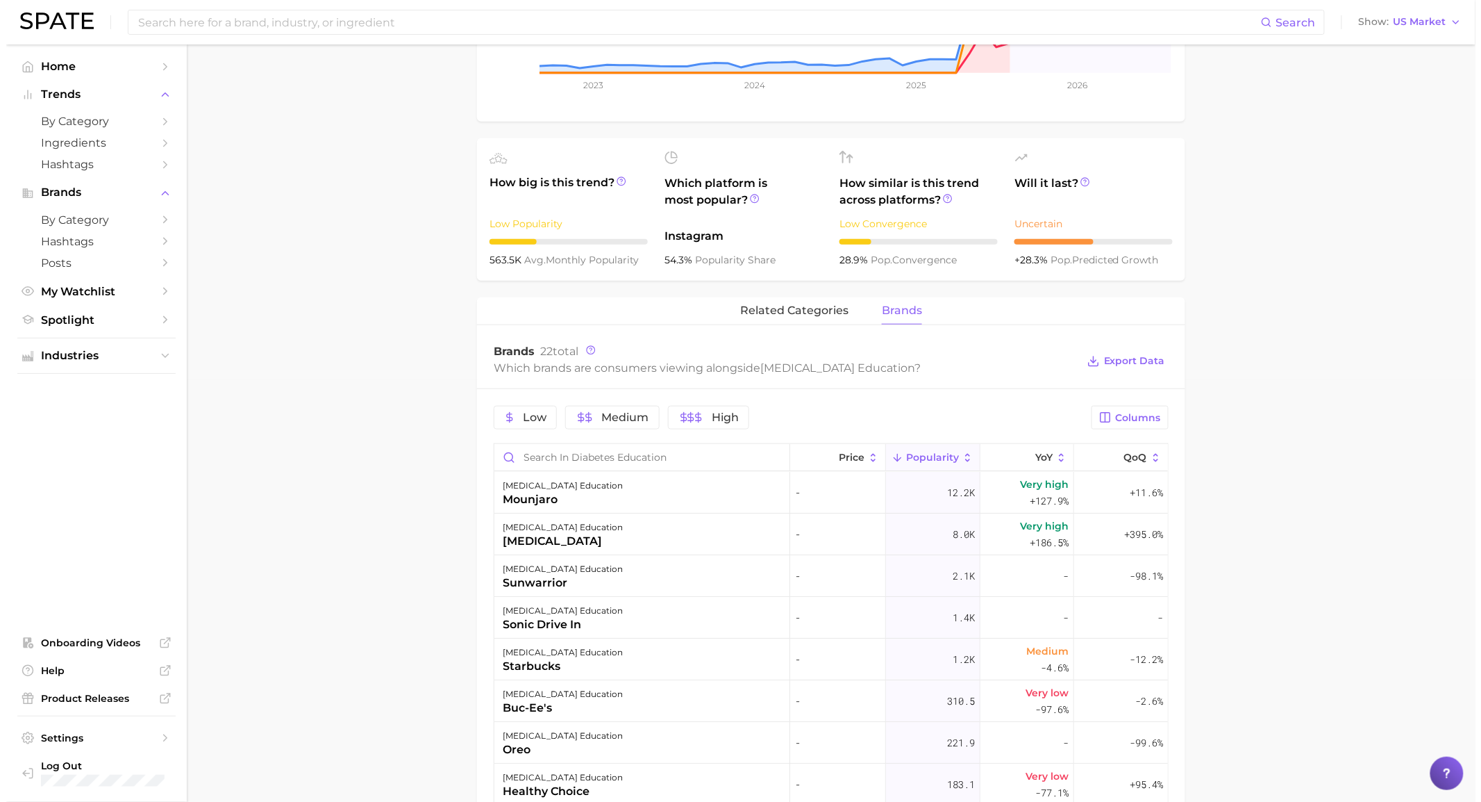
scroll to position [463, 0]
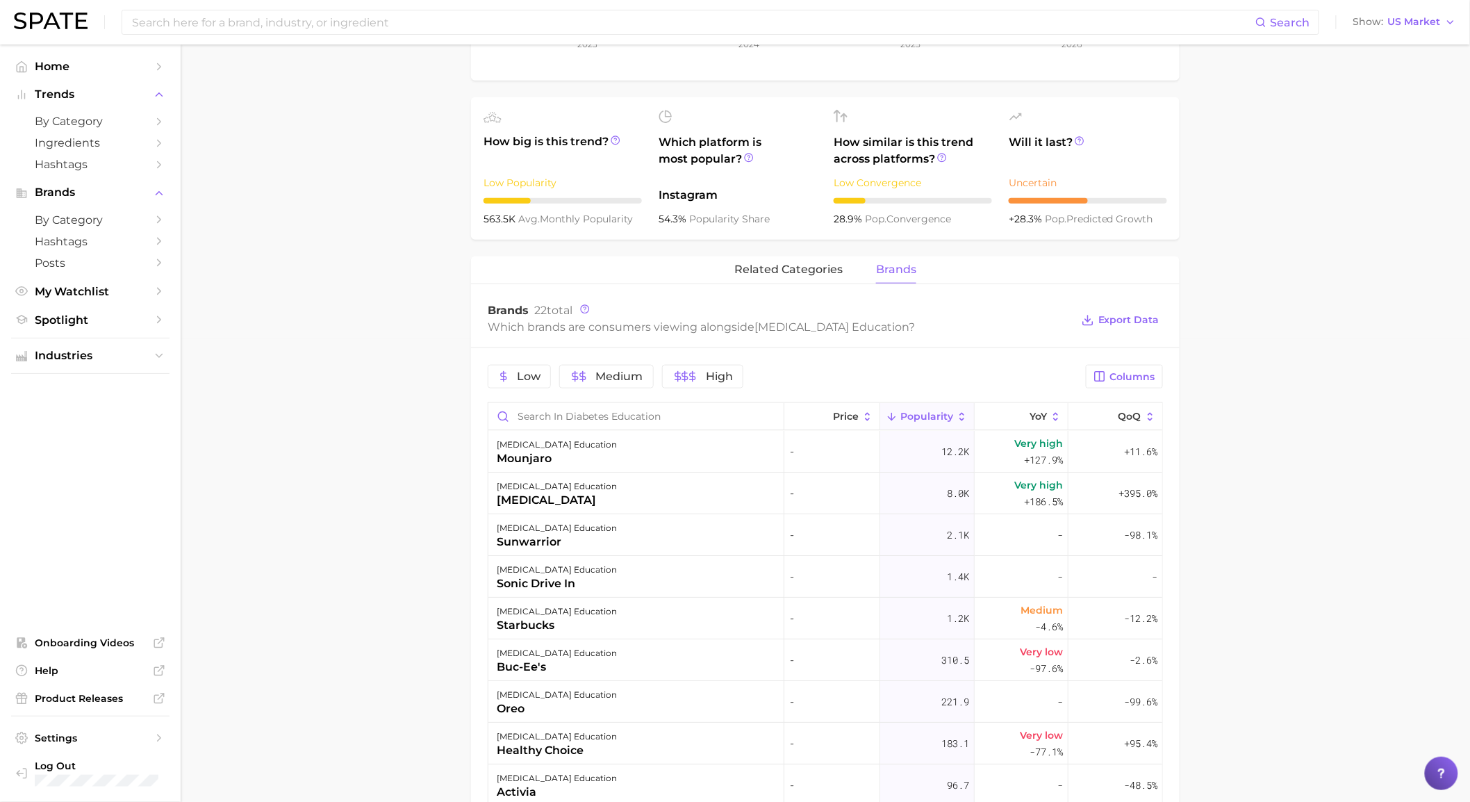
click at [1275, 498] on main "1. health care 2. diabetes 3. diabetes management 4. diabetes education Overvie…" at bounding box center [825, 436] width 1289 height 1708
click at [626, 625] on div "diabetes education starbucks" at bounding box center [636, 618] width 296 height 42
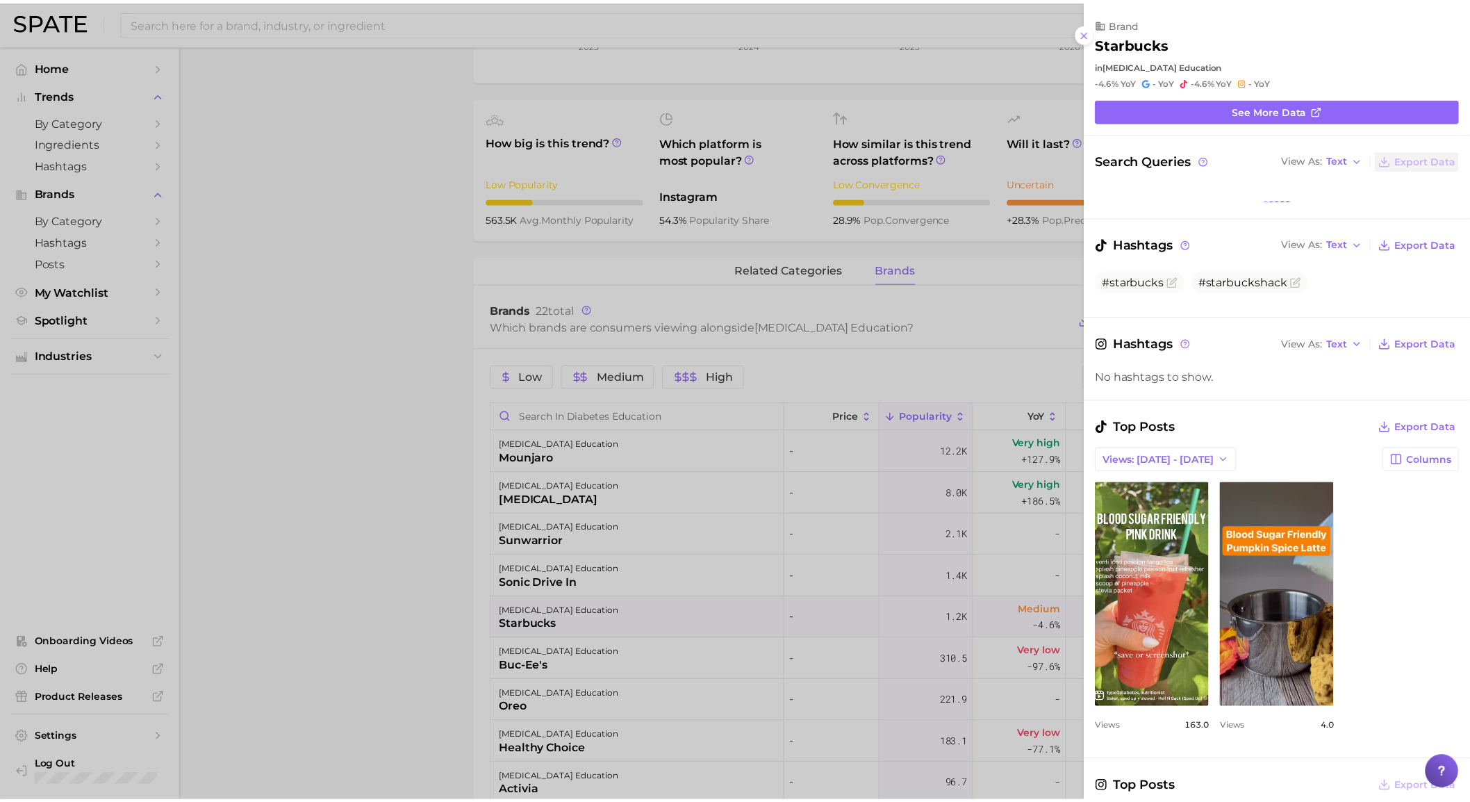
scroll to position [0, 0]
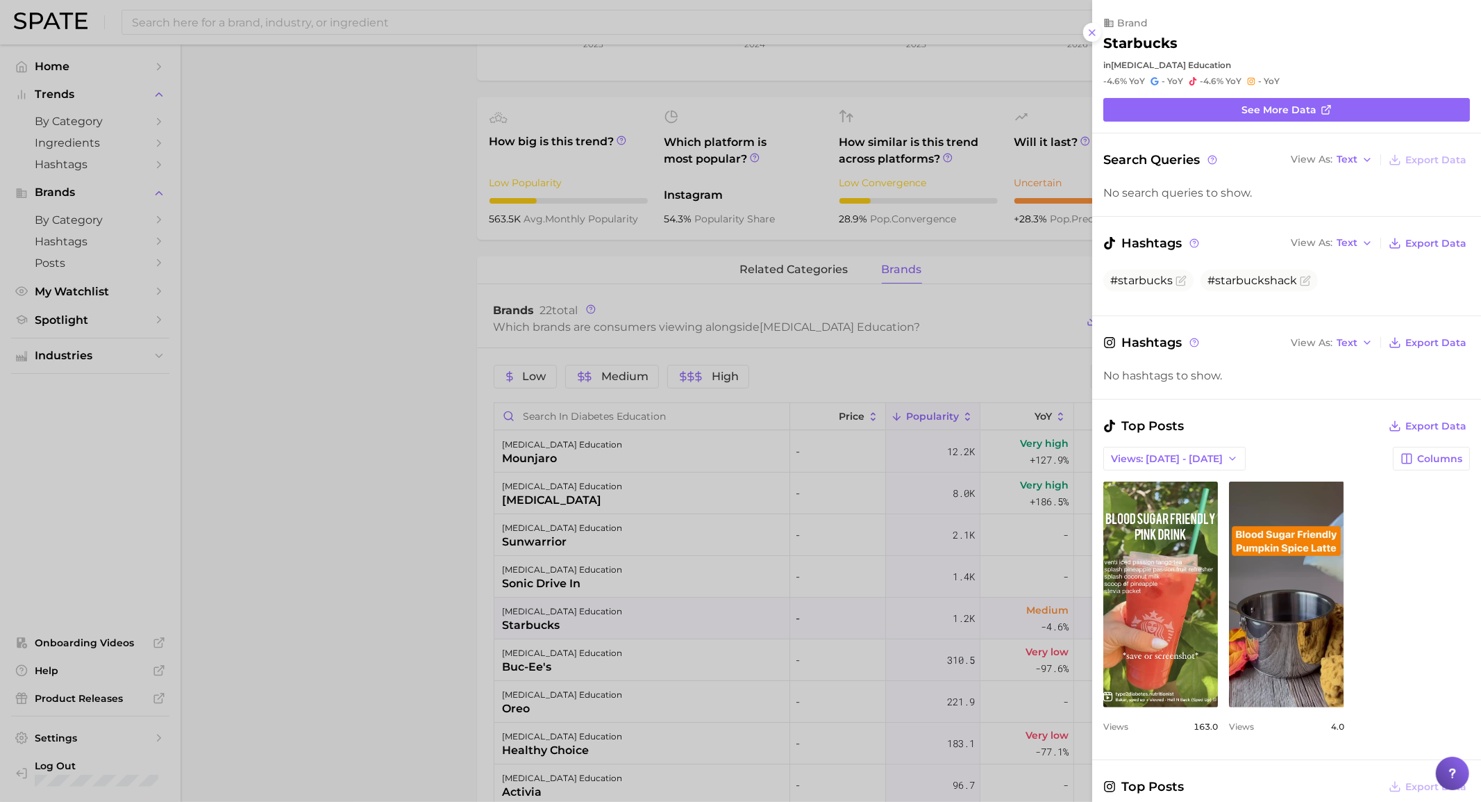
click at [1036, 100] on div at bounding box center [740, 401] width 1481 height 802
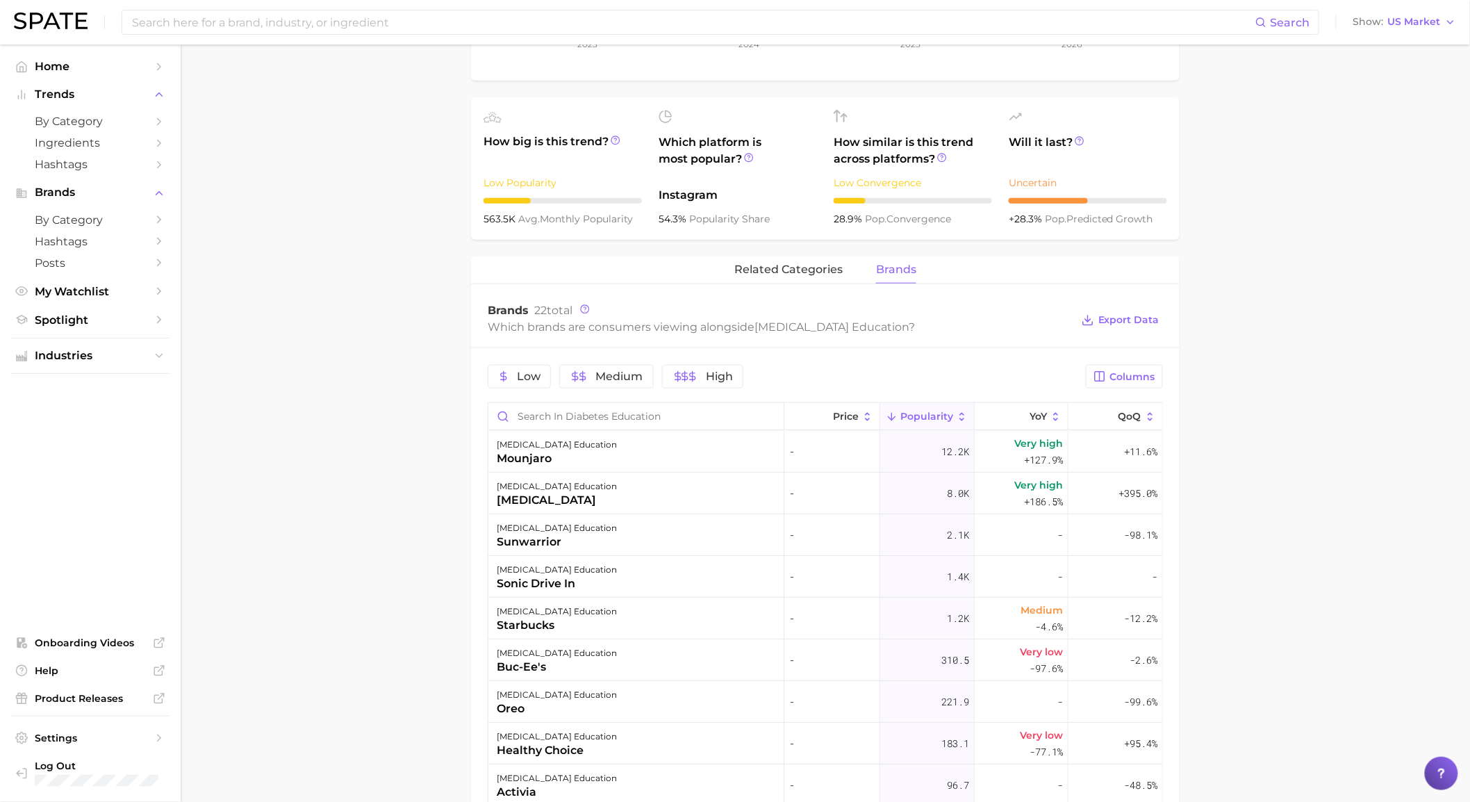
click at [485, 400] on div "Low Medium High Columns Price Popularity YoY QoQ diabetes education mounjaro - …" at bounding box center [825, 784] width 708 height 872
click at [478, 400] on div "Low Medium High Columns Price Popularity YoY QoQ diabetes education mounjaro - …" at bounding box center [825, 784] width 708 height 872
click at [1269, 387] on main "1. health care 2. diabetes 3. diabetes management 4. diabetes education Overvie…" at bounding box center [825, 436] width 1289 height 1708
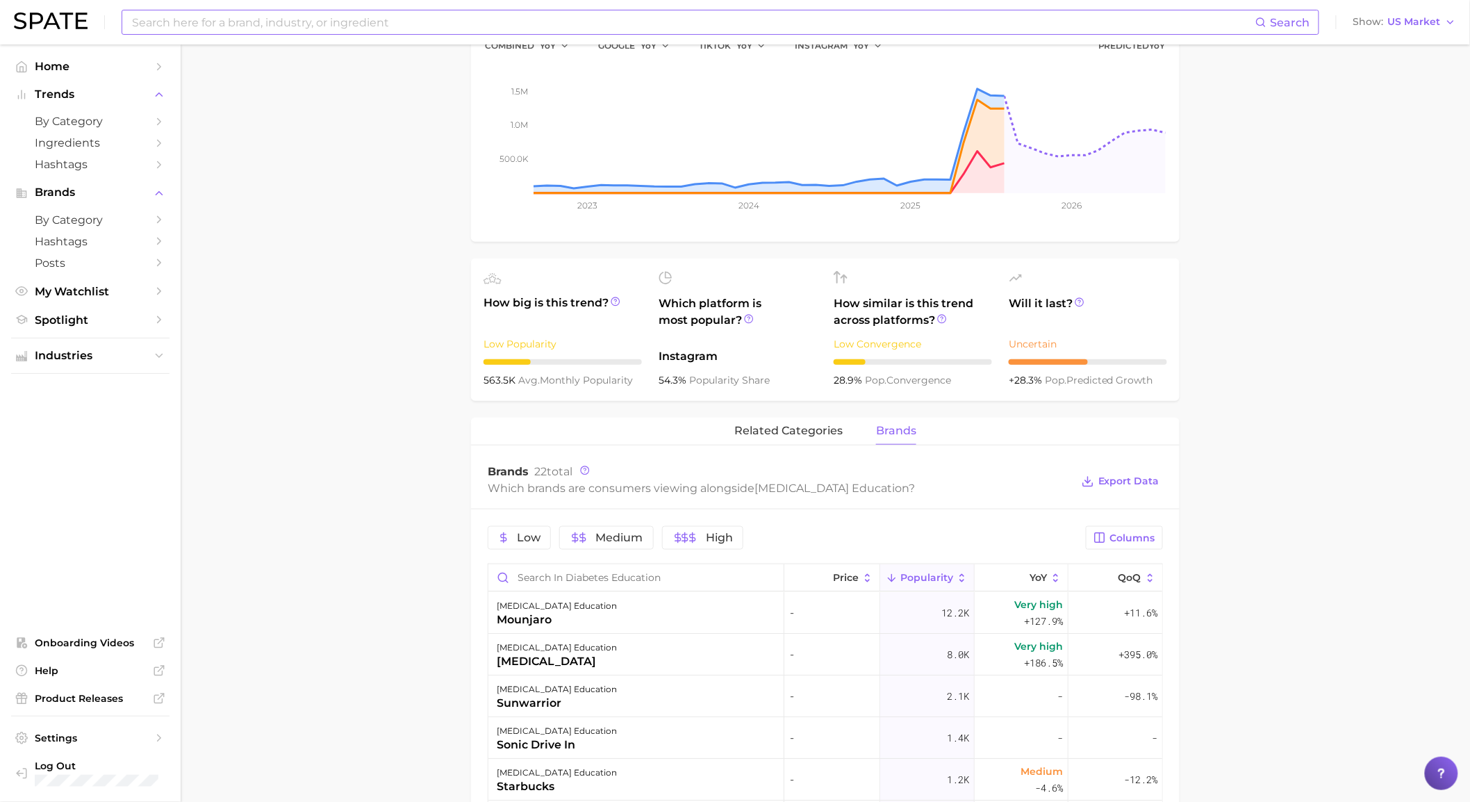
scroll to position [77, 0]
